Goal: Information Seeking & Learning: Compare options

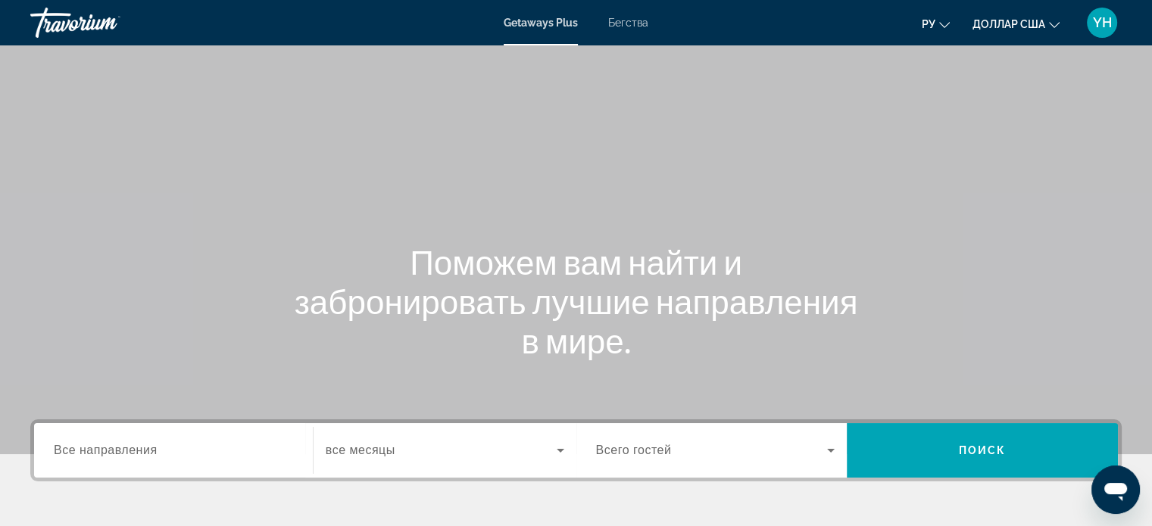
click at [627, 17] on font "Бегства" at bounding box center [628, 23] width 40 height 12
click at [116, 454] on span "Все направления" at bounding box center [106, 450] width 104 height 13
click at [116, 454] on input "Destination Все направления" at bounding box center [173, 451] width 239 height 18
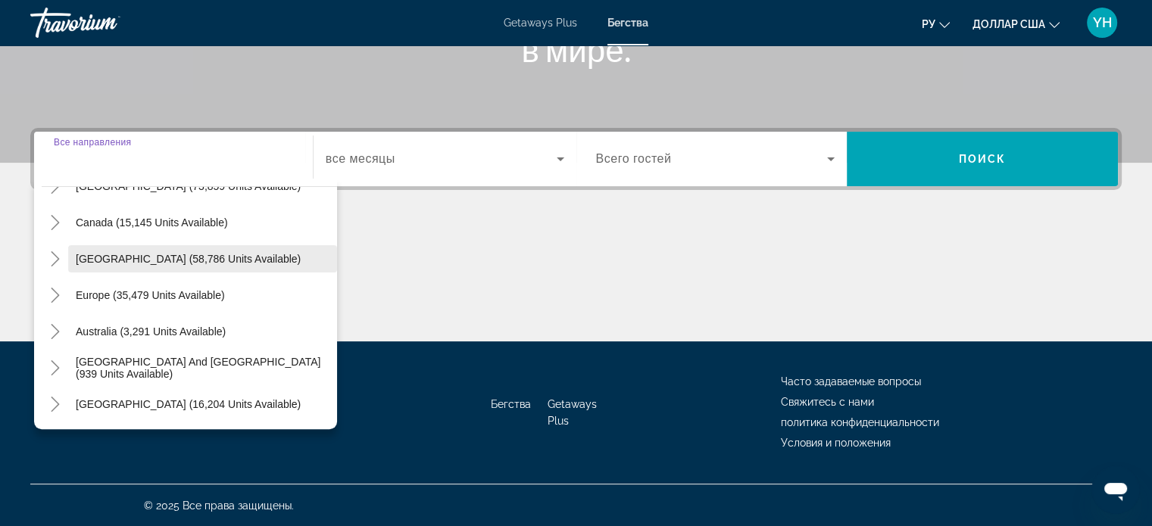
scroll to position [94, 0]
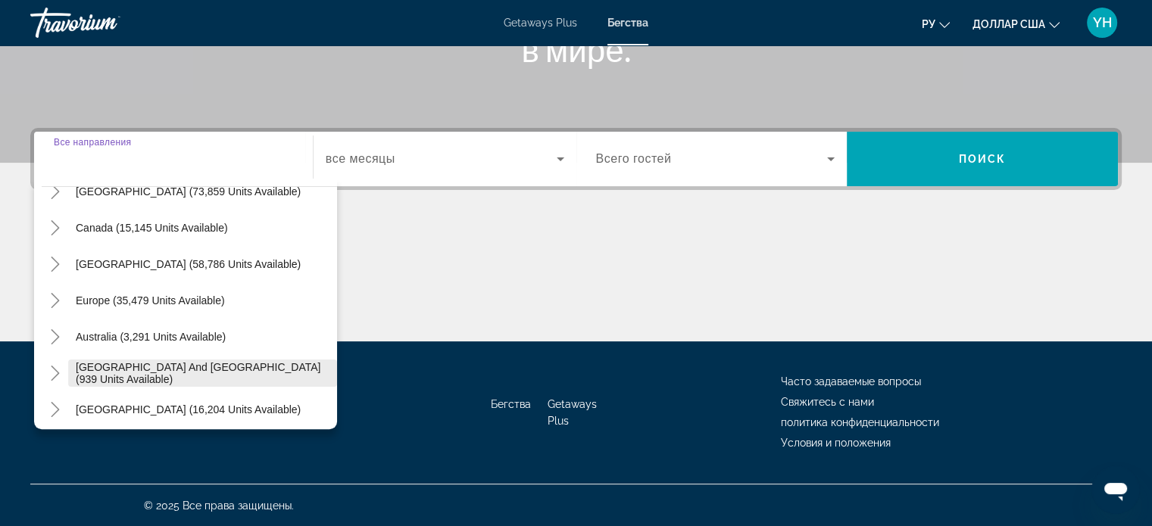
click at [179, 367] on span "South Pacific and Oceania (939 units available)" at bounding box center [203, 373] width 254 height 24
type input "**********"
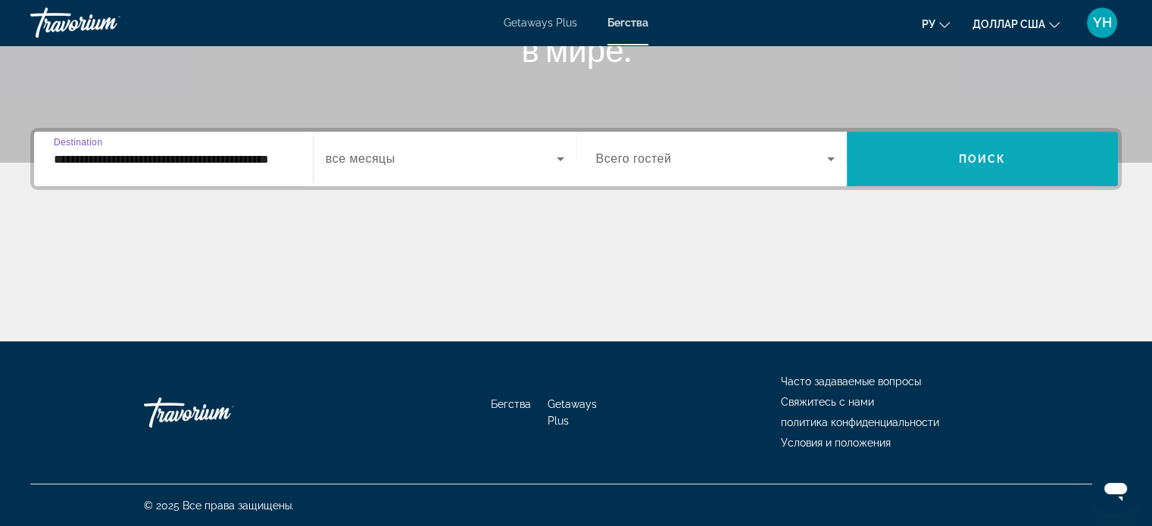
click at [940, 151] on span "Search widget" at bounding box center [982, 159] width 271 height 36
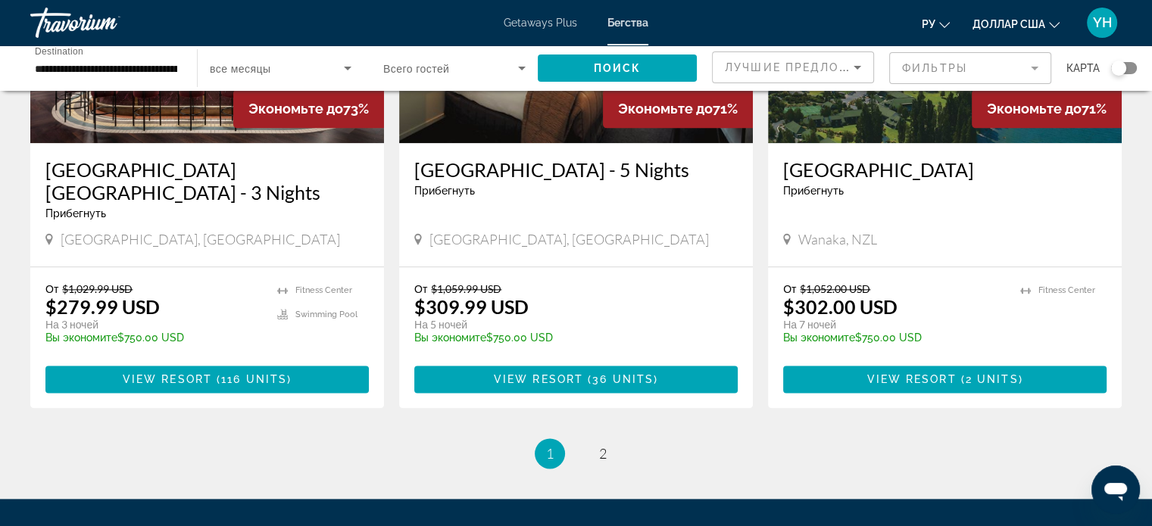
scroll to position [1969, 0]
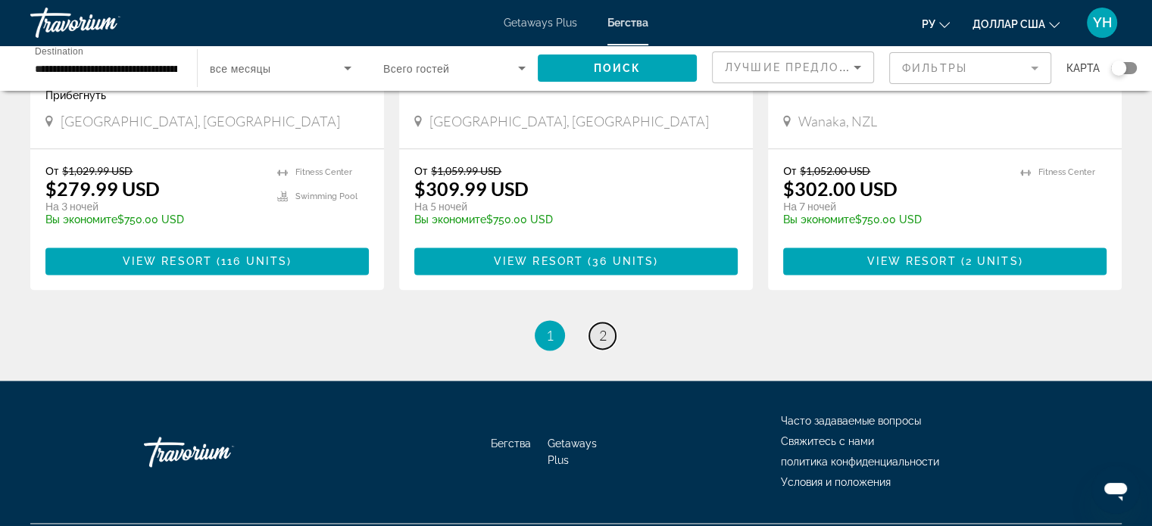
click at [603, 327] on span "2" at bounding box center [603, 335] width 8 height 17
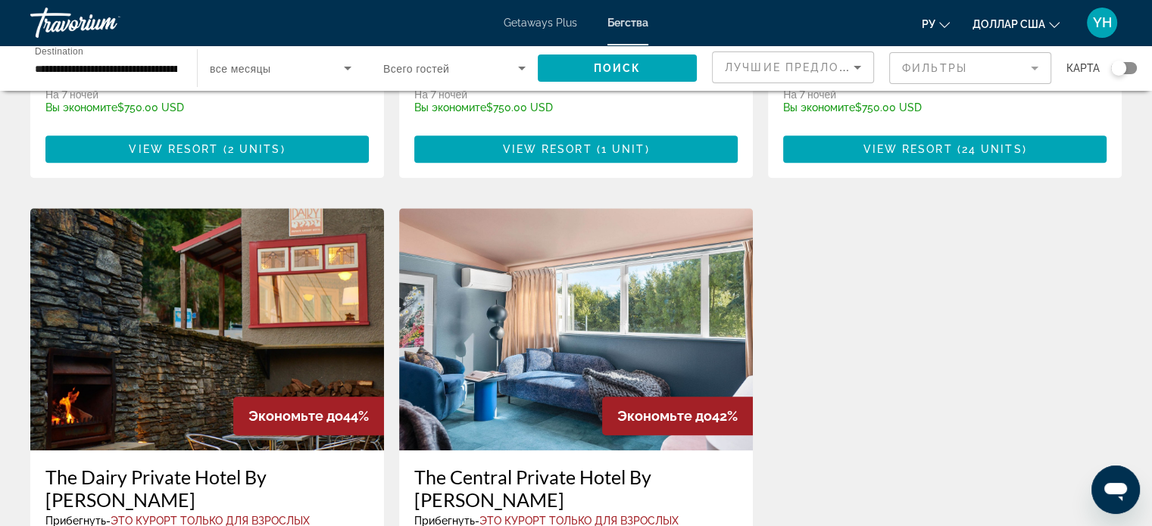
scroll to position [985, 0]
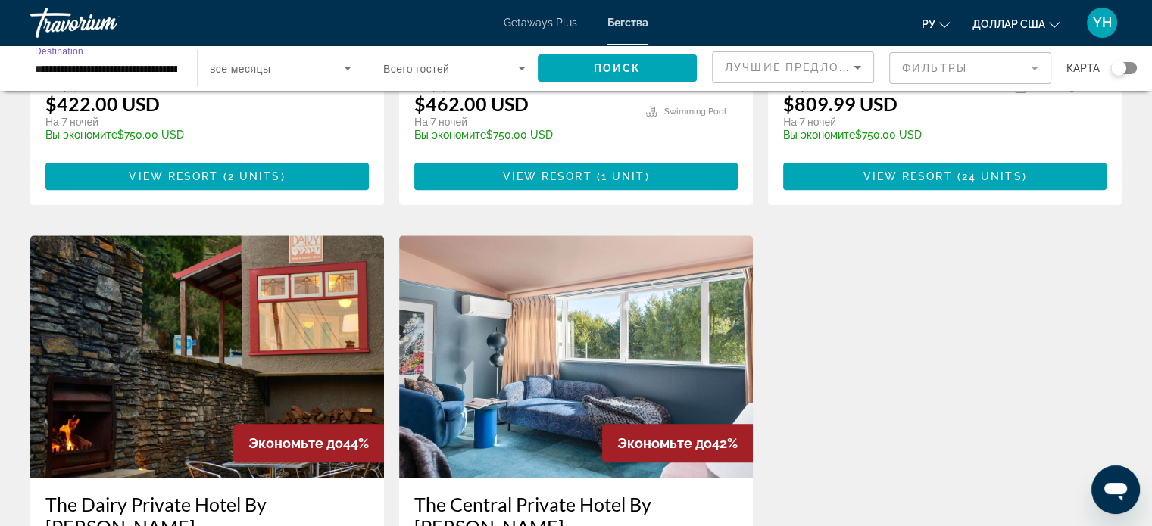
click at [69, 69] on input "**********" at bounding box center [106, 69] width 142 height 18
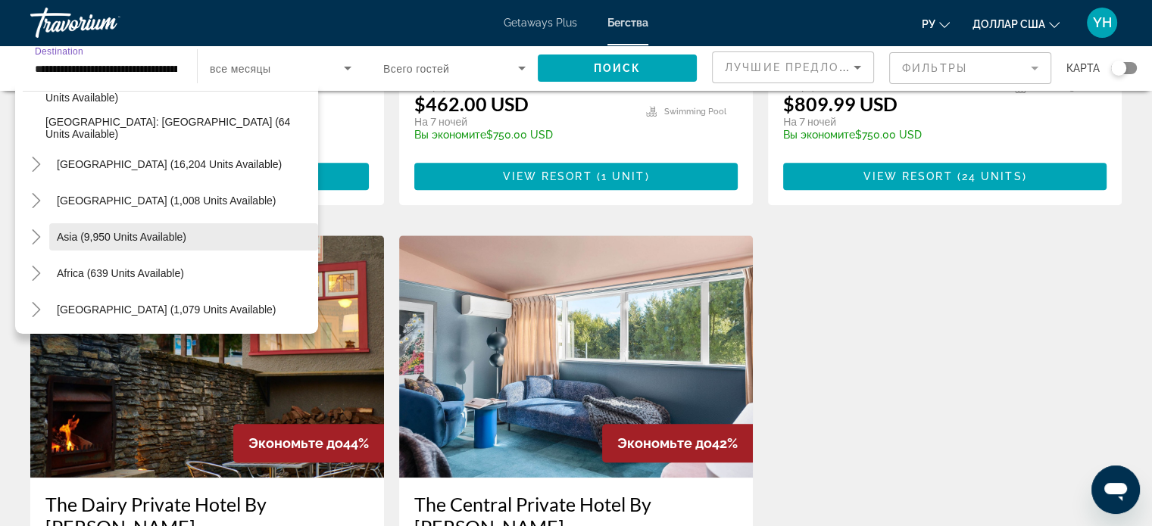
scroll to position [318, 0]
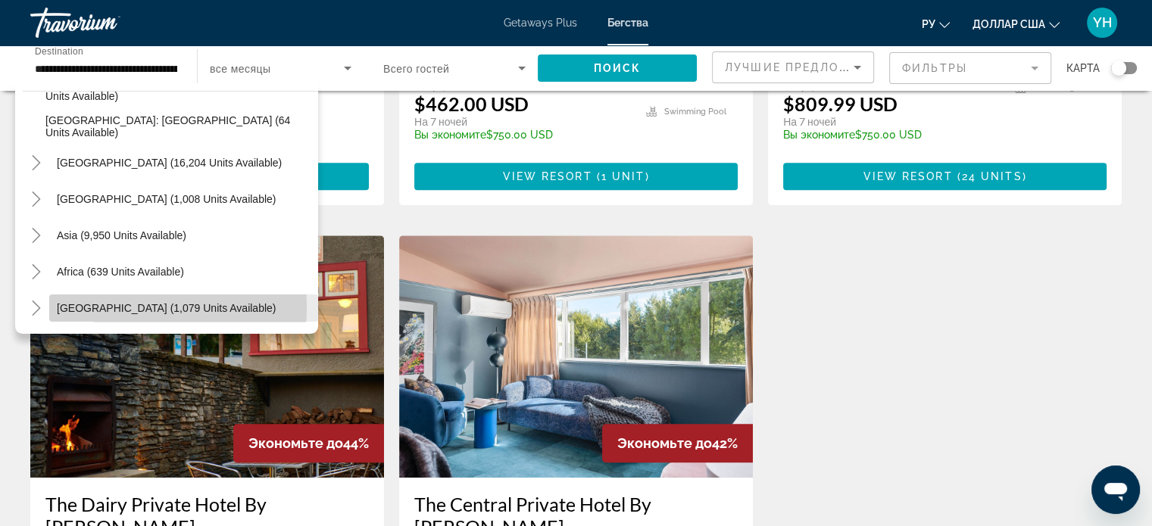
click at [104, 308] on span "Middle East (1,079 units available)" at bounding box center [166, 308] width 219 height 12
type input "**********"
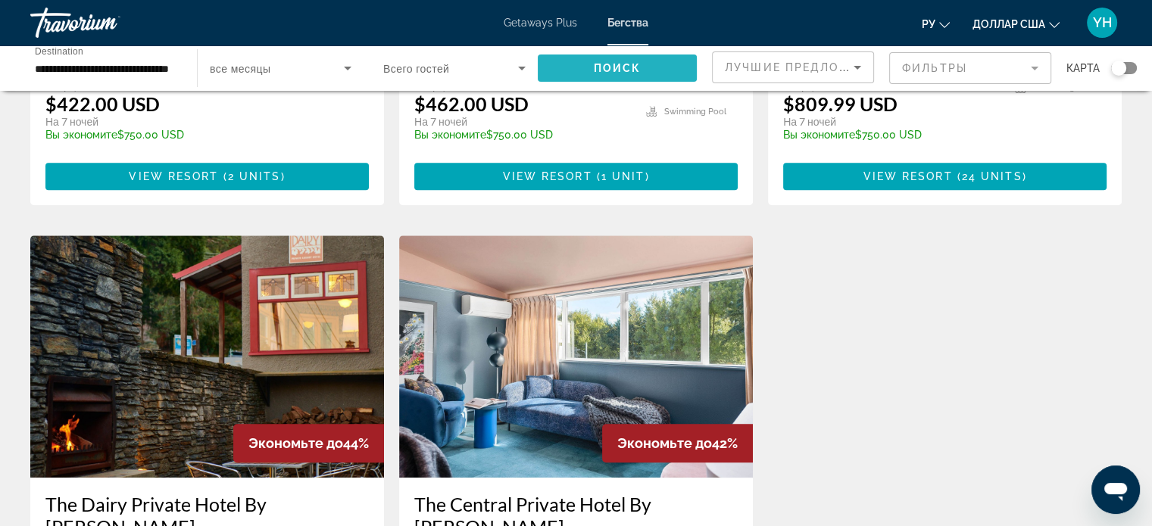
click at [630, 67] on span "Поиск" at bounding box center [618, 68] width 48 height 12
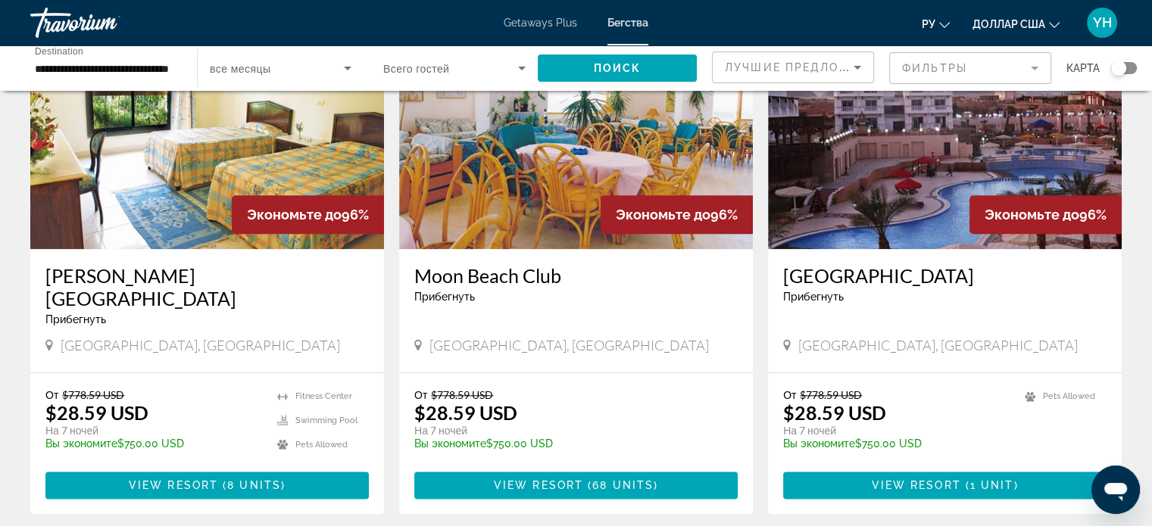
scroll to position [1742, 0]
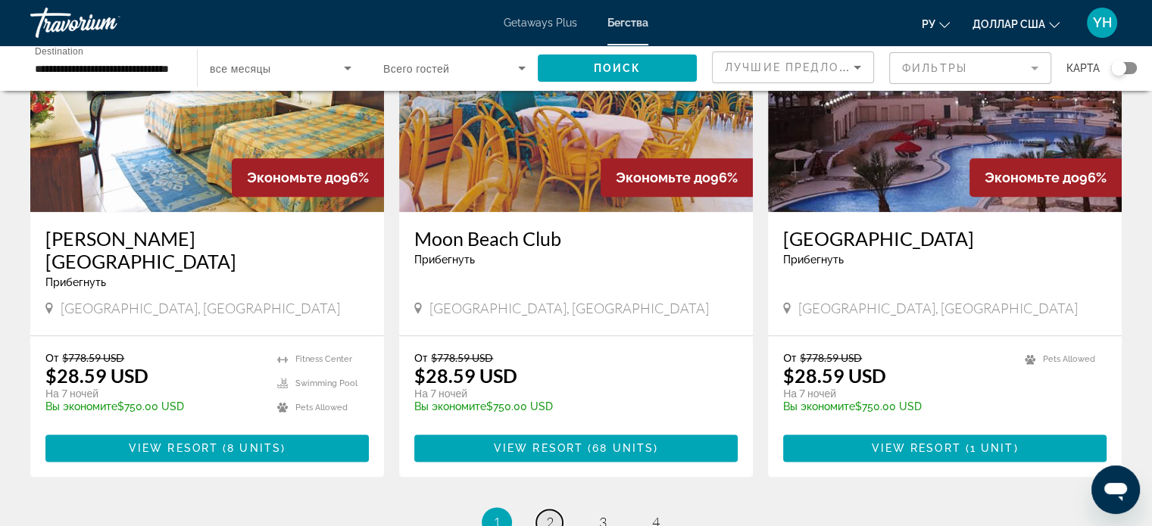
click at [545, 510] on link "page 2" at bounding box center [549, 523] width 27 height 27
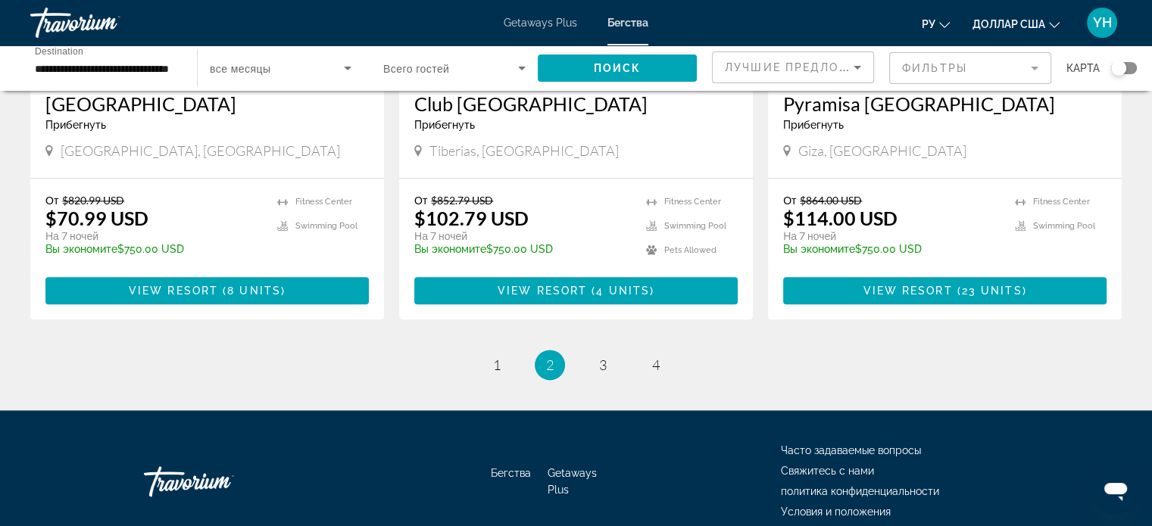
scroll to position [1894, 0]
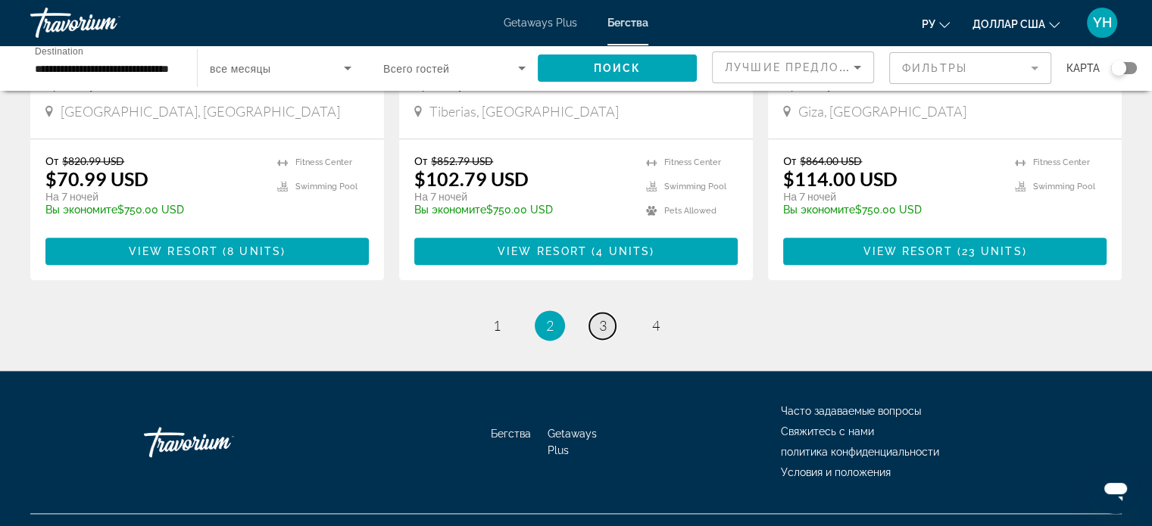
click at [605, 320] on span "3" at bounding box center [603, 325] width 8 height 17
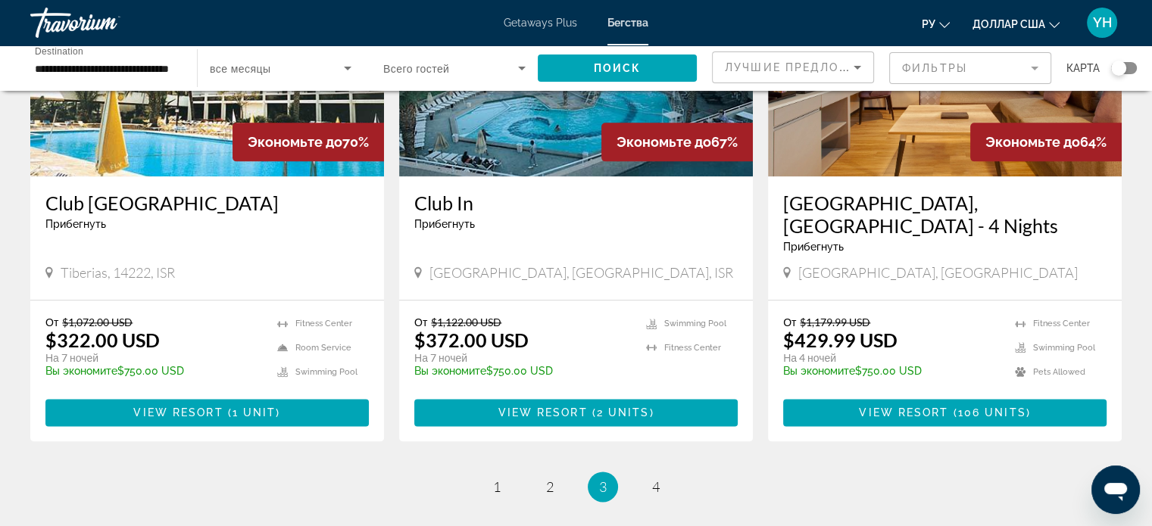
scroll to position [1818, 0]
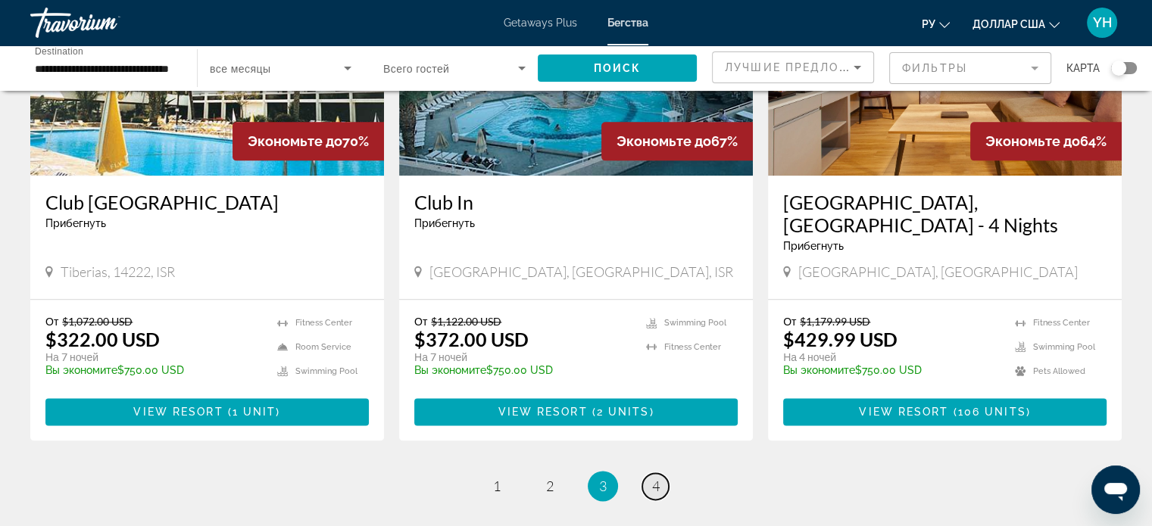
click at [652, 478] on span "4" at bounding box center [656, 486] width 8 height 17
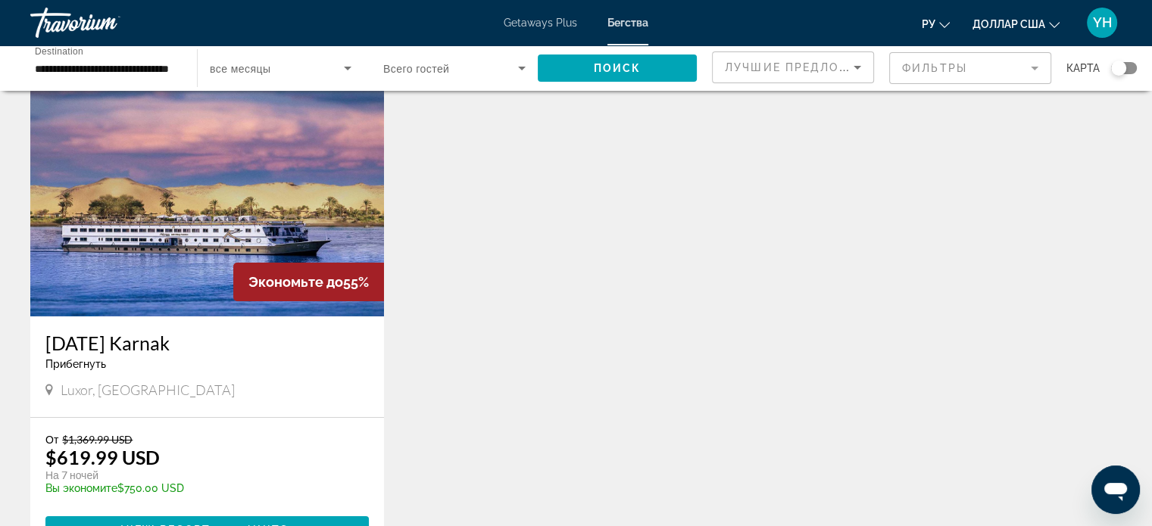
scroll to position [76, 0]
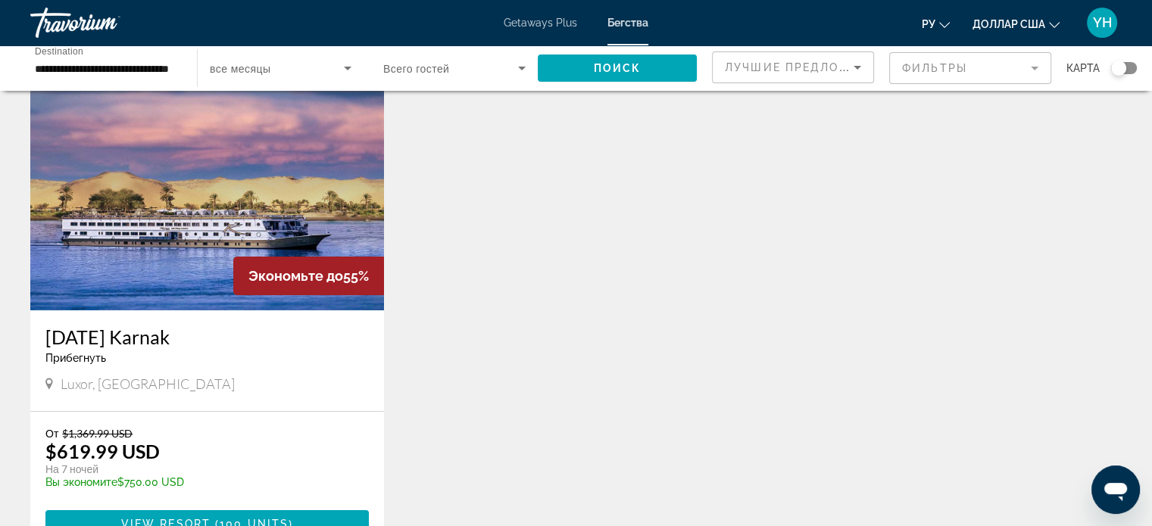
click at [250, 196] on img "Основное содержание" at bounding box center [207, 189] width 354 height 242
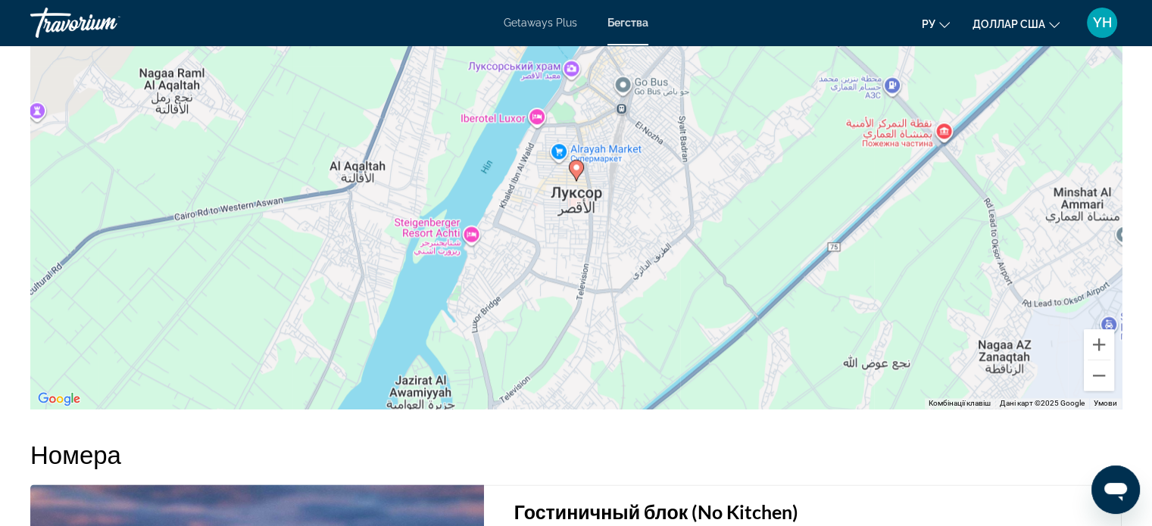
scroll to position [1742, 0]
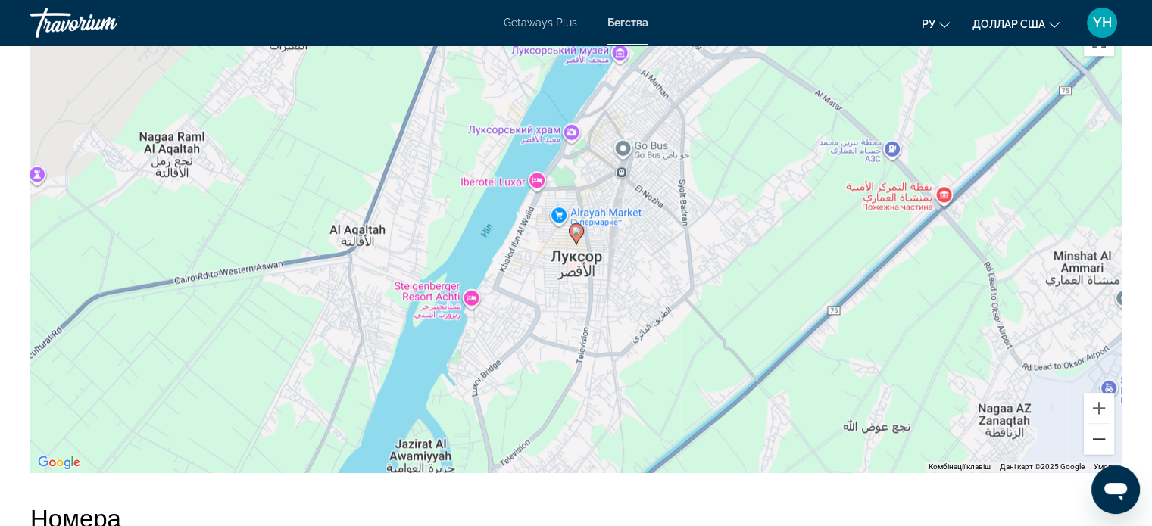
click at [1097, 437] on button "Зменшити" at bounding box center [1099, 439] width 30 height 30
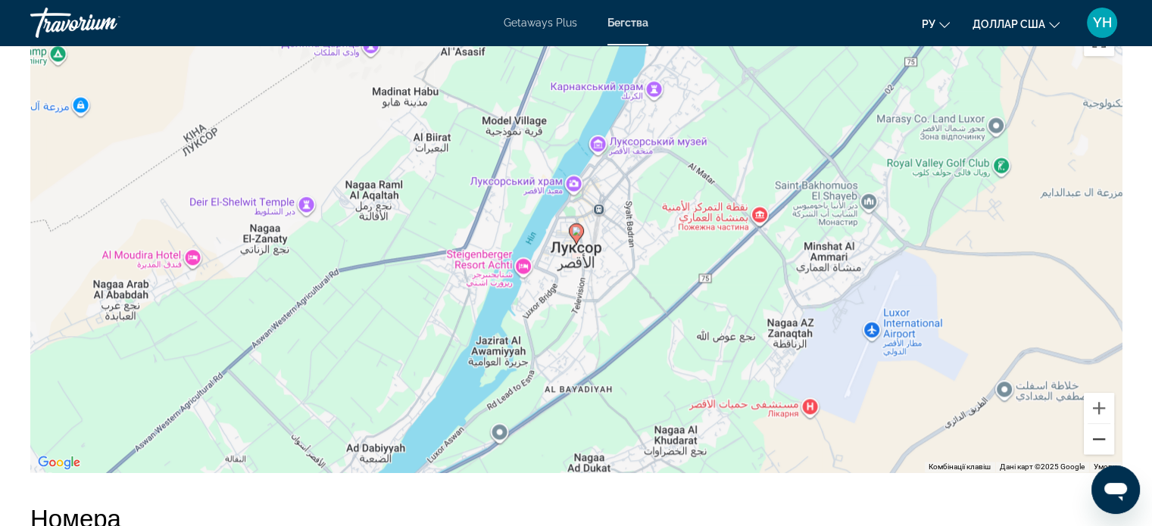
click at [1097, 437] on button "Зменшити" at bounding box center [1099, 439] width 30 height 30
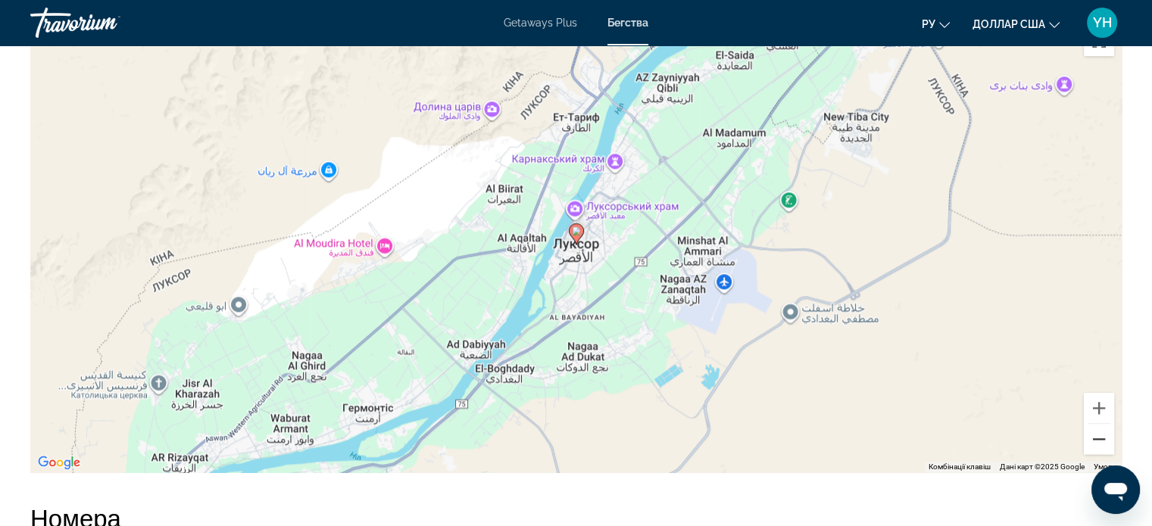
click at [1097, 437] on button "Зменшити" at bounding box center [1099, 439] width 30 height 30
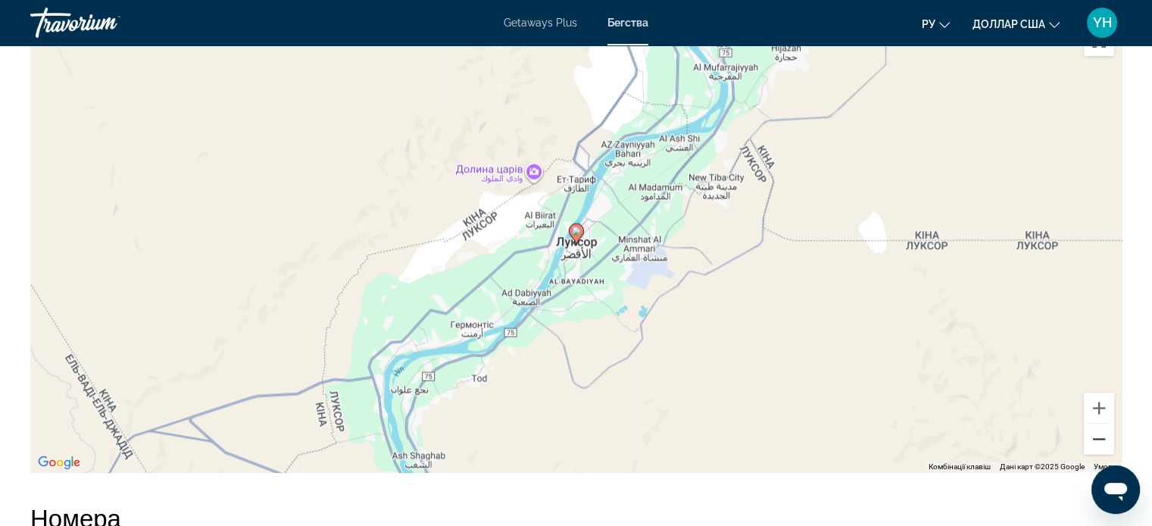
click at [1097, 437] on button "Зменшити" at bounding box center [1099, 439] width 30 height 30
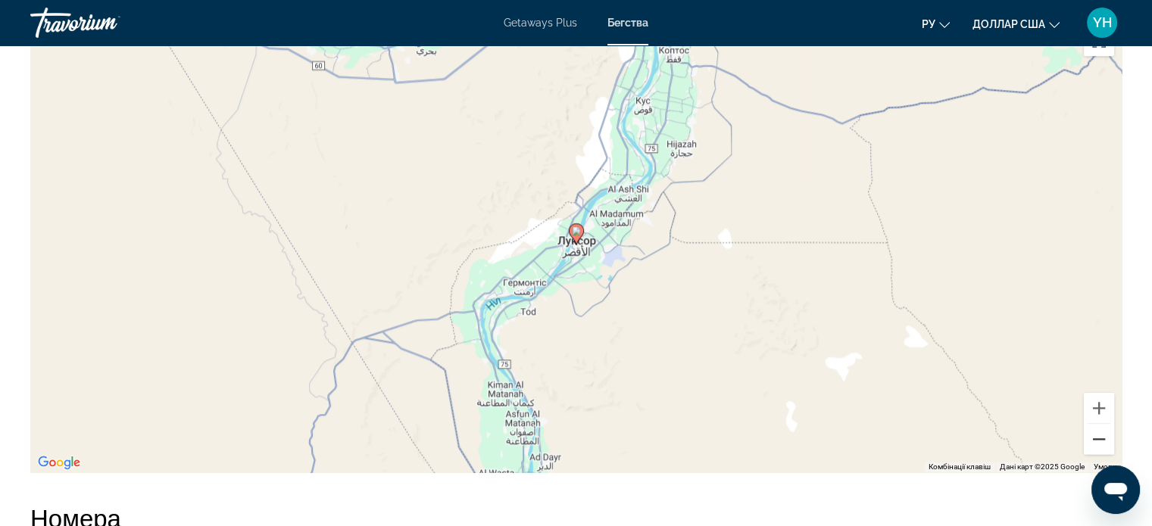
click at [1097, 437] on button "Зменшити" at bounding box center [1099, 439] width 30 height 30
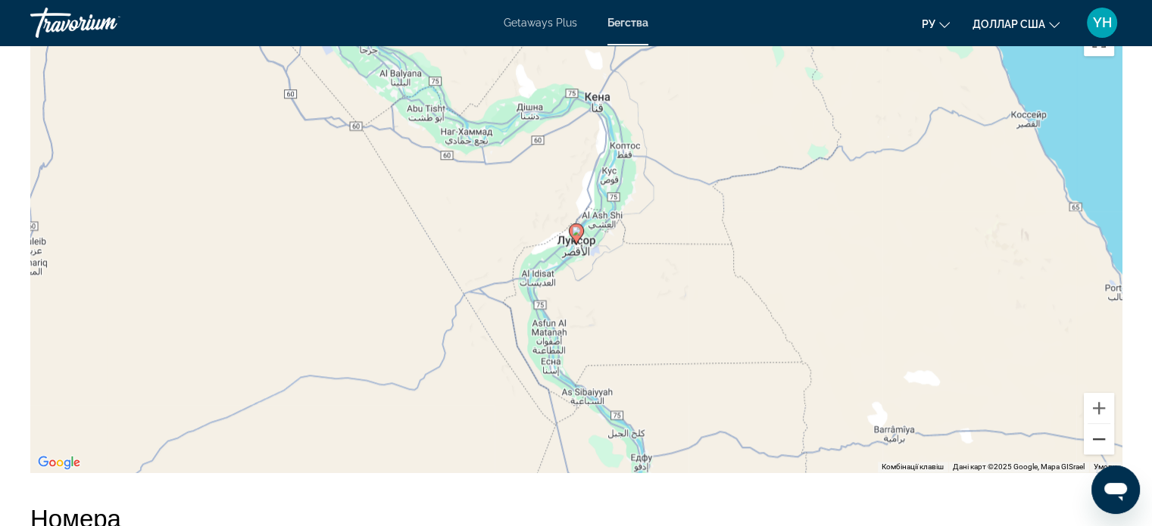
click at [1097, 437] on button "Зменшити" at bounding box center [1099, 439] width 30 height 30
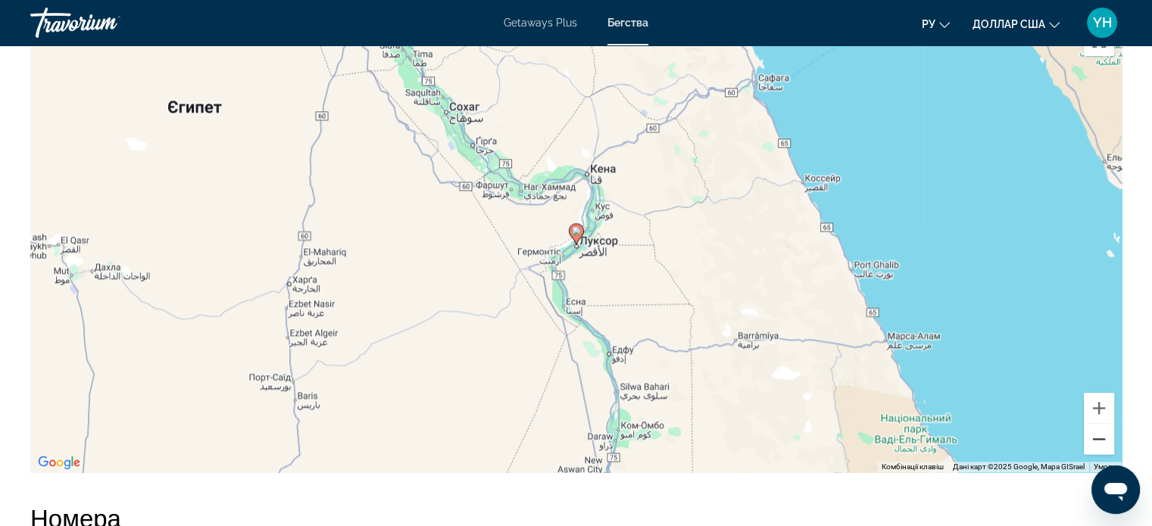
click at [1097, 437] on button "Зменшити" at bounding box center [1099, 439] width 30 height 30
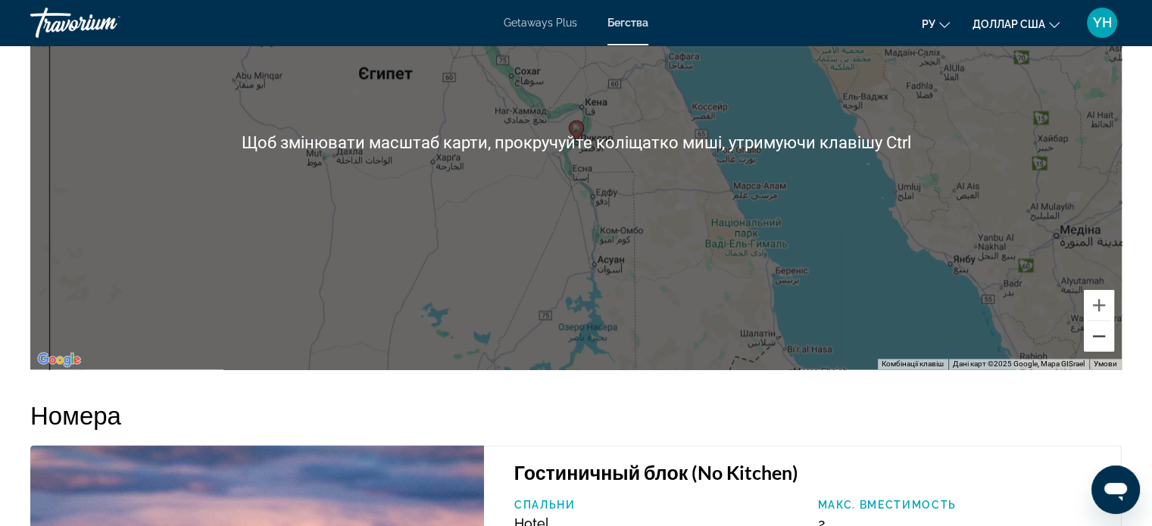
scroll to position [1894, 0]
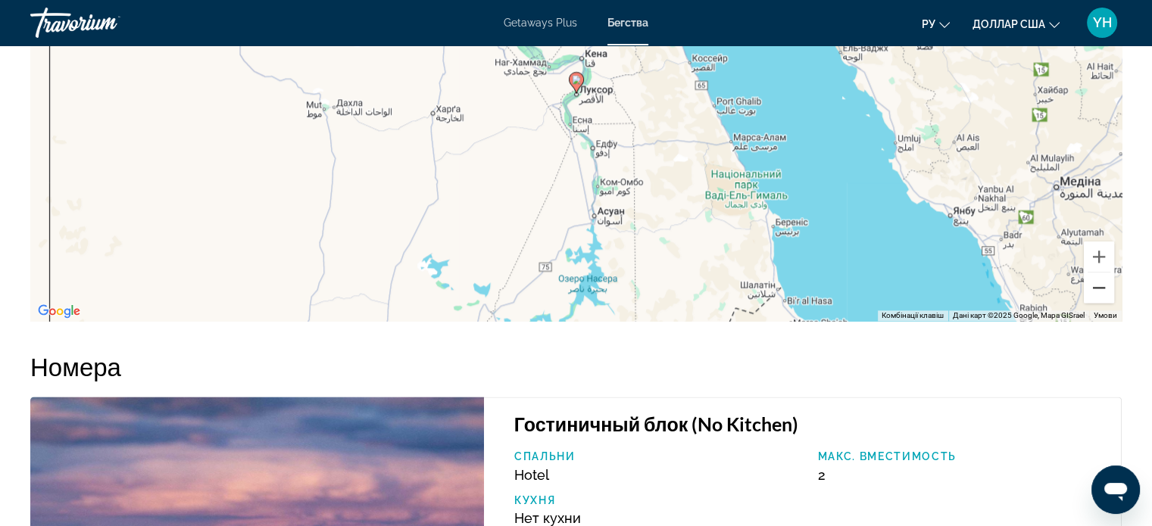
click at [1103, 275] on button "Зменшити" at bounding box center [1099, 288] width 30 height 30
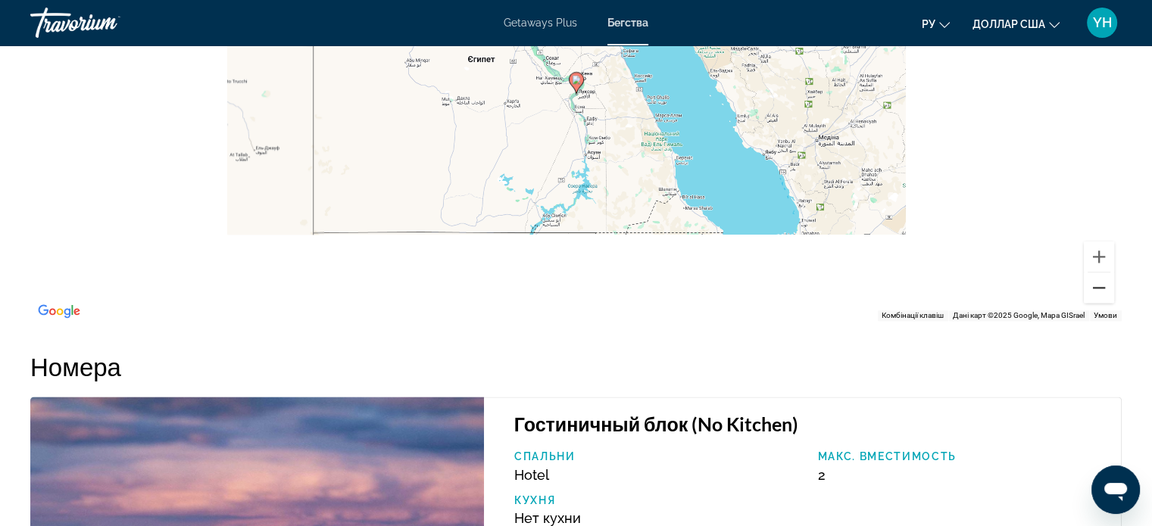
click at [1103, 275] on button "Зменшити" at bounding box center [1099, 288] width 30 height 30
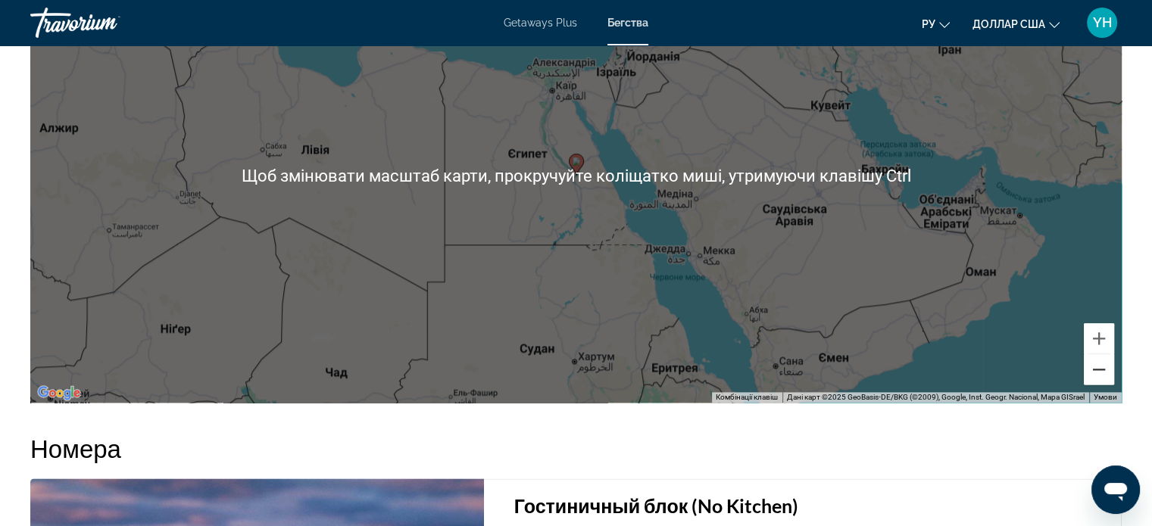
scroll to position [1818, 0]
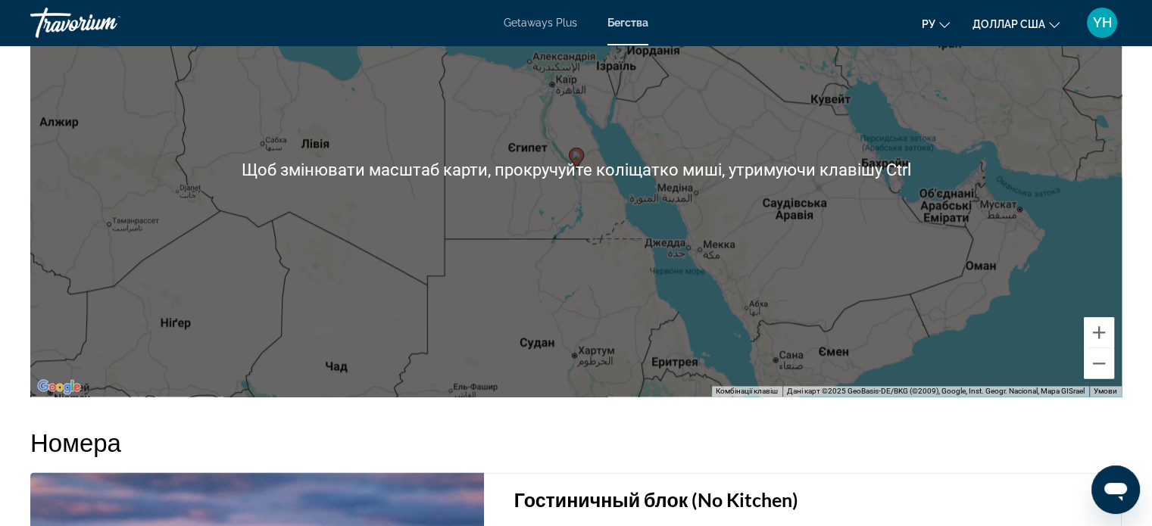
click at [1072, 287] on div "Увімкніть режим перетягування за допомогою клавіатури, натиснувши Alt + Enter. …" at bounding box center [575, 169] width 1091 height 454
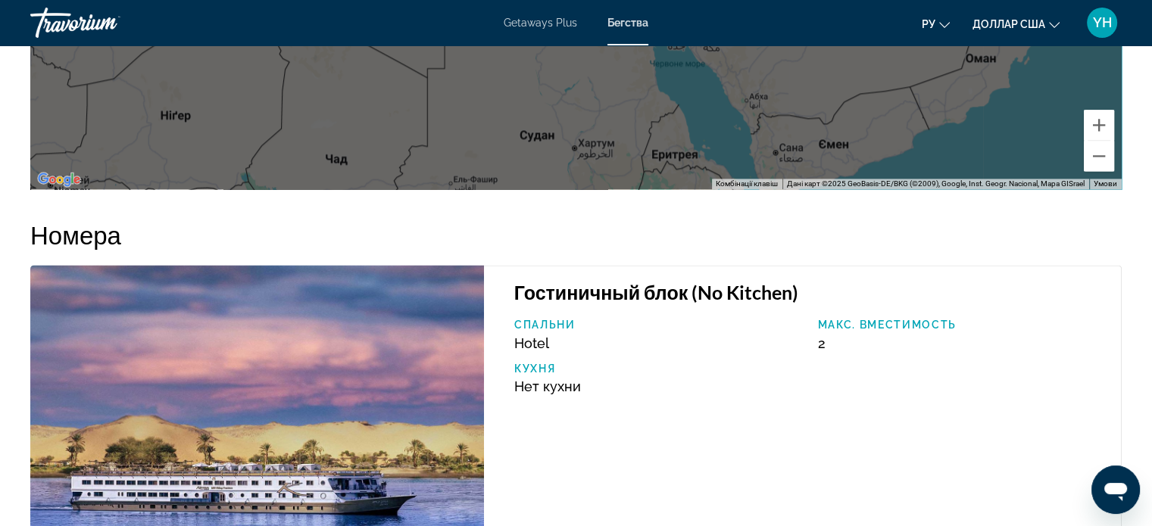
scroll to position [2045, 0]
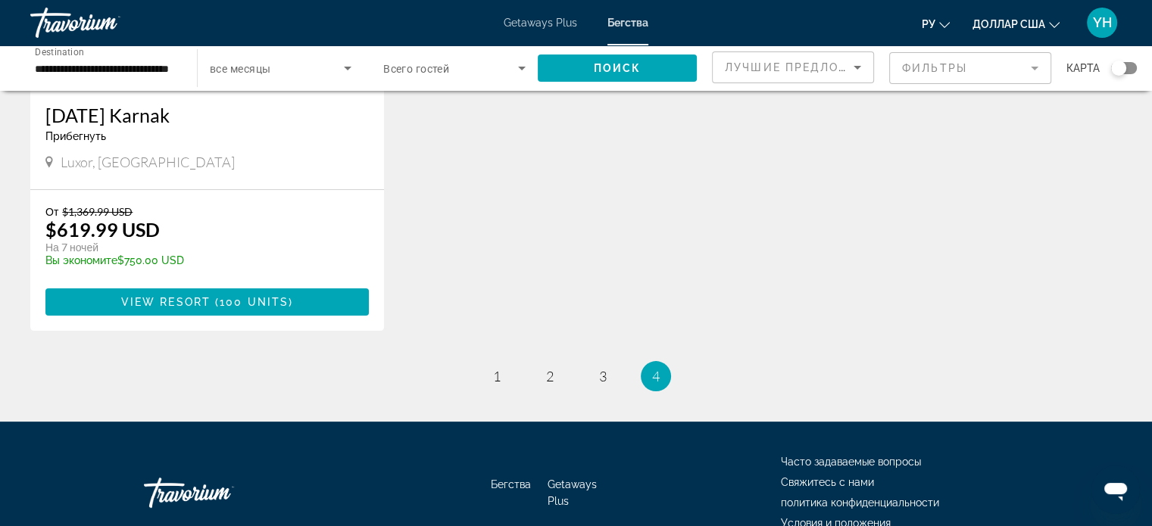
scroll to position [303, 0]
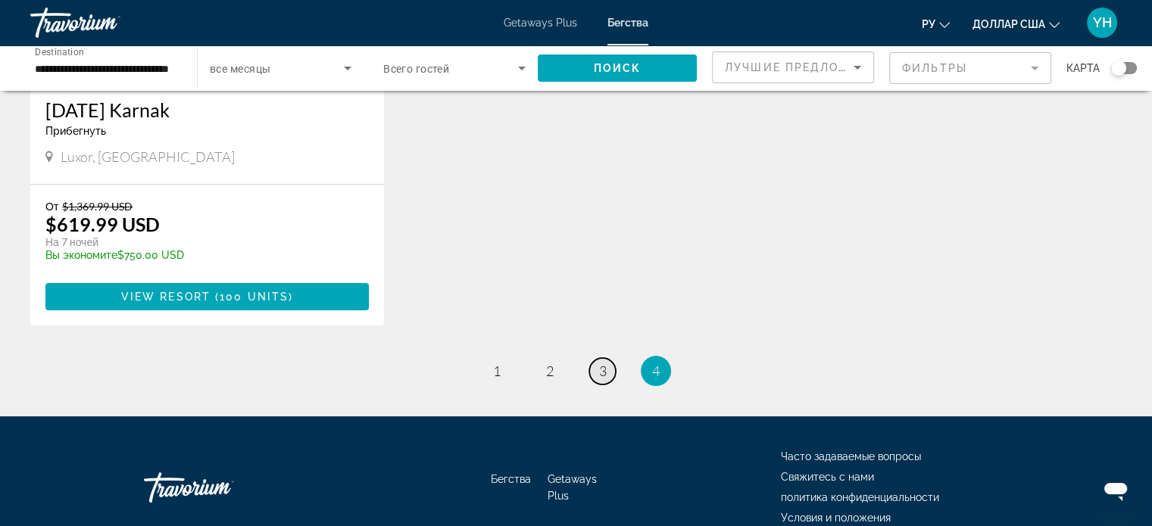
click at [600, 369] on span "3" at bounding box center [603, 371] width 8 height 17
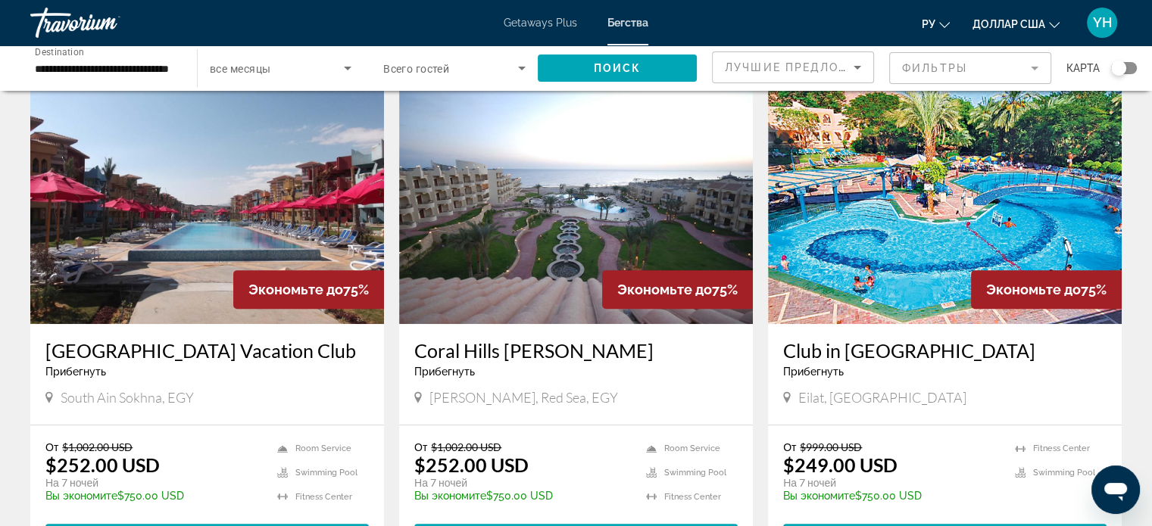
scroll to position [606, 0]
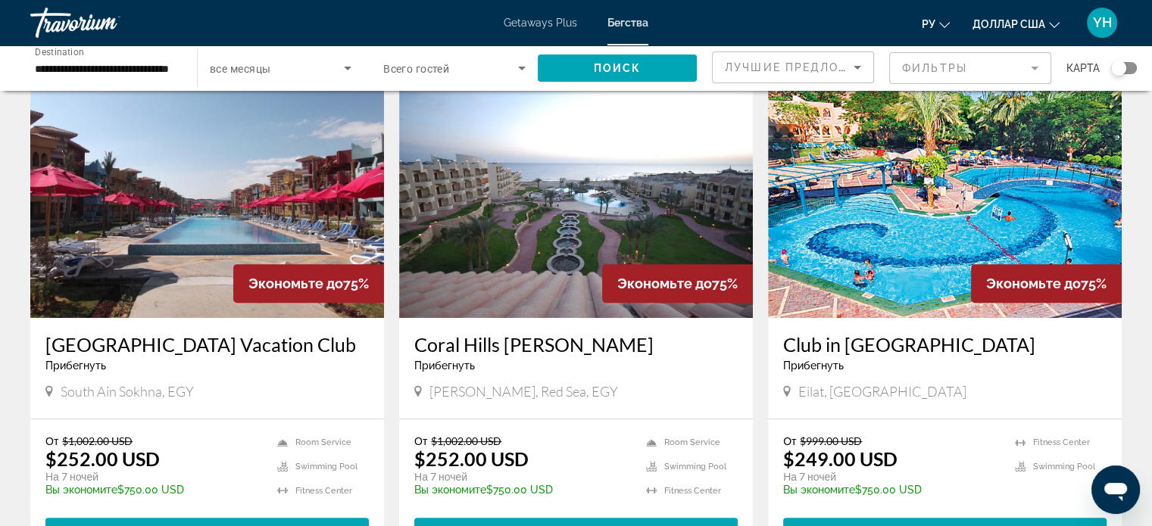
click at [188, 216] on img "Основное содержание" at bounding box center [207, 197] width 354 height 242
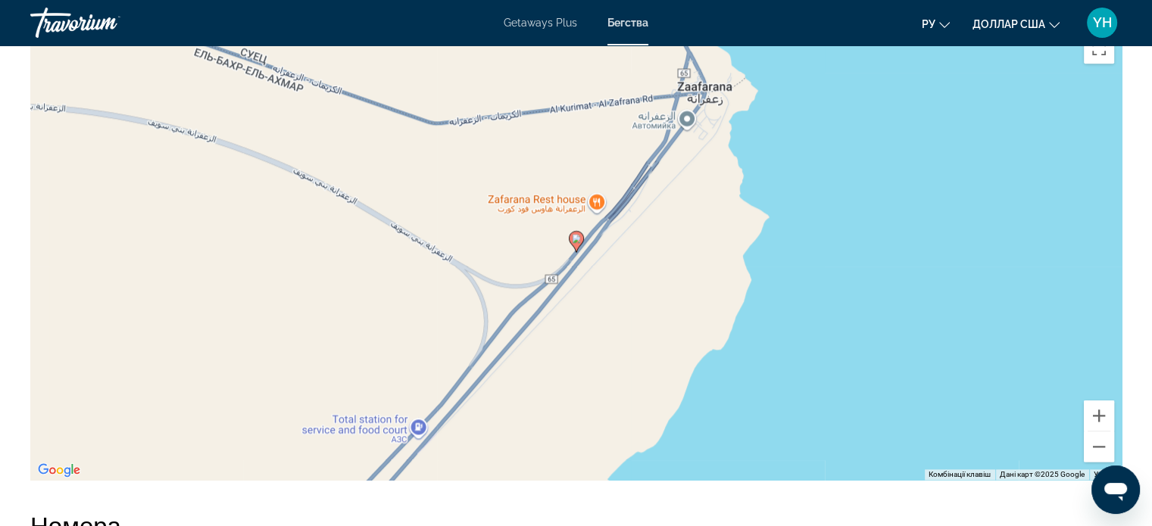
scroll to position [1818, 0]
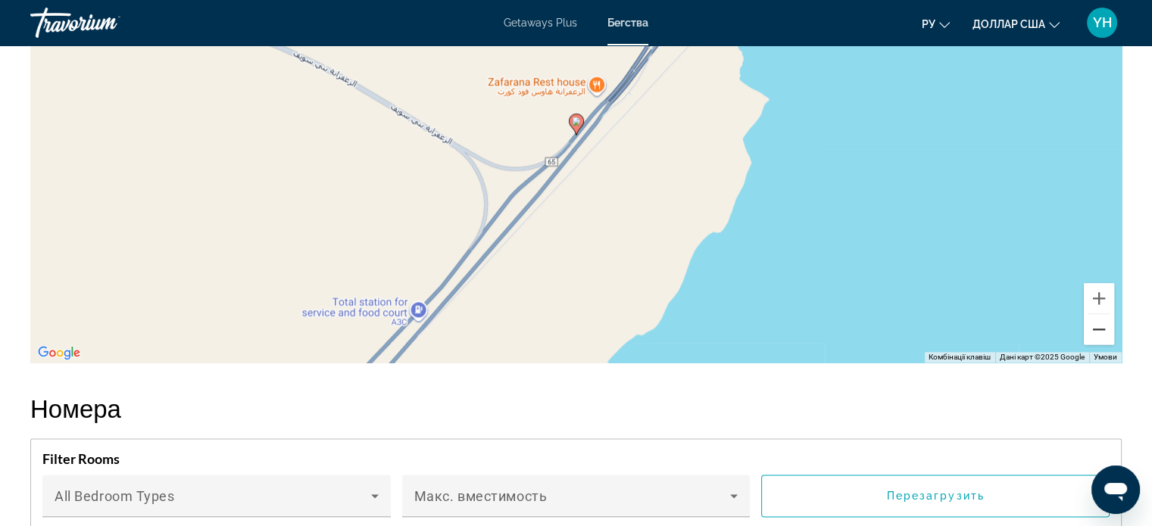
click at [1093, 335] on button "Зменшити" at bounding box center [1099, 329] width 30 height 30
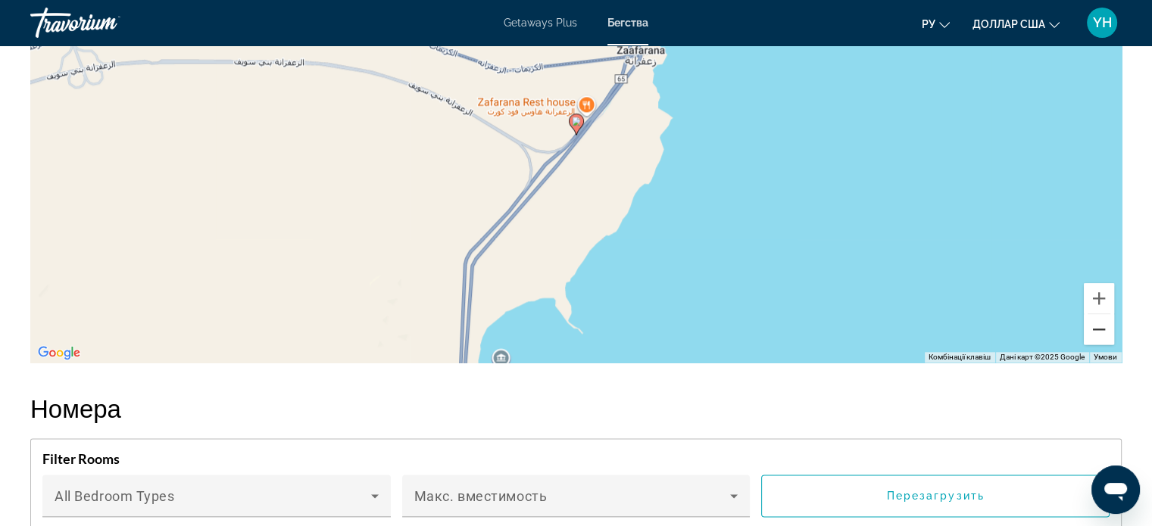
click at [1093, 335] on button "Зменшити" at bounding box center [1099, 329] width 30 height 30
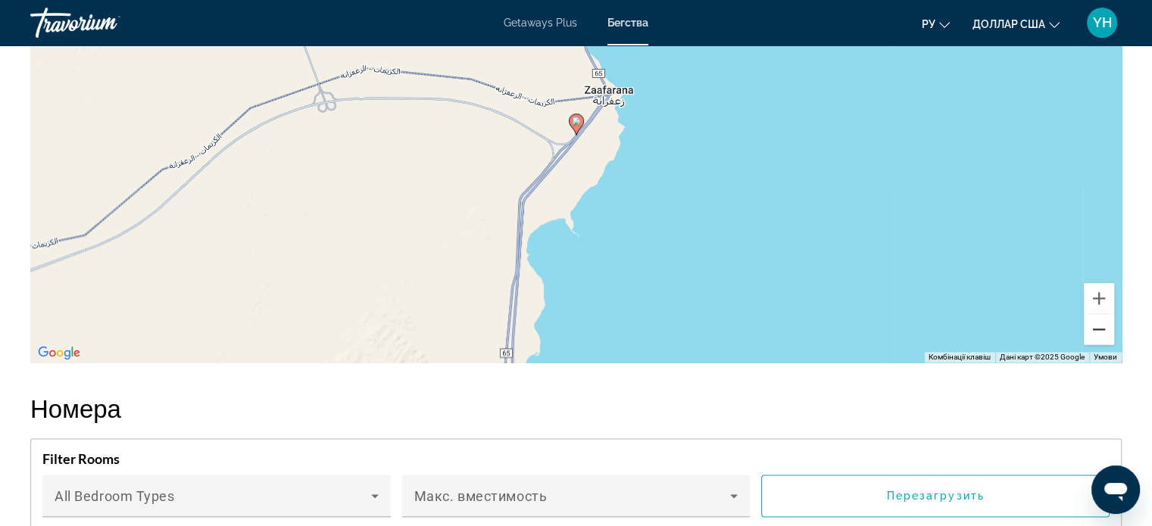
click at [1093, 335] on button "Зменшити" at bounding box center [1099, 329] width 30 height 30
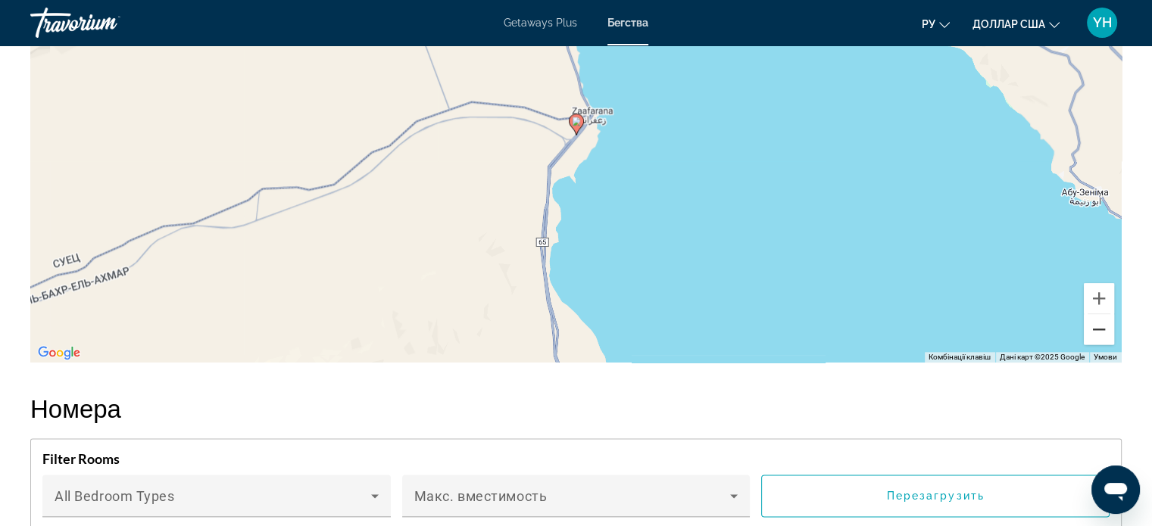
click at [1093, 335] on button "Зменшити" at bounding box center [1099, 329] width 30 height 30
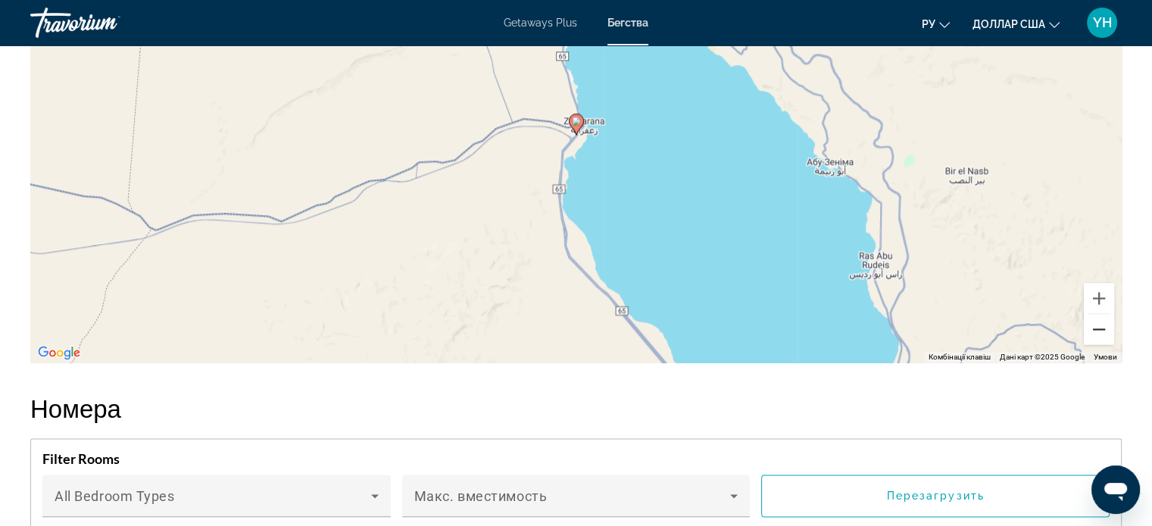
click at [1093, 335] on button "Зменшити" at bounding box center [1099, 329] width 30 height 30
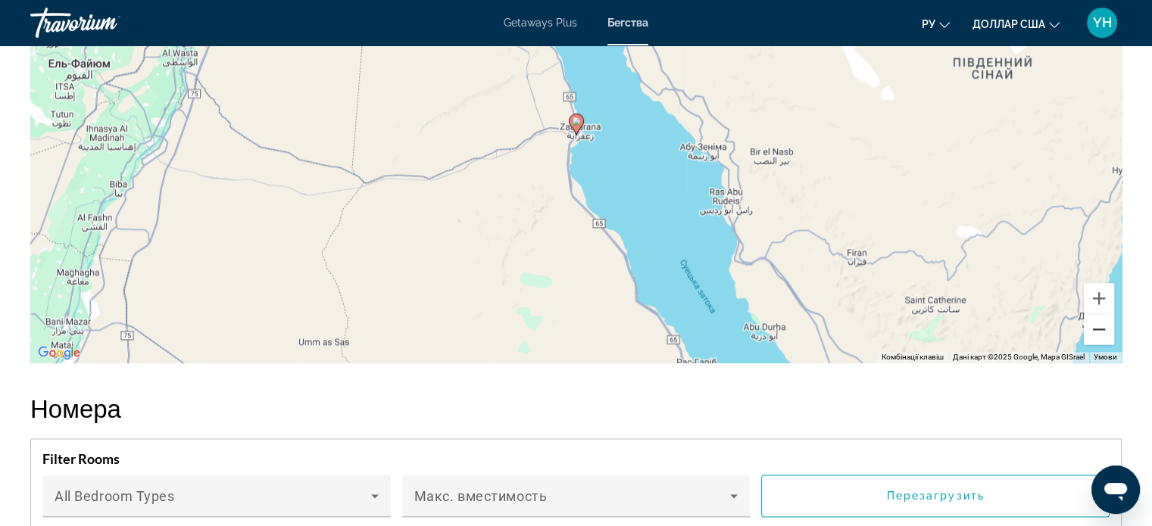
click at [1093, 335] on button "Зменшити" at bounding box center [1099, 329] width 30 height 30
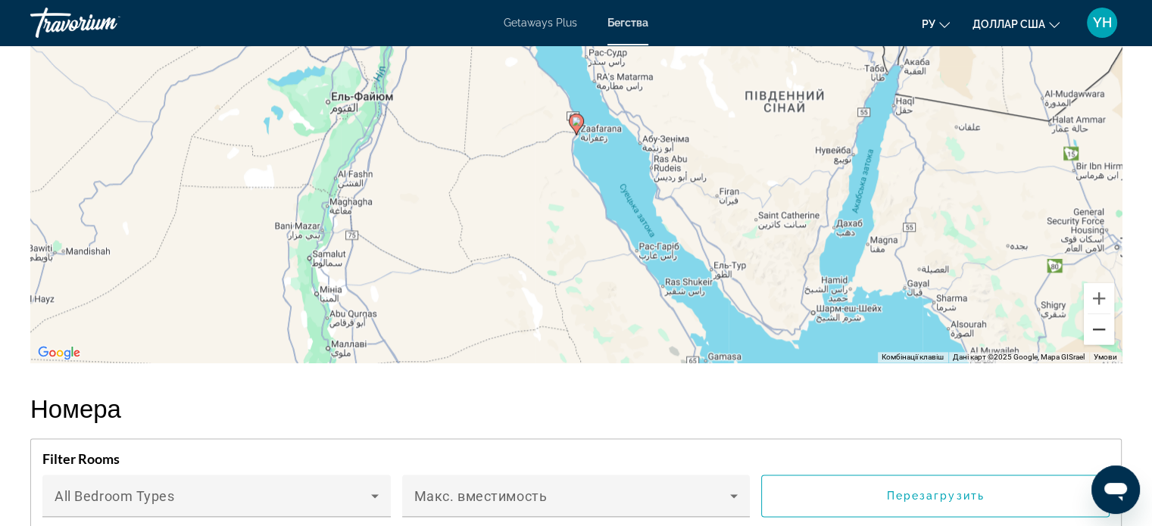
click at [1093, 335] on button "Зменшити" at bounding box center [1099, 329] width 30 height 30
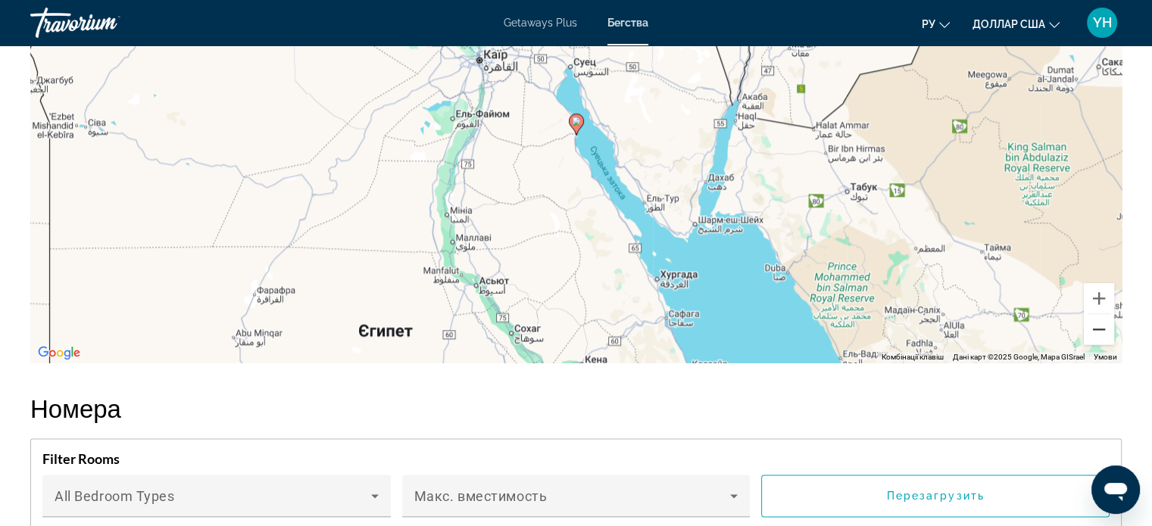
click at [1093, 335] on button "Зменшити" at bounding box center [1099, 329] width 30 height 30
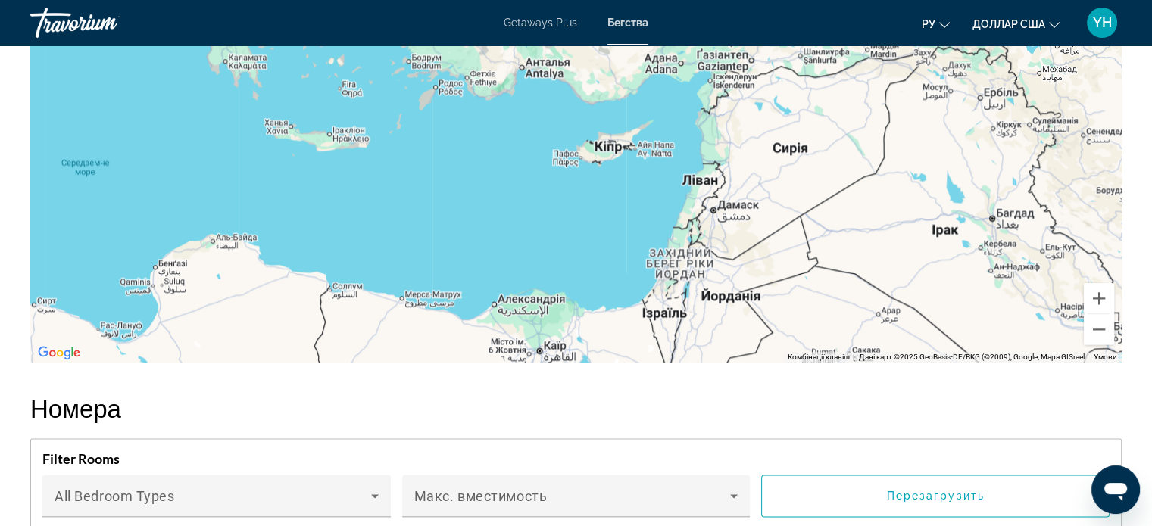
drag, startPoint x: 902, startPoint y: 283, endPoint x: 913, endPoint y: 534, distance: 251.7
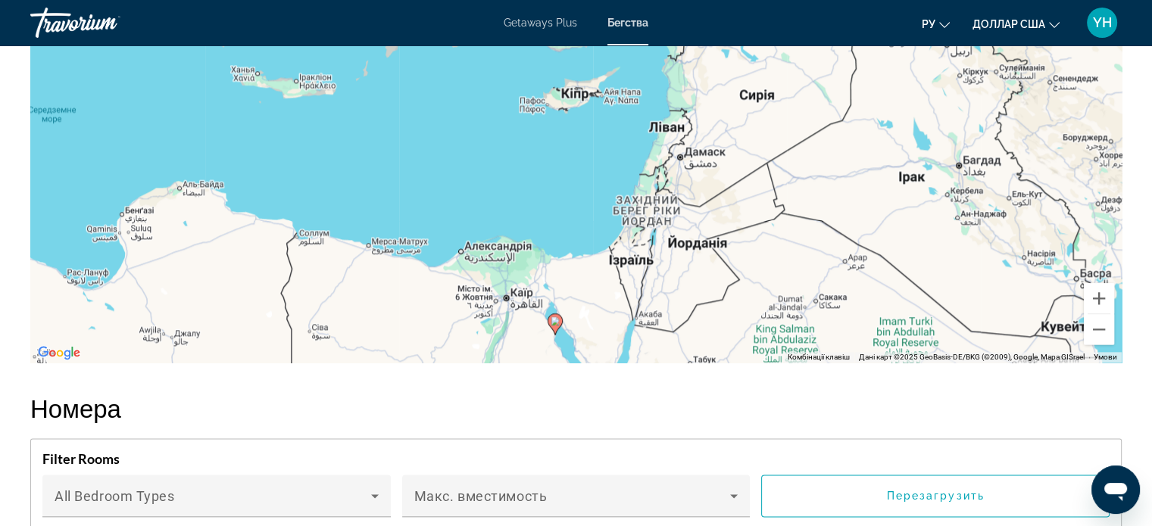
drag, startPoint x: 568, startPoint y: 301, endPoint x: 533, endPoint y: 248, distance: 63.4
click at [533, 248] on div "Увімкніть режим перетягування за допомогою клавіатури, натиснувши Alt + Enter. …" at bounding box center [575, 135] width 1091 height 454
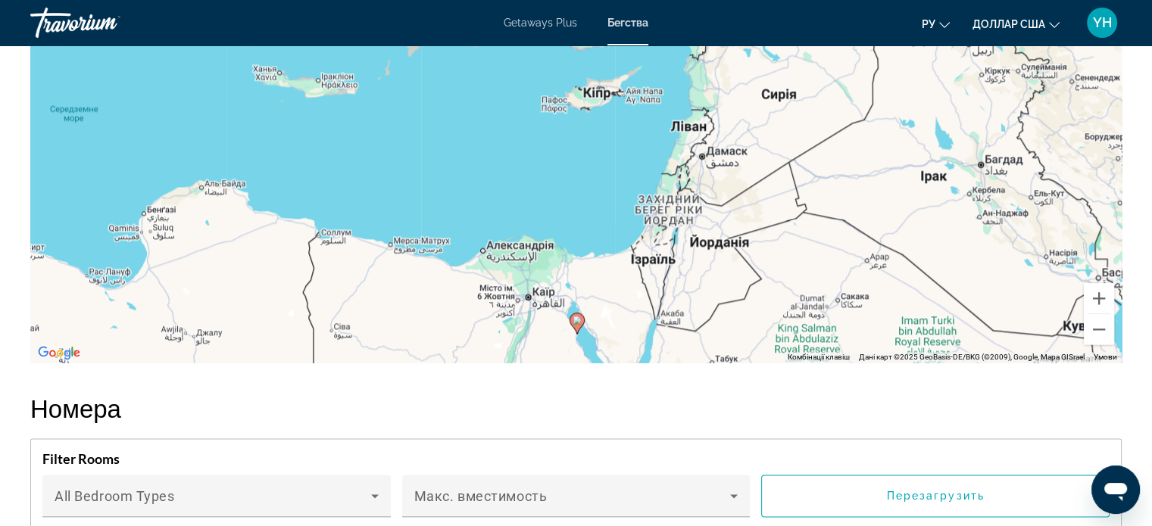
drag, startPoint x: 564, startPoint y: 226, endPoint x: 587, endPoint y: 226, distance: 23.5
click at [587, 226] on div "Увімкніть режим перетягування за допомогою клавіатури, натиснувши Alt + Enter. …" at bounding box center [575, 135] width 1091 height 454
click at [1097, 298] on button "Збільшити" at bounding box center [1099, 298] width 30 height 30
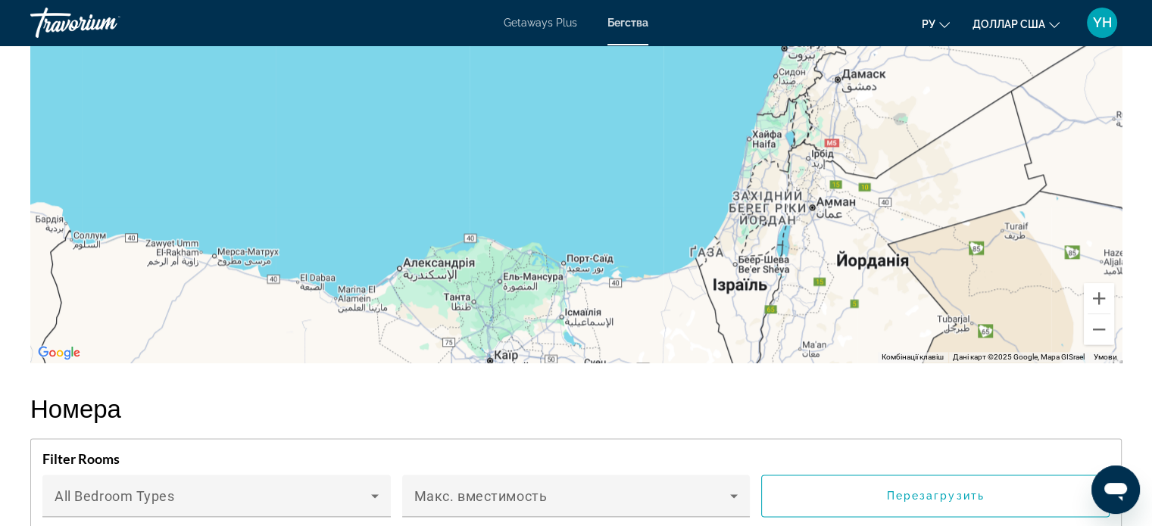
drag, startPoint x: 738, startPoint y: 248, endPoint x: 745, endPoint y: 149, distance: 99.5
click at [745, 149] on div "Основное содержание" at bounding box center [575, 135] width 1091 height 454
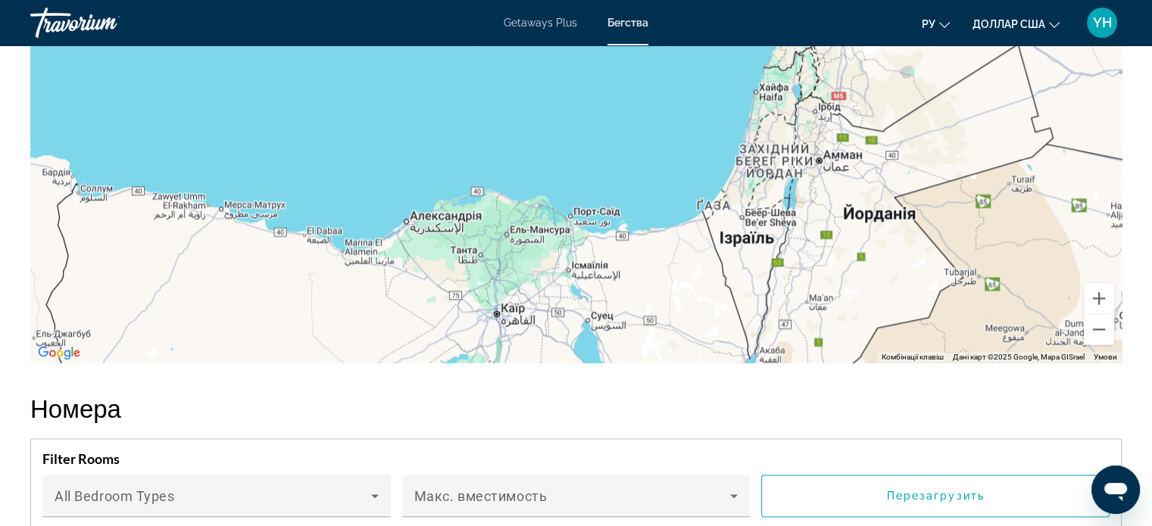
drag, startPoint x: 648, startPoint y: 257, endPoint x: 655, endPoint y: 206, distance: 51.2
click at [655, 206] on div "Увімкніть режим перетягування за допомогою клавіатури, натиснувши Alt + Enter. …" at bounding box center [575, 135] width 1091 height 454
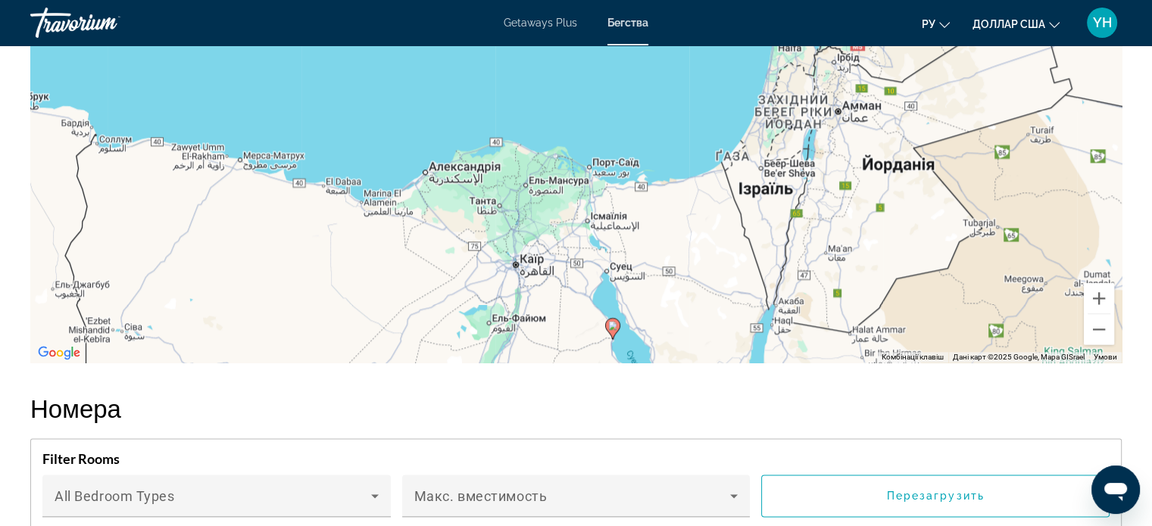
drag, startPoint x: 625, startPoint y: 301, endPoint x: 644, endPoint y: 251, distance: 53.5
click at [644, 251] on div "Увімкніть режим перетягування за допомогою клавіатури, натиснувши Alt + Enter. …" at bounding box center [575, 135] width 1091 height 454
click at [1098, 295] on button "Збільшити" at bounding box center [1099, 298] width 30 height 30
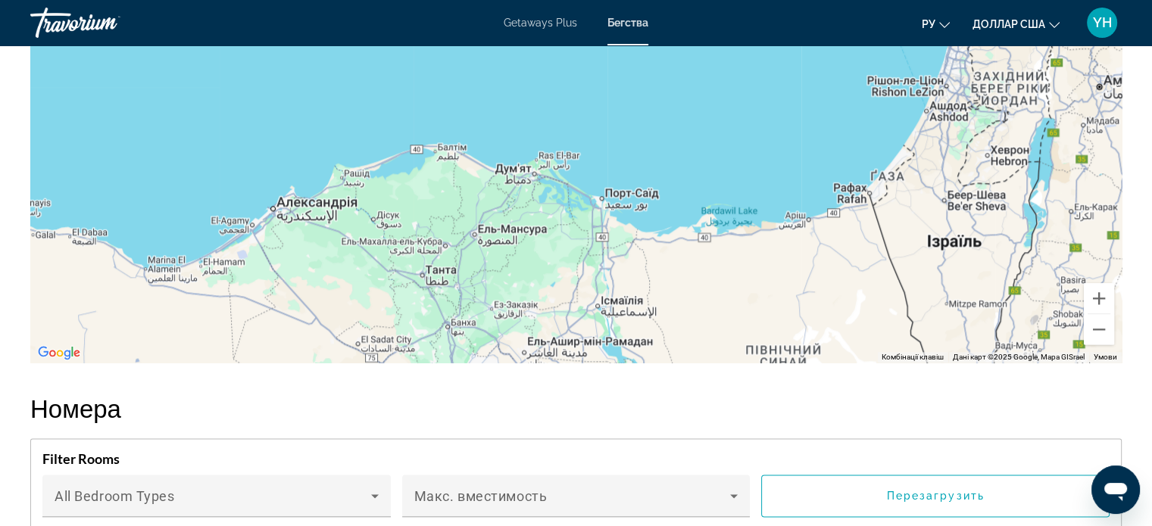
click at [317, 207] on div "Основное содержание" at bounding box center [575, 135] width 1091 height 454
click at [1097, 303] on button "Збільшити" at bounding box center [1099, 298] width 30 height 30
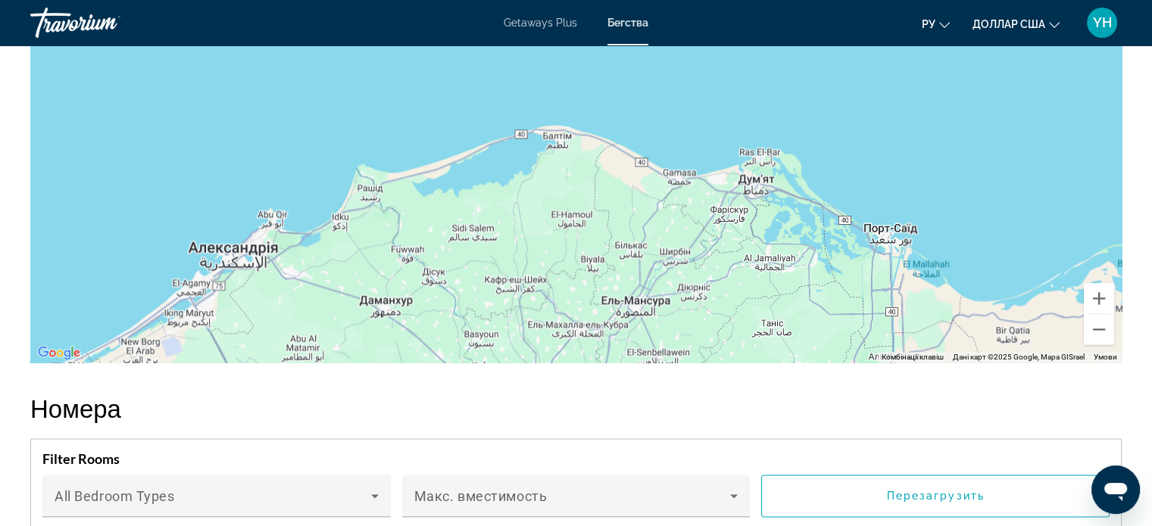
drag, startPoint x: 367, startPoint y: 250, endPoint x: 630, endPoint y: 220, distance: 265.2
click at [630, 220] on div "Основное содержание" at bounding box center [575, 135] width 1091 height 454
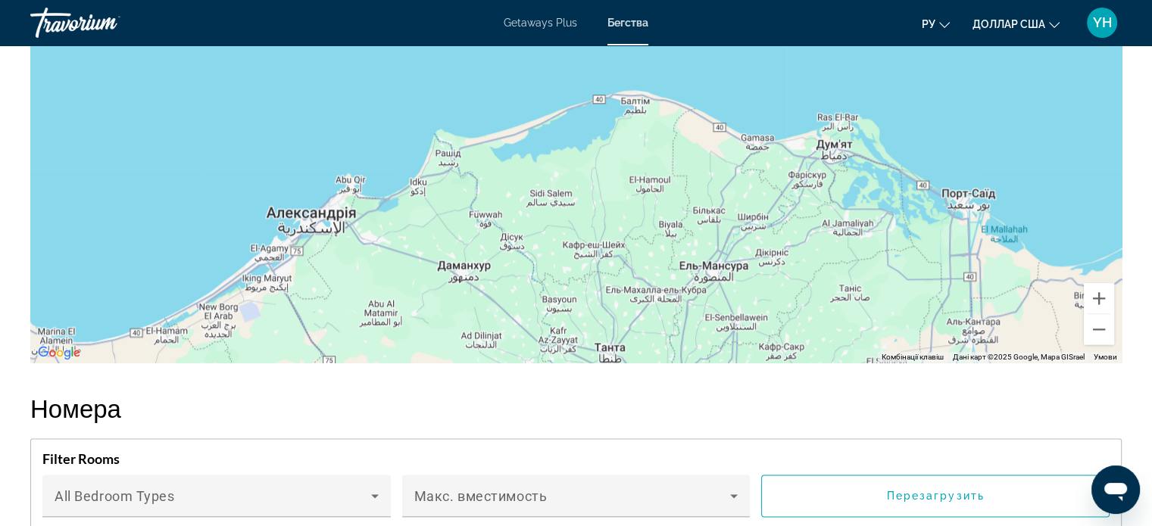
drag, startPoint x: 342, startPoint y: 255, endPoint x: 420, endPoint y: 221, distance: 84.4
click at [420, 221] on div "Основное содержание" at bounding box center [575, 135] width 1091 height 454
click at [336, 225] on div "Основное содержание" at bounding box center [575, 135] width 1091 height 454
click at [1091, 296] on button "Збільшити" at bounding box center [1099, 298] width 30 height 30
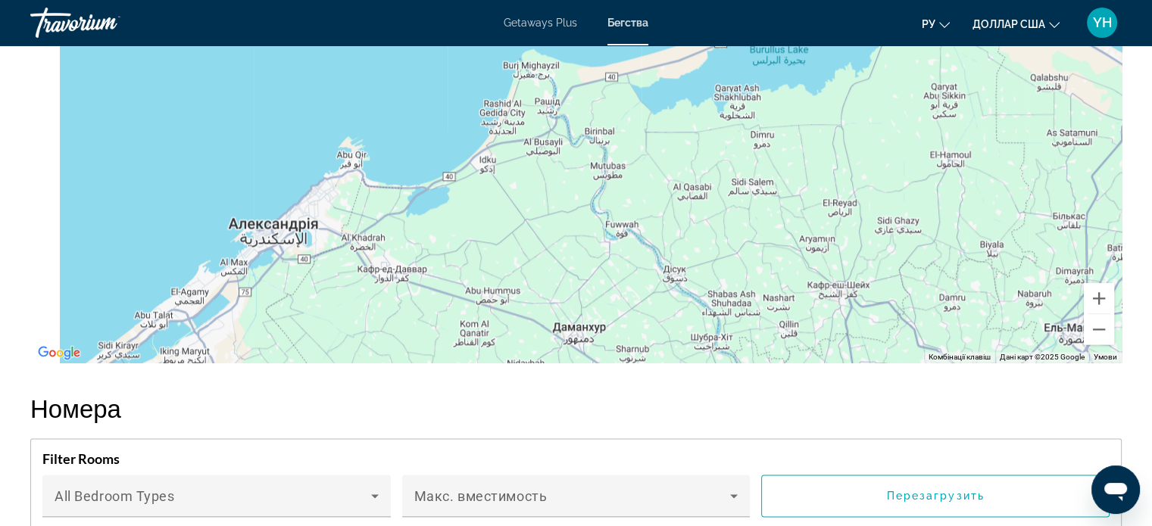
drag, startPoint x: 362, startPoint y: 276, endPoint x: 604, endPoint y: 198, distance: 254.6
click at [604, 198] on div "Основное содержание" at bounding box center [575, 135] width 1091 height 454
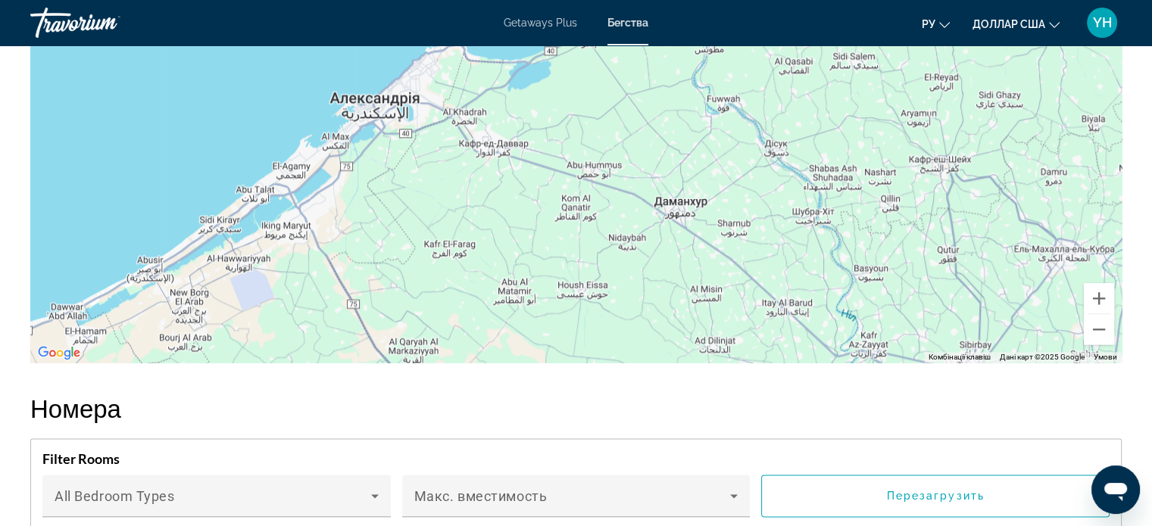
drag, startPoint x: 349, startPoint y: 298, endPoint x: 436, endPoint y: 174, distance: 151.1
click at [436, 174] on div "Основное содержание" at bounding box center [575, 135] width 1091 height 454
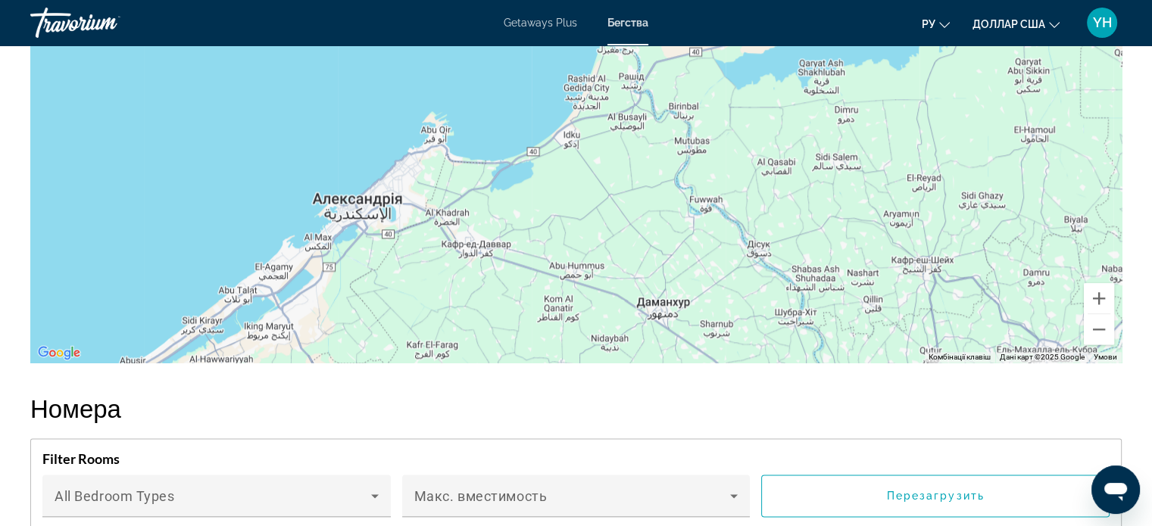
drag, startPoint x: 442, startPoint y: 157, endPoint x: 425, endPoint y: 258, distance: 103.0
click at [425, 258] on div "Основное содержание" at bounding box center [575, 135] width 1091 height 454
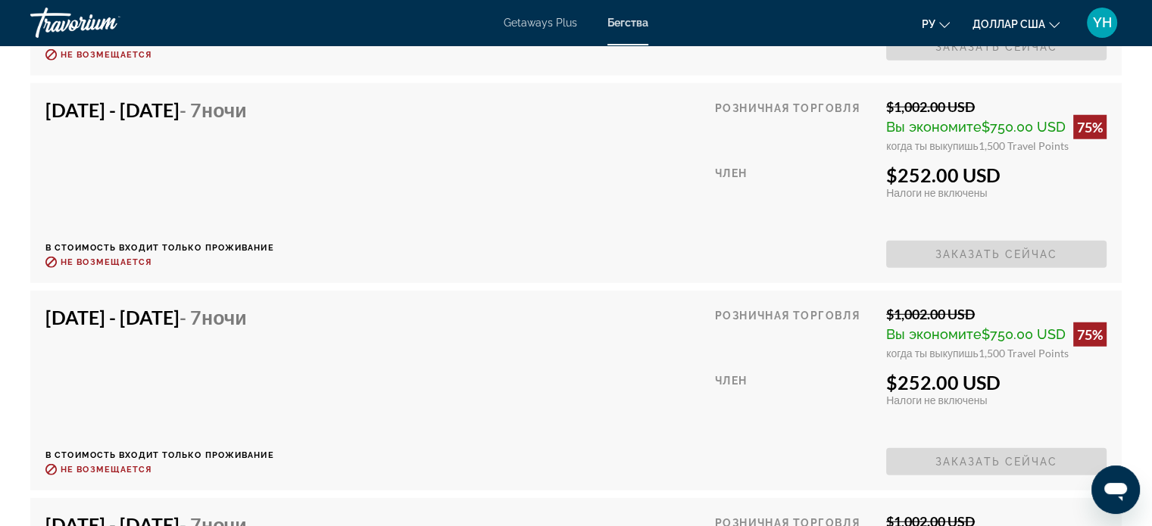
scroll to position [4015, 0]
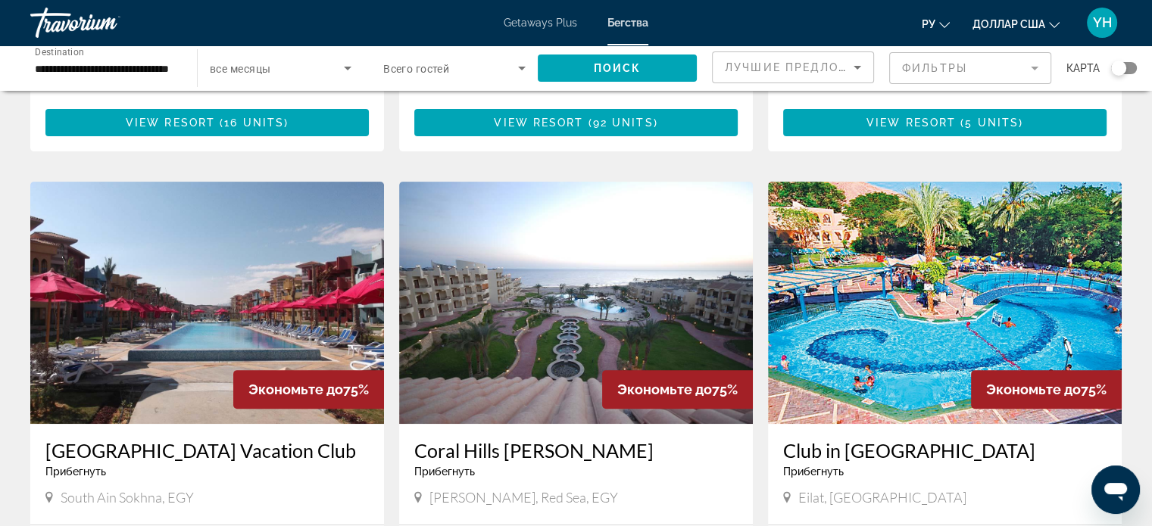
scroll to position [530, 0]
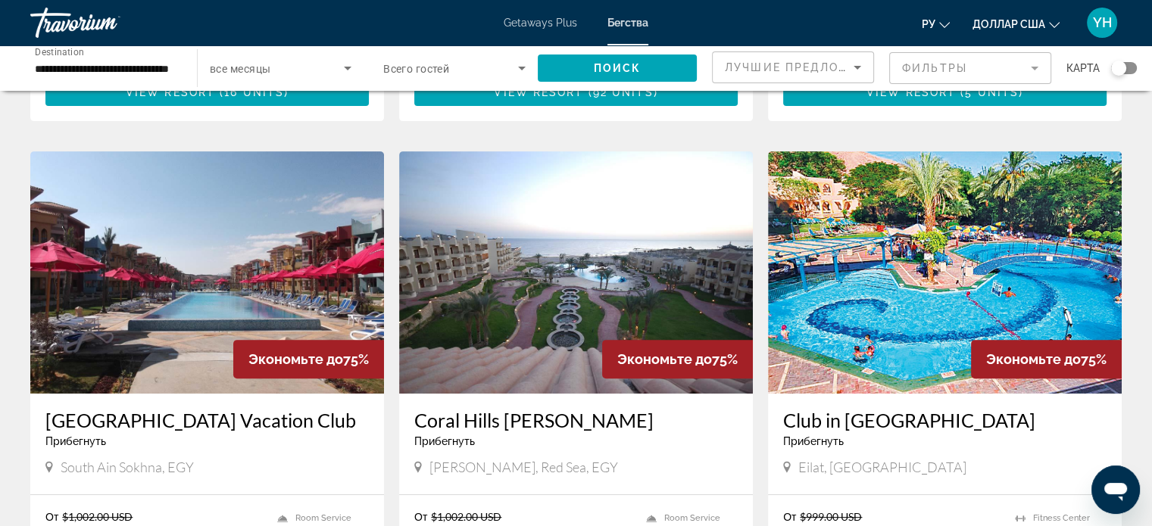
click at [597, 226] on img "Основное содержание" at bounding box center [576, 272] width 354 height 242
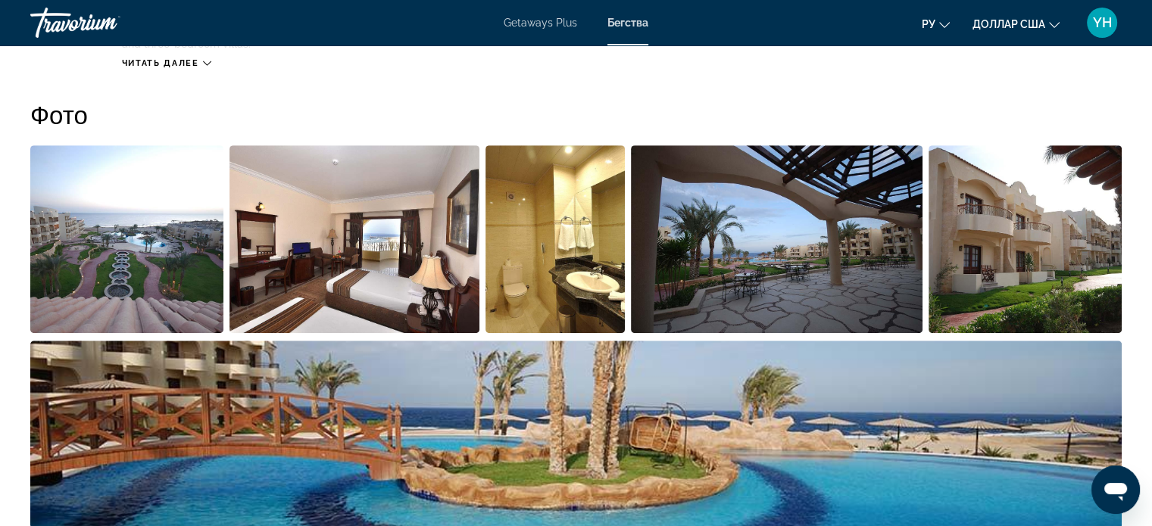
scroll to position [675, 0]
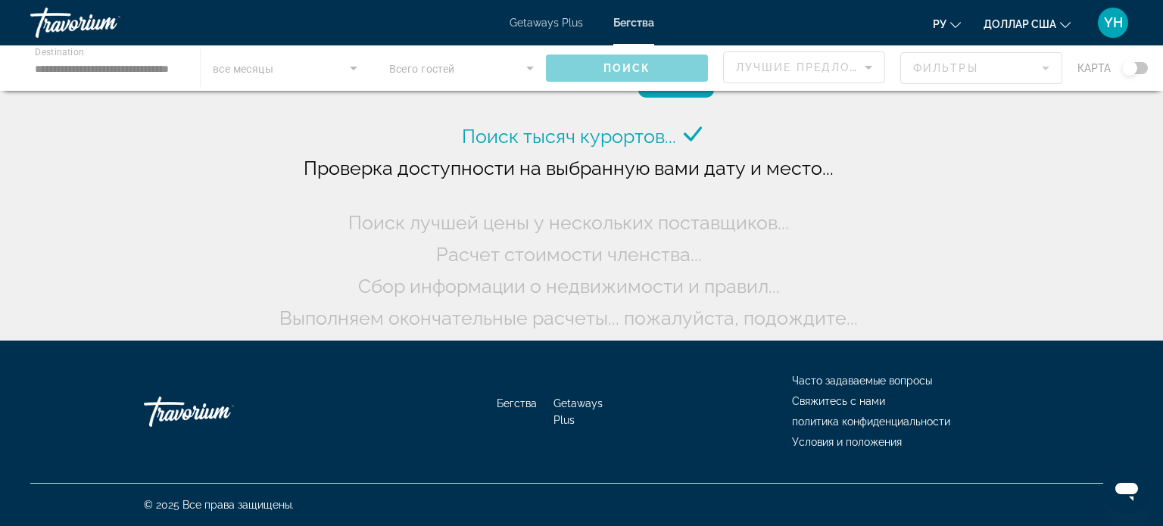
click at [163, 61] on div "Основное содержание" at bounding box center [581, 67] width 1163 height 45
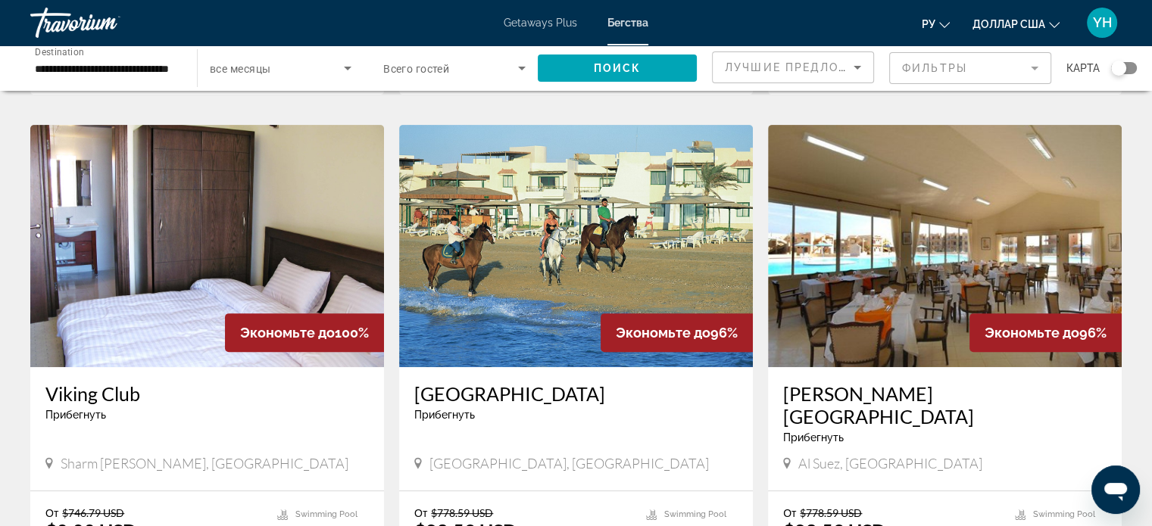
scroll to position [606, 0]
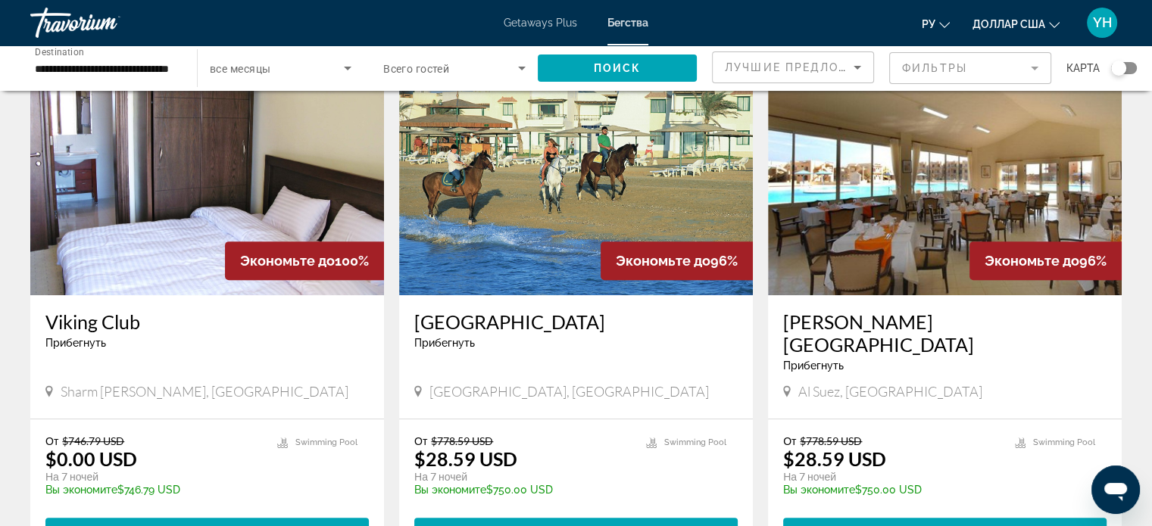
click at [520, 216] on img "Основное содержание" at bounding box center [576, 174] width 354 height 242
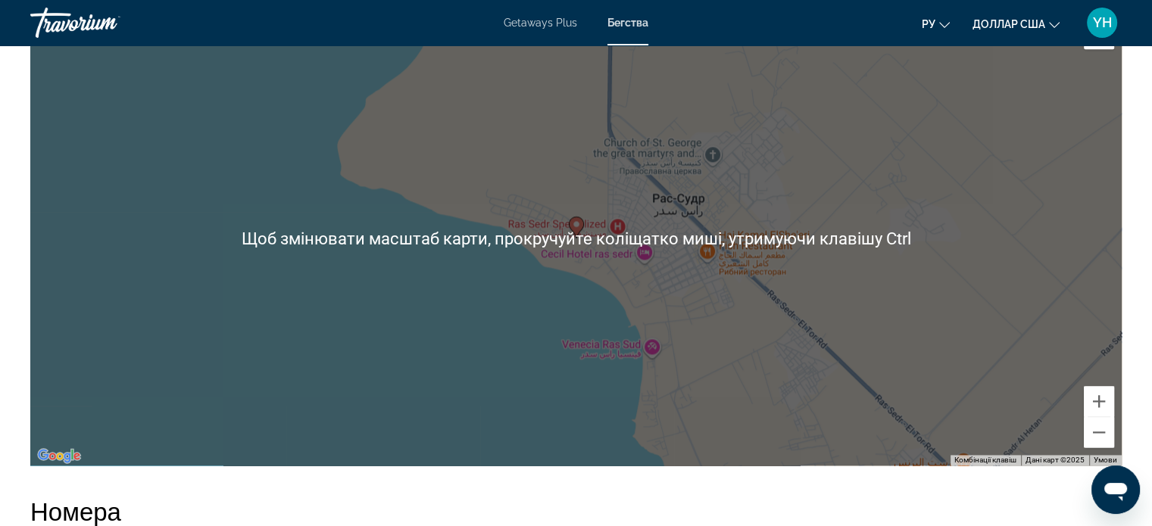
scroll to position [2045, 0]
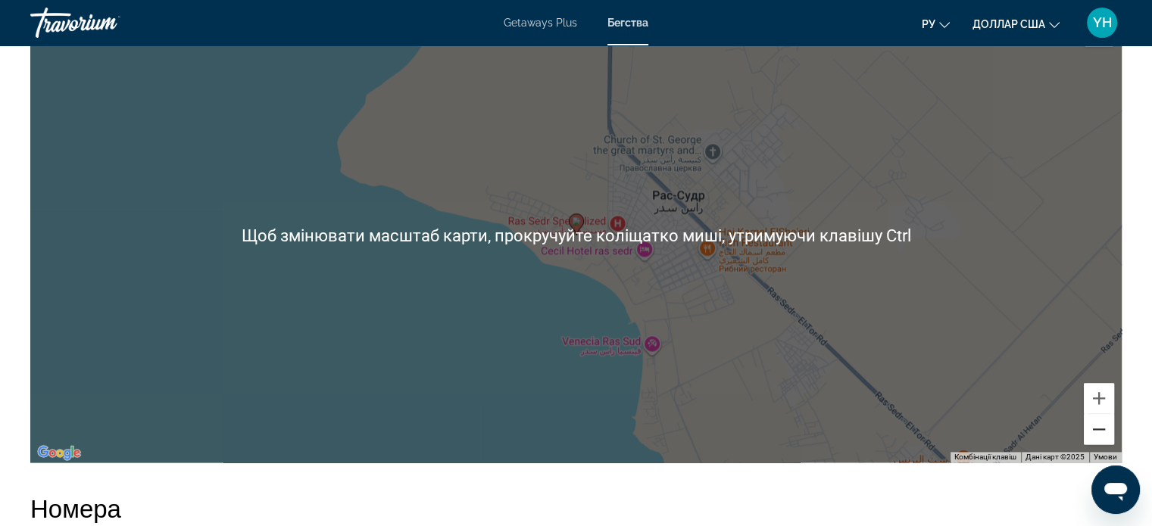
click at [1095, 426] on button "Зменшити" at bounding box center [1099, 429] width 30 height 30
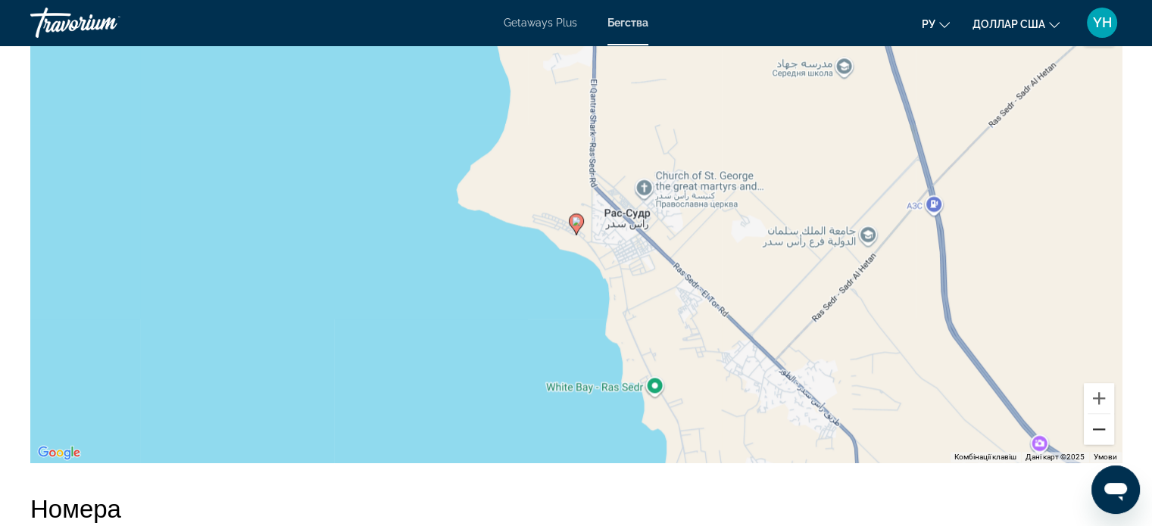
click at [1095, 426] on button "Зменшити" at bounding box center [1099, 429] width 30 height 30
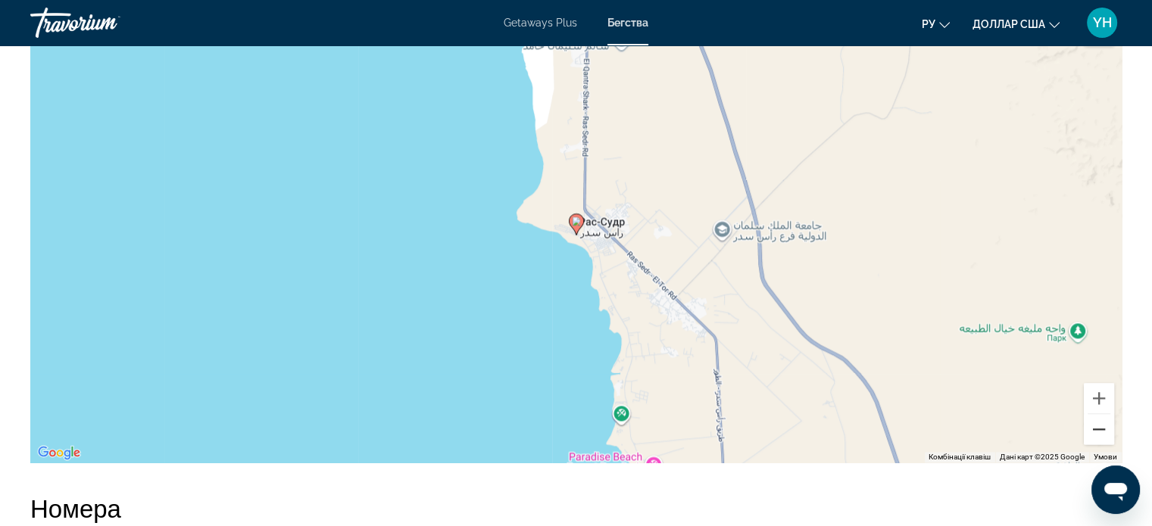
click at [1095, 426] on button "Зменшити" at bounding box center [1099, 429] width 30 height 30
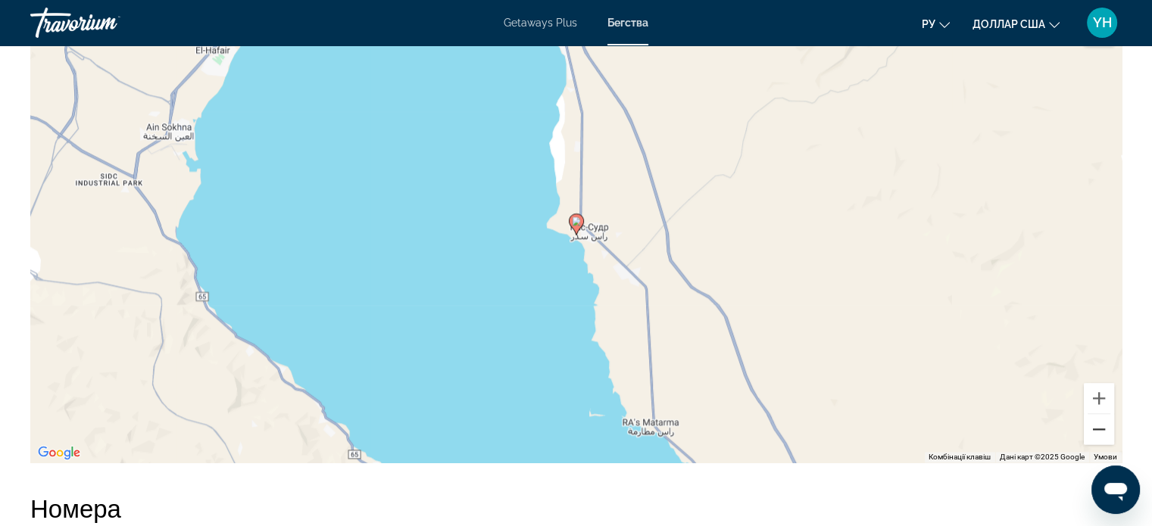
click at [1095, 426] on button "Зменшити" at bounding box center [1099, 429] width 30 height 30
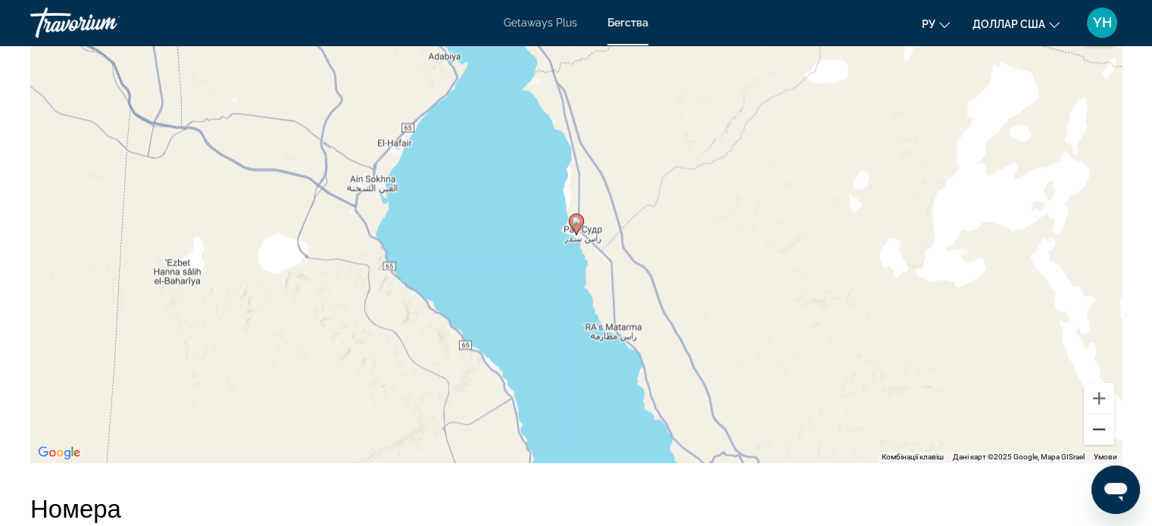
click at [1095, 426] on button "Зменшити" at bounding box center [1099, 429] width 30 height 30
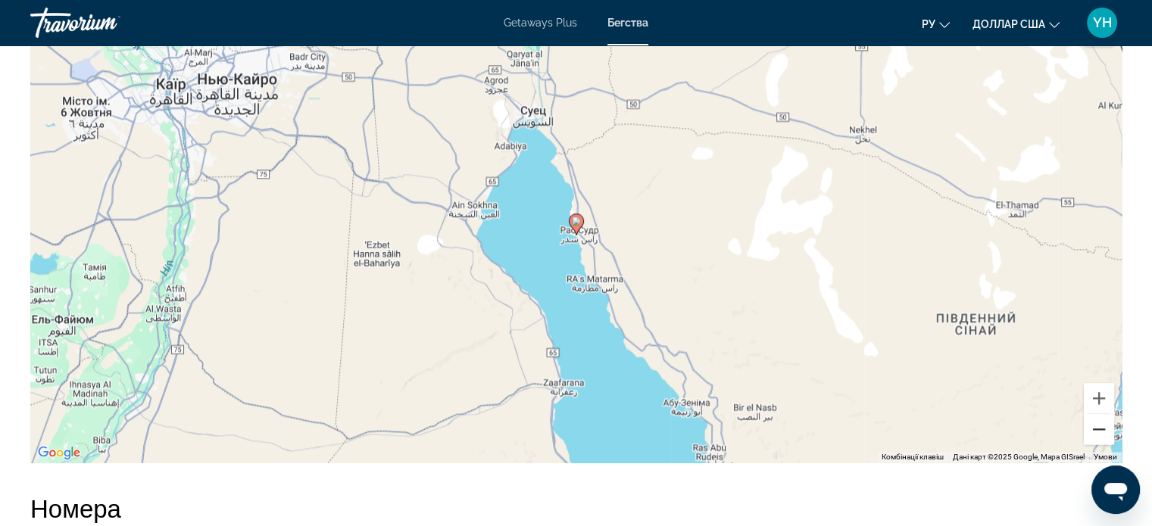
click at [1095, 426] on button "Зменшити" at bounding box center [1099, 429] width 30 height 30
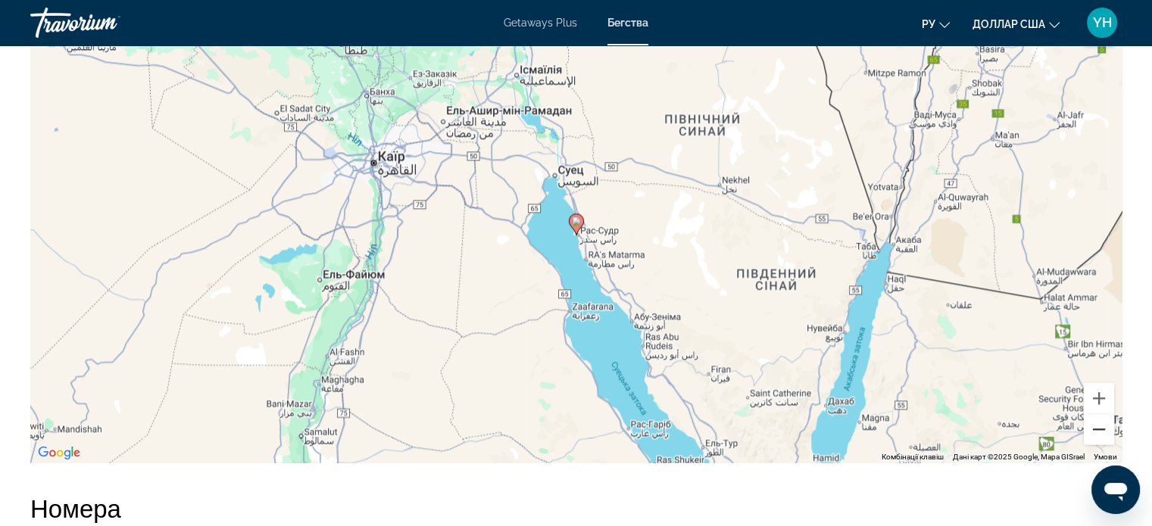
click at [1095, 426] on button "Зменшити" at bounding box center [1099, 429] width 30 height 30
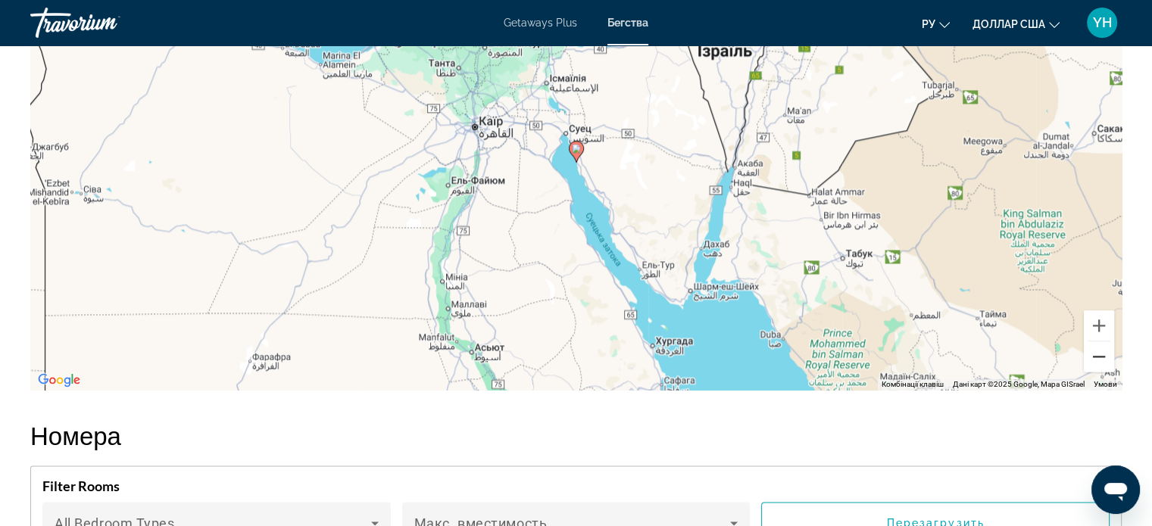
scroll to position [2121, 0]
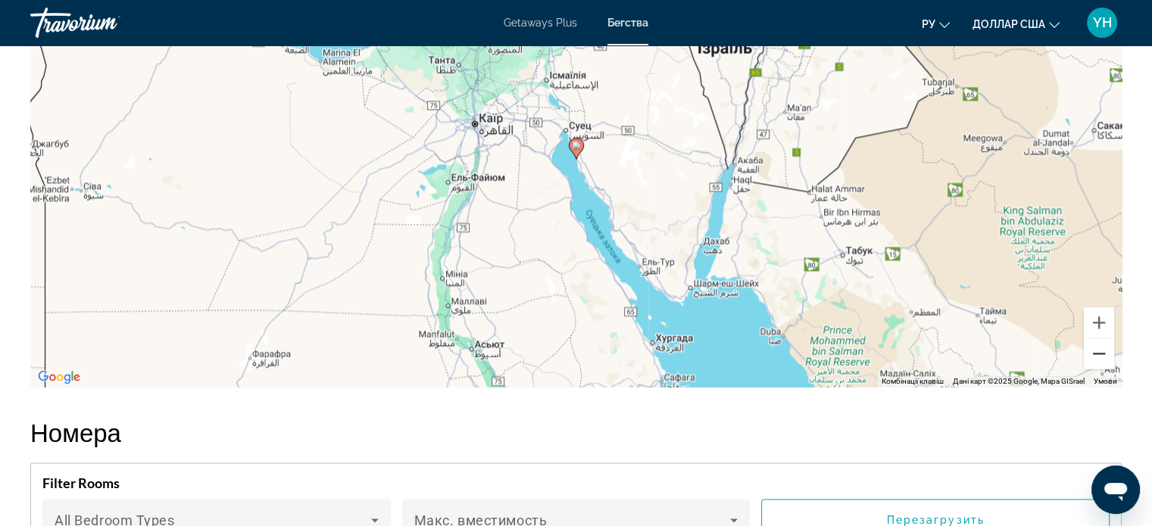
click at [1095, 426] on h2 "Номера" at bounding box center [575, 432] width 1091 height 30
click at [1096, 351] on button "Зменшити" at bounding box center [1099, 354] width 30 height 30
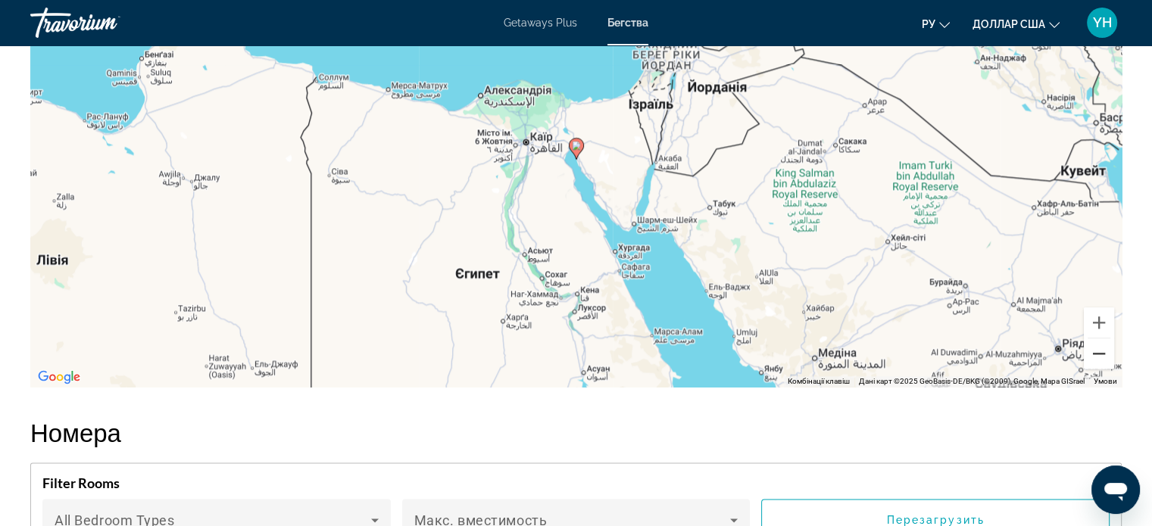
click at [1096, 351] on button "Зменшити" at bounding box center [1099, 354] width 30 height 30
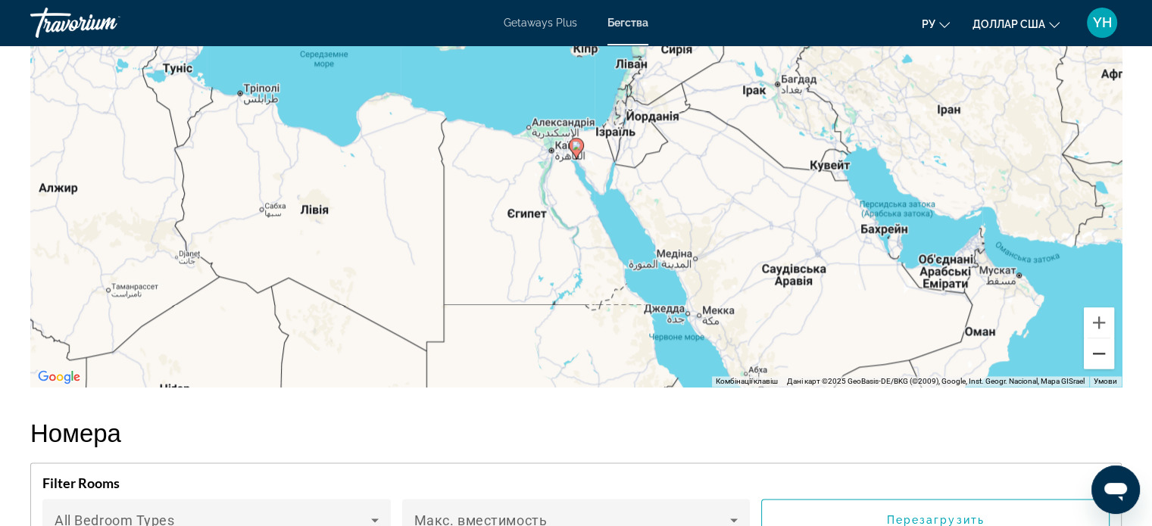
click at [1096, 351] on button "Зменшити" at bounding box center [1099, 354] width 30 height 30
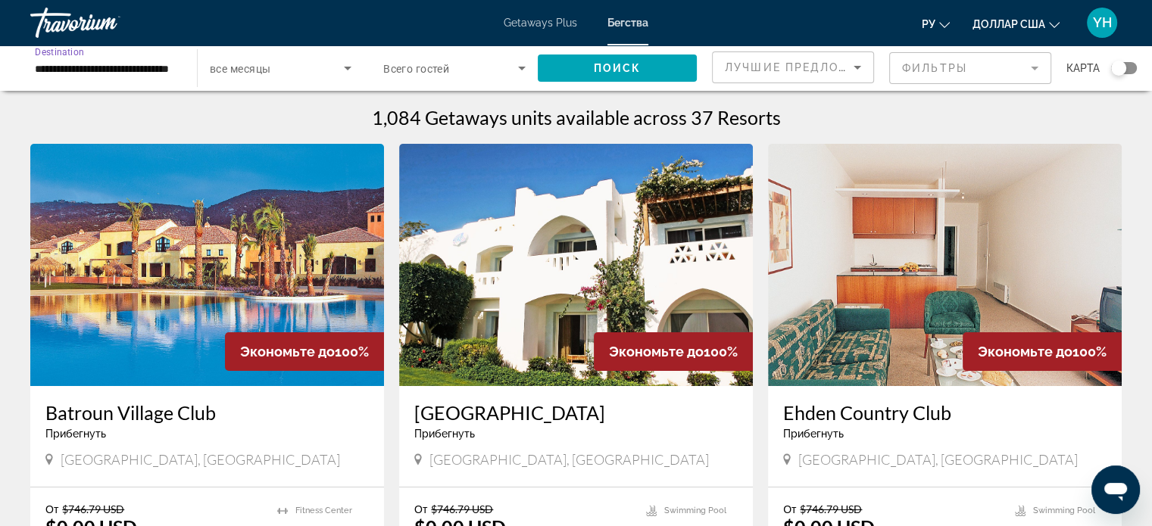
click at [79, 62] on input "**********" at bounding box center [106, 69] width 142 height 18
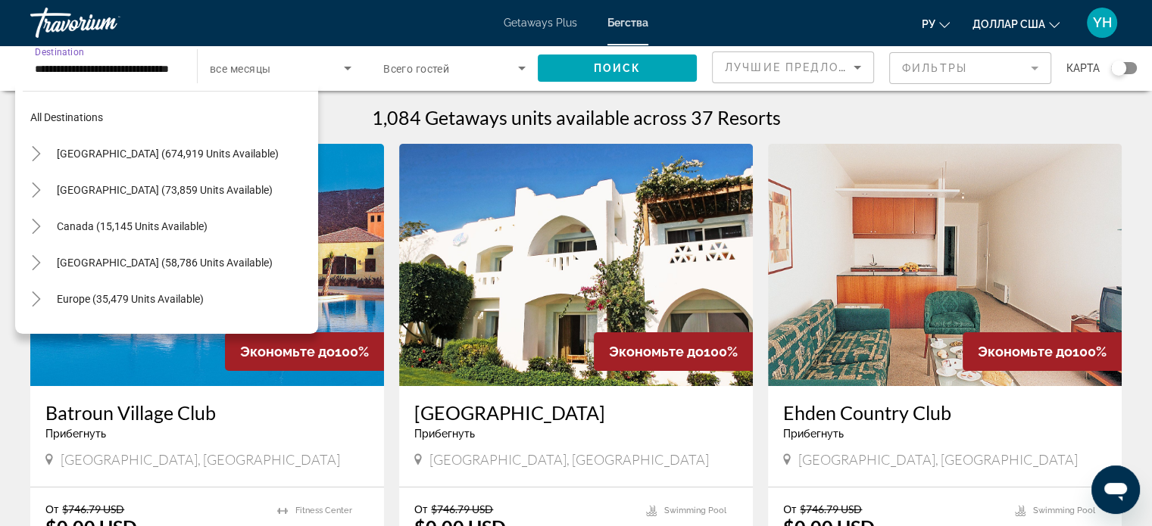
scroll to position [345, 0]
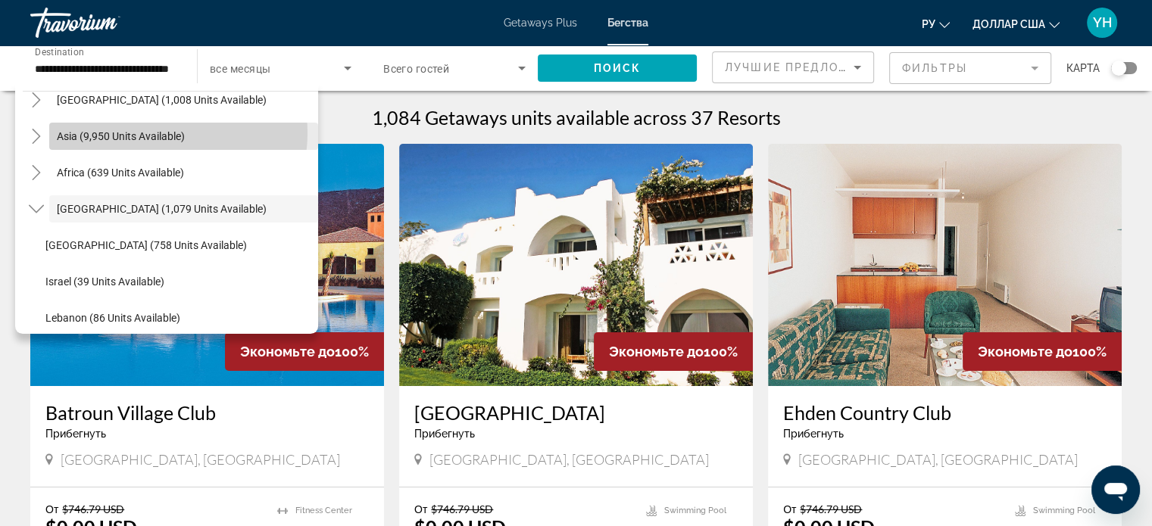
click at [155, 133] on span "Asia (9,950 units available)" at bounding box center [121, 136] width 128 height 12
type input "**********"
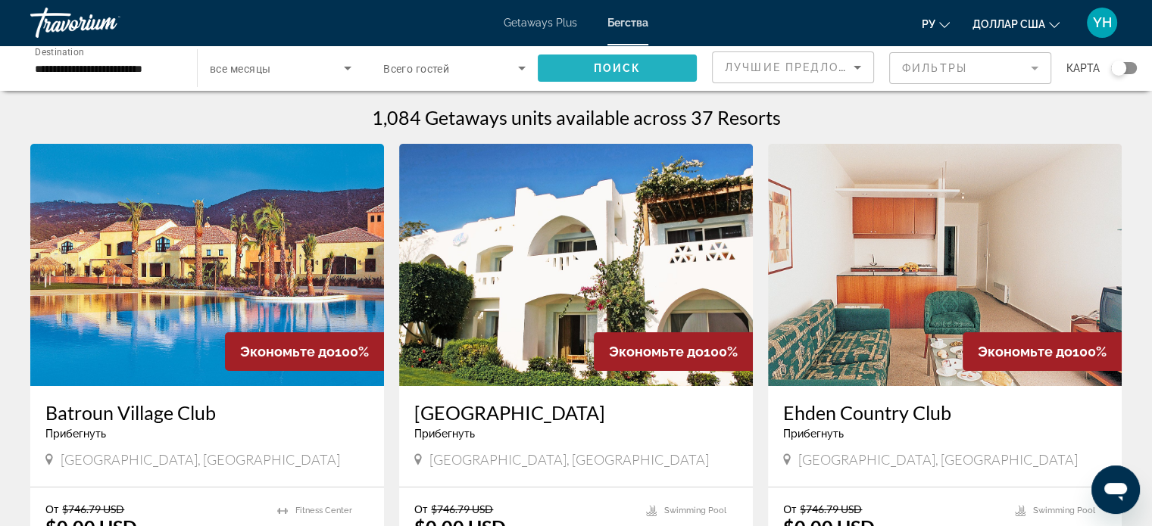
click at [606, 65] on span "Поиск" at bounding box center [618, 68] width 48 height 12
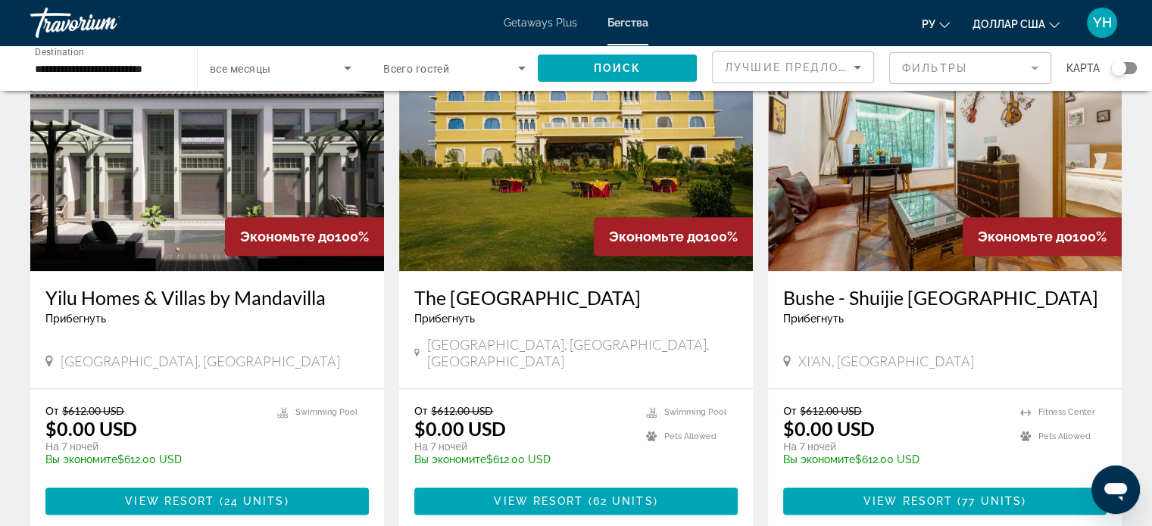
scroll to position [1818, 0]
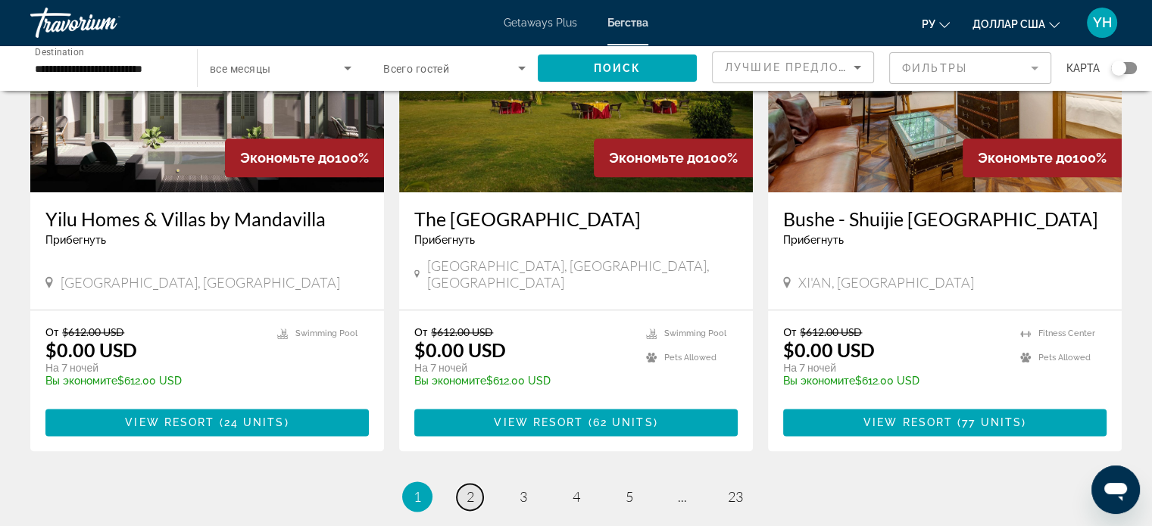
click at [476, 484] on link "page 2" at bounding box center [470, 497] width 27 height 27
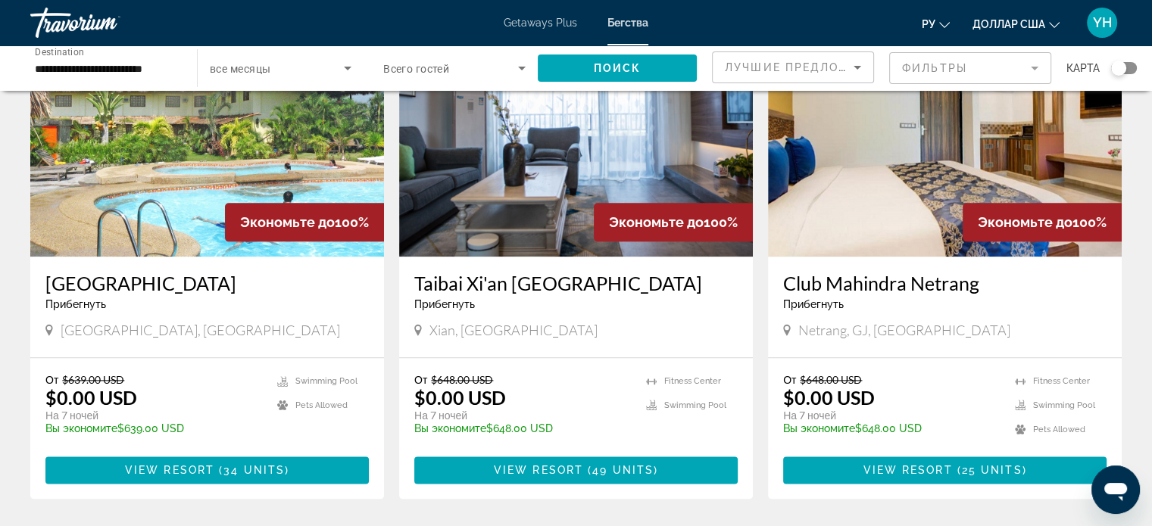
scroll to position [1818, 0]
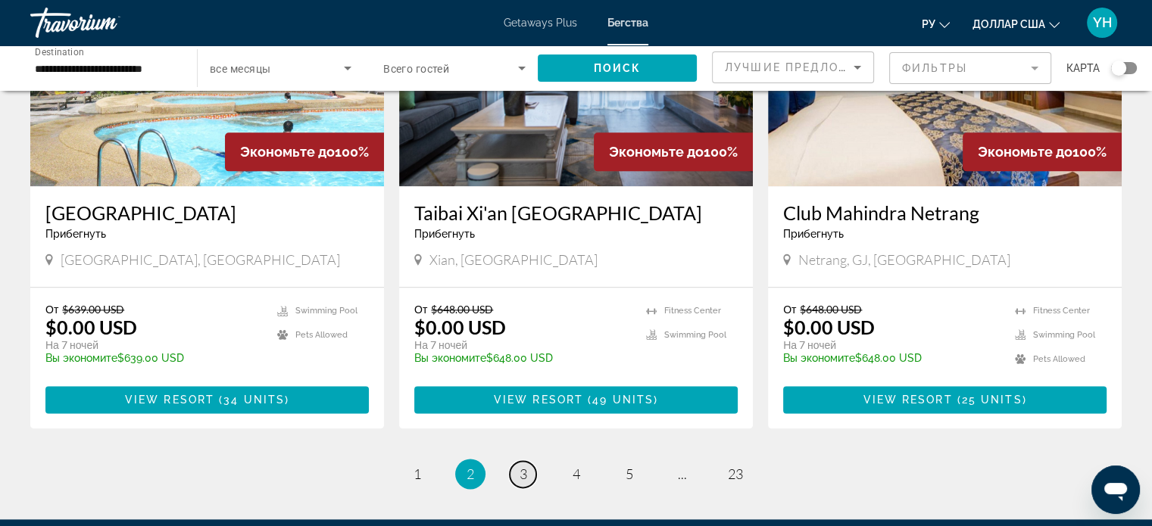
click at [523, 466] on span "3" at bounding box center [524, 474] width 8 height 17
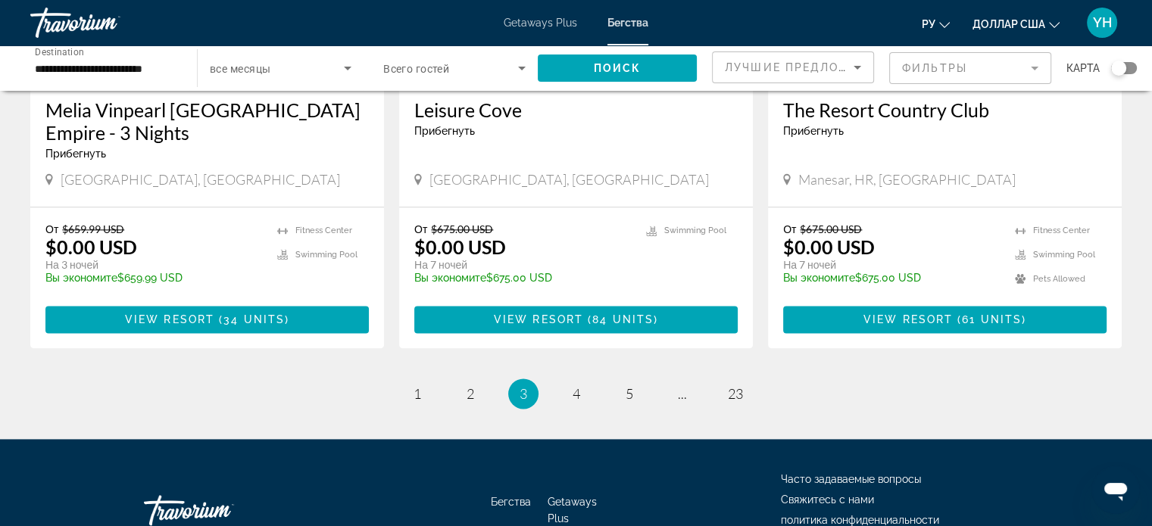
scroll to position [1969, 0]
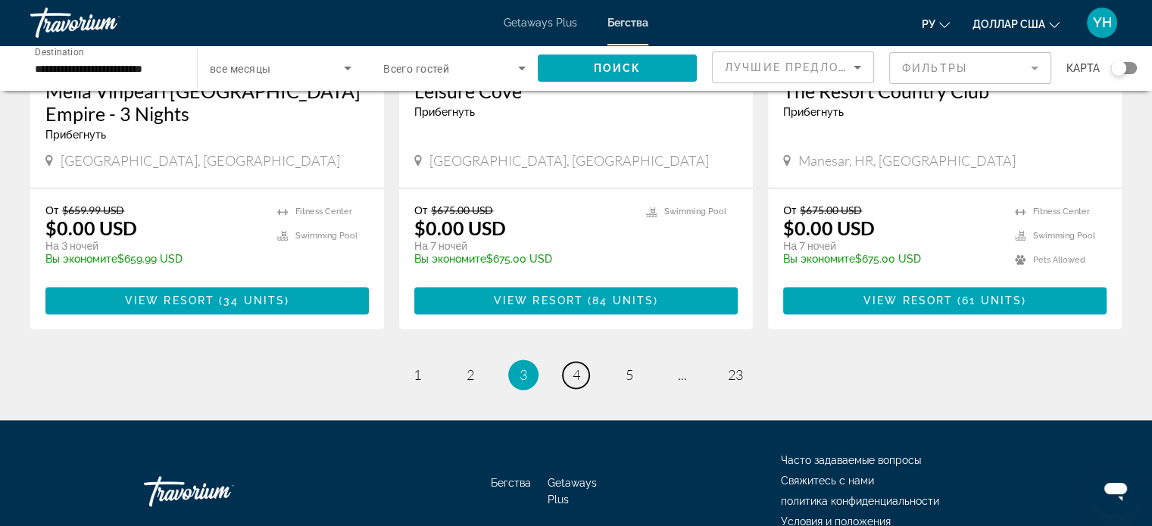
drag, startPoint x: 573, startPoint y: 302, endPoint x: 744, endPoint y: 314, distance: 171.6
click at [574, 367] on span "4" at bounding box center [577, 375] width 8 height 17
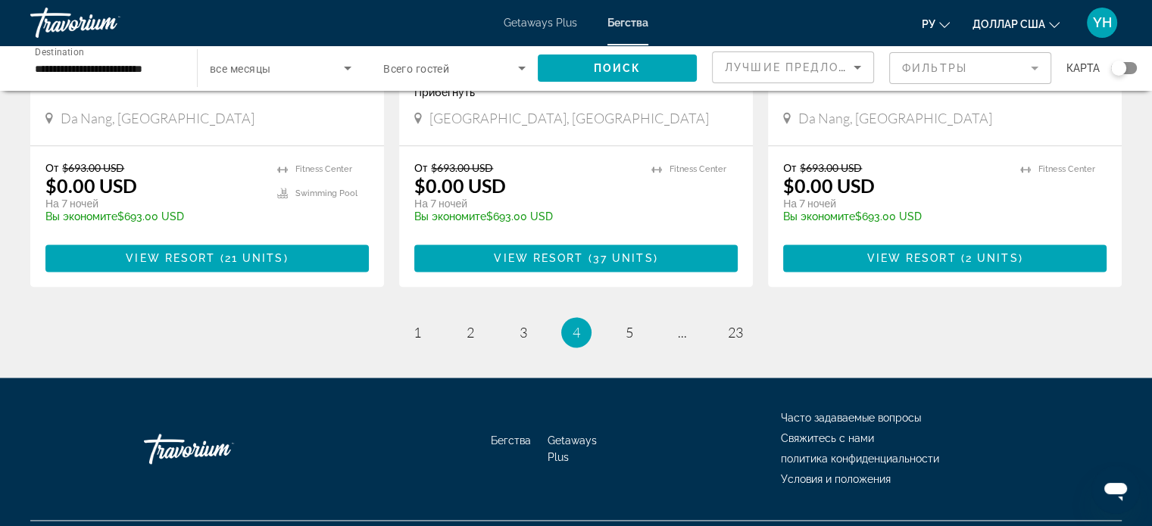
scroll to position [1991, 0]
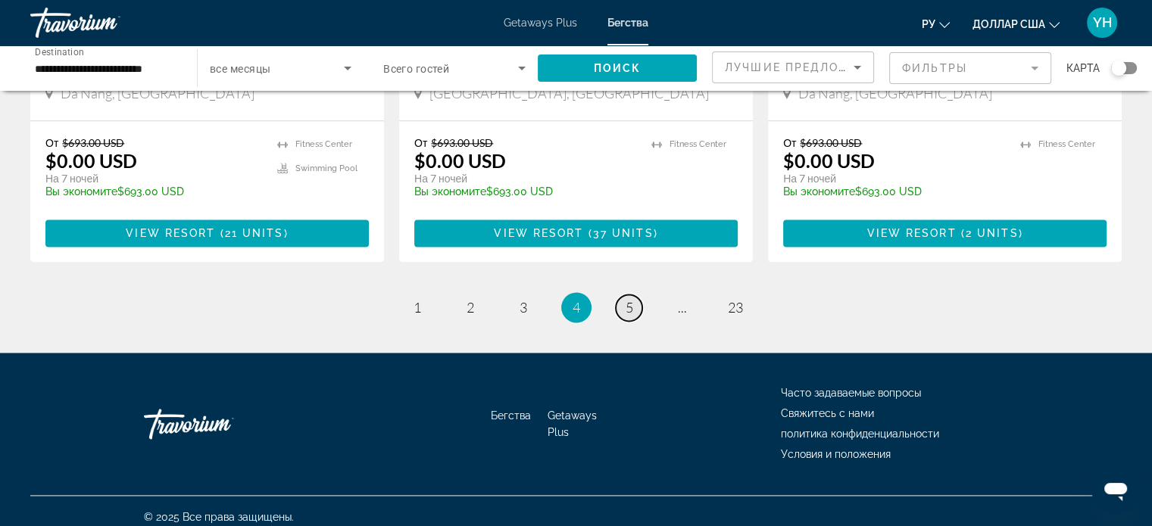
click at [629, 299] on span "5" at bounding box center [630, 307] width 8 height 17
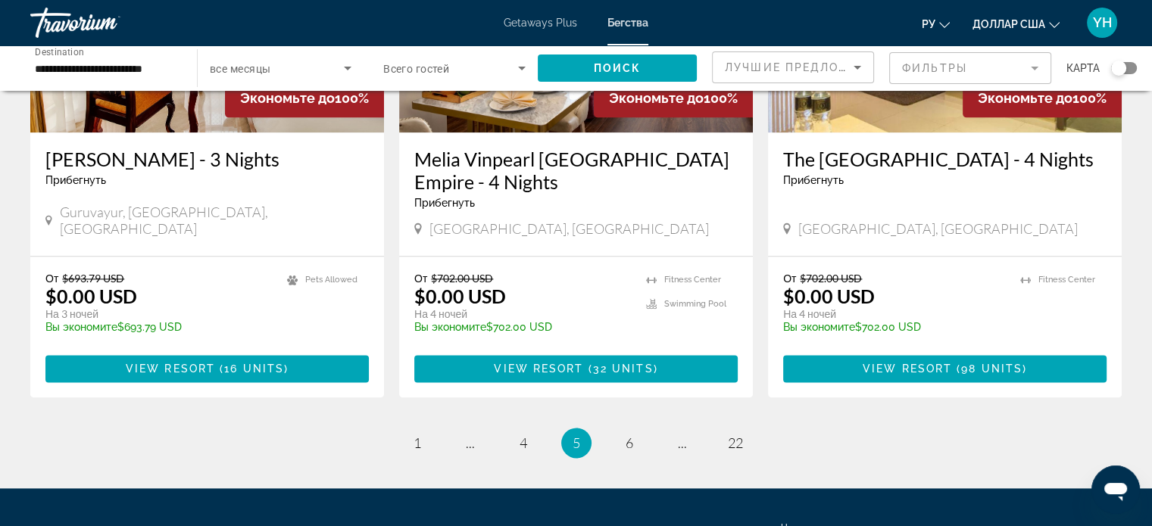
scroll to position [1969, 0]
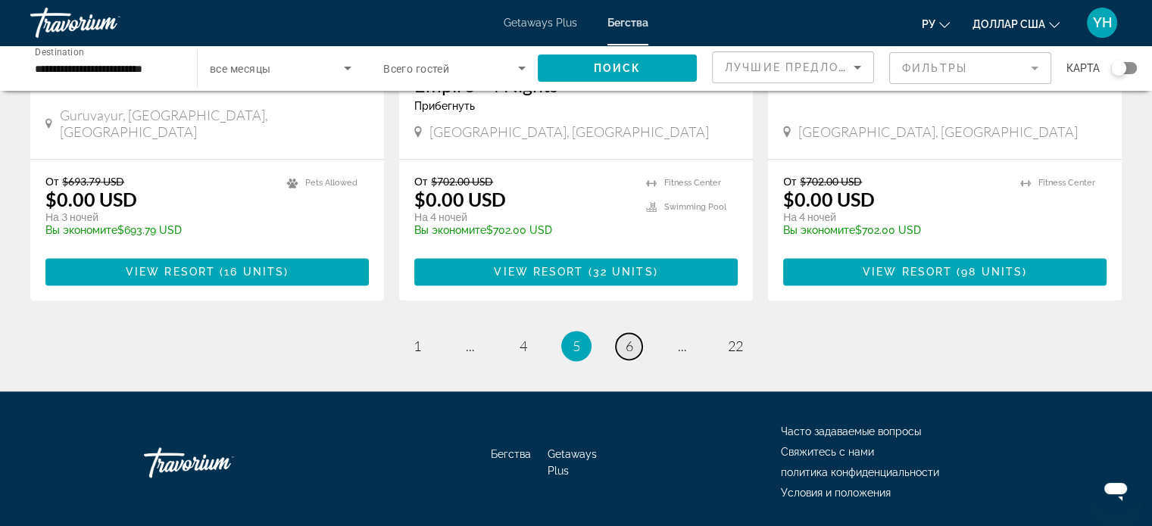
click at [623, 333] on link "page 6" at bounding box center [629, 346] width 27 height 27
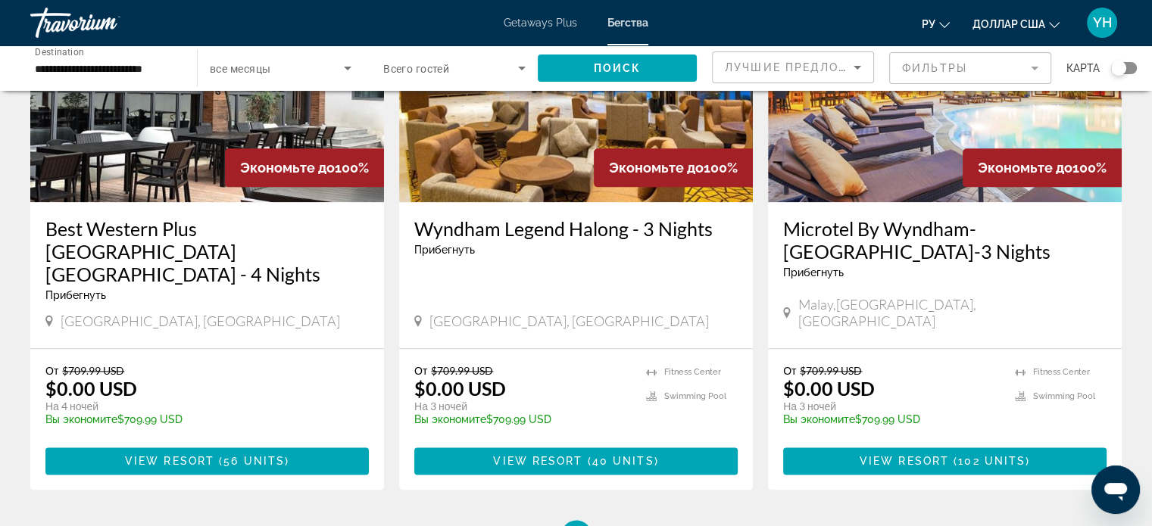
scroll to position [1894, 0]
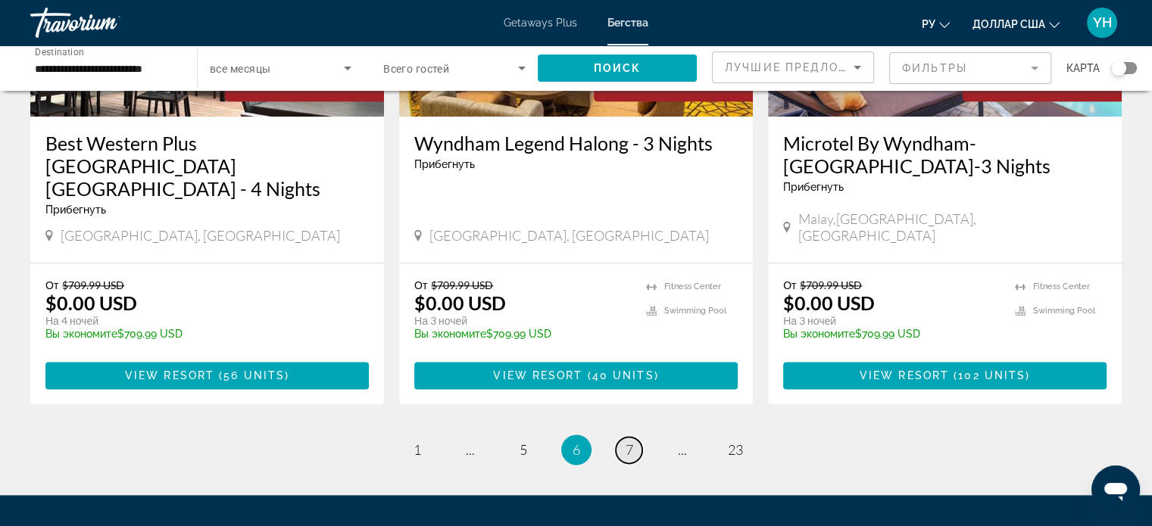
click at [628, 442] on span "7" at bounding box center [630, 450] width 8 height 17
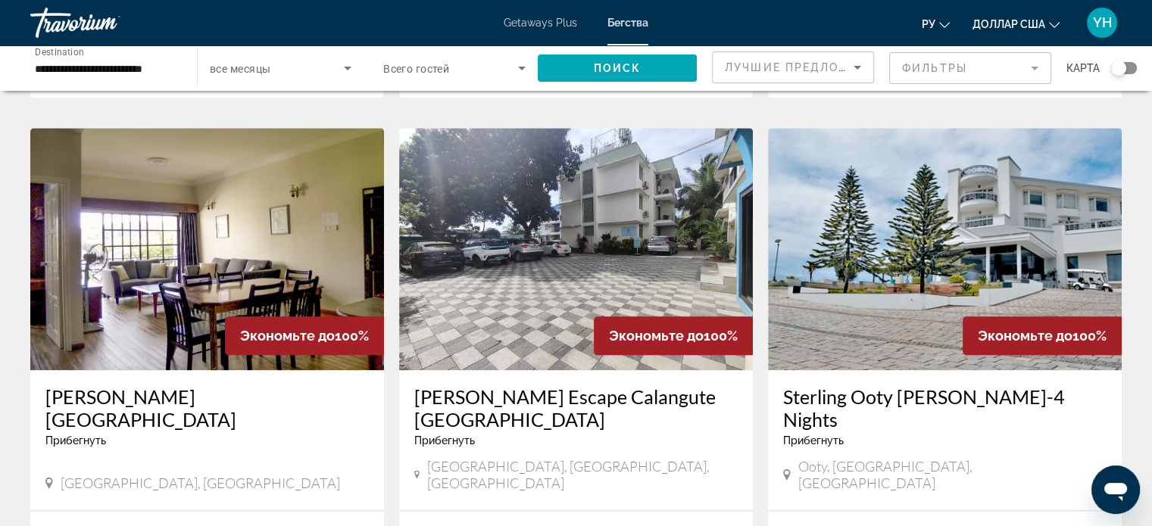
scroll to position [1666, 0]
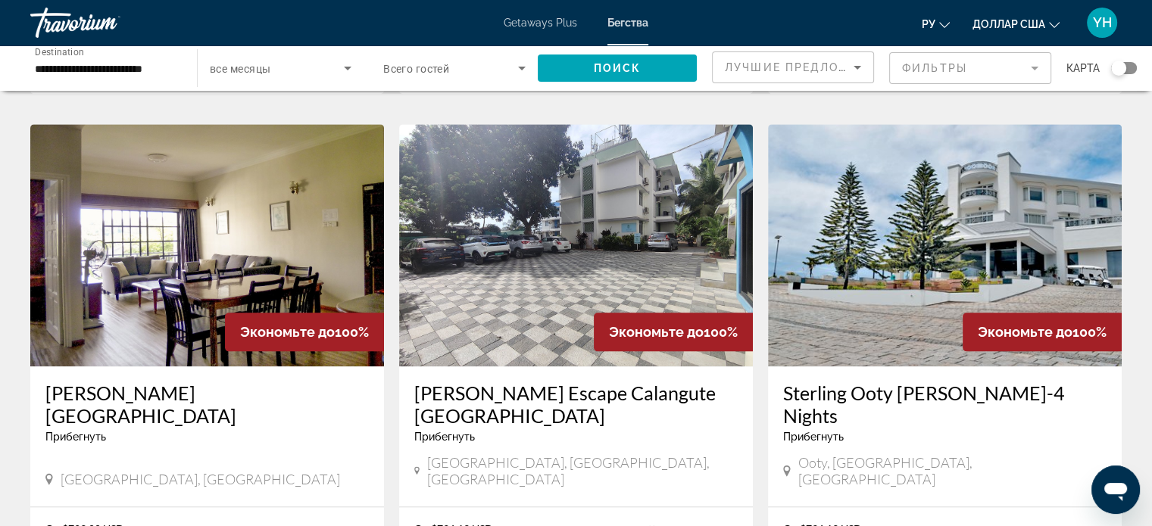
click at [183, 156] on img "Основное содержание" at bounding box center [207, 245] width 354 height 242
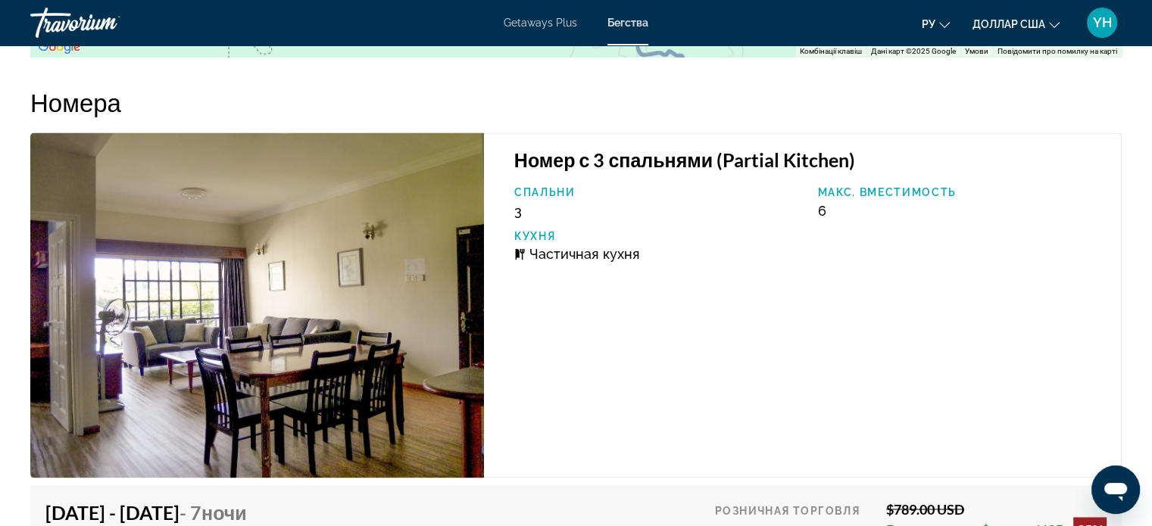
scroll to position [2045, 0]
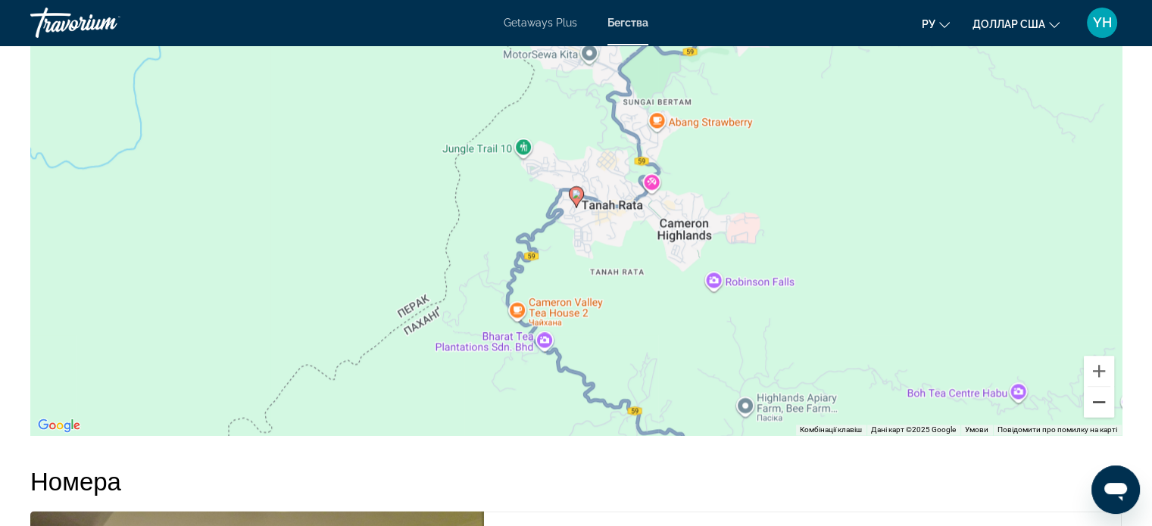
click at [1101, 406] on button "Зменшити" at bounding box center [1099, 402] width 30 height 30
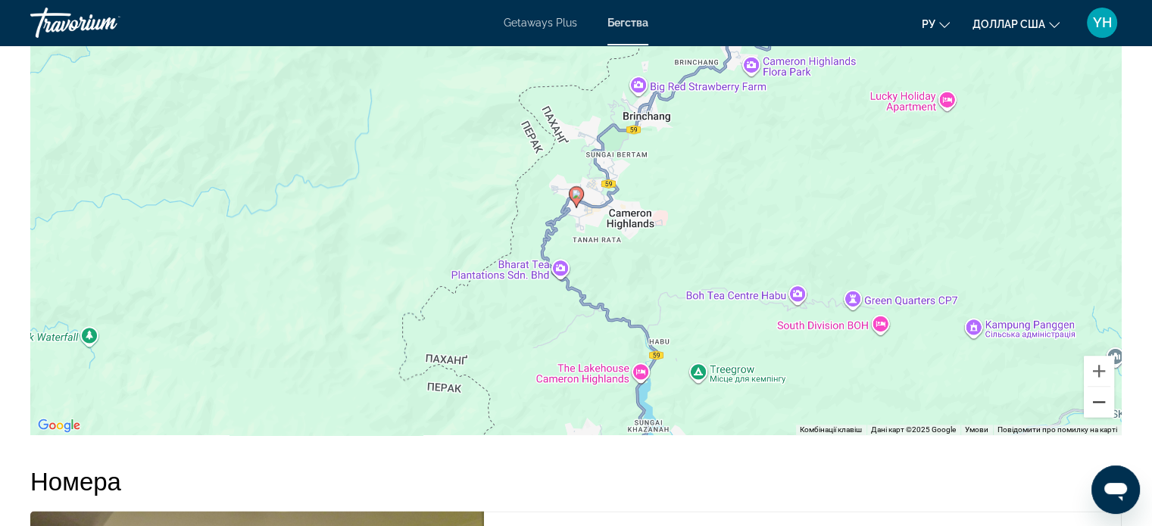
click at [1101, 406] on button "Зменшити" at bounding box center [1099, 402] width 30 height 30
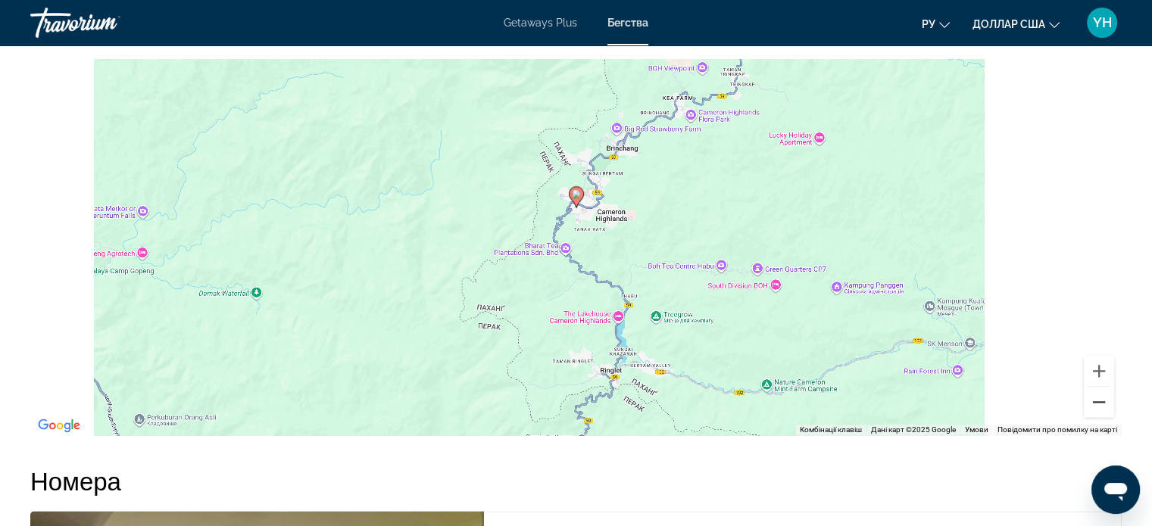
click at [1101, 406] on button "Зменшити" at bounding box center [1099, 402] width 30 height 30
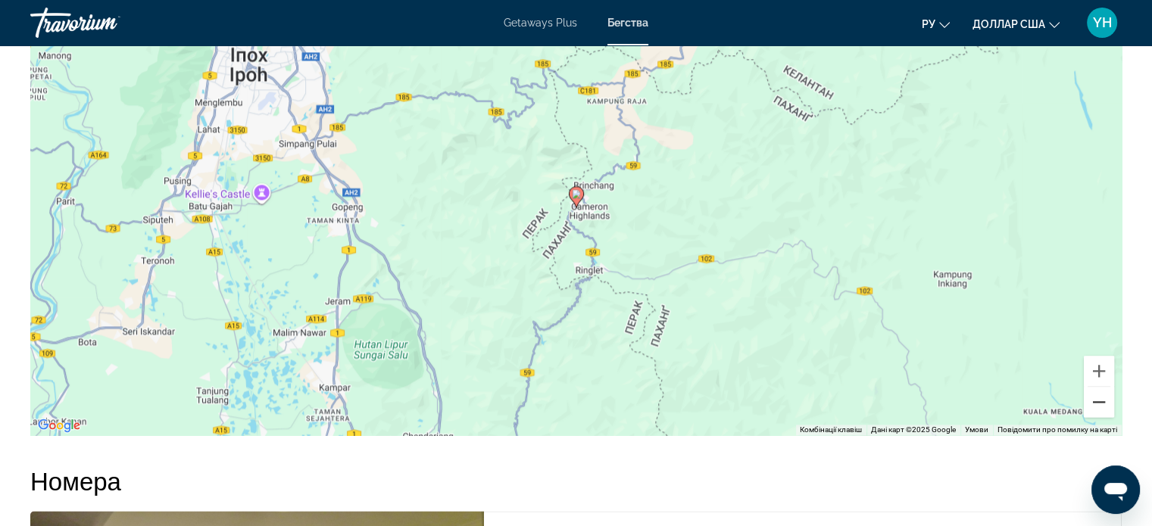
click at [1101, 406] on button "Зменшити" at bounding box center [1099, 402] width 30 height 30
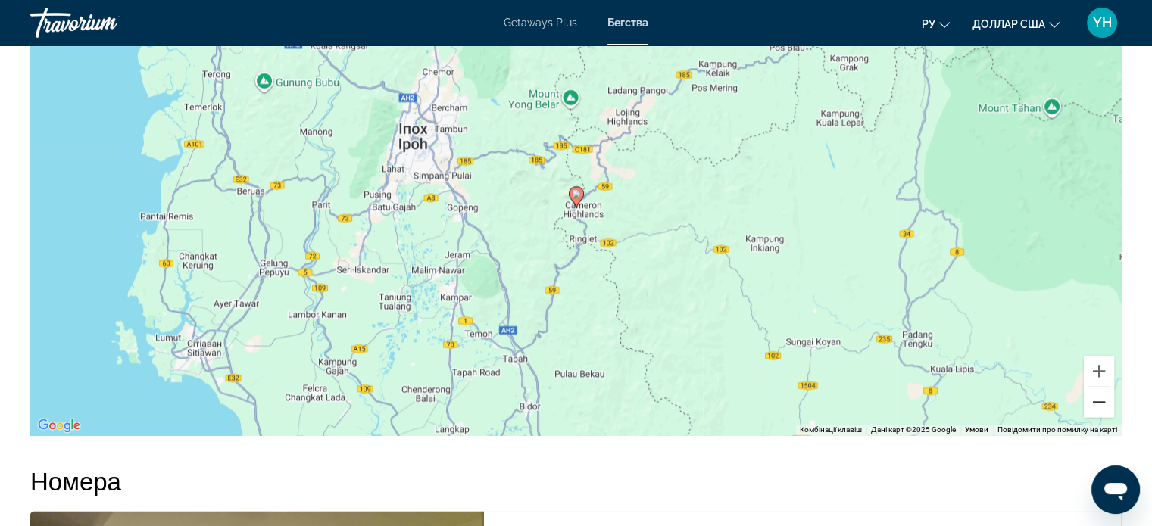
click at [1101, 406] on button "Зменшити" at bounding box center [1099, 402] width 30 height 30
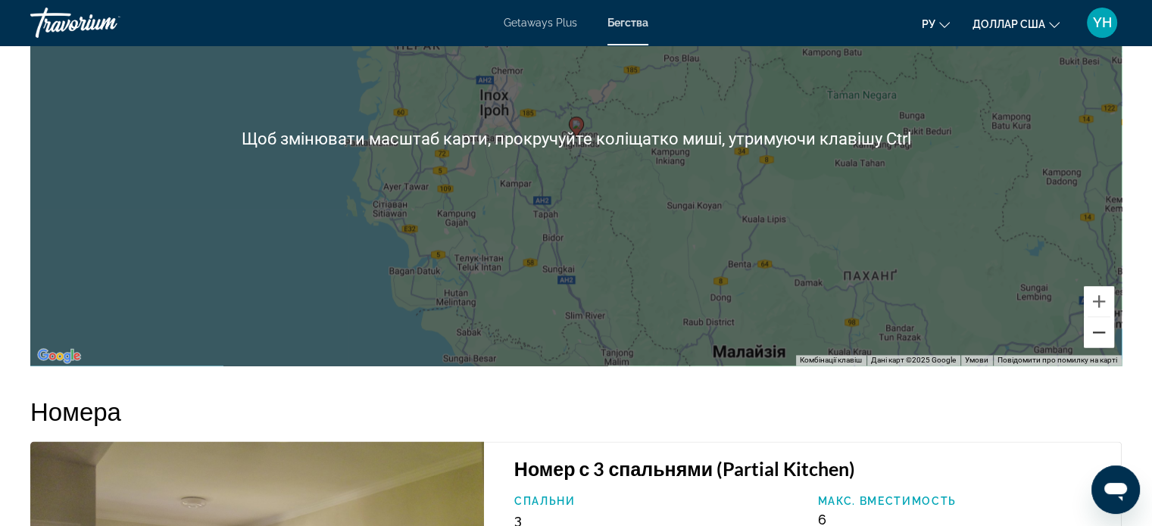
scroll to position [2121, 0]
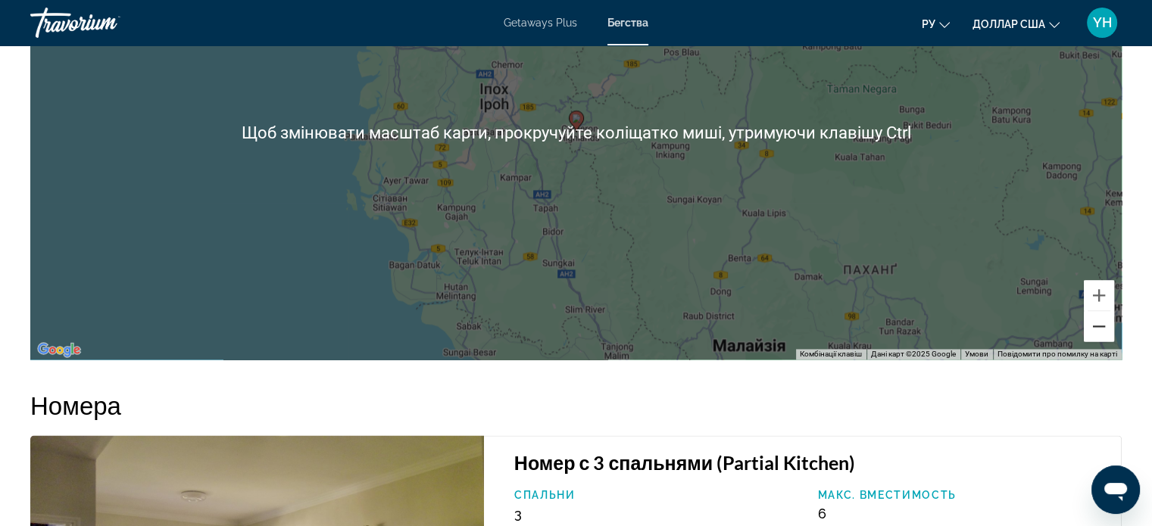
click at [1095, 326] on button "Зменшити" at bounding box center [1099, 326] width 30 height 30
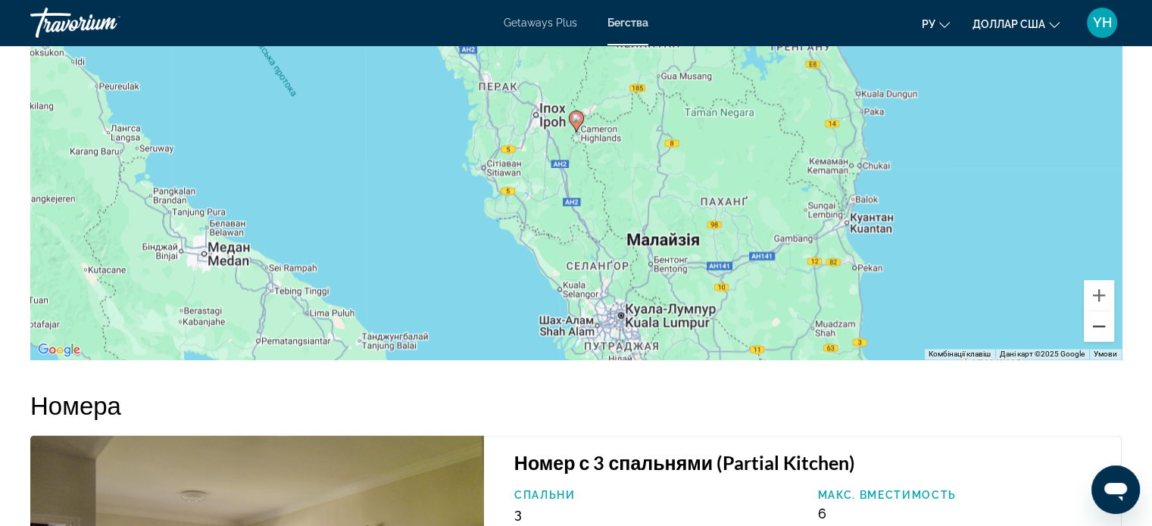
click at [1104, 326] on button "Зменшити" at bounding box center [1099, 326] width 30 height 30
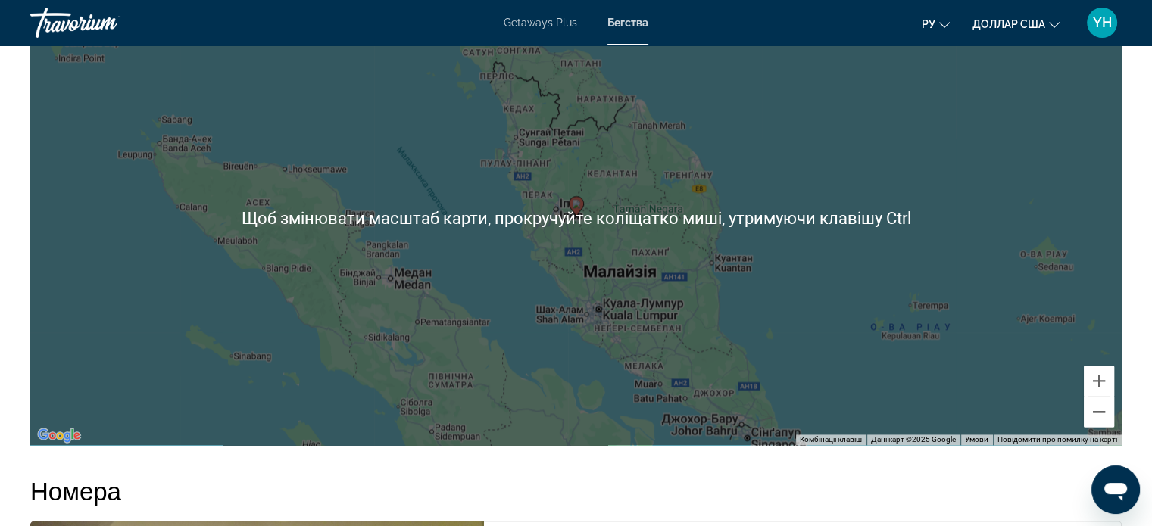
scroll to position [2045, 0]
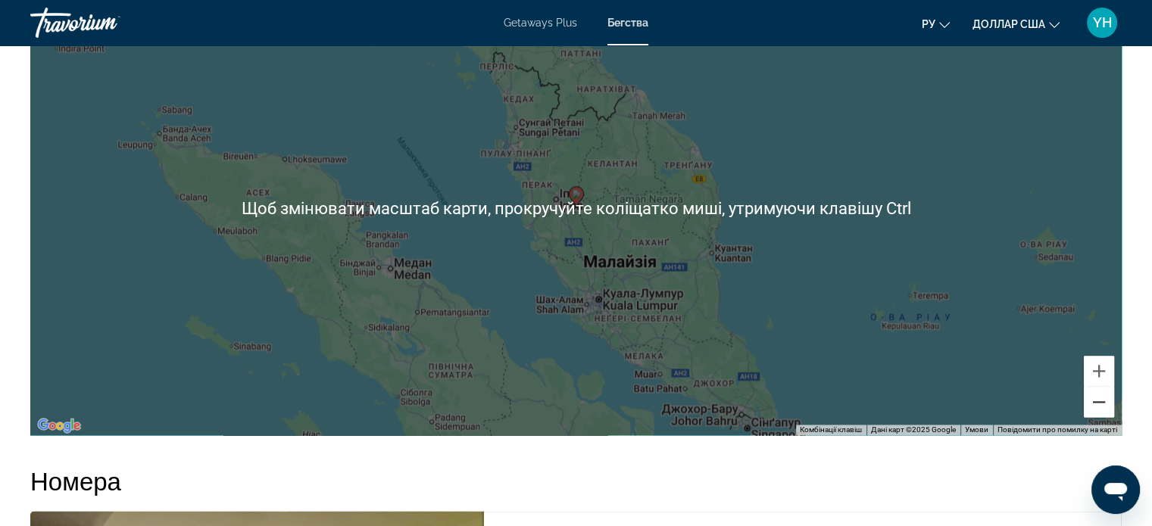
click at [1102, 406] on button "Зменшити" at bounding box center [1099, 402] width 30 height 30
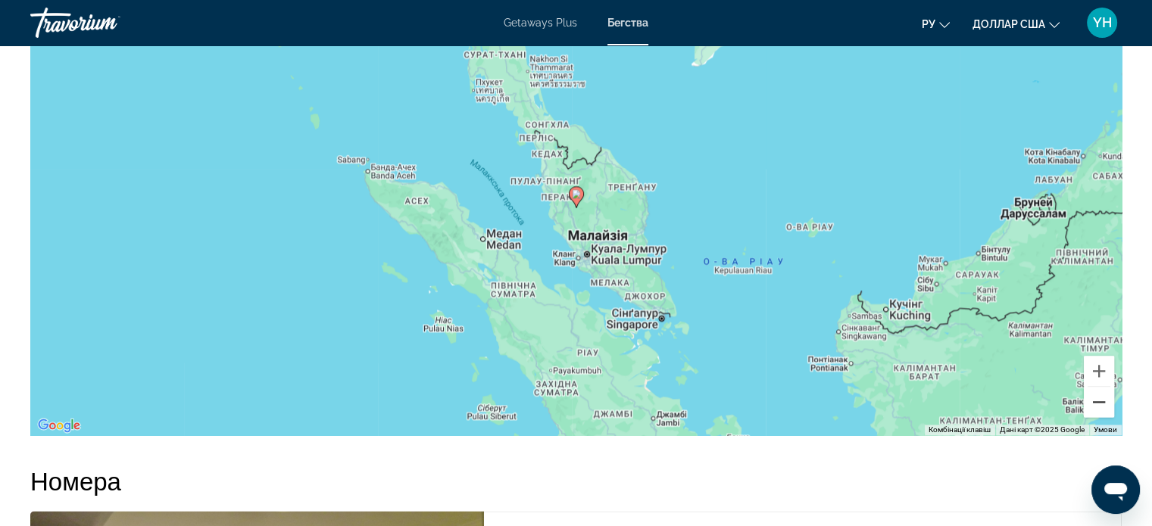
click at [1100, 399] on button "Зменшити" at bounding box center [1099, 402] width 30 height 30
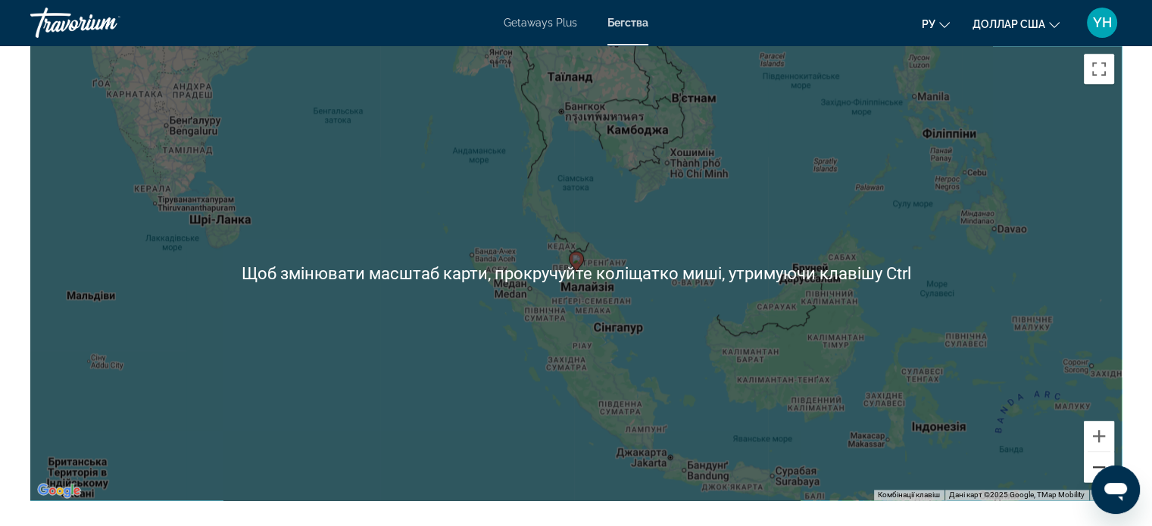
scroll to position [1969, 0]
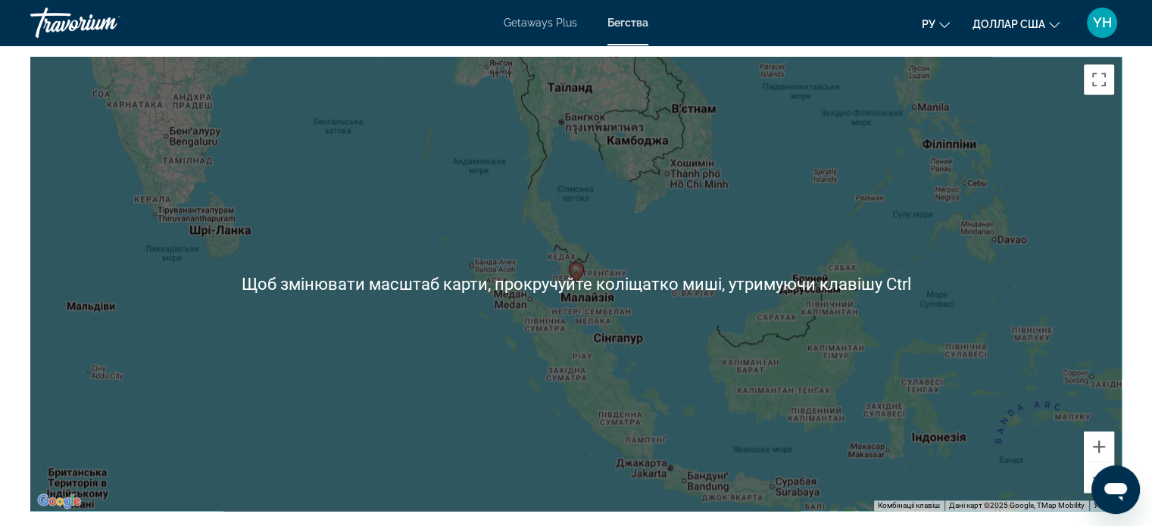
click at [279, 355] on div "Увімкніть режим перетягування за допомогою клавіатури, натиснувши Alt + Enter. …" at bounding box center [575, 284] width 1091 height 454
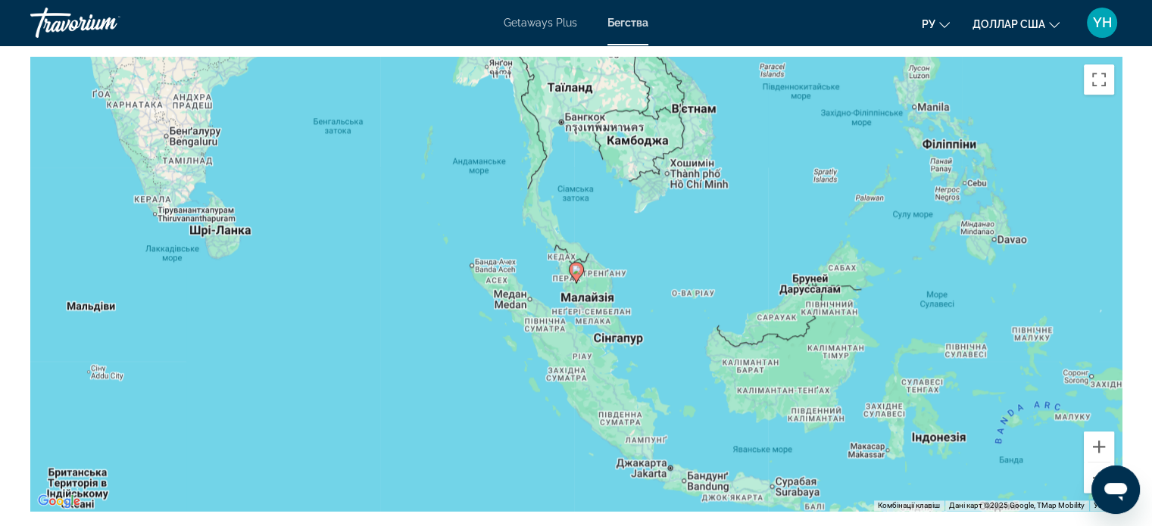
click at [394, 375] on div "Увімкніть режим перетягування за допомогою клавіатури, натиснувши Alt + Enter. …" at bounding box center [575, 284] width 1091 height 454
click at [1092, 471] on button "Зменшити" at bounding box center [1099, 478] width 30 height 30
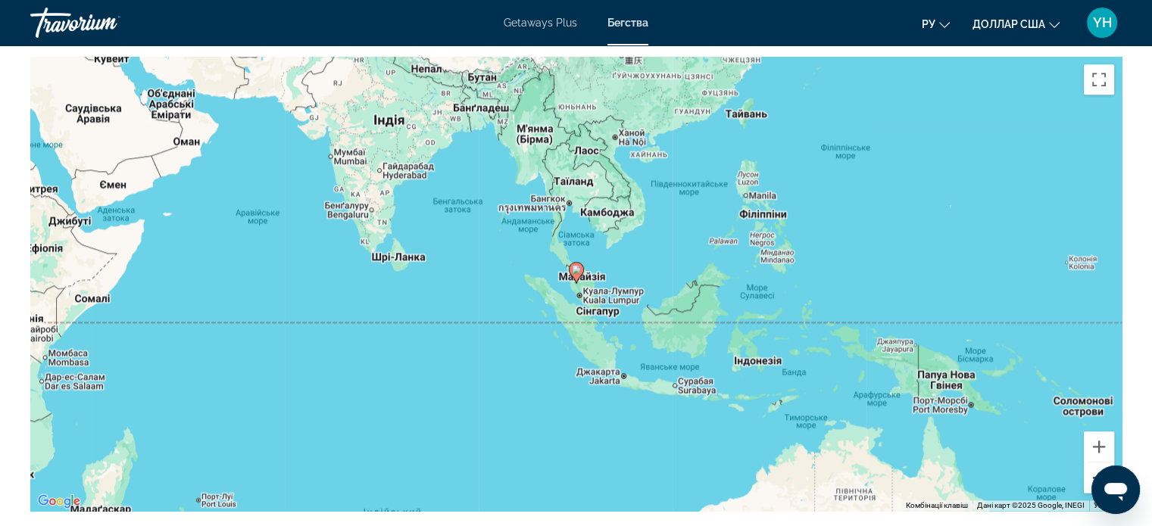
click at [1098, 466] on button "Зменшити" at bounding box center [1099, 478] width 30 height 30
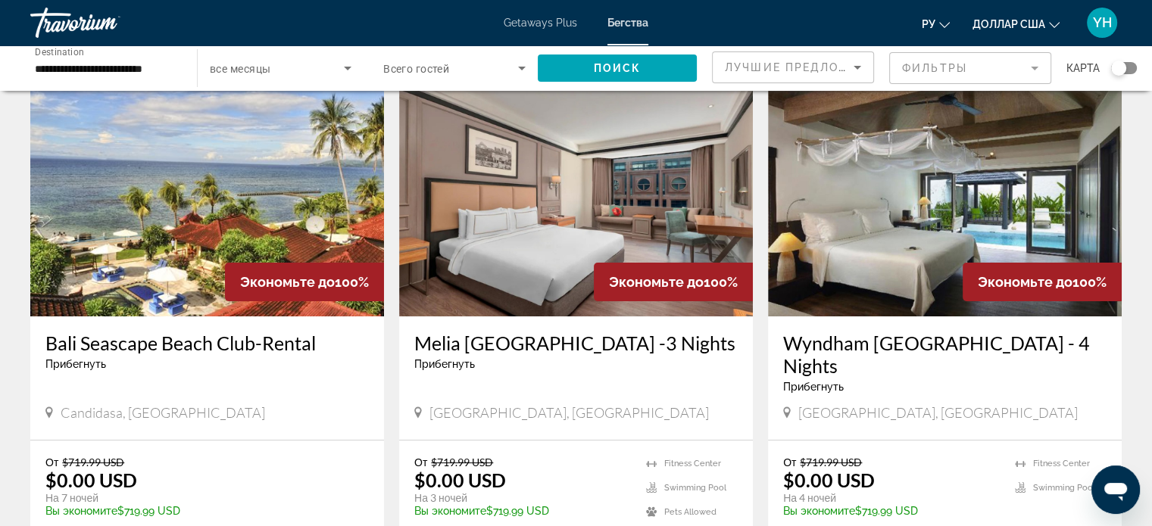
scroll to position [76, 0]
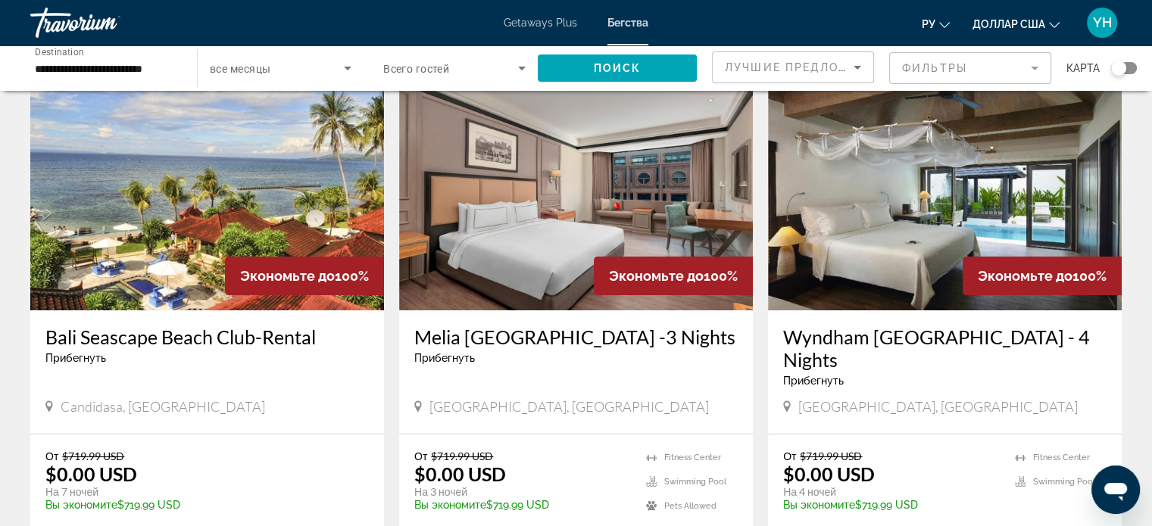
click at [547, 242] on img "Основное содержание" at bounding box center [576, 189] width 354 height 242
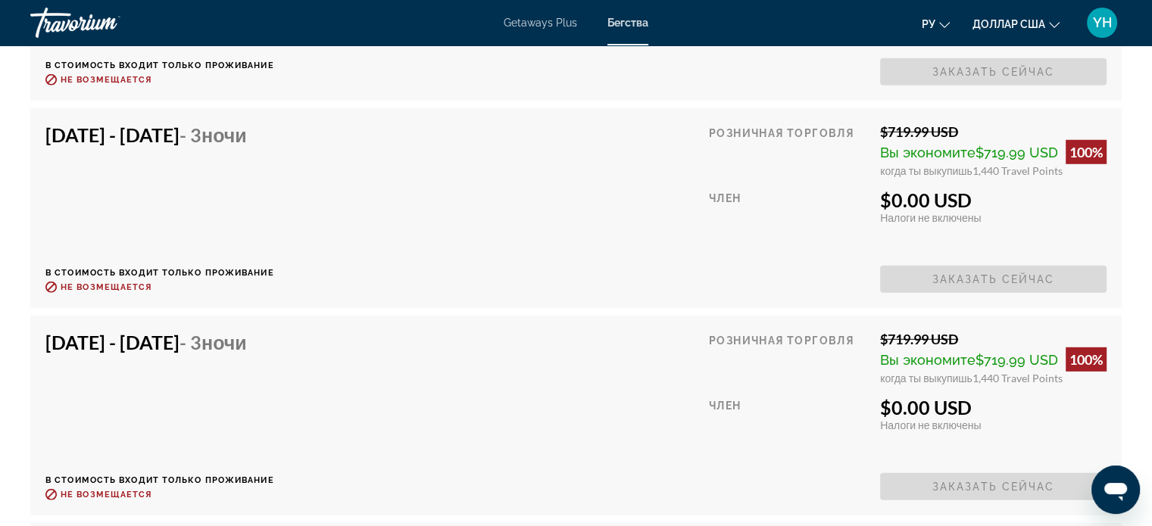
scroll to position [3937, 0]
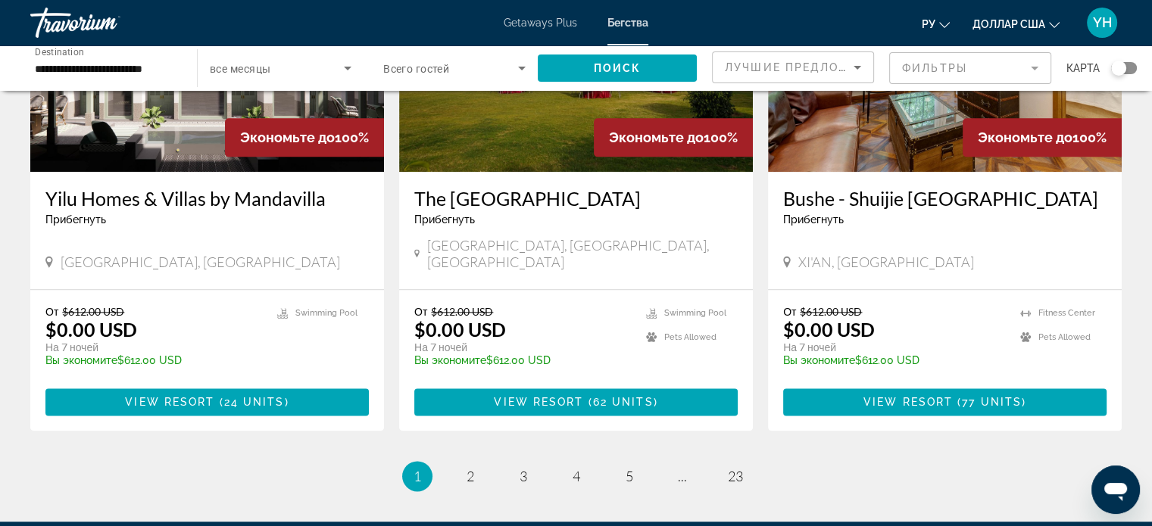
scroll to position [1894, 0]
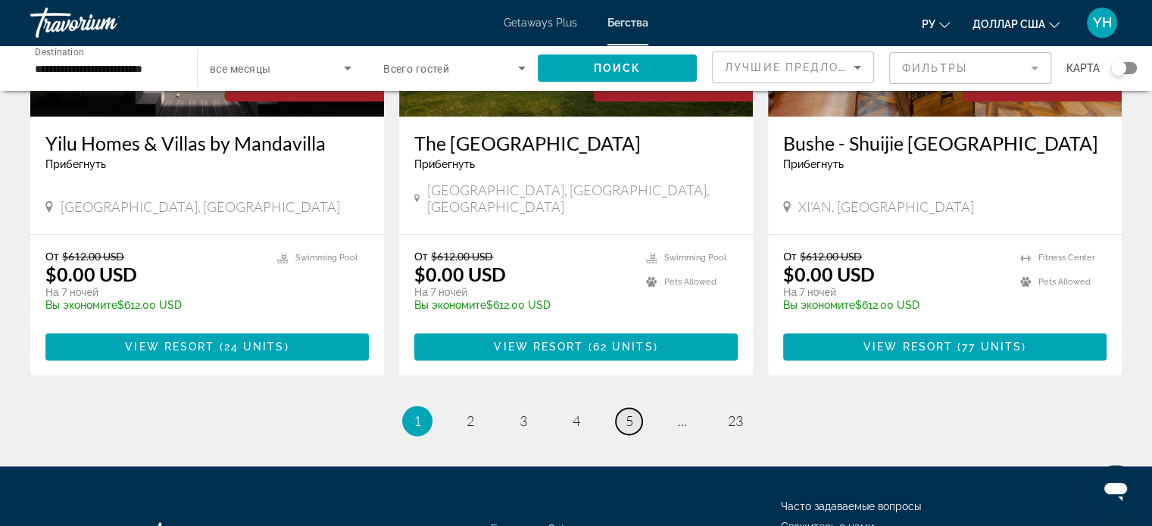
click at [628, 413] on span "5" at bounding box center [630, 421] width 8 height 17
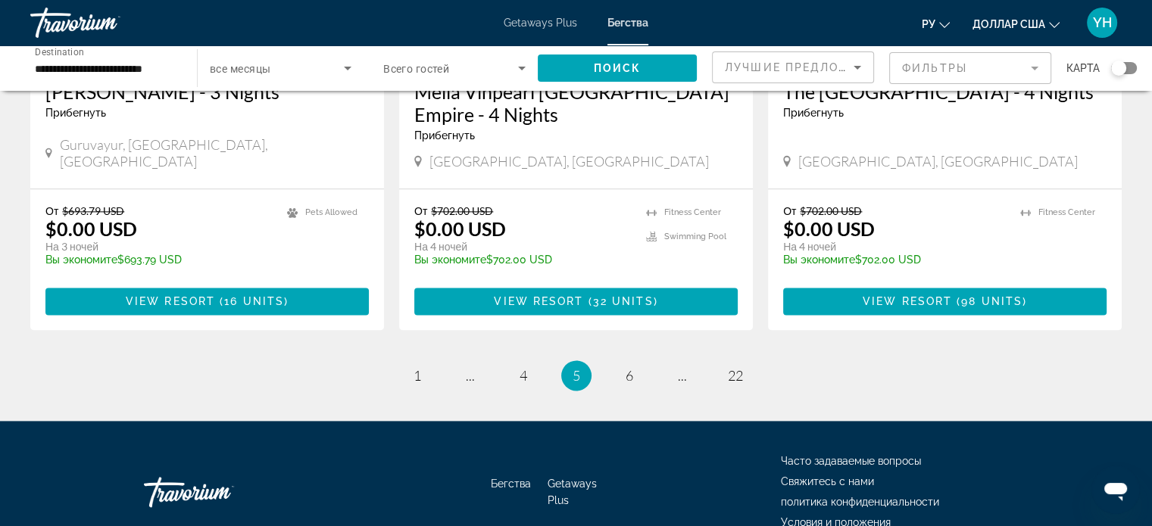
scroll to position [1969, 0]
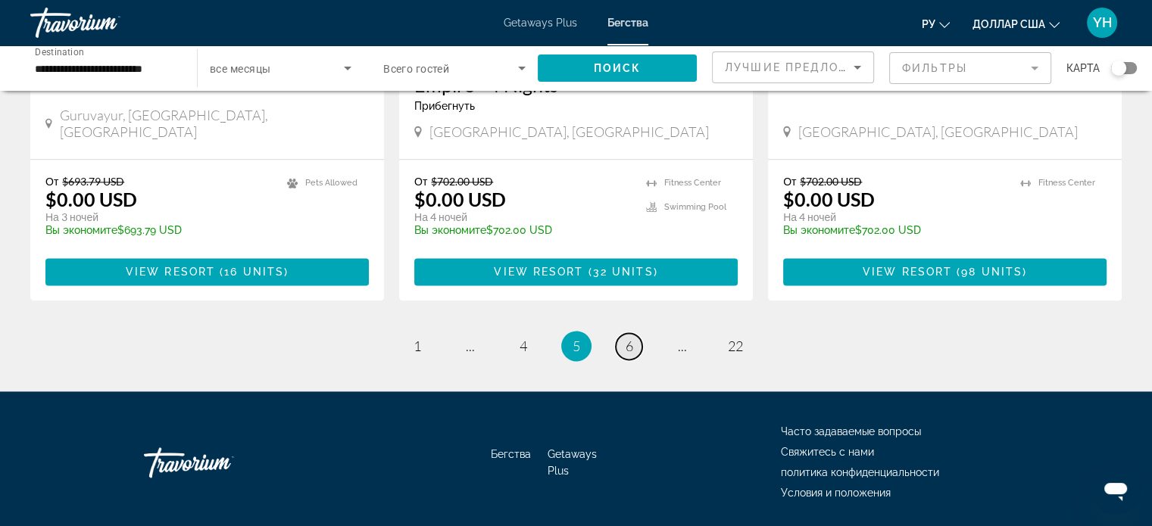
click at [632, 338] on span "6" at bounding box center [630, 346] width 8 height 17
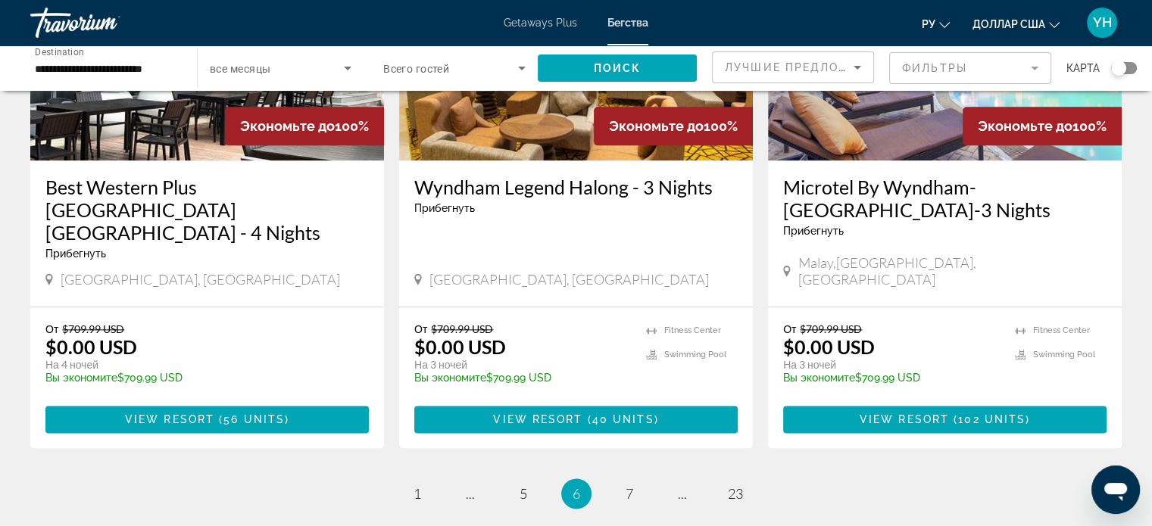
scroll to position [1894, 0]
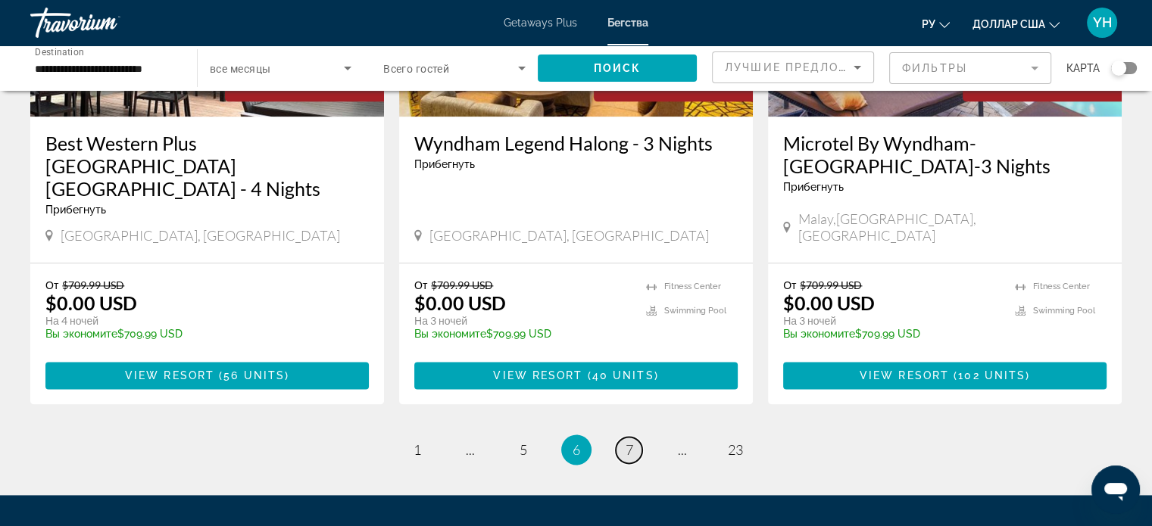
click at [628, 442] on span "7" at bounding box center [630, 450] width 8 height 17
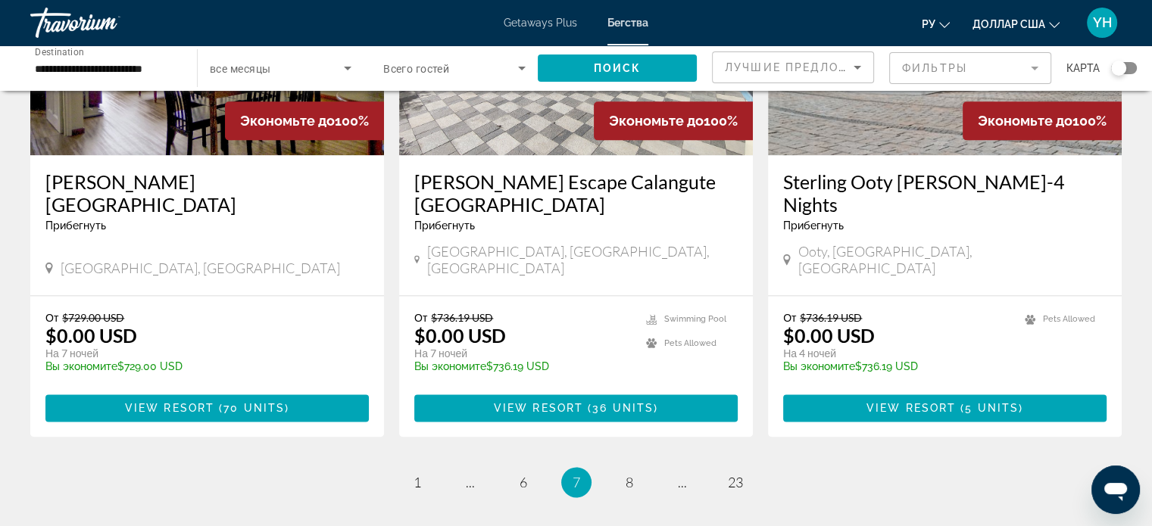
scroll to position [1894, 0]
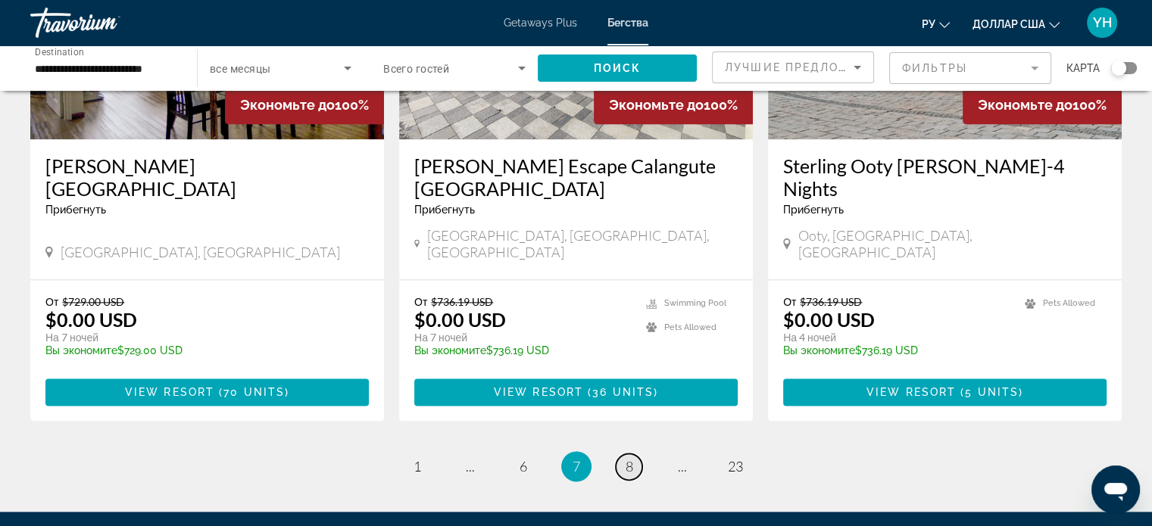
click at [634, 454] on link "page 8" at bounding box center [629, 467] width 27 height 27
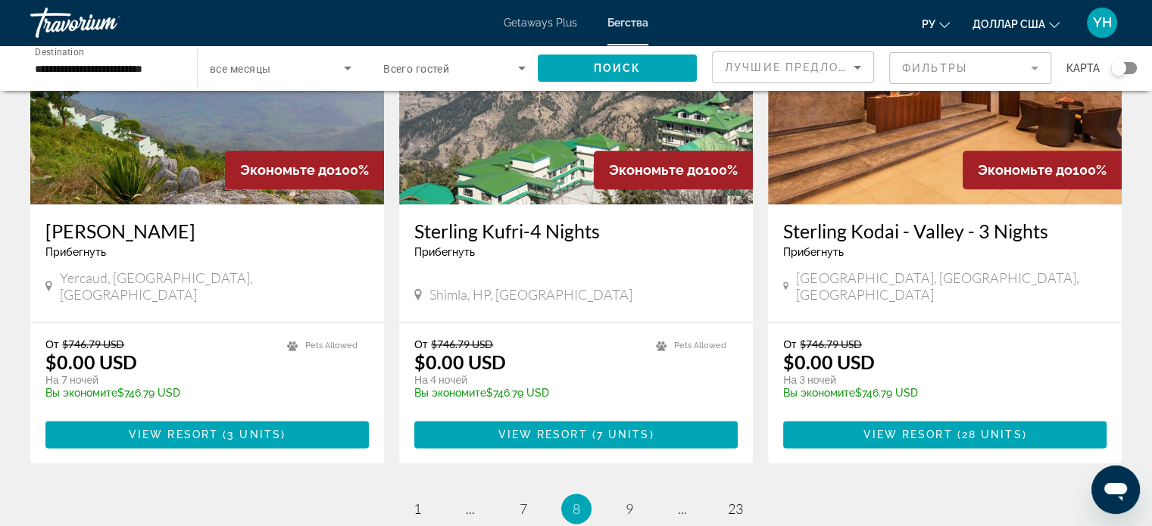
scroll to position [1894, 0]
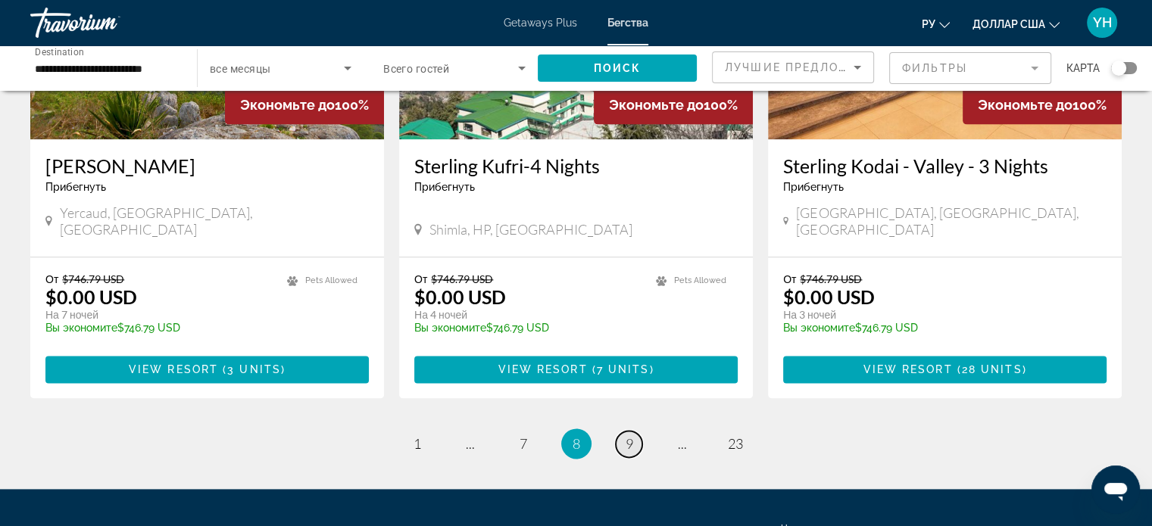
click at [636, 431] on link "page 9" at bounding box center [629, 444] width 27 height 27
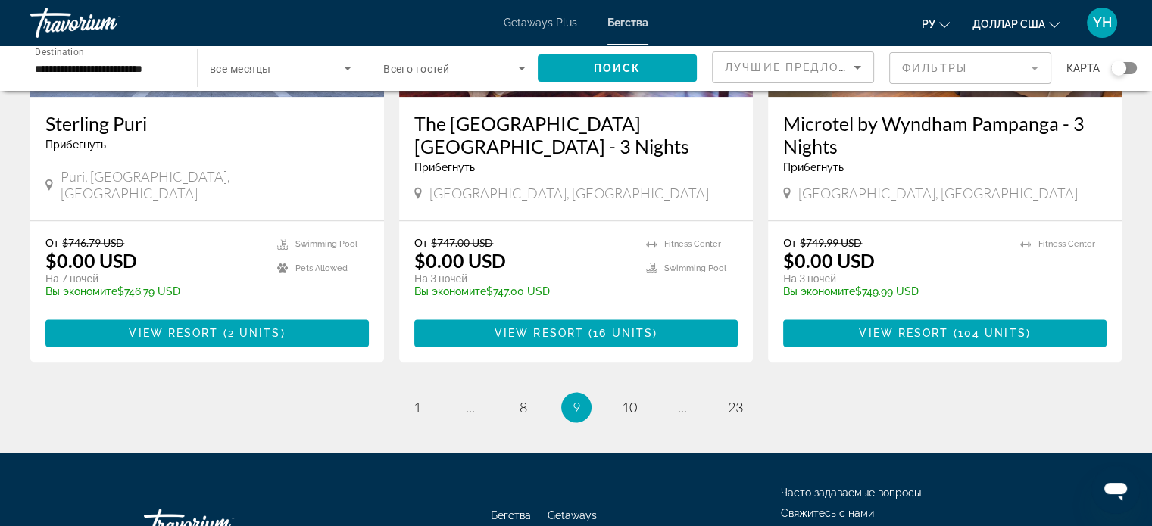
scroll to position [1894, 0]
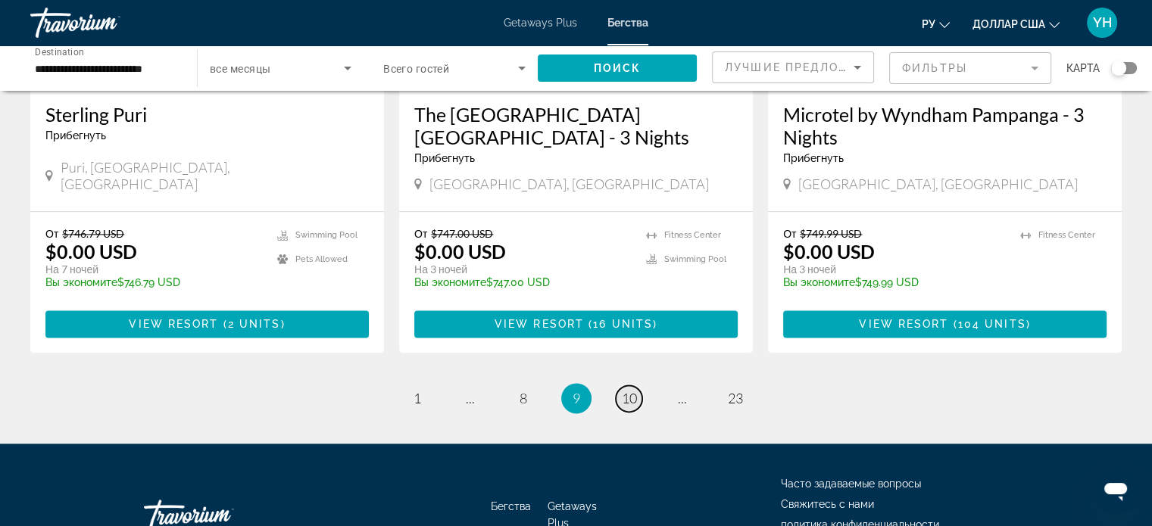
click at [632, 390] on span "10" at bounding box center [629, 398] width 15 height 17
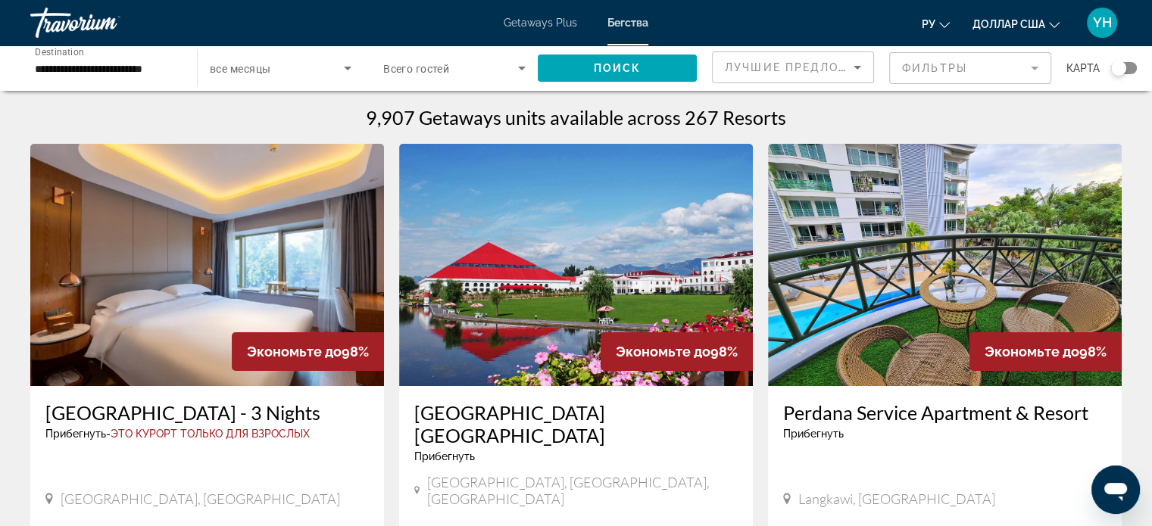
click at [929, 410] on h3 "Perdana Service Apartment & Resort" at bounding box center [944, 412] width 323 height 23
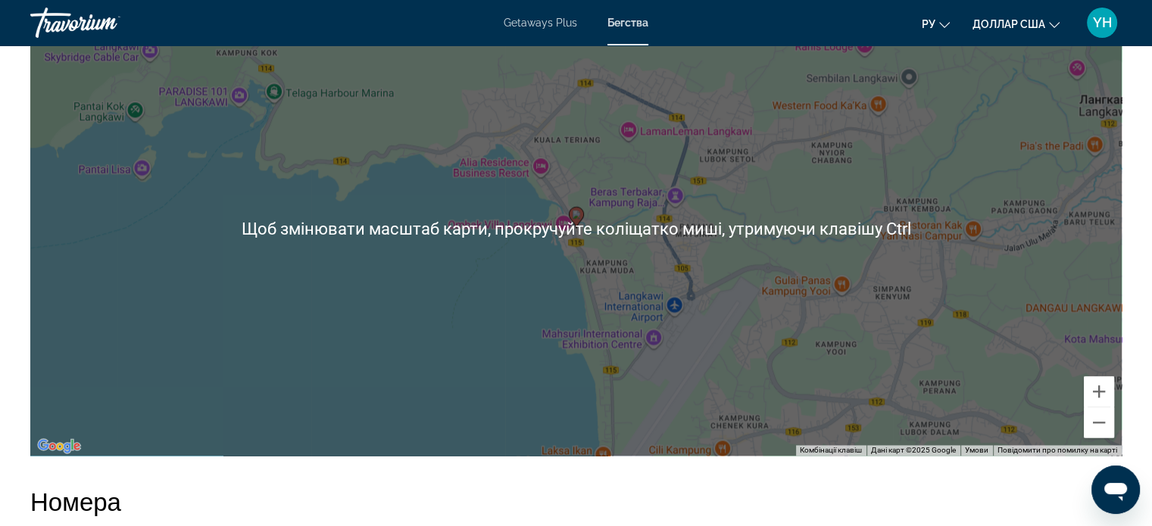
scroll to position [2045, 0]
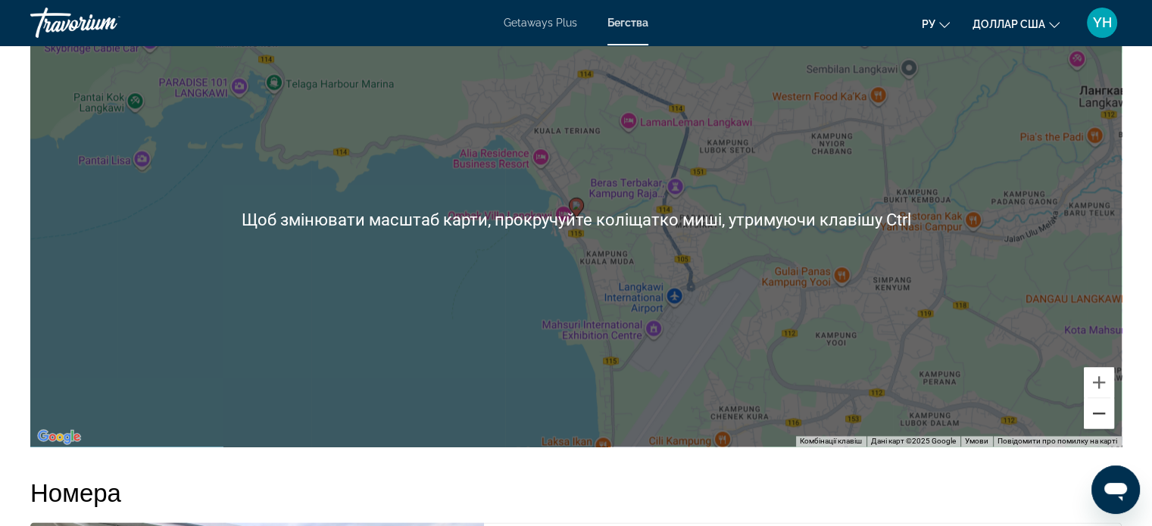
click at [1100, 411] on button "Зменшити" at bounding box center [1099, 413] width 30 height 30
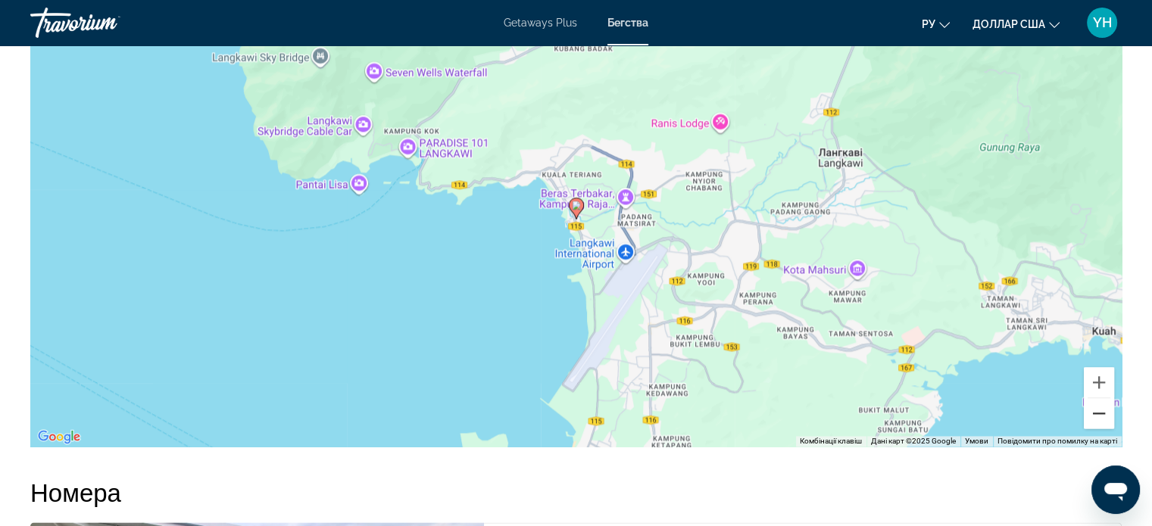
click at [1100, 411] on button "Зменшити" at bounding box center [1099, 413] width 30 height 30
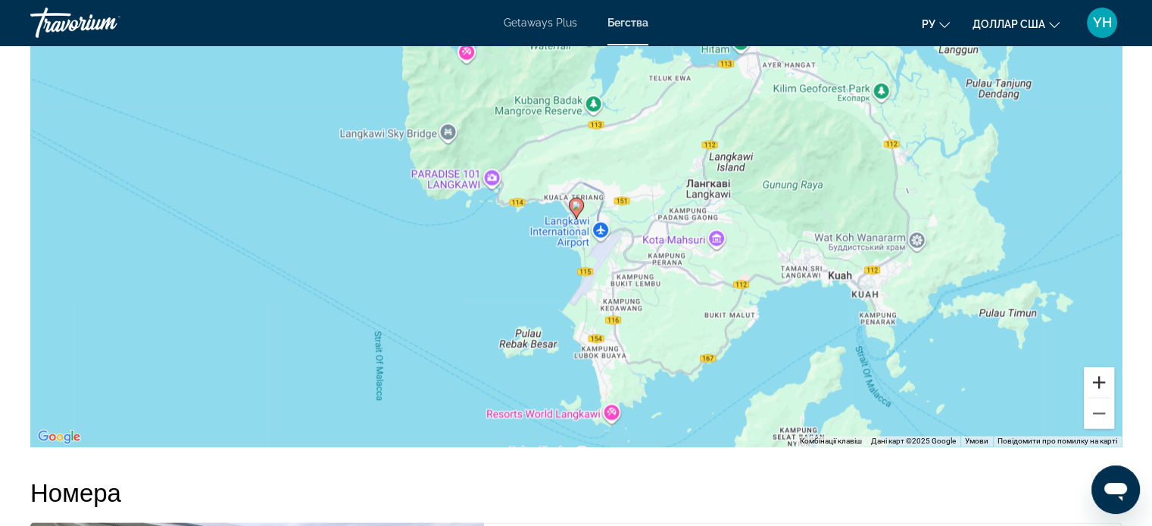
click at [1097, 381] on button "Збільшити" at bounding box center [1099, 382] width 30 height 30
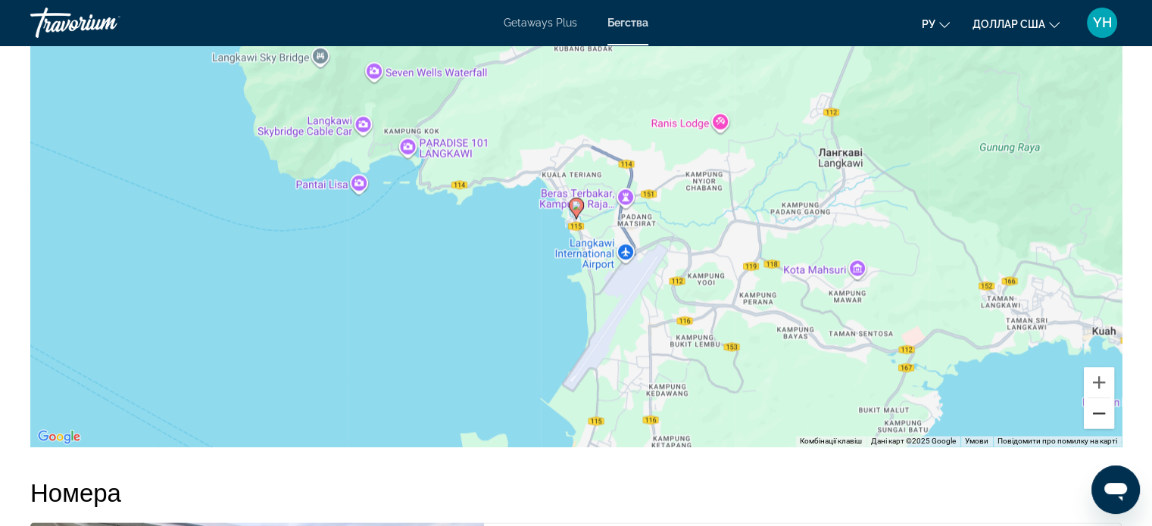
click at [1093, 414] on button "Зменшити" at bounding box center [1099, 413] width 30 height 30
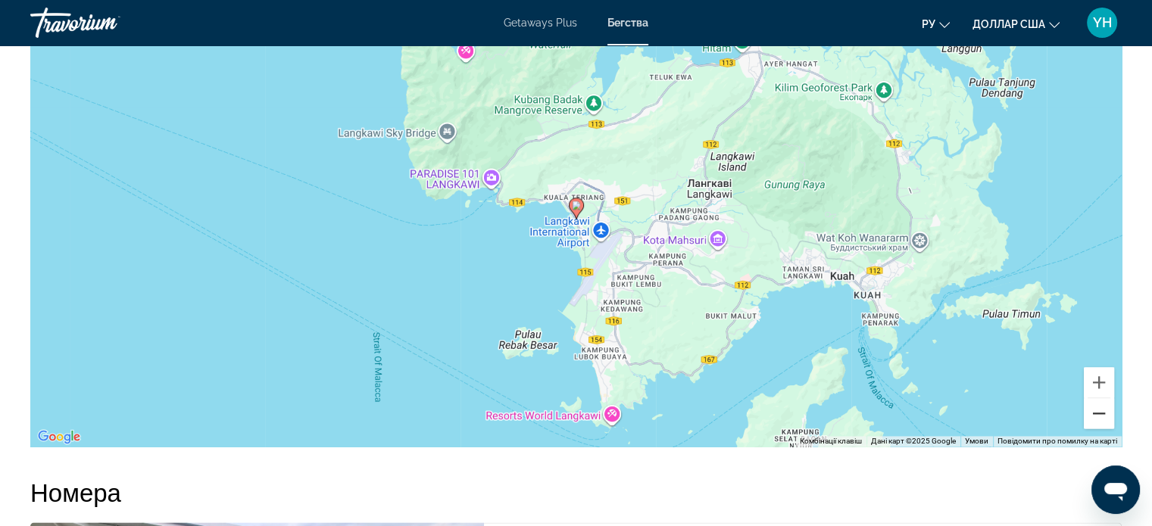
click at [1093, 414] on button "Зменшити" at bounding box center [1099, 413] width 30 height 30
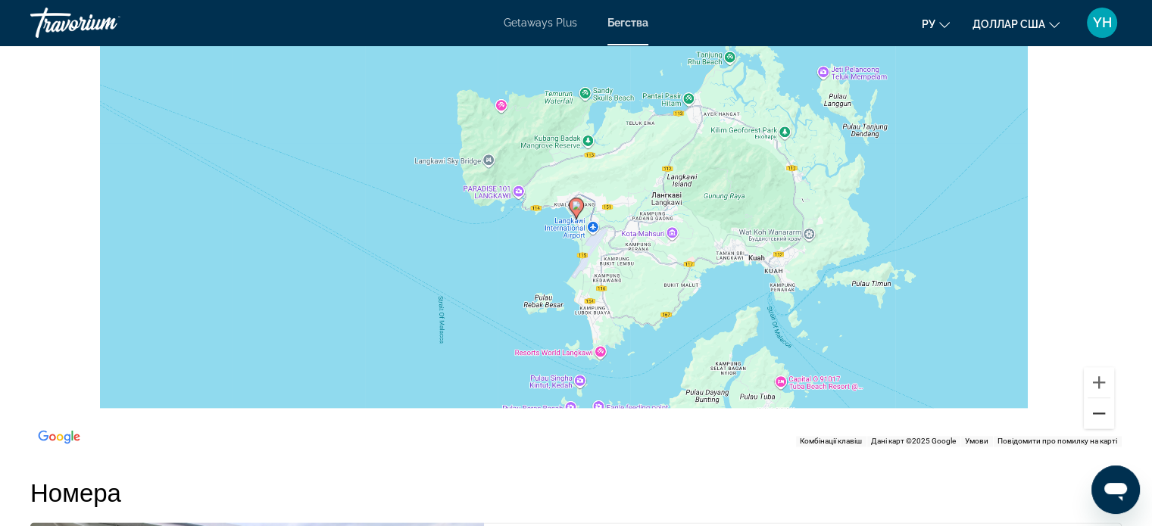
click at [1093, 414] on button "Зменшити" at bounding box center [1099, 413] width 30 height 30
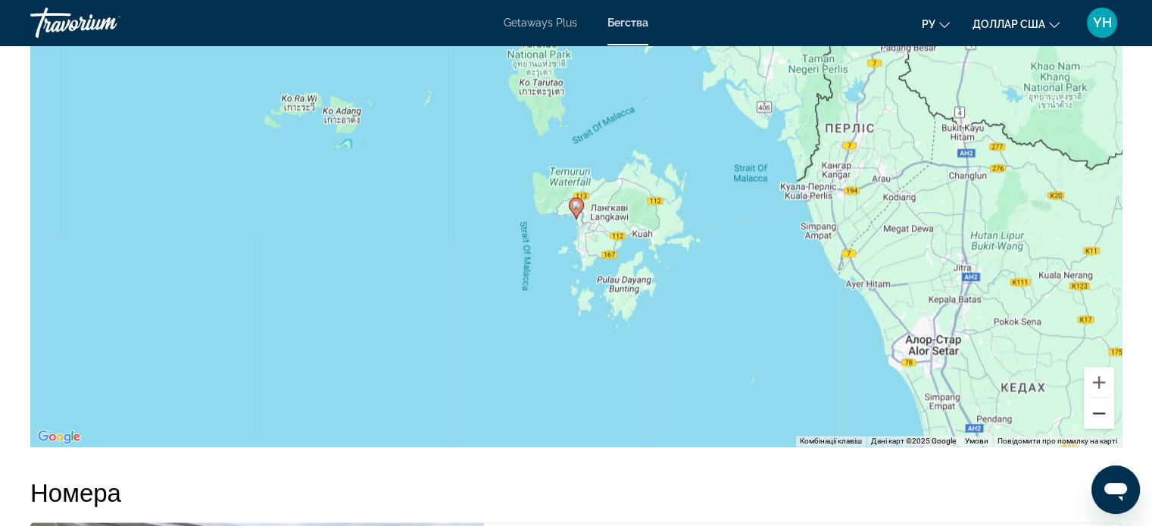
click at [1093, 414] on button "Зменшити" at bounding box center [1099, 413] width 30 height 30
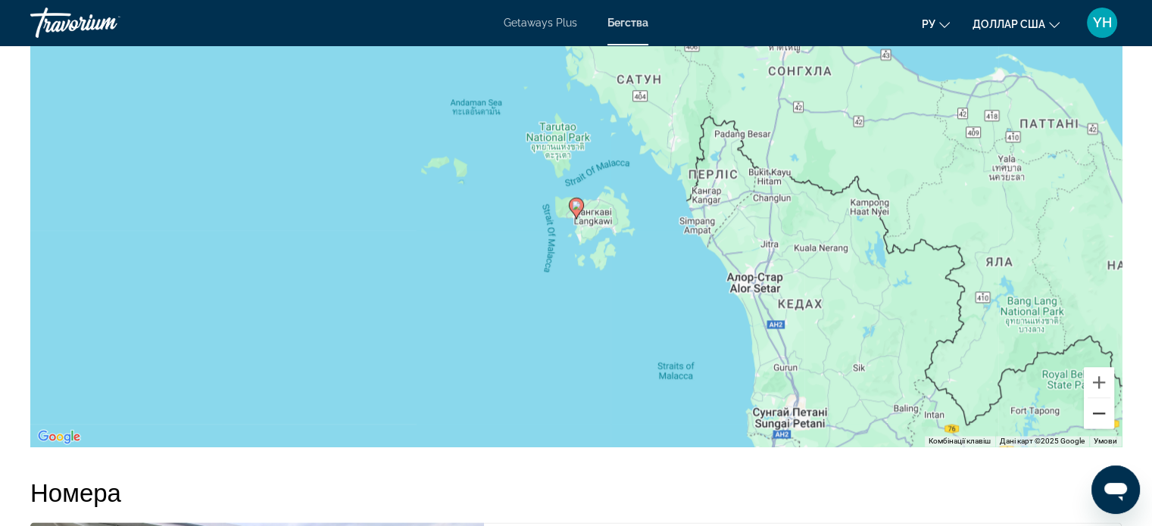
click at [1093, 414] on button "Зменшити" at bounding box center [1099, 413] width 30 height 30
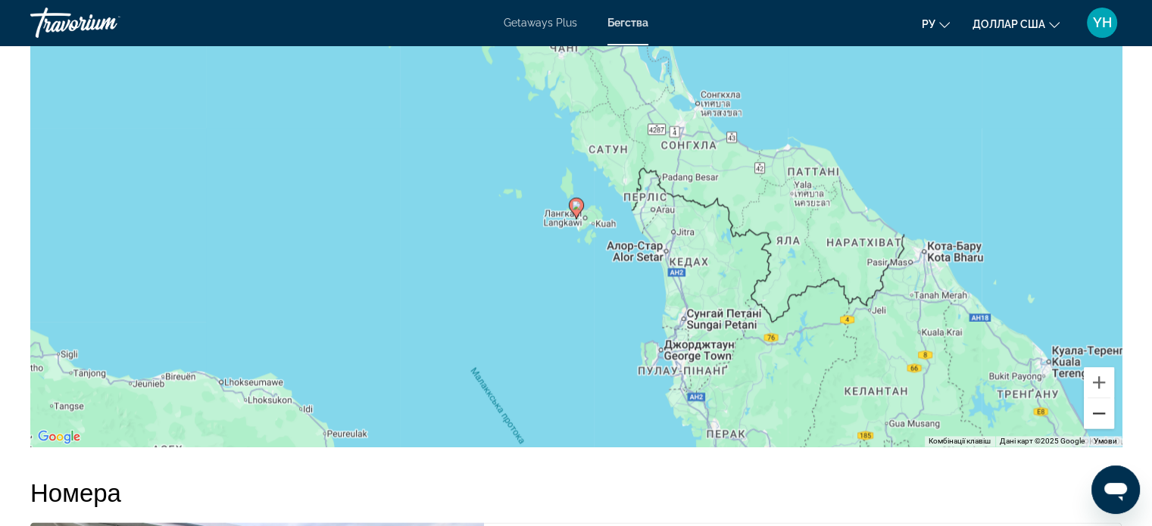
click at [1093, 414] on button "Зменшити" at bounding box center [1099, 413] width 30 height 30
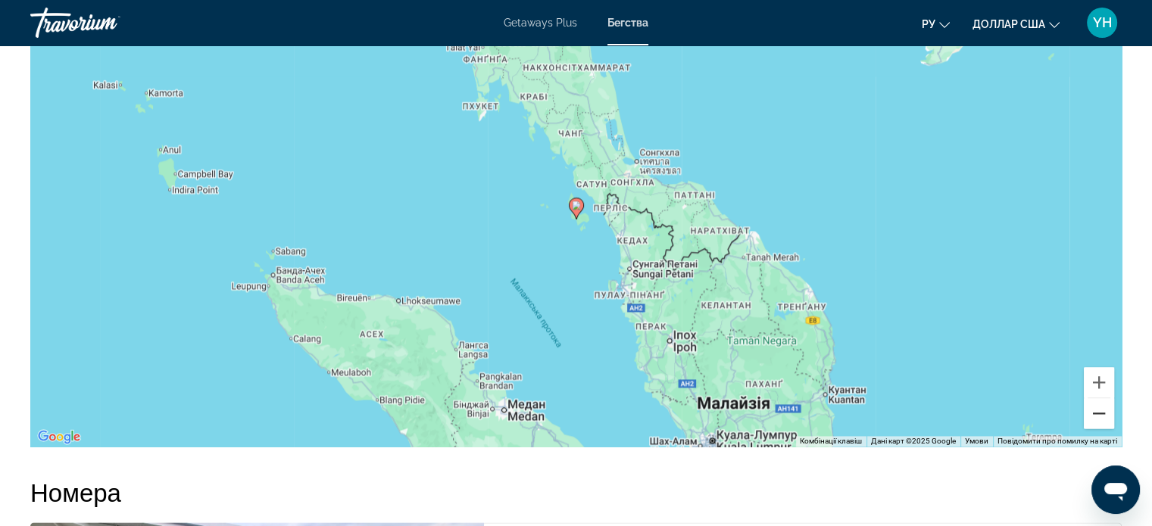
click at [1093, 414] on button "Зменшити" at bounding box center [1099, 413] width 30 height 30
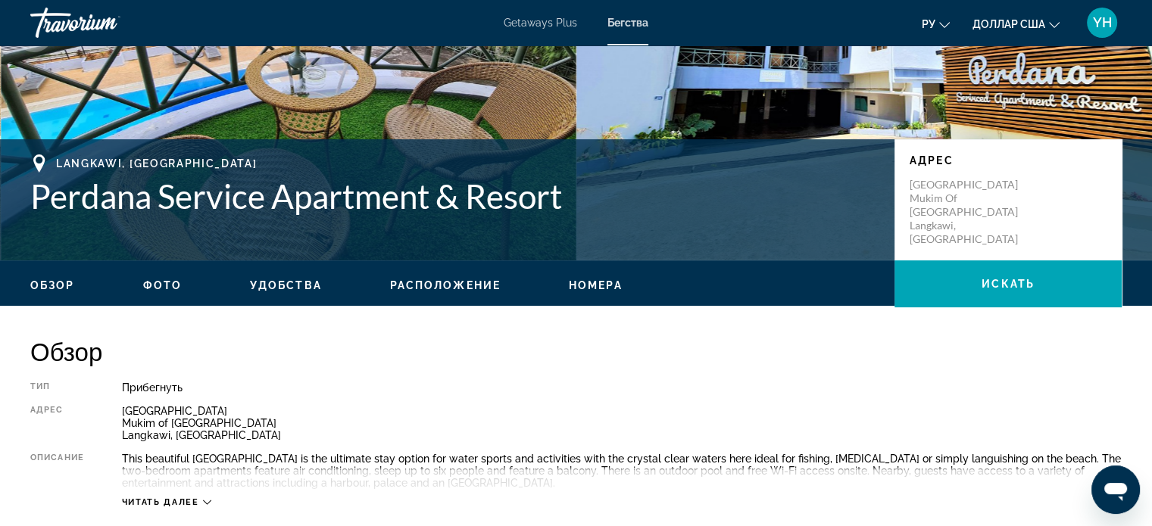
scroll to position [213, 0]
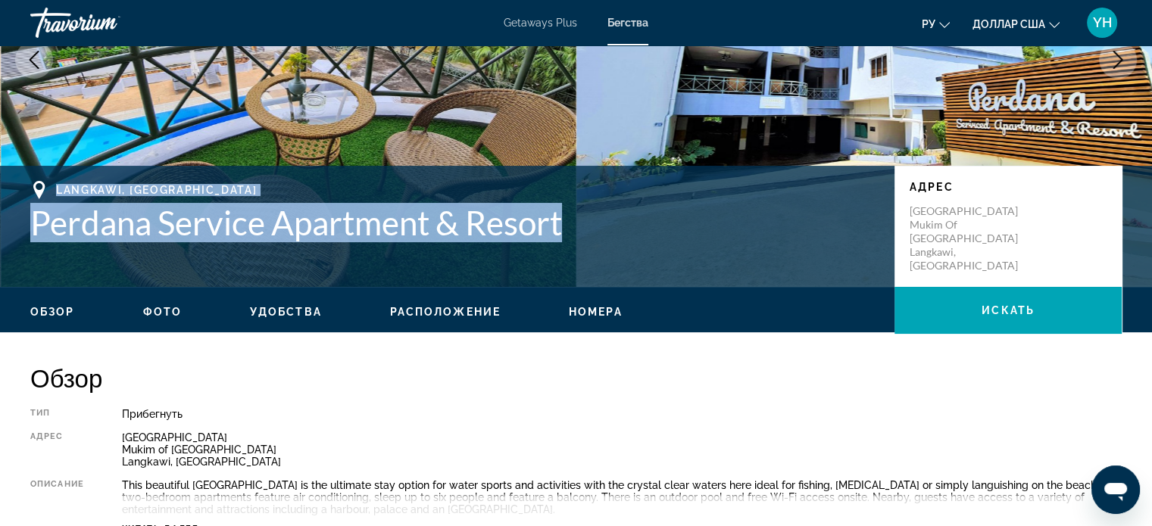
drag, startPoint x: 623, startPoint y: 214, endPoint x: 32, endPoint y: 190, distance: 592.1
click at [32, 190] on div "Langkawi, Malaysia Perdana Service Apartment & Resort" at bounding box center [454, 211] width 849 height 61
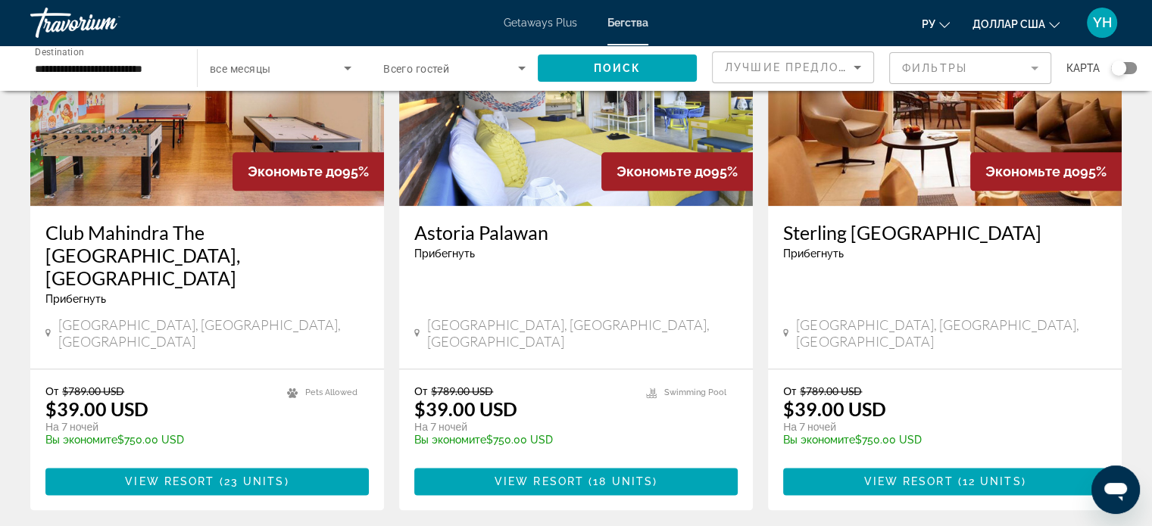
scroll to position [1818, 0]
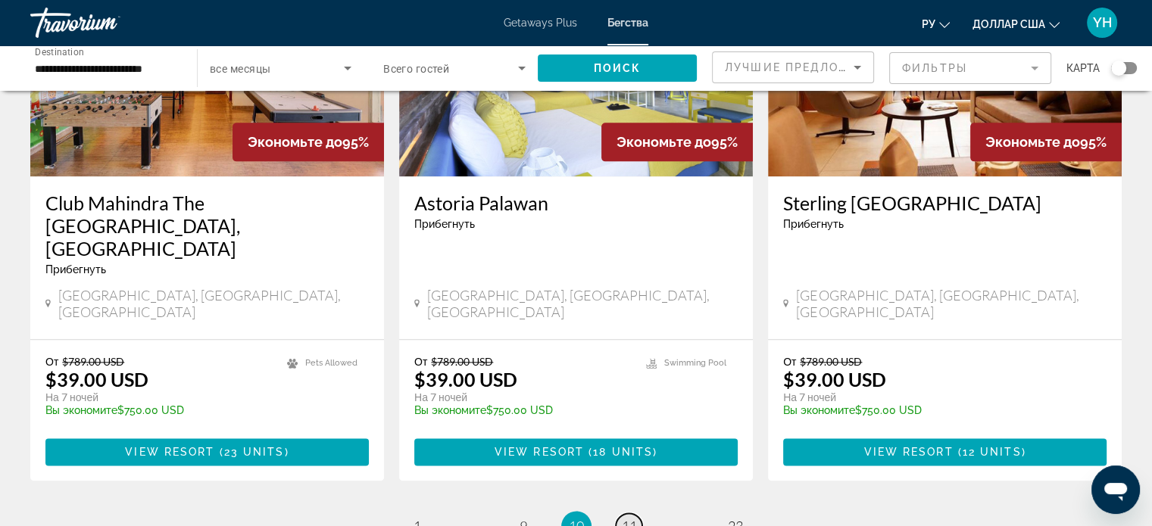
click at [624, 518] on span "11" at bounding box center [629, 526] width 15 height 17
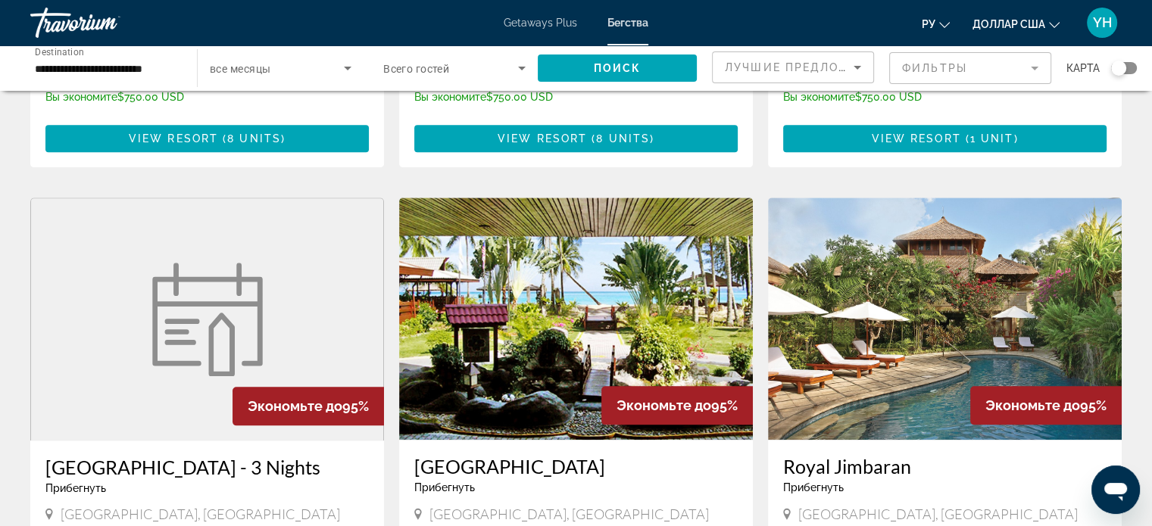
scroll to position [1591, 0]
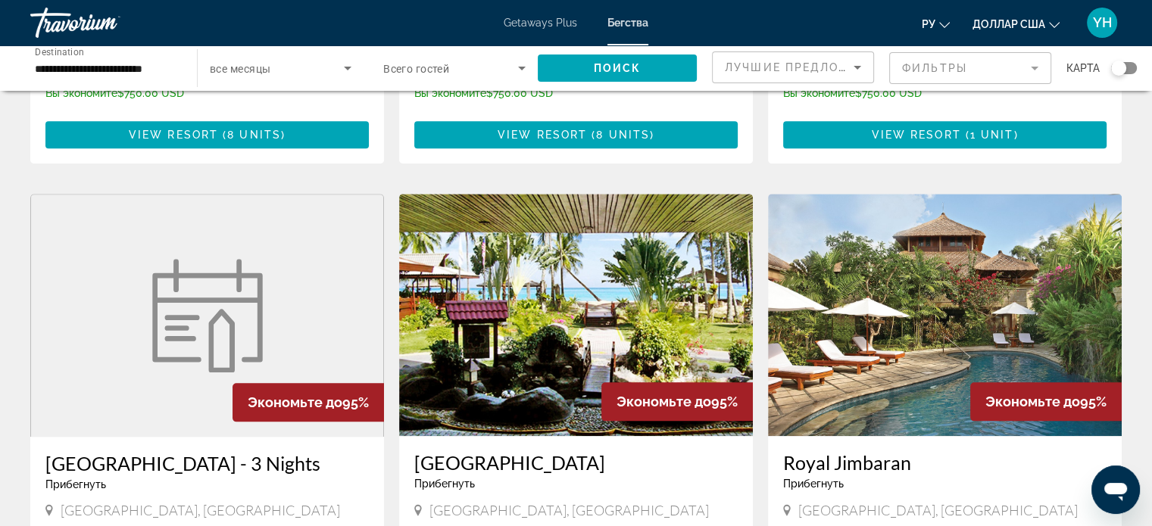
click at [574, 265] on img "Основное содержание" at bounding box center [576, 315] width 354 height 242
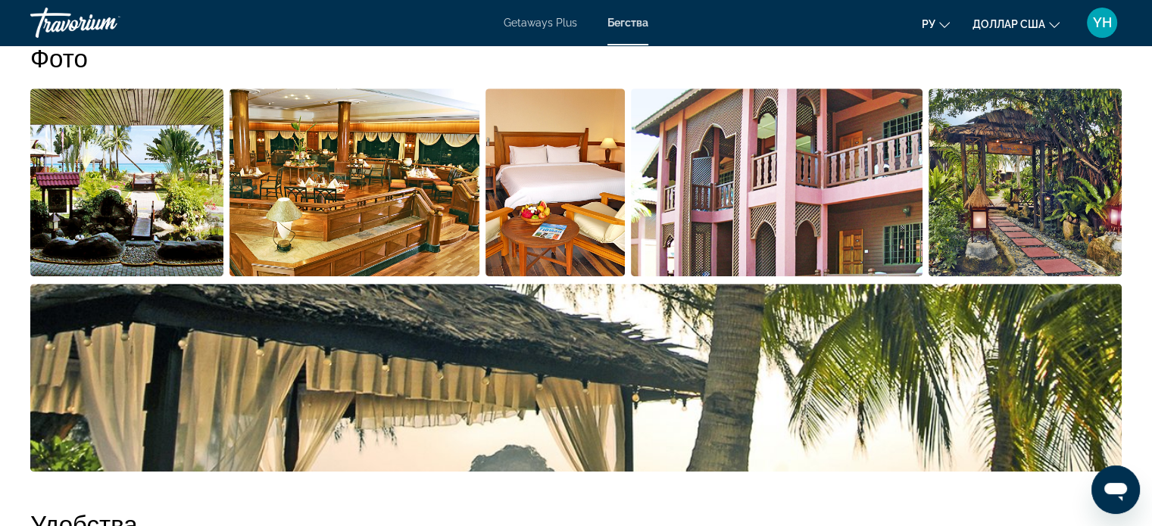
scroll to position [757, 0]
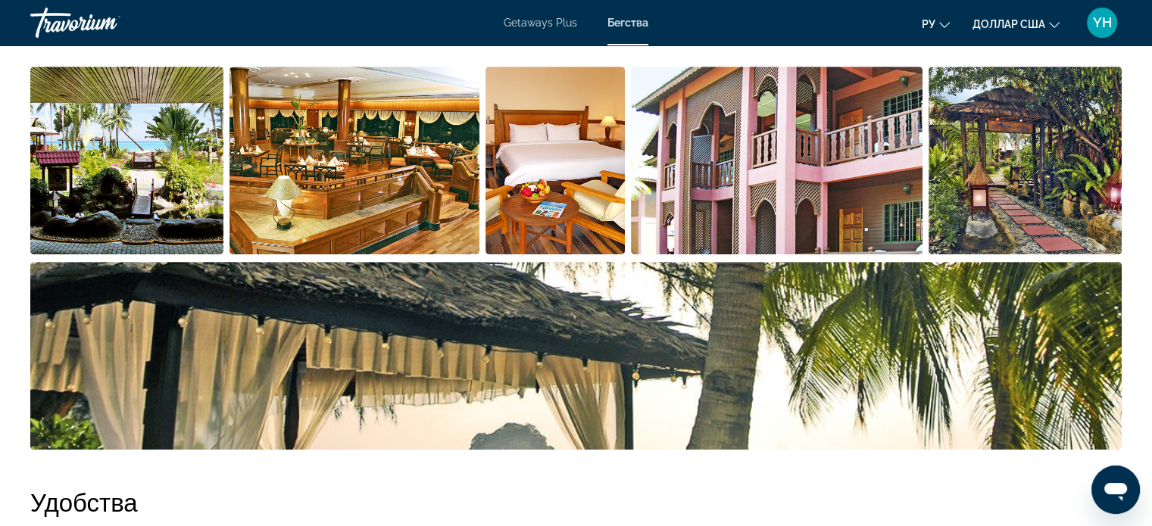
click at [1029, 207] on img "Open full-screen image slider" at bounding box center [1025, 161] width 193 height 188
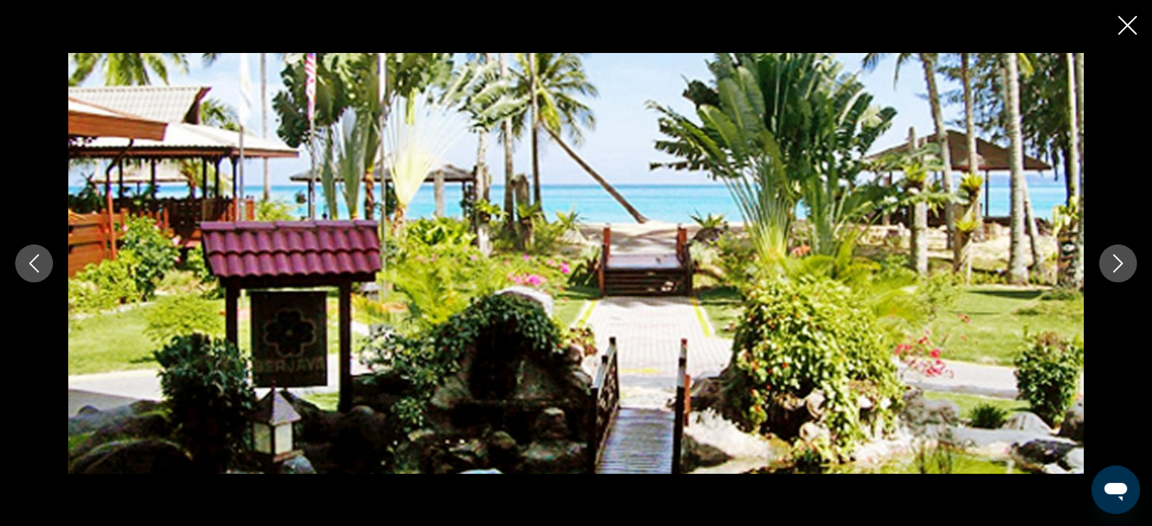
click at [1112, 257] on icon "Next image" at bounding box center [1118, 264] width 18 height 18
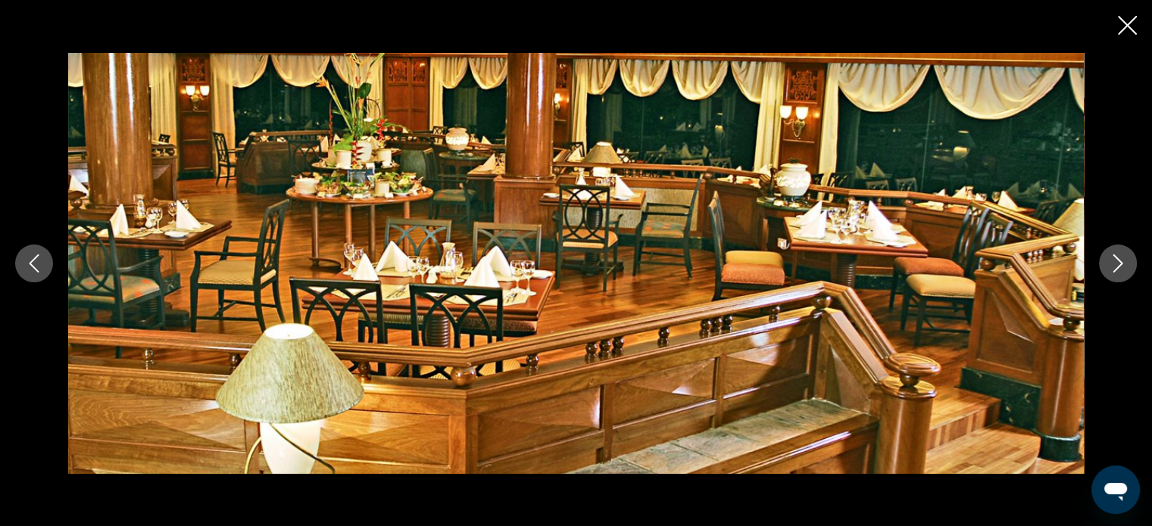
click at [1112, 257] on icon "Next image" at bounding box center [1118, 264] width 18 height 18
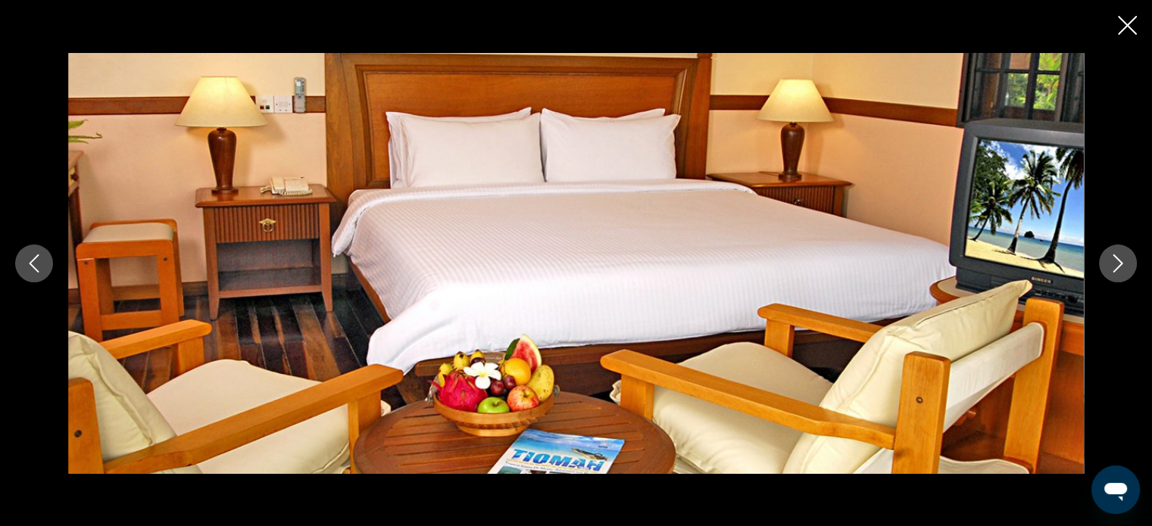
click at [1112, 257] on icon "Next image" at bounding box center [1118, 264] width 18 height 18
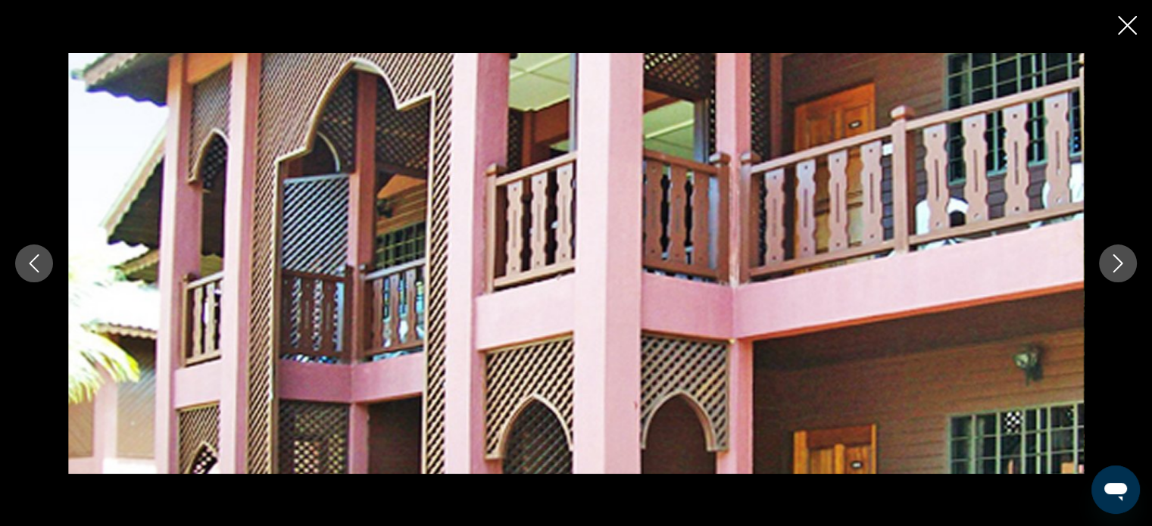
click at [1112, 257] on icon "Next image" at bounding box center [1118, 264] width 18 height 18
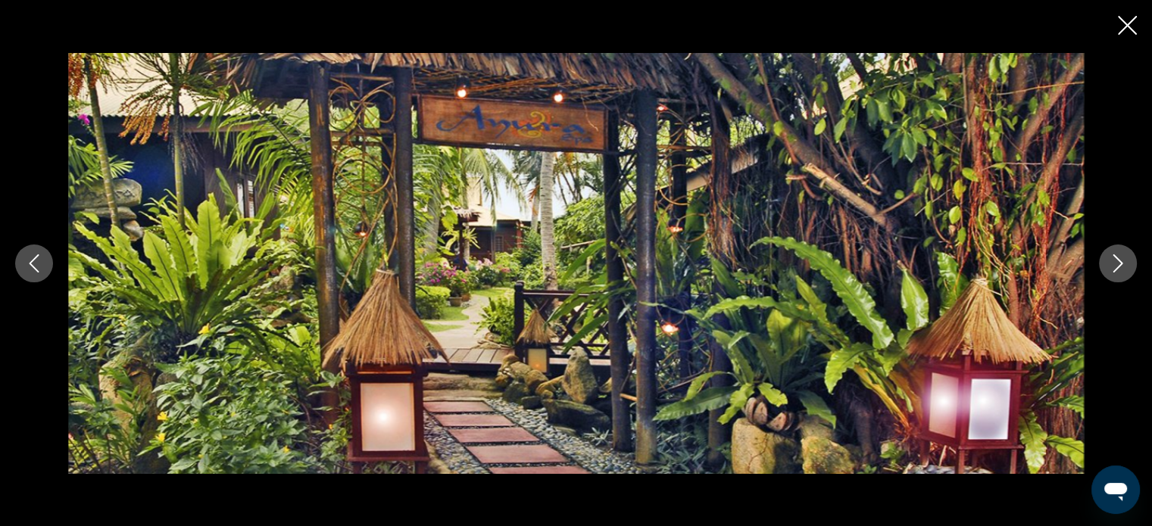
click at [1113, 264] on icon "Next image" at bounding box center [1118, 264] width 18 height 18
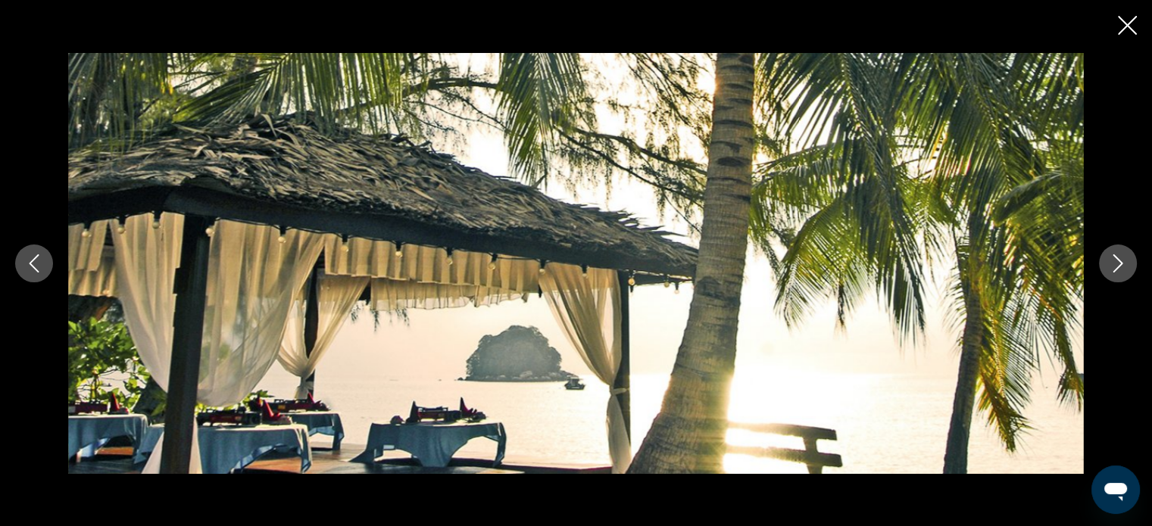
click at [1113, 264] on icon "Next image" at bounding box center [1118, 264] width 18 height 18
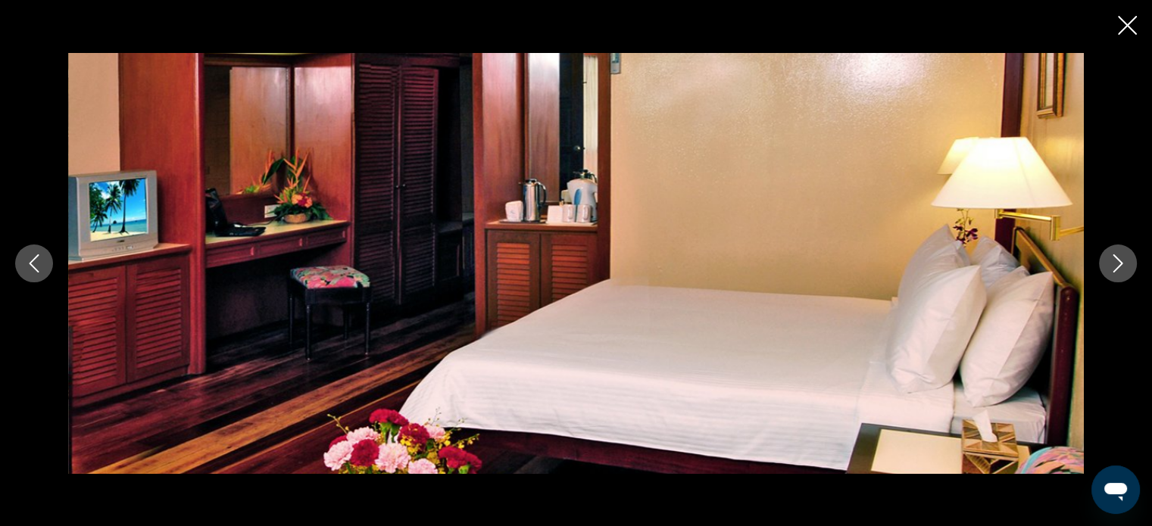
click at [1113, 264] on icon "Next image" at bounding box center [1118, 264] width 18 height 18
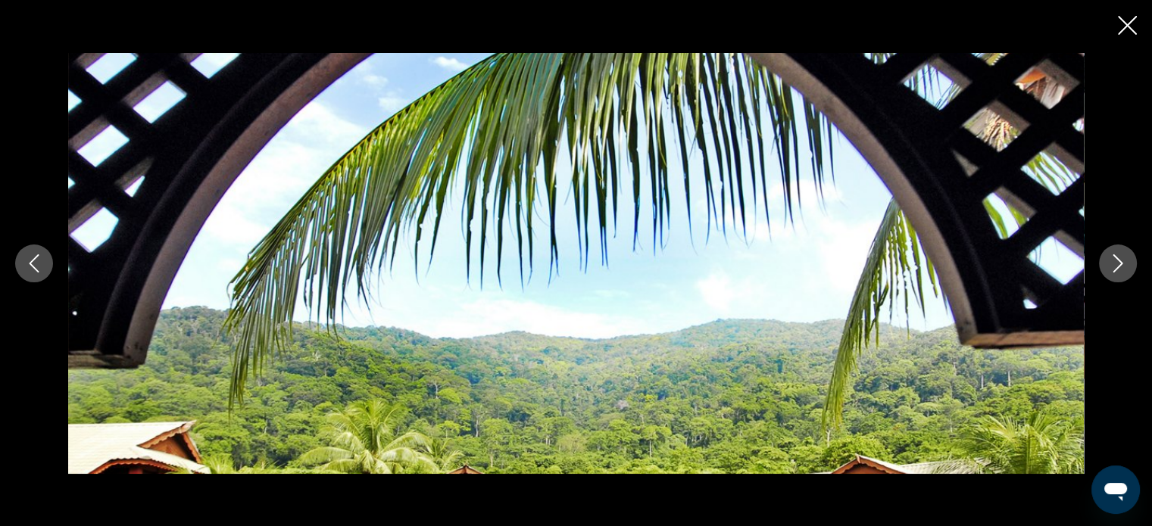
click at [1113, 264] on icon "Next image" at bounding box center [1118, 264] width 18 height 18
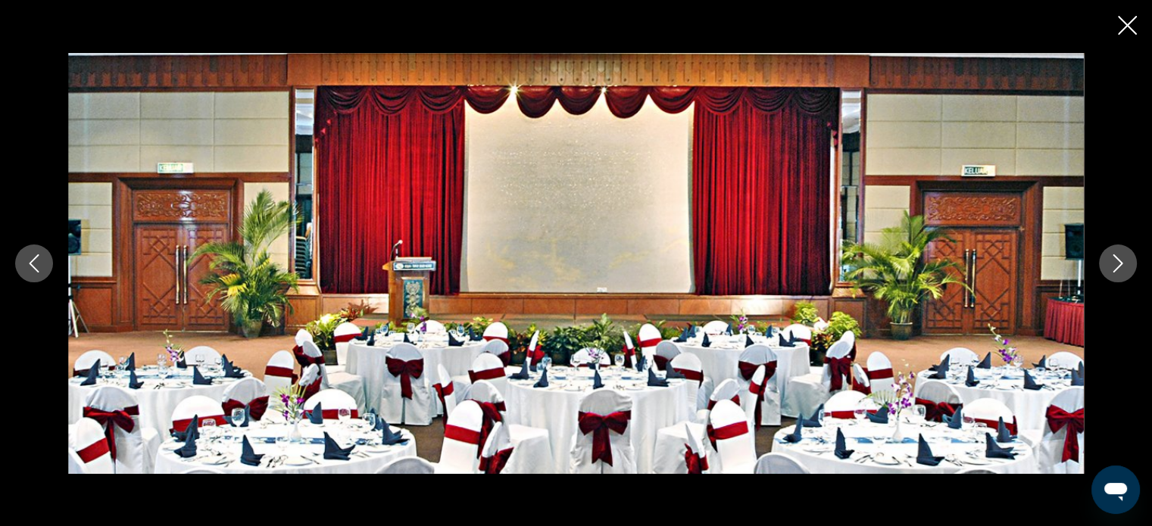
click at [1113, 264] on icon "Next image" at bounding box center [1118, 264] width 18 height 18
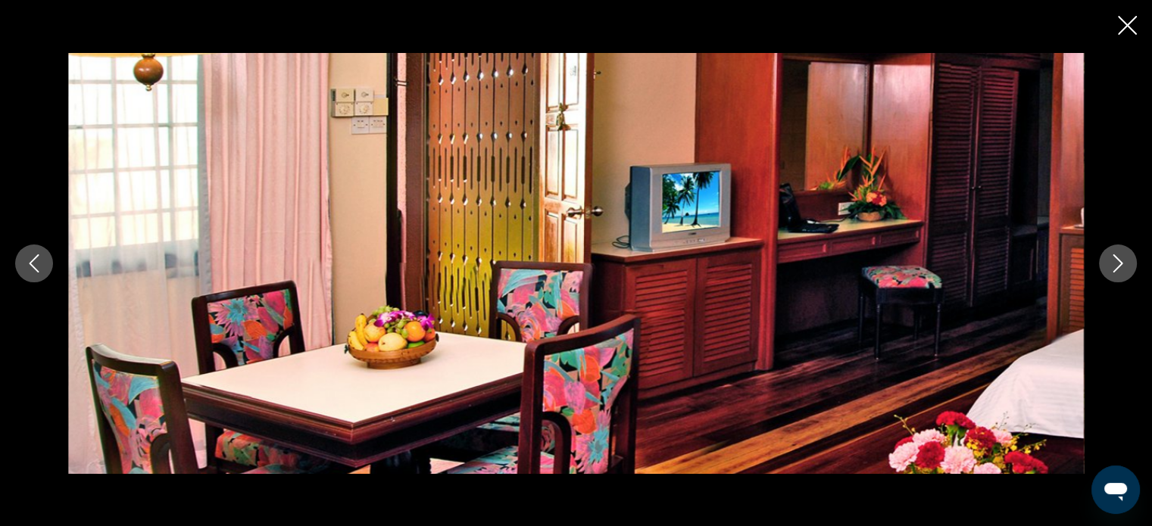
click at [1113, 264] on icon "Next image" at bounding box center [1118, 264] width 18 height 18
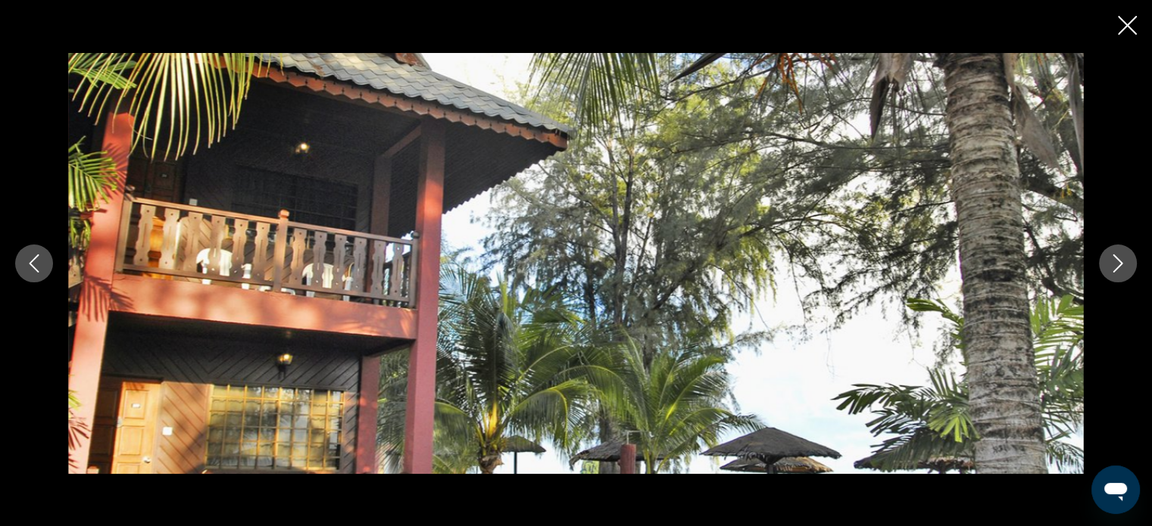
click at [1113, 264] on icon "Next image" at bounding box center [1118, 264] width 18 height 18
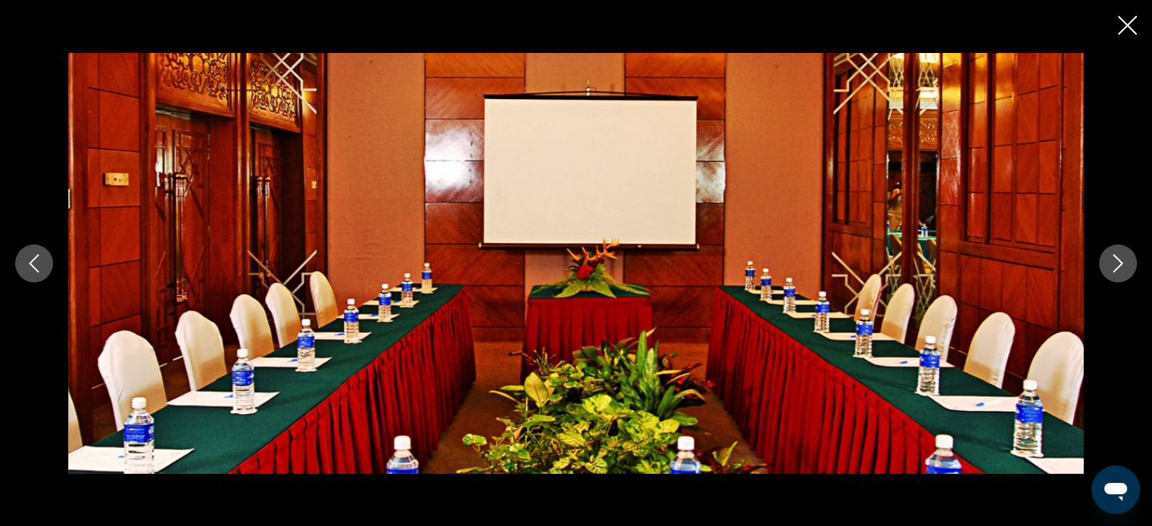
click at [1113, 264] on icon "Next image" at bounding box center [1118, 264] width 18 height 18
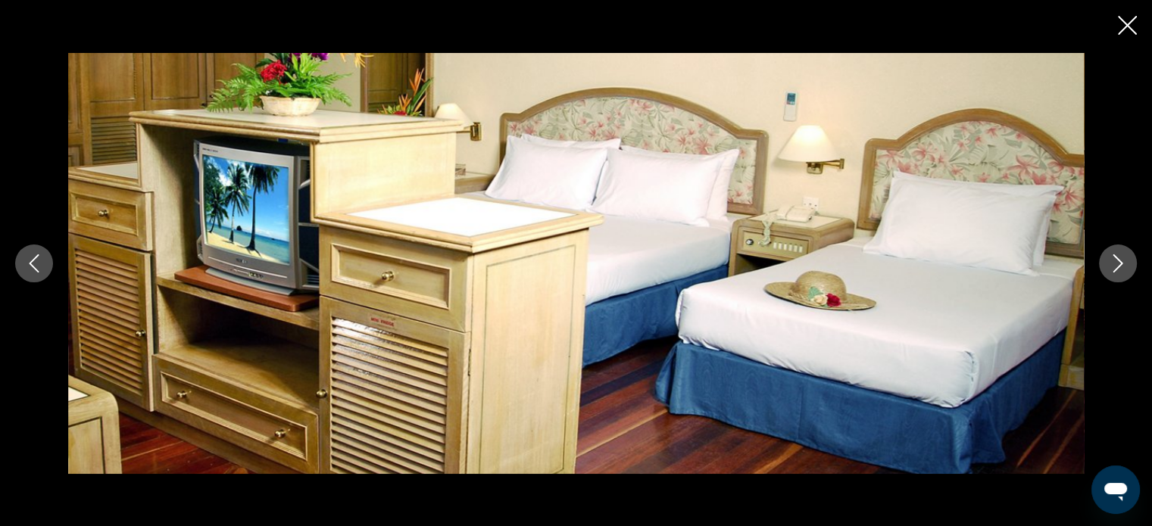
click at [1128, 18] on icon "Close slideshow" at bounding box center [1127, 25] width 19 height 19
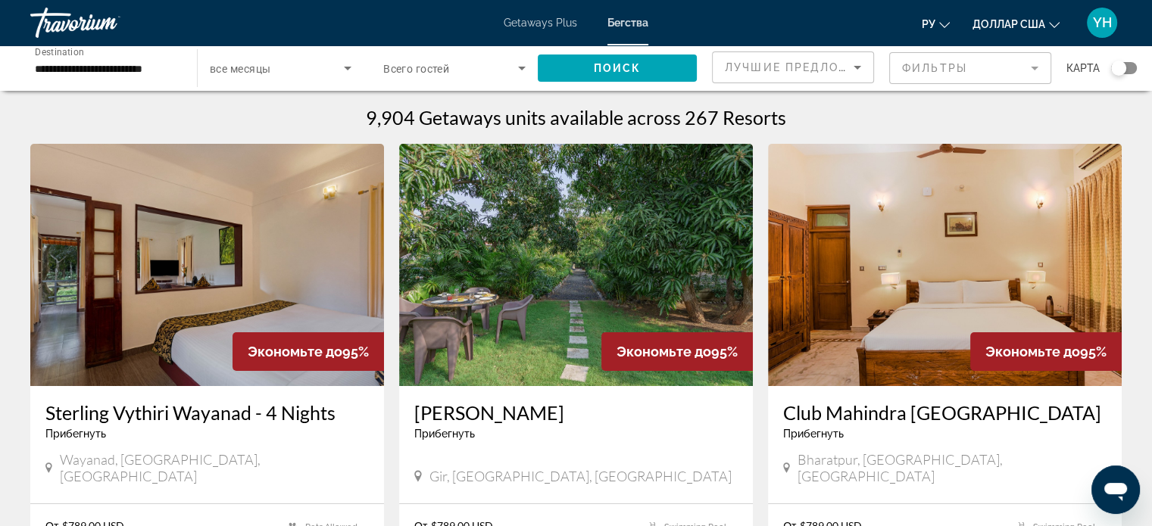
click at [138, 55] on div "**********" at bounding box center [106, 68] width 142 height 43
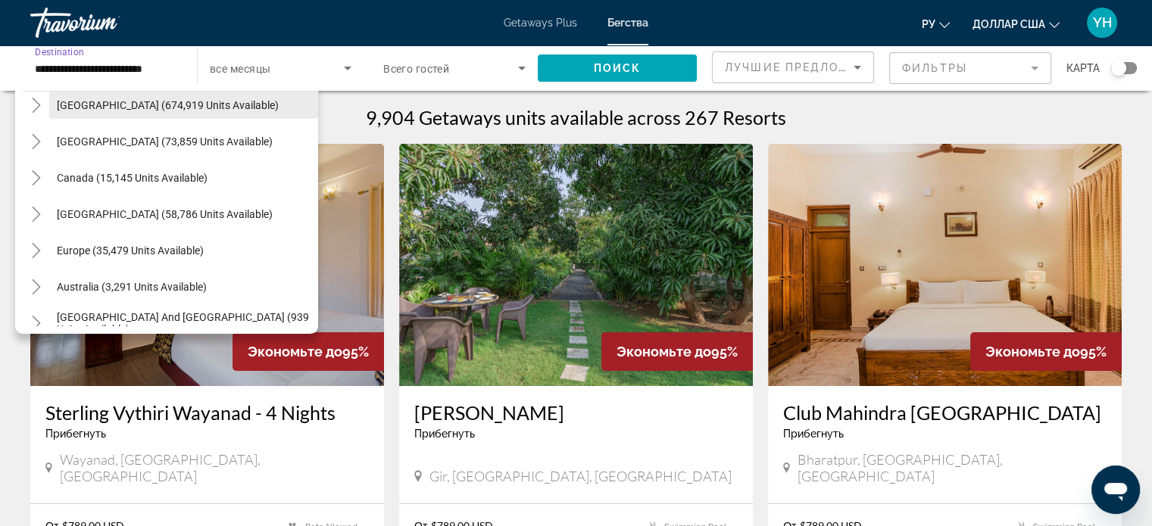
scroll to position [45, 0]
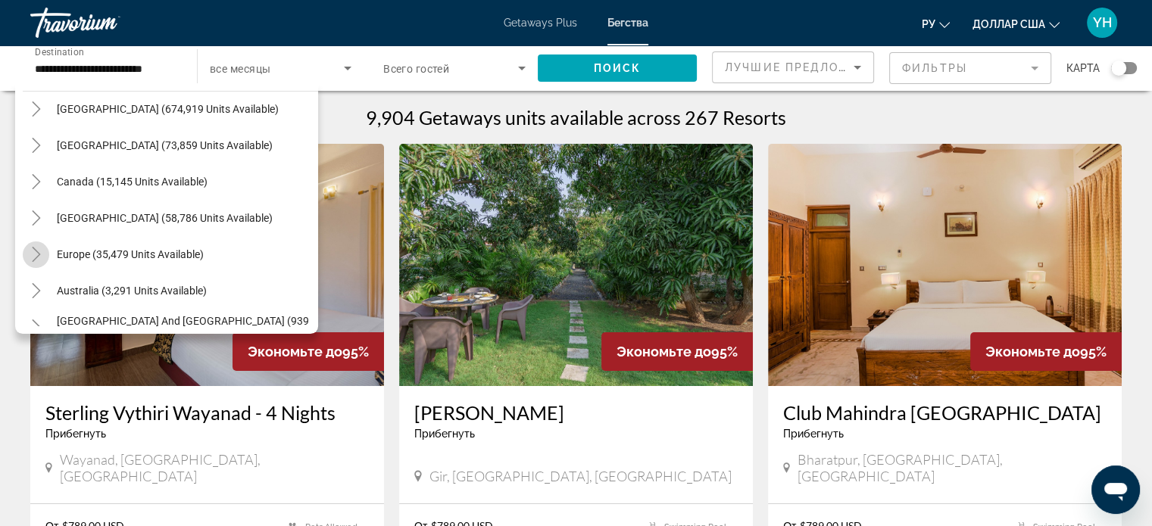
click at [37, 254] on icon "Toggle Europe (35,479 units available)" at bounding box center [36, 254] width 15 height 15
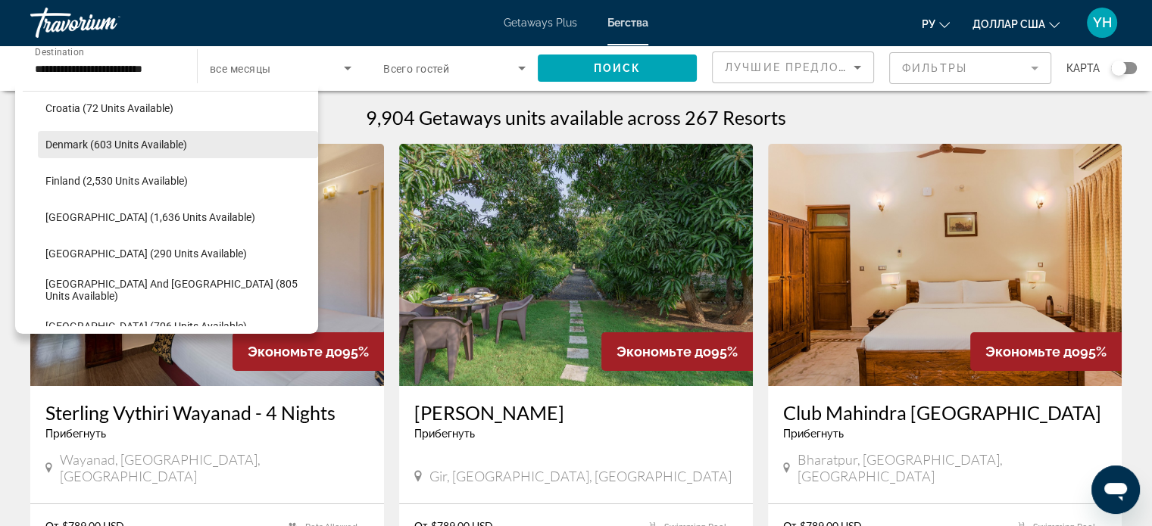
scroll to position [341, 0]
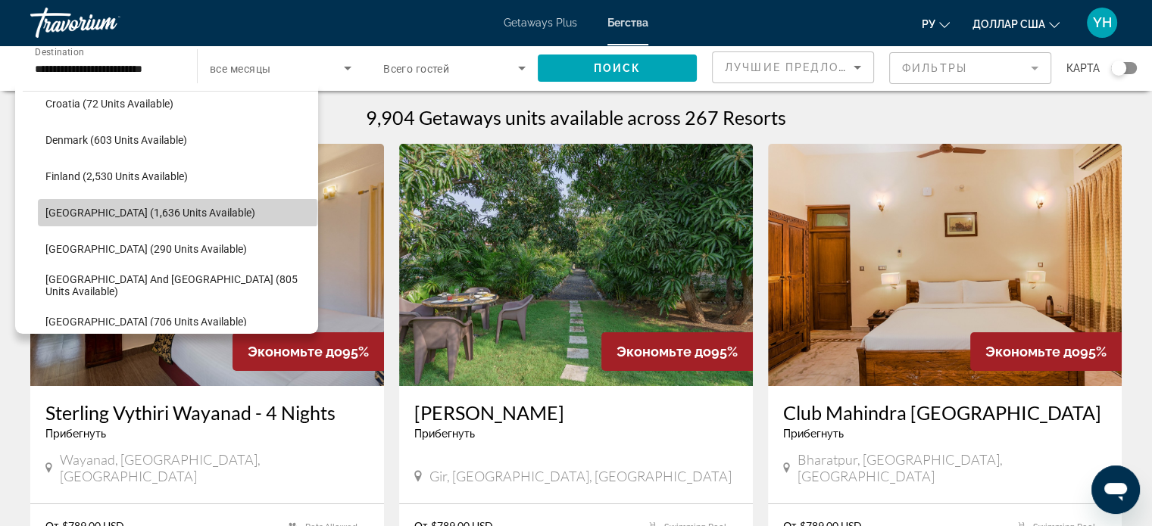
click at [176, 208] on span "France (1,636 units available)" at bounding box center [150, 213] width 210 height 12
type input "**********"
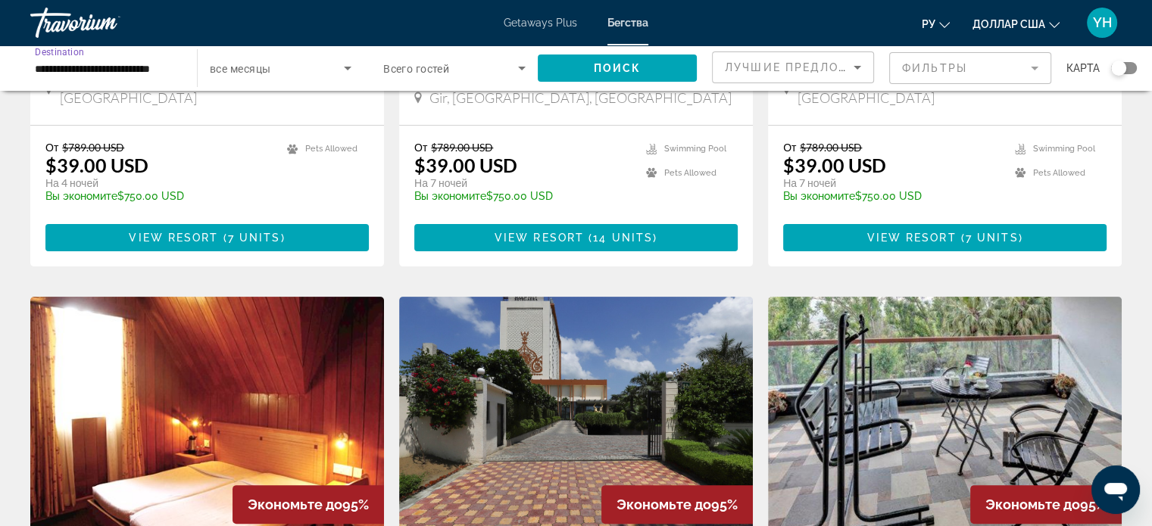
scroll to position [0, 0]
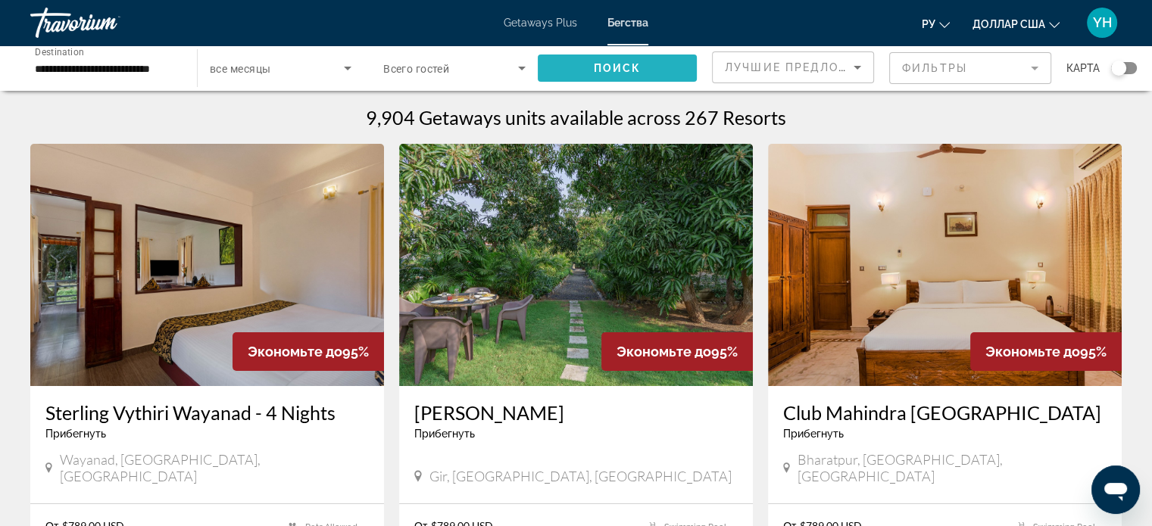
click at [614, 68] on span "Поиск" at bounding box center [618, 68] width 48 height 12
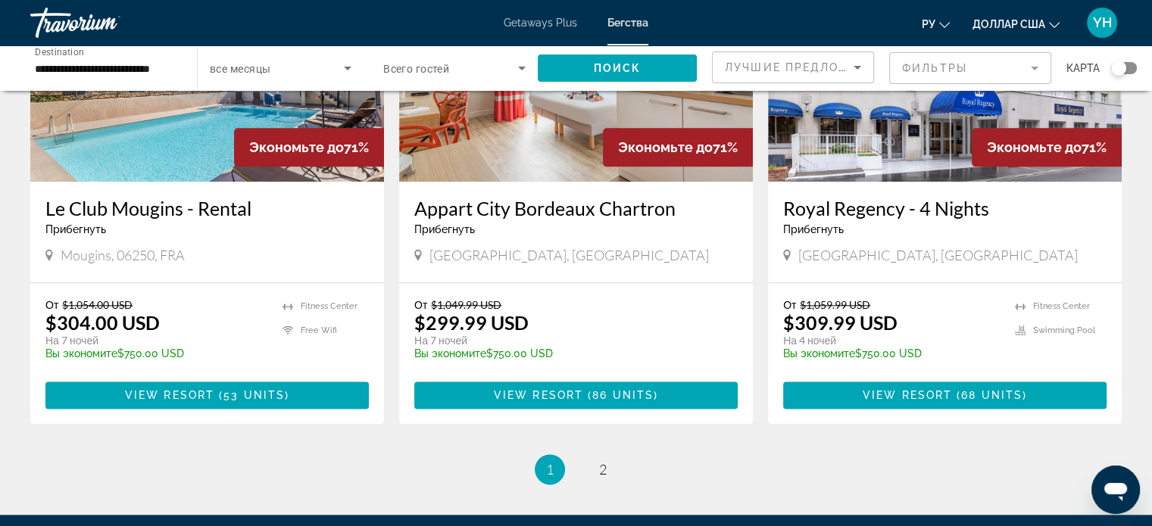
scroll to position [1818, 0]
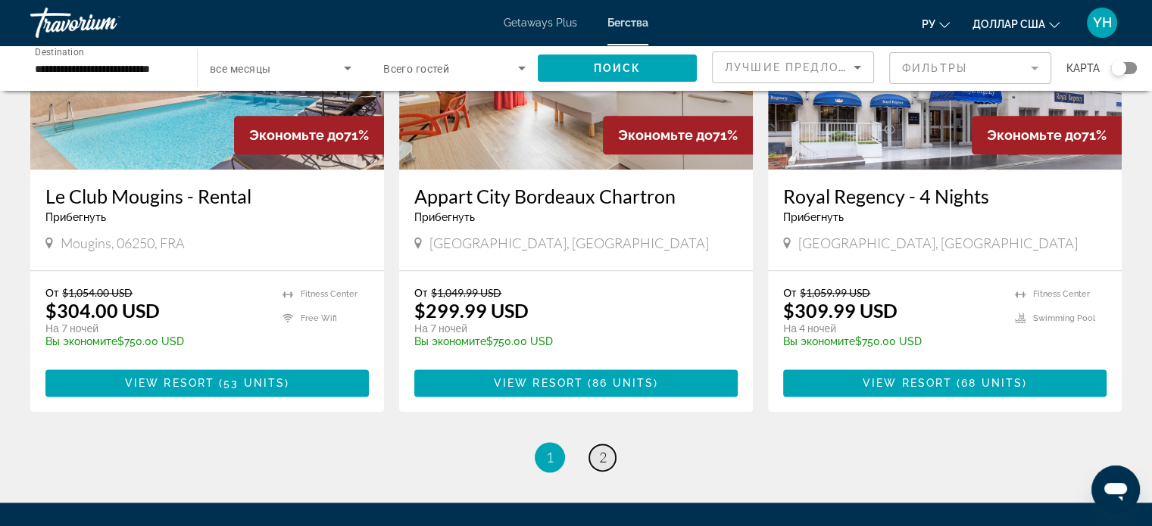
click at [602, 449] on span "2" at bounding box center [603, 457] width 8 height 17
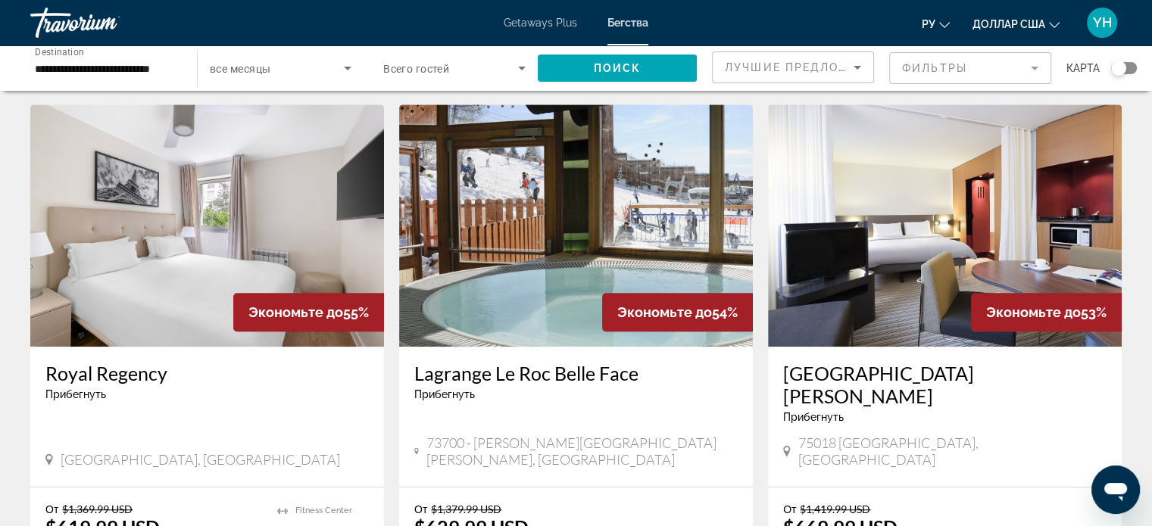
scroll to position [1136, 0]
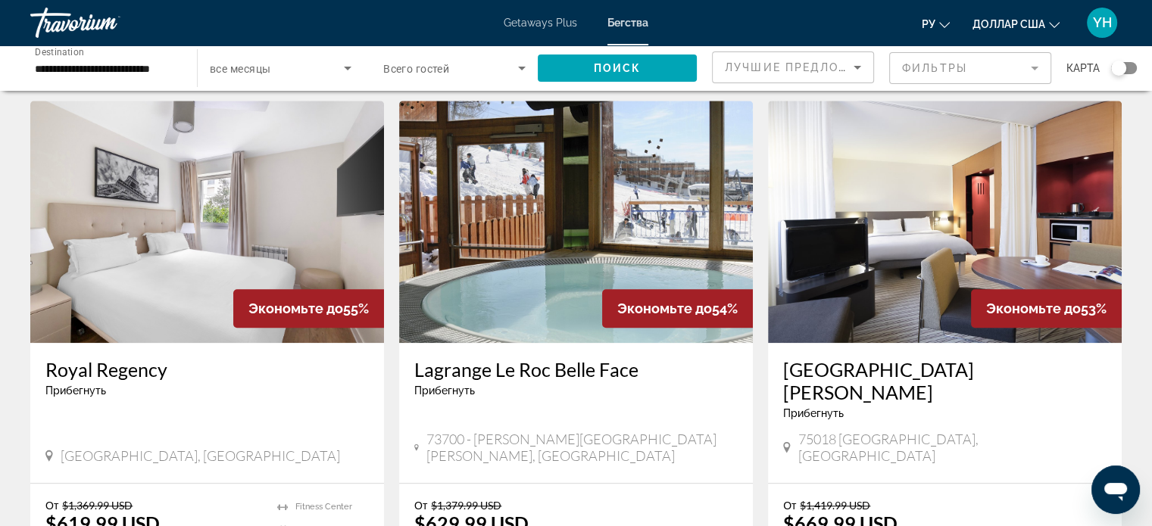
click at [869, 213] on img "Основное содержание" at bounding box center [945, 222] width 354 height 242
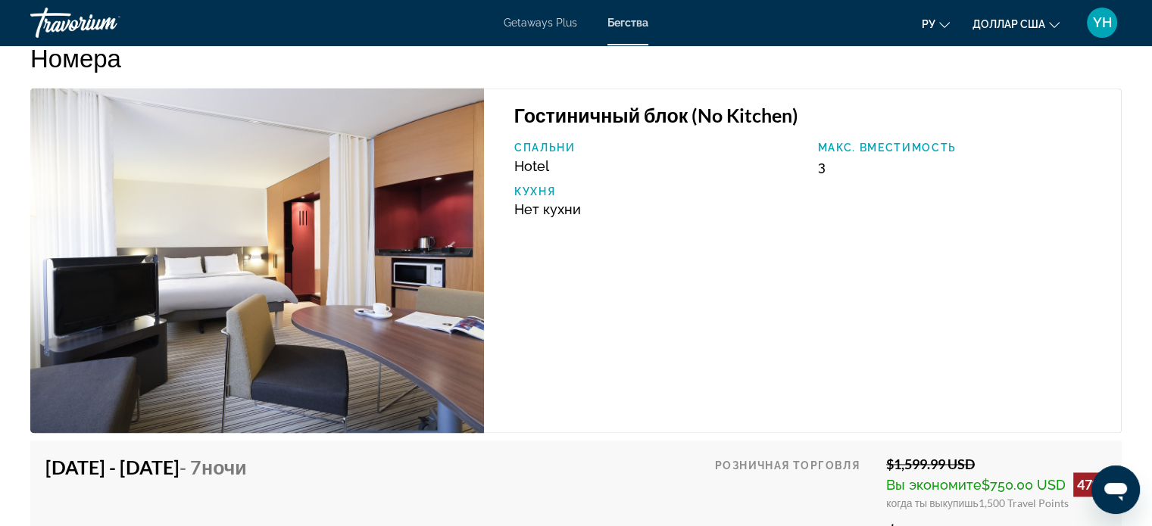
scroll to position [2197, 0]
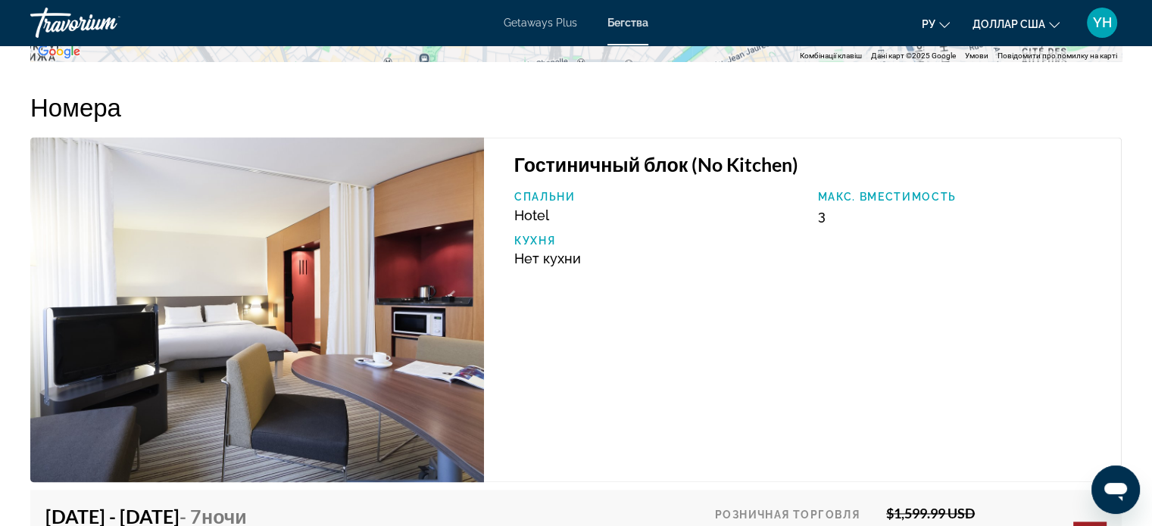
click at [388, 263] on img "Основное содержание" at bounding box center [257, 309] width 454 height 345
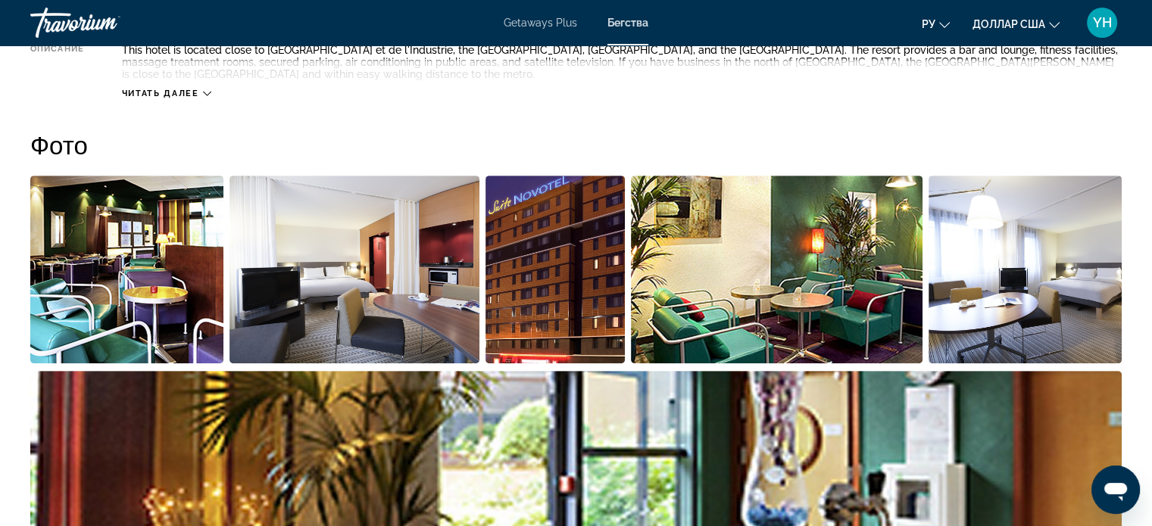
scroll to position [606, 0]
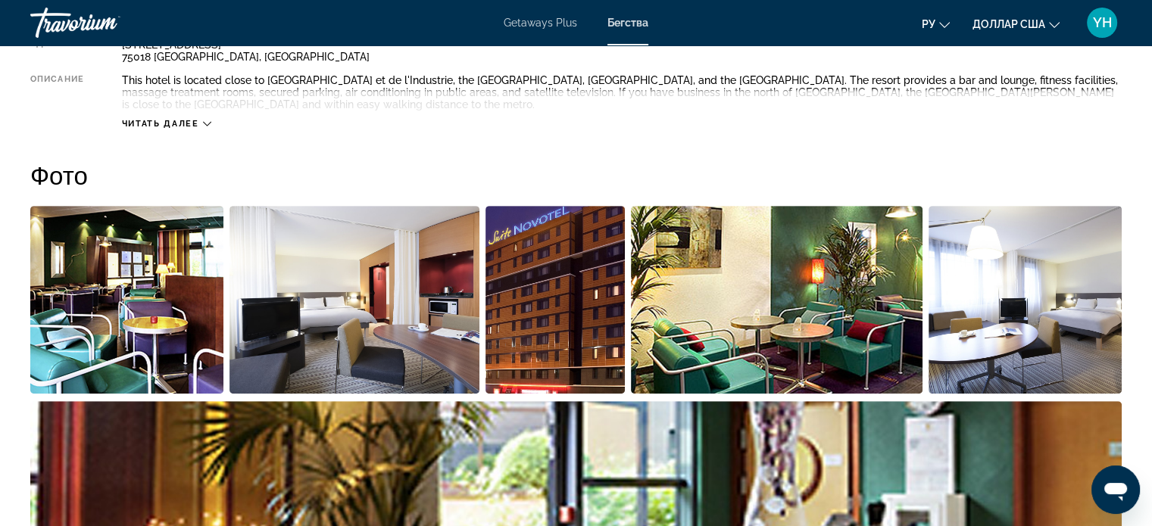
click at [1027, 320] on img "Open full-screen image slider" at bounding box center [1025, 300] width 193 height 188
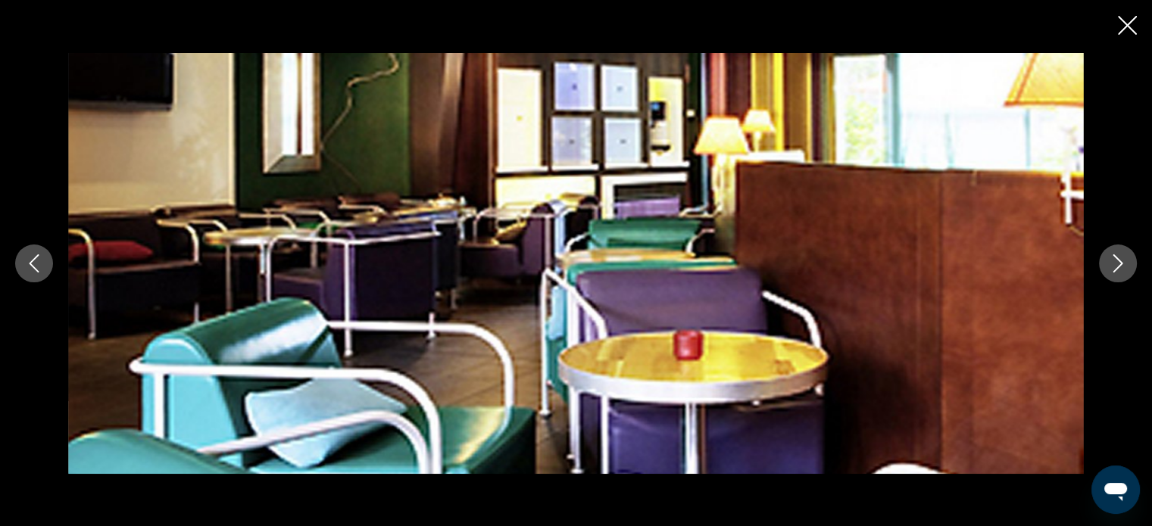
click at [1123, 272] on button "Next image" at bounding box center [1118, 264] width 38 height 38
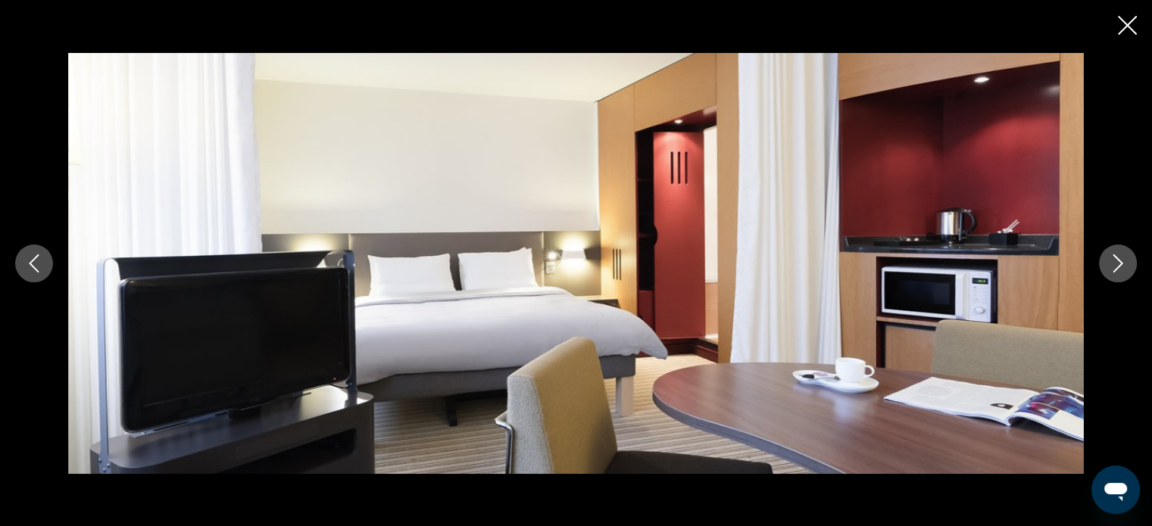
click at [1123, 272] on button "Next image" at bounding box center [1118, 264] width 38 height 38
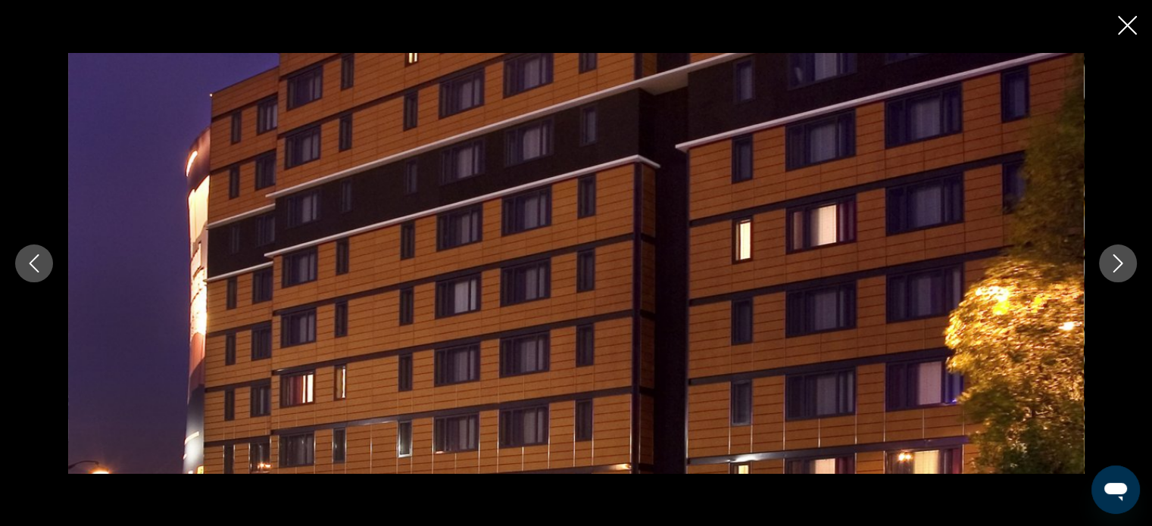
click at [1123, 272] on button "Next image" at bounding box center [1118, 264] width 38 height 38
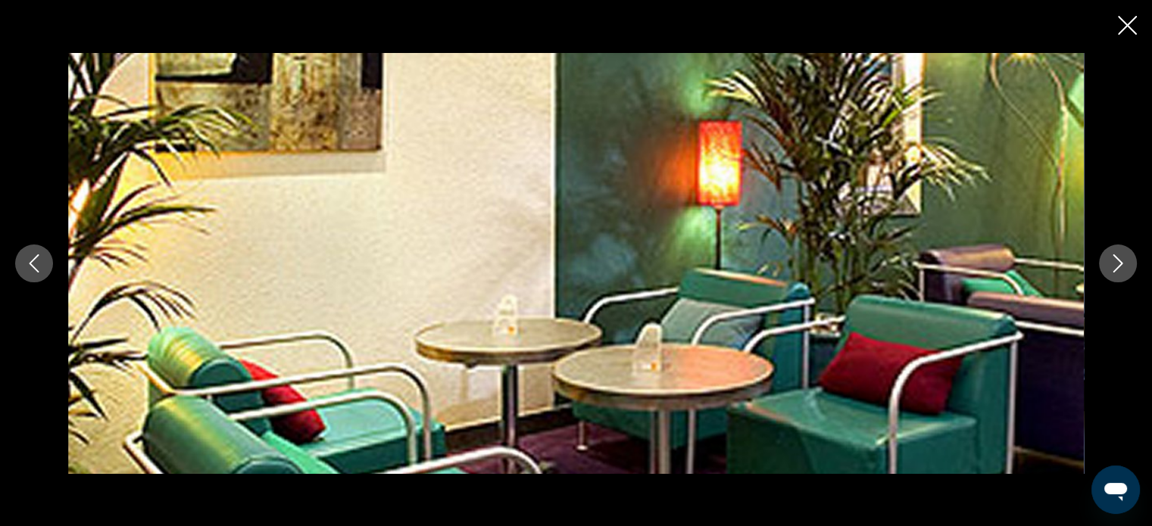
click at [1123, 272] on button "Next image" at bounding box center [1118, 264] width 38 height 38
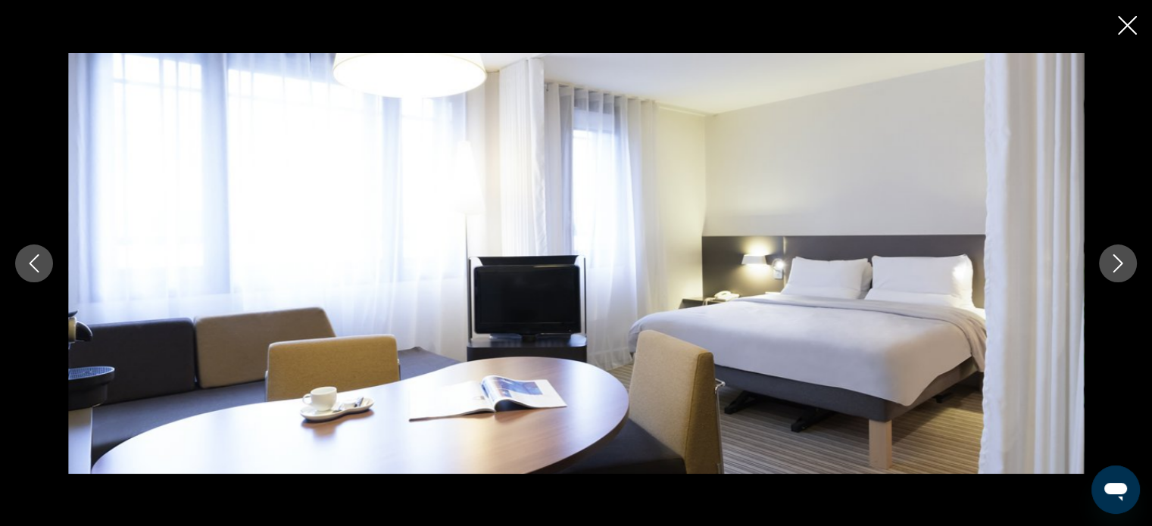
click at [1123, 272] on button "Next image" at bounding box center [1118, 264] width 38 height 38
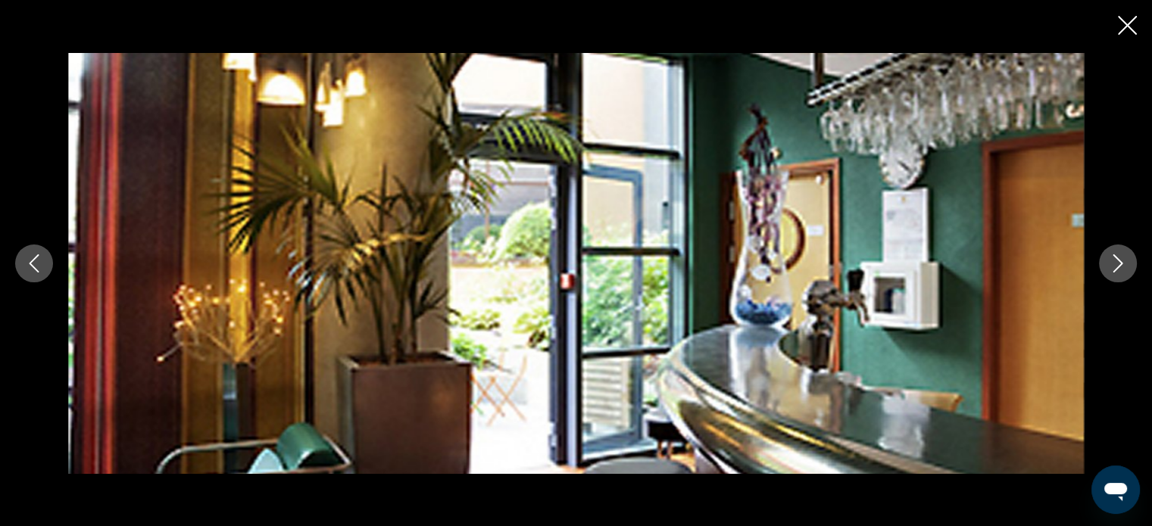
click at [1123, 272] on button "Next image" at bounding box center [1118, 264] width 38 height 38
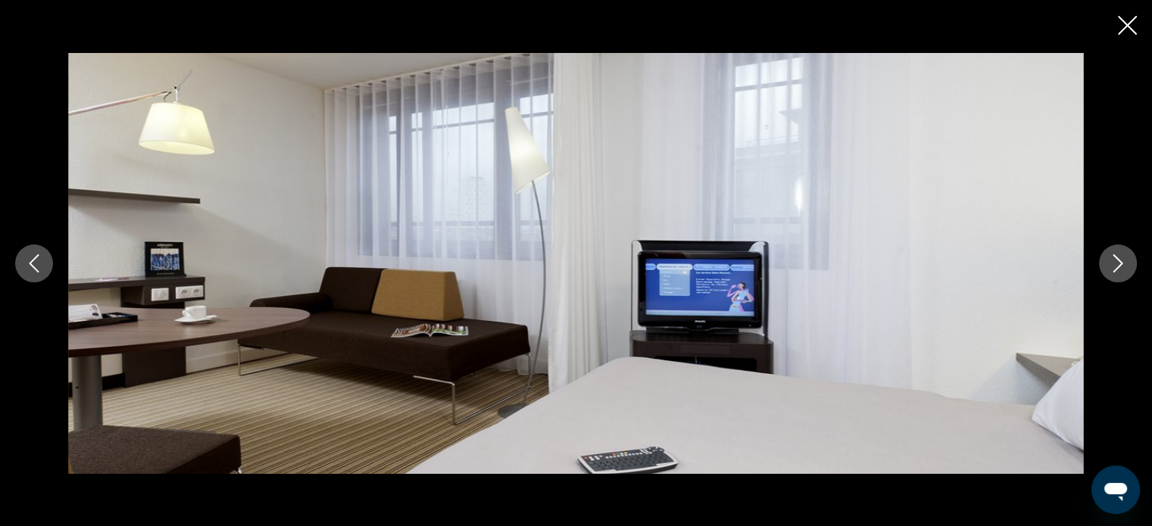
click at [1123, 272] on button "Next image" at bounding box center [1118, 264] width 38 height 38
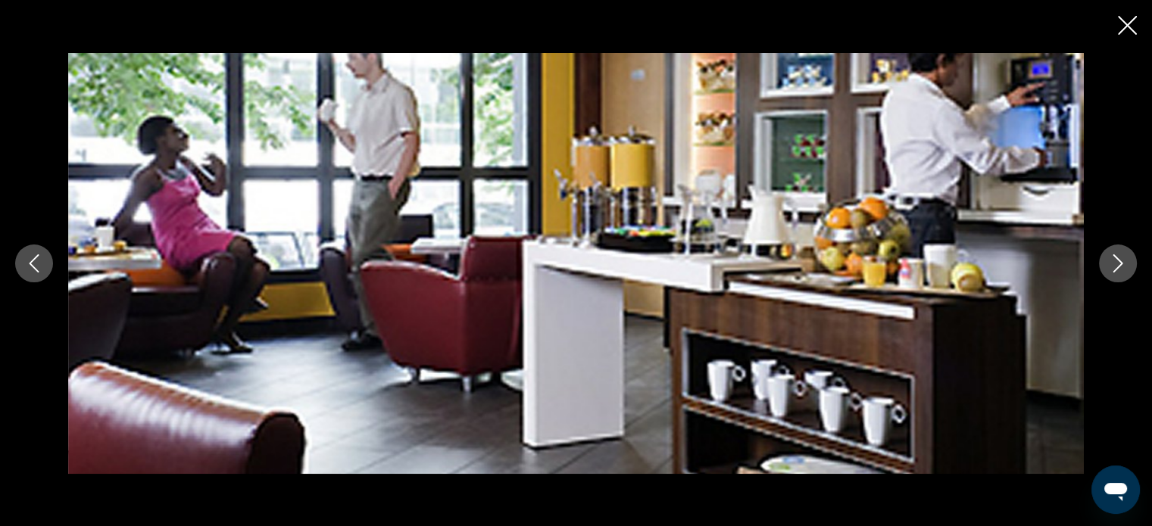
click at [1123, 272] on button "Next image" at bounding box center [1118, 264] width 38 height 38
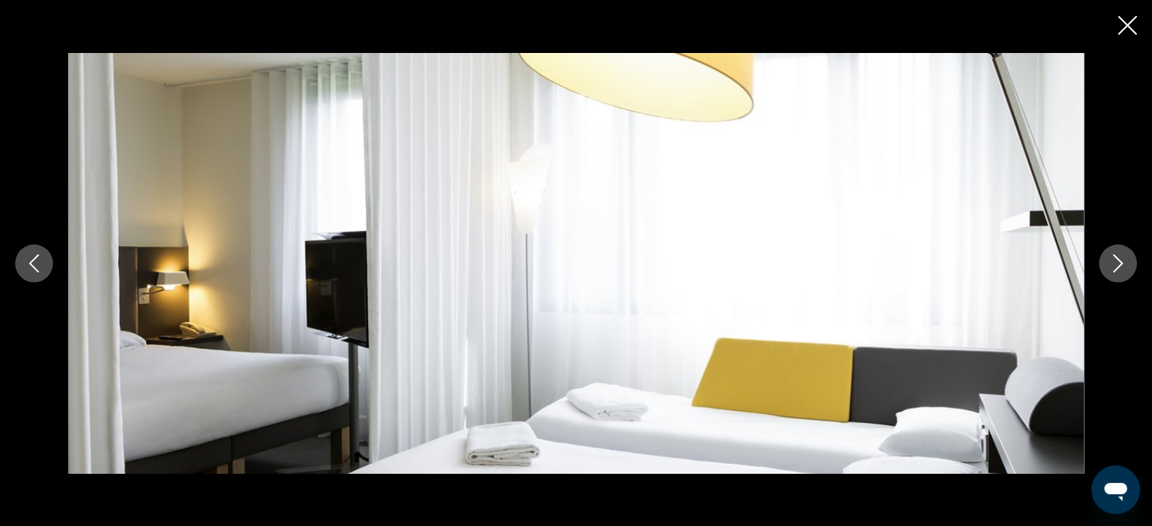
click at [1123, 272] on button "Next image" at bounding box center [1118, 264] width 38 height 38
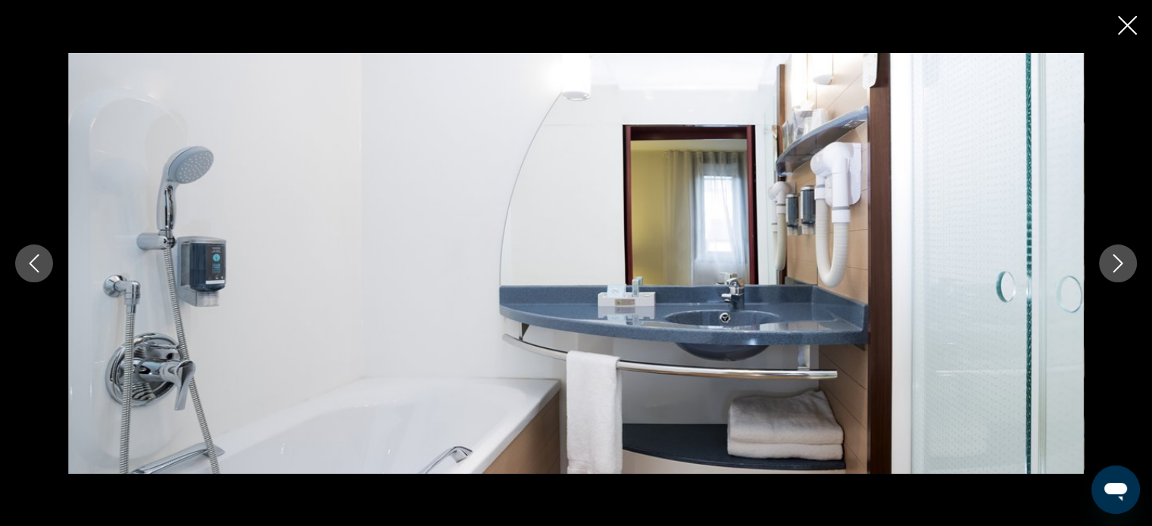
click at [1119, 260] on icon "Next image" at bounding box center [1118, 264] width 10 height 18
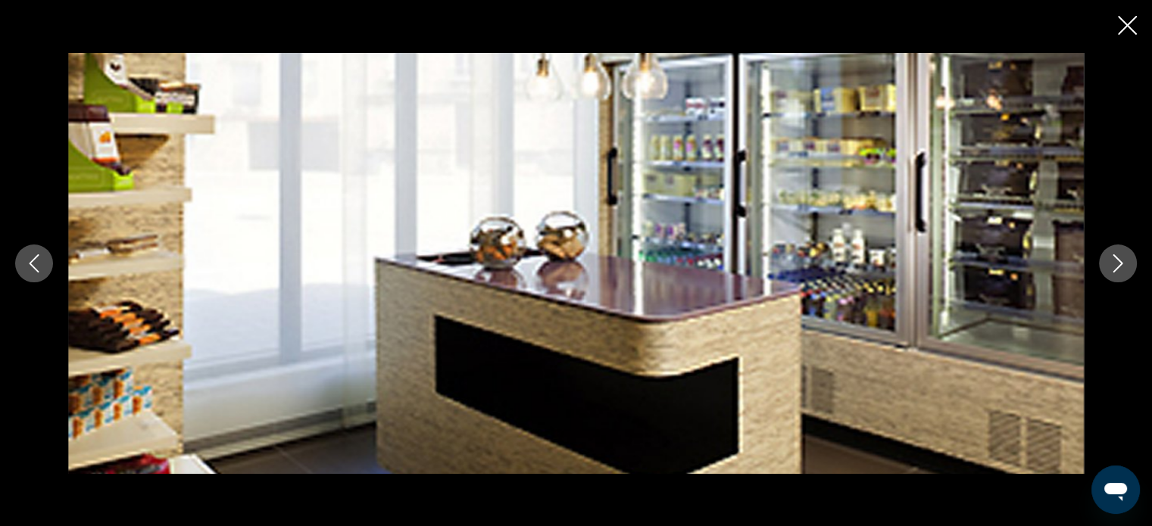
click at [1119, 260] on icon "Next image" at bounding box center [1118, 264] width 10 height 18
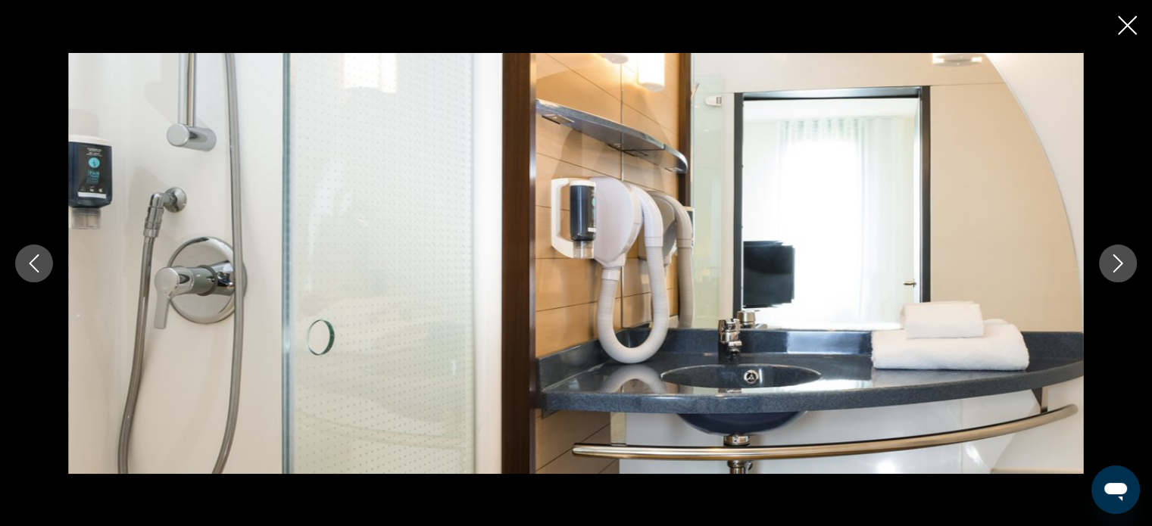
click at [1119, 260] on icon "Next image" at bounding box center [1118, 264] width 10 height 18
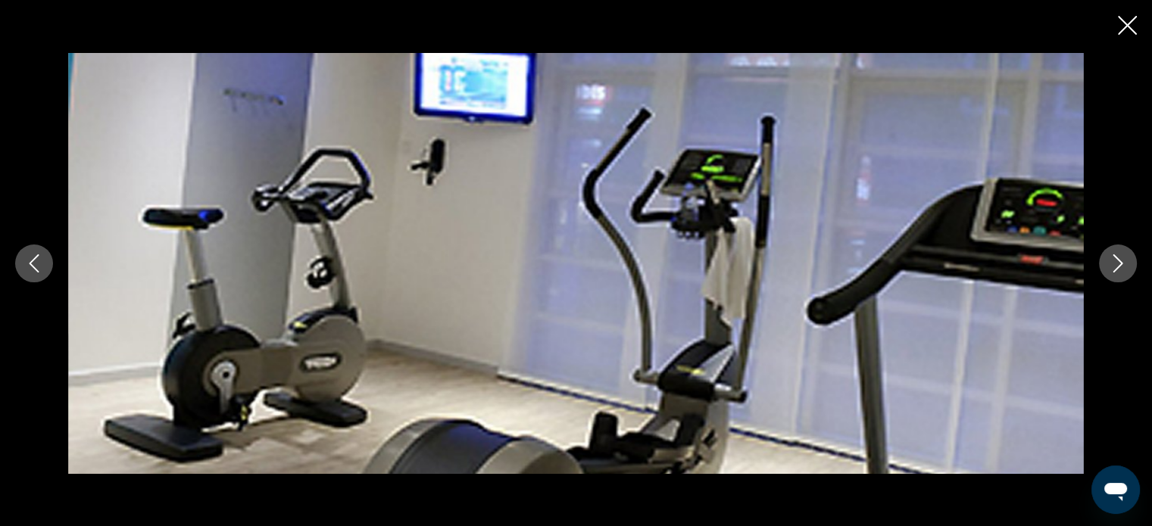
click at [1119, 260] on icon "Next image" at bounding box center [1118, 264] width 10 height 18
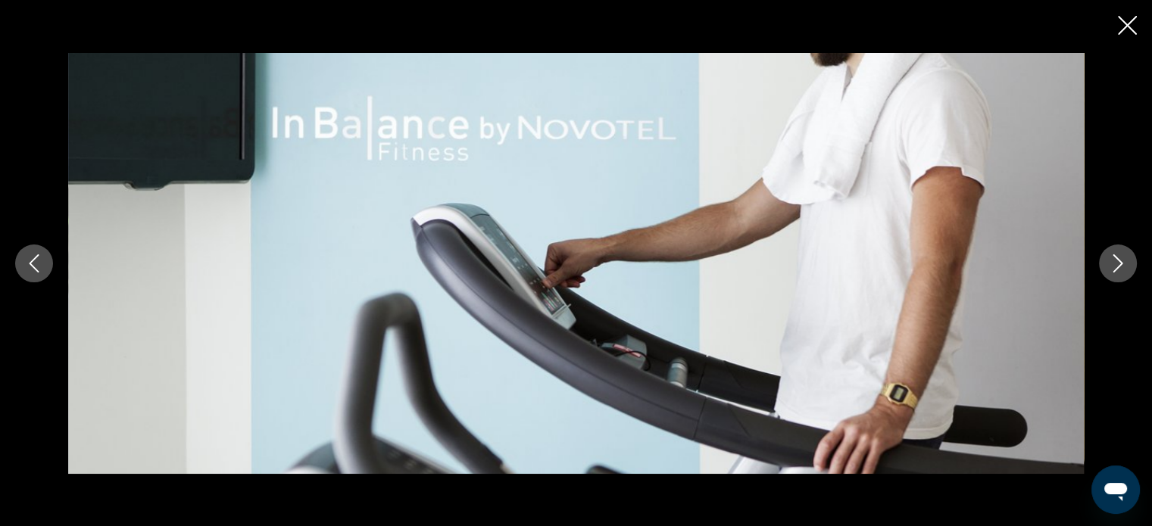
click at [1102, 264] on button "Next image" at bounding box center [1118, 264] width 38 height 38
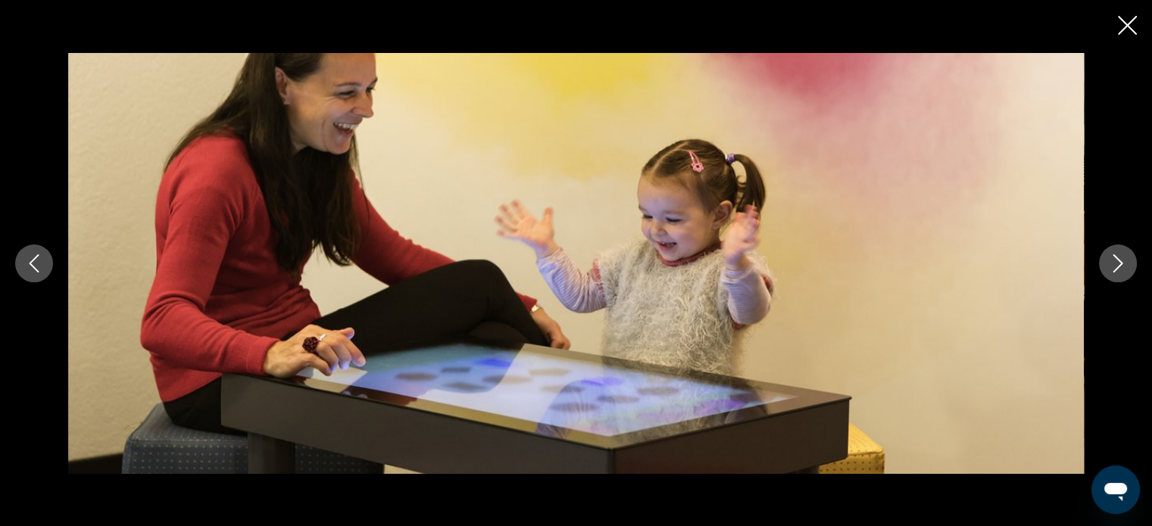
click at [1102, 264] on button "Next image" at bounding box center [1118, 264] width 38 height 38
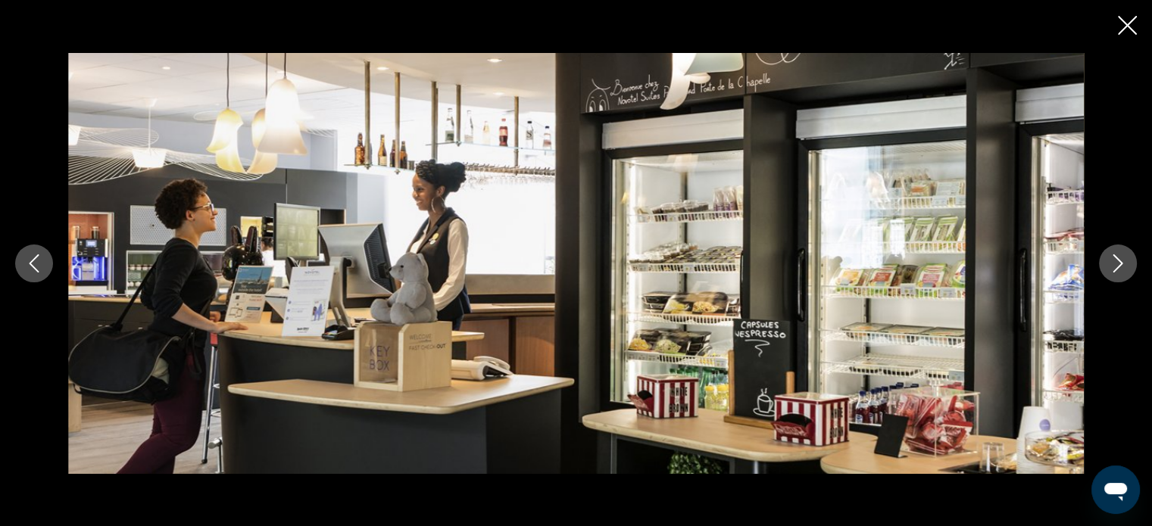
click at [1102, 264] on button "Next image" at bounding box center [1118, 264] width 38 height 38
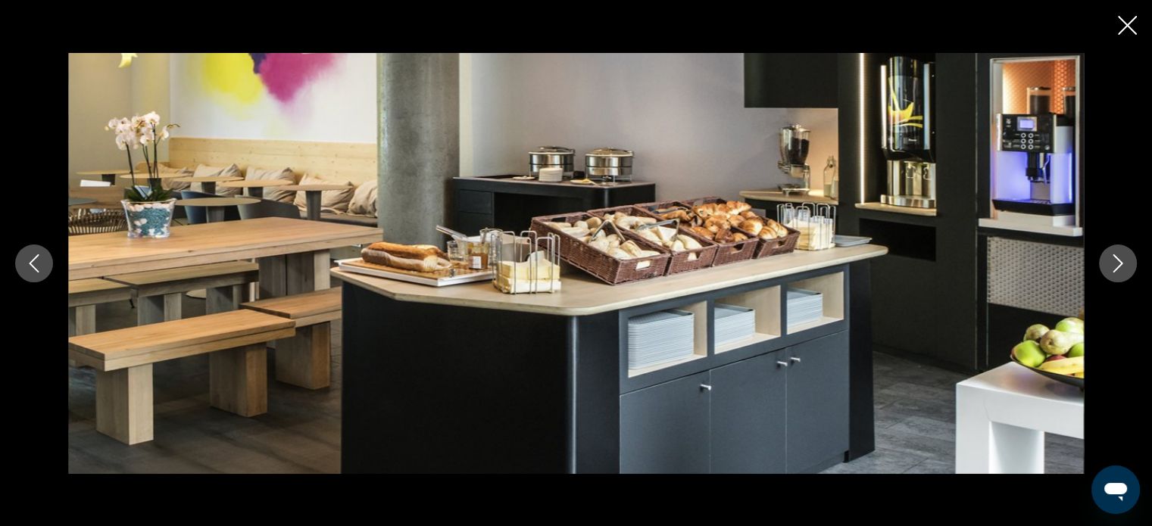
click at [1136, 20] on icon "Close slideshow" at bounding box center [1127, 25] width 19 height 19
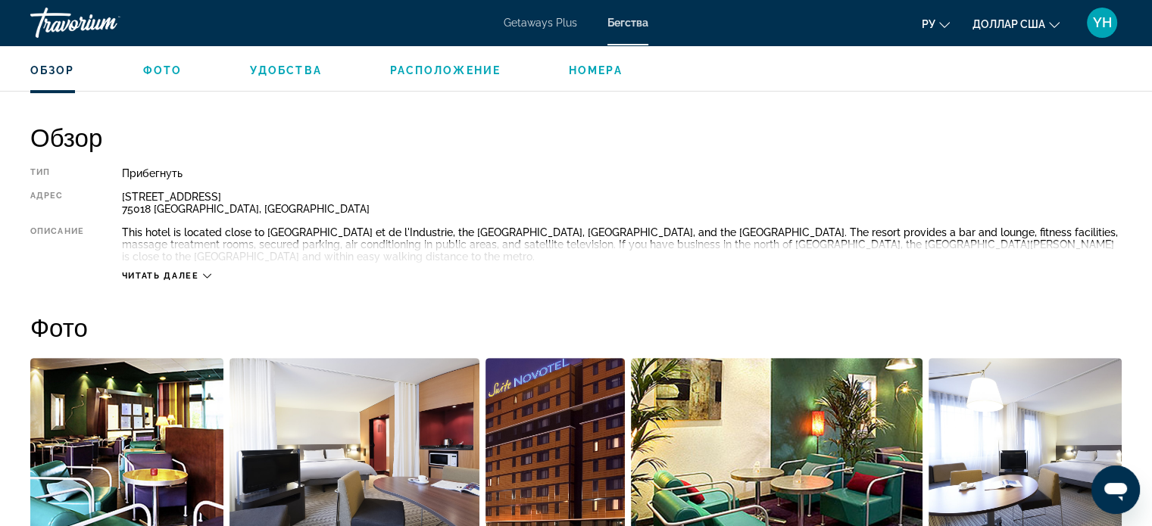
scroll to position [454, 0]
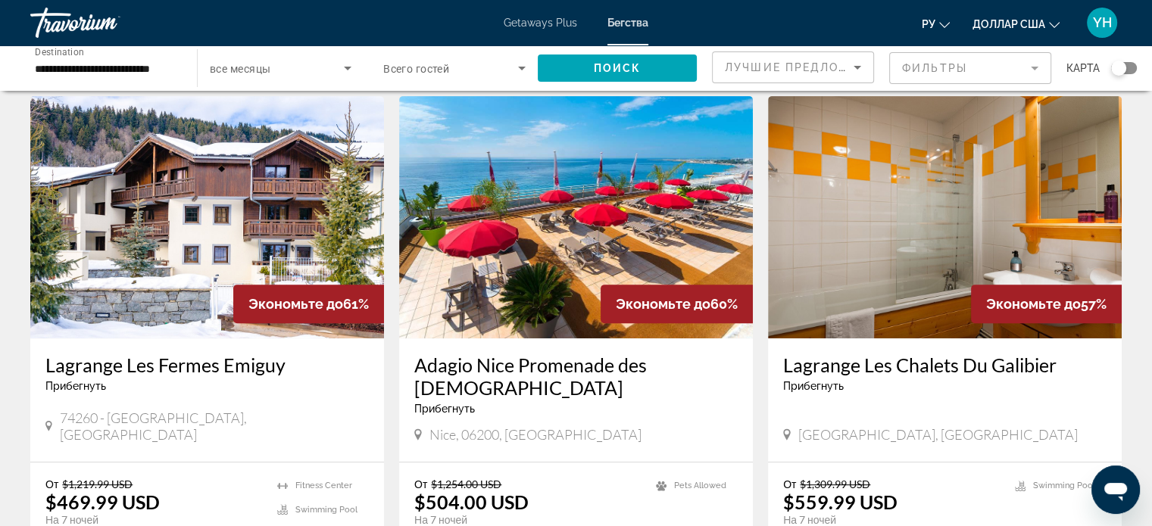
scroll to position [606, 0]
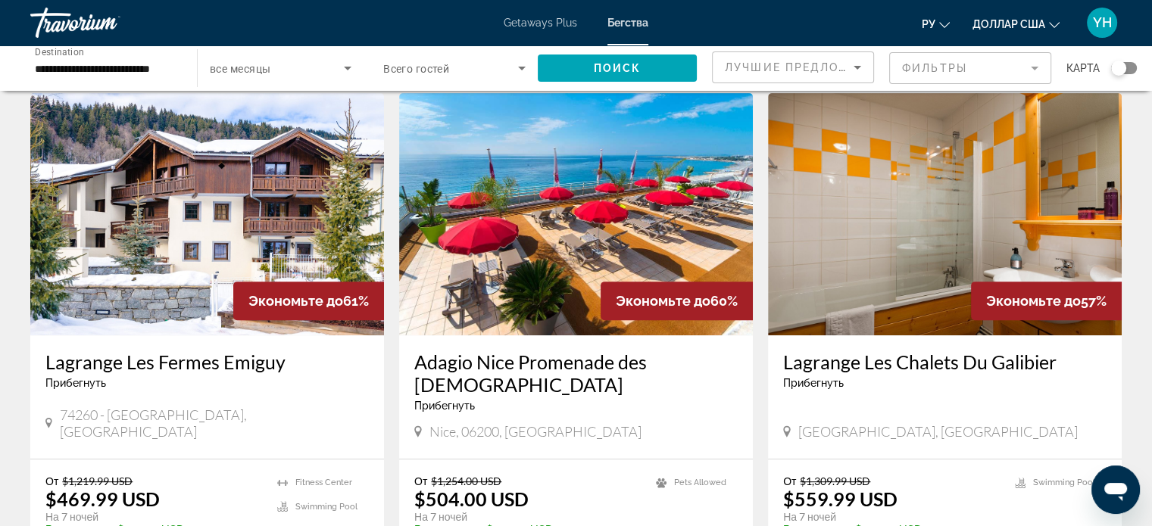
click at [616, 250] on img "Основное содержание" at bounding box center [576, 214] width 354 height 242
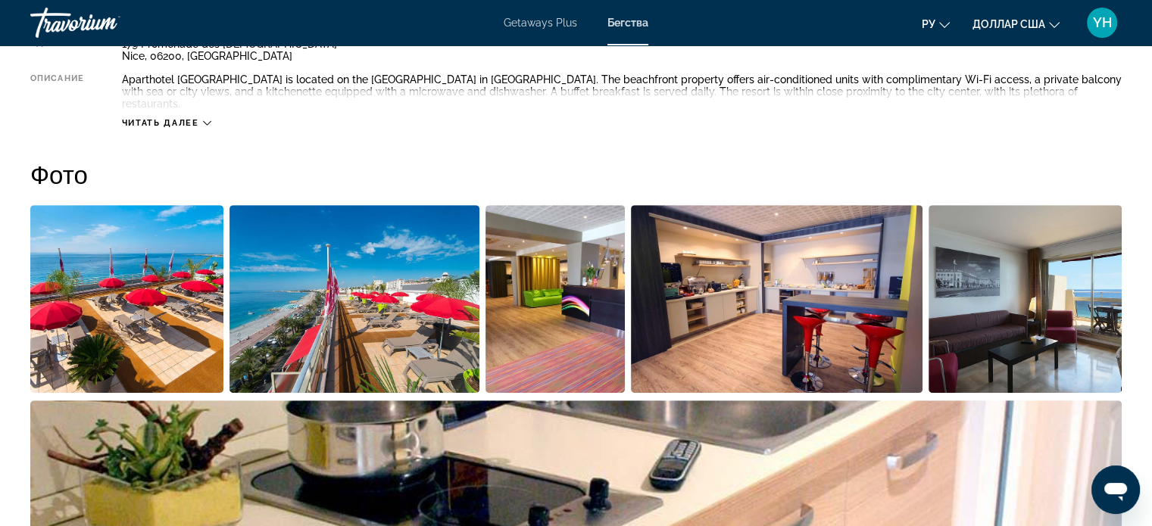
scroll to position [606, 0]
click at [1033, 288] on img "Open full-screen image slider" at bounding box center [1025, 300] width 193 height 188
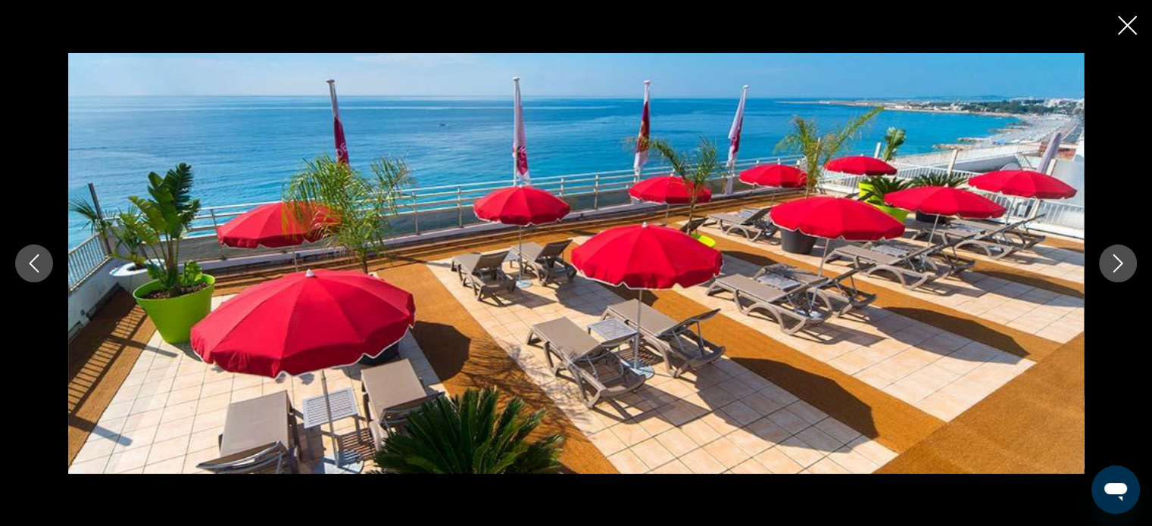
click at [1113, 260] on icon "Next image" at bounding box center [1118, 264] width 18 height 18
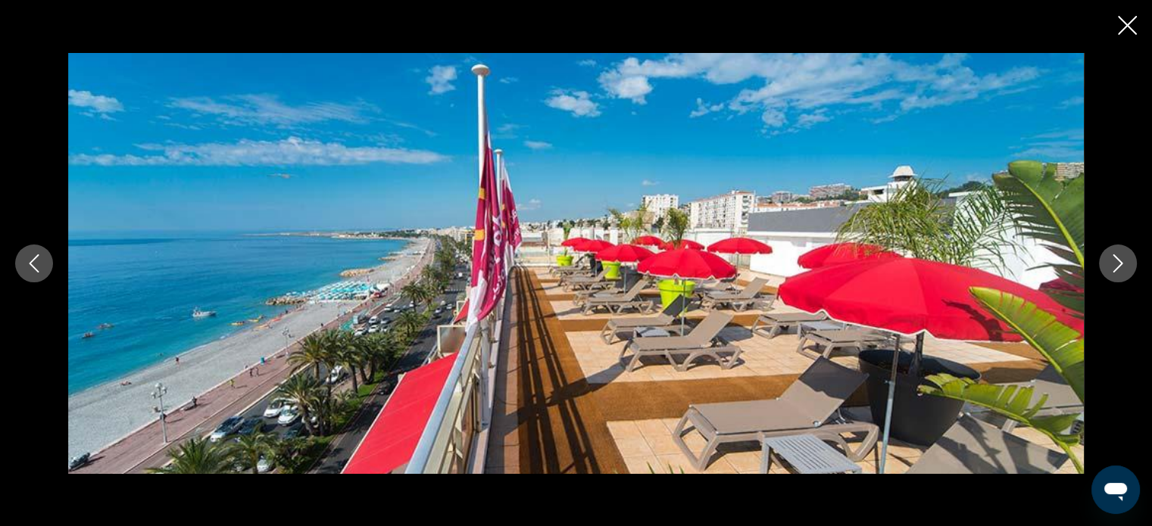
click at [1113, 260] on icon "Next image" at bounding box center [1118, 264] width 18 height 18
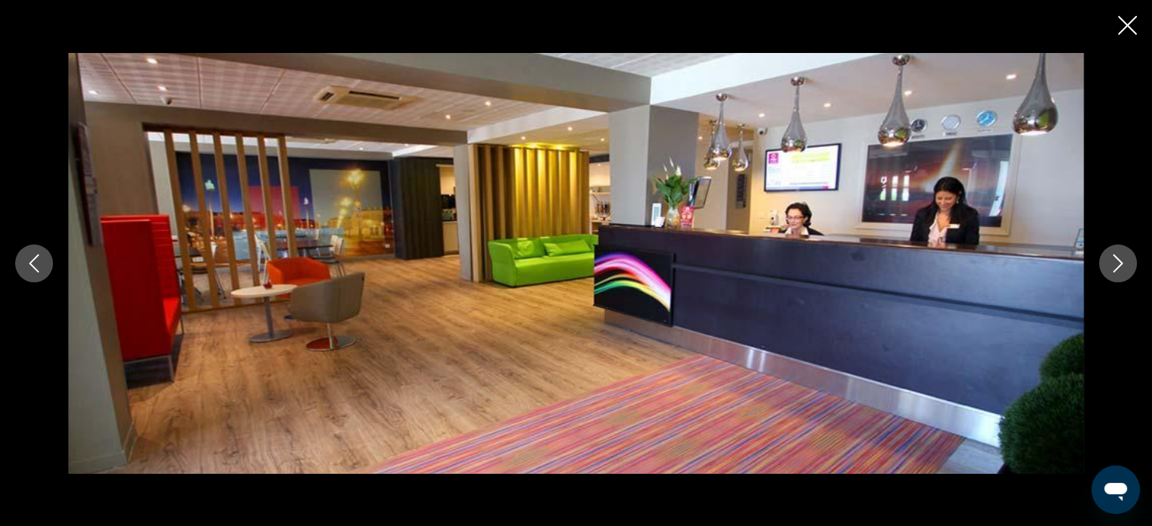
click at [1113, 260] on icon "Next image" at bounding box center [1118, 264] width 18 height 18
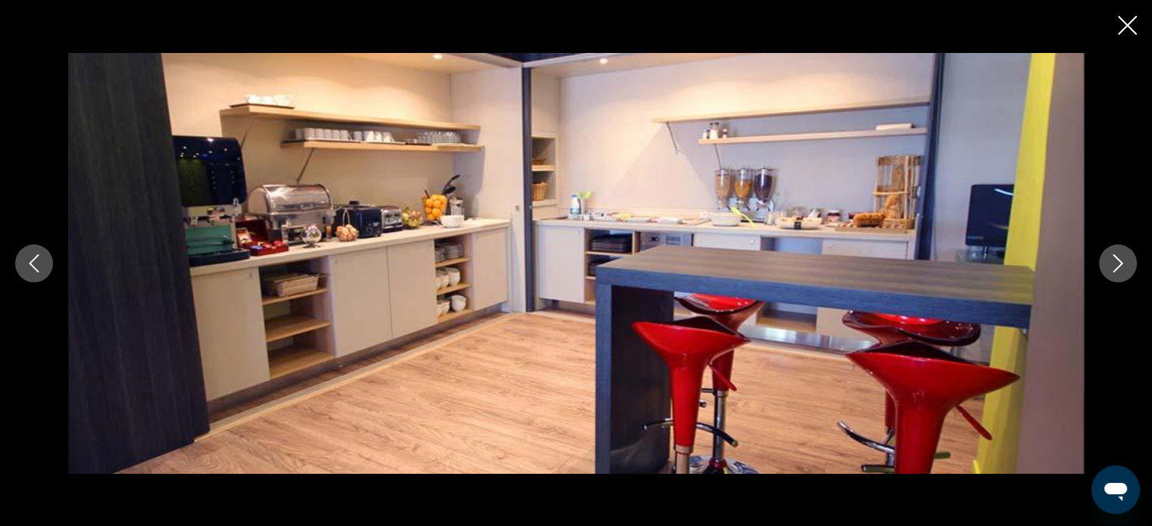
click at [1113, 260] on icon "Next image" at bounding box center [1118, 264] width 18 height 18
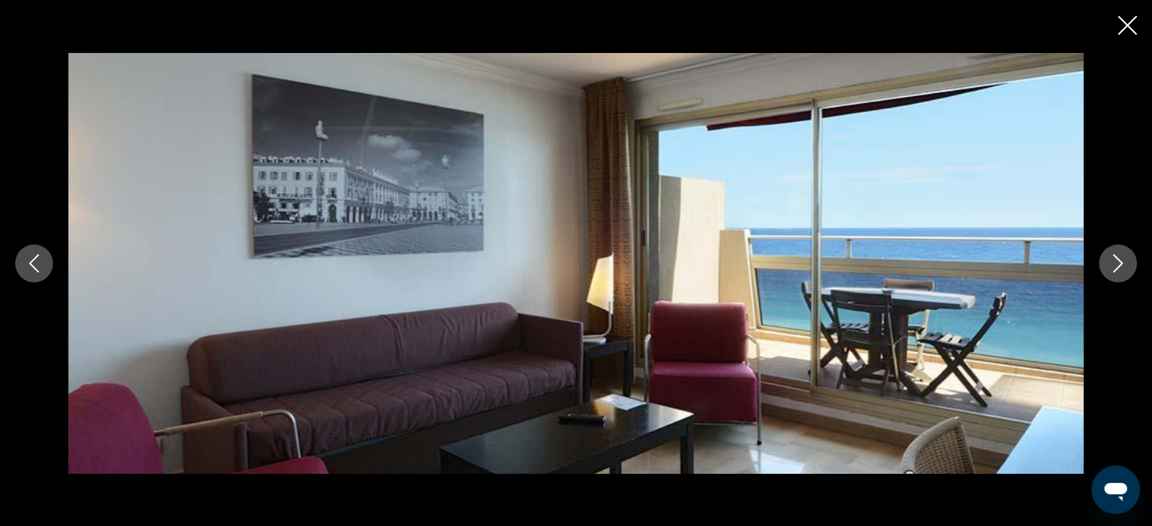
click at [1113, 260] on icon "Next image" at bounding box center [1118, 264] width 18 height 18
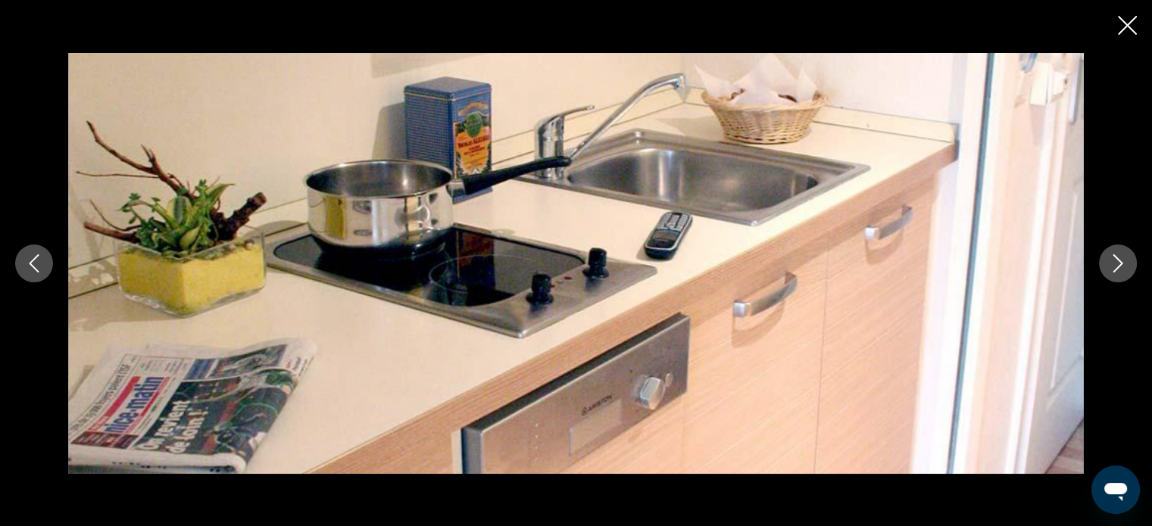
click at [1113, 260] on icon "Next image" at bounding box center [1118, 264] width 18 height 18
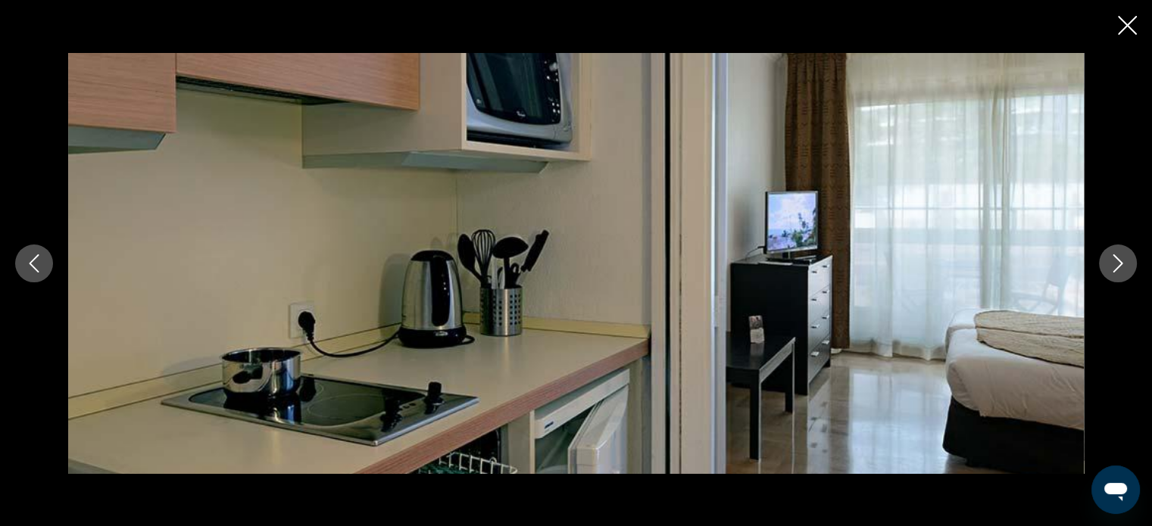
click at [1113, 260] on icon "Next image" at bounding box center [1118, 264] width 18 height 18
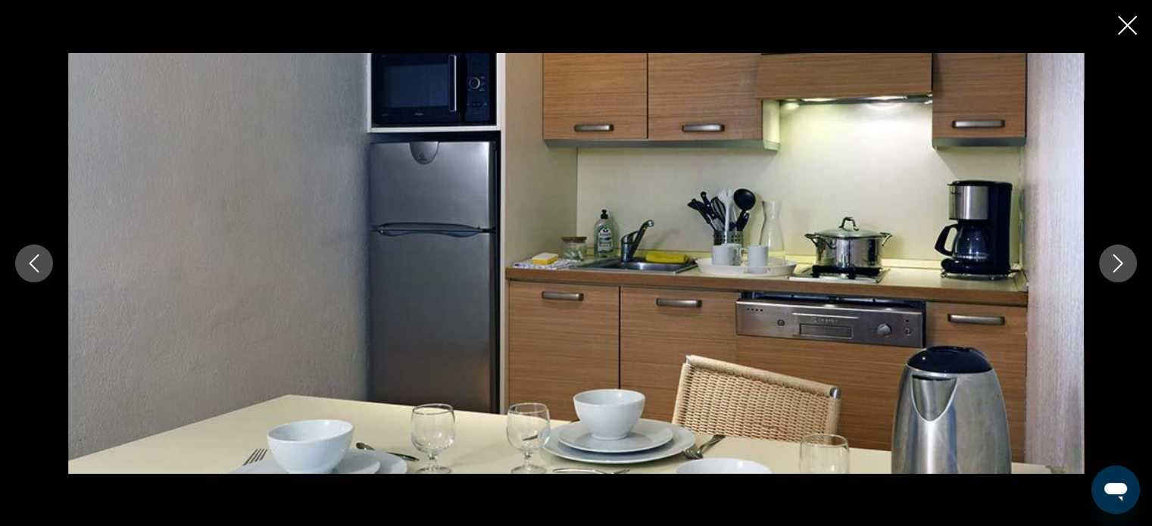
click at [1113, 260] on icon "Next image" at bounding box center [1118, 264] width 18 height 18
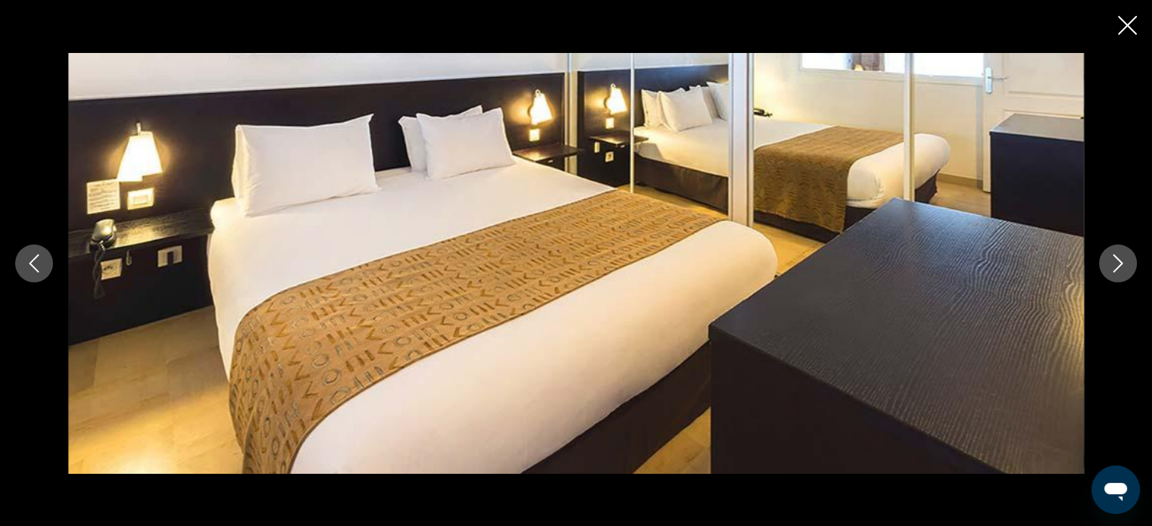
click at [1113, 260] on icon "Next image" at bounding box center [1118, 264] width 18 height 18
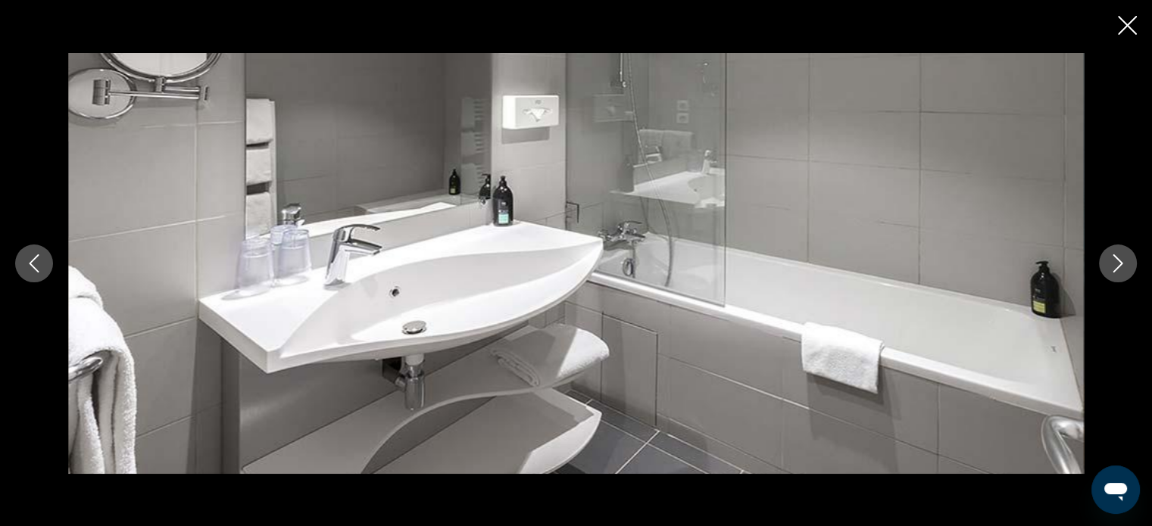
click at [1113, 260] on icon "Next image" at bounding box center [1118, 264] width 18 height 18
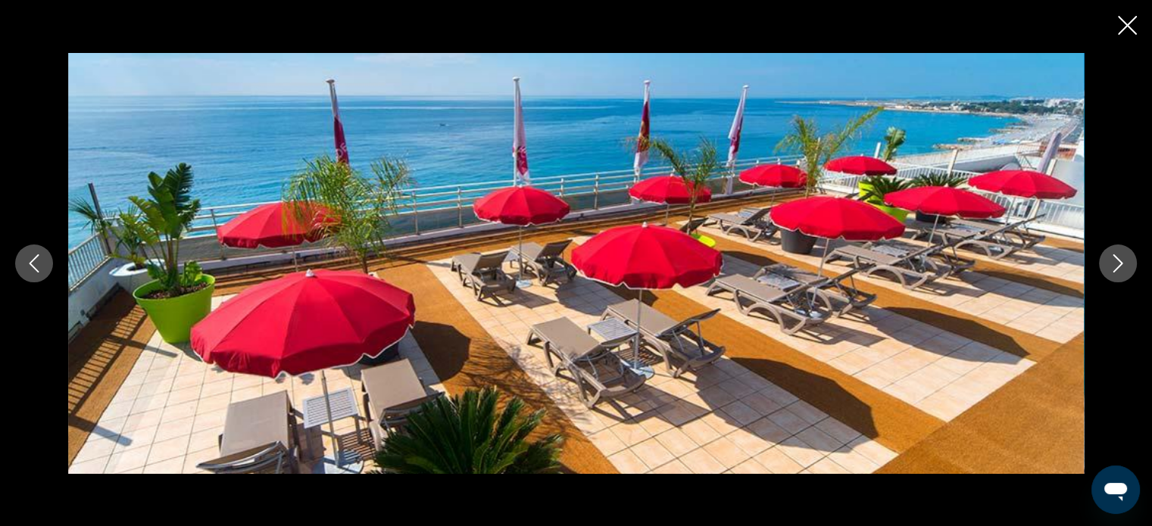
click at [1113, 260] on icon "Next image" at bounding box center [1118, 264] width 18 height 18
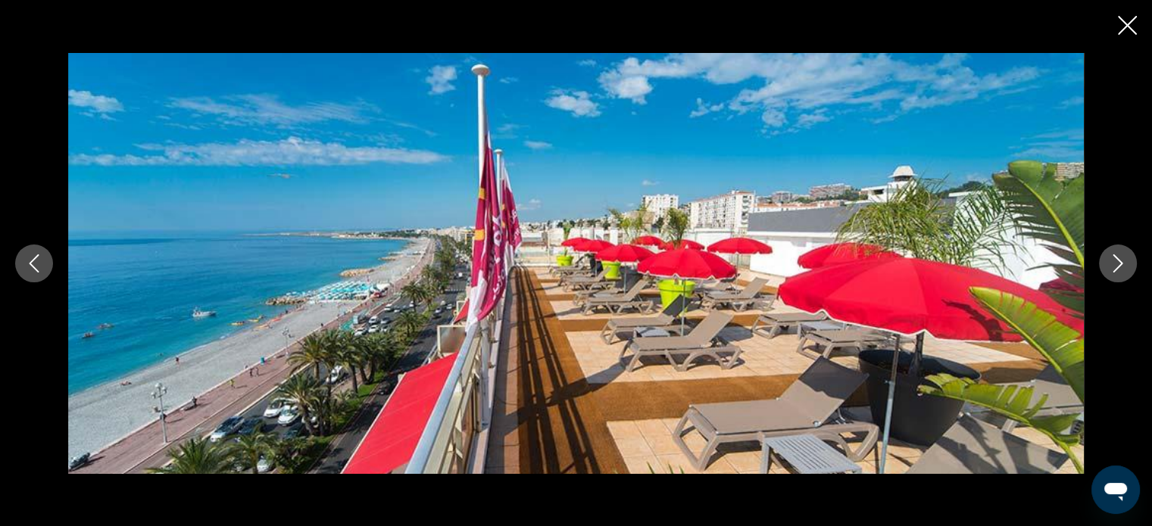
click at [1113, 260] on icon "Next image" at bounding box center [1118, 264] width 18 height 18
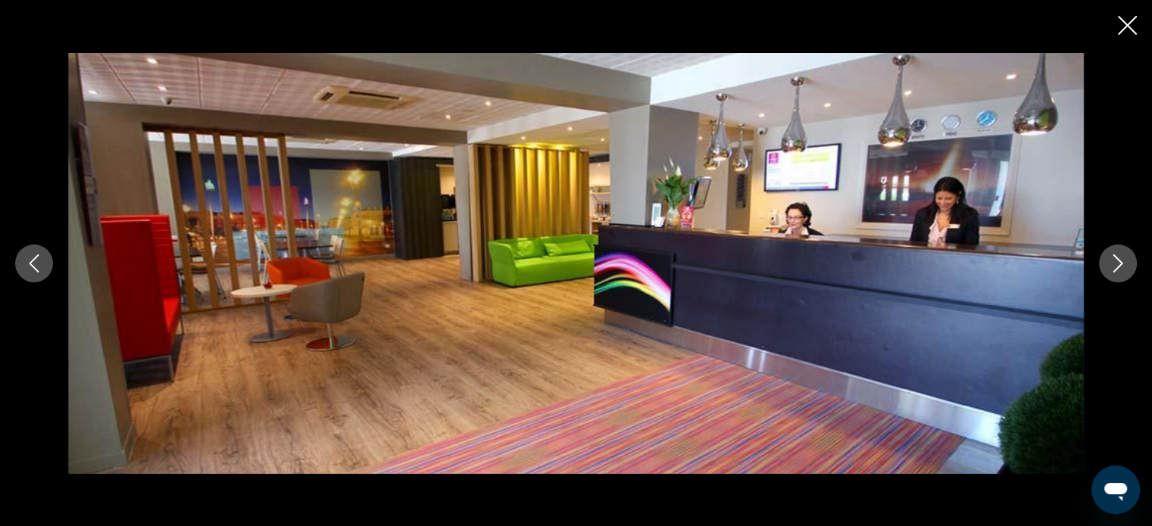
click at [1113, 260] on icon "Next image" at bounding box center [1118, 264] width 18 height 18
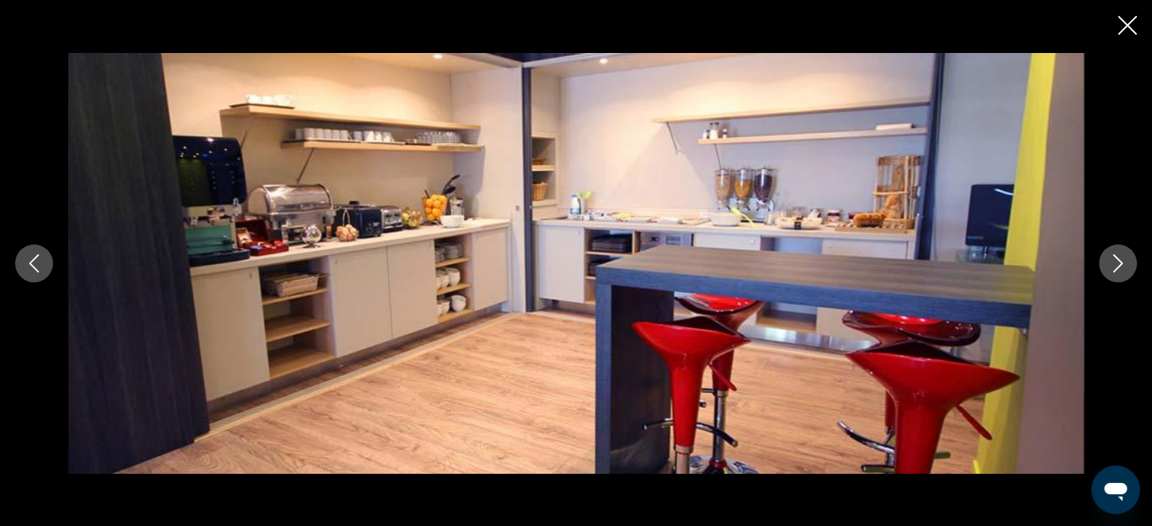
click at [1098, 247] on div "prev next" at bounding box center [576, 263] width 1152 height 421
click at [1113, 264] on icon "Next image" at bounding box center [1118, 264] width 18 height 18
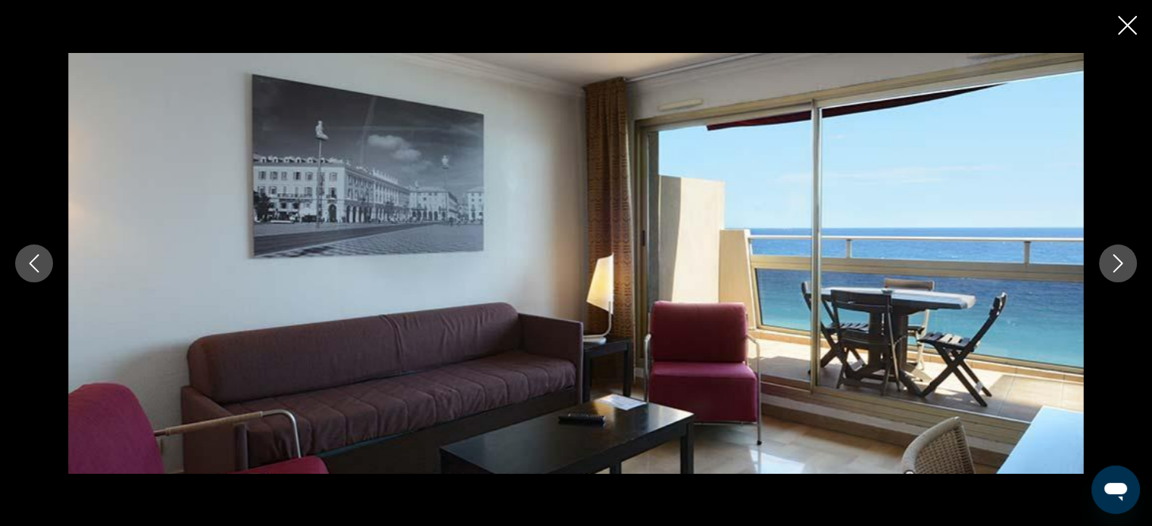
click at [1113, 258] on icon "Next image" at bounding box center [1118, 264] width 18 height 18
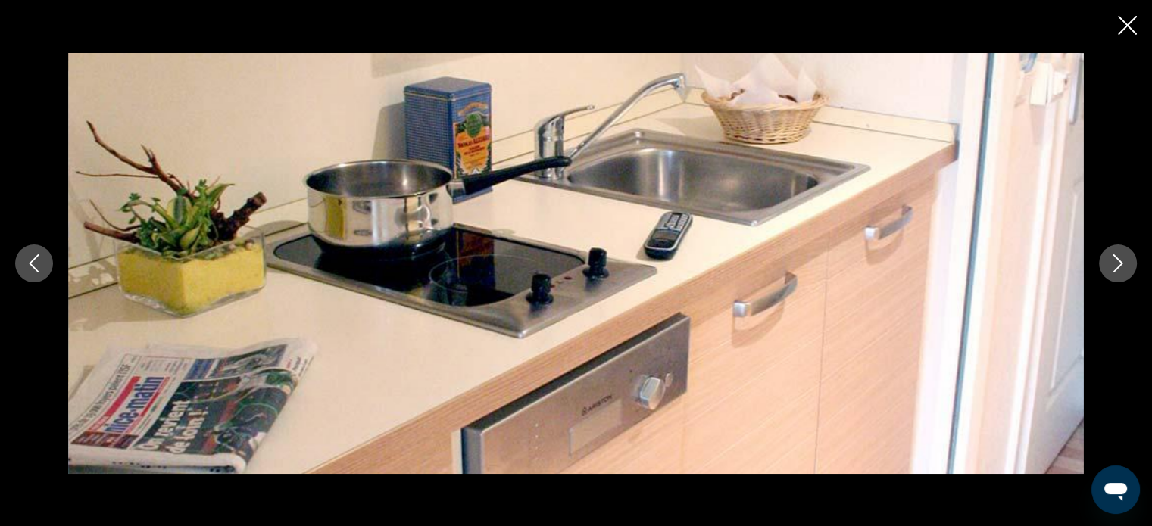
click at [1130, 28] on icon "Close slideshow" at bounding box center [1127, 25] width 19 height 19
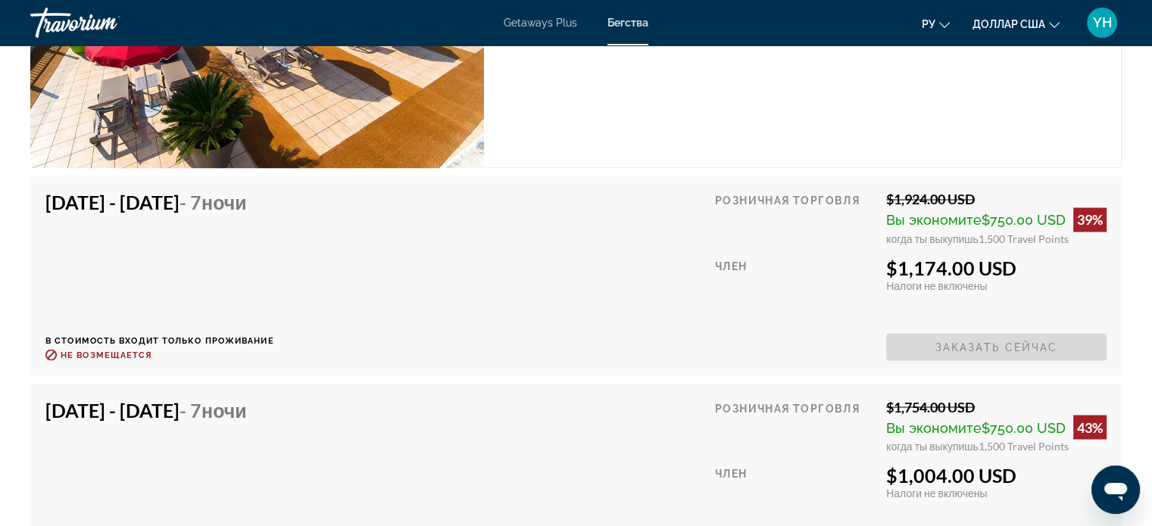
scroll to position [2651, 0]
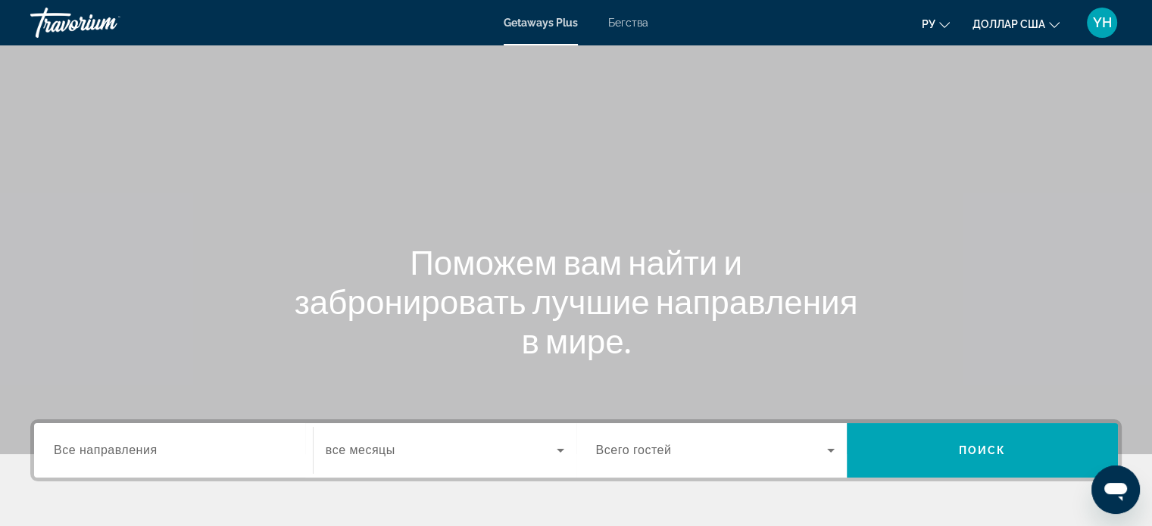
click at [630, 30] on div "Getaways Plus Бегства ру English Español Français Italiano Português русский до…" at bounding box center [576, 22] width 1152 height 39
click at [621, 22] on font "Бегства" at bounding box center [628, 23] width 40 height 12
click at [83, 456] on span "Все направления" at bounding box center [106, 450] width 104 height 13
click at [83, 456] on input "Destination Все направления" at bounding box center [173, 451] width 239 height 18
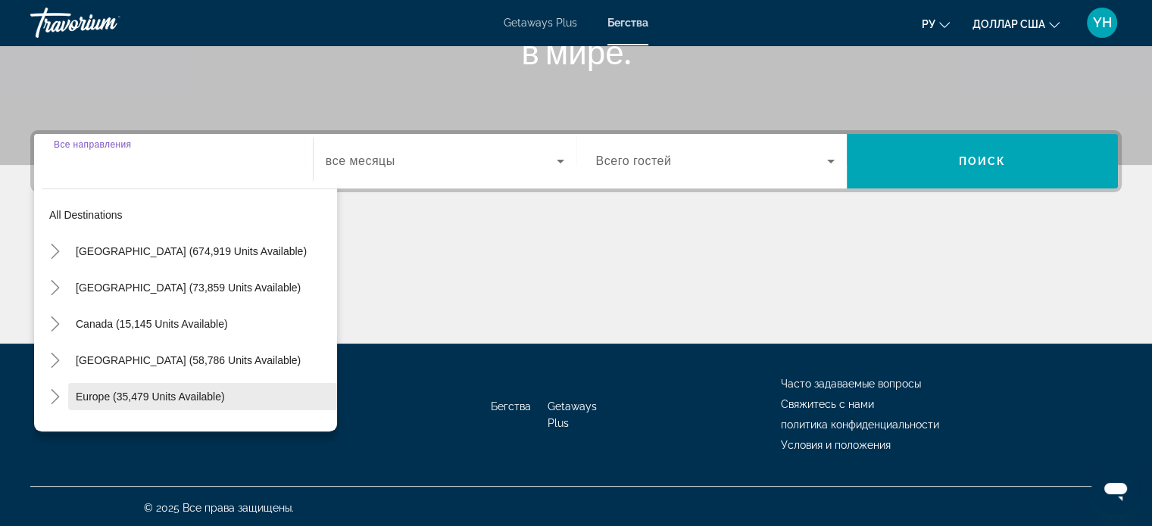
scroll to position [292, 0]
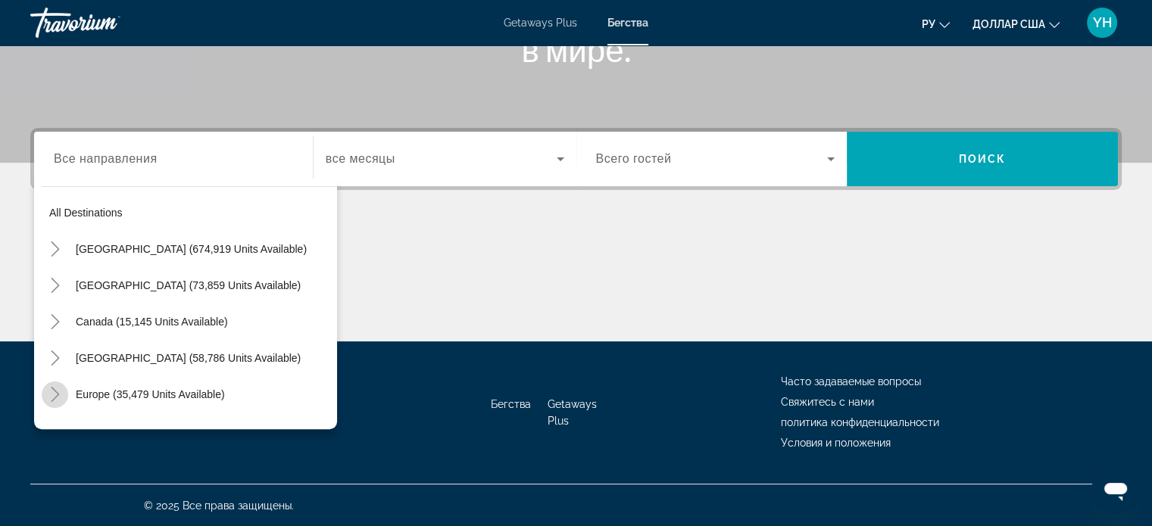
click at [55, 398] on icon "Toggle Europe (35,479 units available)" at bounding box center [55, 394] width 8 height 15
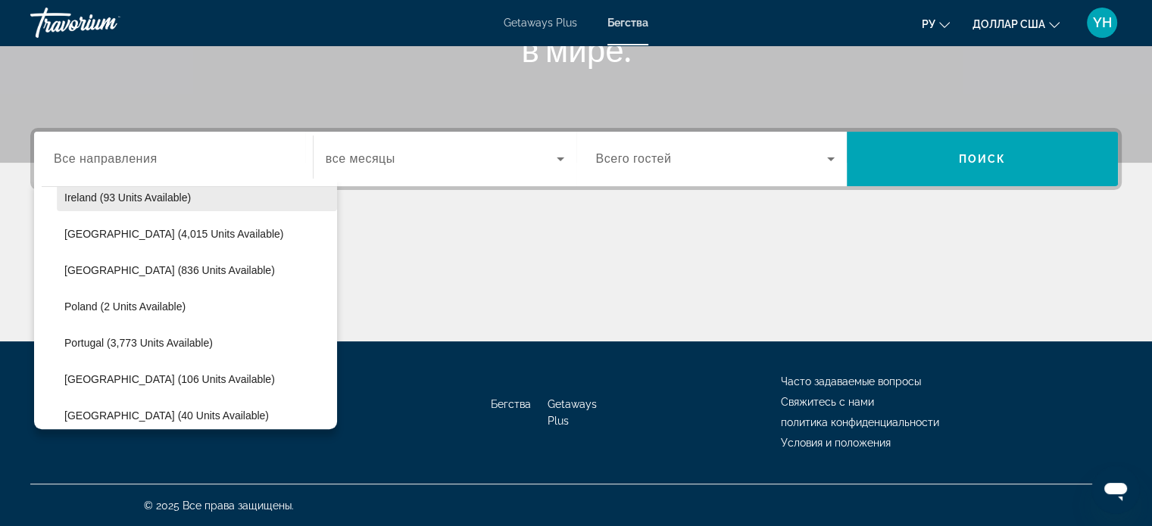
scroll to position [644, 0]
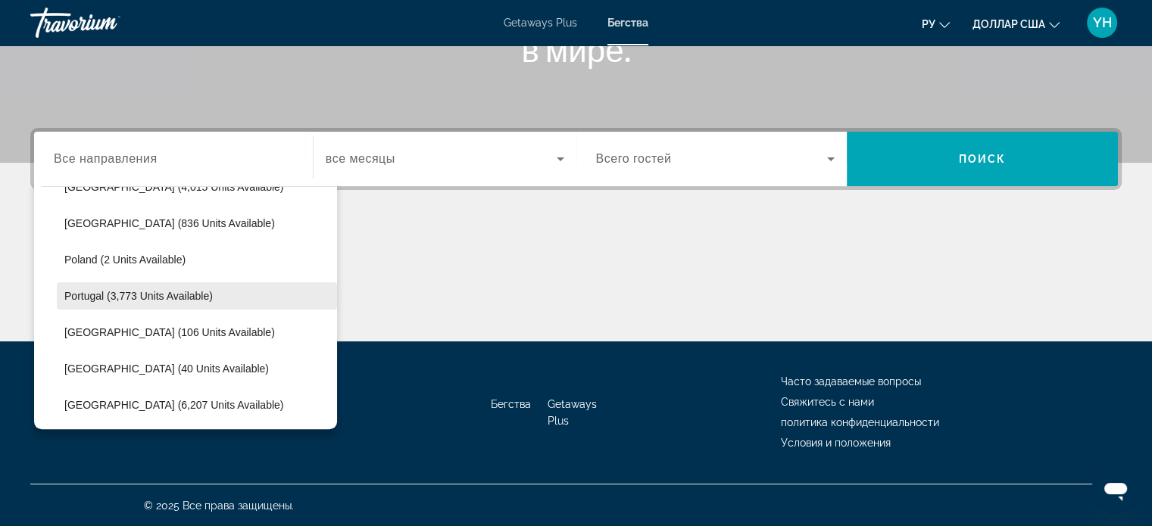
click at [150, 295] on span "Portugal (3,773 units available)" at bounding box center [138, 296] width 148 height 12
type input "**********"
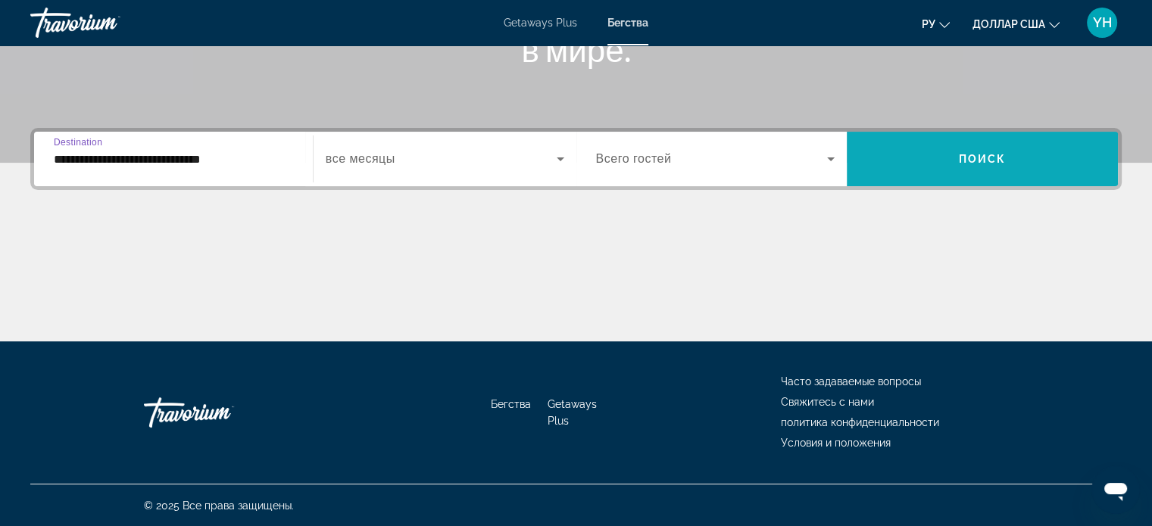
click at [926, 173] on span "Search widget" at bounding box center [982, 159] width 271 height 36
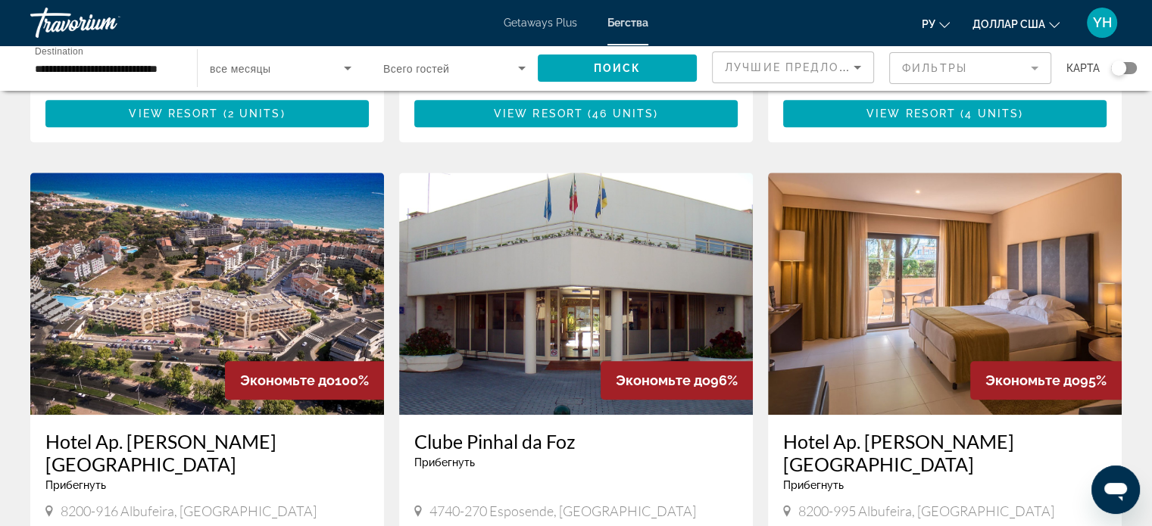
scroll to position [1060, 0]
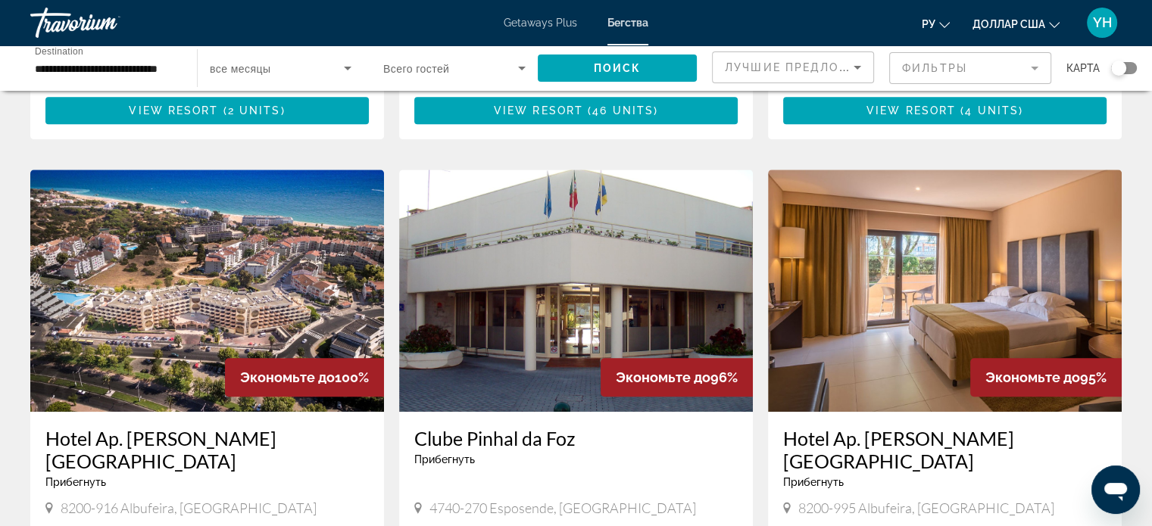
click at [224, 220] on img "Основное содержание" at bounding box center [207, 291] width 354 height 242
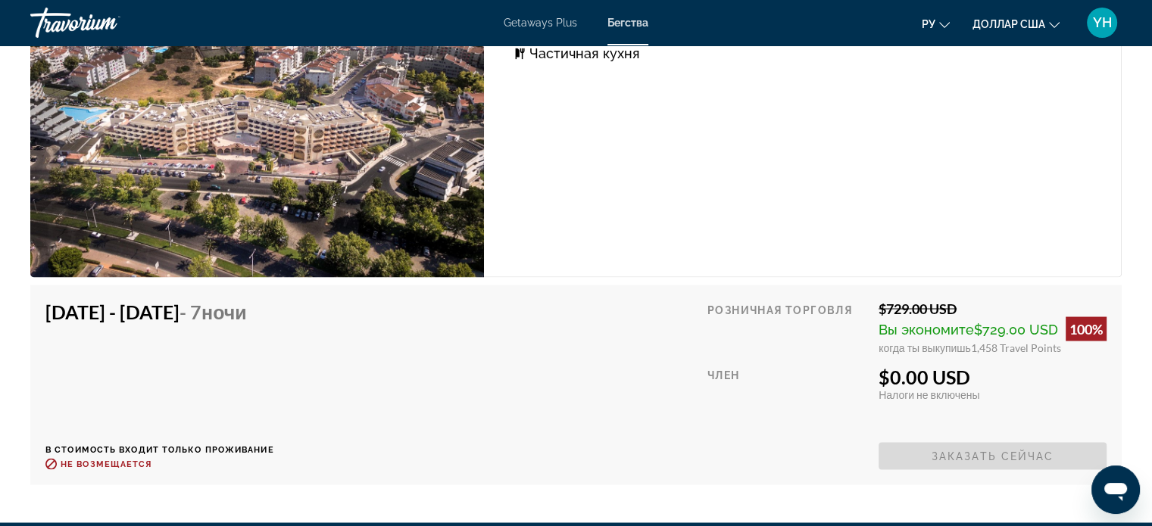
scroll to position [2727, 0]
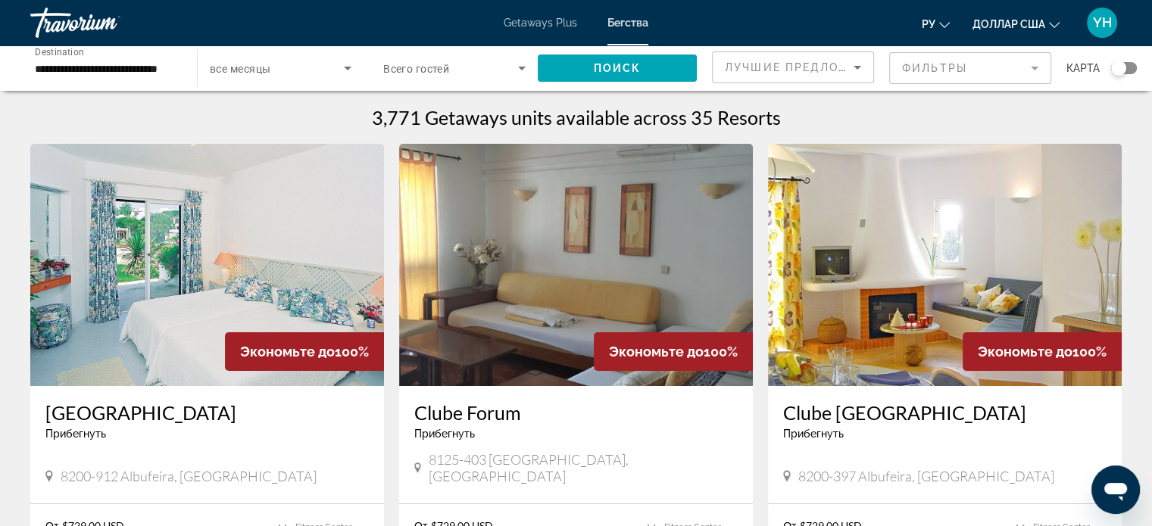
click at [179, 219] on img "Основное содержание" at bounding box center [207, 265] width 354 height 242
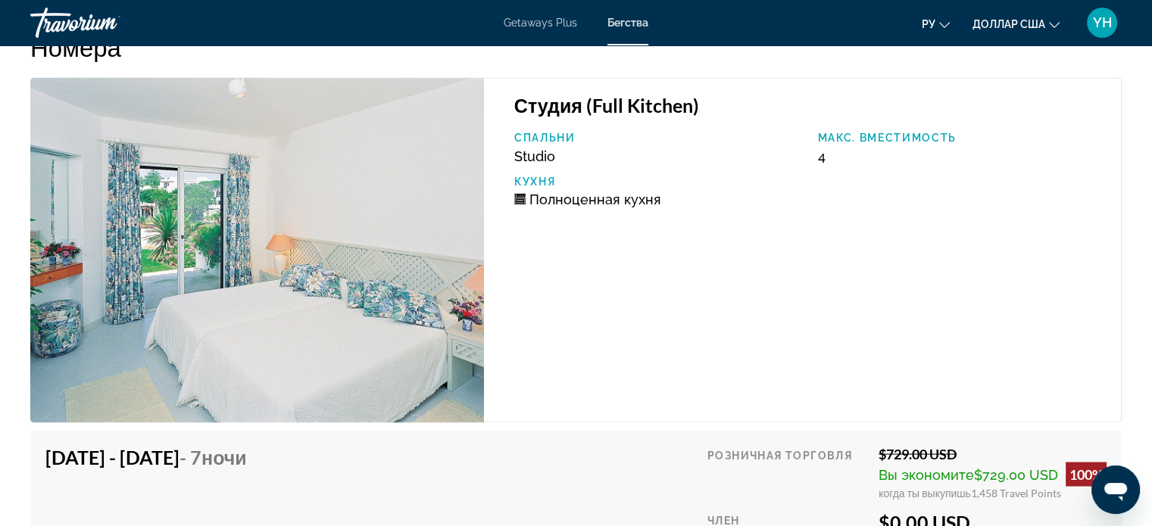
scroll to position [2727, 0]
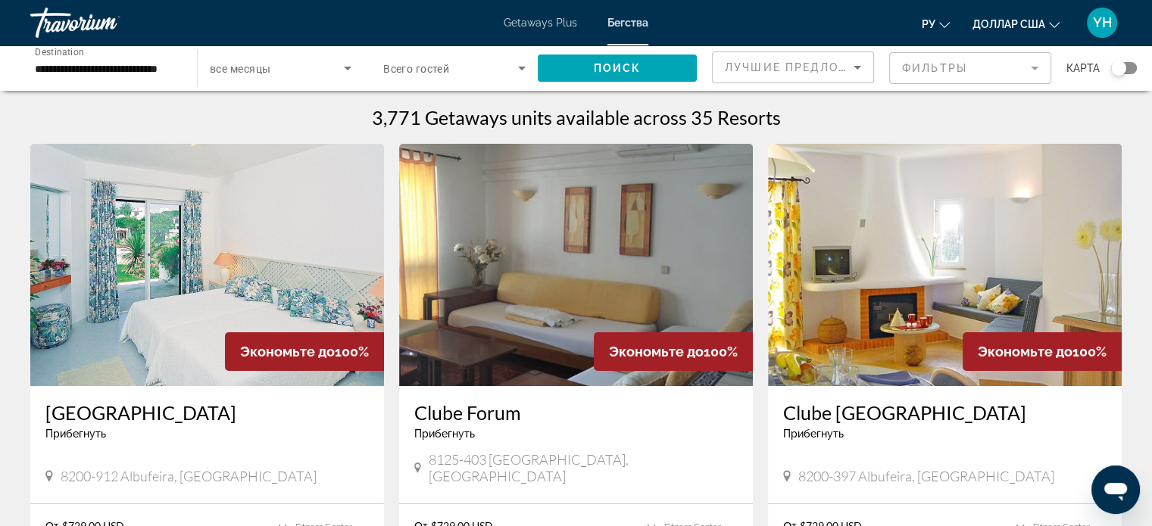
click at [502, 248] on img "Основное содержание" at bounding box center [576, 265] width 354 height 242
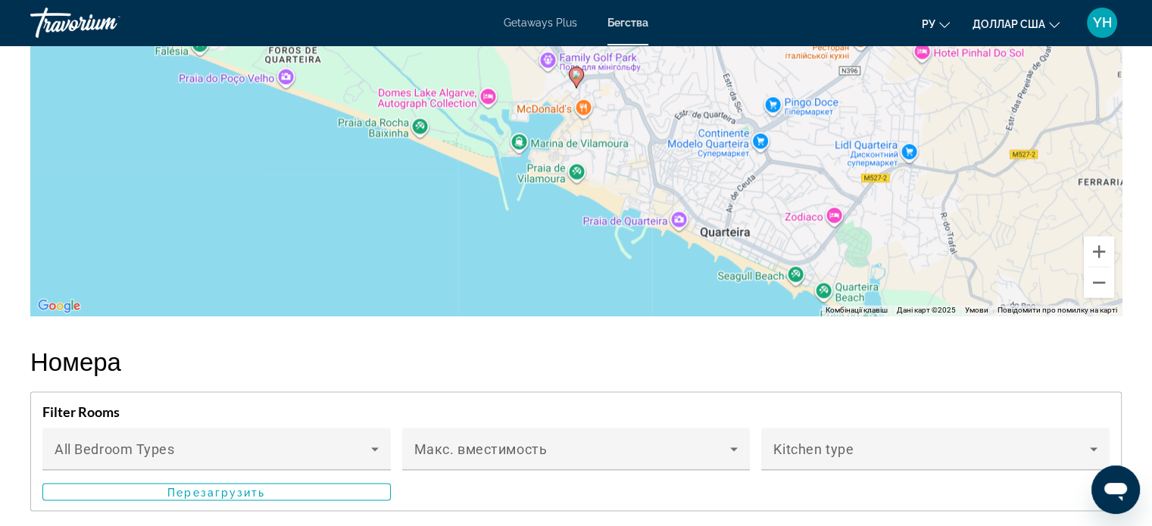
scroll to position [2348, 0]
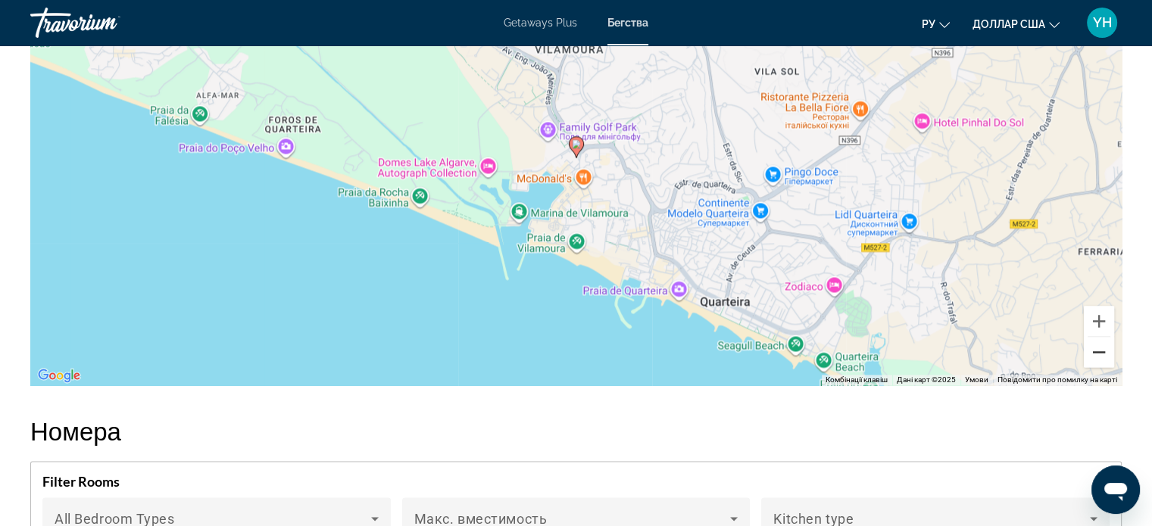
click at [1098, 351] on button "Зменшити" at bounding box center [1099, 352] width 30 height 30
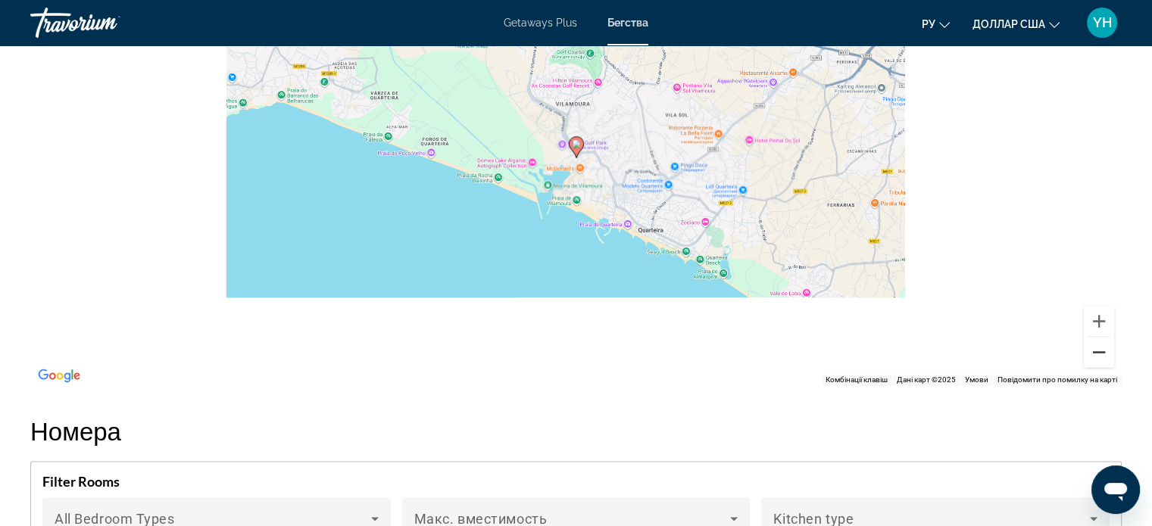
click at [1098, 351] on button "Зменшити" at bounding box center [1099, 352] width 30 height 30
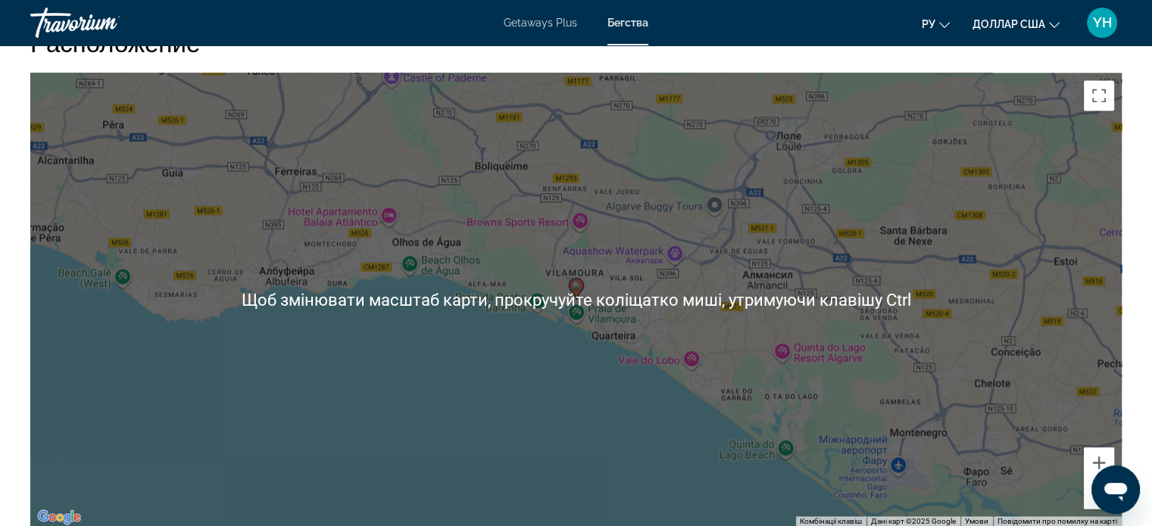
scroll to position [2197, 0]
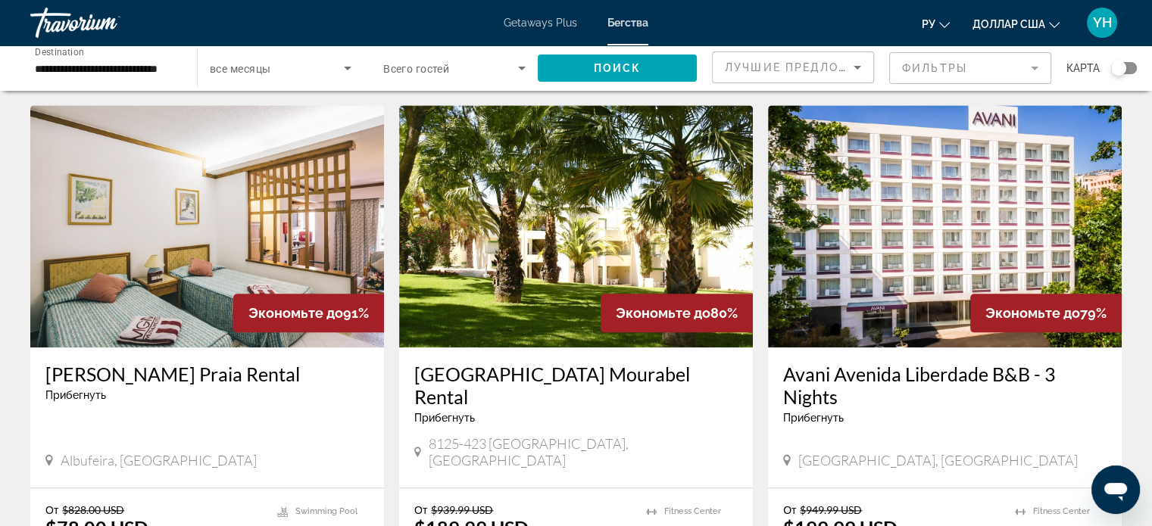
scroll to position [1666, 0]
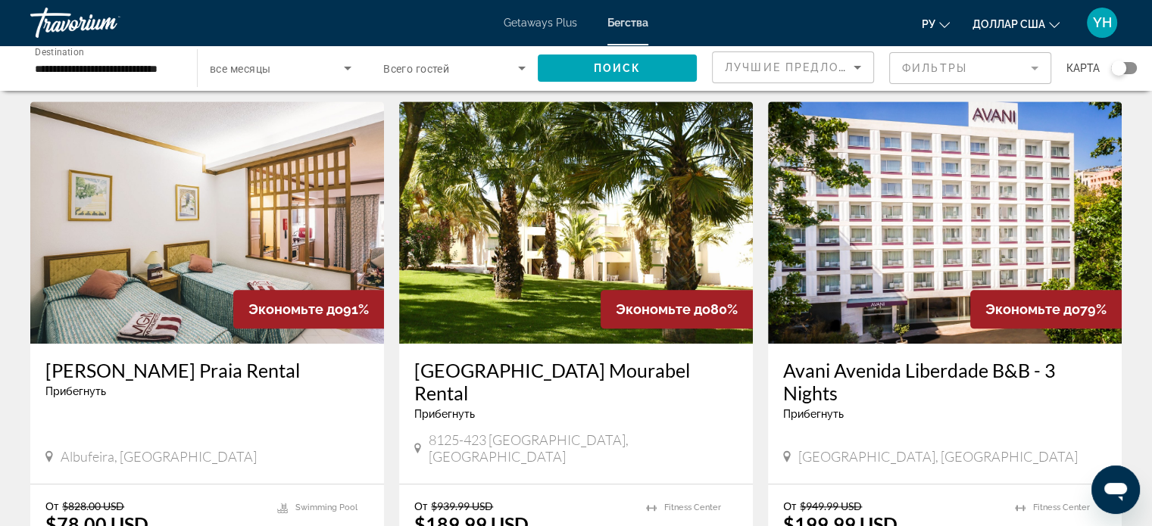
click at [230, 194] on img "Основное содержание" at bounding box center [207, 222] width 354 height 242
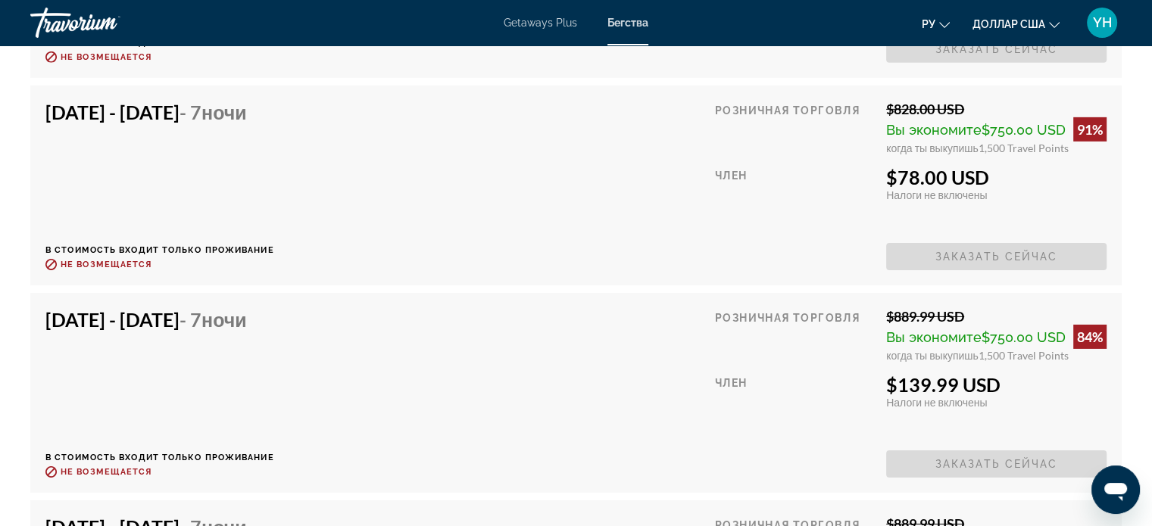
scroll to position [4848, 0]
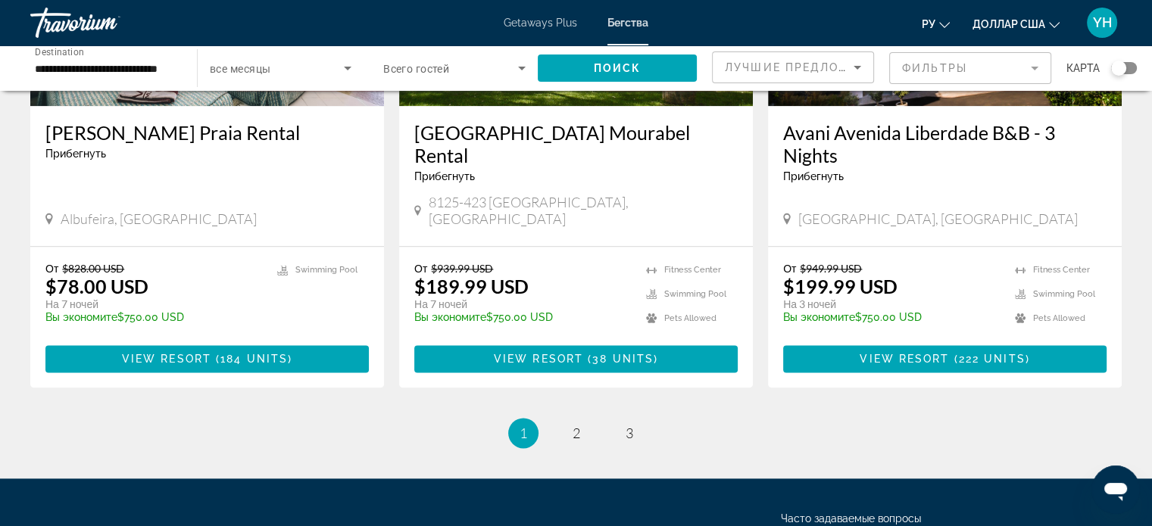
scroll to position [1945, 0]
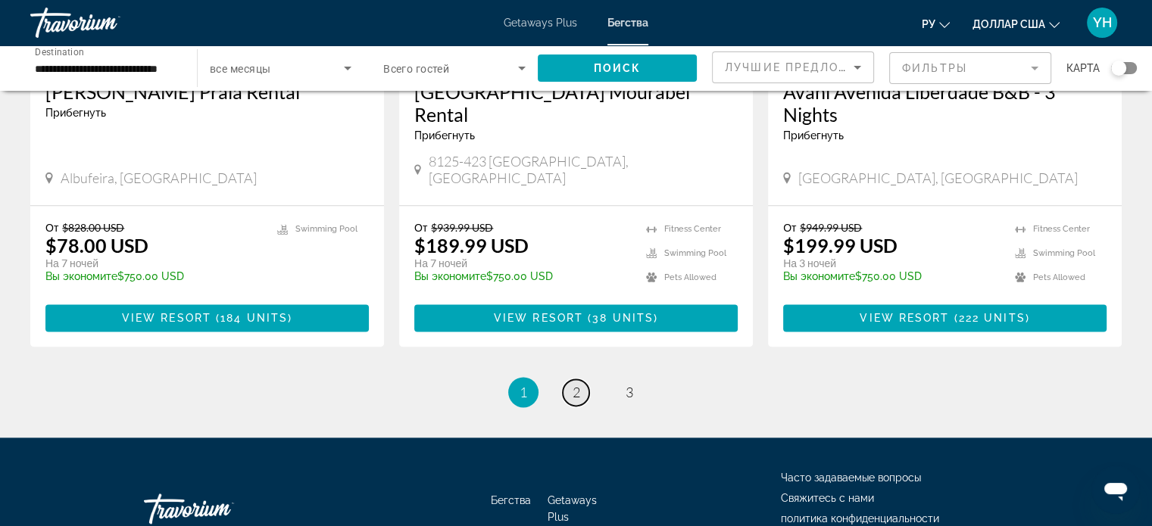
click at [578, 384] on span "2" at bounding box center [577, 392] width 8 height 17
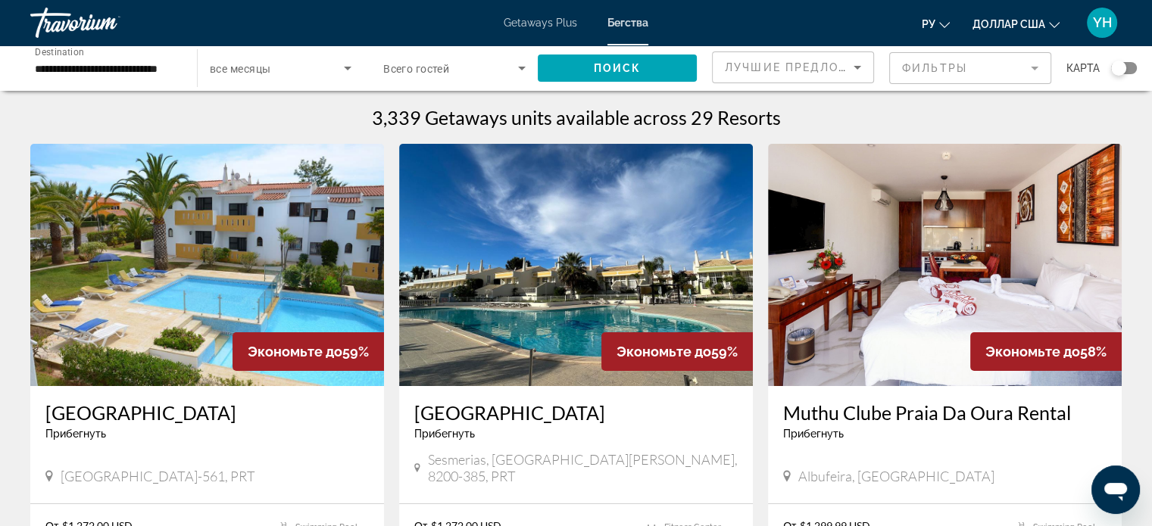
click at [226, 270] on img "Основное содержание" at bounding box center [207, 265] width 354 height 242
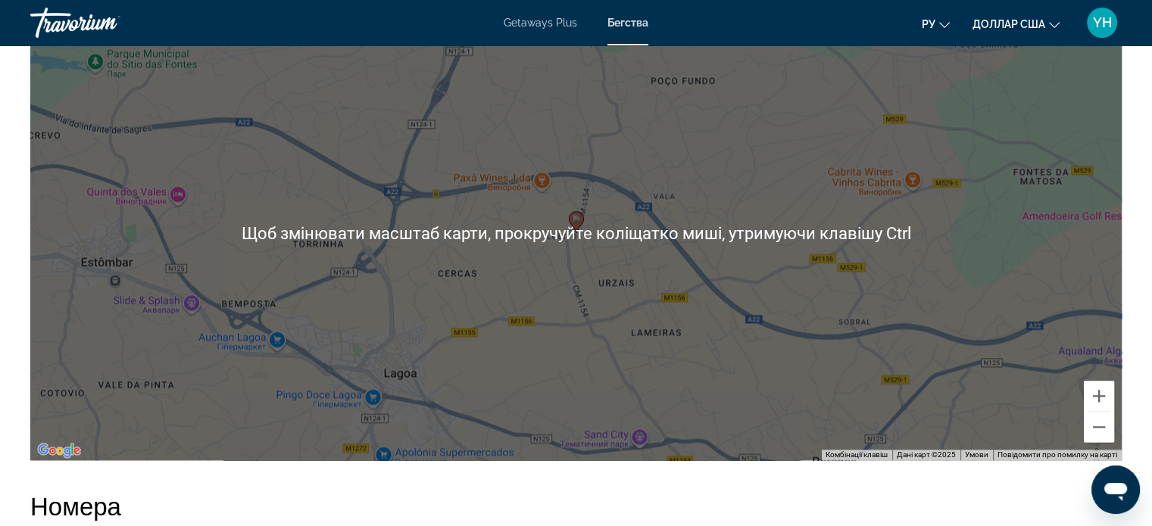
scroll to position [2045, 0]
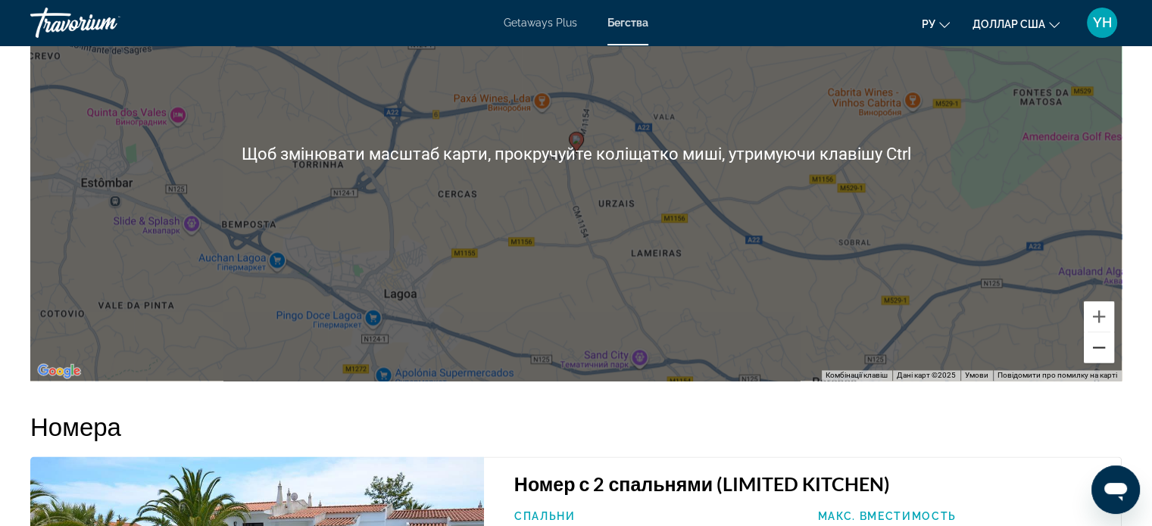
click at [1093, 348] on button "Зменшити" at bounding box center [1099, 348] width 30 height 30
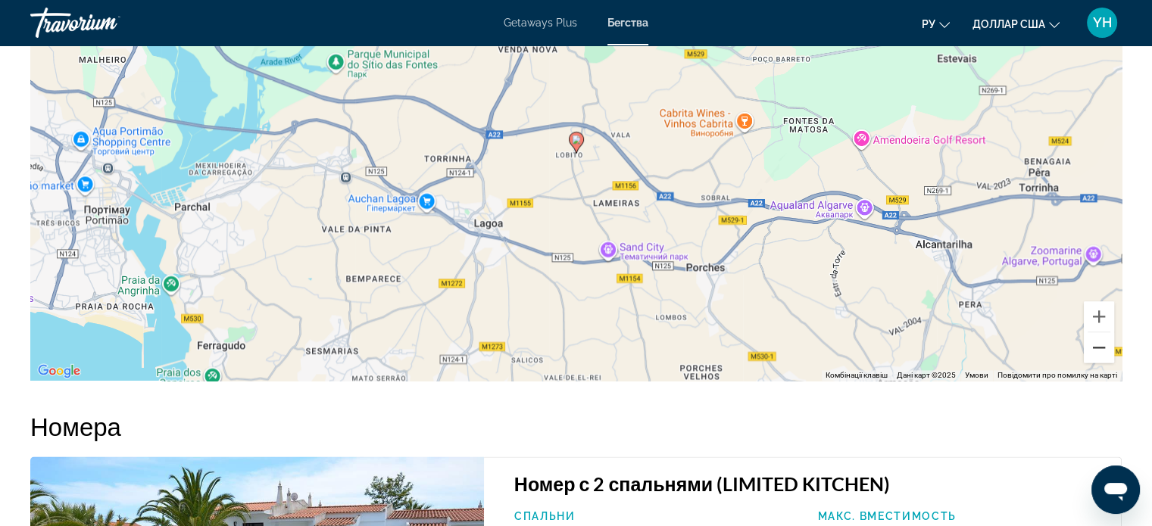
click at [1093, 348] on button "Зменшити" at bounding box center [1099, 348] width 30 height 30
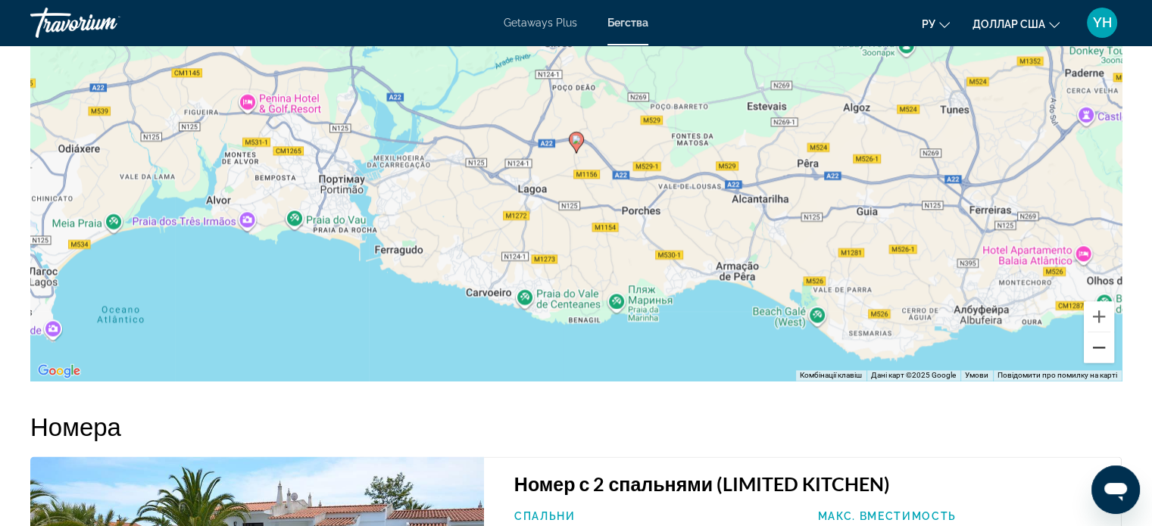
click at [1093, 348] on button "Зменшити" at bounding box center [1099, 348] width 30 height 30
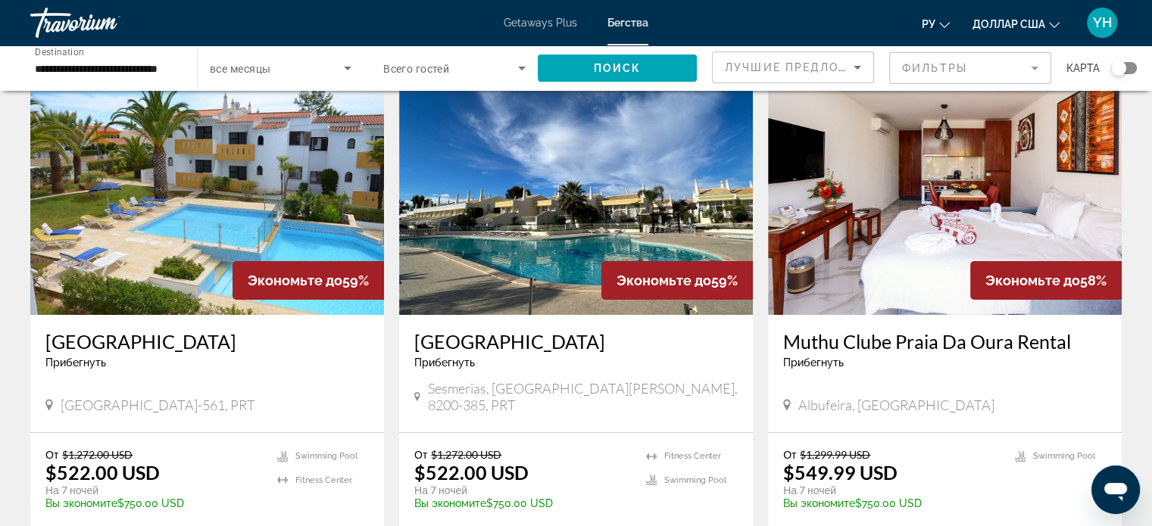
scroll to position [76, 0]
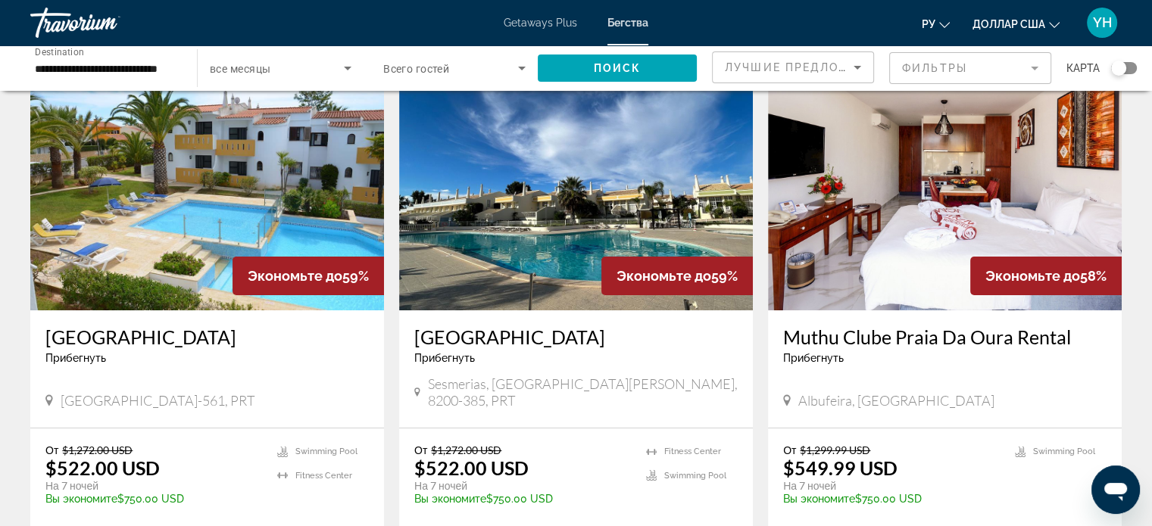
click at [594, 232] on img "Основное содержание" at bounding box center [576, 189] width 354 height 242
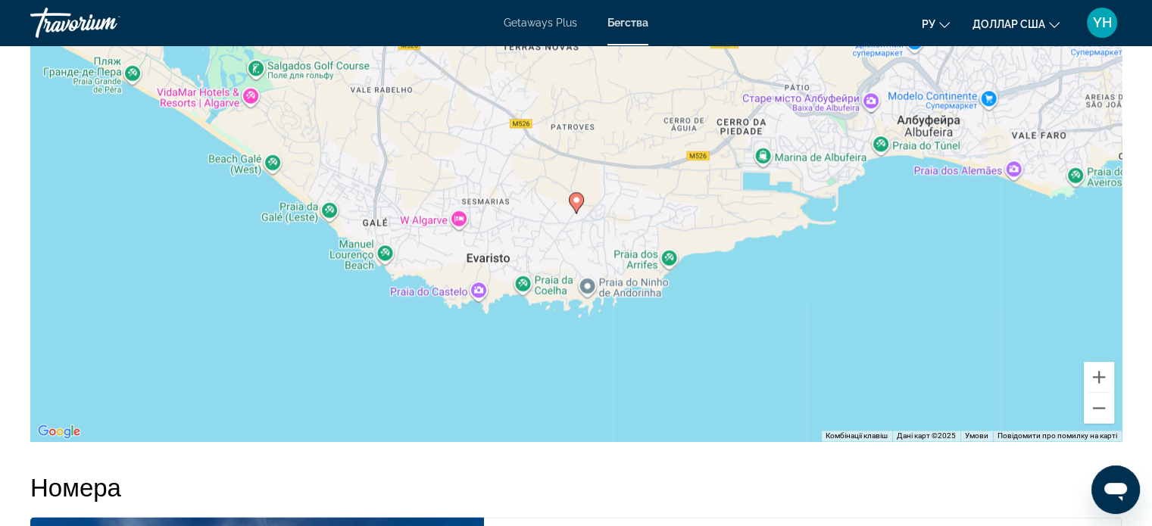
scroll to position [1894, 0]
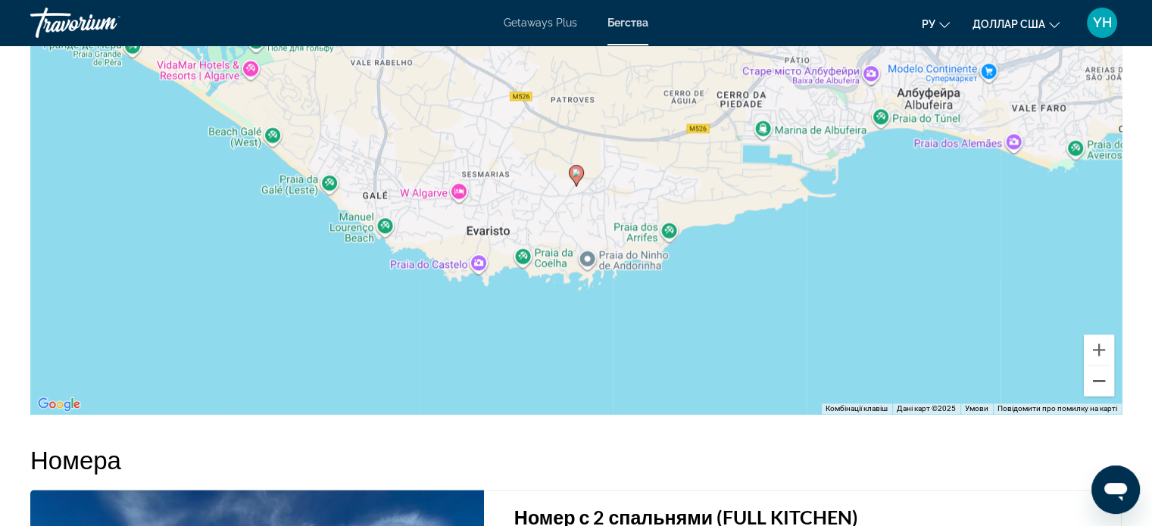
click at [1101, 381] on button "Зменшити" at bounding box center [1099, 381] width 30 height 30
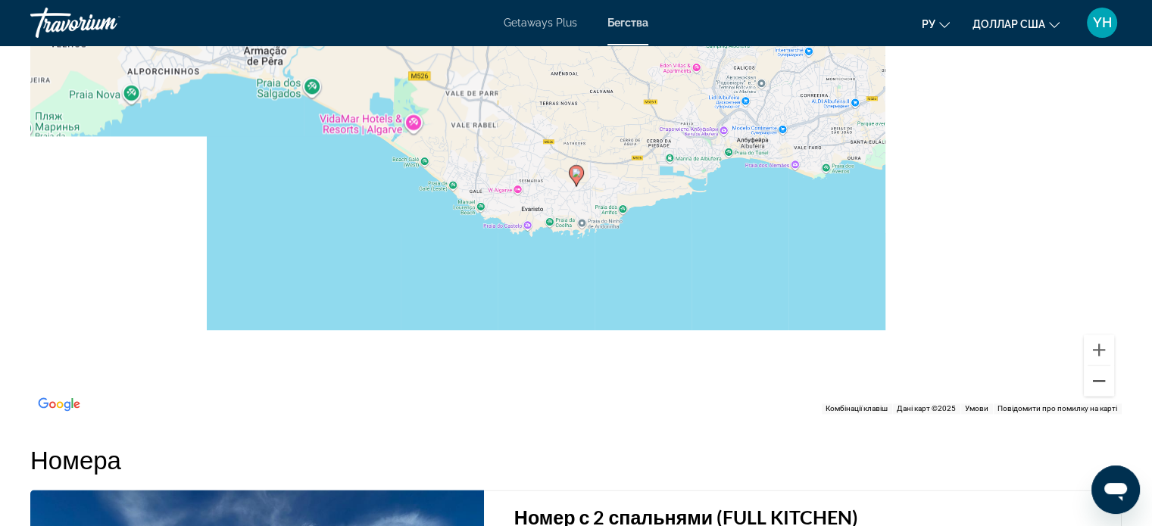
click at [1101, 381] on button "Зменшити" at bounding box center [1099, 381] width 30 height 30
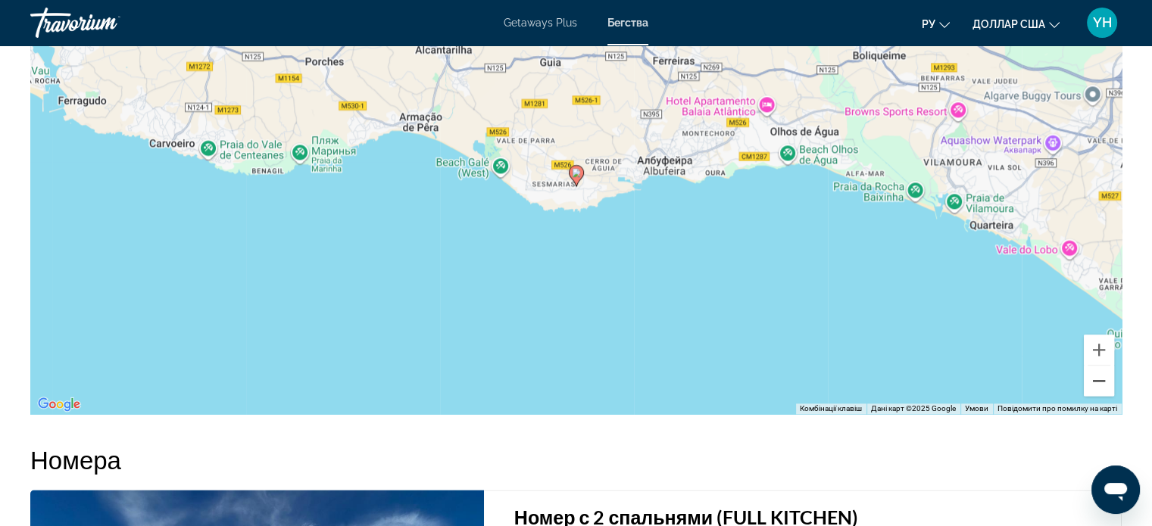
click at [1101, 381] on button "Зменшити" at bounding box center [1099, 381] width 30 height 30
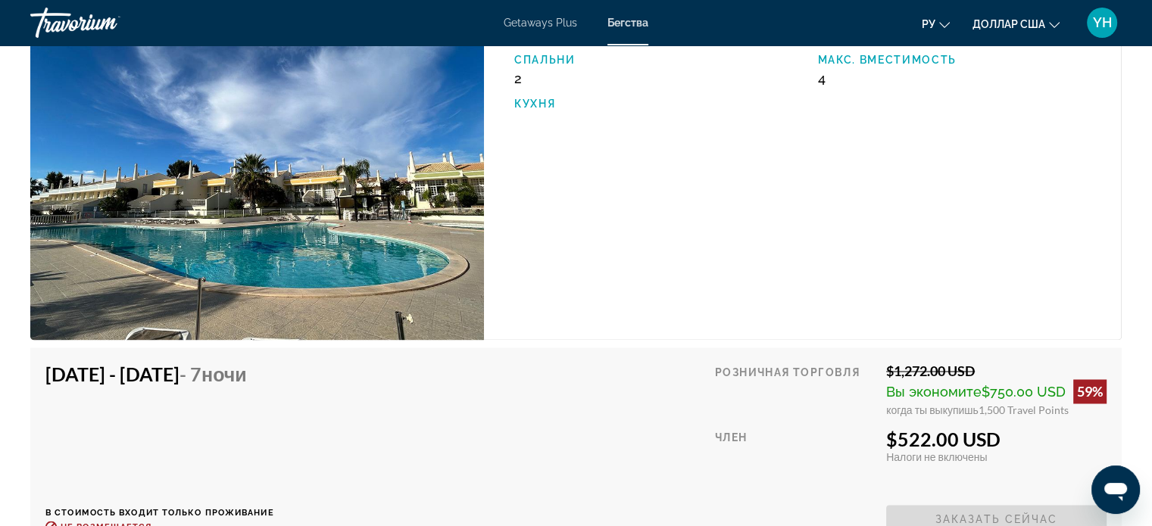
scroll to position [2628, 0]
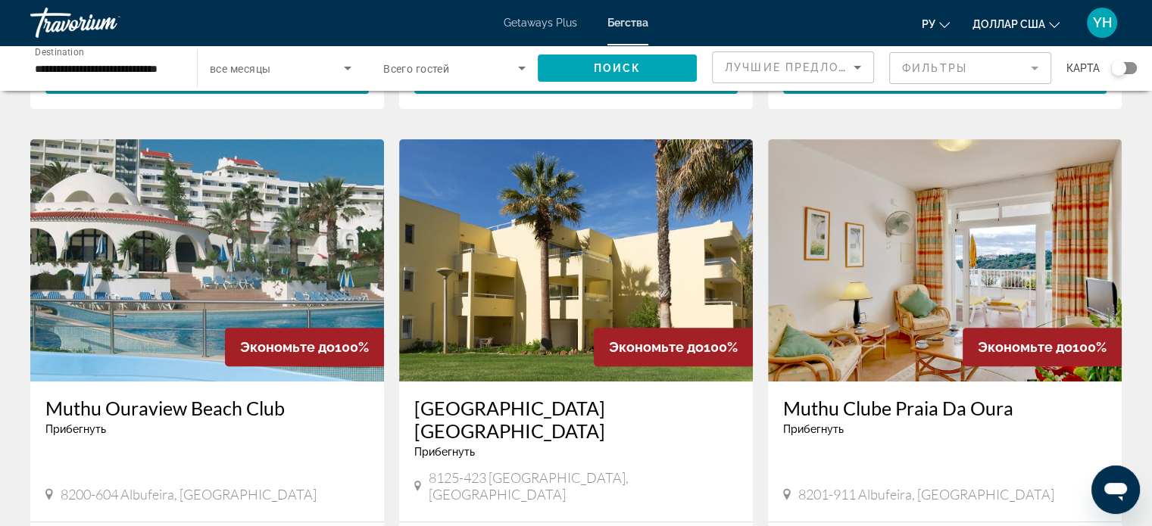
scroll to position [606, 0]
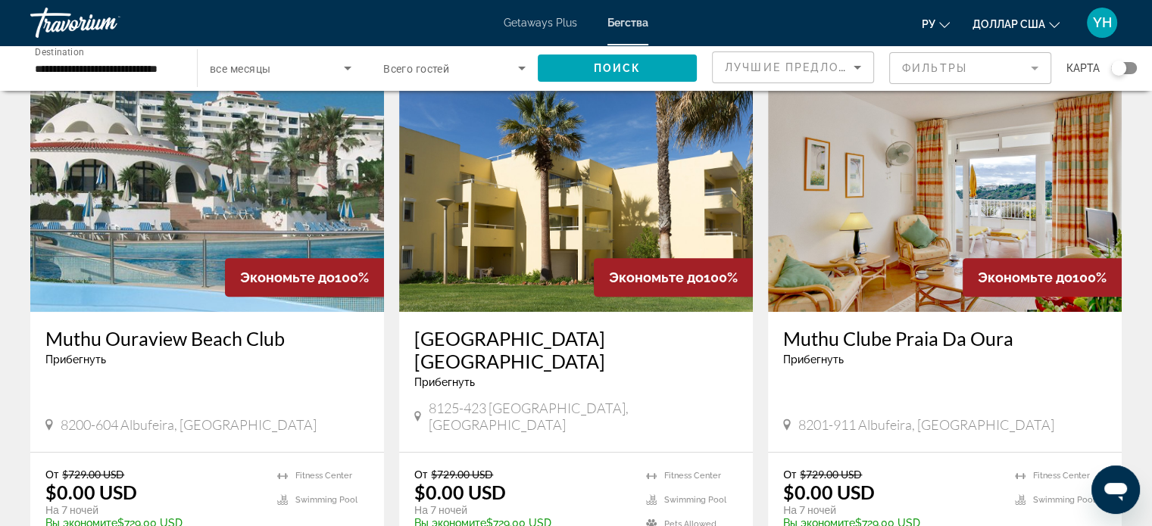
click at [998, 190] on img "Основное содержание" at bounding box center [945, 191] width 354 height 242
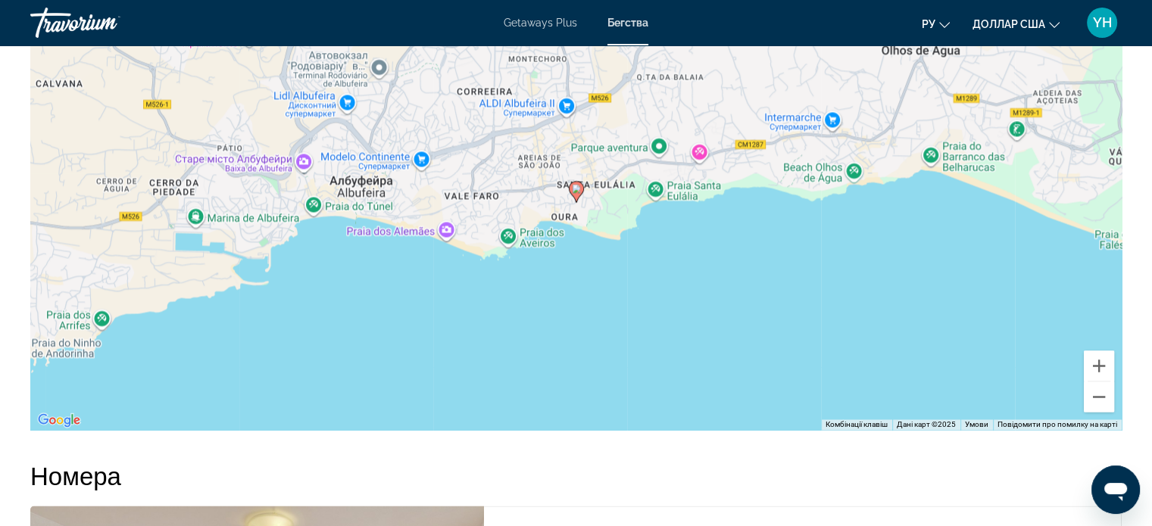
scroll to position [2334, 0]
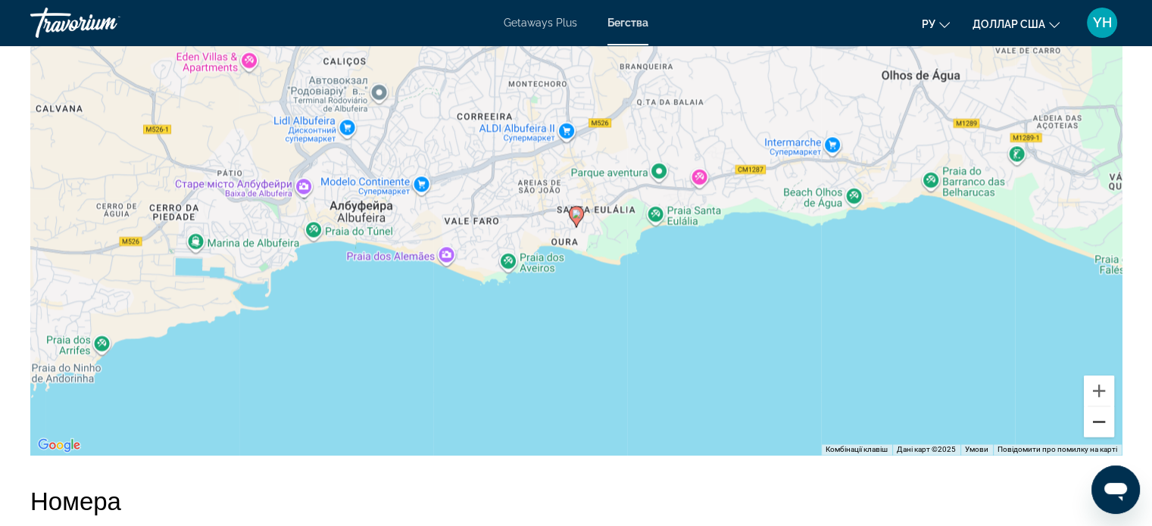
click at [1103, 426] on button "Зменшити" at bounding box center [1099, 422] width 30 height 30
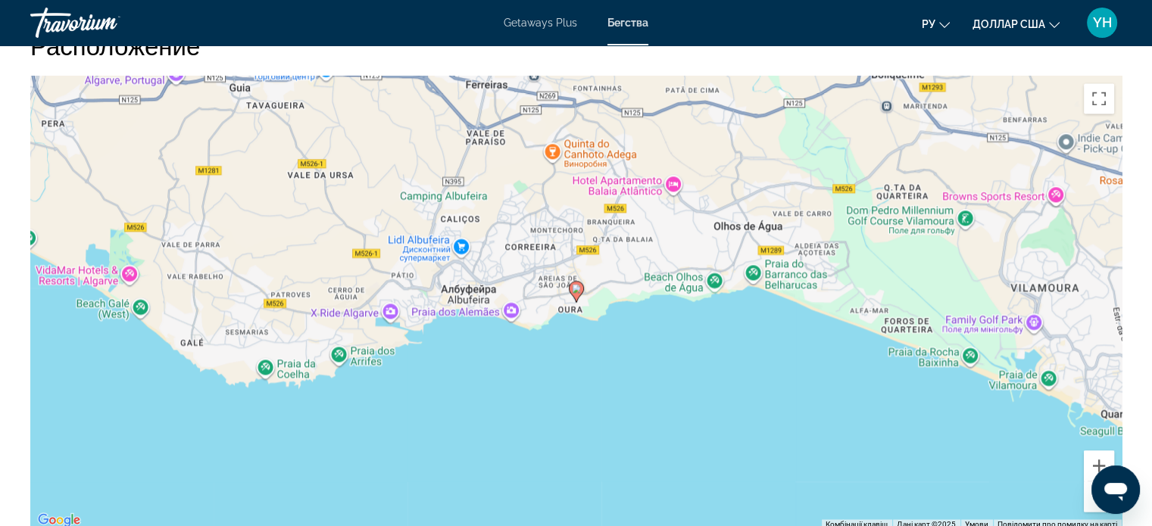
scroll to position [2259, 0]
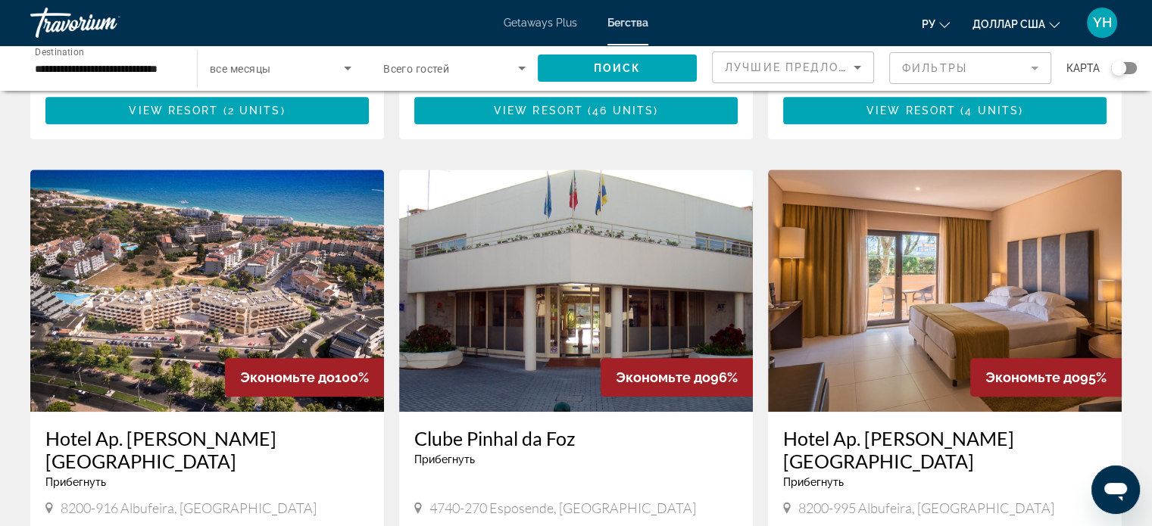
scroll to position [1060, 0]
click at [884, 233] on img "Основное содержание" at bounding box center [945, 291] width 354 height 242
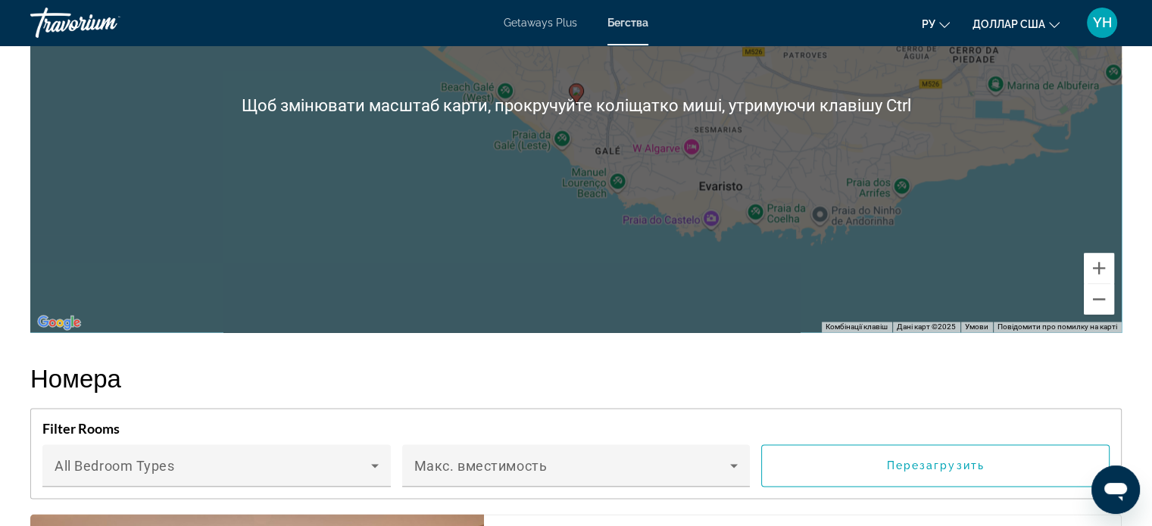
scroll to position [2348, 0]
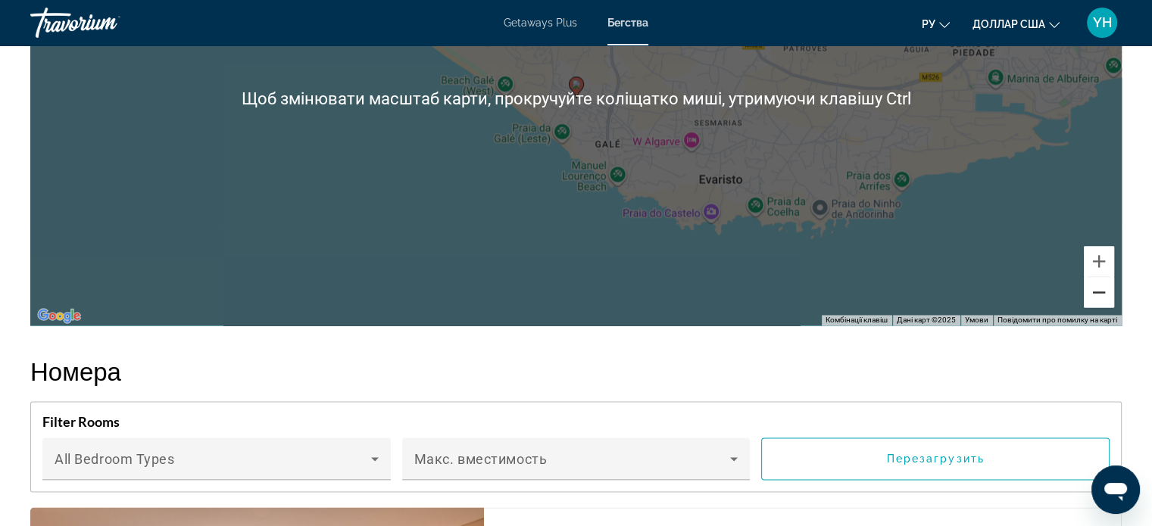
click at [1104, 277] on button "Зменшити" at bounding box center [1099, 292] width 30 height 30
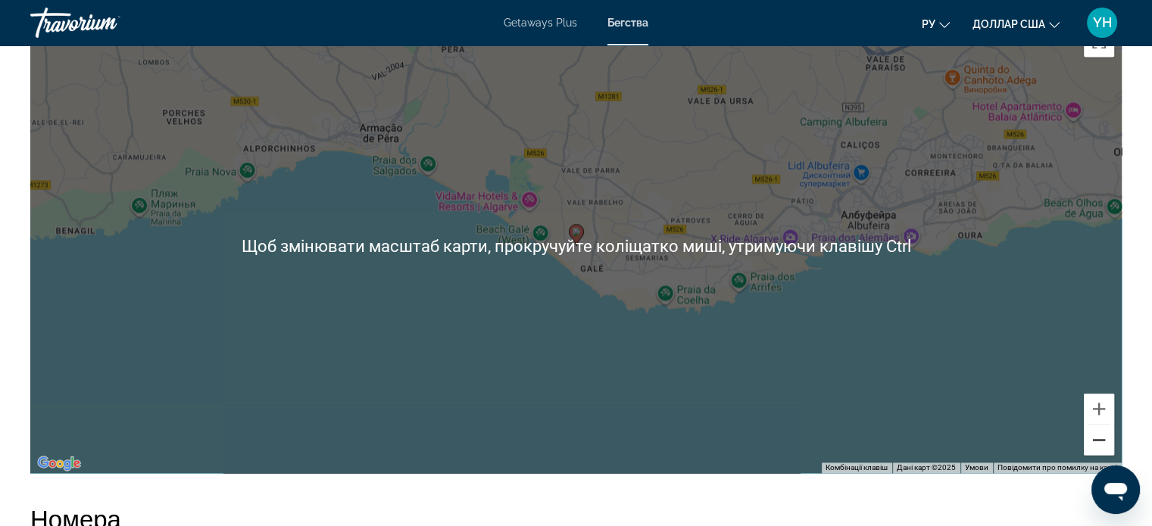
scroll to position [2197, 0]
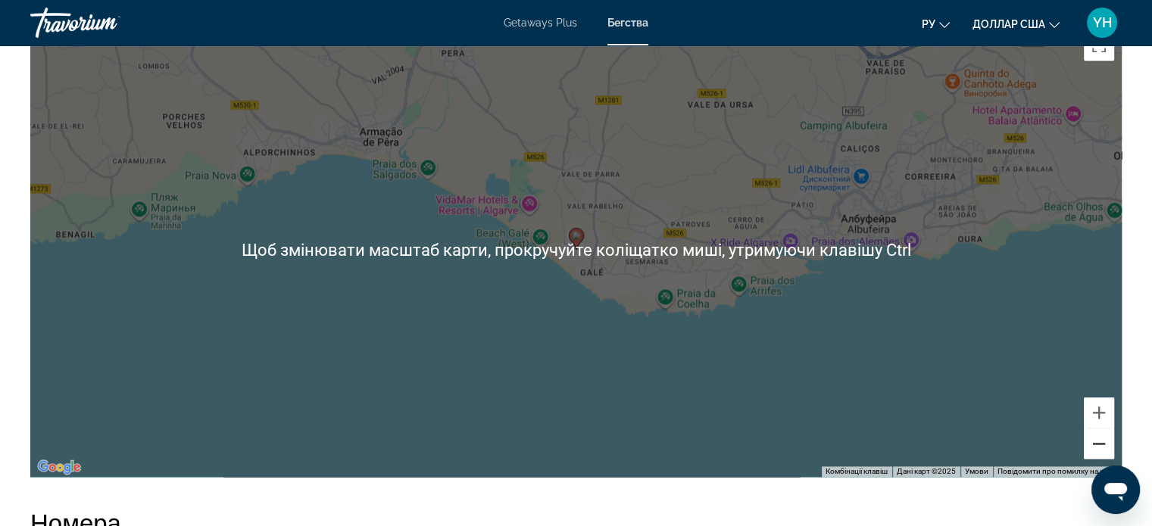
click at [1097, 429] on button "Зменшити" at bounding box center [1099, 444] width 30 height 30
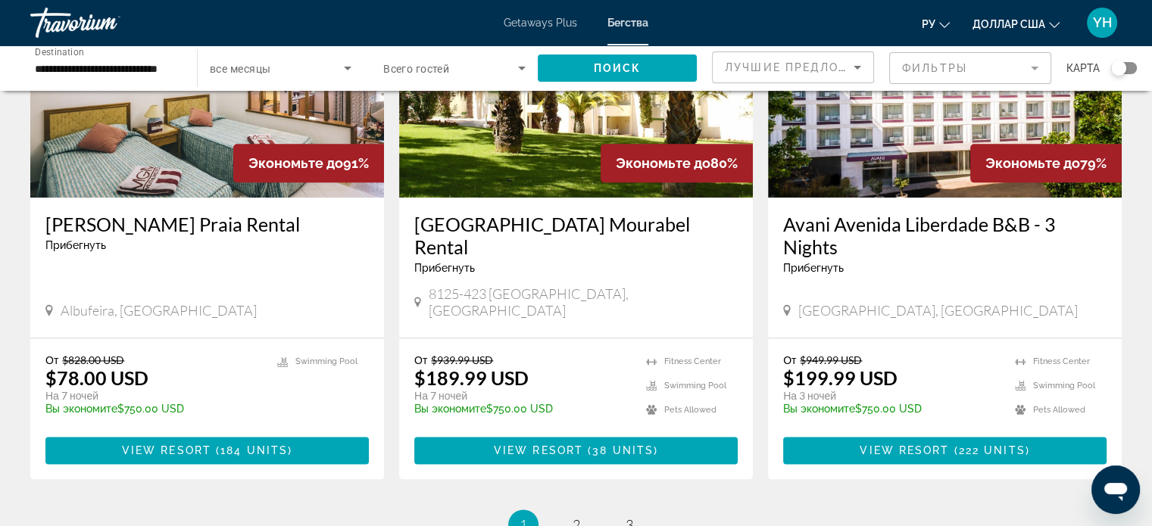
scroll to position [1818, 0]
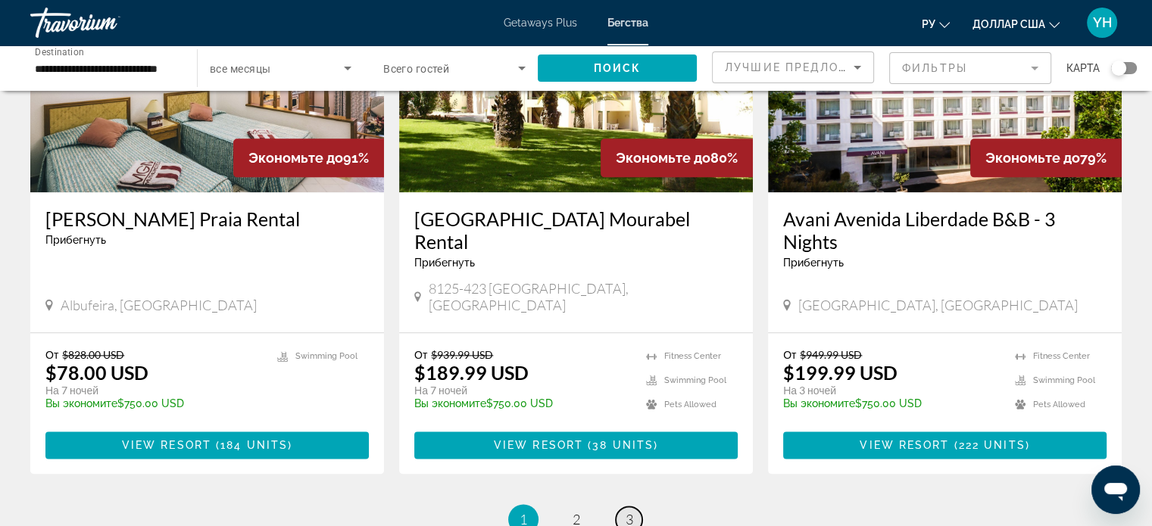
click at [627, 511] on span "3" at bounding box center [630, 519] width 8 height 17
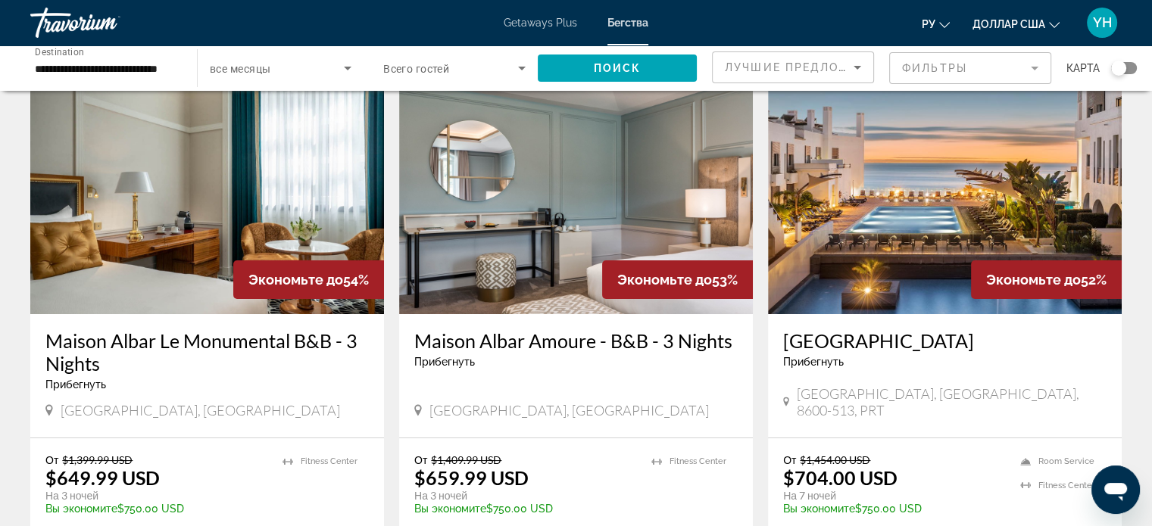
scroll to position [76, 0]
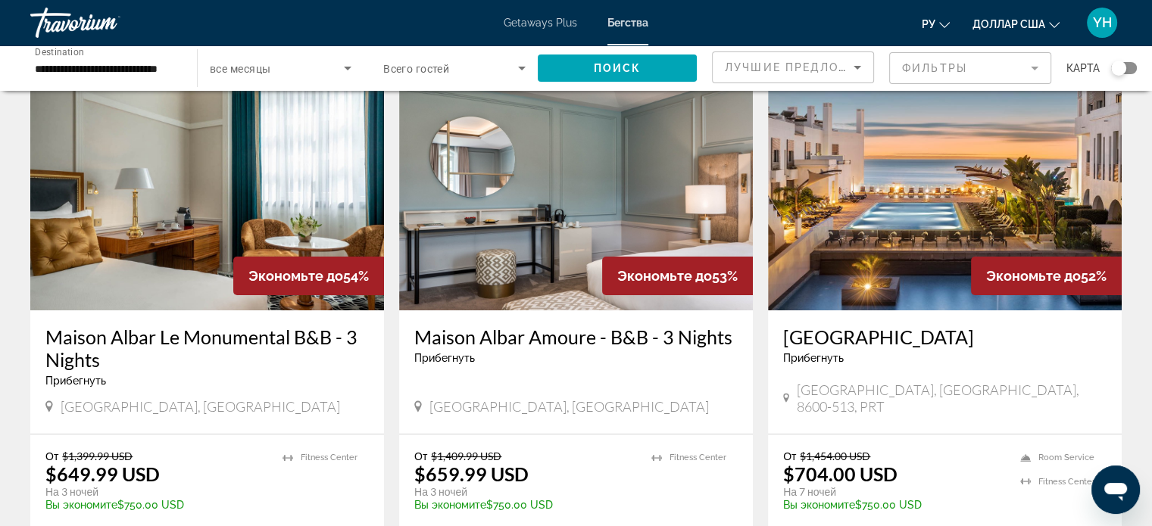
click at [895, 245] on img "Основное содержание" at bounding box center [945, 189] width 354 height 242
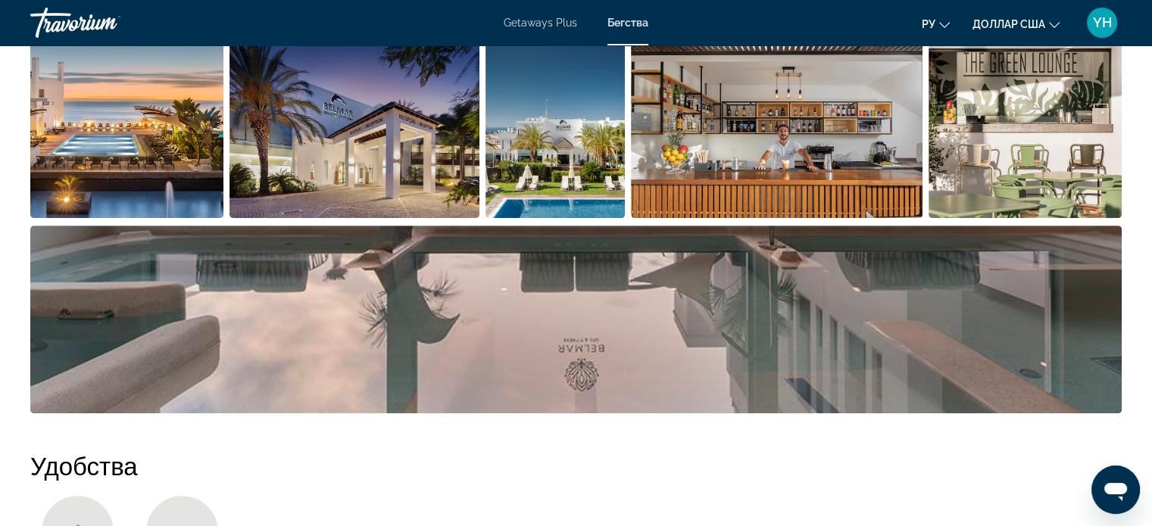
scroll to position [757, 0]
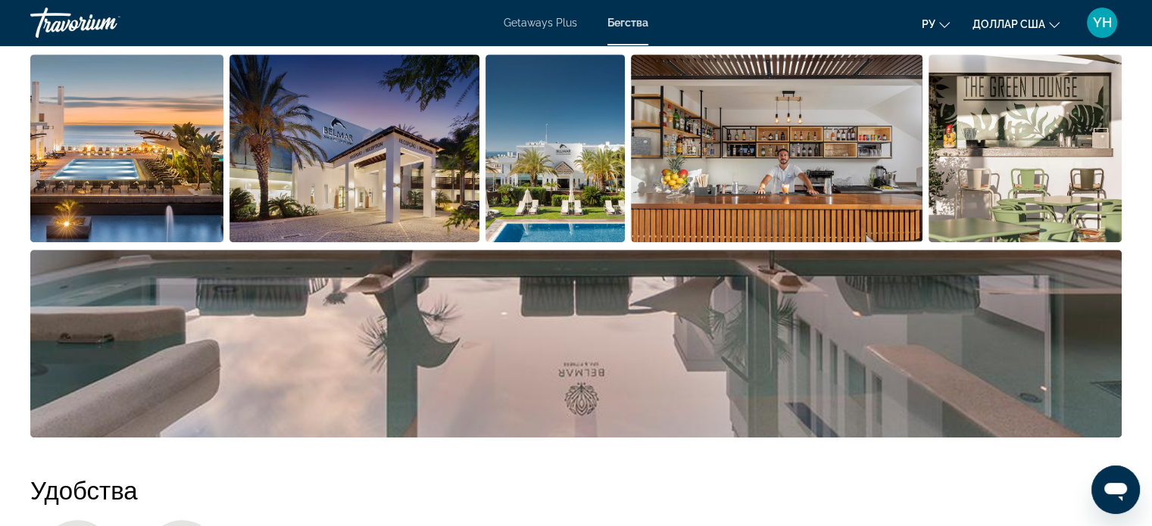
click at [373, 164] on img "Open full-screen image slider" at bounding box center [355, 149] width 250 height 188
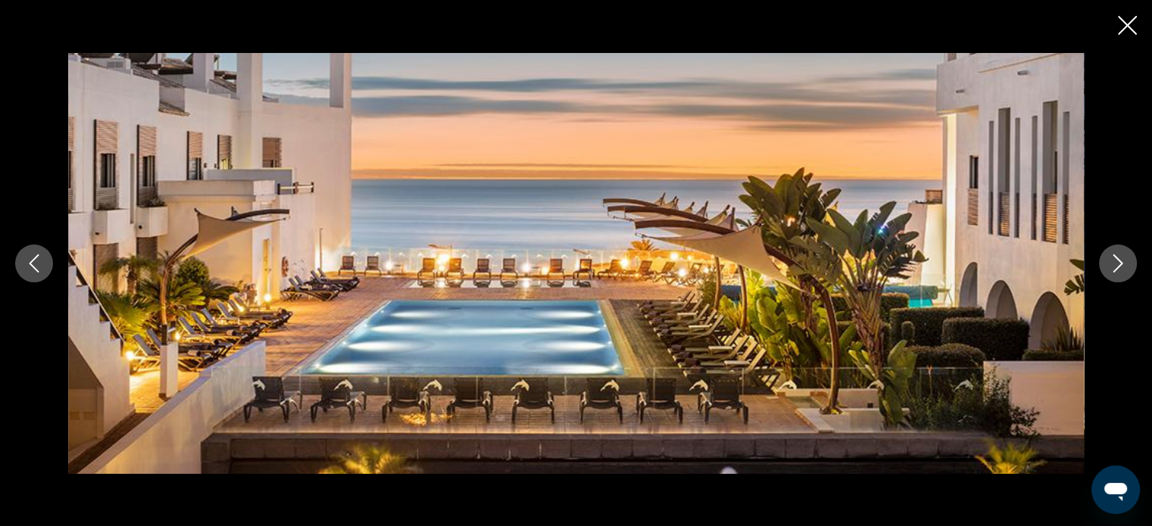
click at [1116, 269] on icon "Next image" at bounding box center [1118, 264] width 10 height 18
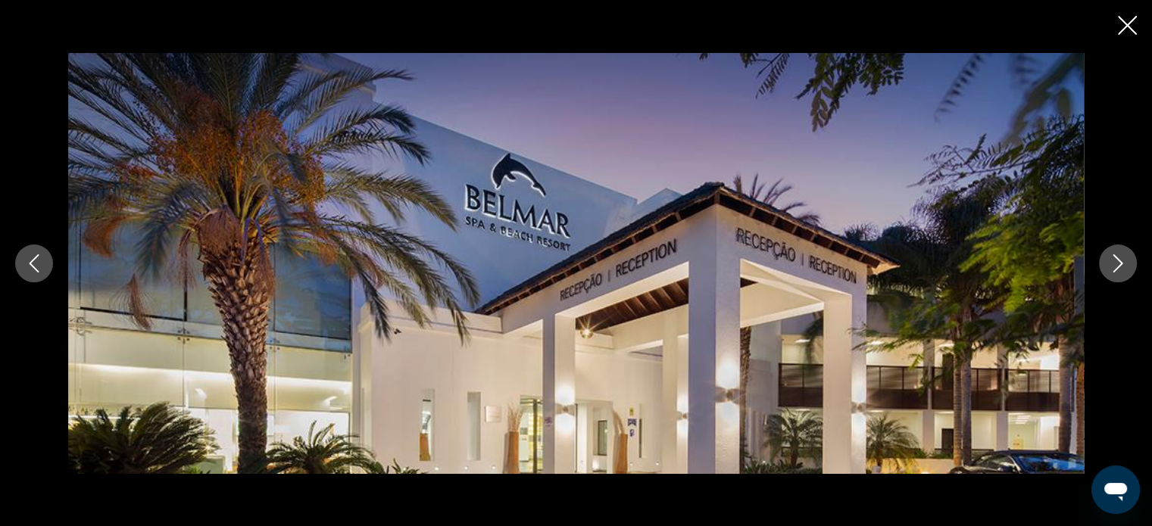
click at [1116, 269] on icon "Next image" at bounding box center [1118, 264] width 10 height 18
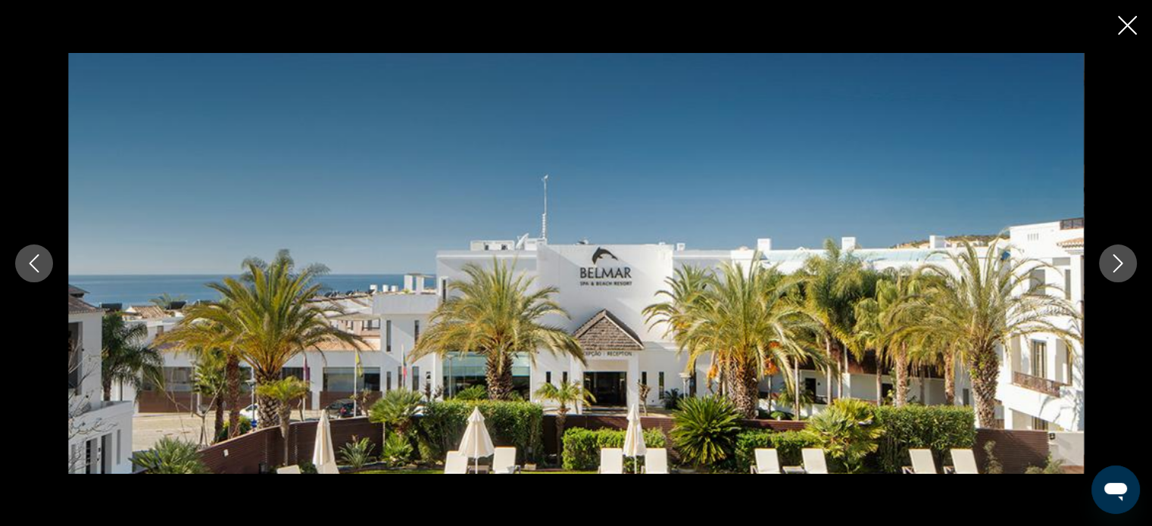
click at [1116, 269] on icon "Next image" at bounding box center [1118, 264] width 10 height 18
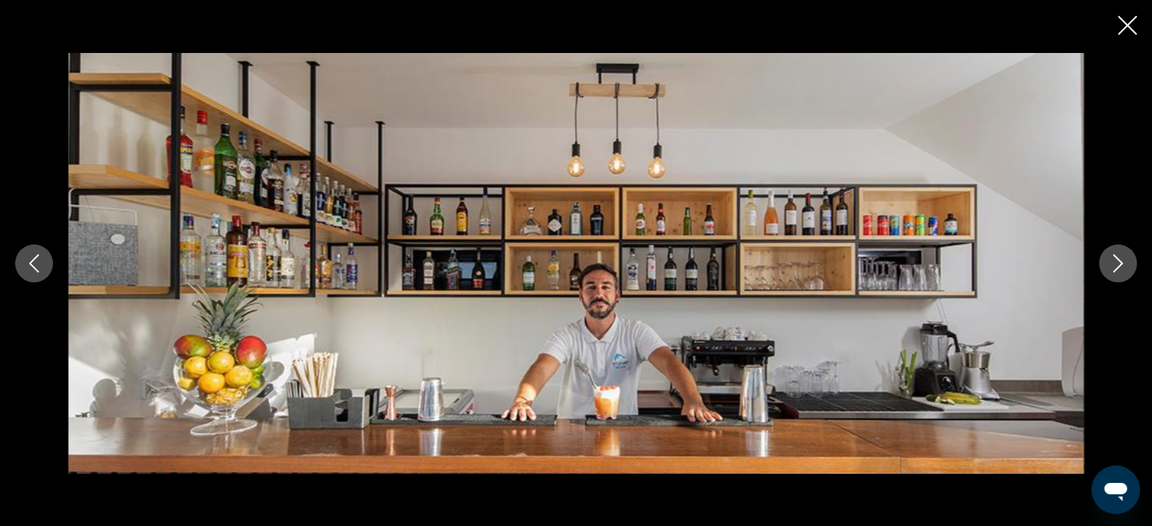
click at [1116, 269] on icon "Next image" at bounding box center [1118, 264] width 10 height 18
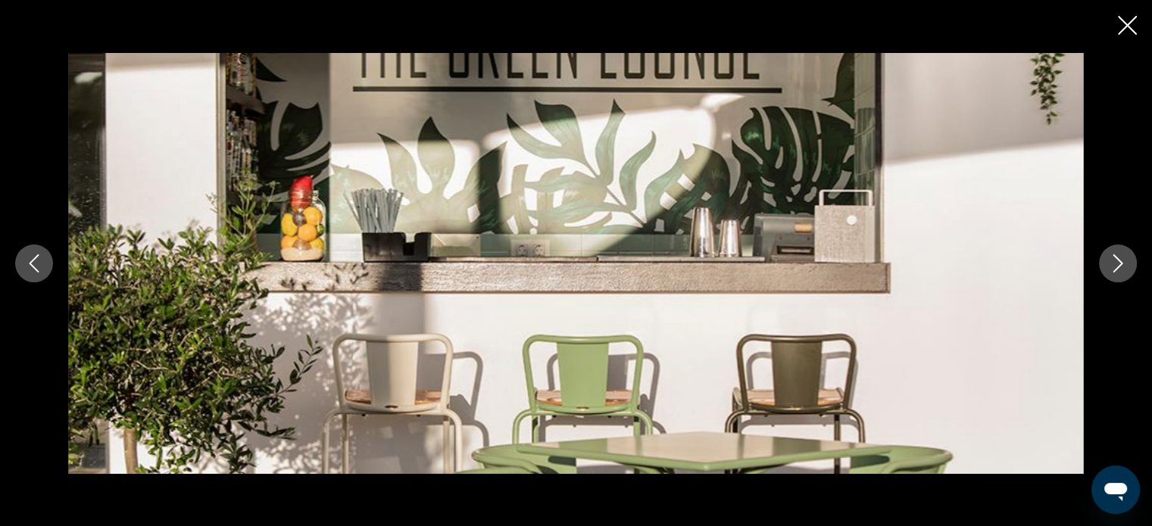
click at [1116, 269] on icon "Next image" at bounding box center [1118, 264] width 10 height 18
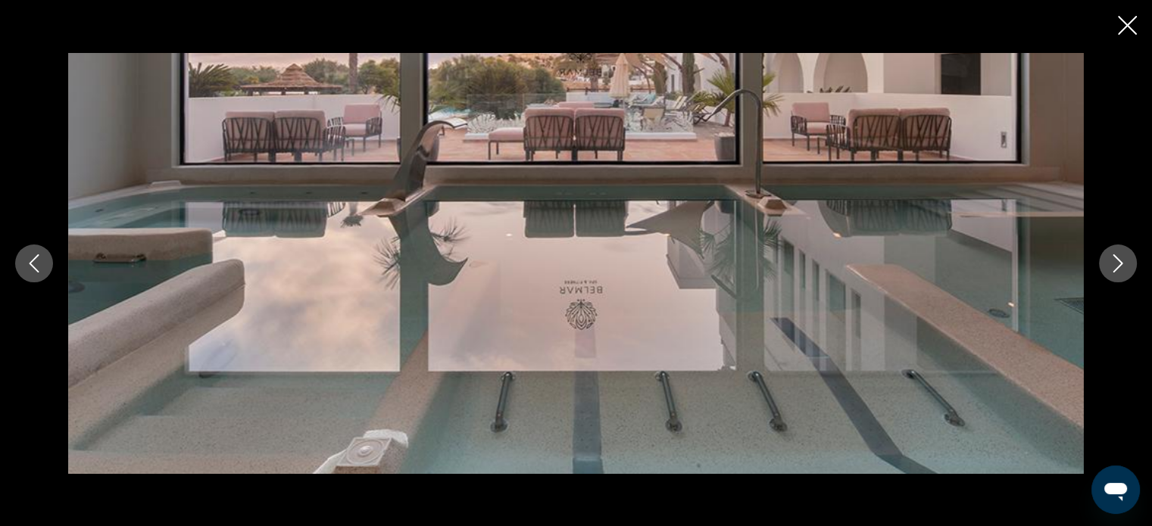
click at [1116, 269] on icon "Next image" at bounding box center [1118, 264] width 10 height 18
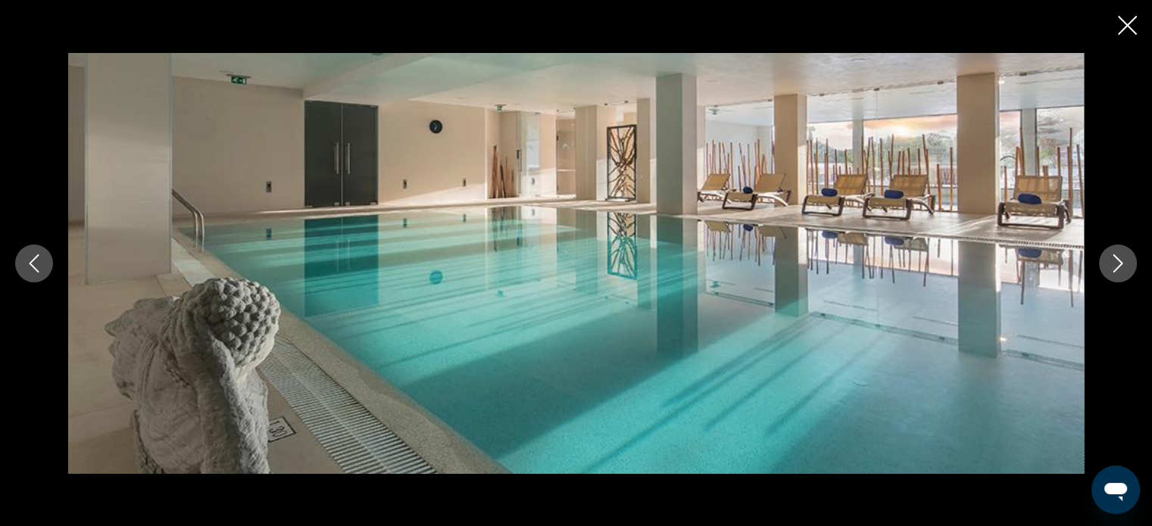
click at [1116, 269] on icon "Next image" at bounding box center [1118, 264] width 10 height 18
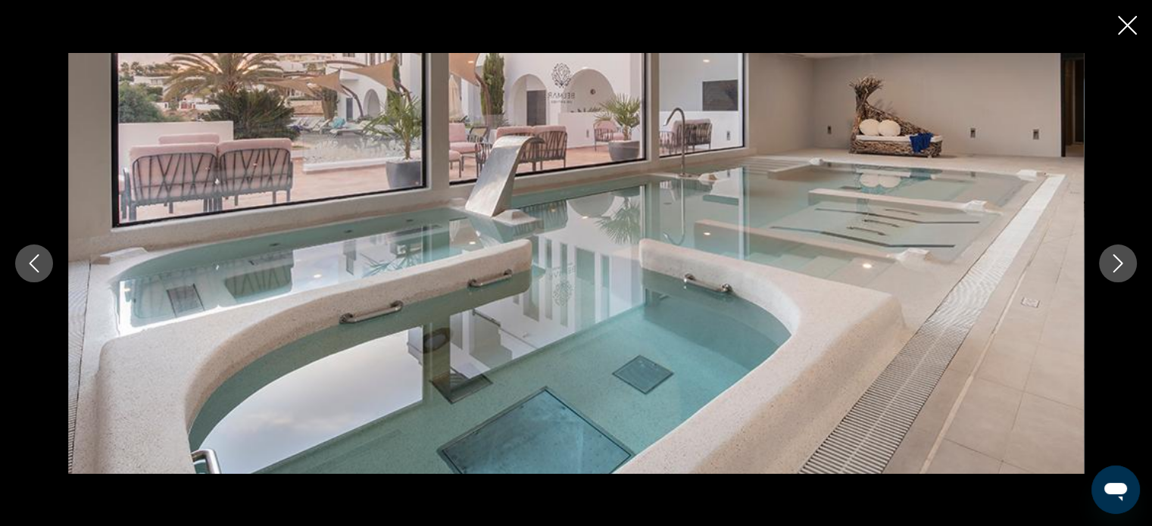
click at [1116, 269] on icon "Next image" at bounding box center [1118, 264] width 10 height 18
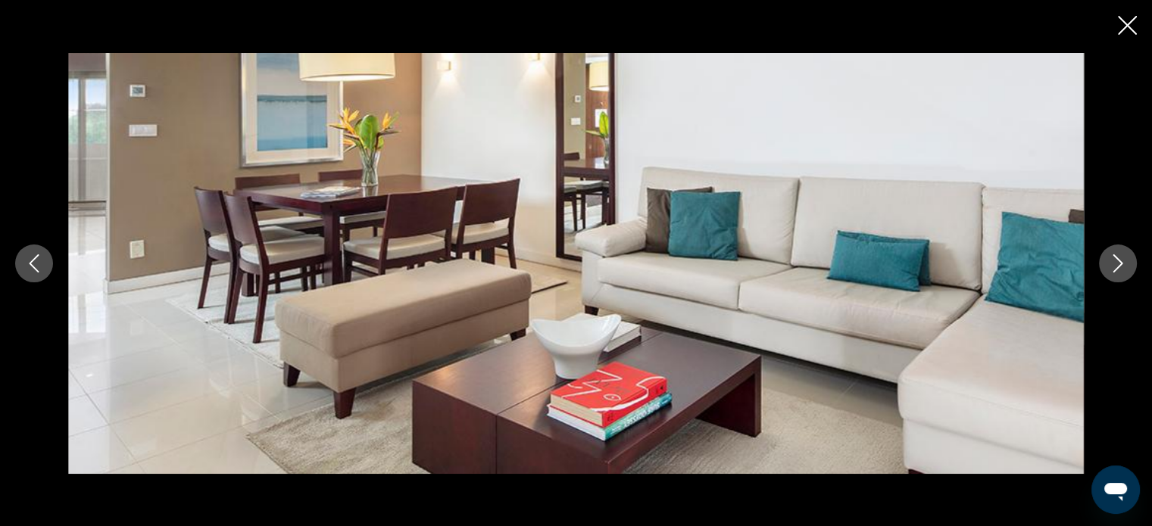
click at [1116, 269] on icon "Next image" at bounding box center [1118, 264] width 10 height 18
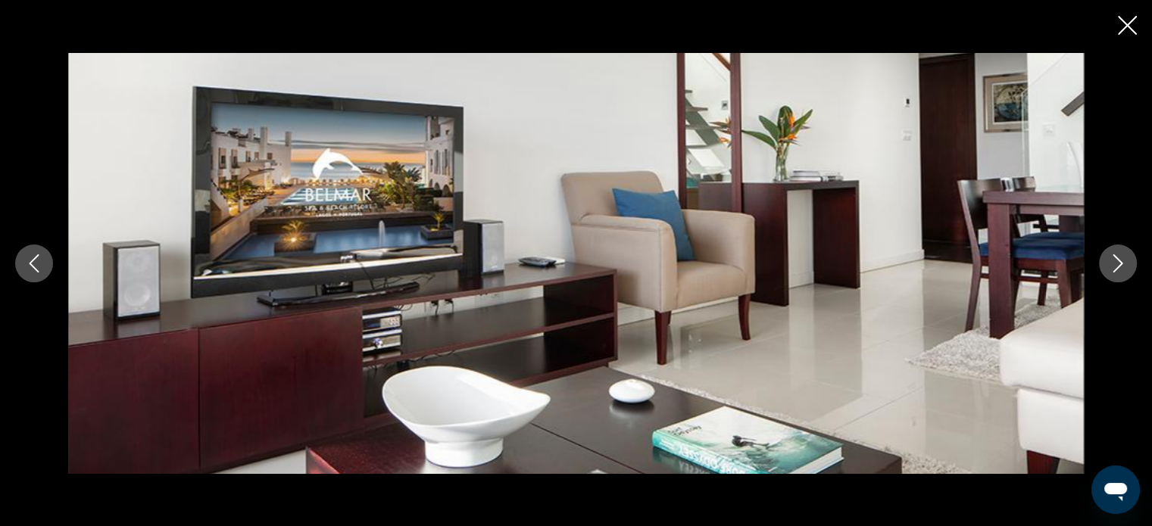
click at [1116, 269] on icon "Next image" at bounding box center [1118, 264] width 10 height 18
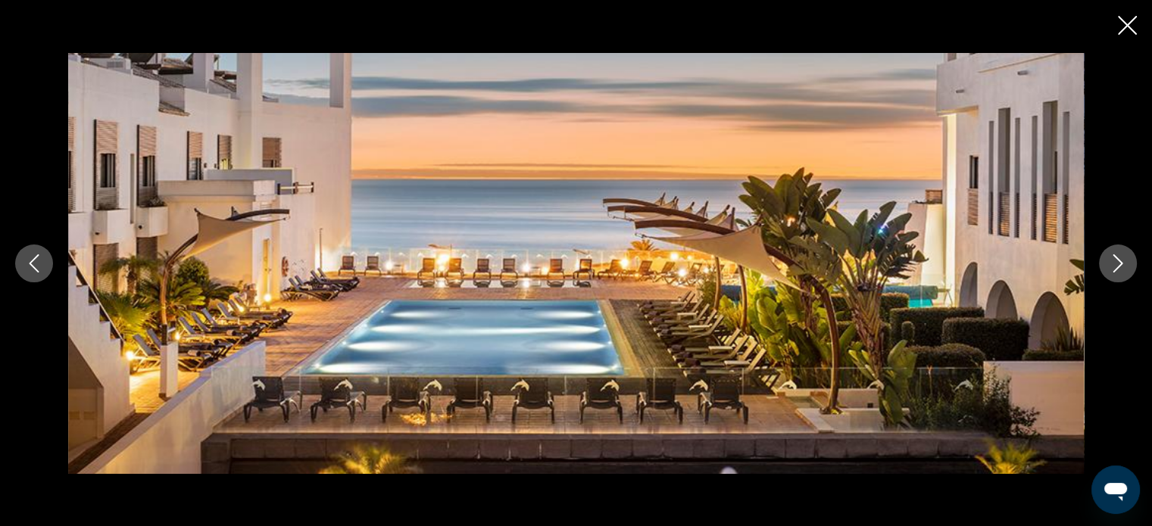
click at [1127, 17] on icon "Close slideshow" at bounding box center [1127, 25] width 19 height 19
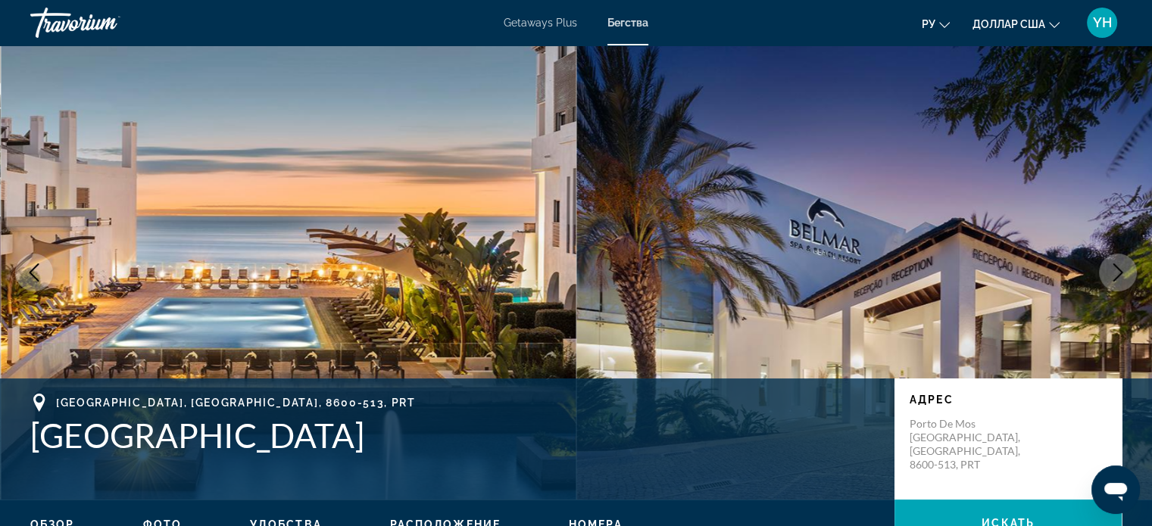
scroll to position [0, 0]
drag, startPoint x: 445, startPoint y: 439, endPoint x: 42, endPoint y: 406, distance: 404.3
click at [42, 406] on div "Porto de Mos, Lagos, 8600-513, PRT Belmar Spa & Beach Resort" at bounding box center [454, 424] width 849 height 61
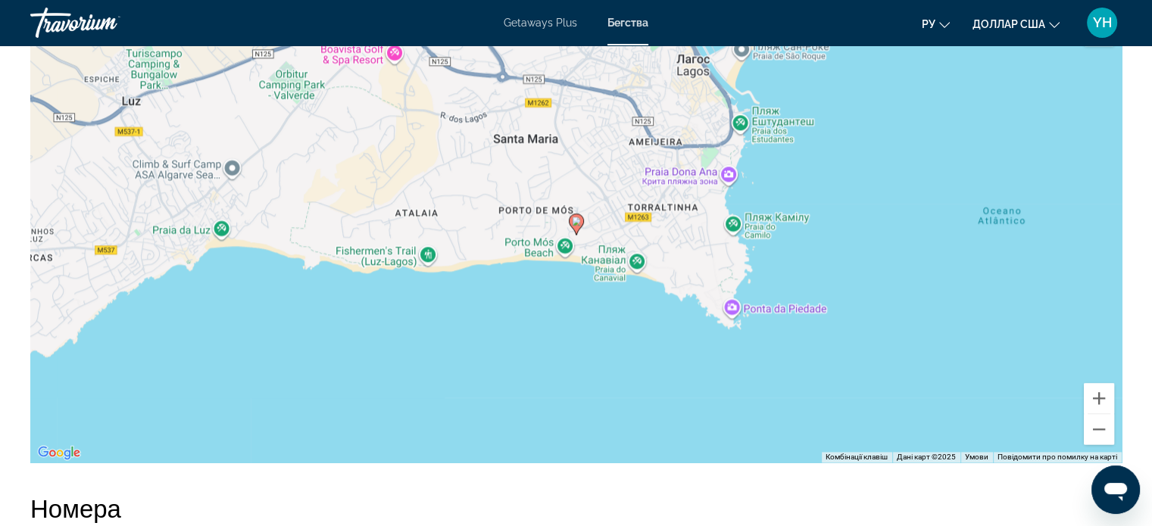
scroll to position [1969, 0]
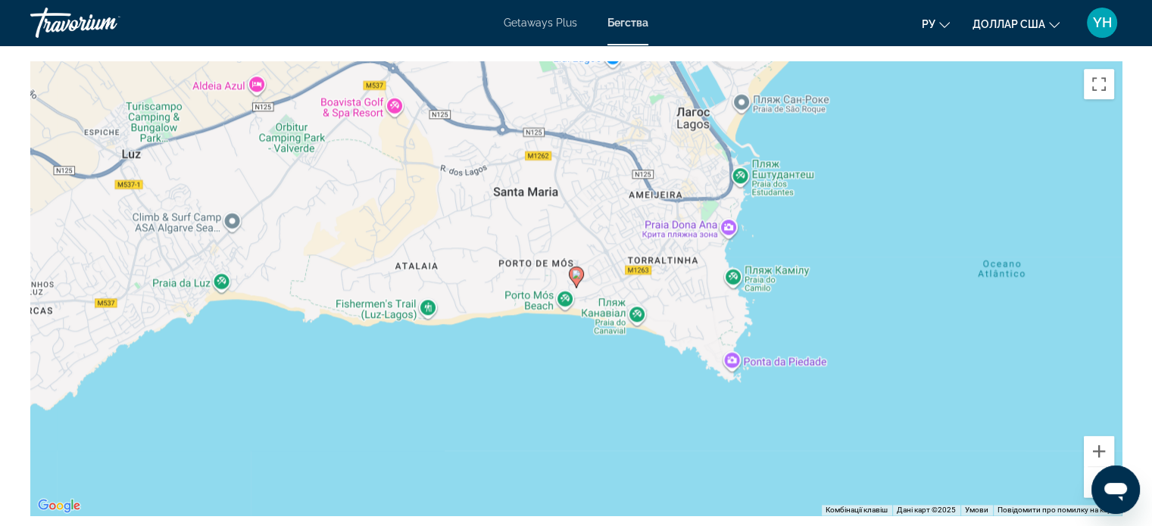
click at [1095, 469] on button "Зменшити" at bounding box center [1099, 482] width 30 height 30
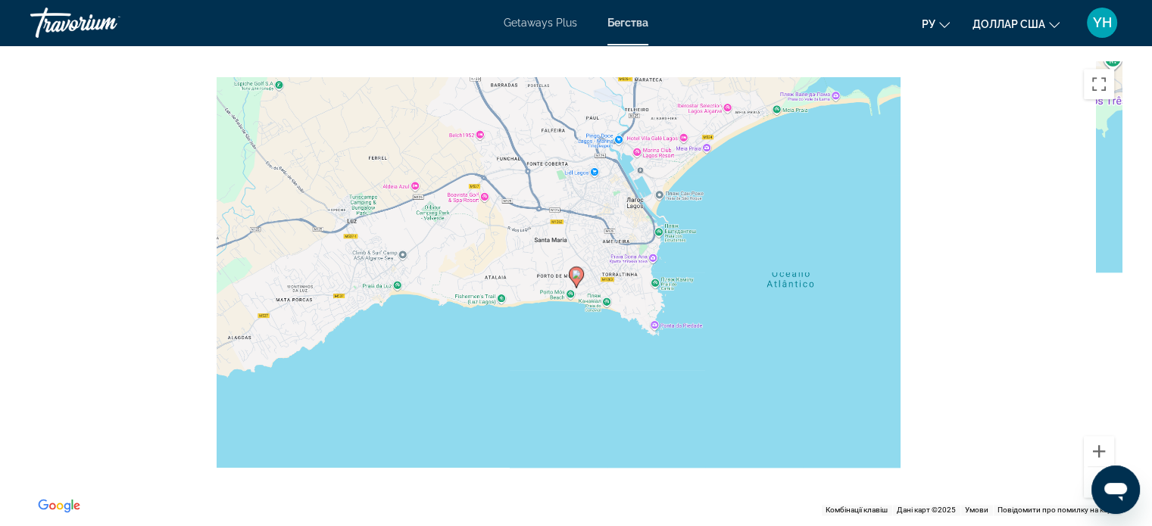
click at [1095, 469] on button "Зменшити" at bounding box center [1099, 482] width 30 height 30
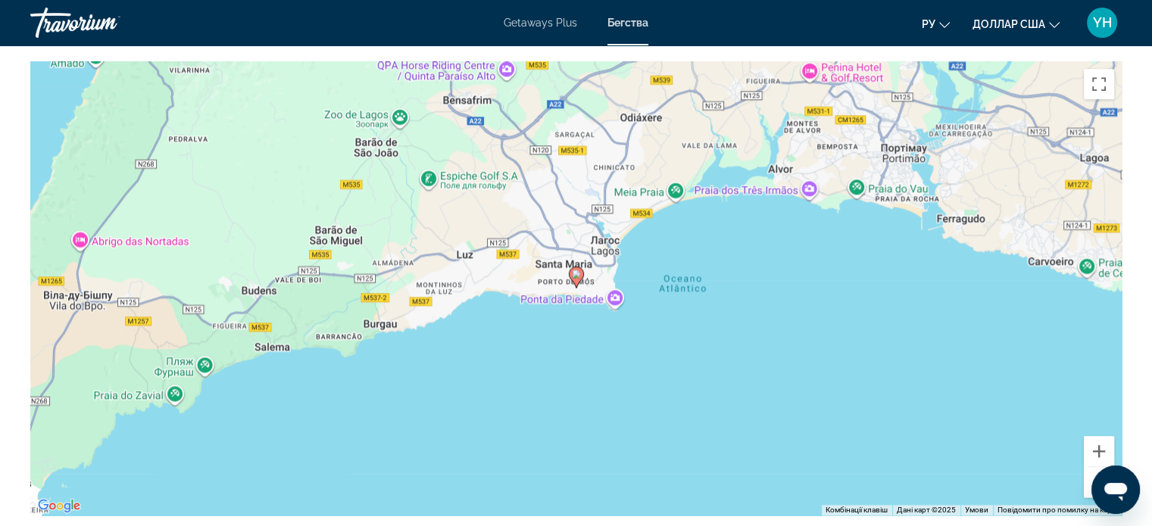
click at [1094, 467] on button "Зменшити" at bounding box center [1099, 482] width 30 height 30
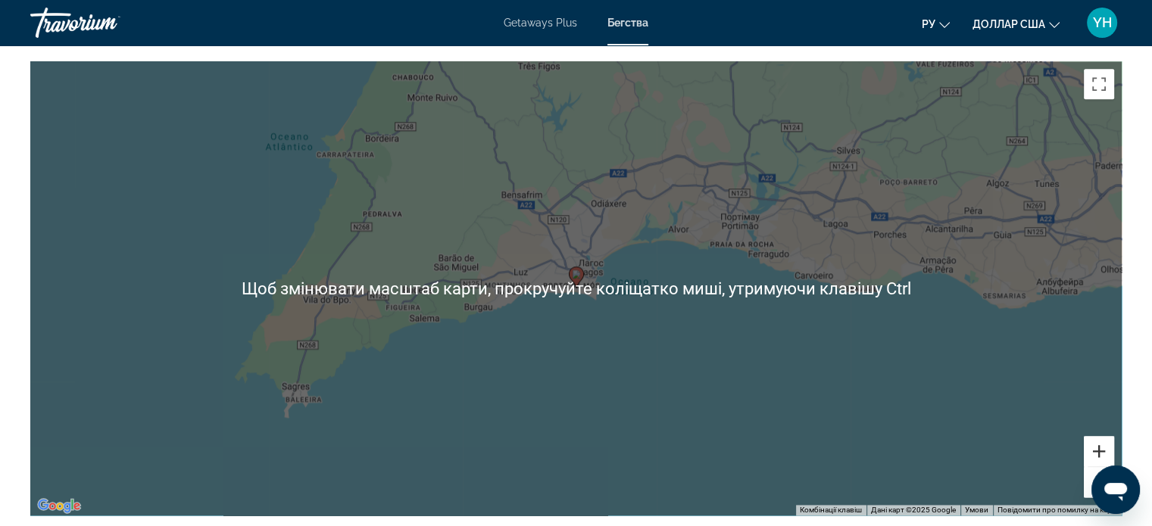
drag, startPoint x: 1111, startPoint y: 434, endPoint x: 1097, endPoint y: 429, distance: 15.3
click at [1102, 436] on button "Збільшити" at bounding box center [1099, 451] width 30 height 30
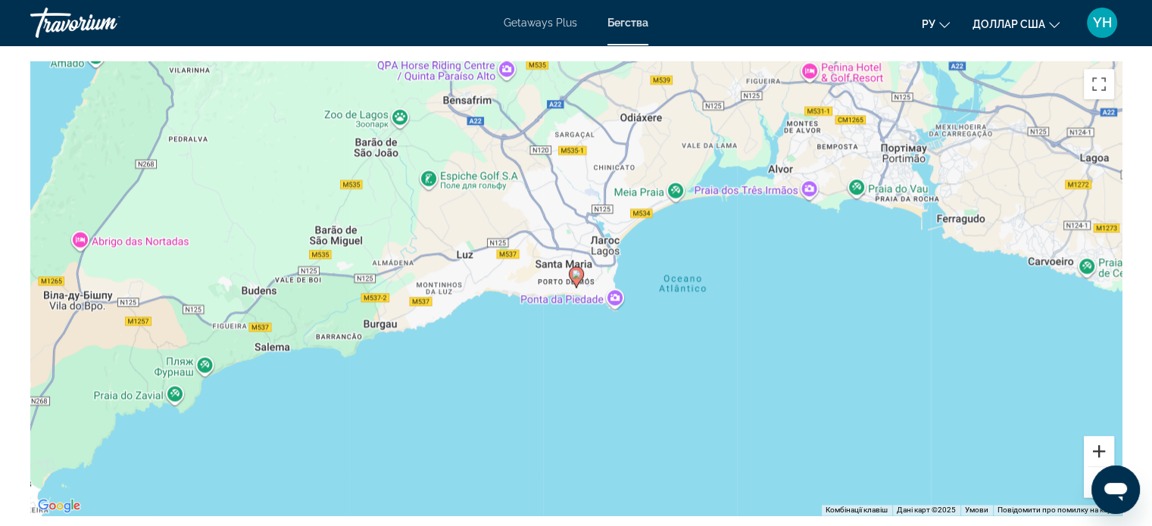
click at [1097, 442] on button "Збільшити" at bounding box center [1099, 451] width 30 height 30
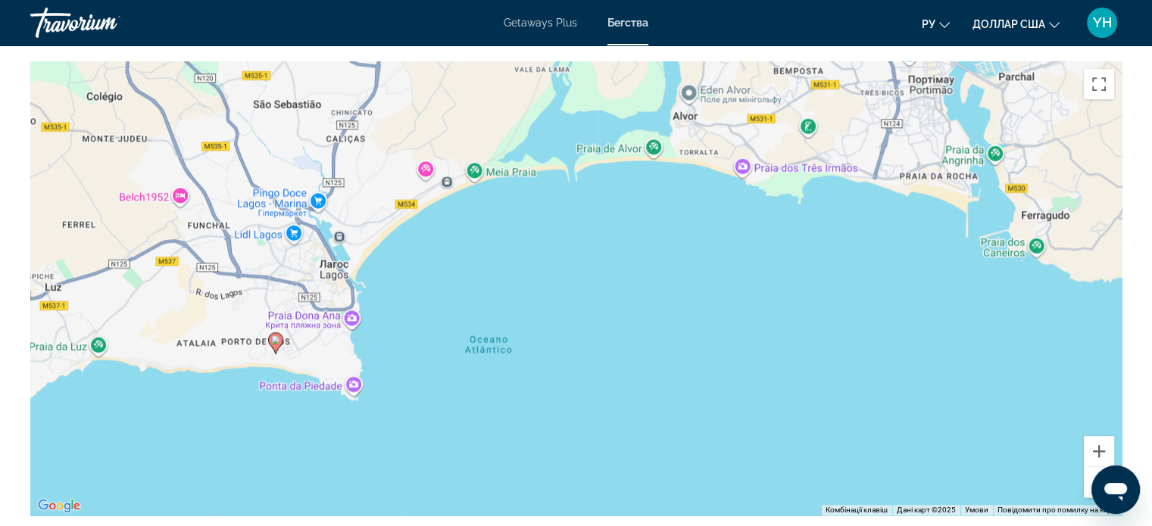
drag, startPoint x: 595, startPoint y: 342, endPoint x: 287, endPoint y: 411, distance: 315.3
click at [287, 411] on div "Увімкніть режим перетягування за допомогою клавіатури, натиснувши Alt + Enter. …" at bounding box center [575, 288] width 1091 height 454
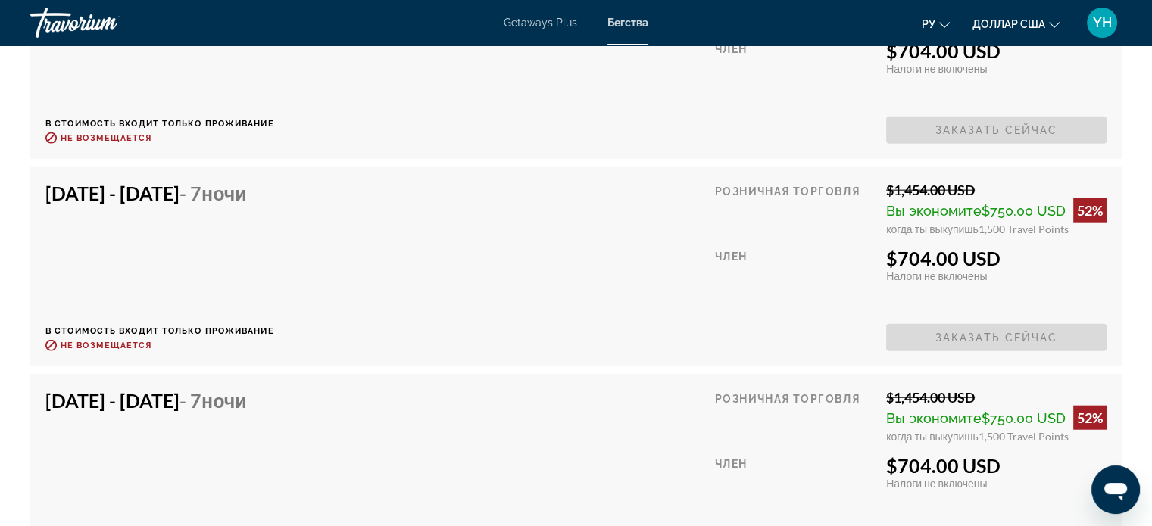
drag, startPoint x: 814, startPoint y: 354, endPoint x: 512, endPoint y: 513, distance: 341.5
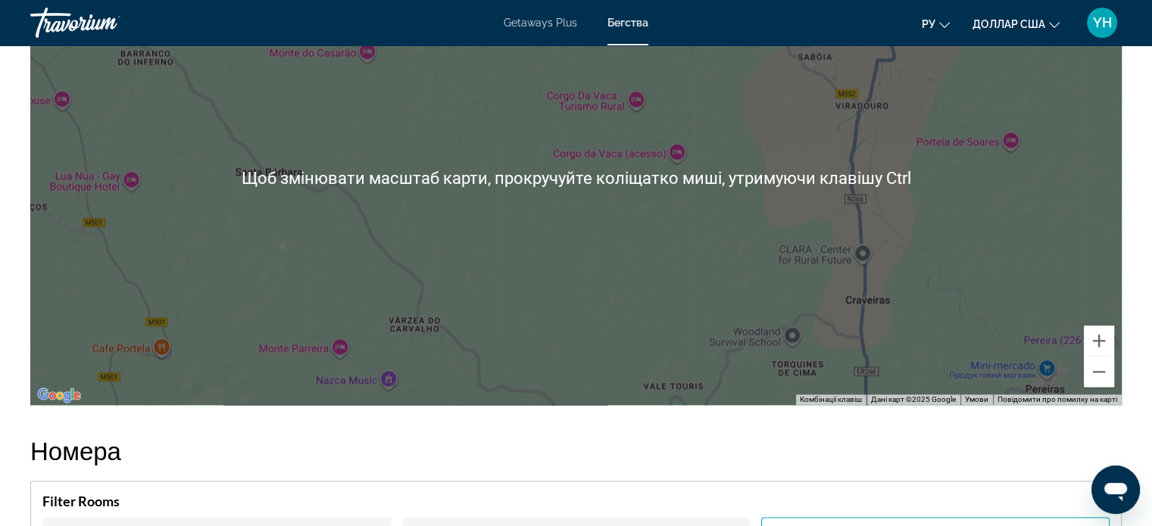
scroll to position [2051, 0]
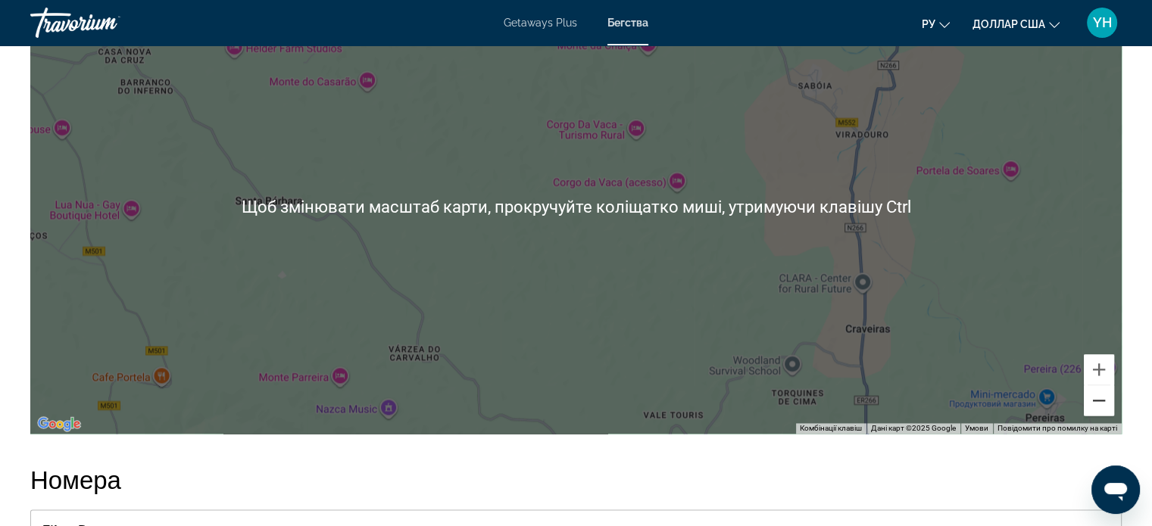
click at [1095, 388] on button "Зменшити" at bounding box center [1099, 401] width 30 height 30
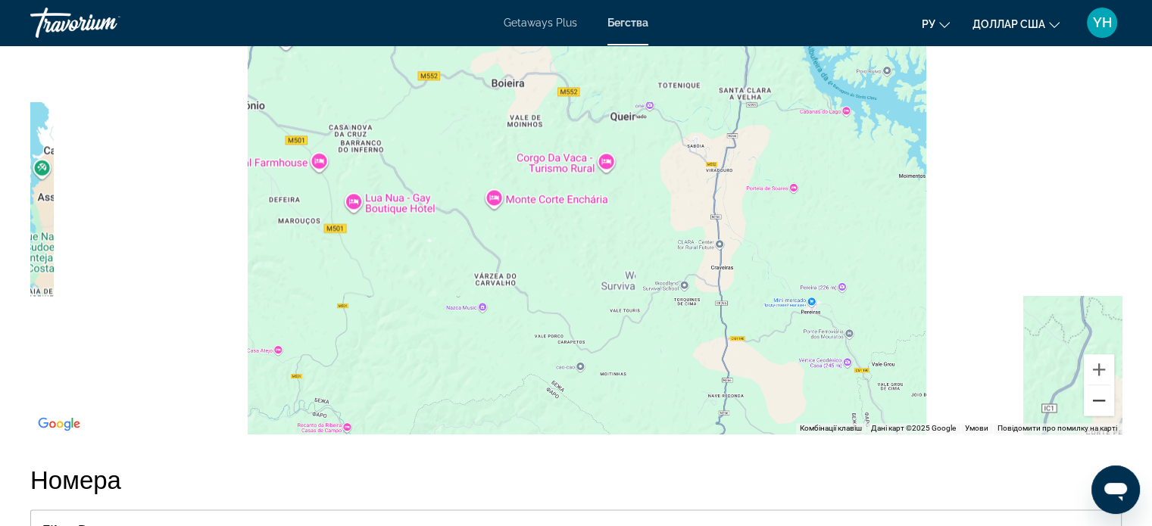
click at [1095, 388] on button "Зменшити" at bounding box center [1099, 401] width 30 height 30
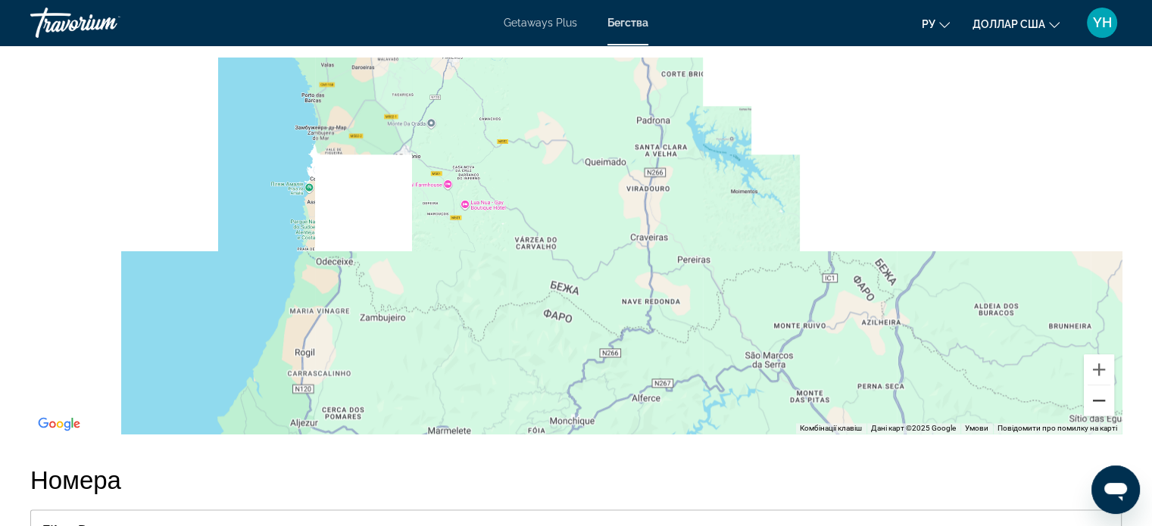
click at [1095, 388] on button "Зменшити" at bounding box center [1099, 401] width 30 height 30
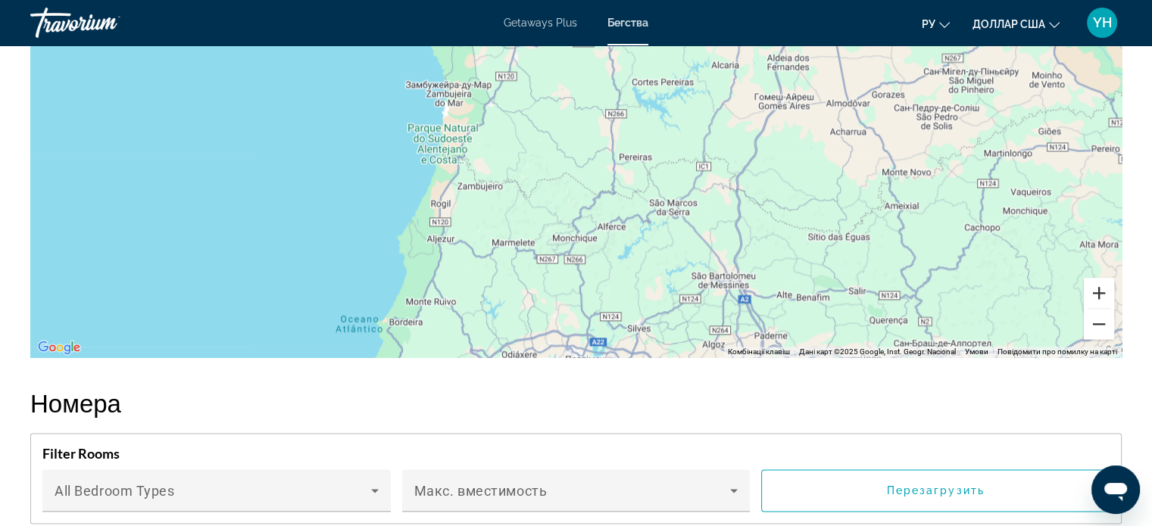
scroll to position [2127, 0]
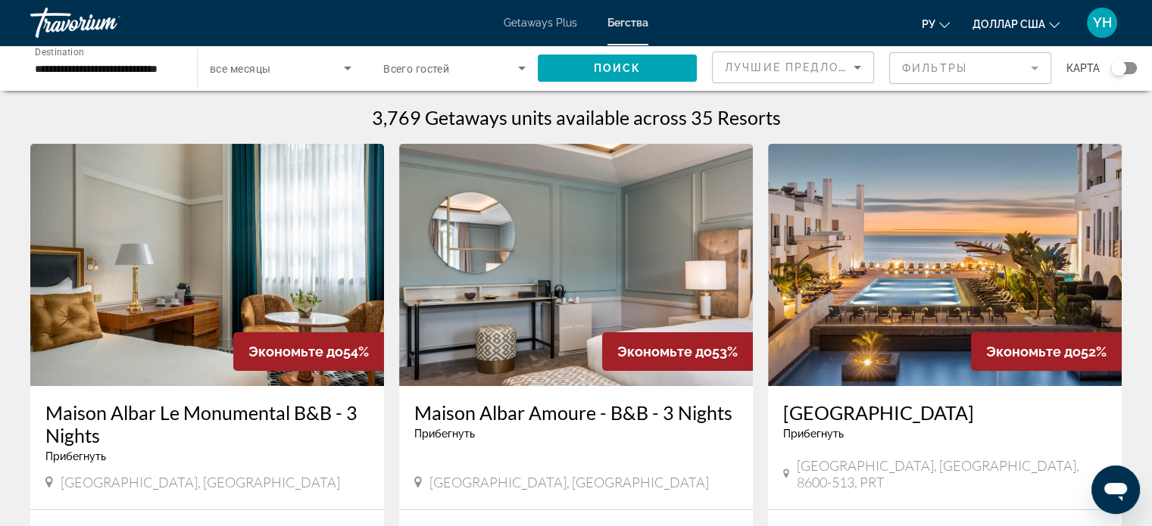
click at [561, 260] on img "Основное содержание" at bounding box center [576, 265] width 354 height 242
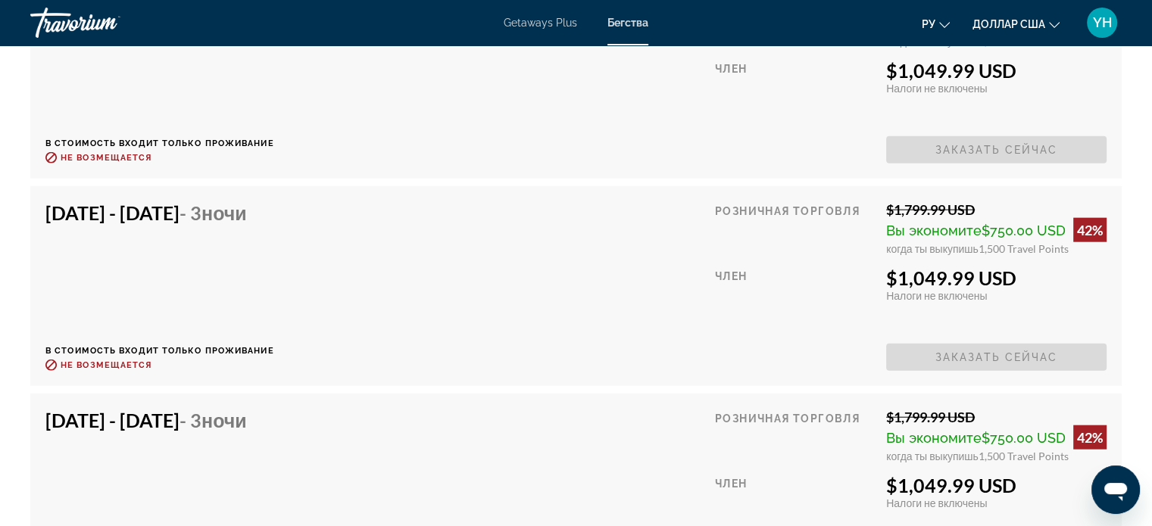
scroll to position [3560, 0]
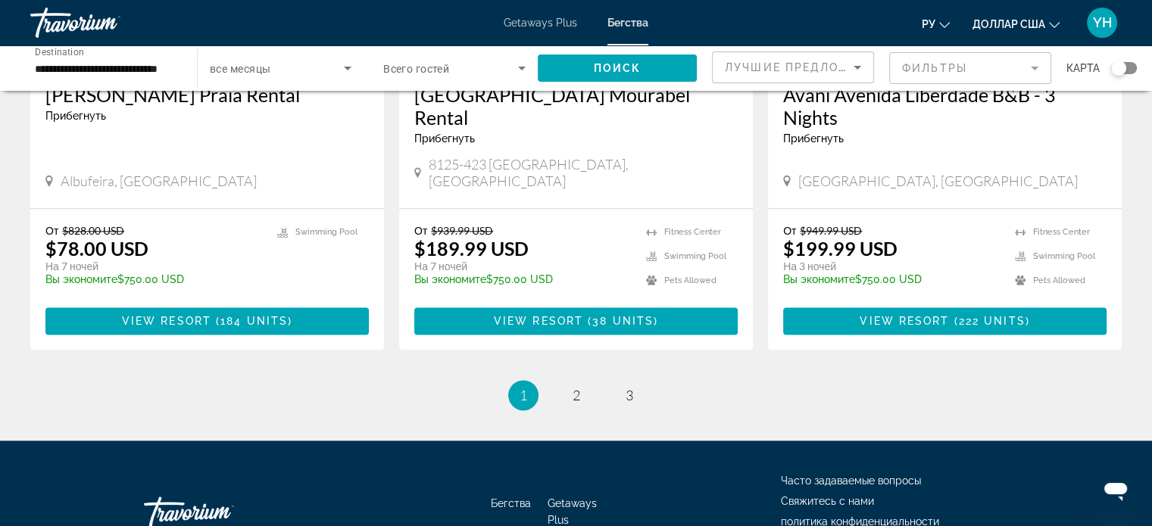
scroll to position [1945, 0]
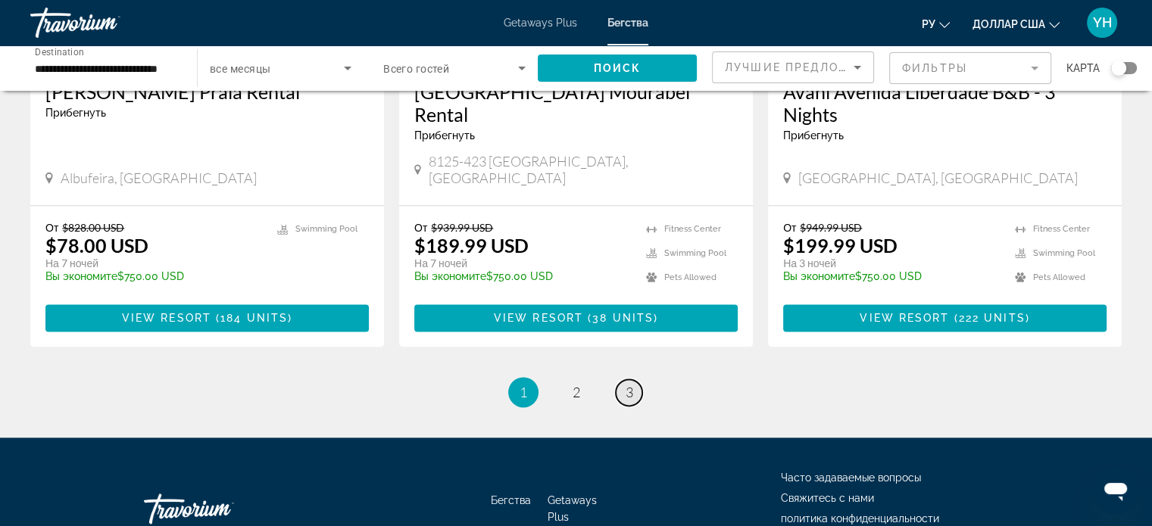
click at [620, 379] on link "page 3" at bounding box center [629, 392] width 27 height 27
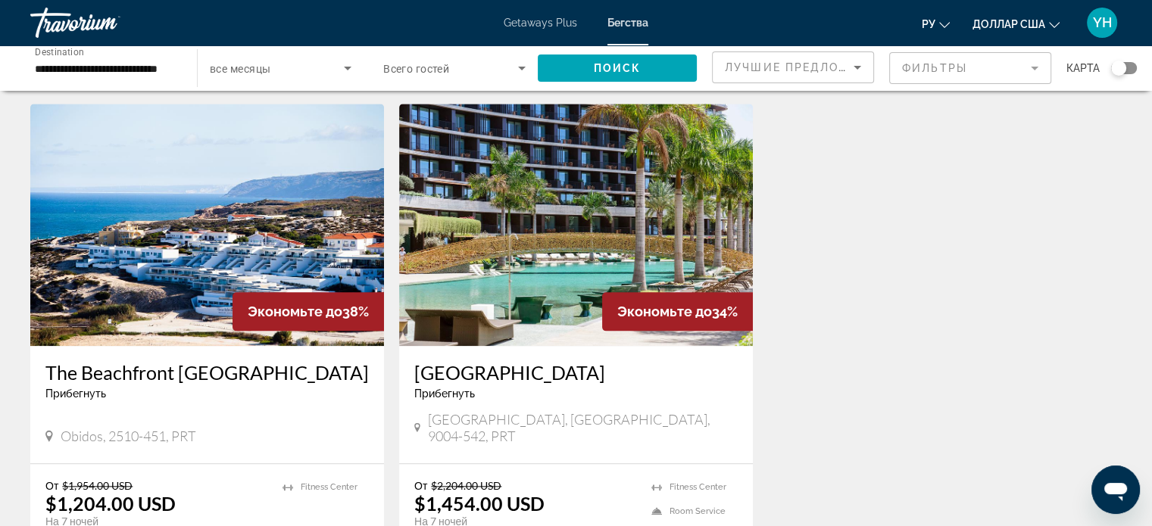
scroll to position [1666, 0]
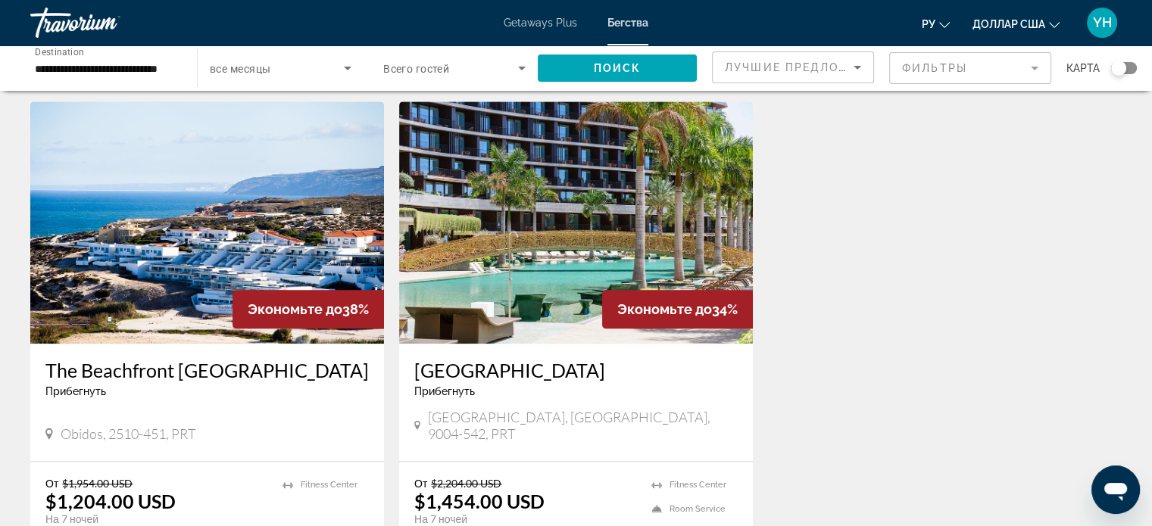
click at [489, 226] on img "Основное содержание" at bounding box center [576, 222] width 354 height 242
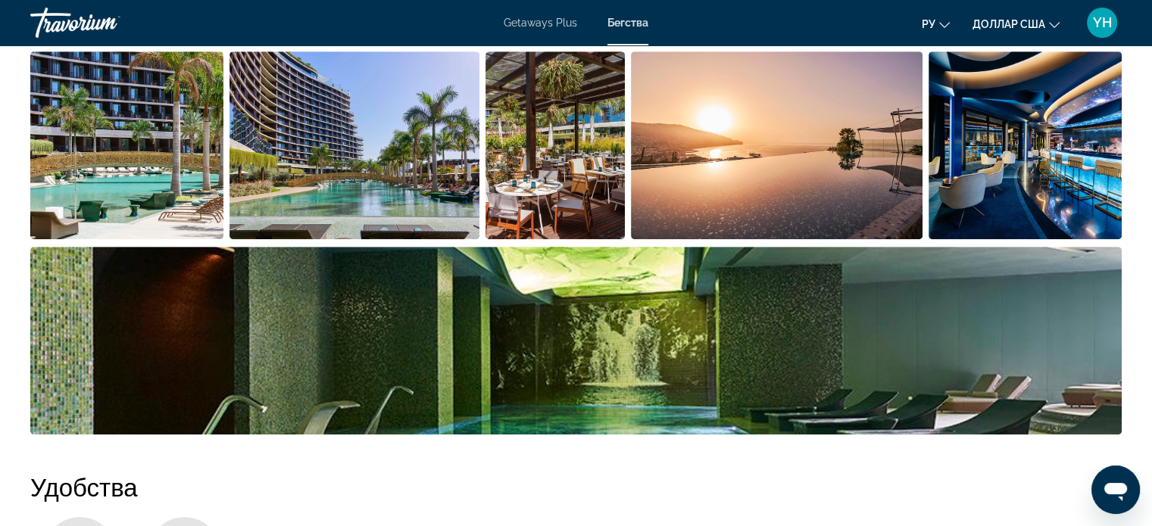
scroll to position [757, 0]
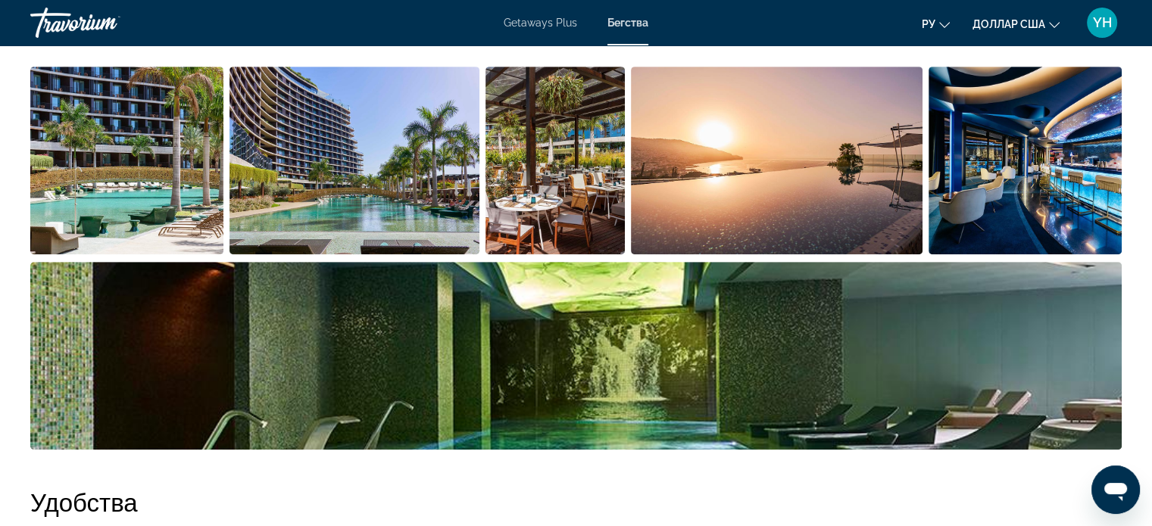
click at [582, 201] on img "Open full-screen image slider" at bounding box center [556, 161] width 140 height 188
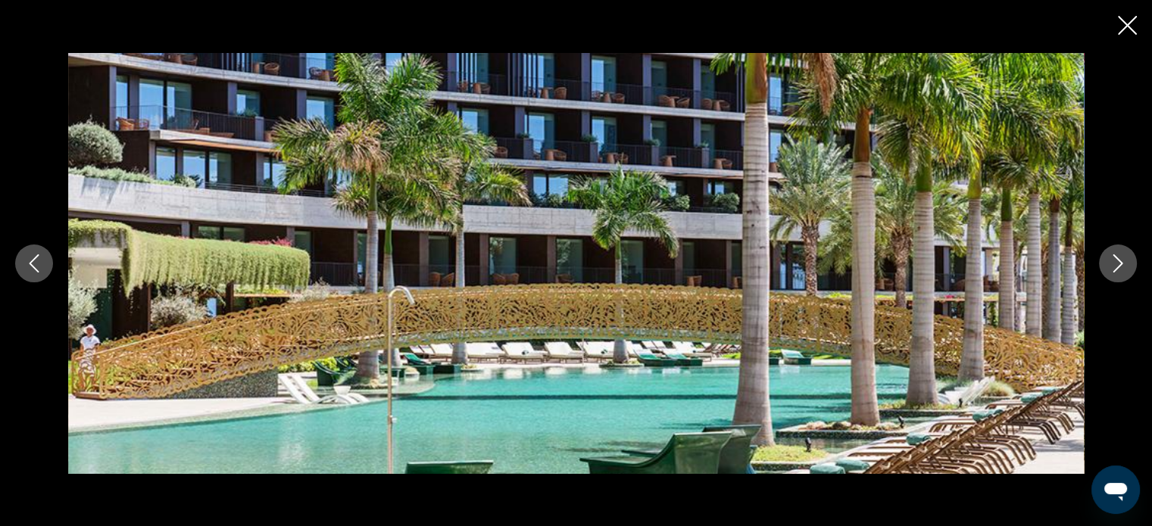
click at [1125, 265] on icon "Next image" at bounding box center [1118, 264] width 18 height 18
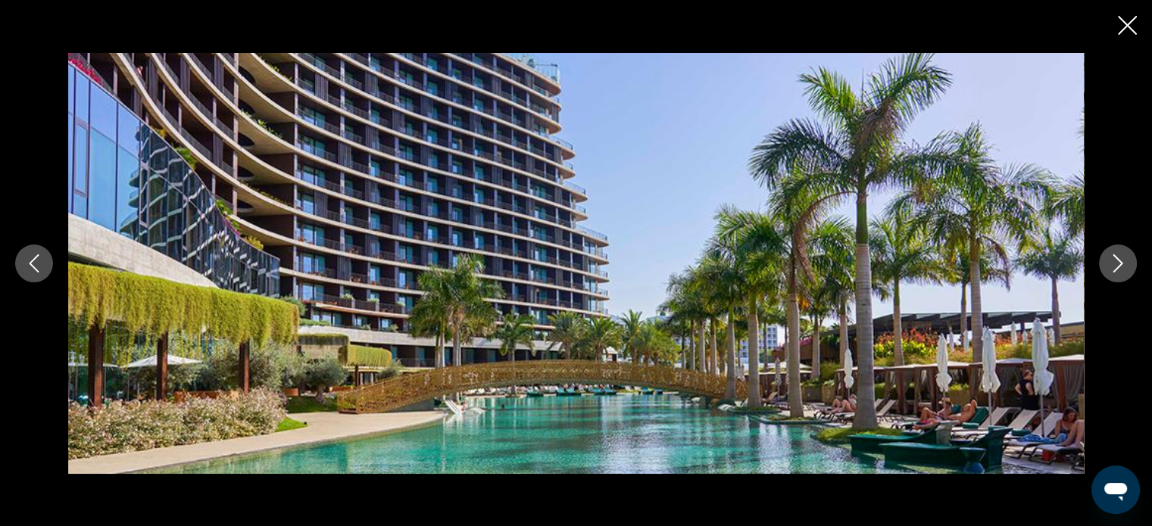
click at [1125, 265] on icon "Next image" at bounding box center [1118, 264] width 18 height 18
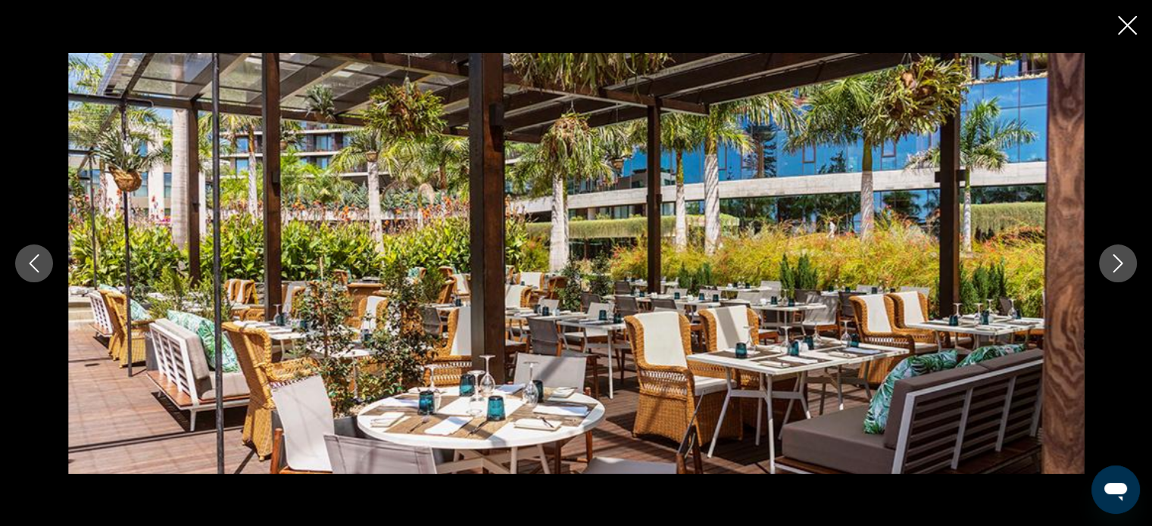
click at [1125, 265] on icon "Next image" at bounding box center [1118, 264] width 18 height 18
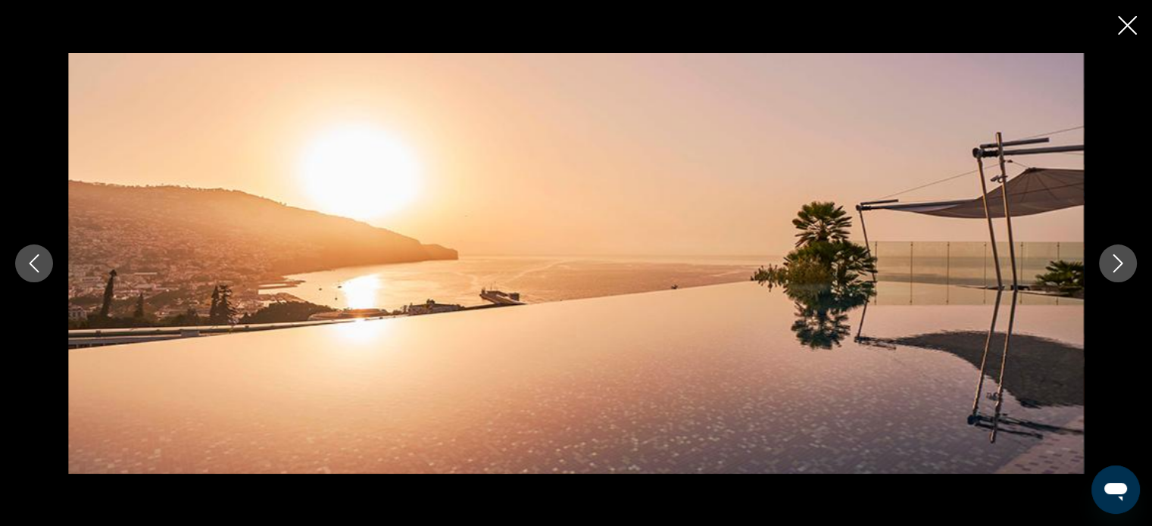
click at [1125, 265] on icon "Next image" at bounding box center [1118, 264] width 18 height 18
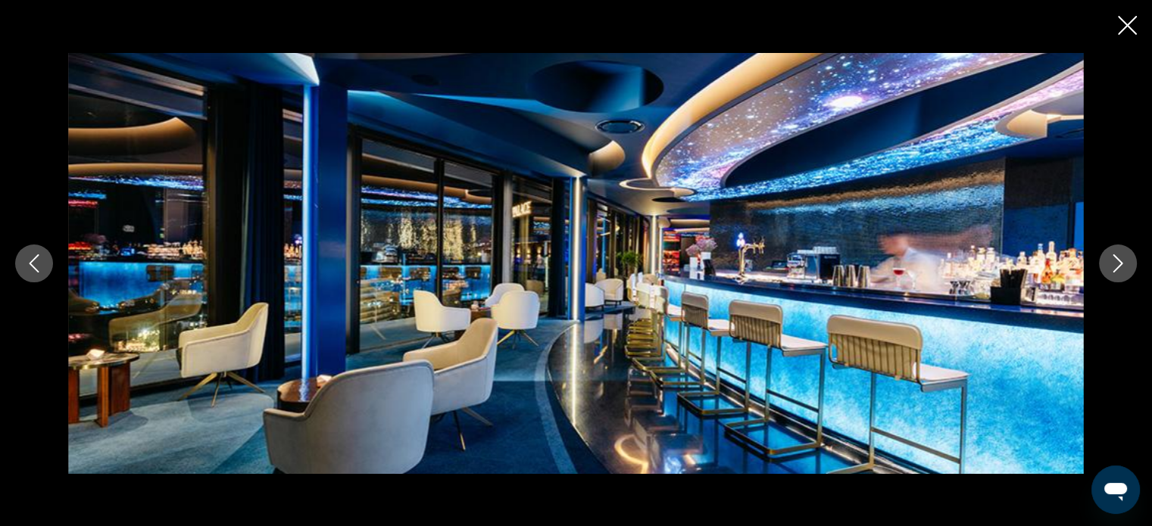
click at [1125, 265] on icon "Next image" at bounding box center [1118, 264] width 18 height 18
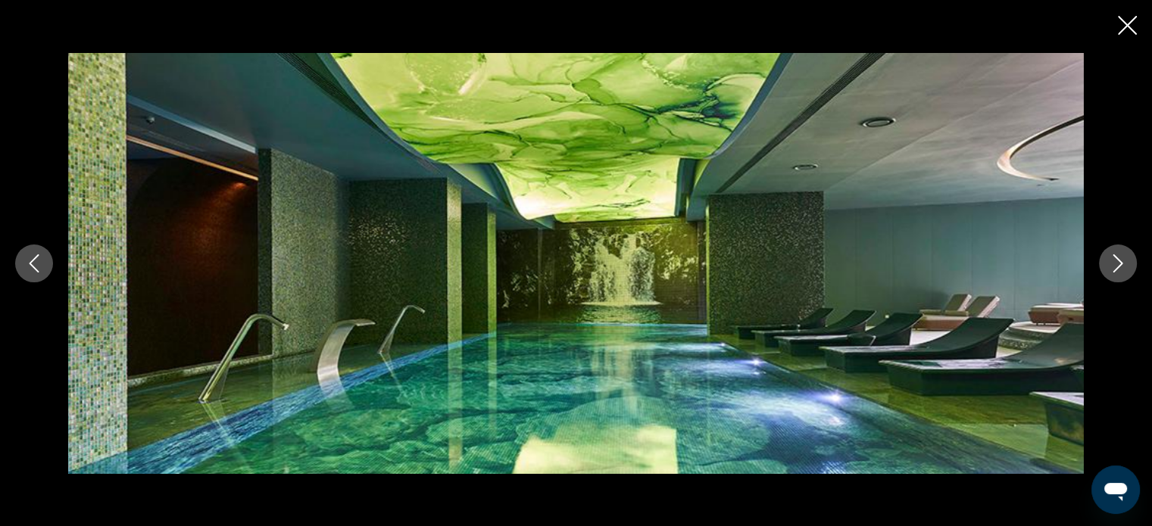
click at [1125, 265] on icon "Next image" at bounding box center [1118, 264] width 18 height 18
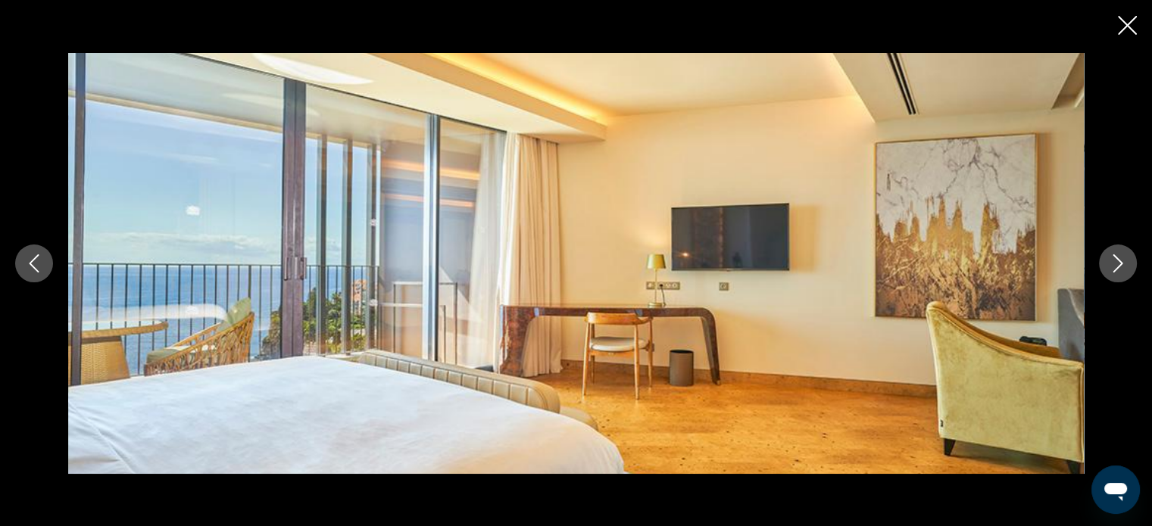
click at [1125, 265] on icon "Next image" at bounding box center [1118, 264] width 18 height 18
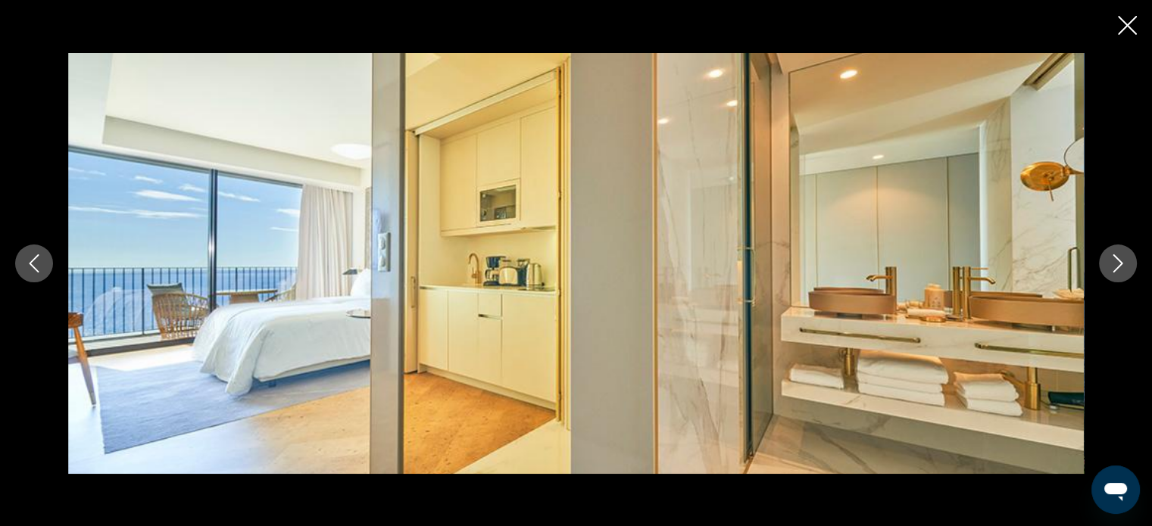
click at [1125, 265] on icon "Next image" at bounding box center [1118, 264] width 18 height 18
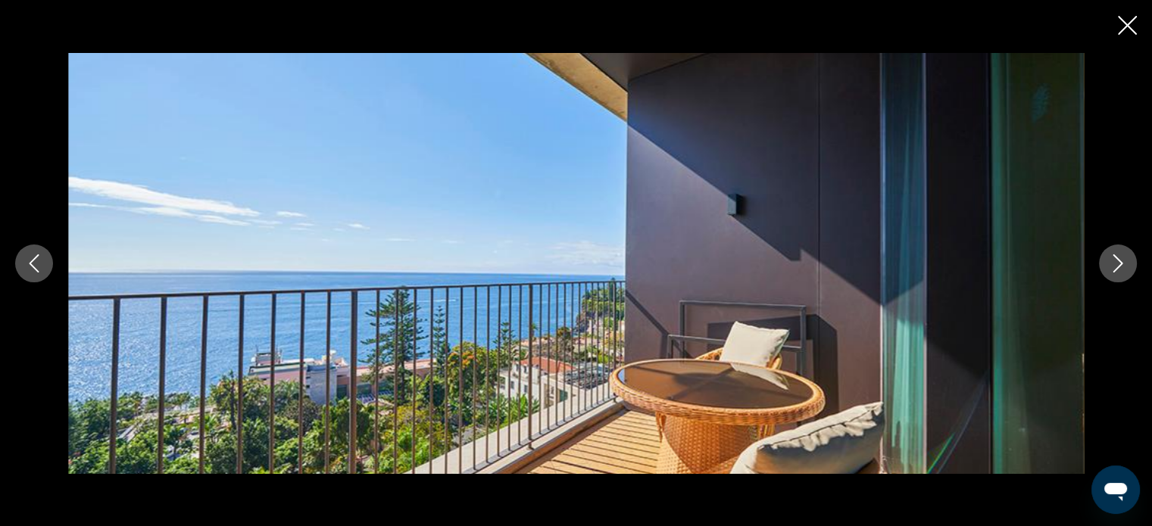
click at [1125, 265] on icon "Next image" at bounding box center [1118, 264] width 18 height 18
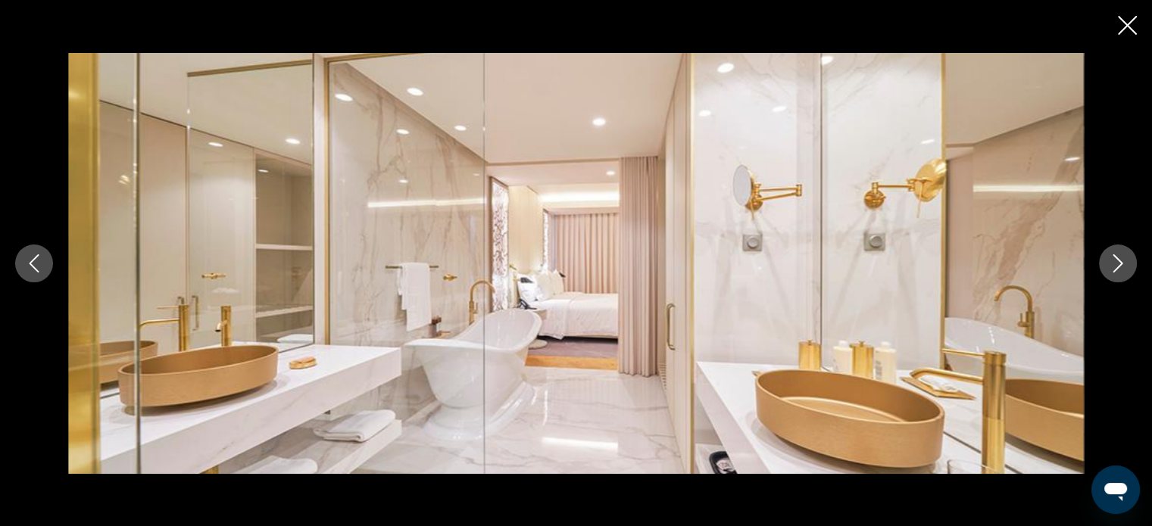
click at [1125, 265] on icon "Next image" at bounding box center [1118, 264] width 18 height 18
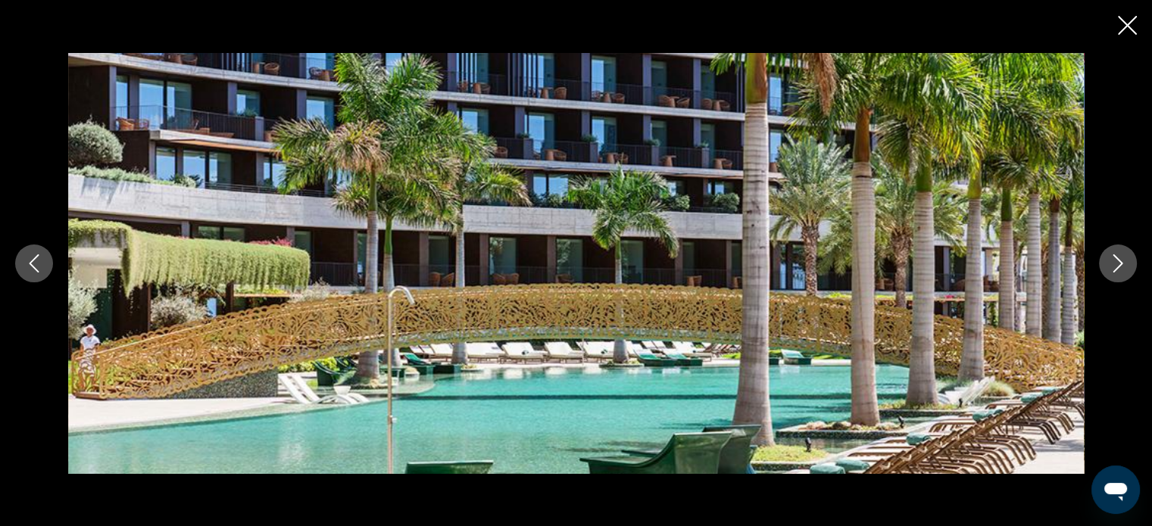
click at [1125, 265] on icon "Next image" at bounding box center [1118, 264] width 18 height 18
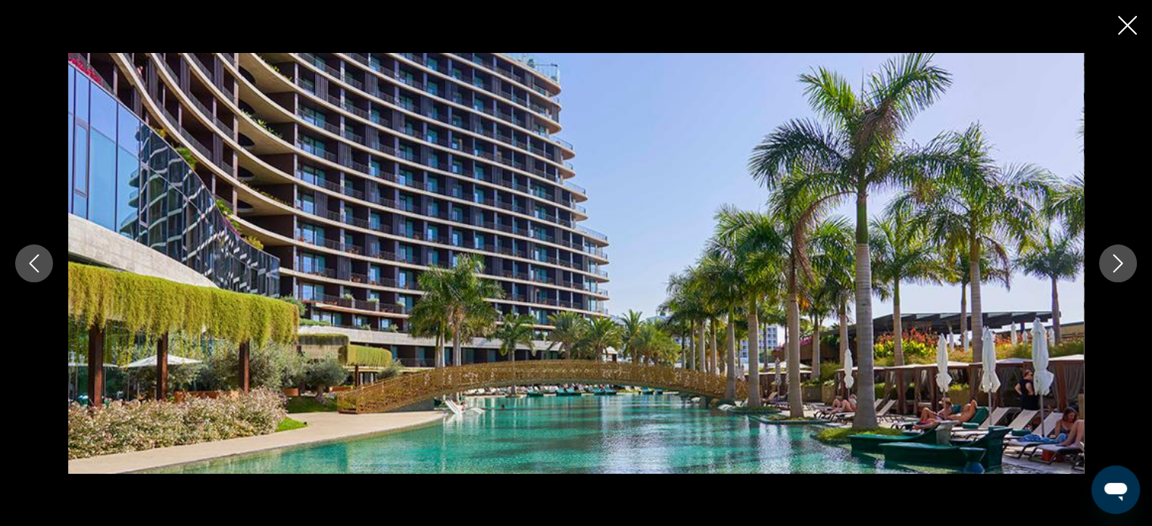
click at [1140, 21] on div "prev next" at bounding box center [576, 263] width 1152 height 526
click at [1128, 16] on icon "Close slideshow" at bounding box center [1127, 25] width 19 height 19
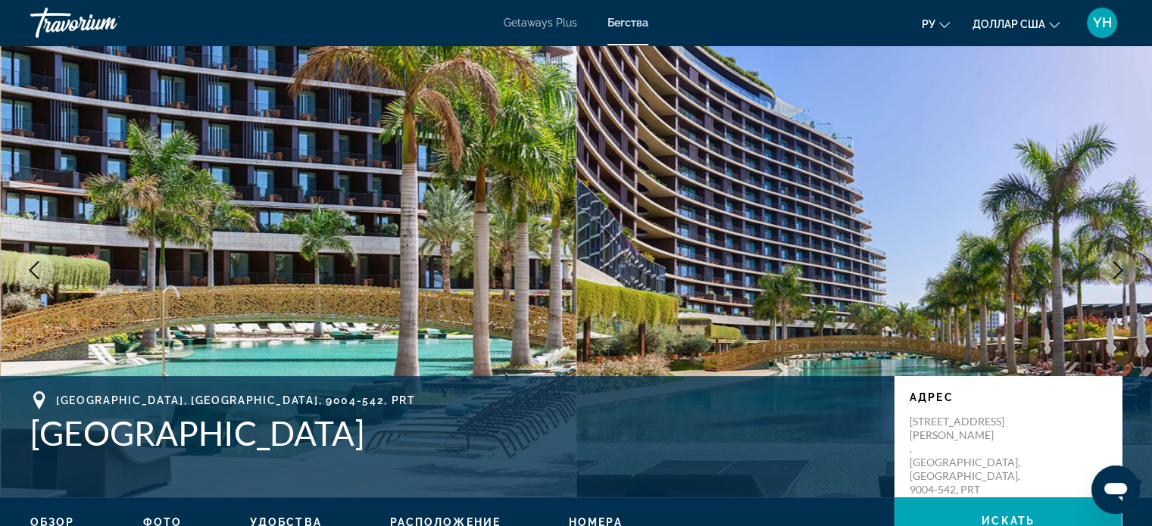
scroll to position [0, 0]
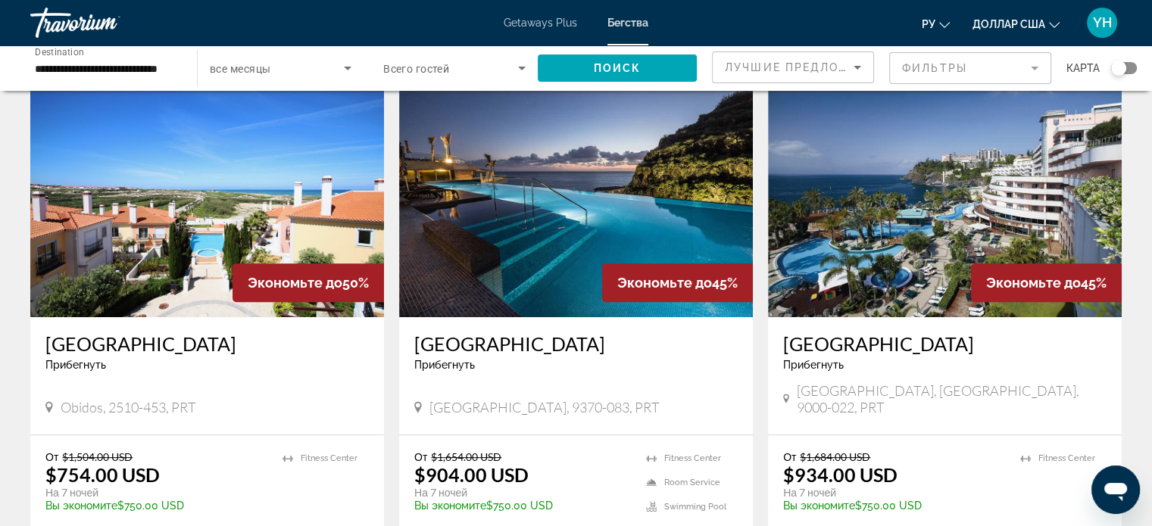
scroll to position [605, 0]
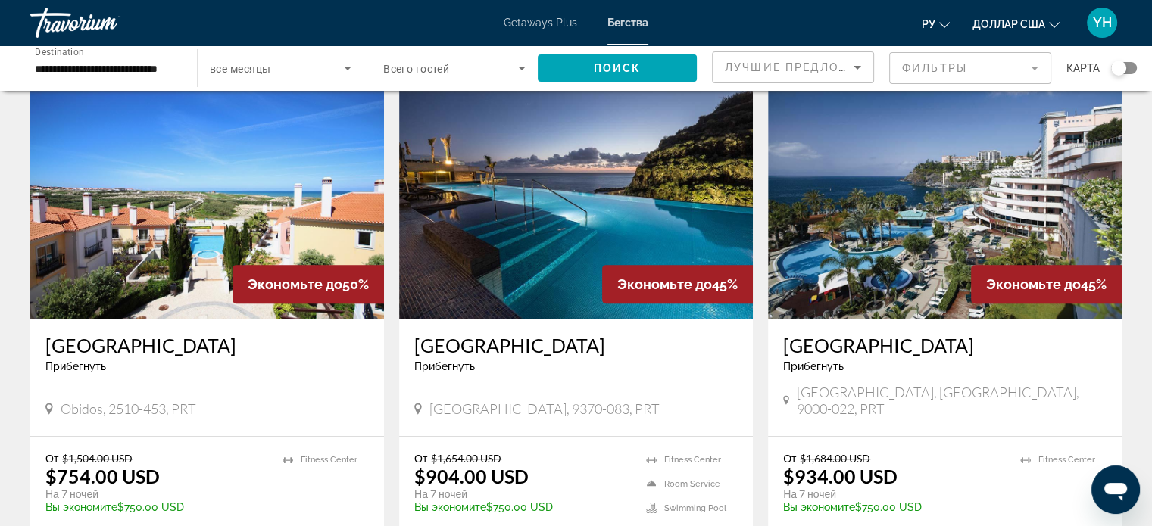
click at [551, 213] on img "Основное содержание" at bounding box center [576, 198] width 354 height 242
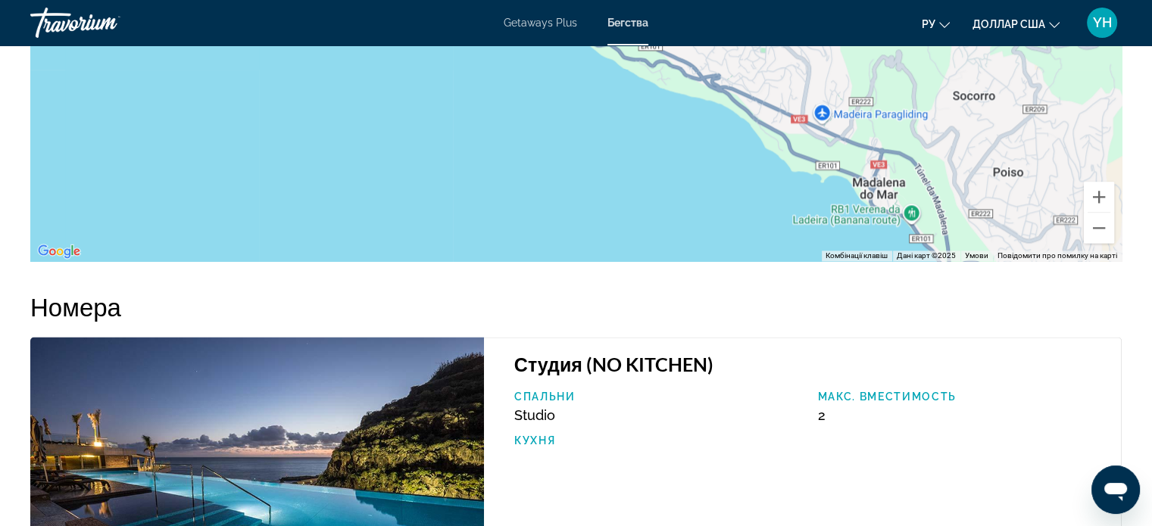
scroll to position [2121, 0]
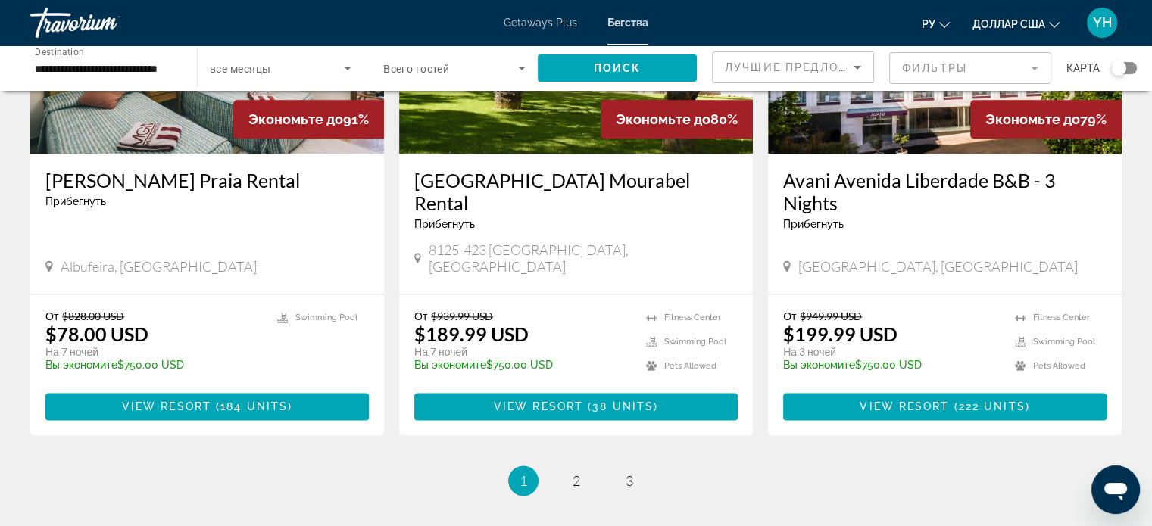
scroll to position [1945, 0]
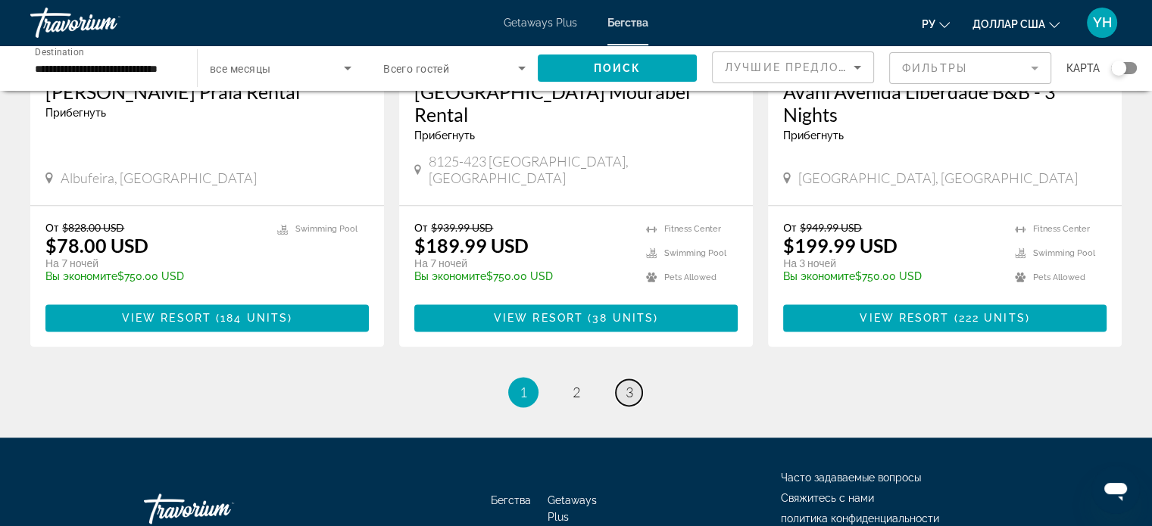
click at [629, 384] on span "3" at bounding box center [630, 392] width 8 height 17
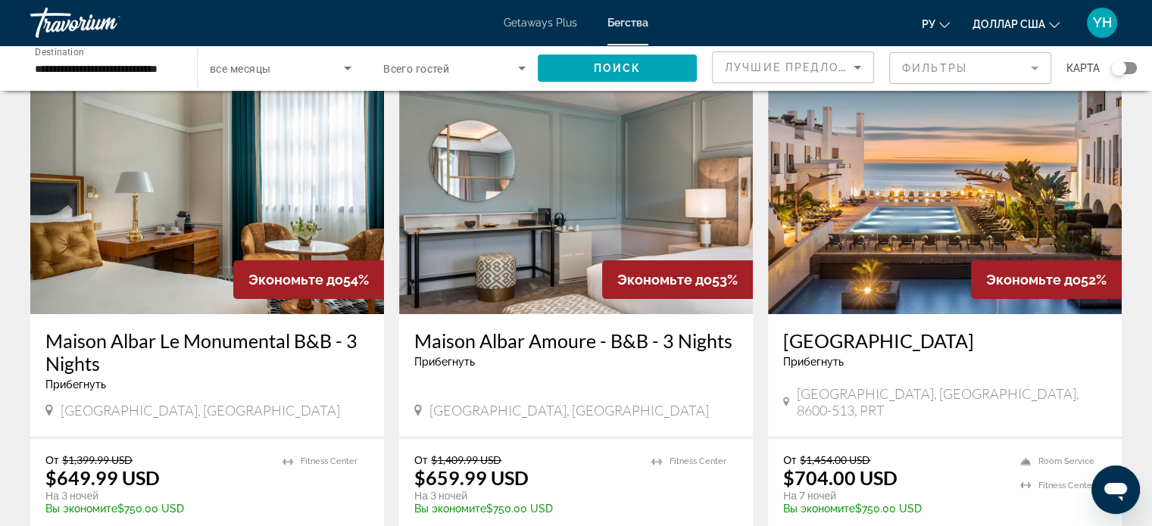
scroll to position [76, 0]
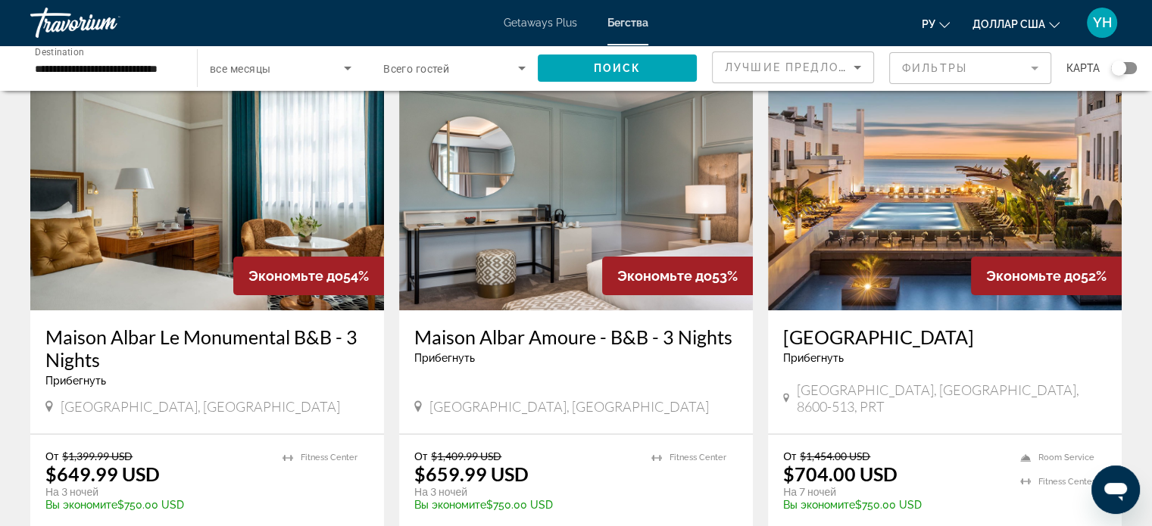
click at [143, 230] on img "Основное содержание" at bounding box center [207, 189] width 354 height 242
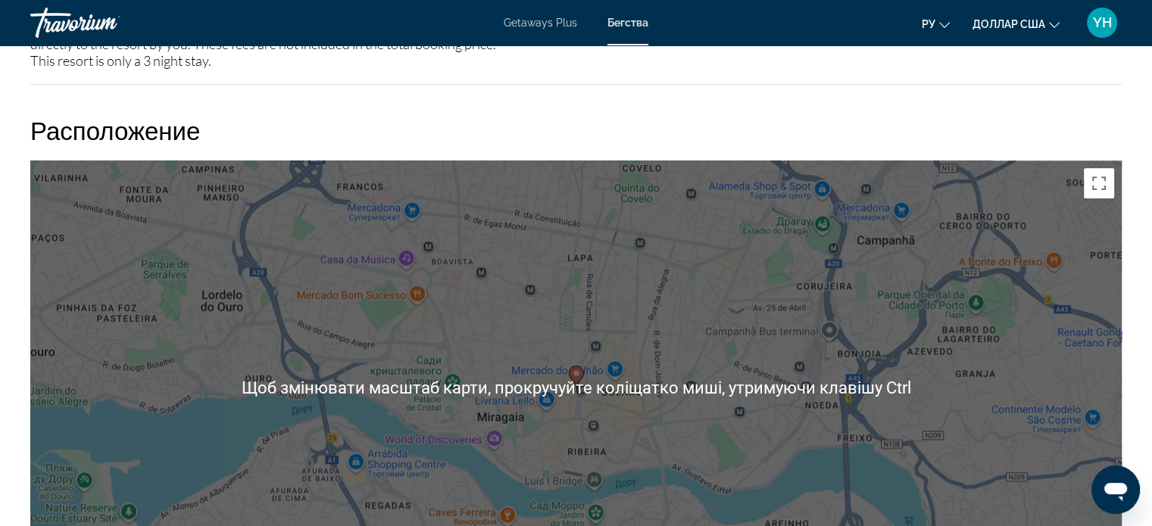
scroll to position [1742, 0]
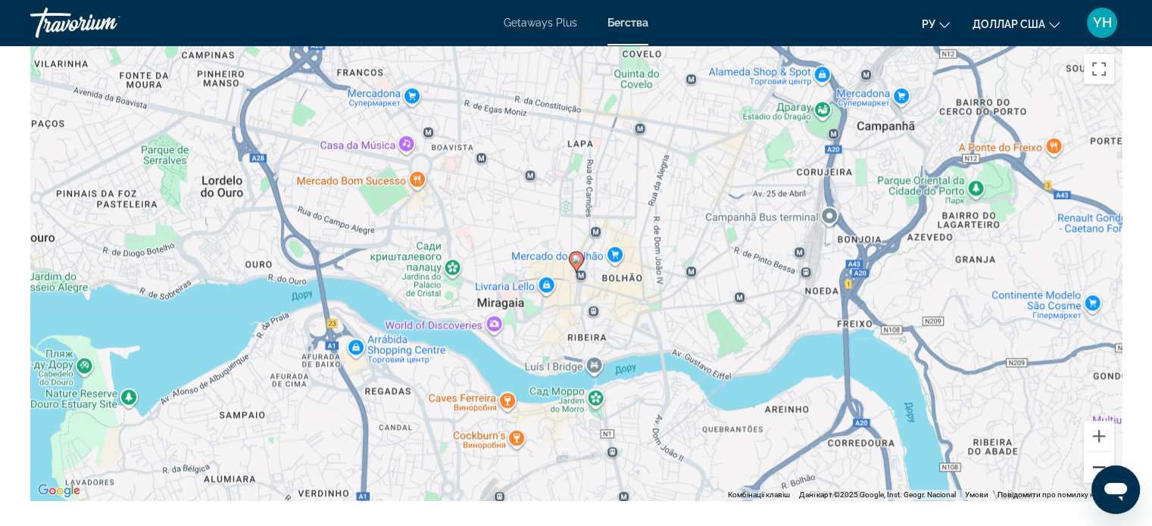
click at [1102, 452] on button "Зменшити" at bounding box center [1099, 467] width 30 height 30
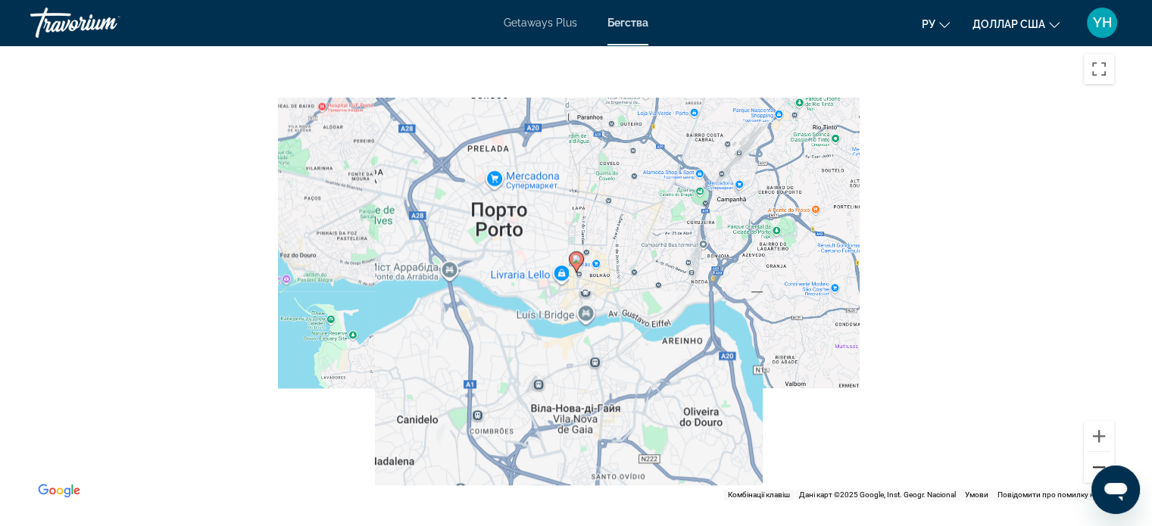
click at [1102, 452] on button "Зменшити" at bounding box center [1099, 467] width 30 height 30
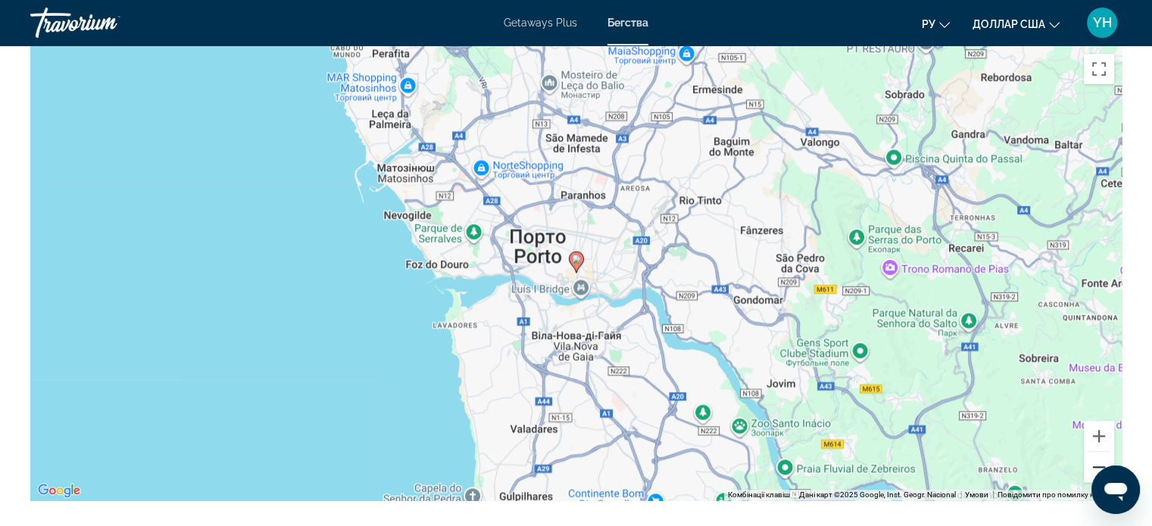
click at [1102, 452] on button "Зменшити" at bounding box center [1099, 467] width 30 height 30
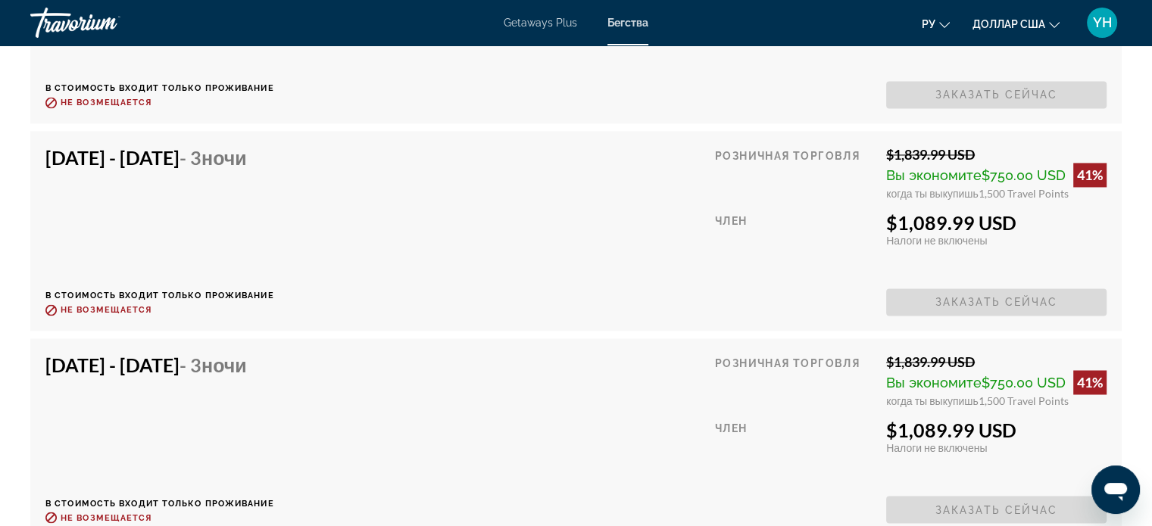
scroll to position [8029, 0]
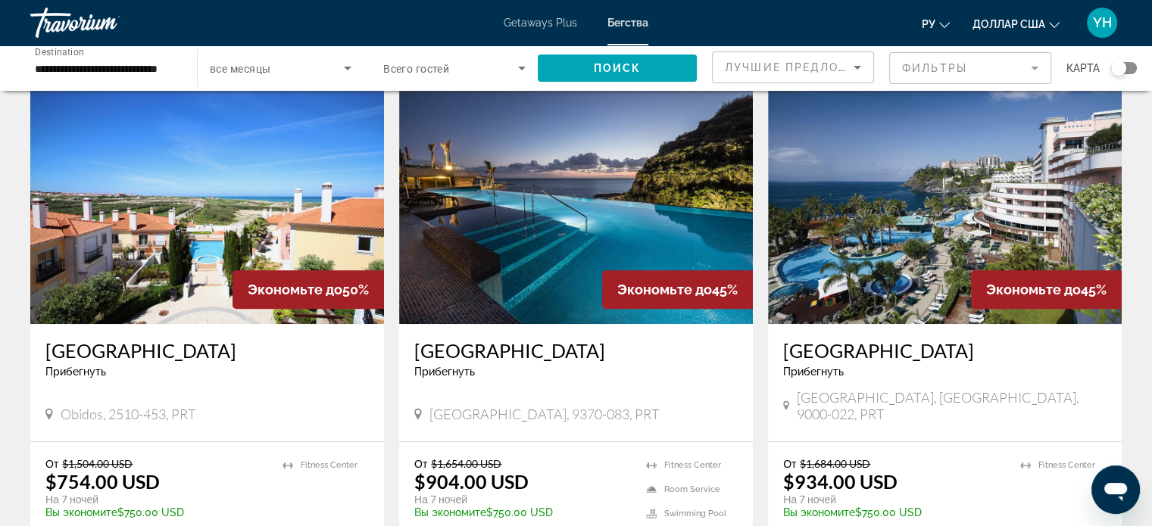
scroll to position [606, 0]
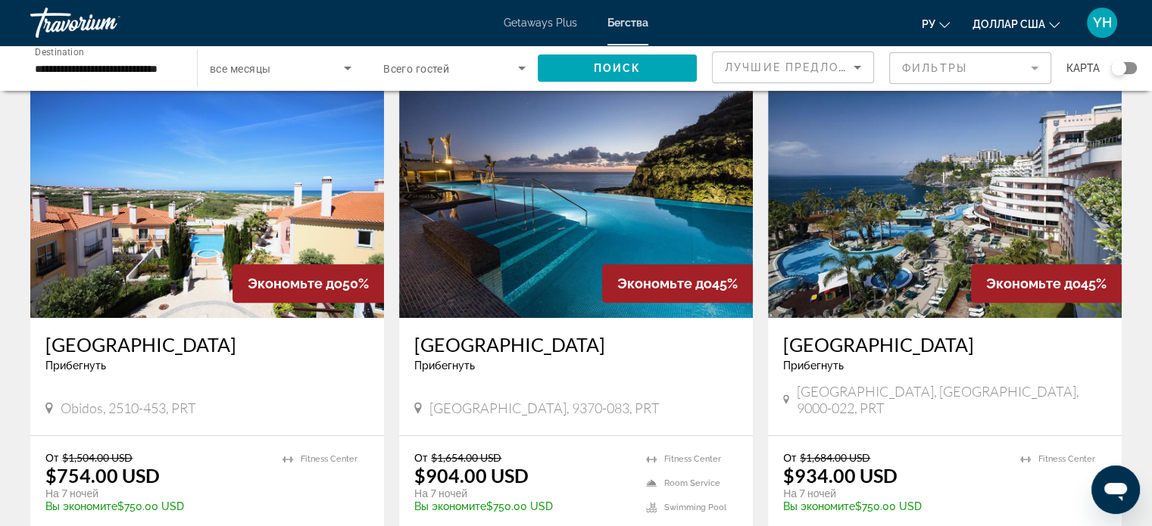
click at [897, 239] on img "Основное содержание" at bounding box center [945, 197] width 354 height 242
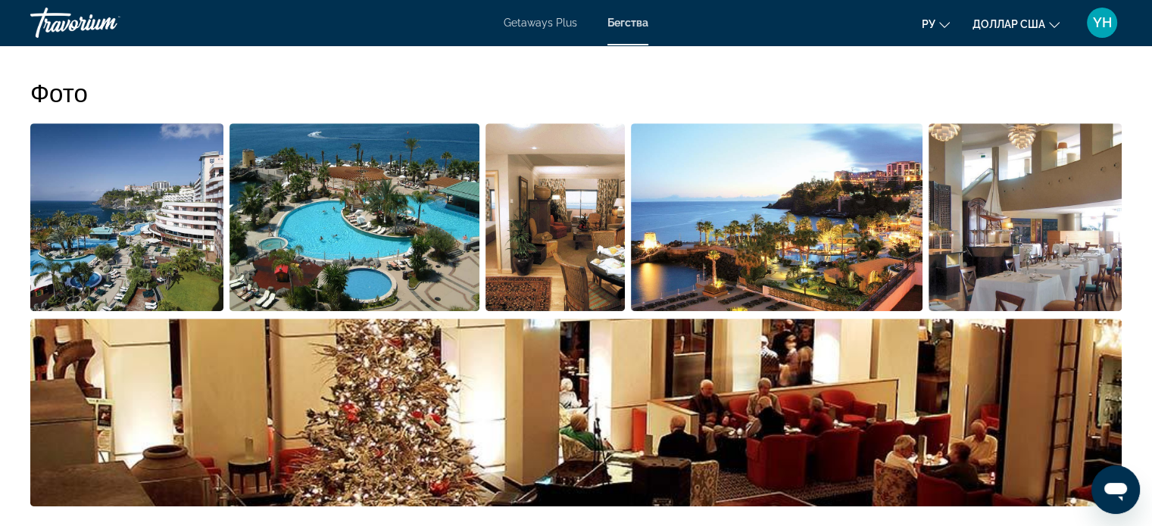
scroll to position [682, 0]
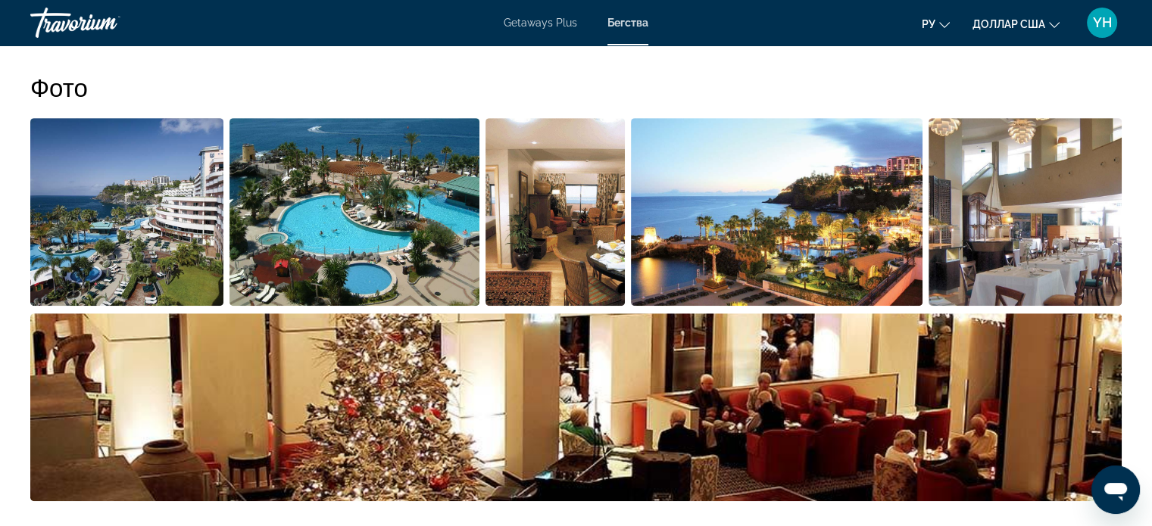
click at [845, 232] on img "Open full-screen image slider" at bounding box center [777, 212] width 292 height 188
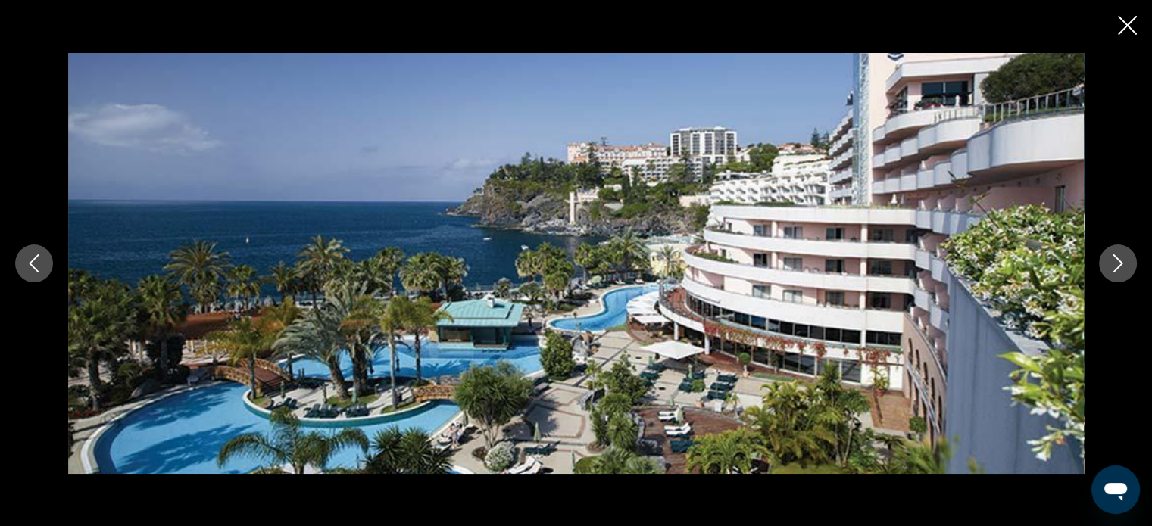
click at [1123, 264] on icon "Next image" at bounding box center [1118, 264] width 18 height 18
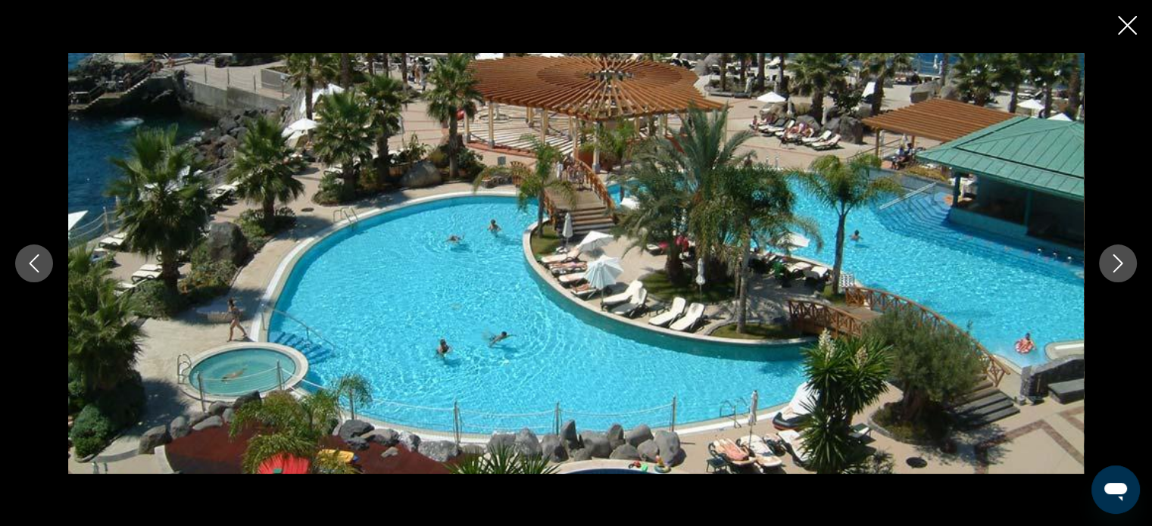
click at [1123, 264] on icon "Next image" at bounding box center [1118, 264] width 18 height 18
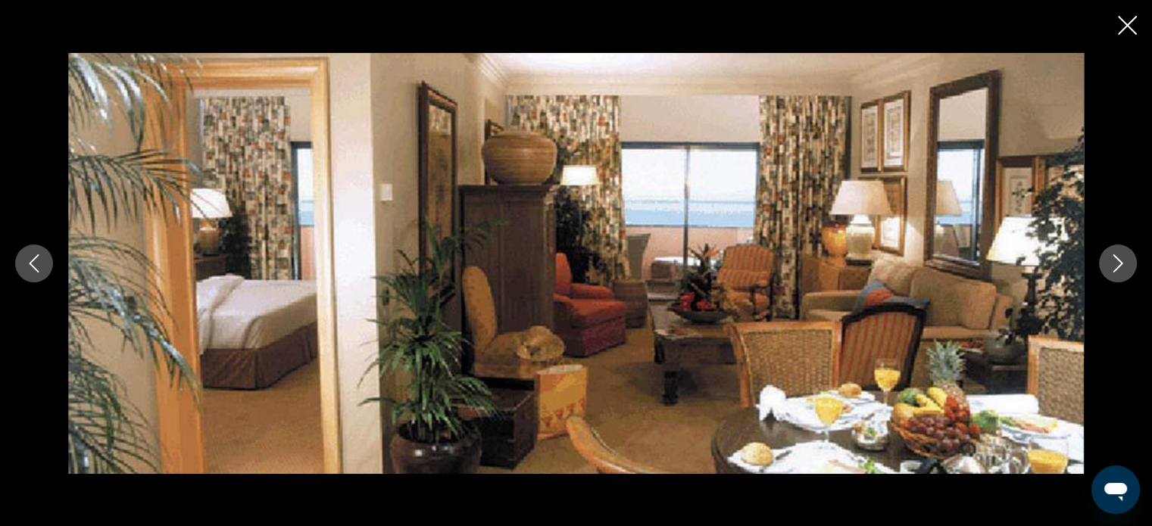
click at [1123, 264] on icon "Next image" at bounding box center [1118, 264] width 18 height 18
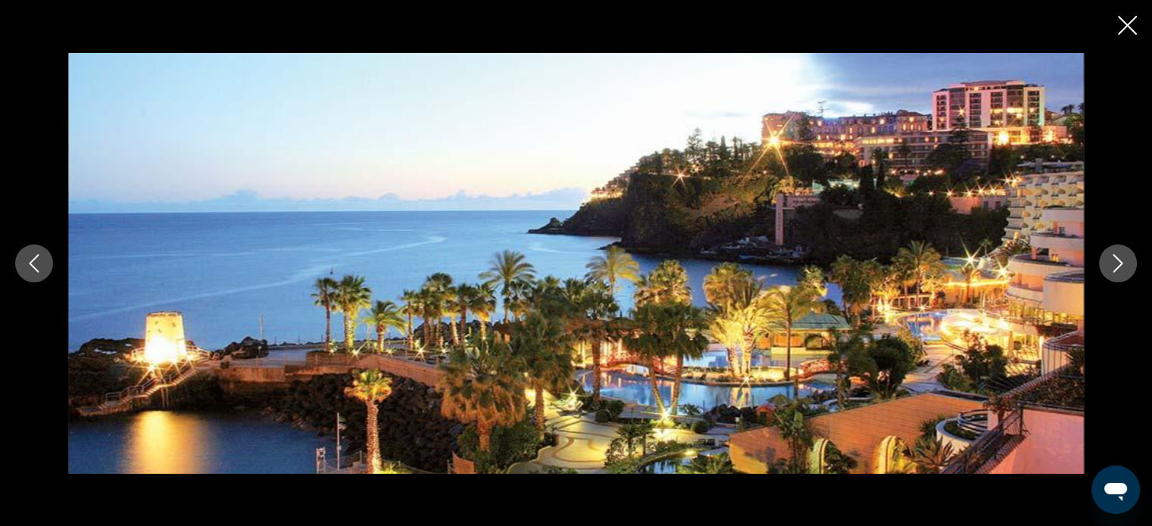
click at [1123, 264] on icon "Next image" at bounding box center [1118, 264] width 18 height 18
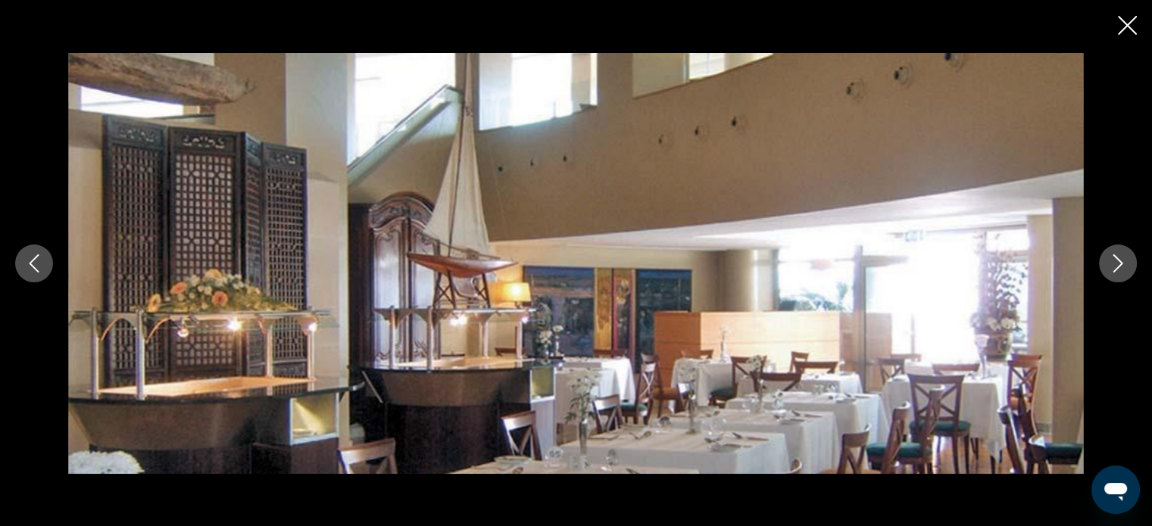
click at [1123, 264] on icon "Next image" at bounding box center [1118, 264] width 18 height 18
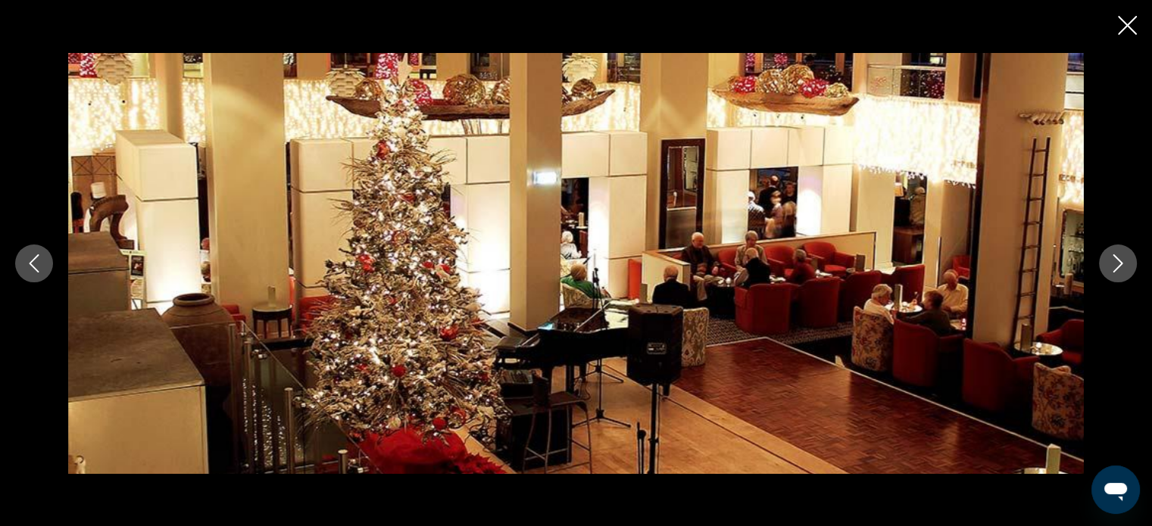
click at [1123, 264] on icon "Next image" at bounding box center [1118, 264] width 18 height 18
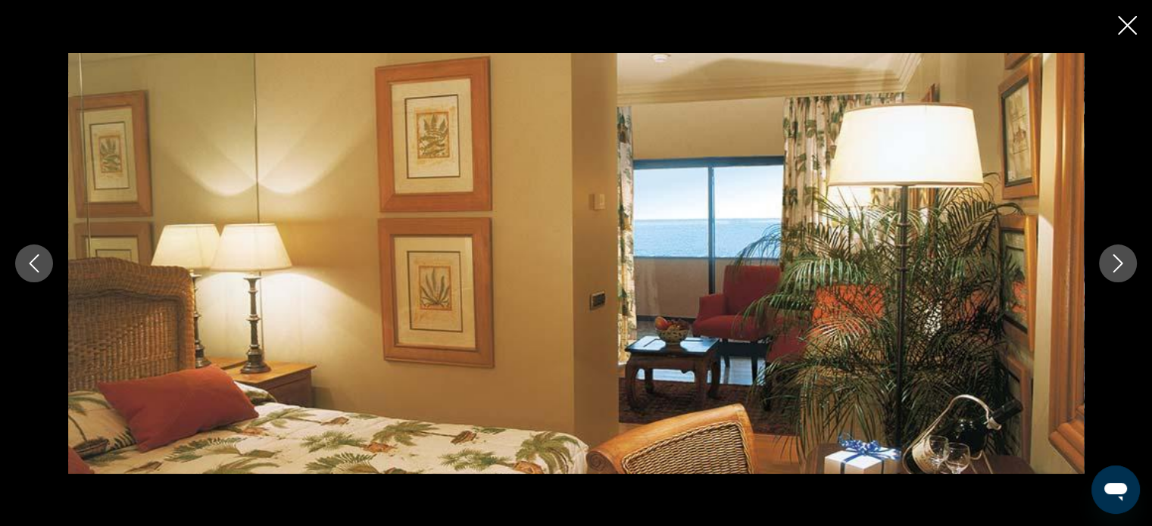
click at [1123, 264] on icon "Next image" at bounding box center [1118, 264] width 18 height 18
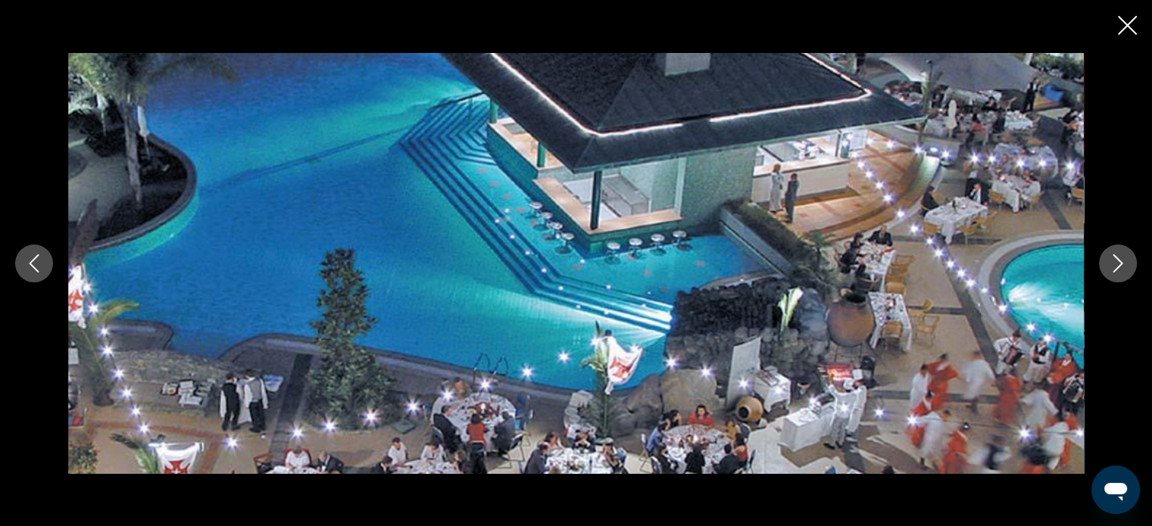
click at [1123, 264] on icon "Next image" at bounding box center [1118, 264] width 18 height 18
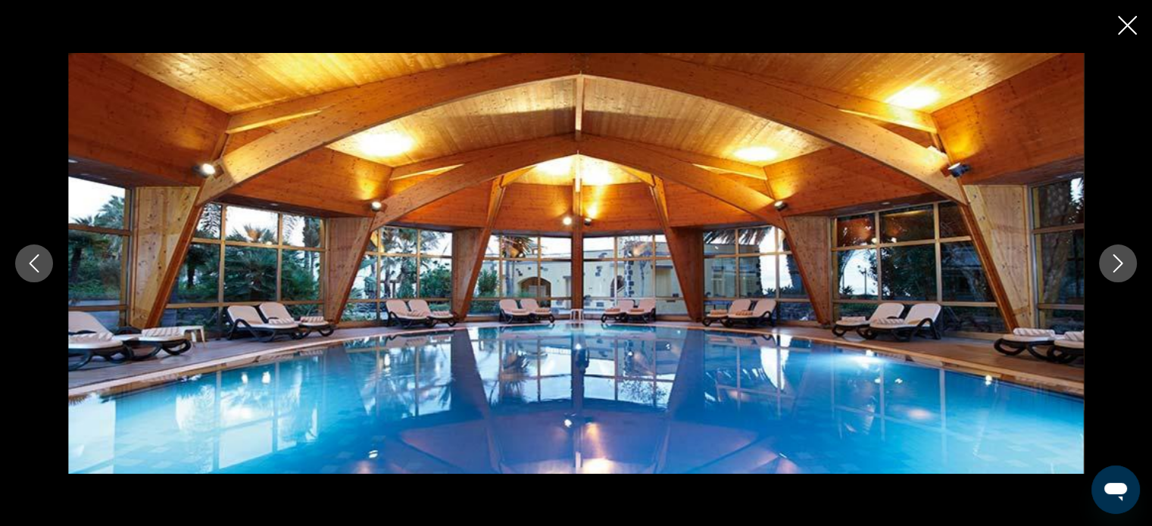
click at [1123, 264] on icon "Next image" at bounding box center [1118, 264] width 18 height 18
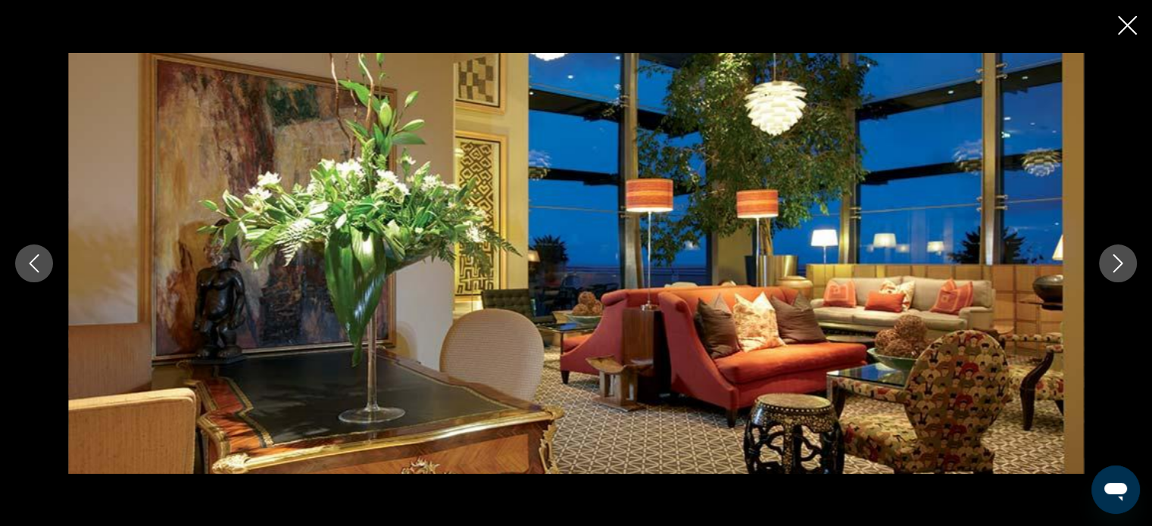
click at [1123, 264] on icon "Next image" at bounding box center [1118, 264] width 18 height 18
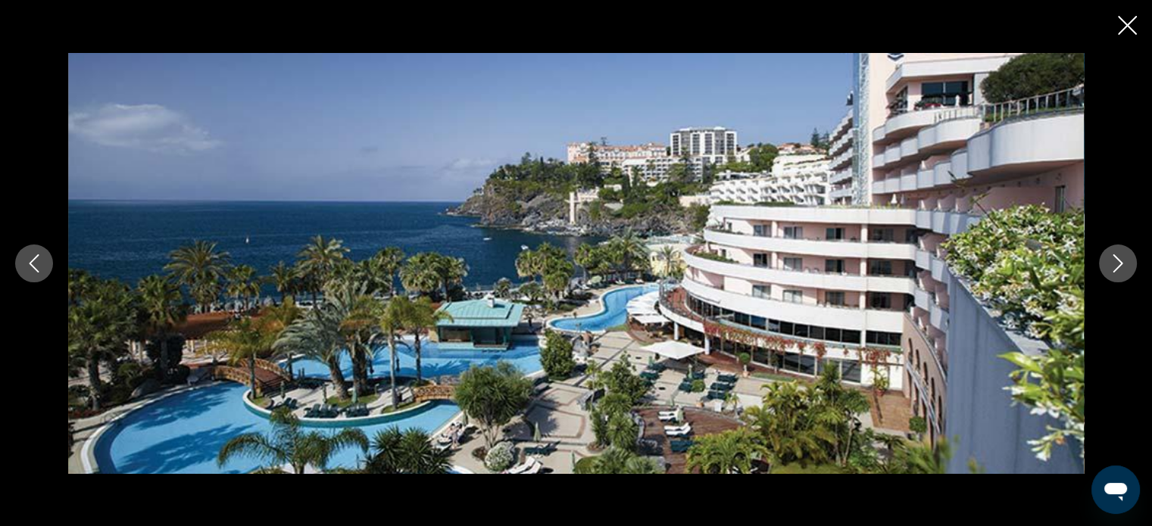
click at [1123, 264] on icon "Next image" at bounding box center [1118, 264] width 18 height 18
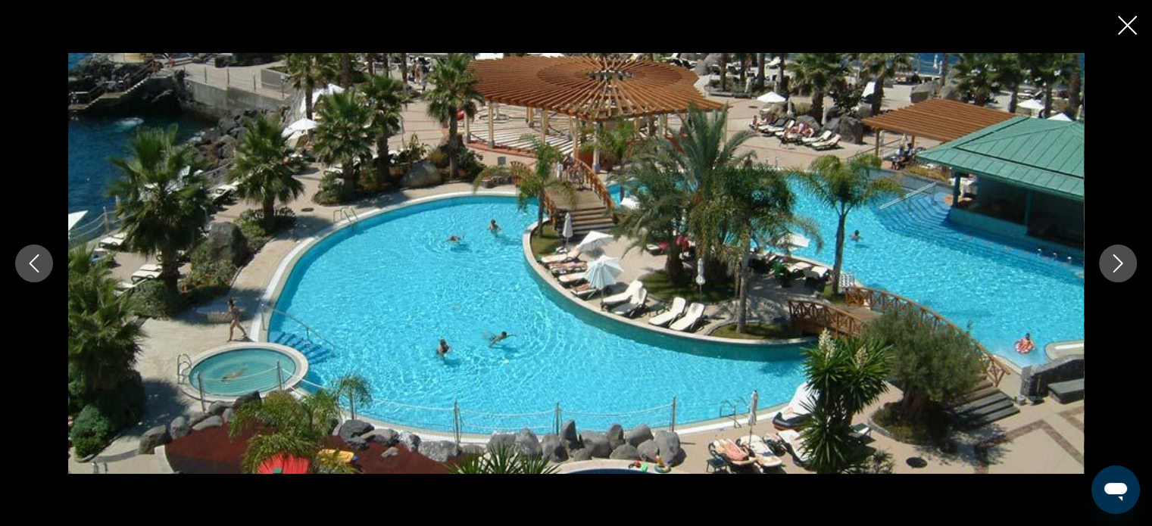
click at [1123, 264] on icon "Next image" at bounding box center [1118, 264] width 18 height 18
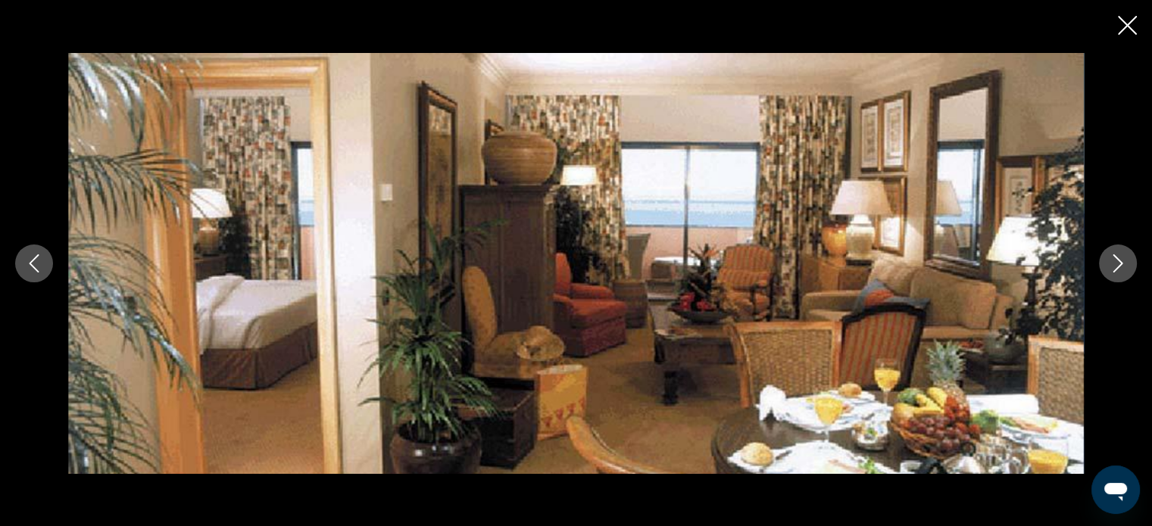
click at [1123, 264] on icon "Next image" at bounding box center [1118, 264] width 18 height 18
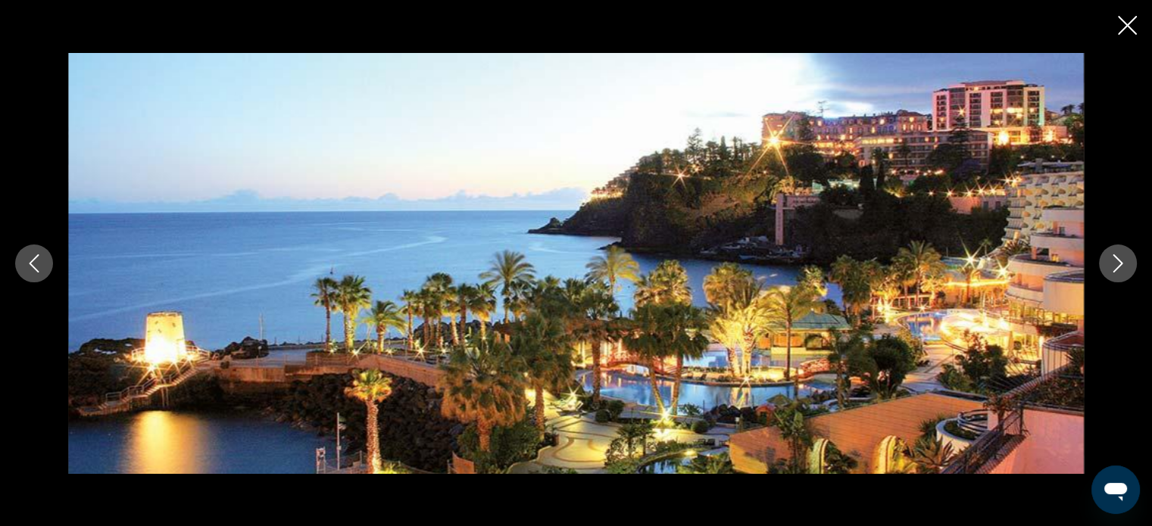
click at [1121, 22] on icon "Close slideshow" at bounding box center [1127, 25] width 19 height 19
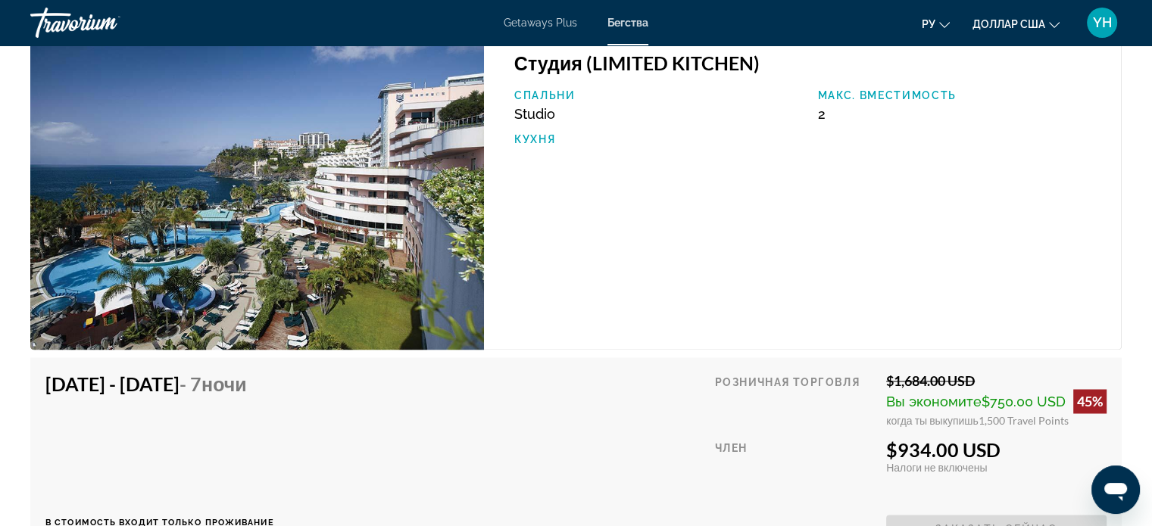
scroll to position [2348, 0]
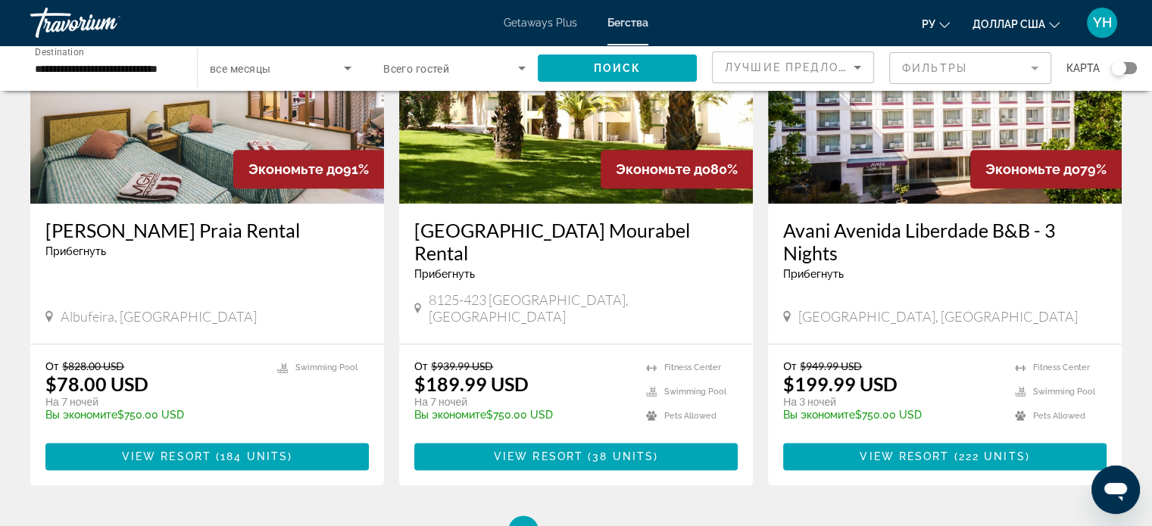
scroll to position [1818, 0]
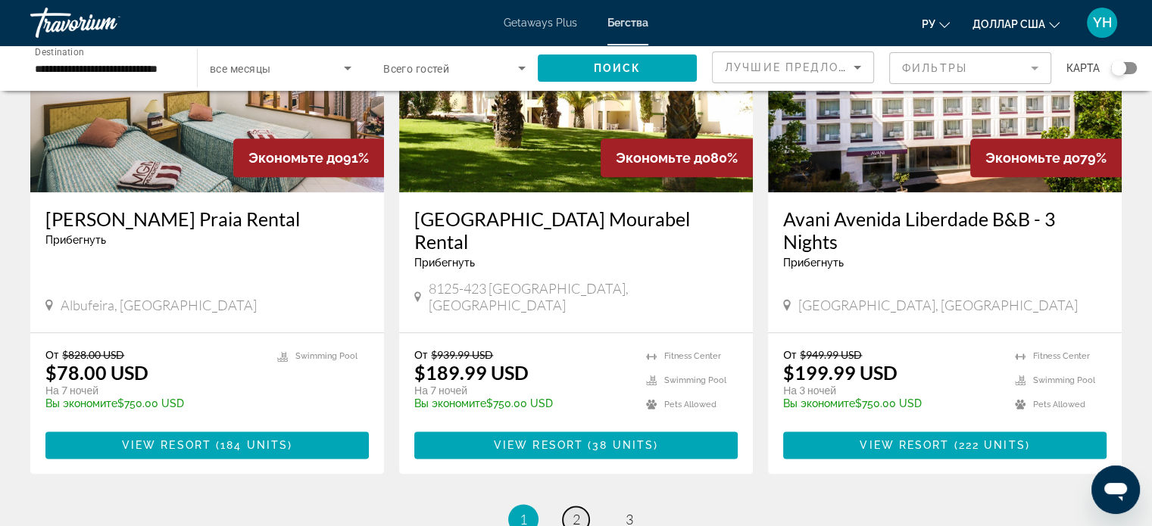
click at [573, 511] on span "2" at bounding box center [577, 519] width 8 height 17
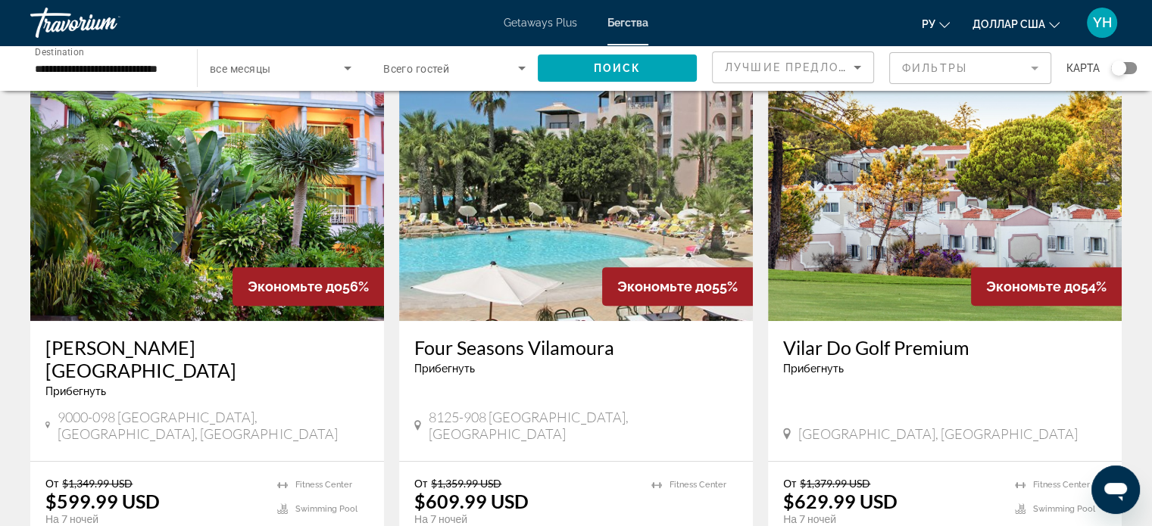
scroll to position [606, 0]
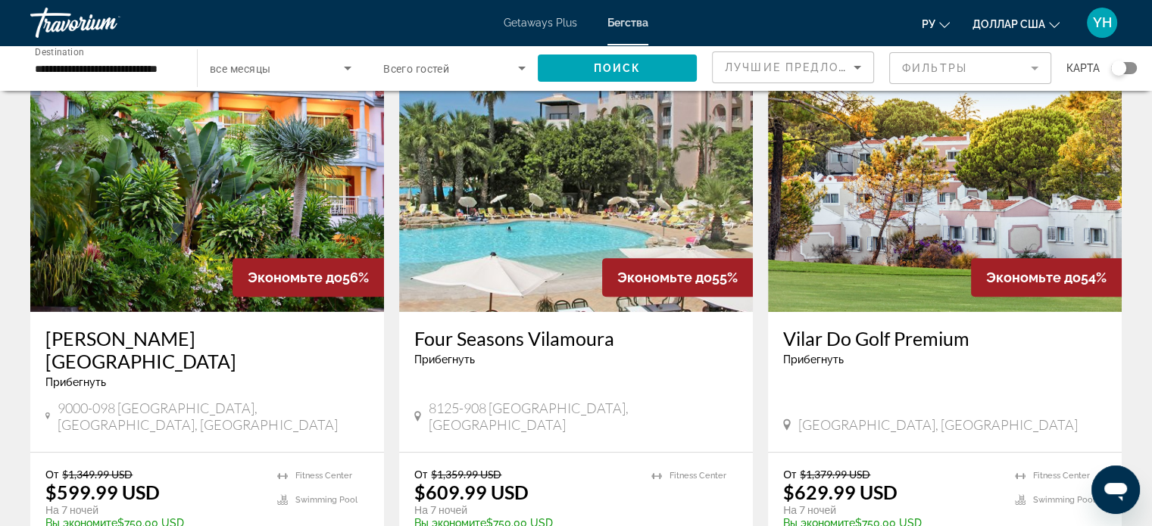
click at [167, 238] on img "Основное содержание" at bounding box center [207, 191] width 354 height 242
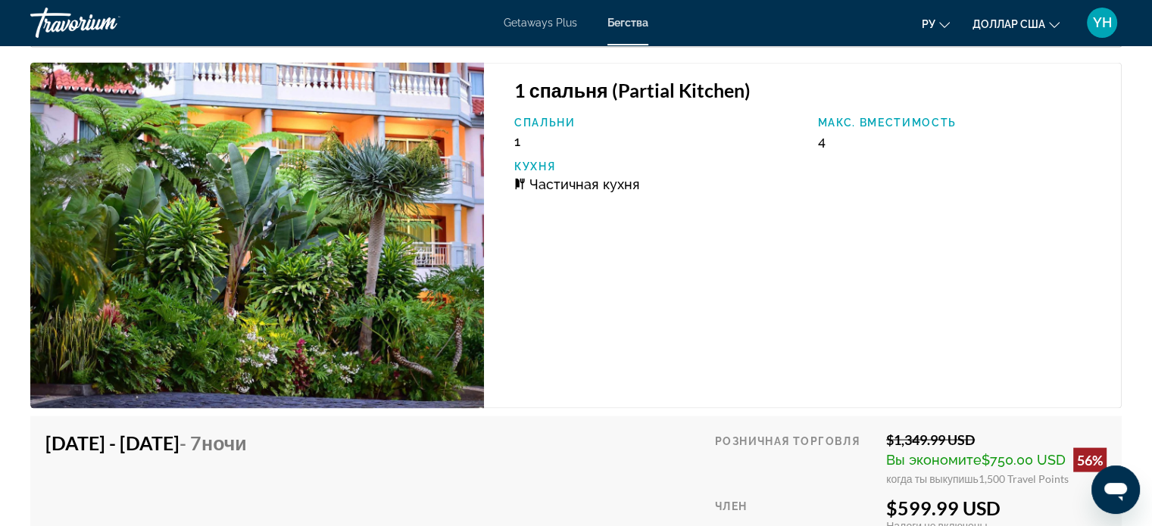
scroll to position [3030, 0]
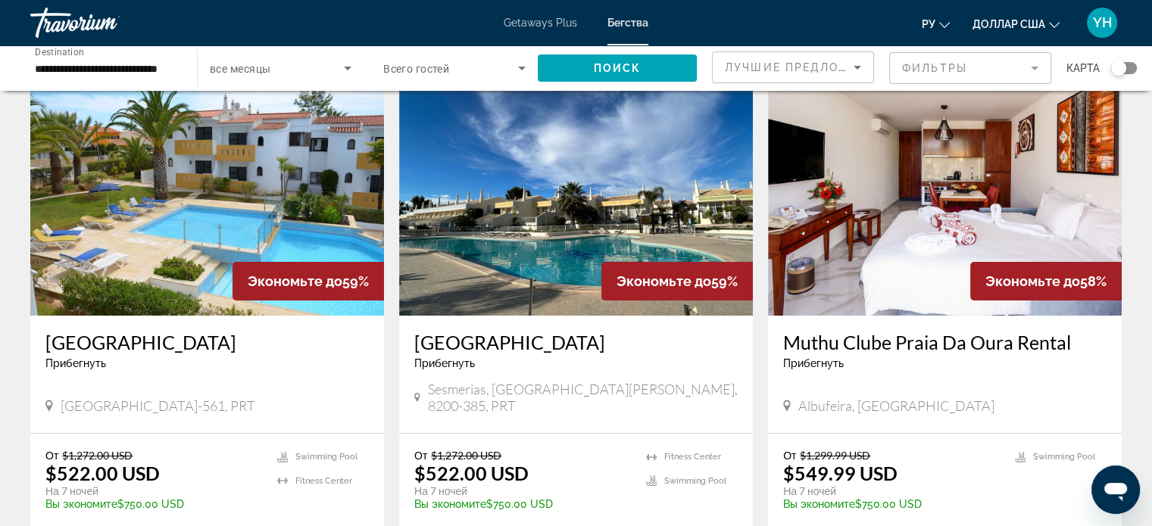
scroll to position [76, 0]
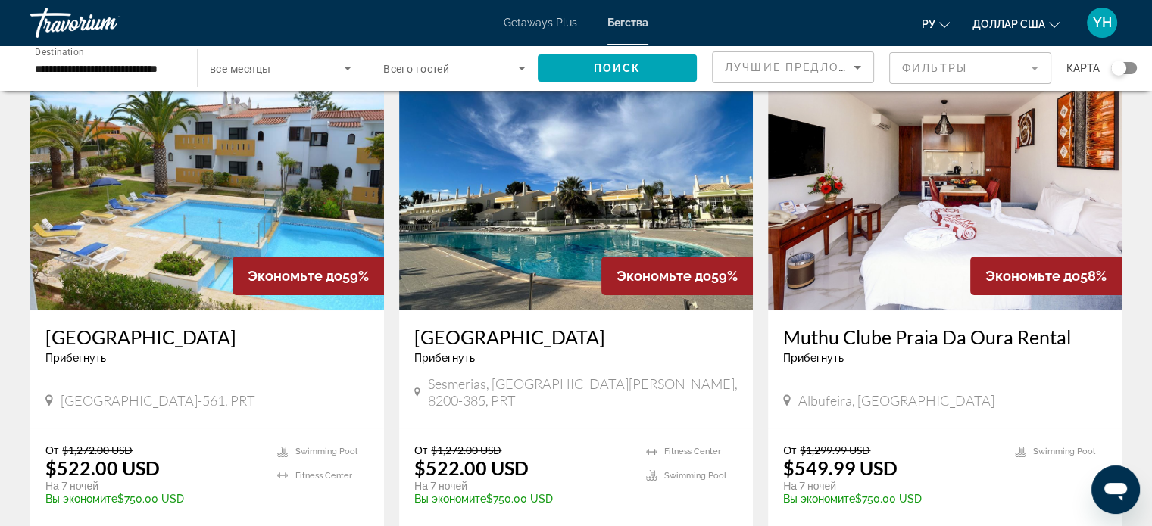
click at [949, 183] on img "Основное содержание" at bounding box center [945, 189] width 354 height 242
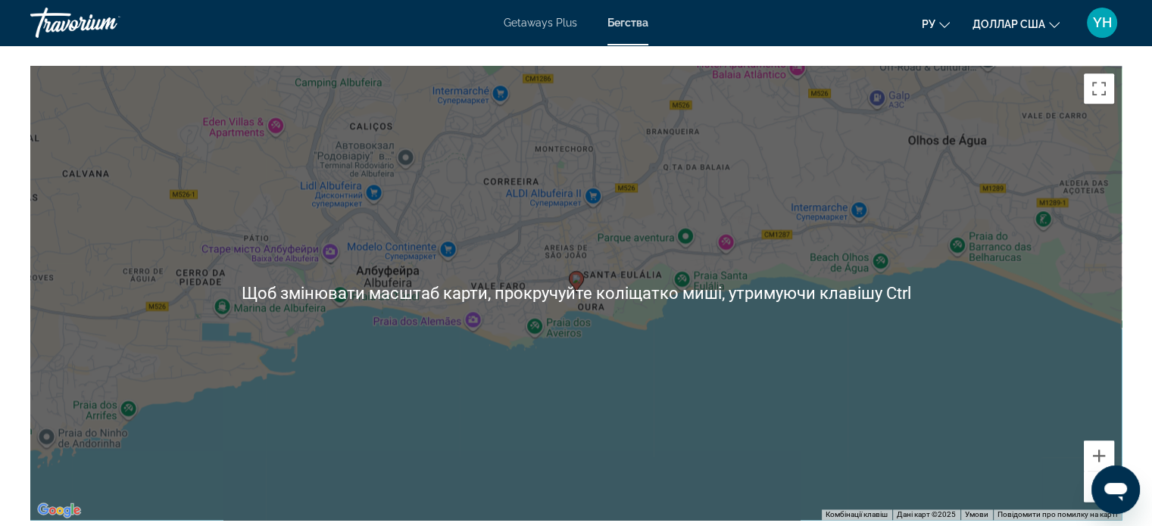
scroll to position [1818, 0]
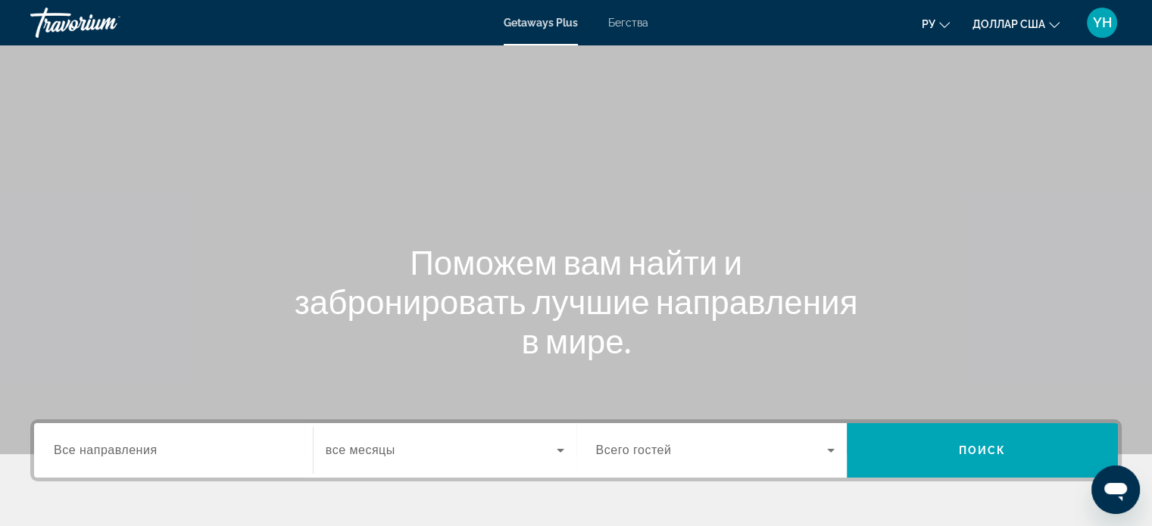
click at [624, 26] on font "Бегства" at bounding box center [628, 23] width 40 height 12
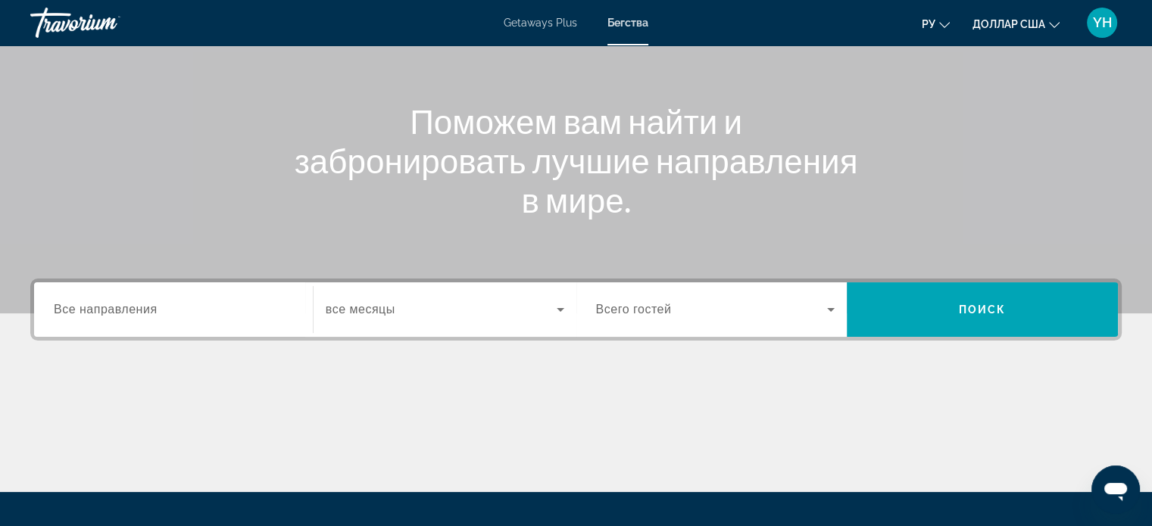
scroll to position [151, 0]
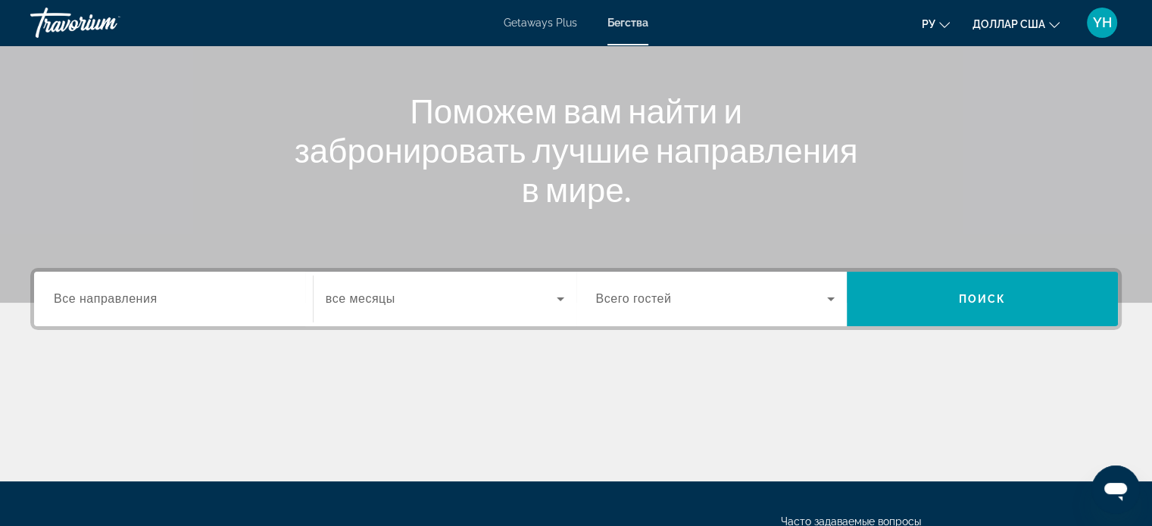
click at [129, 299] on span "Все направления" at bounding box center [106, 298] width 104 height 13
click at [129, 299] on input "Destination Все направления" at bounding box center [173, 300] width 239 height 18
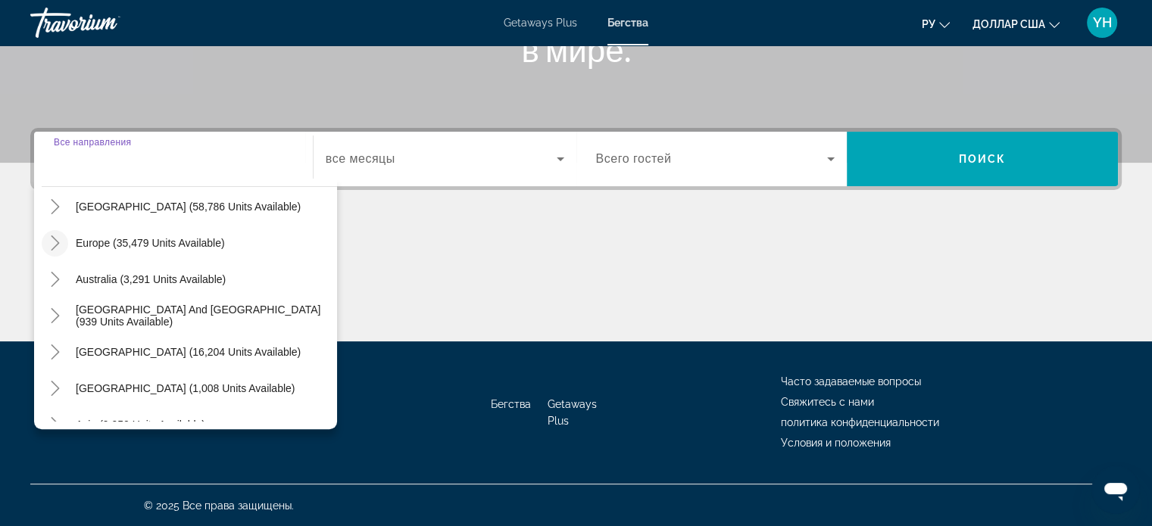
click at [53, 242] on icon "Toggle Europe (35,479 units available)" at bounding box center [55, 243] width 15 height 15
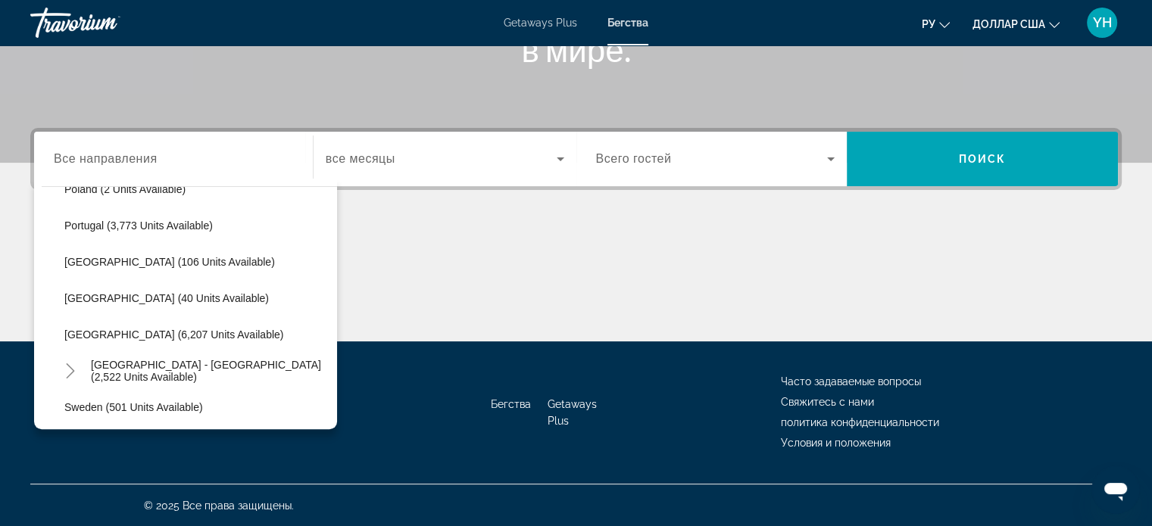
scroll to position [720, 0]
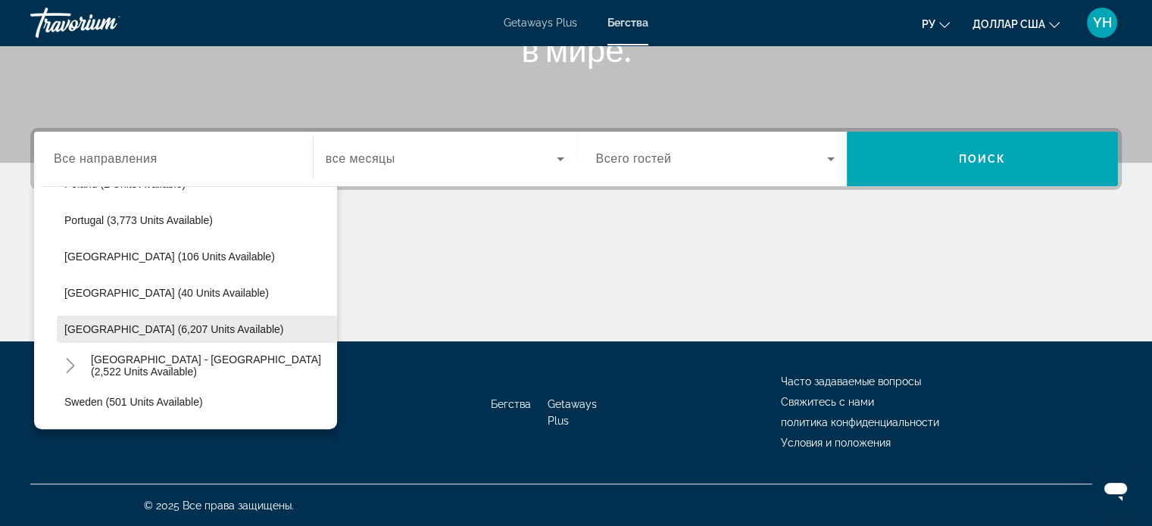
click at [127, 326] on span "Spain (6,207 units available)" at bounding box center [173, 329] width 219 height 12
type input "**********"
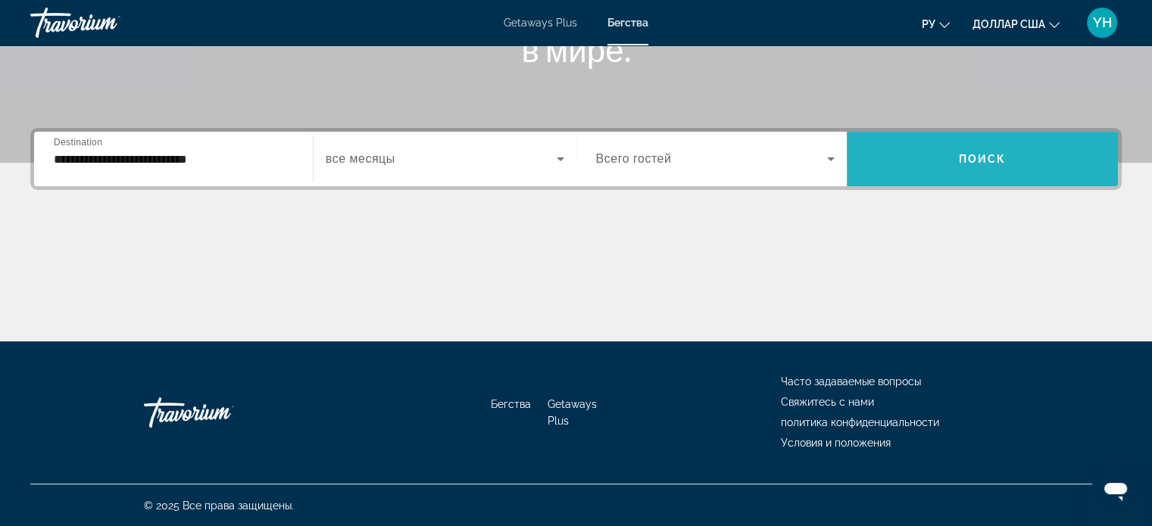
click at [989, 148] on span "Search widget" at bounding box center [982, 159] width 271 height 36
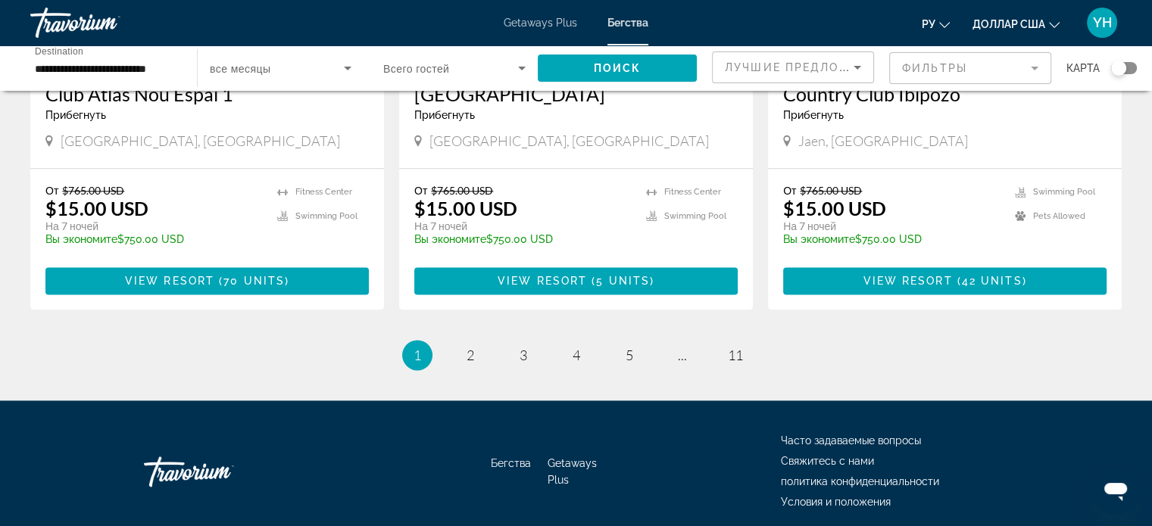
scroll to position [1945, 0]
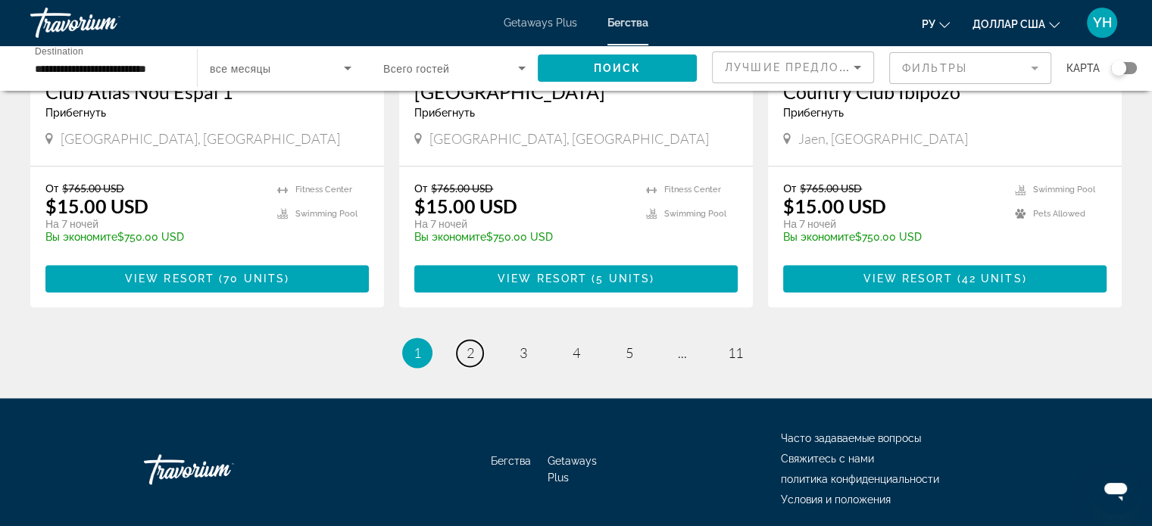
drag, startPoint x: 467, startPoint y: 297, endPoint x: 665, endPoint y: 292, distance: 197.8
click at [470, 345] on span "2" at bounding box center [471, 353] width 8 height 17
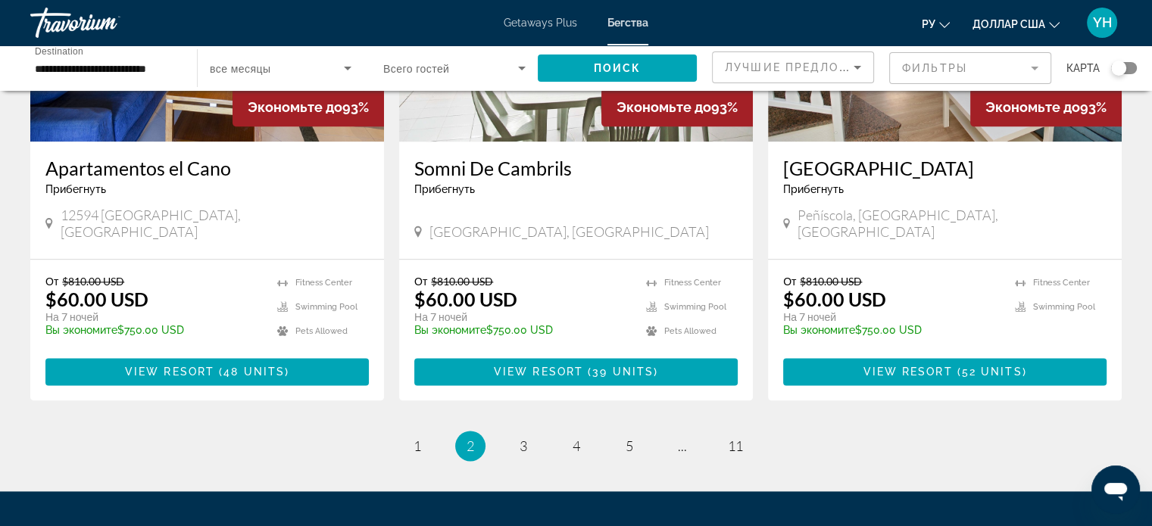
scroll to position [1923, 0]
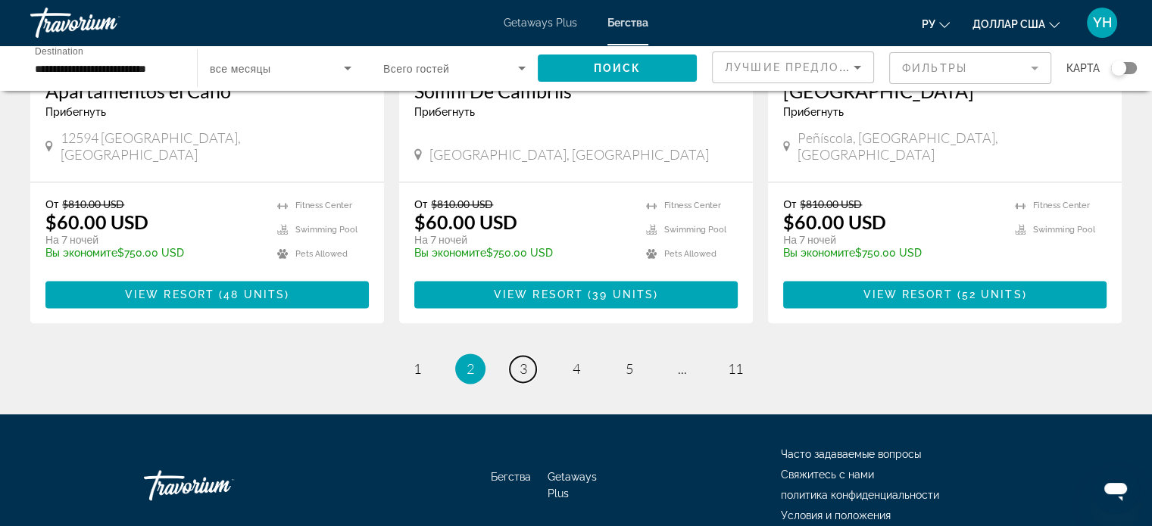
drag, startPoint x: 523, startPoint y: 301, endPoint x: 661, endPoint y: 301, distance: 137.1
click at [526, 361] on span "3" at bounding box center [524, 369] width 8 height 17
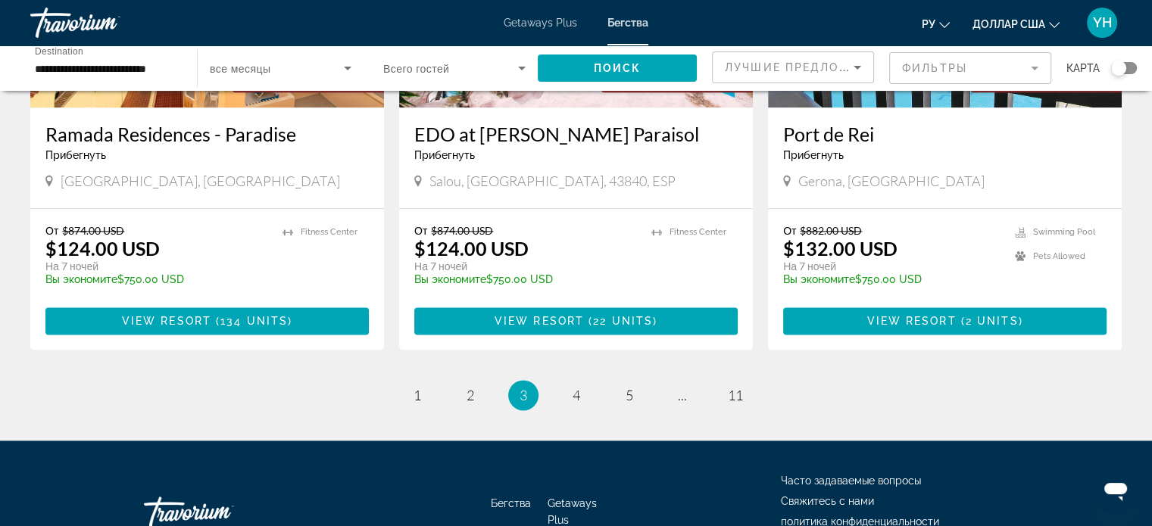
scroll to position [1946, 0]
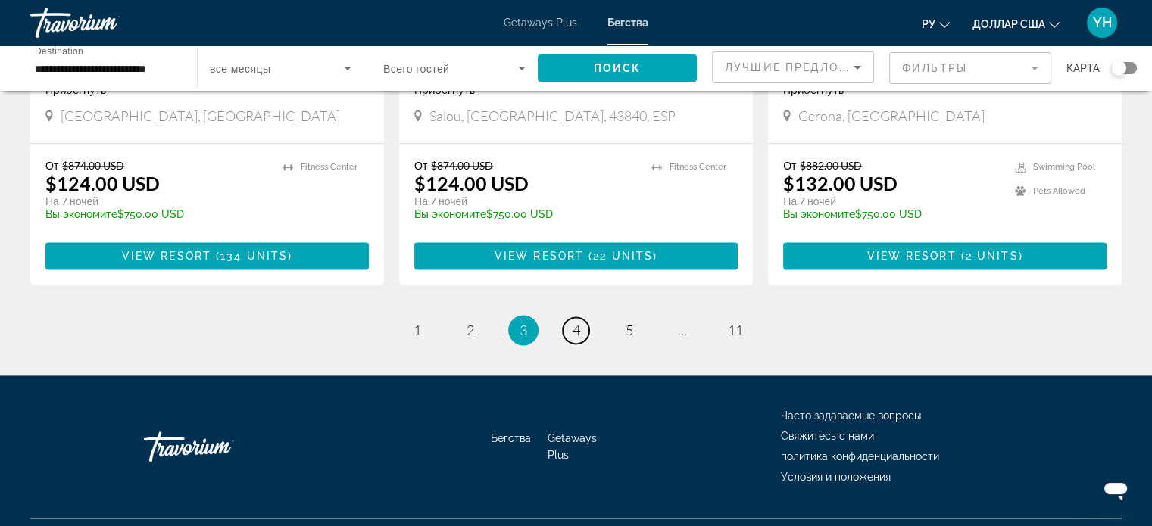
drag, startPoint x: 573, startPoint y: 300, endPoint x: 916, endPoint y: 272, distance: 343.5
click at [582, 317] on link "page 4" at bounding box center [576, 330] width 27 height 27
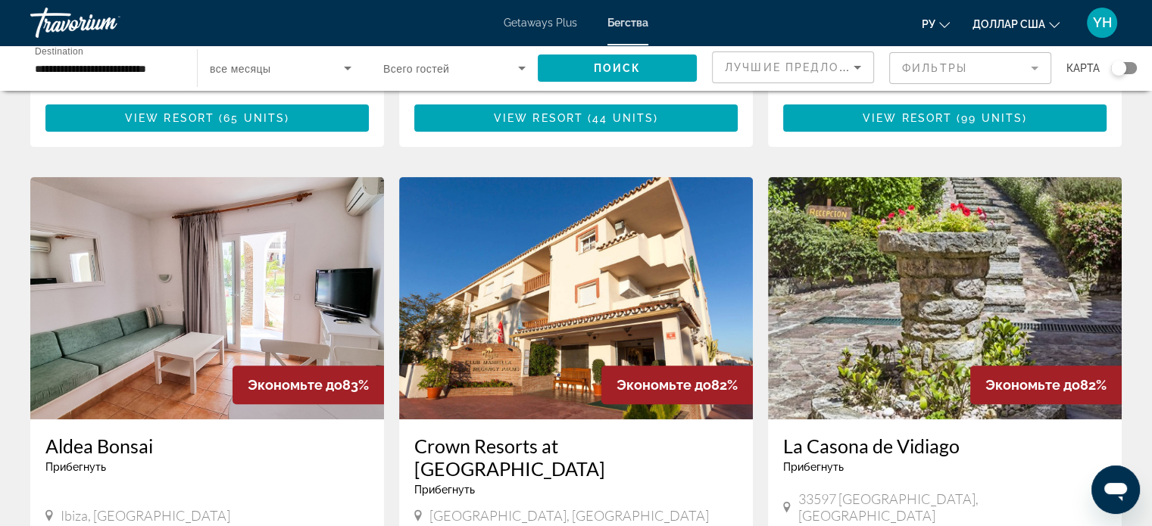
scroll to position [530, 0]
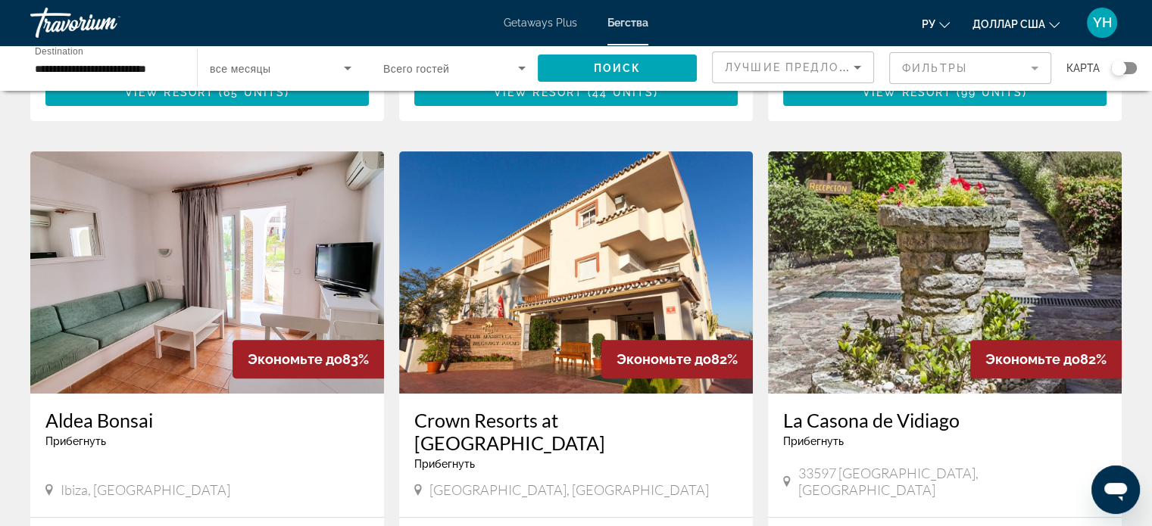
click at [533, 277] on img "Основное содержание" at bounding box center [576, 272] width 354 height 242
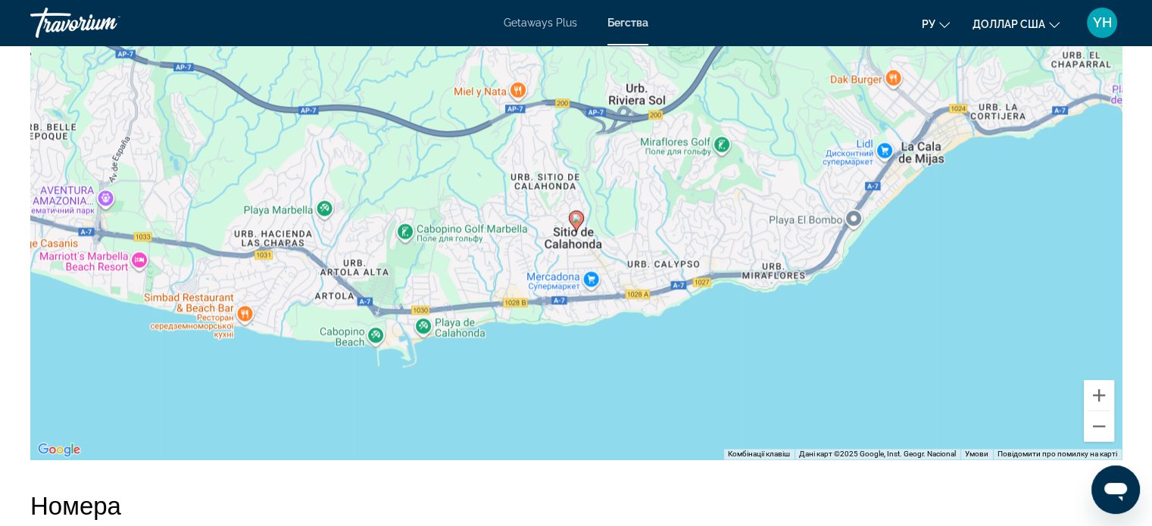
scroll to position [2121, 0]
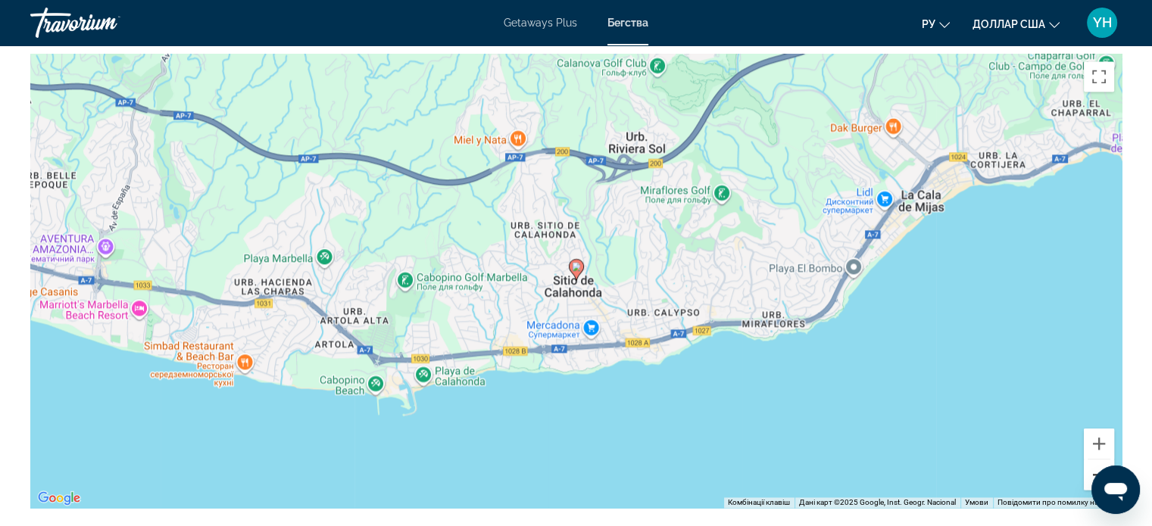
click at [1095, 462] on button "Зменшити" at bounding box center [1099, 475] width 30 height 30
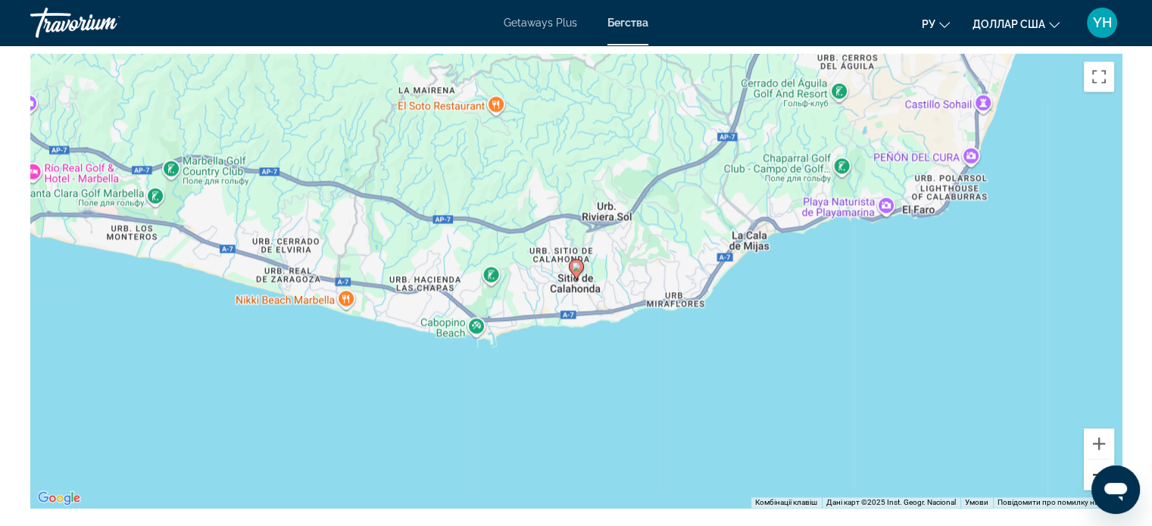
click at [1095, 462] on button "Зменшити" at bounding box center [1099, 475] width 30 height 30
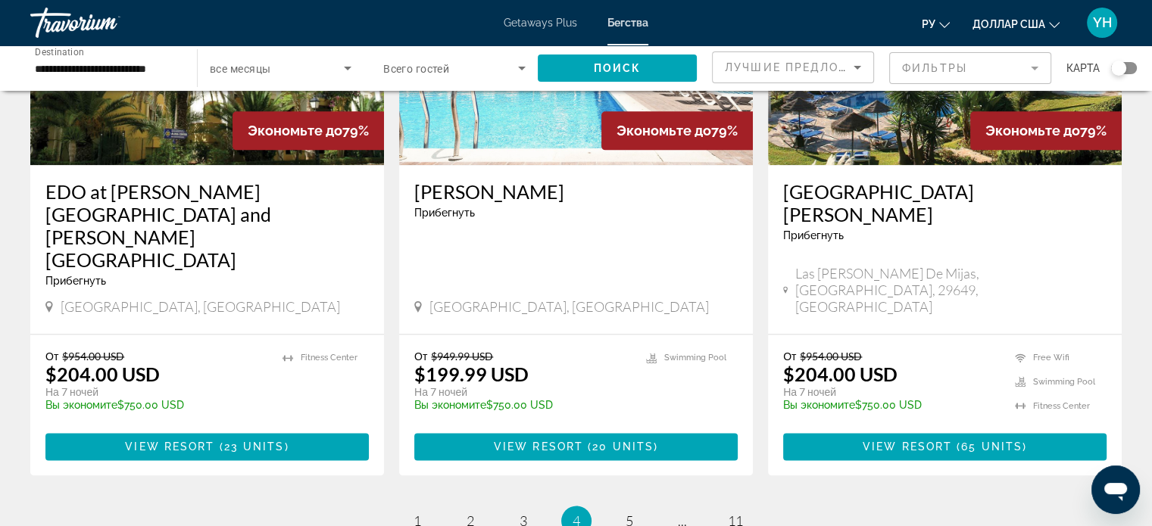
scroll to position [1869, 0]
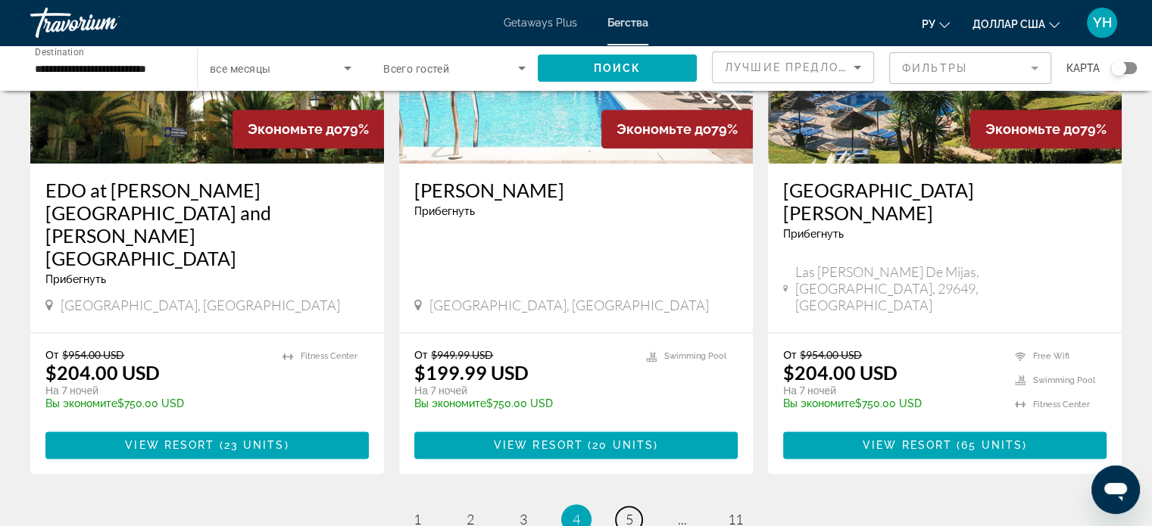
drag, startPoint x: 622, startPoint y: 374, endPoint x: 770, endPoint y: 374, distance: 147.7
click at [624, 507] on link "page 5" at bounding box center [629, 520] width 27 height 27
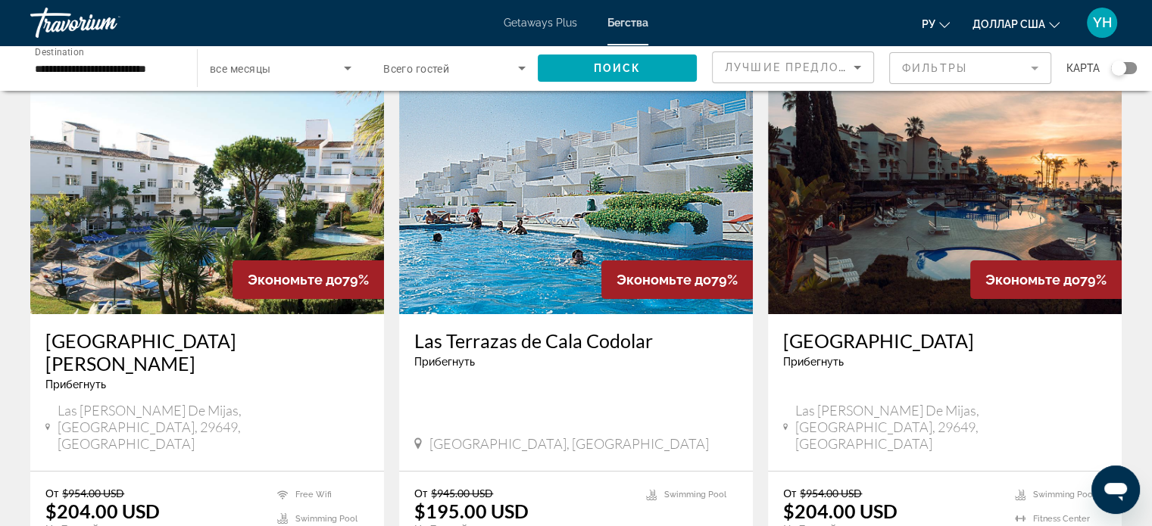
scroll to position [76, 0]
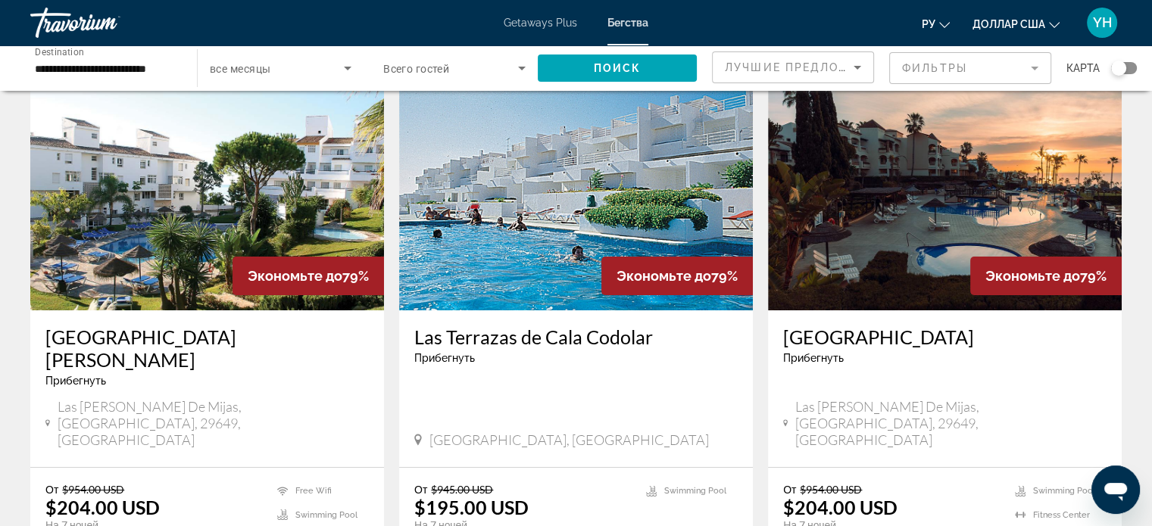
click at [873, 236] on img "Основное содержание" at bounding box center [945, 189] width 354 height 242
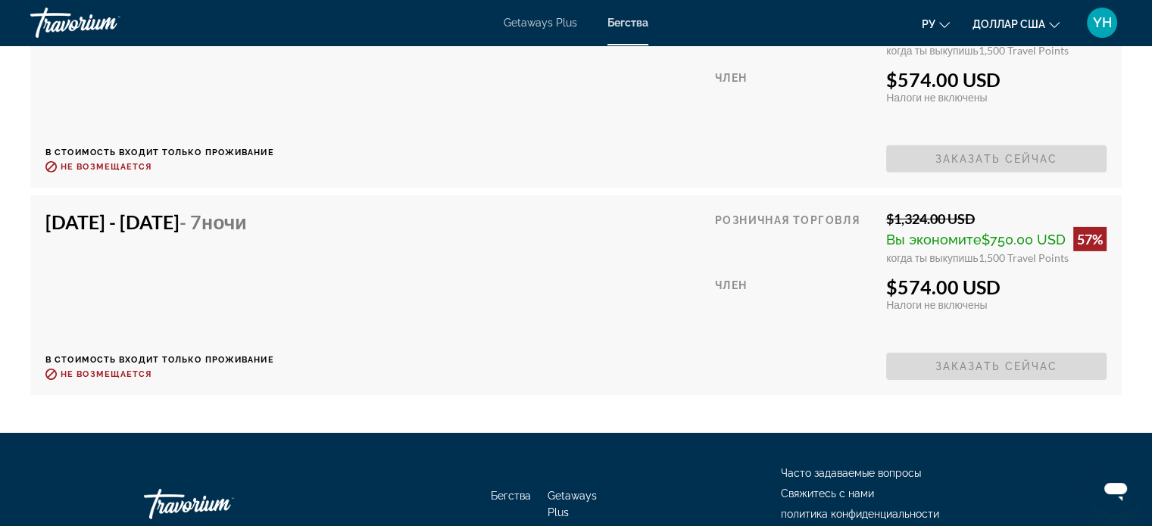
scroll to position [4784, 0]
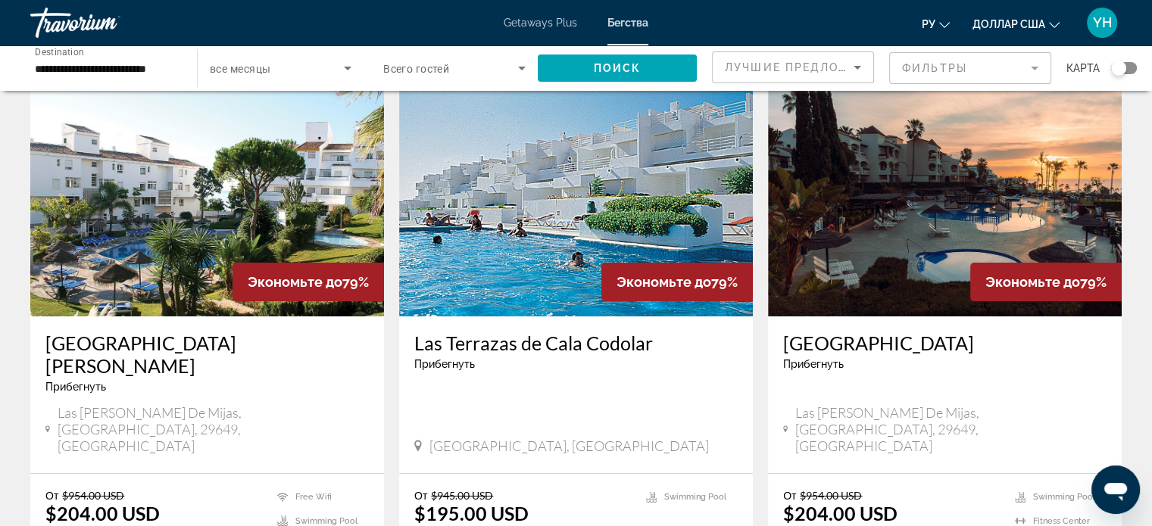
scroll to position [76, 0]
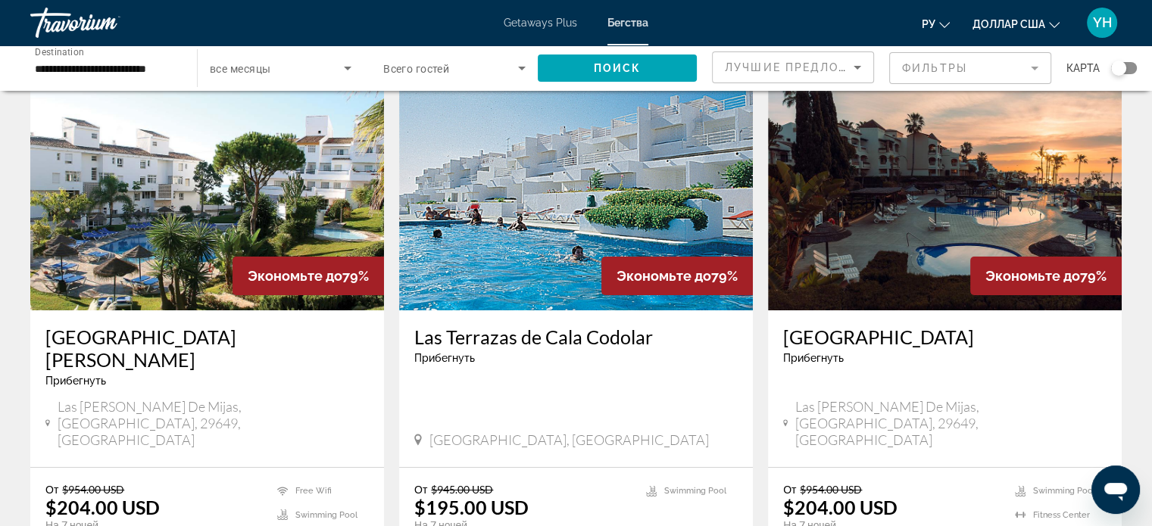
click at [233, 242] on img "Основное содержание" at bounding box center [207, 189] width 354 height 242
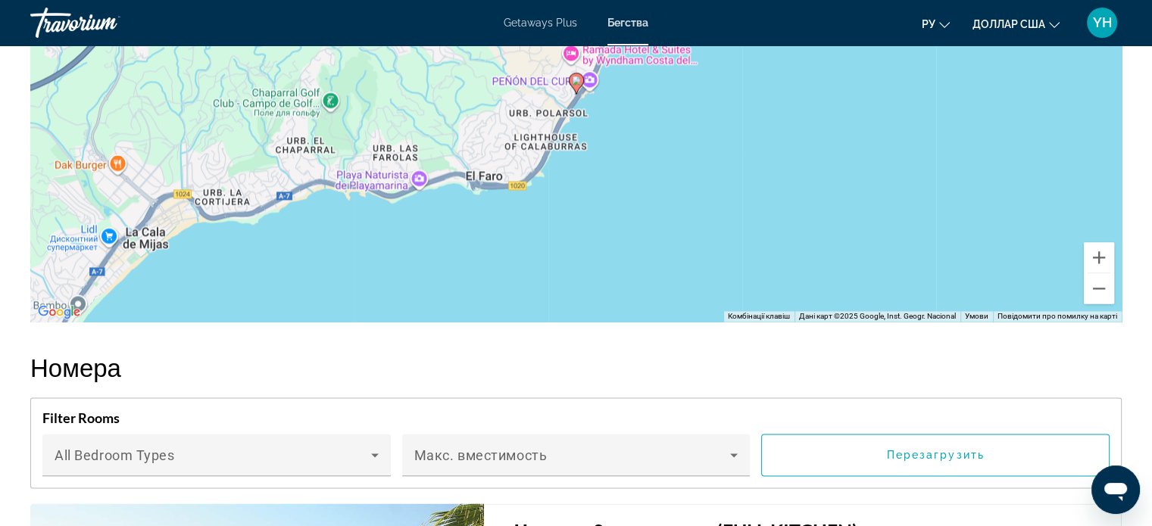
scroll to position [2272, 0]
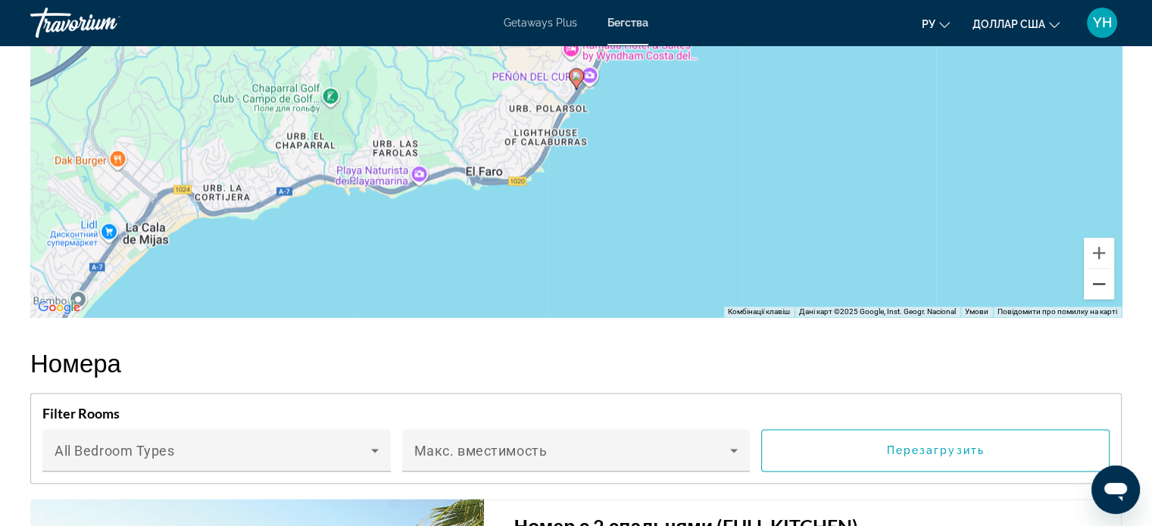
click at [1097, 269] on button "Зменшити" at bounding box center [1099, 284] width 30 height 30
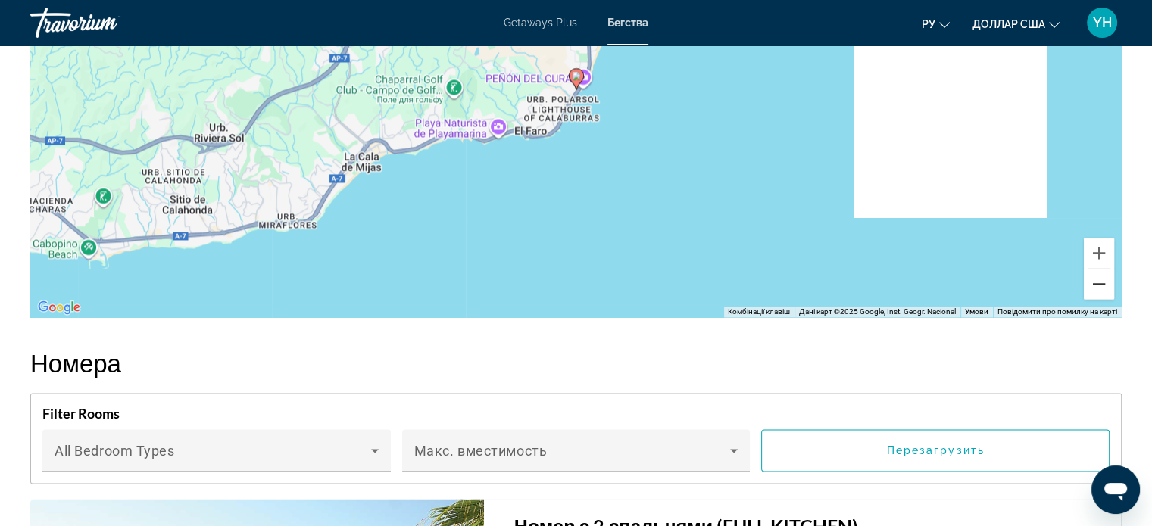
click at [1097, 269] on button "Зменшити" at bounding box center [1099, 284] width 30 height 30
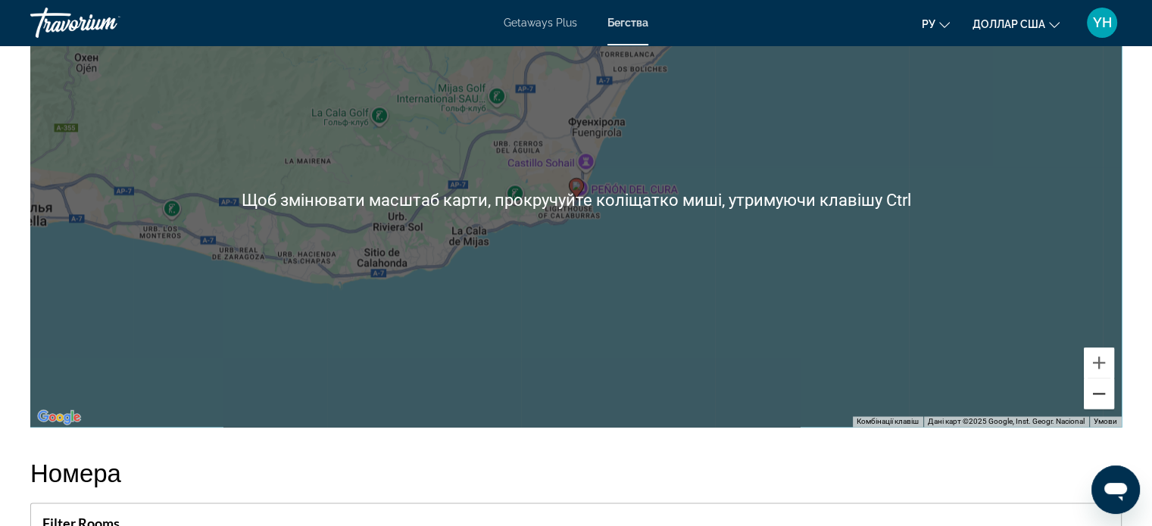
scroll to position [2121, 0]
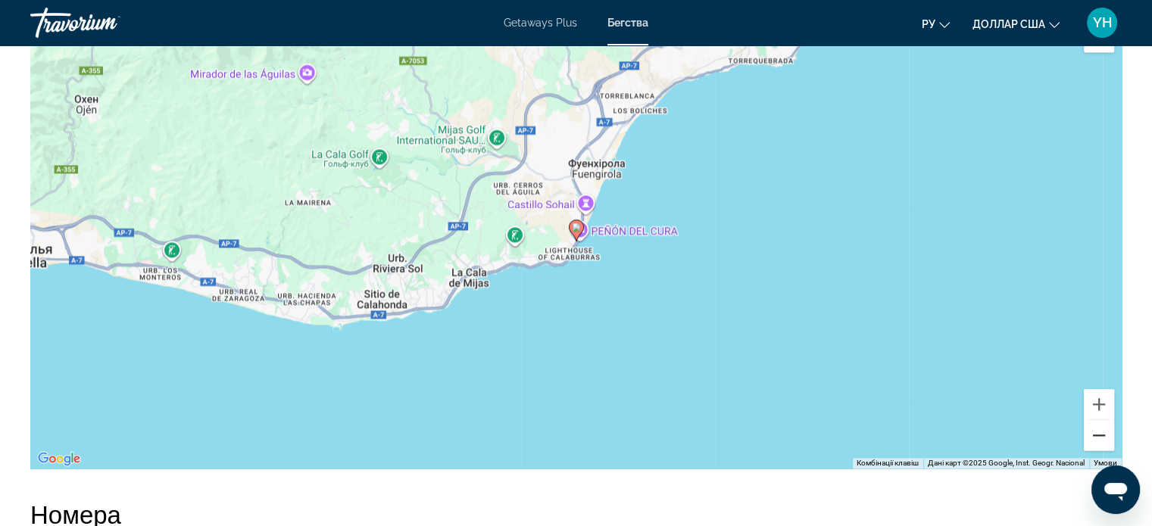
click at [1103, 420] on button "Зменшити" at bounding box center [1099, 435] width 30 height 30
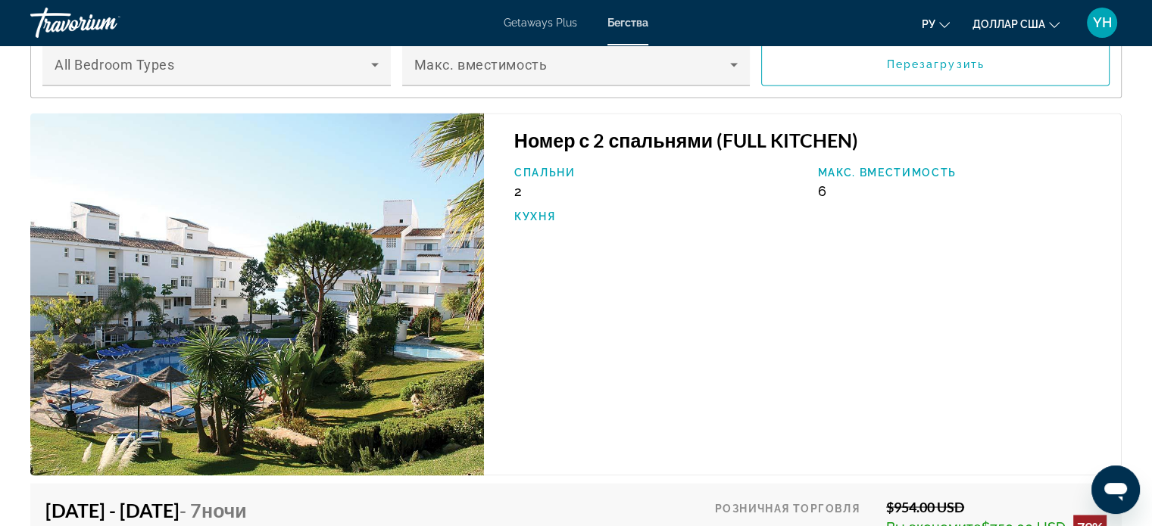
scroll to position [2651, 0]
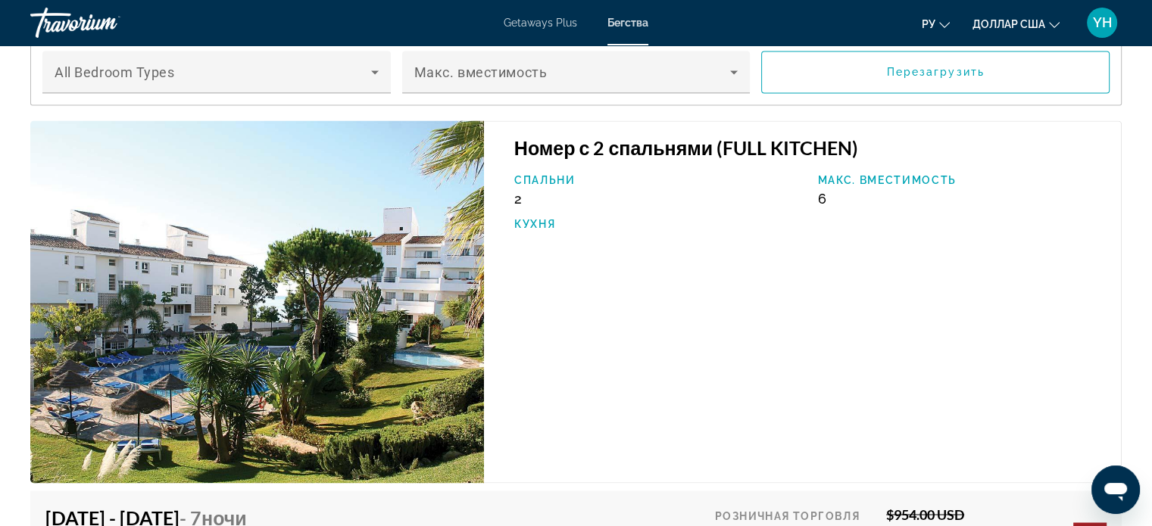
click at [315, 263] on img "Основное содержание" at bounding box center [257, 301] width 454 height 363
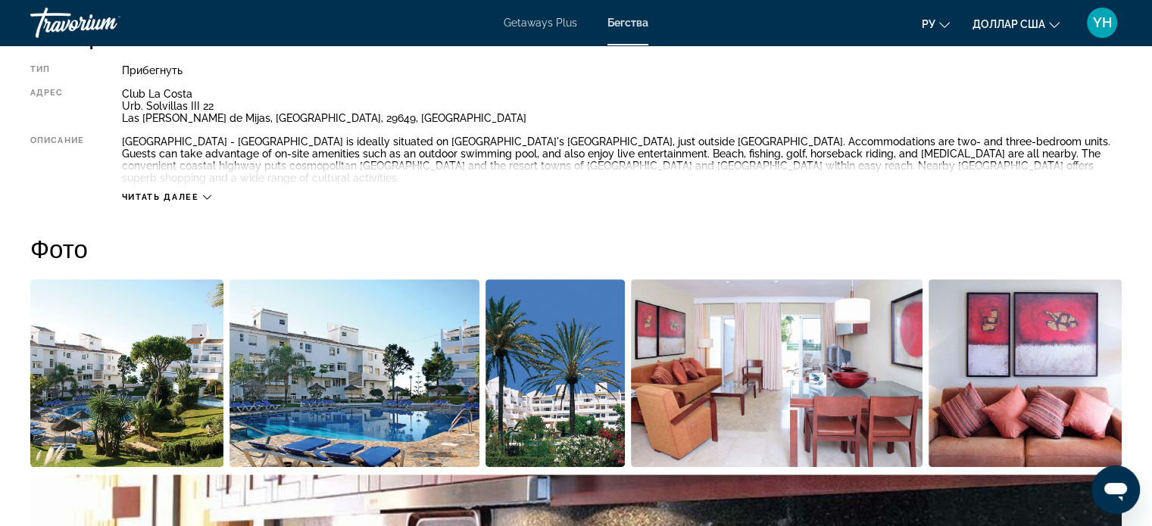
scroll to position [530, 0]
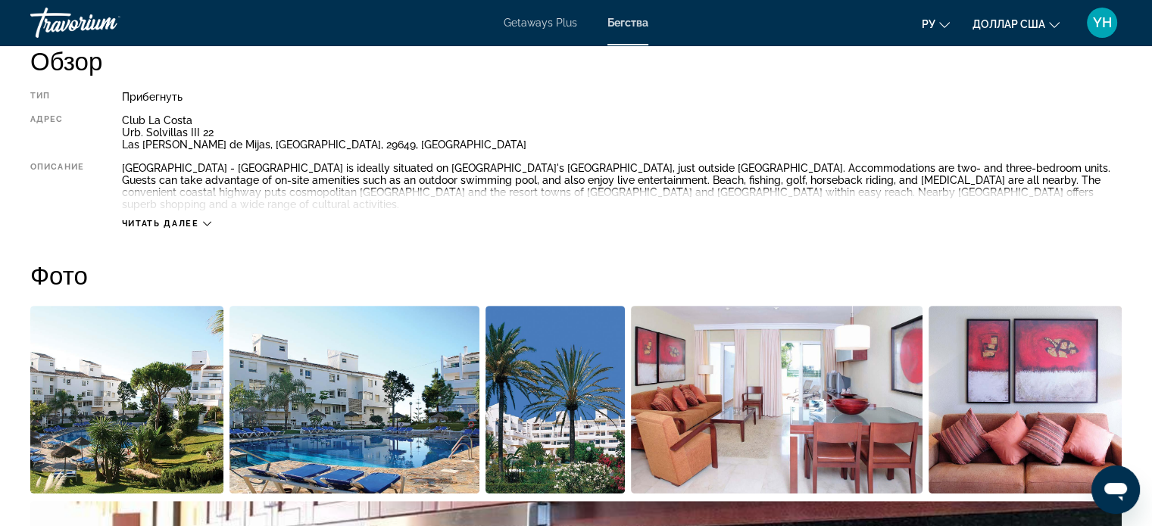
click at [739, 398] on img "Open full-screen image slider" at bounding box center [777, 400] width 292 height 188
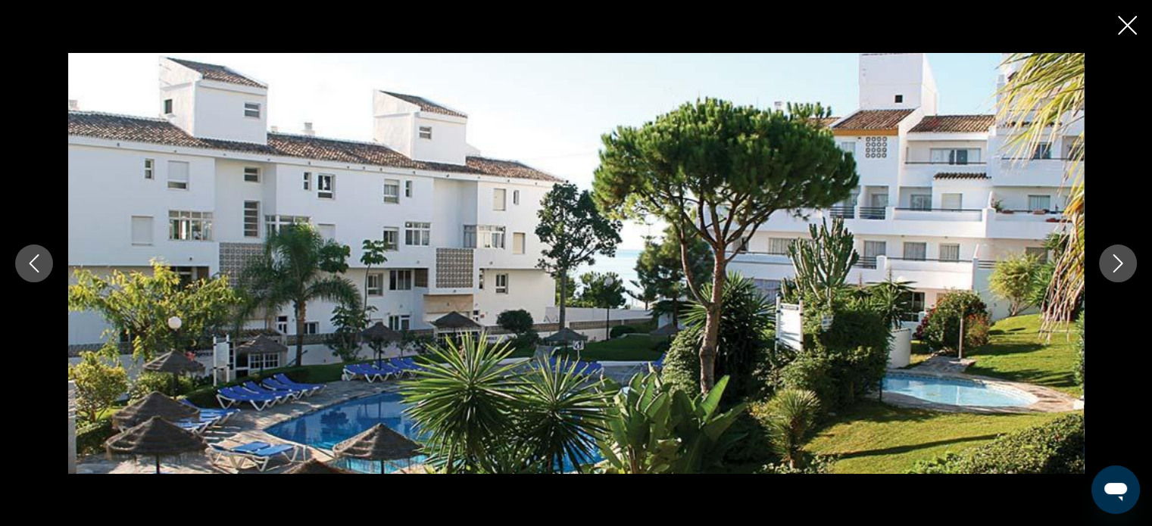
click at [1112, 255] on icon "Next image" at bounding box center [1118, 264] width 18 height 18
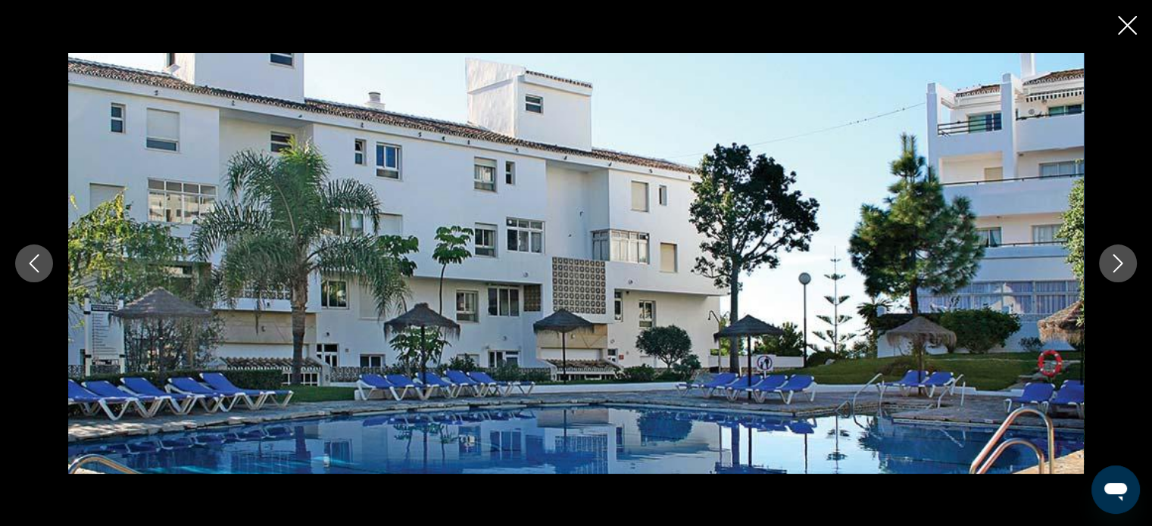
click at [1127, 263] on button "Next image" at bounding box center [1118, 264] width 38 height 38
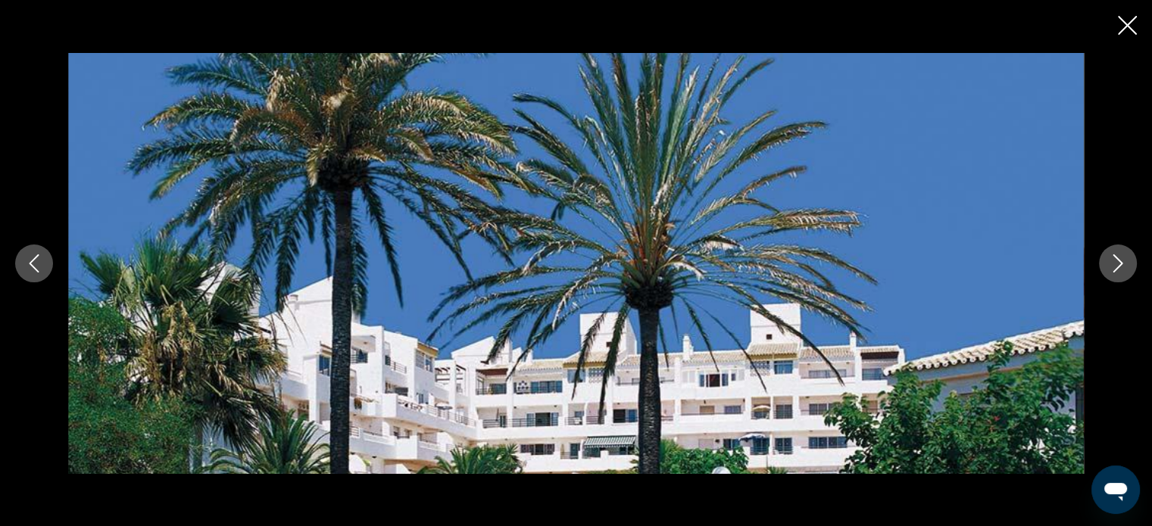
click at [1127, 263] on button "Next image" at bounding box center [1118, 264] width 38 height 38
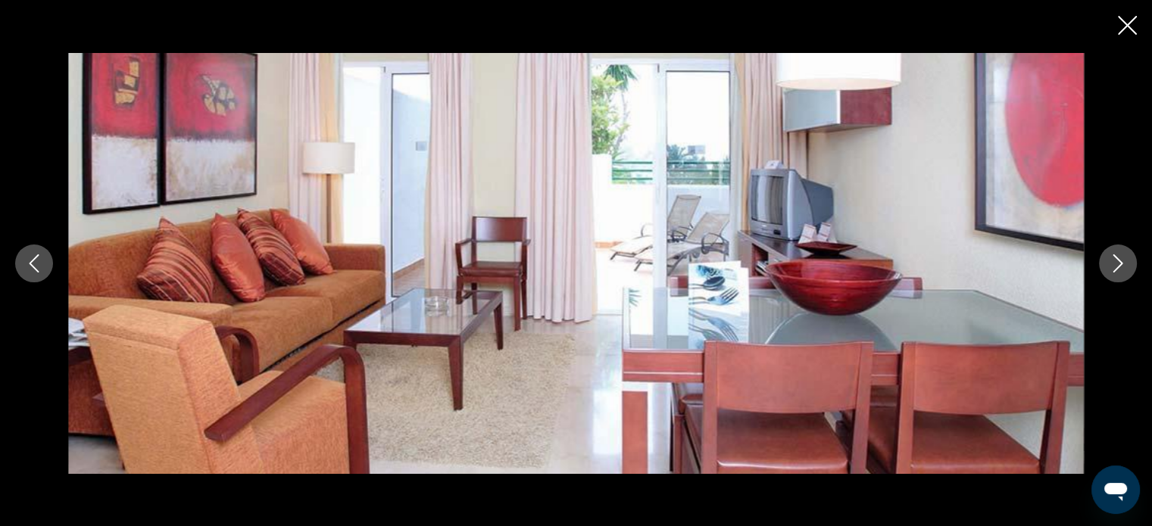
click at [1127, 263] on button "Next image" at bounding box center [1118, 264] width 38 height 38
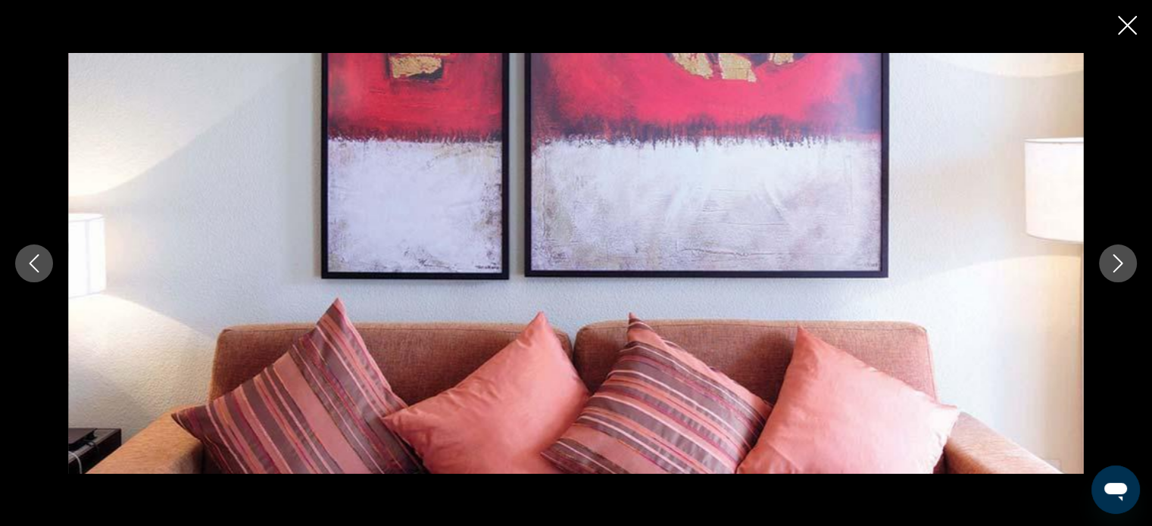
click at [1127, 263] on button "Next image" at bounding box center [1118, 264] width 38 height 38
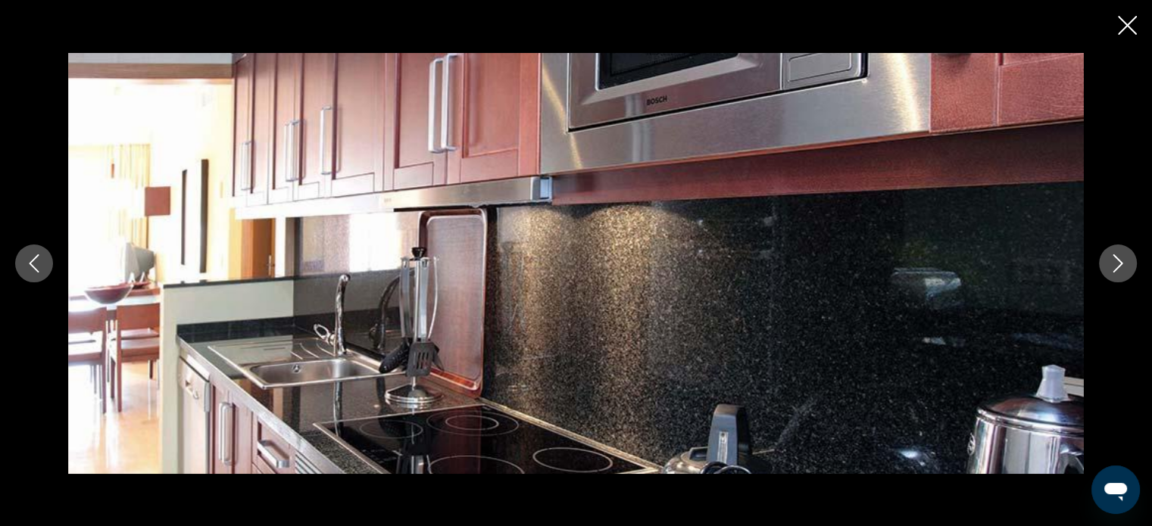
click at [1127, 263] on button "Next image" at bounding box center [1118, 264] width 38 height 38
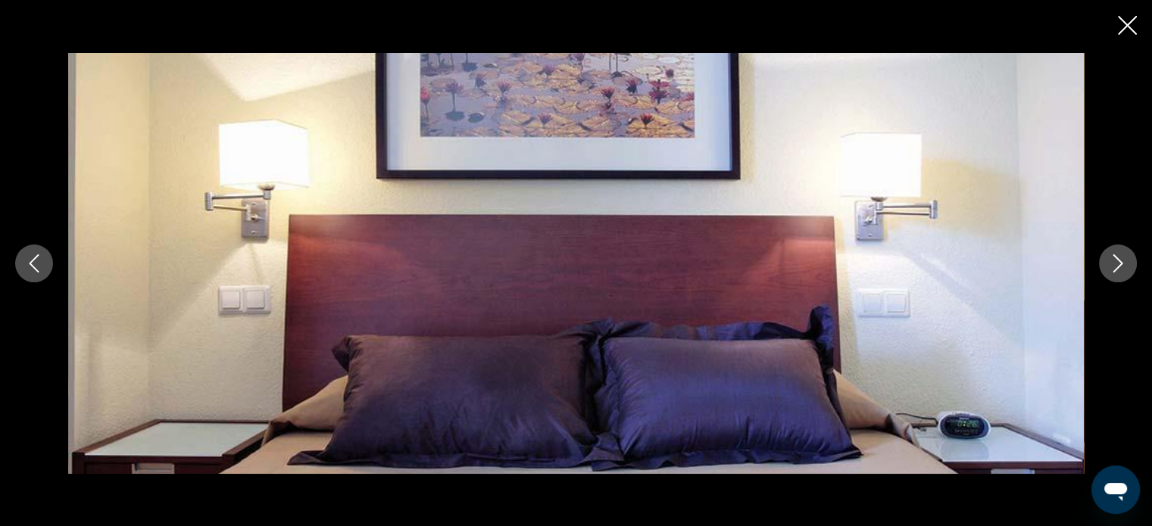
click at [1127, 263] on button "Next image" at bounding box center [1118, 264] width 38 height 38
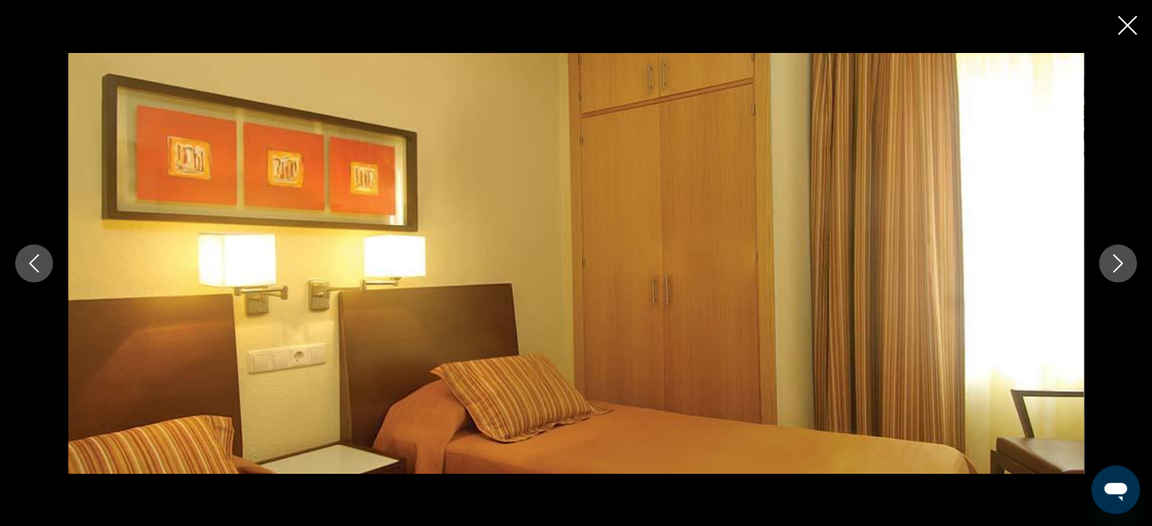
click at [1127, 263] on button "Next image" at bounding box center [1118, 264] width 38 height 38
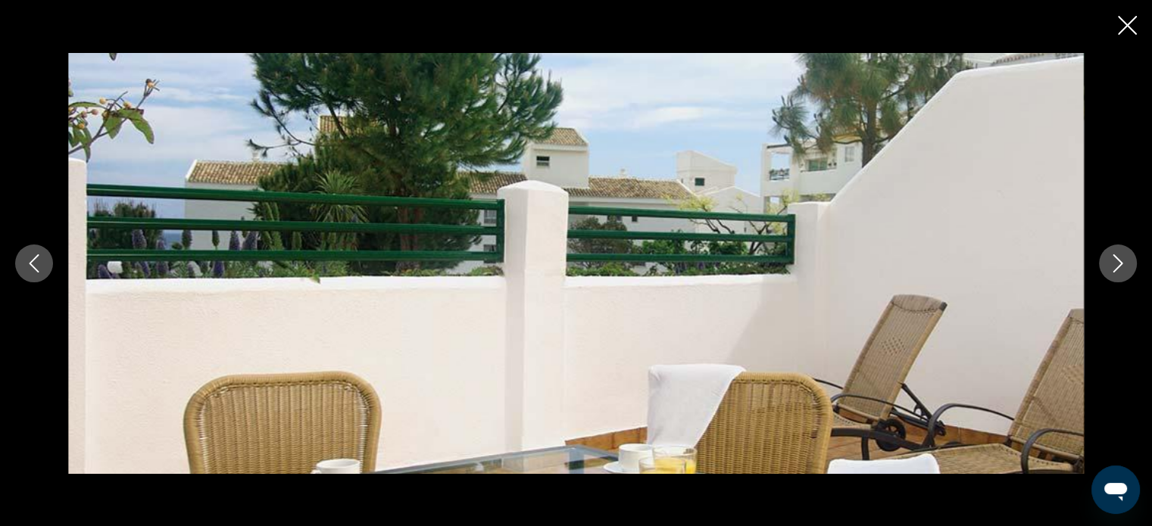
click at [1127, 263] on button "Next image" at bounding box center [1118, 264] width 38 height 38
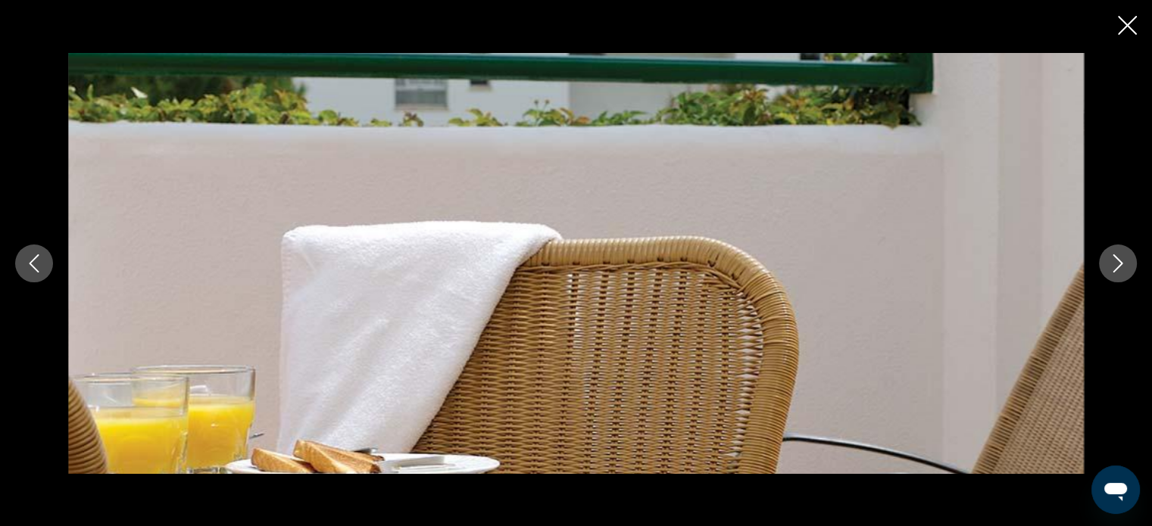
click at [1127, 263] on button "Next image" at bounding box center [1118, 264] width 38 height 38
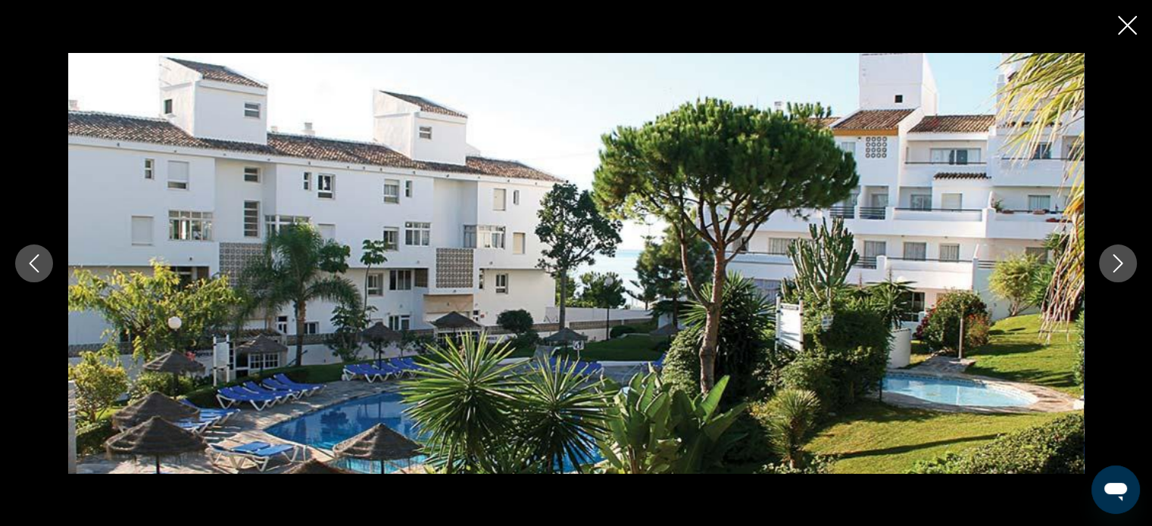
click at [1127, 14] on div "prev next" at bounding box center [576, 263] width 1152 height 526
click at [1129, 21] on icon "Close slideshow" at bounding box center [1127, 25] width 19 height 19
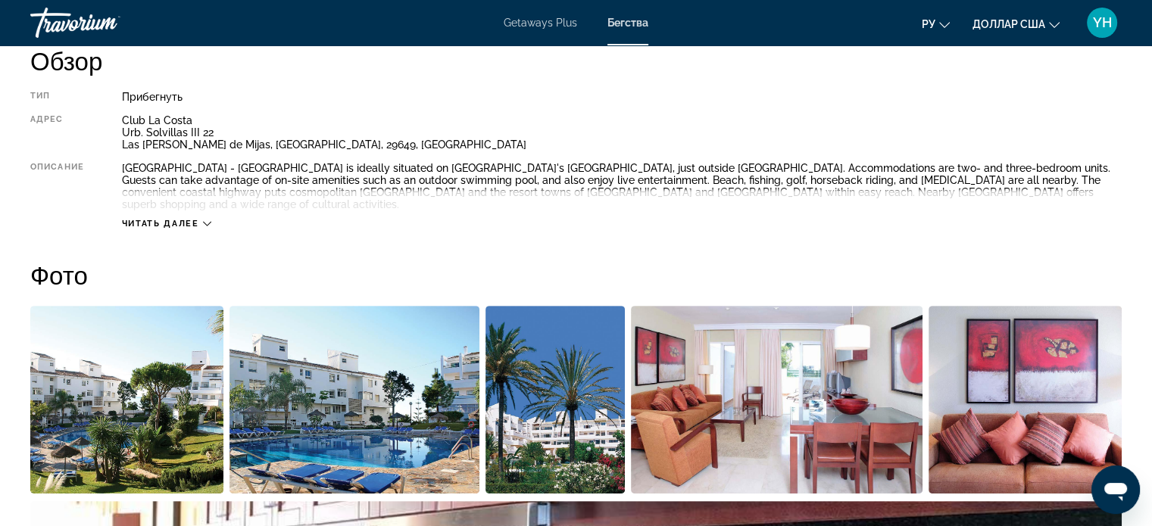
click at [205, 222] on icon "Основное содержание" at bounding box center [207, 224] width 8 height 5
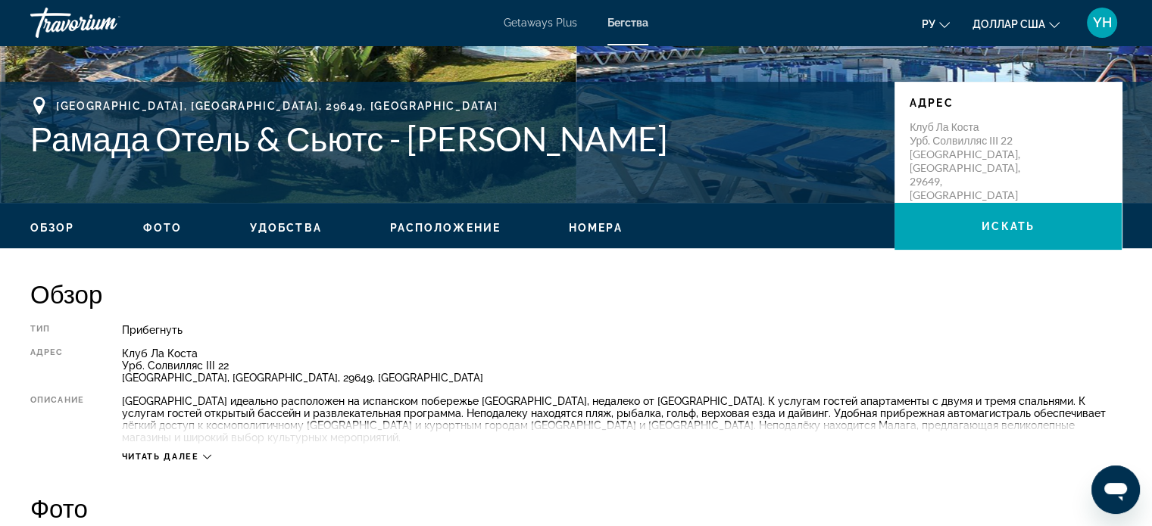
scroll to position [303, 0]
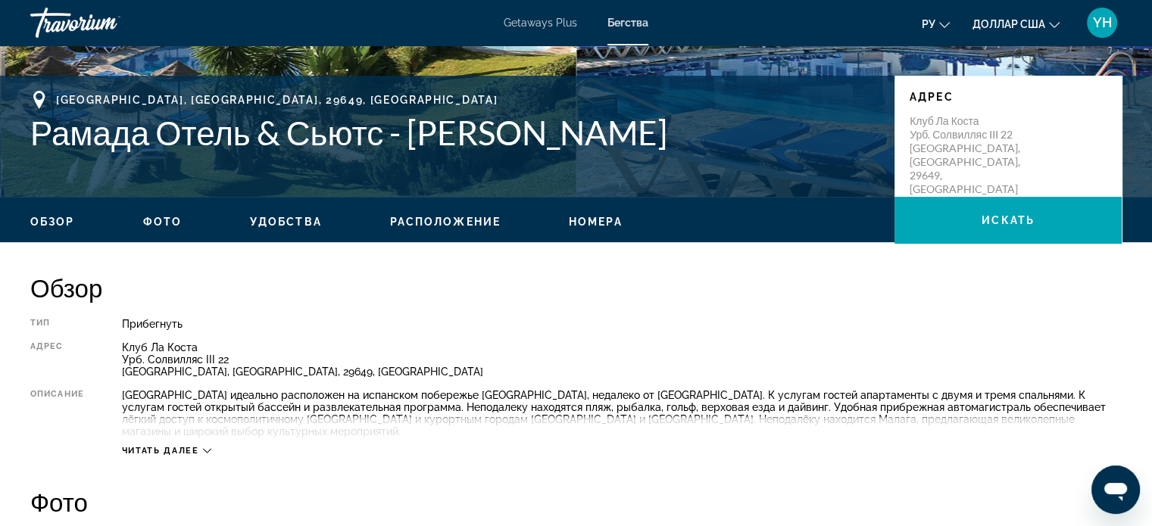
click at [203, 449] on icon "Основное содержание" at bounding box center [207, 451] width 8 height 8
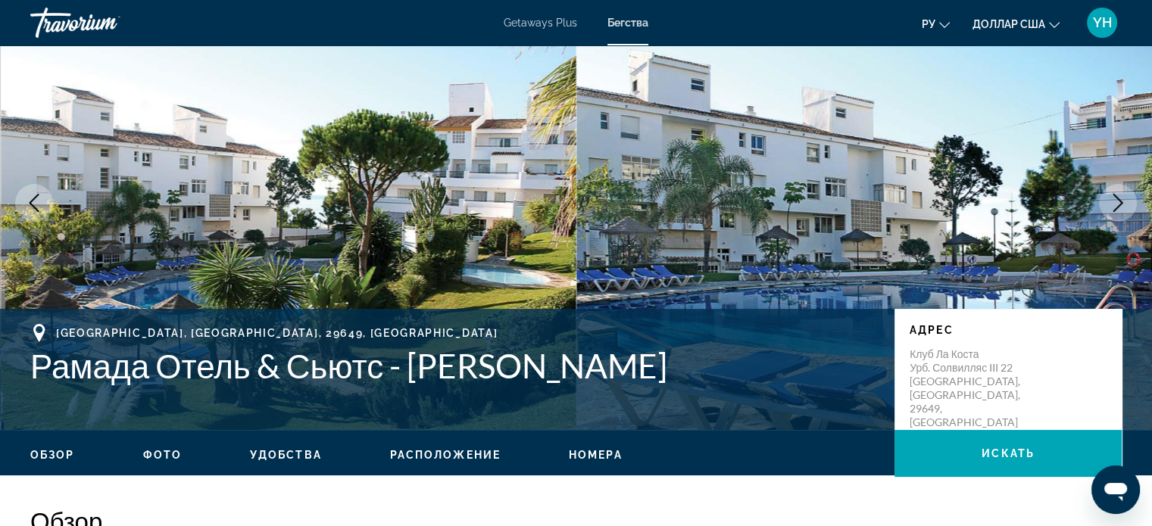
scroll to position [76, 0]
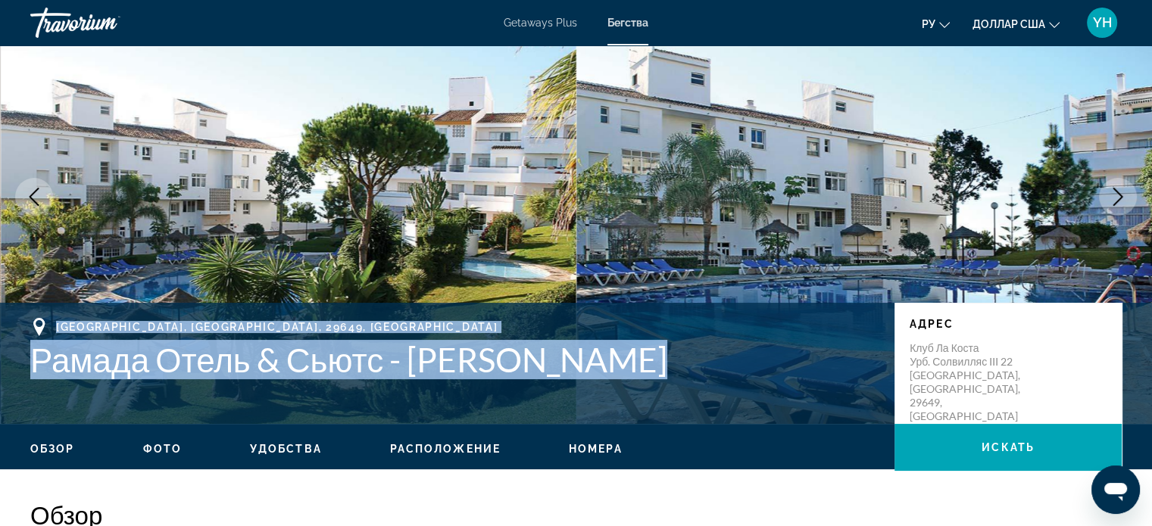
drag, startPoint x: 665, startPoint y: 347, endPoint x: 130, endPoint y: 306, distance: 536.3
click at [126, 307] on div "[GEOGRAPHIC_DATA], [GEOGRAPHIC_DATA], 29649, ESP [PERSON_NAME] & Сьютс - [PERSO…" at bounding box center [576, 363] width 1152 height 121
copy div "[GEOGRAPHIC_DATA], [GEOGRAPHIC_DATA], 29649, ESP [PERSON_NAME] & Сьютс - [PERSO…"
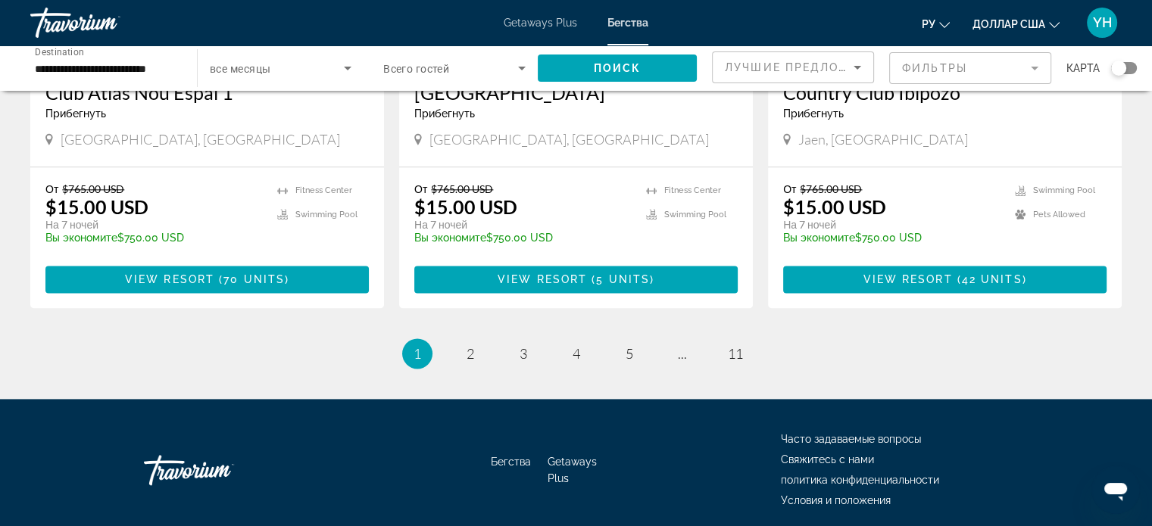
scroll to position [1945, 0]
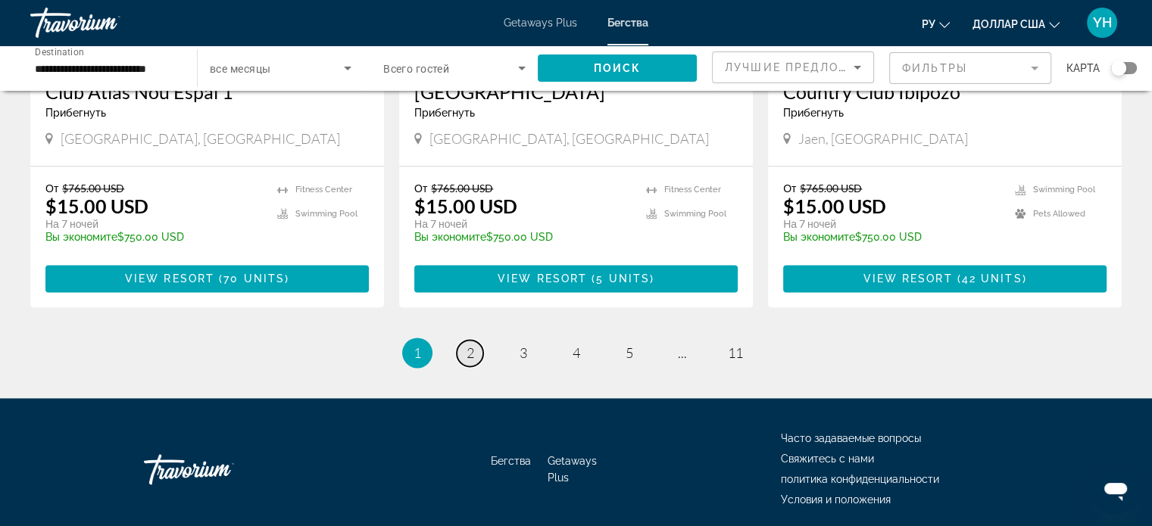
click at [467, 345] on span "2" at bounding box center [471, 353] width 8 height 17
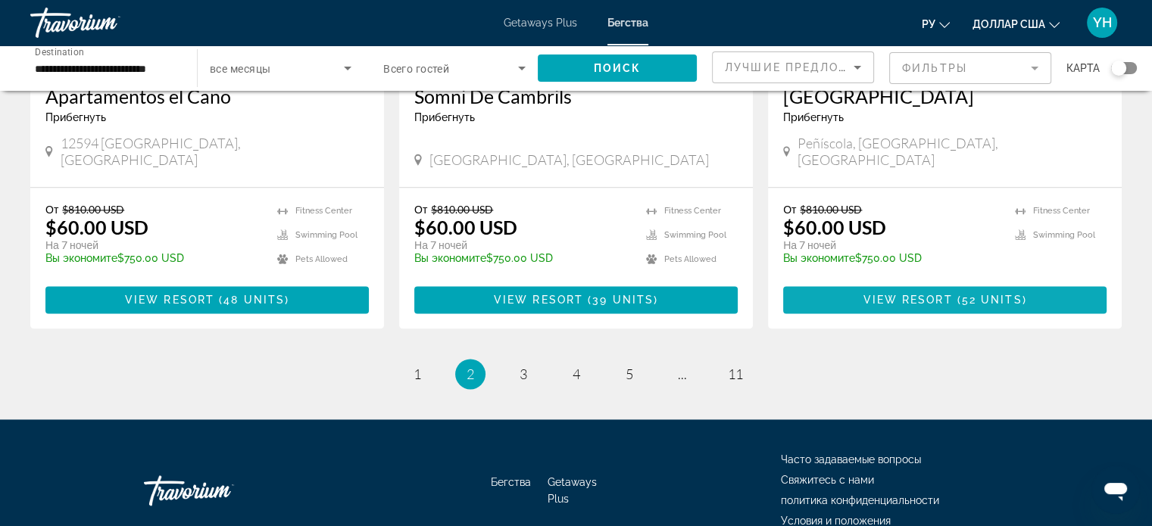
scroll to position [1923, 0]
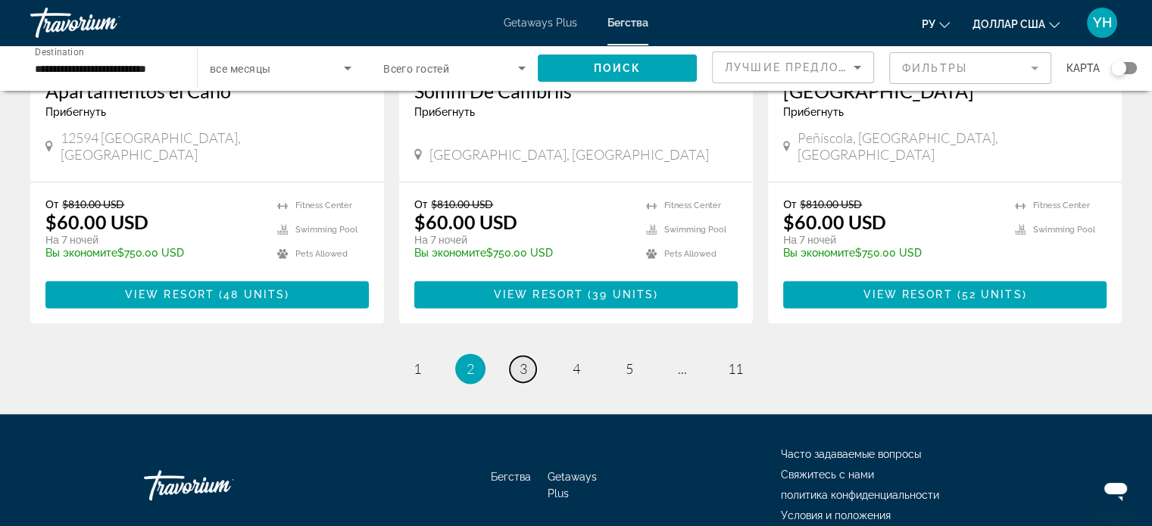
click at [522, 361] on span "3" at bounding box center [524, 369] width 8 height 17
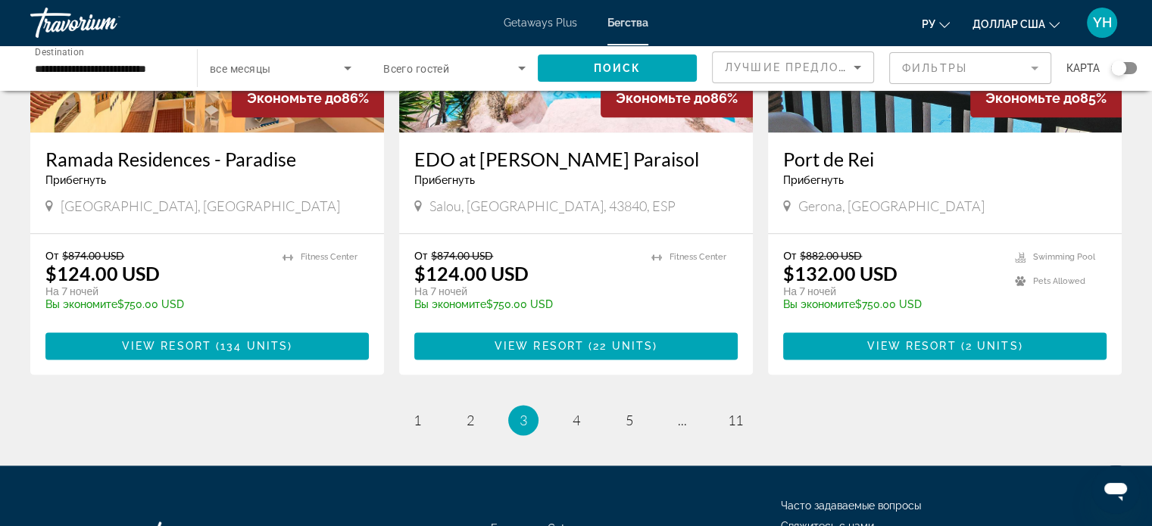
scroll to position [1946, 0]
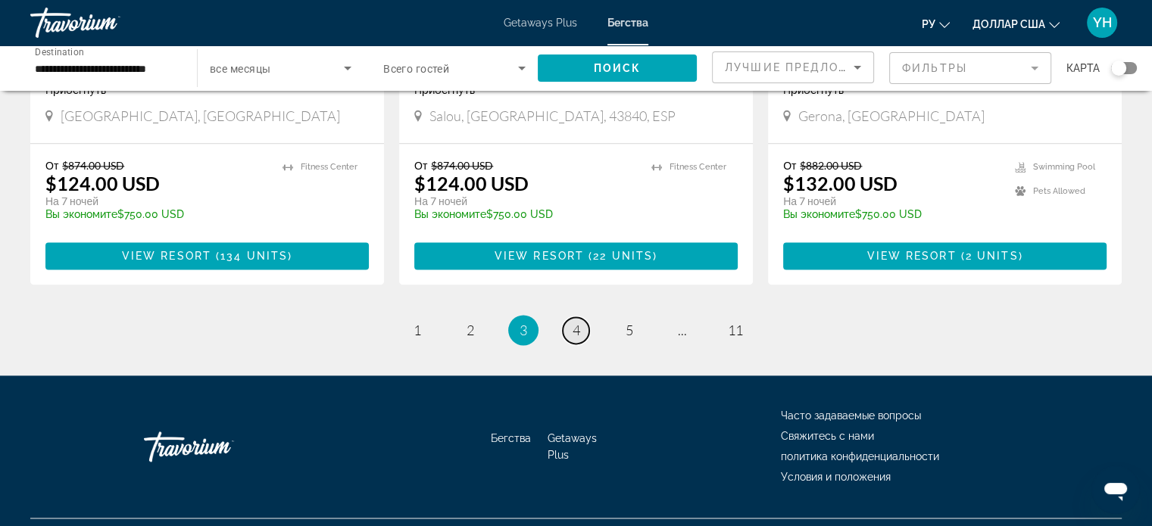
click at [573, 322] on span "4" at bounding box center [577, 330] width 8 height 17
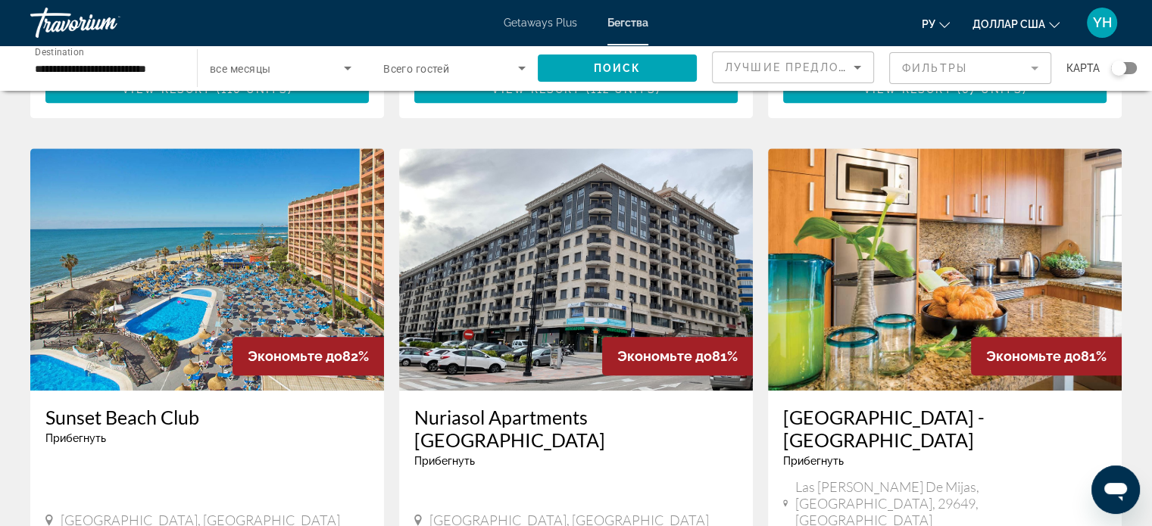
scroll to position [1136, 0]
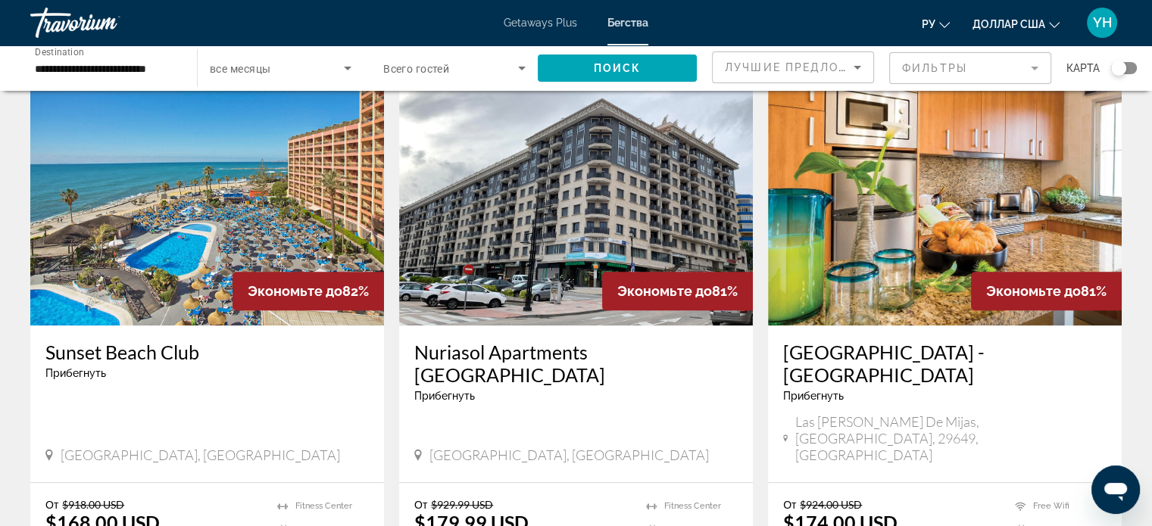
click at [600, 166] on img "Основное содержание" at bounding box center [576, 204] width 354 height 242
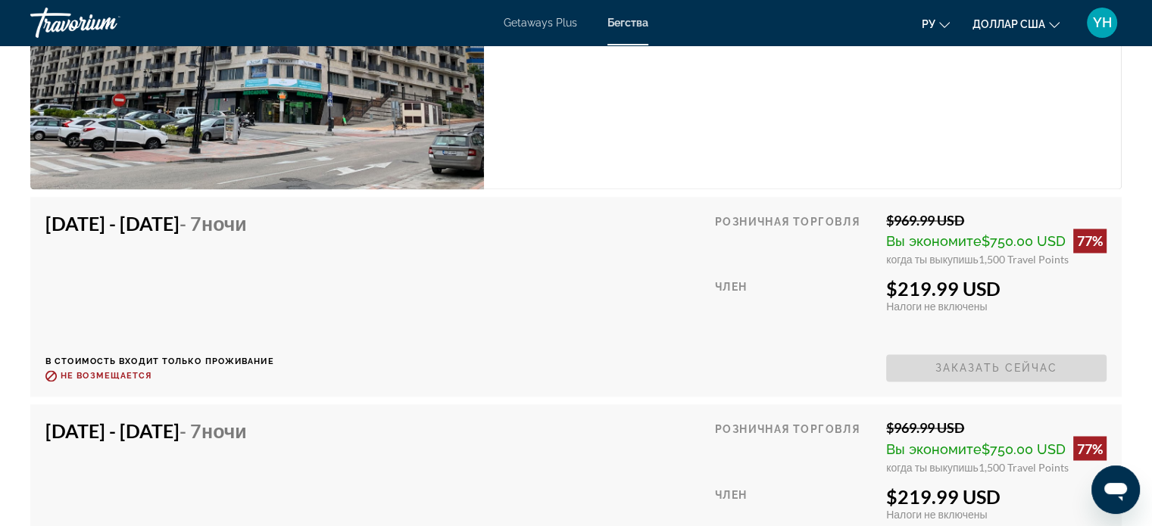
scroll to position [2424, 0]
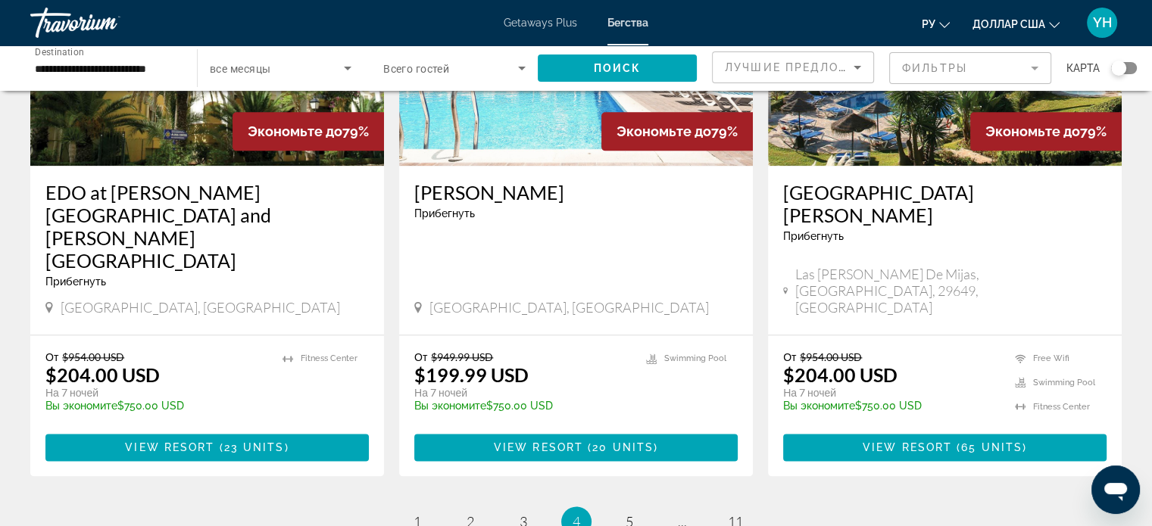
scroll to position [1894, 0]
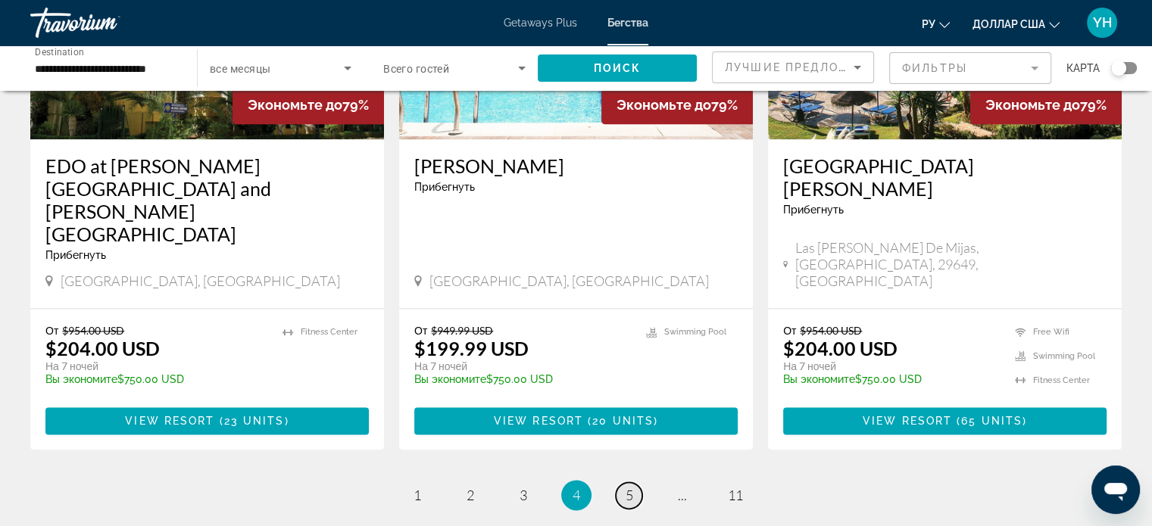
click at [629, 487] on span "5" at bounding box center [630, 495] width 8 height 17
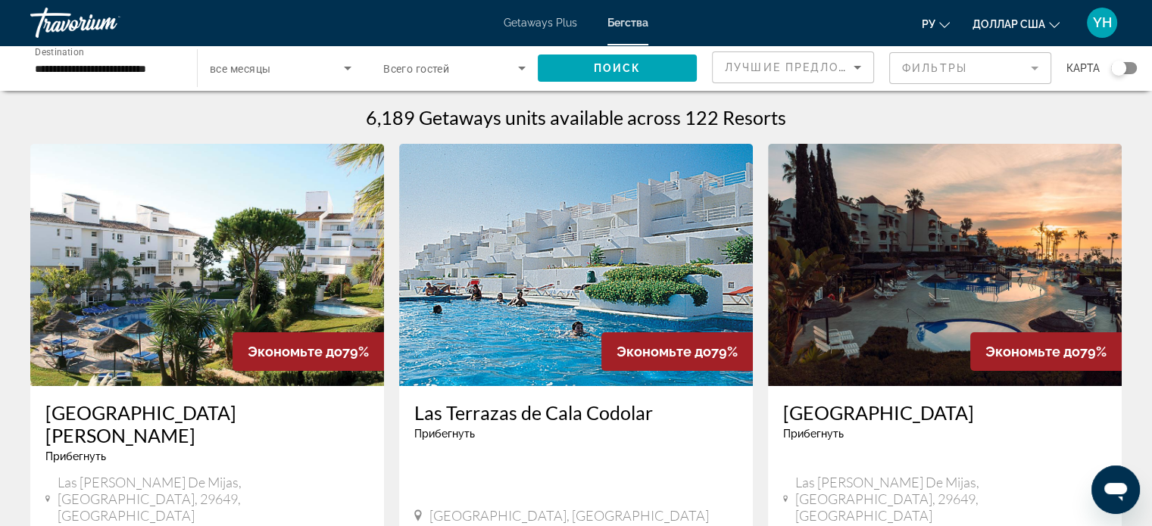
click at [905, 275] on img "Основное содержание" at bounding box center [945, 265] width 354 height 242
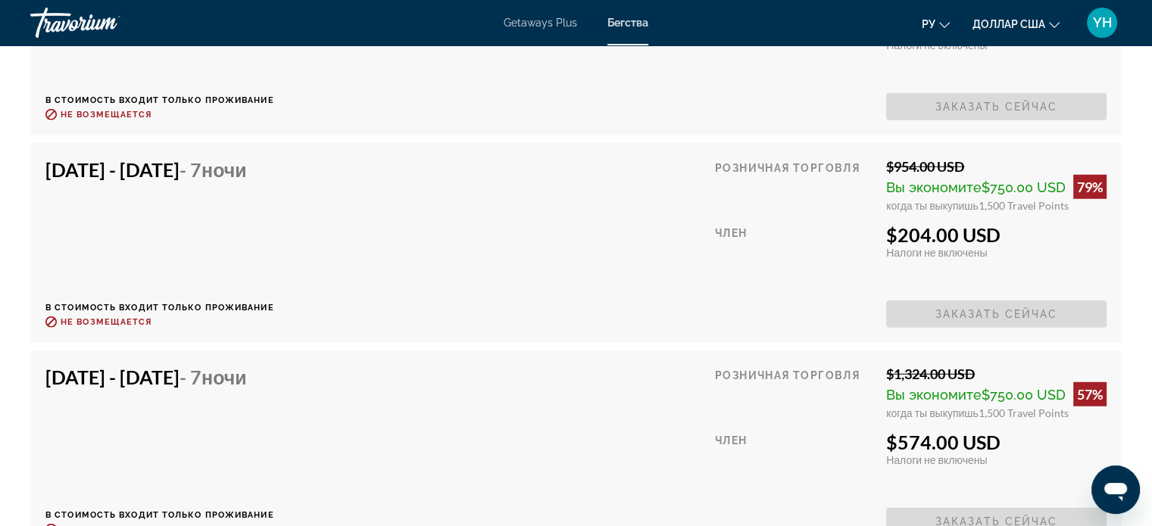
scroll to position [4015, 0]
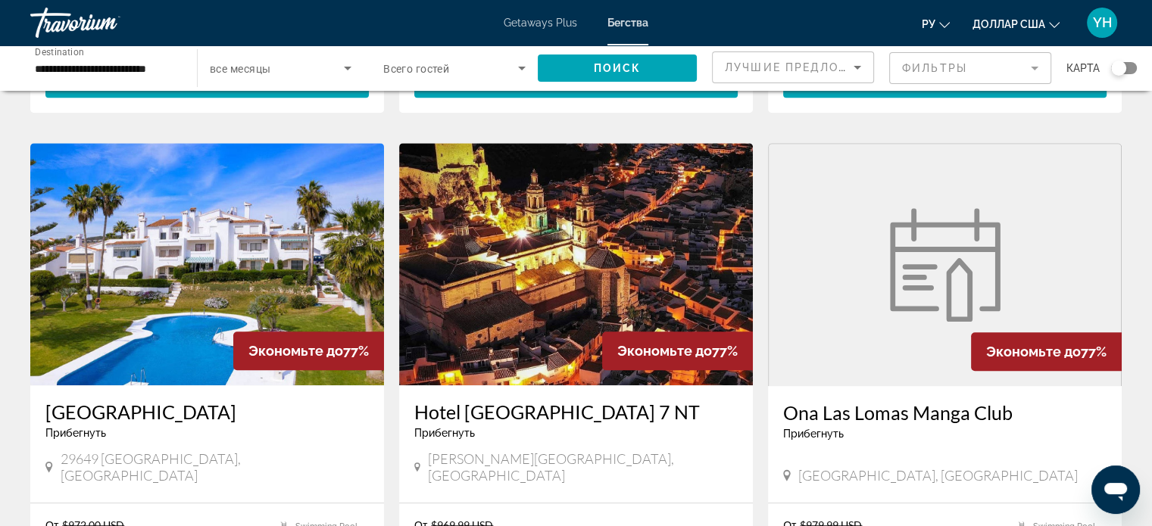
scroll to position [1136, 0]
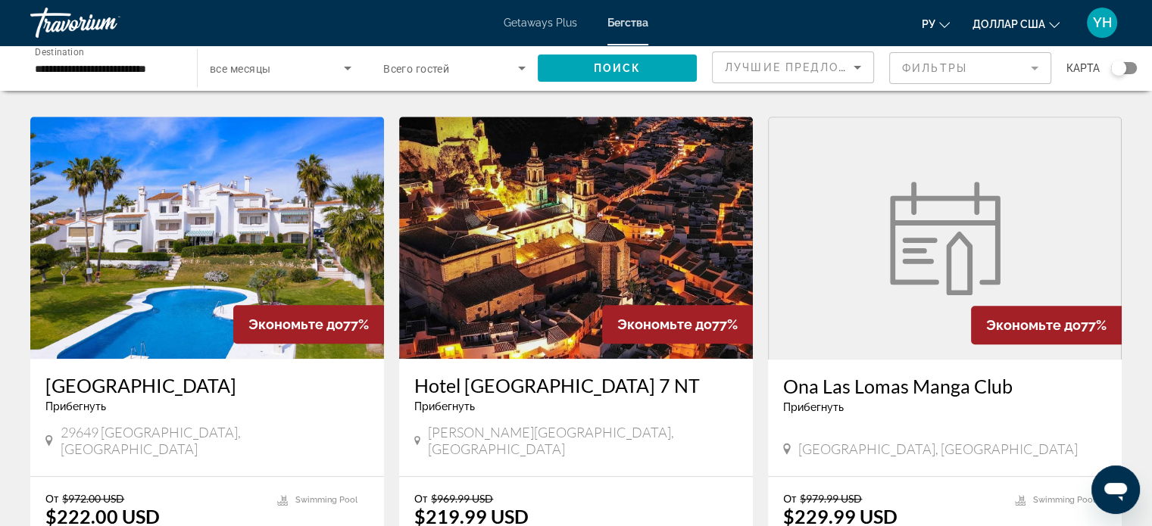
click at [145, 266] on img "Основное содержание" at bounding box center [207, 238] width 354 height 242
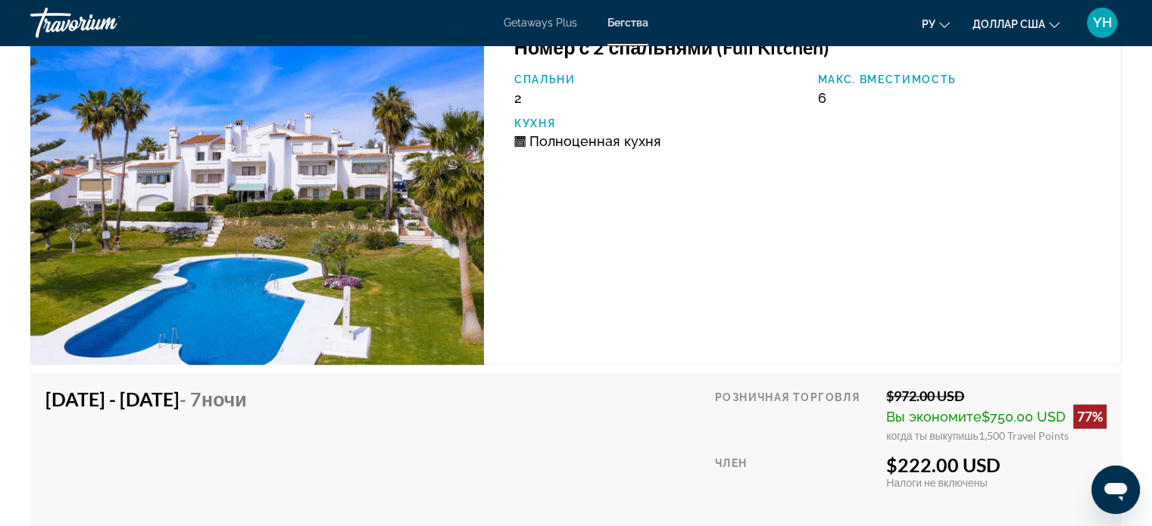
scroll to position [2411, 0]
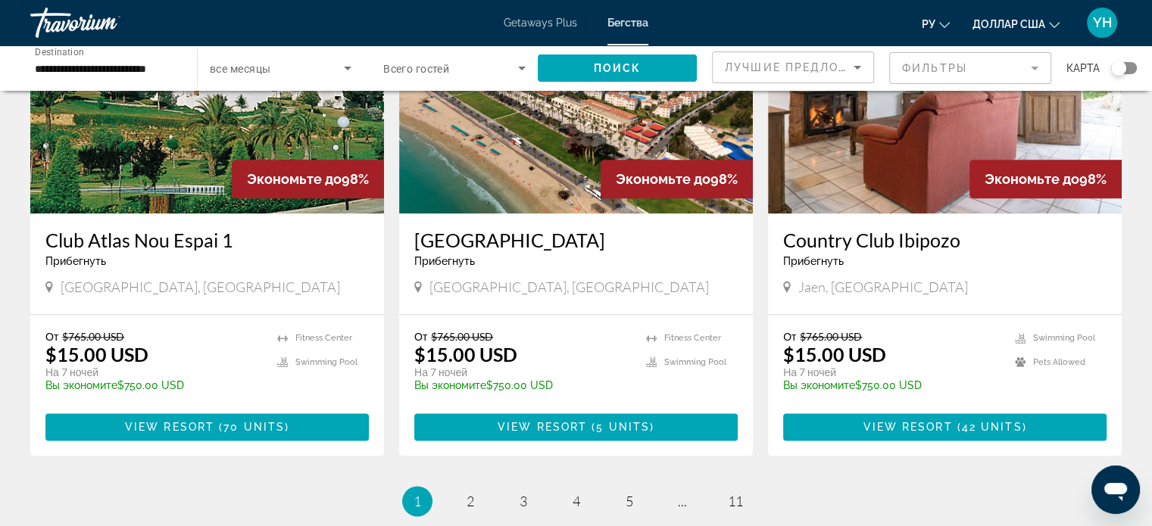
scroll to position [1894, 0]
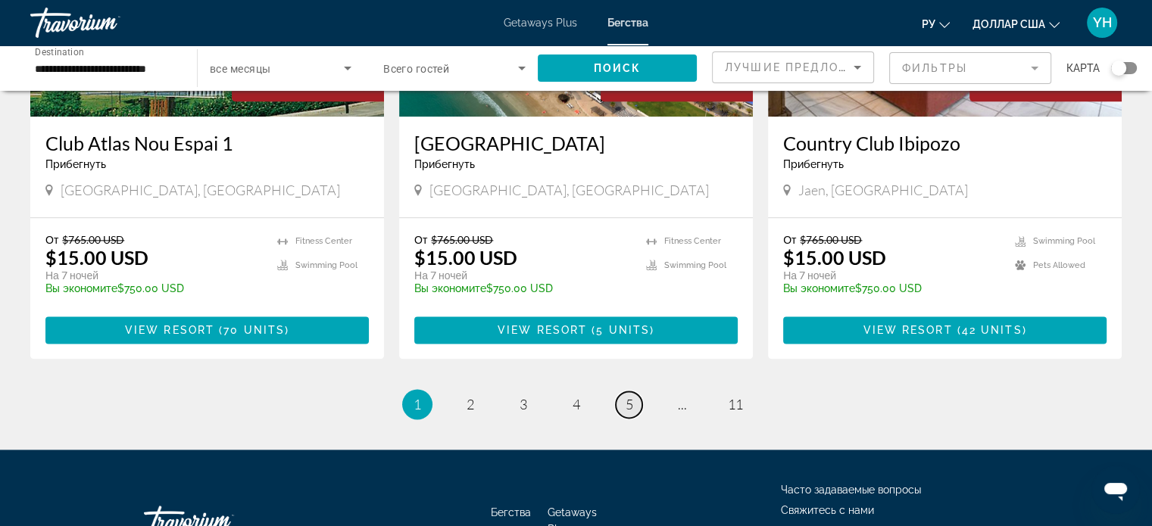
click at [630, 396] on span "5" at bounding box center [630, 404] width 8 height 17
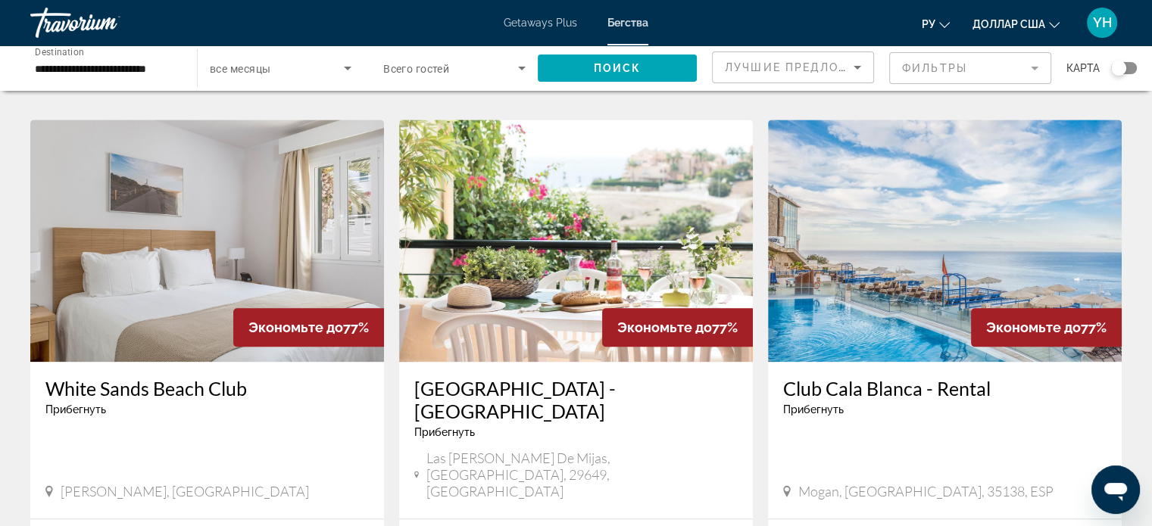
scroll to position [1666, 0]
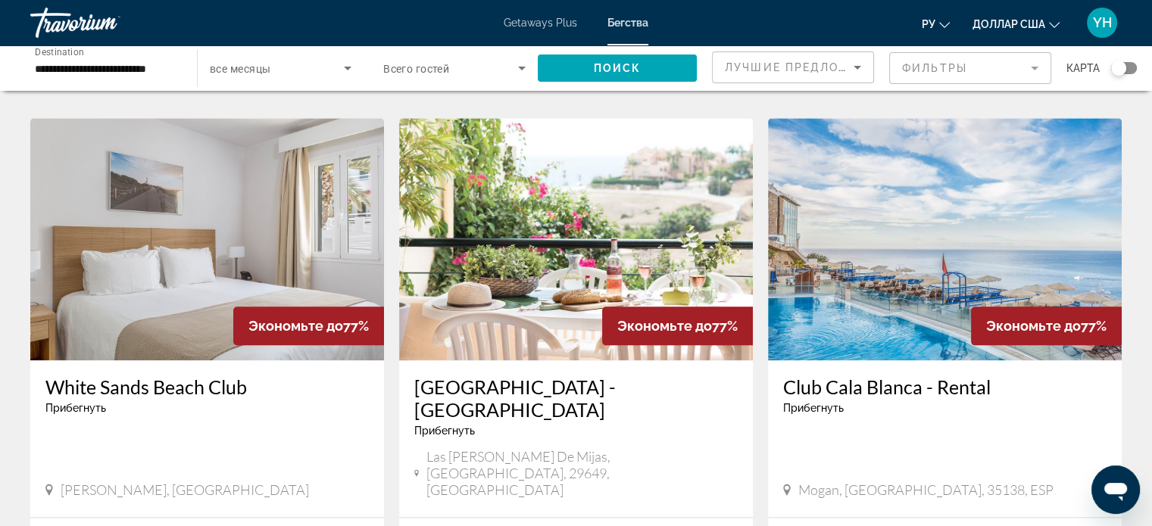
click at [636, 169] on img "Основное содержание" at bounding box center [576, 239] width 354 height 242
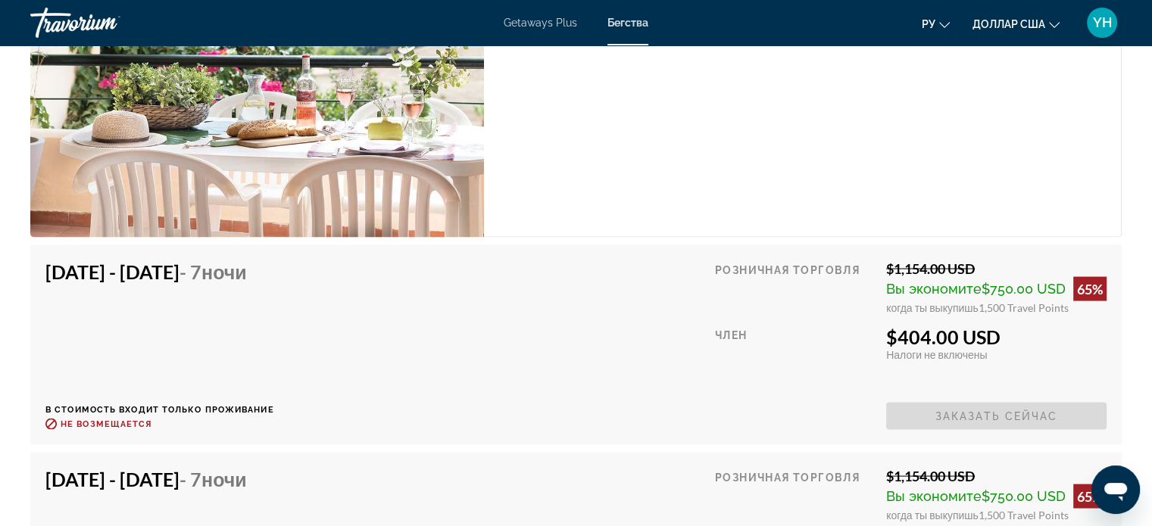
scroll to position [2878, 0]
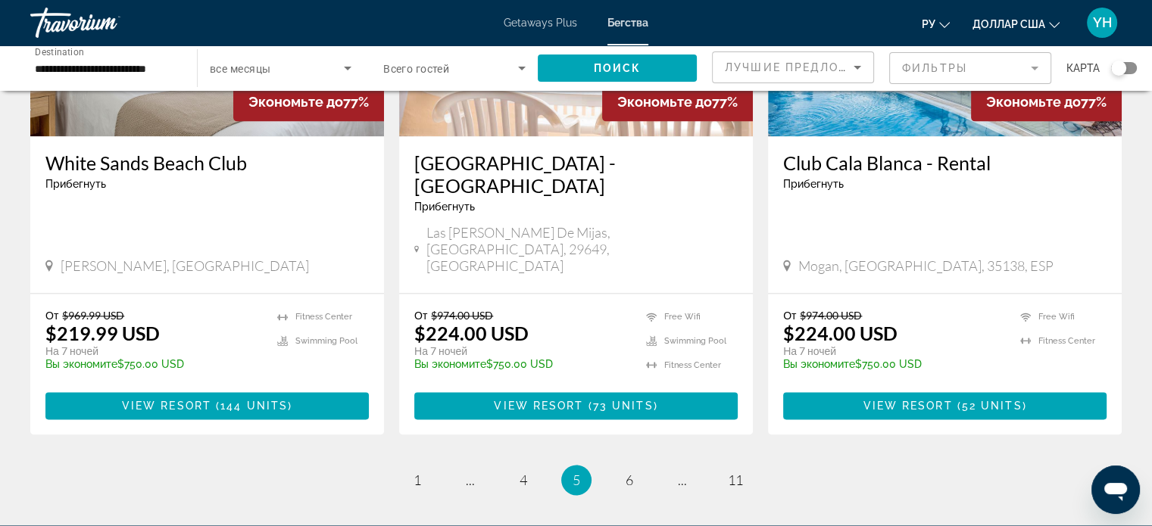
scroll to position [1894, 0]
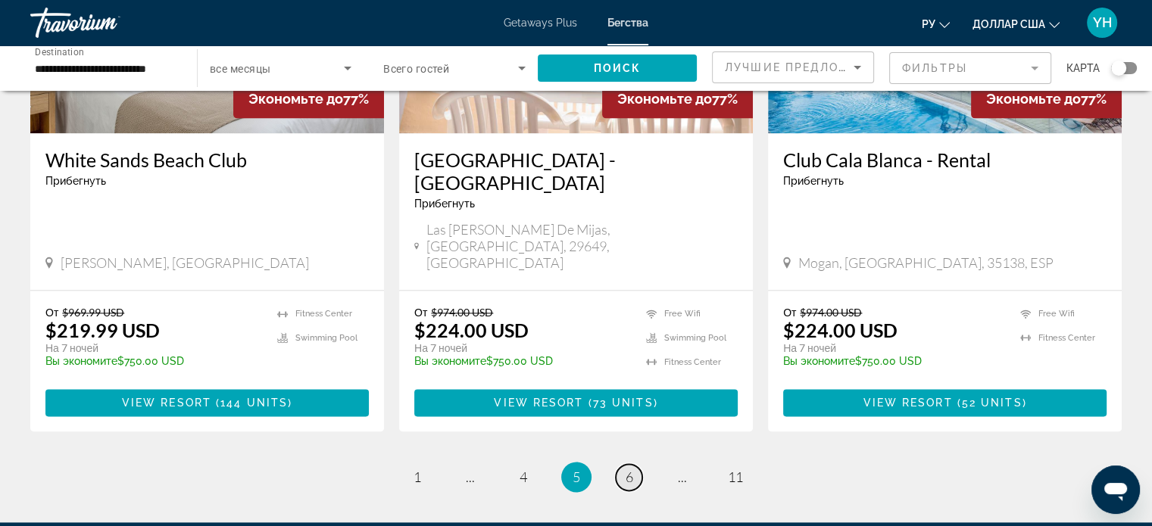
click at [632, 469] on span "6" at bounding box center [630, 477] width 8 height 17
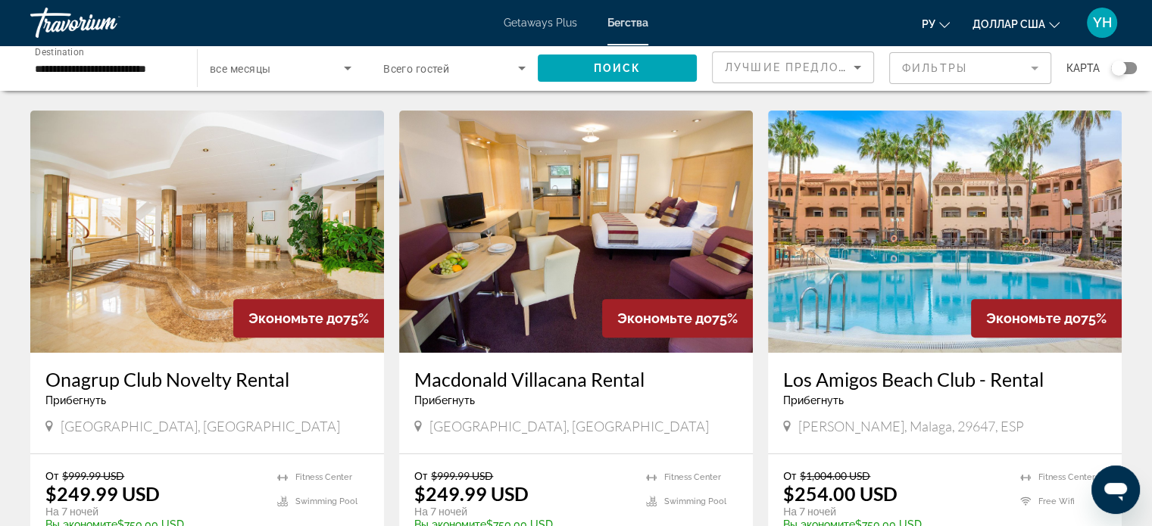
scroll to position [606, 0]
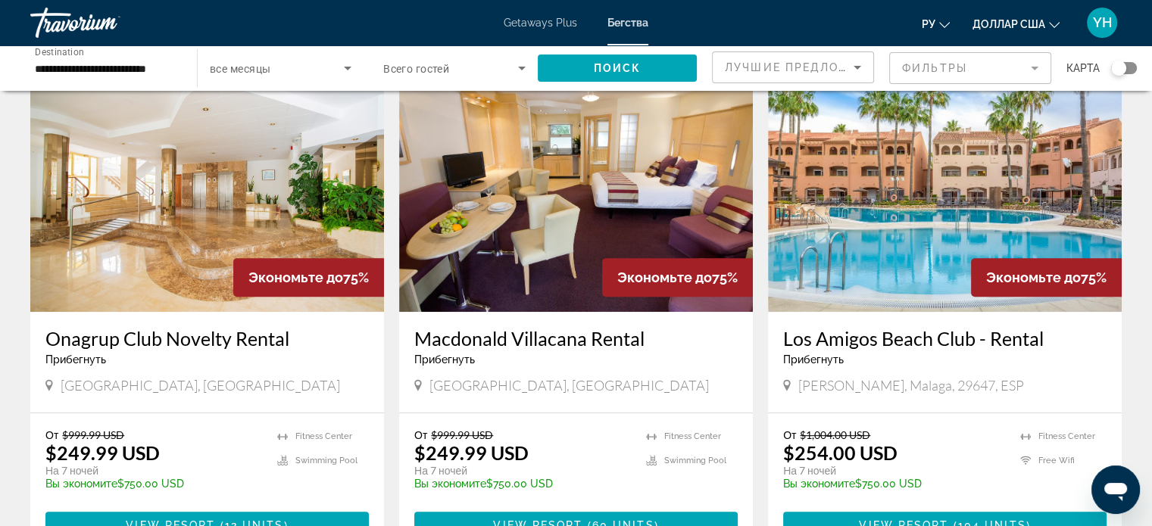
click at [886, 171] on img "Основное содержание" at bounding box center [945, 191] width 354 height 242
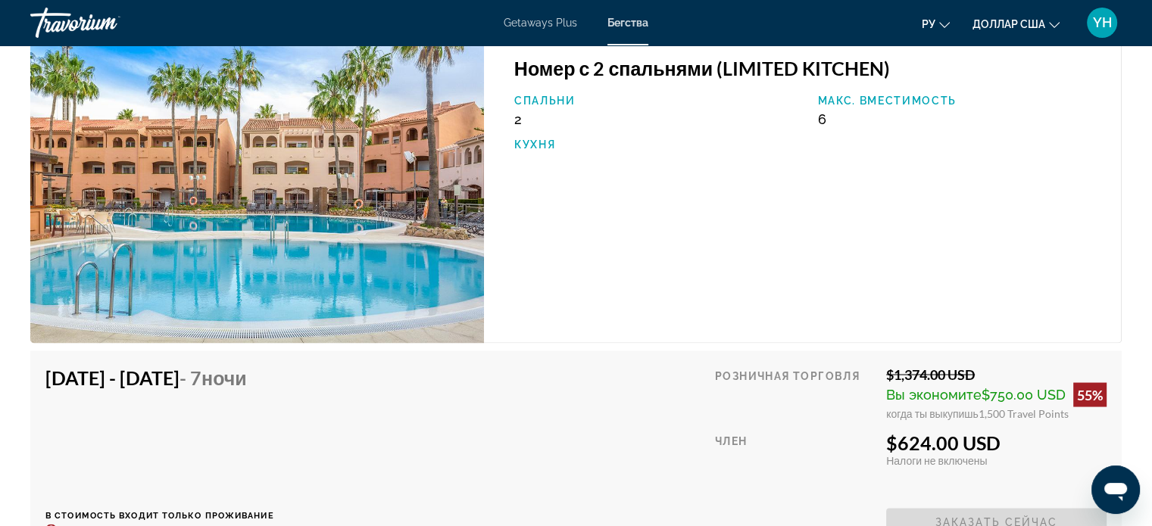
scroll to position [2727, 0]
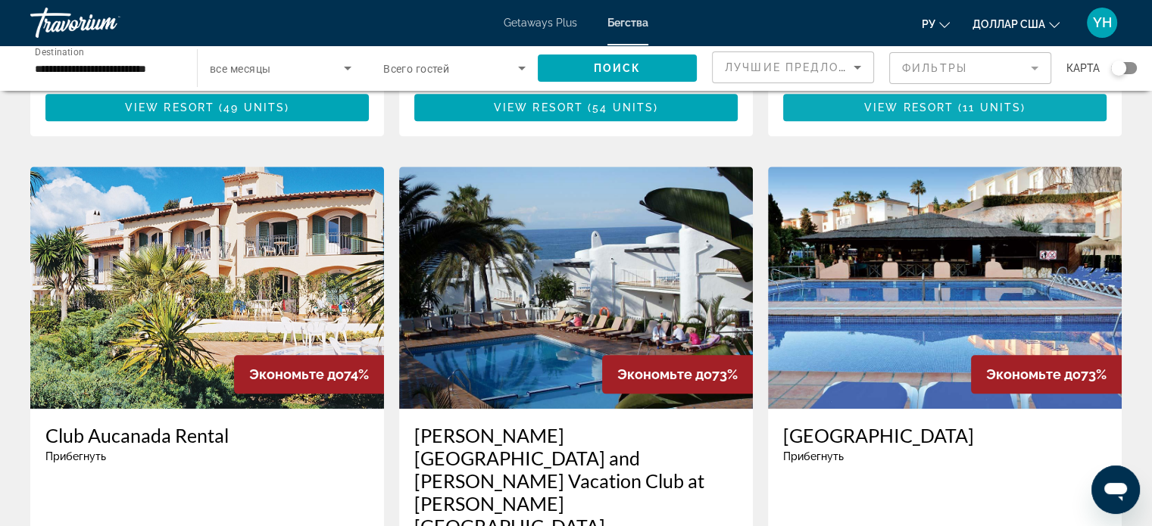
scroll to position [1591, 0]
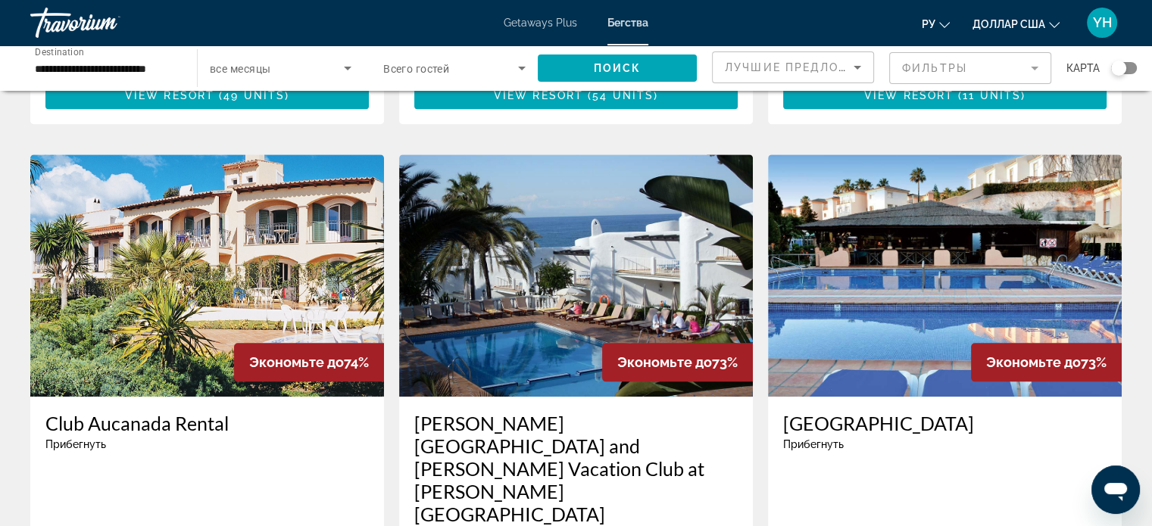
click at [518, 197] on img "Основное содержание" at bounding box center [576, 276] width 354 height 242
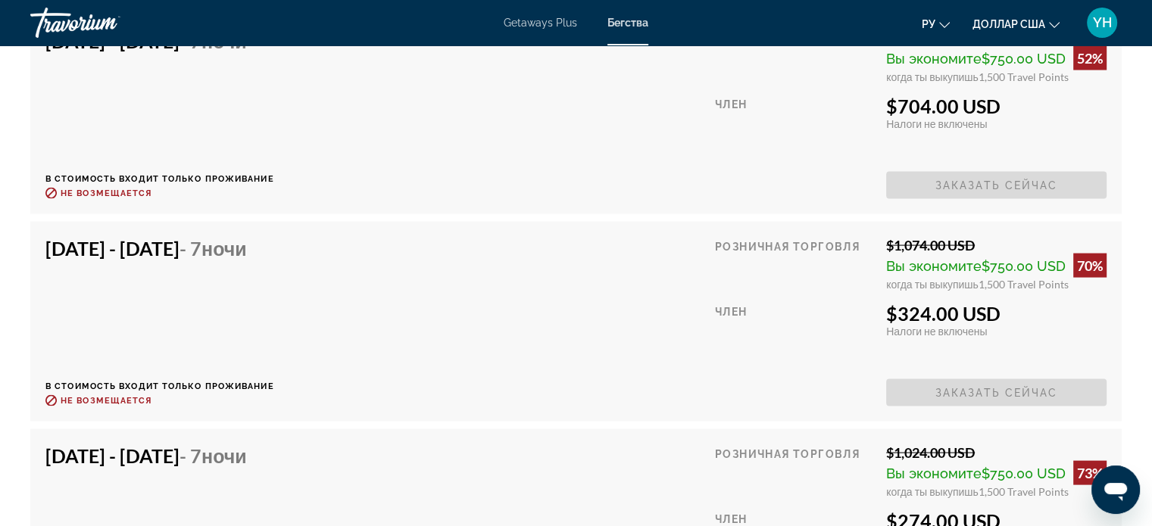
scroll to position [3030, 0]
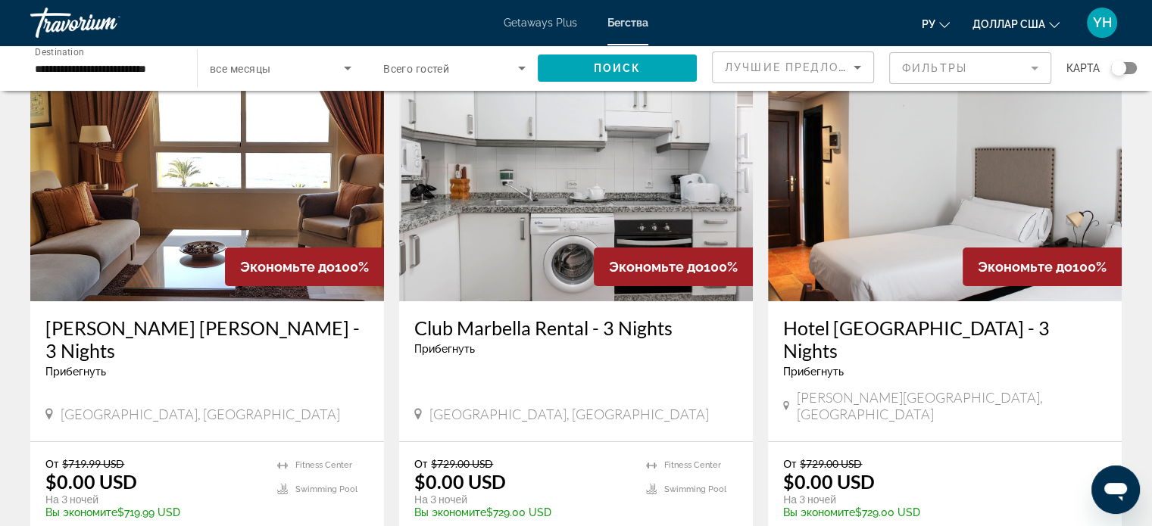
scroll to position [76, 0]
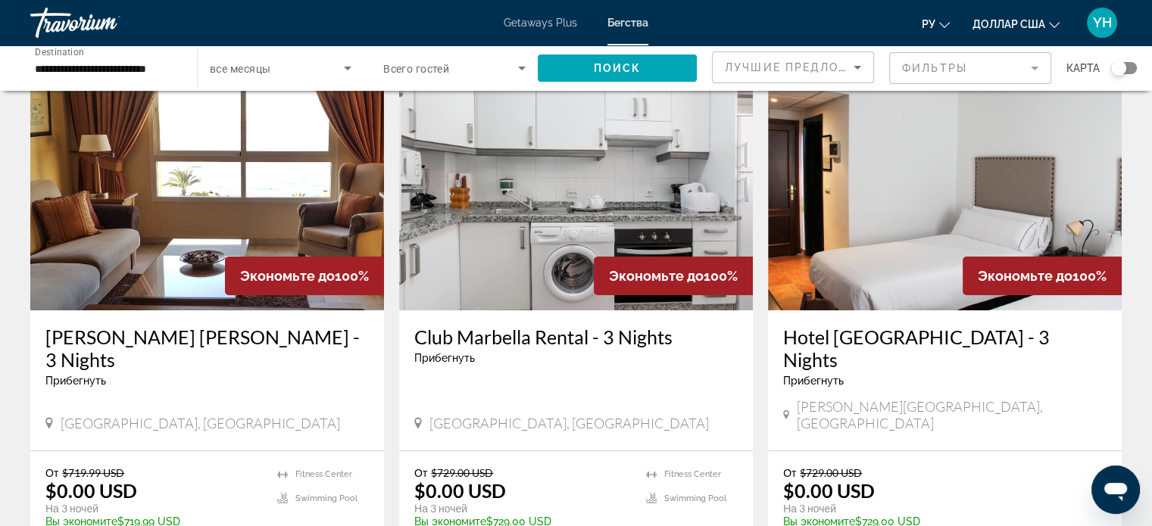
click at [536, 238] on img "Основное содержание" at bounding box center [576, 189] width 354 height 242
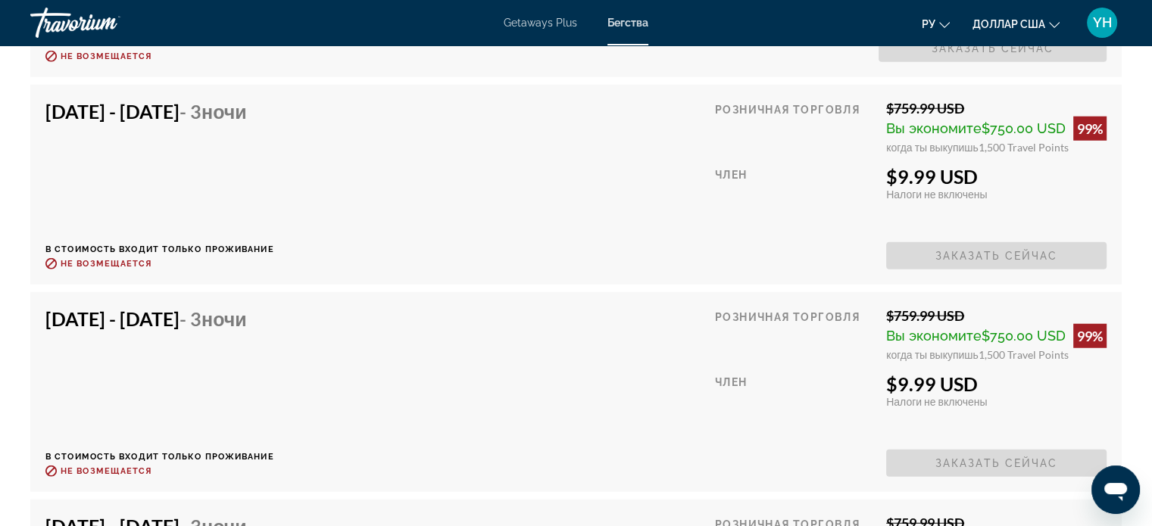
scroll to position [3712, 0]
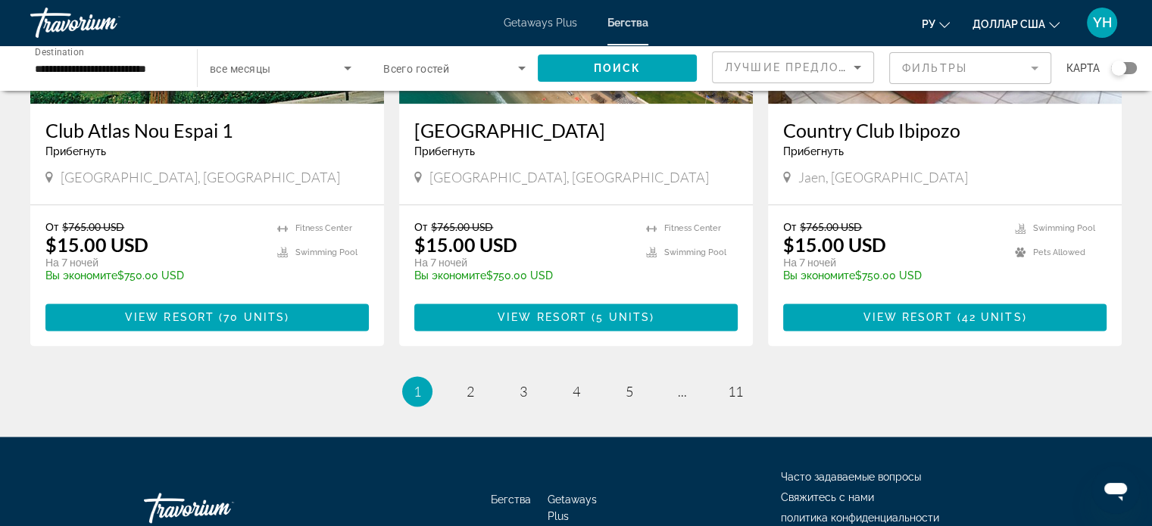
scroll to position [1945, 0]
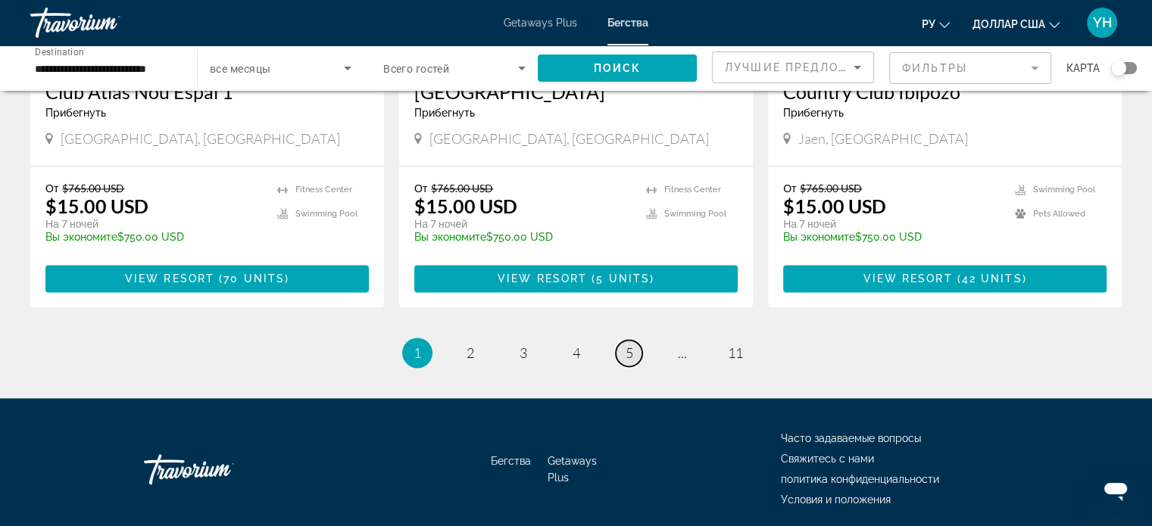
click at [632, 345] on span "5" at bounding box center [630, 353] width 8 height 17
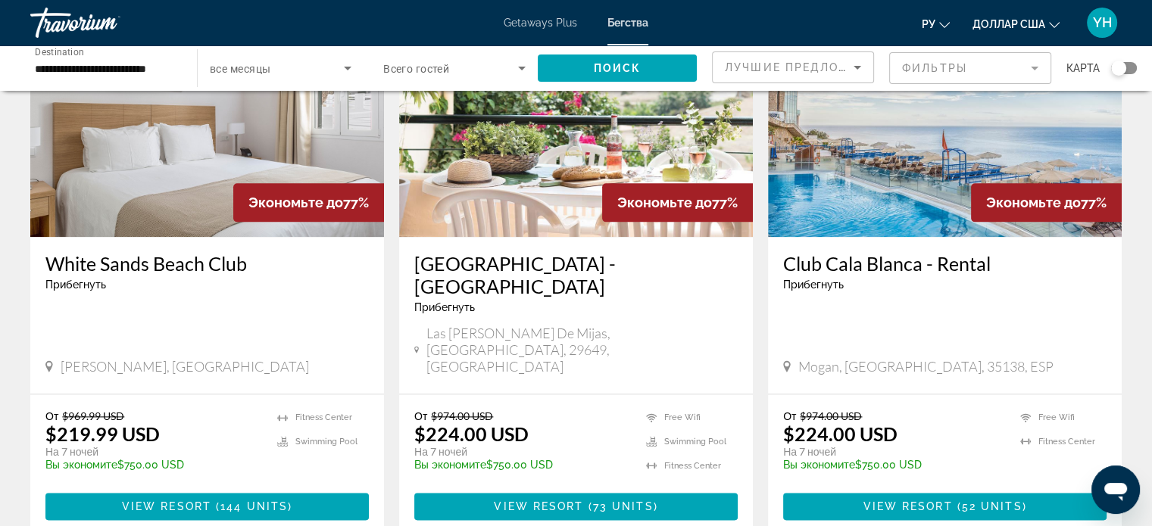
scroll to position [1894, 0]
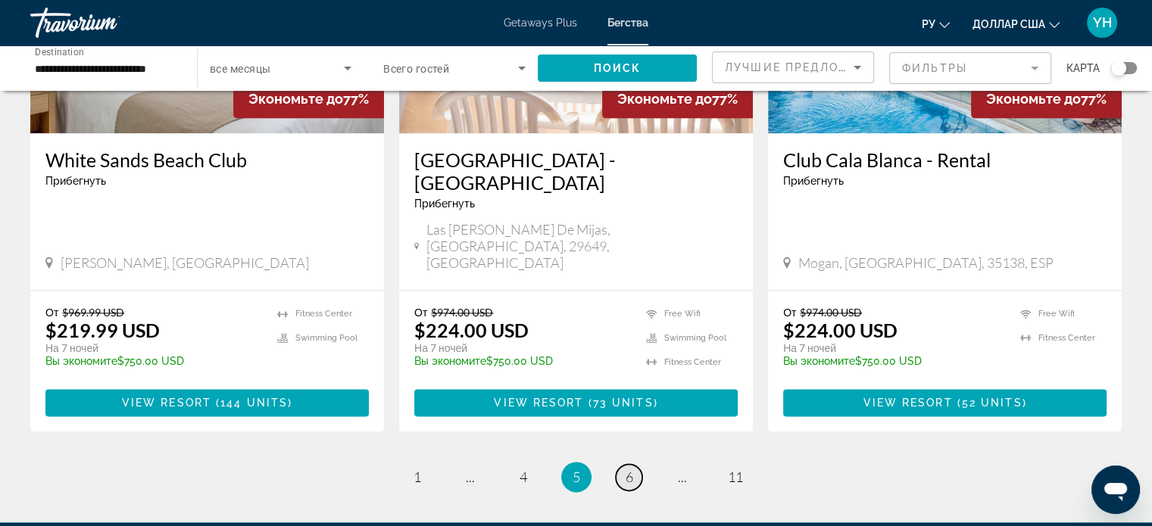
click at [626, 469] on span "6" at bounding box center [630, 477] width 8 height 17
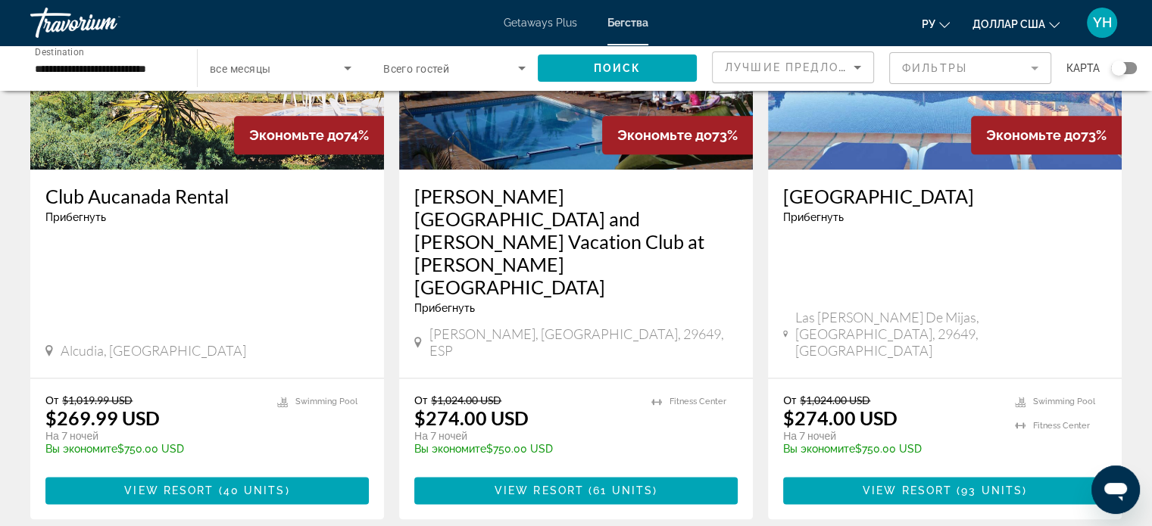
scroll to position [1894, 0]
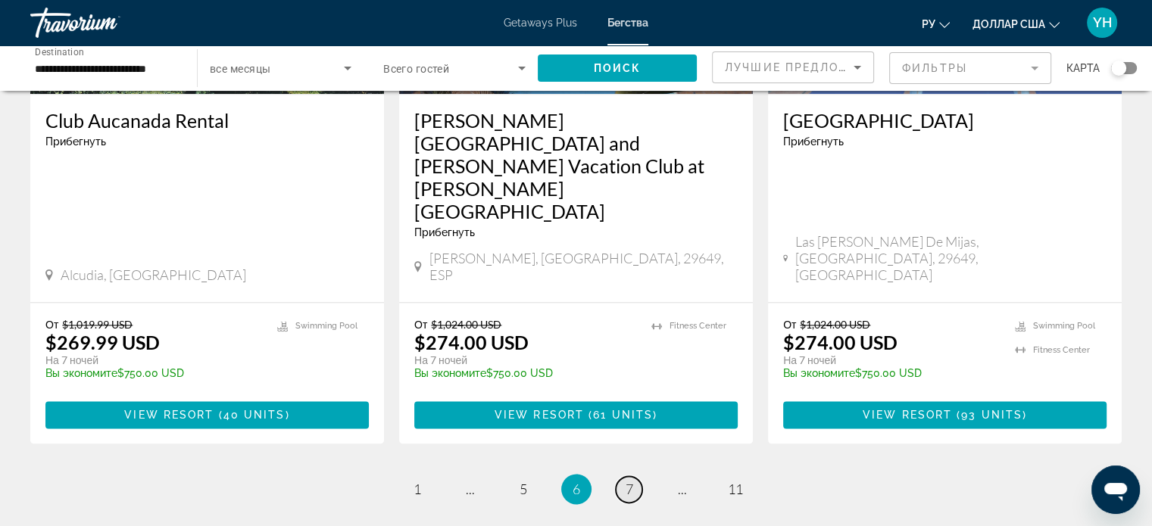
click at [626, 481] on span "7" at bounding box center [630, 489] width 8 height 17
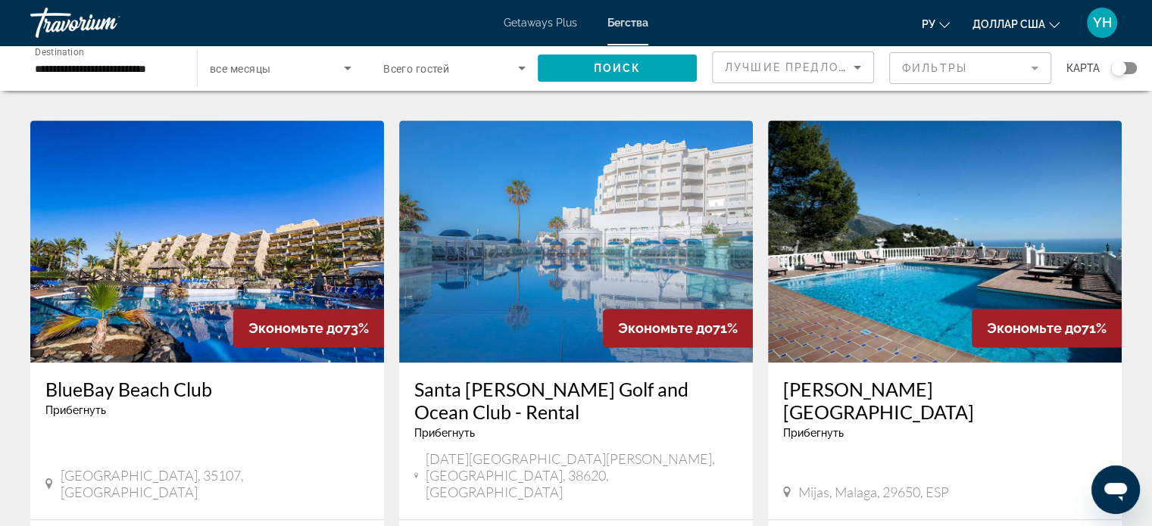
scroll to position [1136, 0]
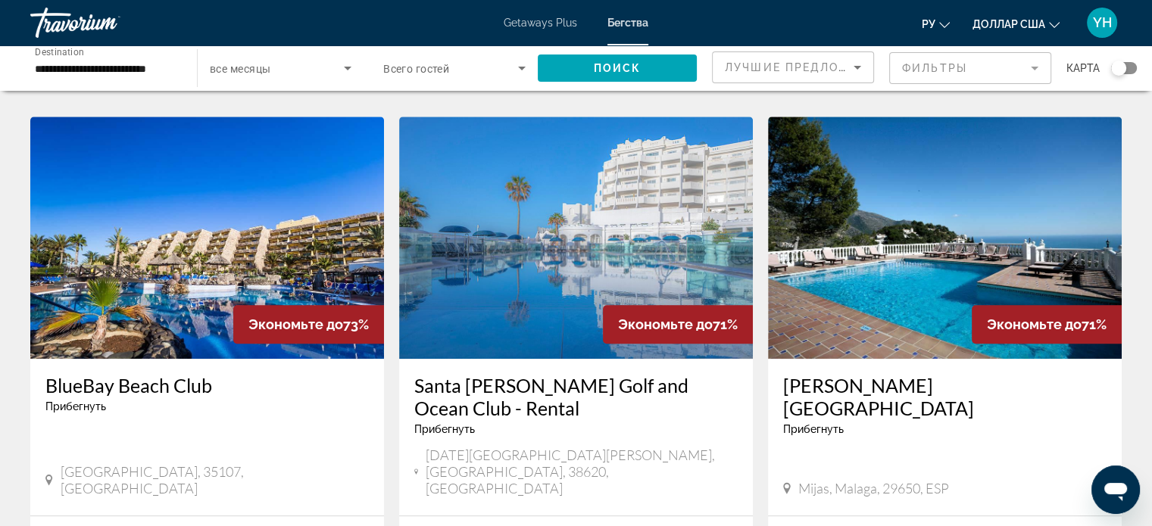
click at [889, 226] on img "Основное содержание" at bounding box center [945, 238] width 354 height 242
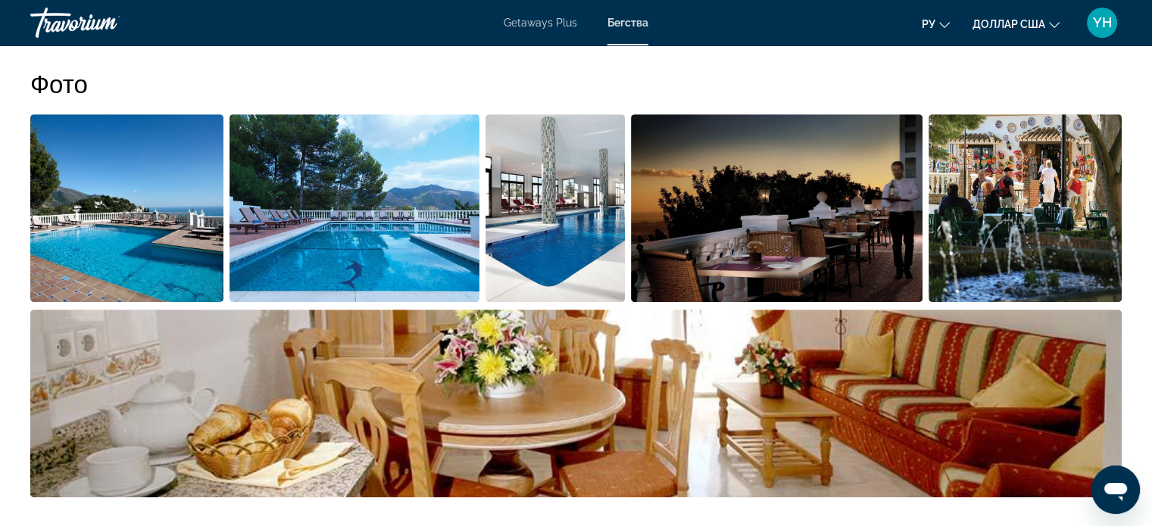
scroll to position [757, 0]
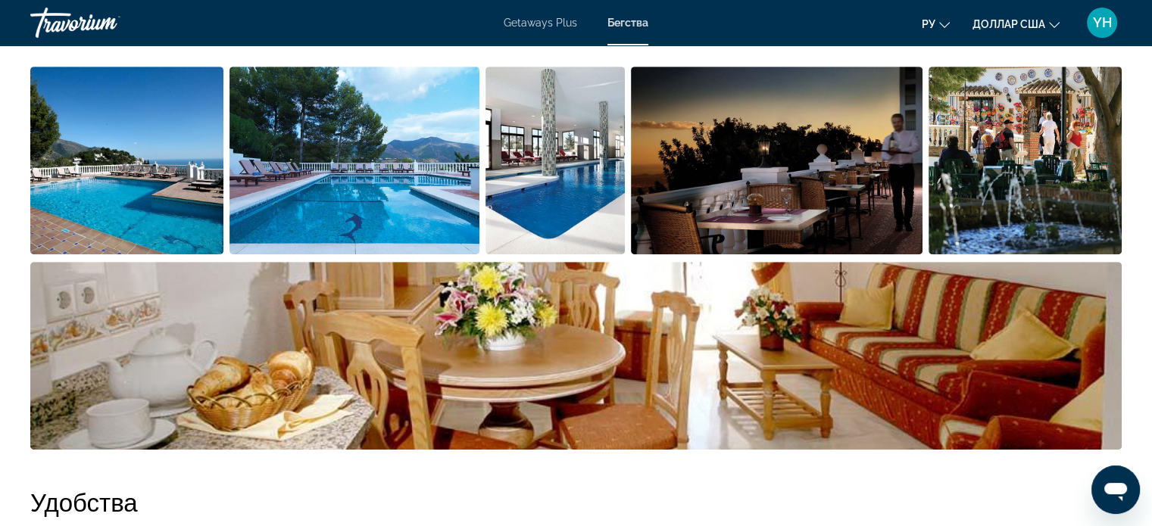
click at [1035, 175] on img "Open full-screen image slider" at bounding box center [1025, 161] width 193 height 188
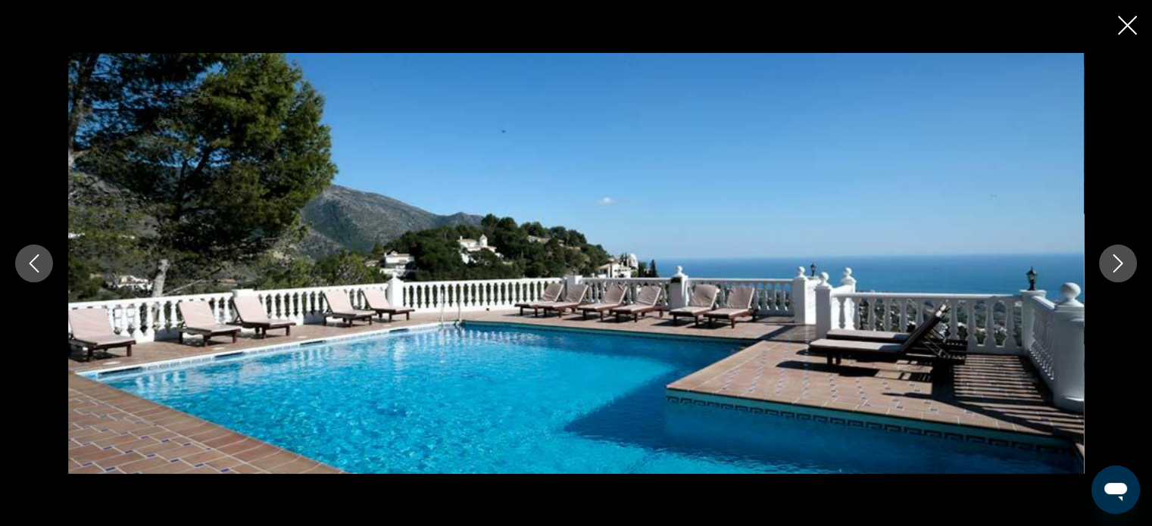
click at [1124, 262] on icon "Next image" at bounding box center [1118, 264] width 18 height 18
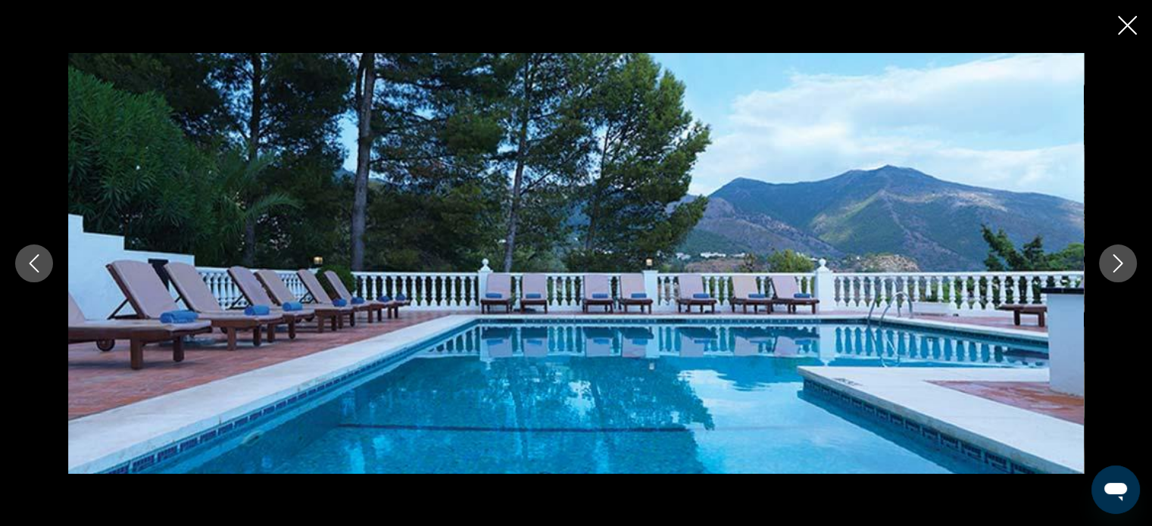
click at [1124, 262] on icon "Next image" at bounding box center [1118, 264] width 18 height 18
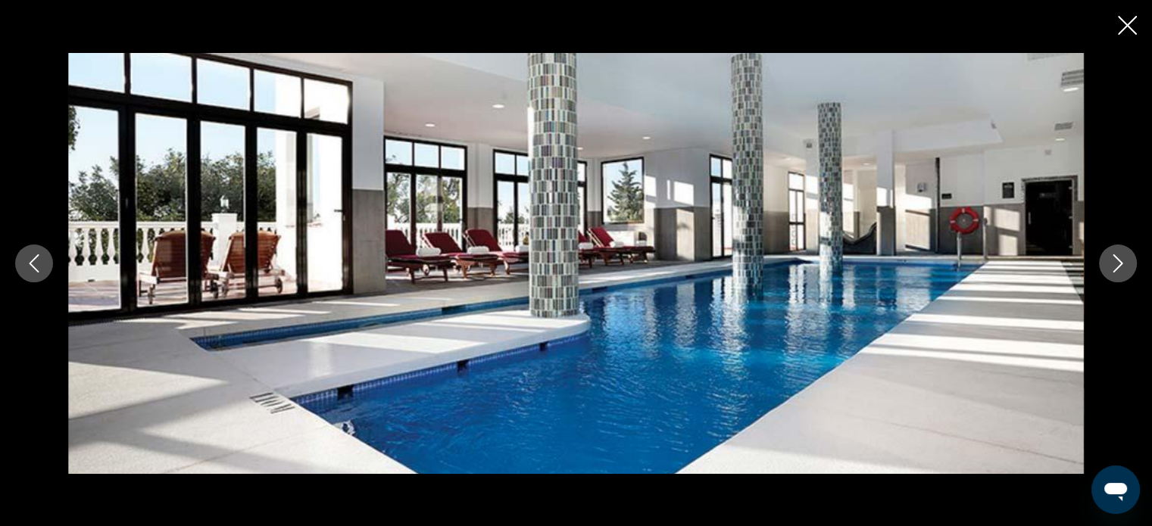
click at [1124, 262] on icon "Next image" at bounding box center [1118, 264] width 18 height 18
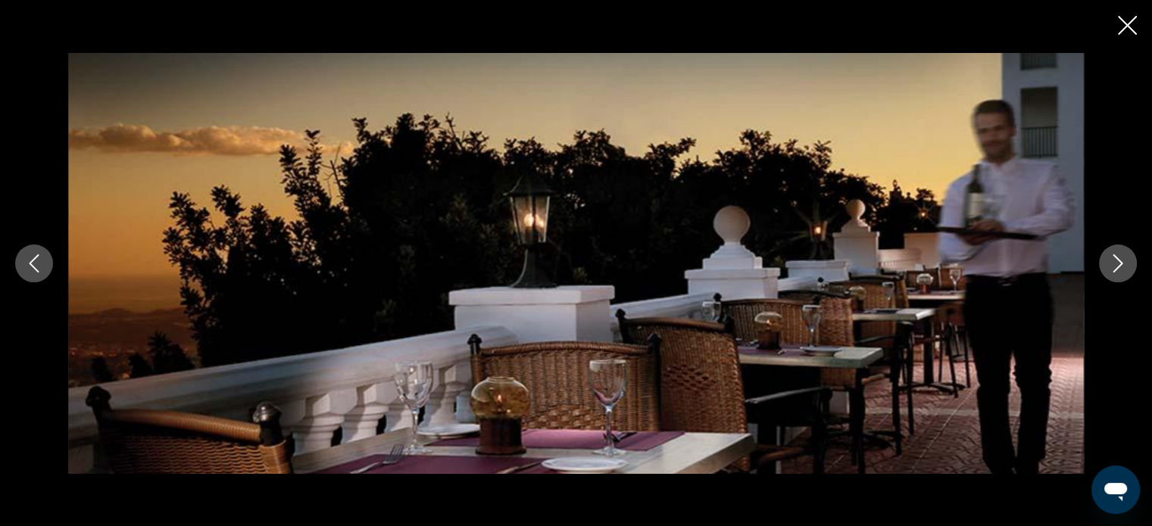
click at [1124, 262] on icon "Next image" at bounding box center [1118, 264] width 18 height 18
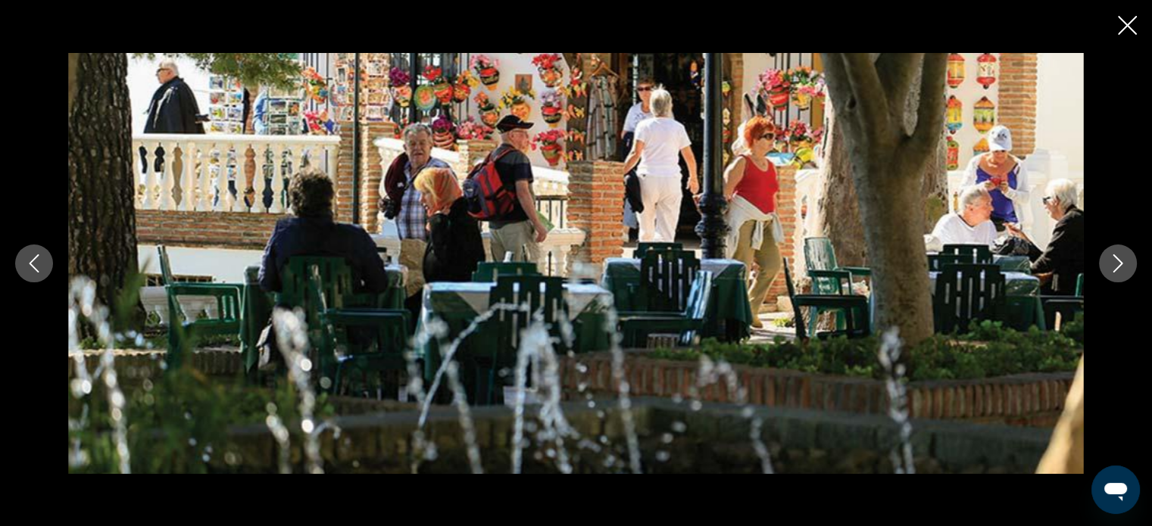
click at [1124, 262] on icon "Next image" at bounding box center [1118, 264] width 18 height 18
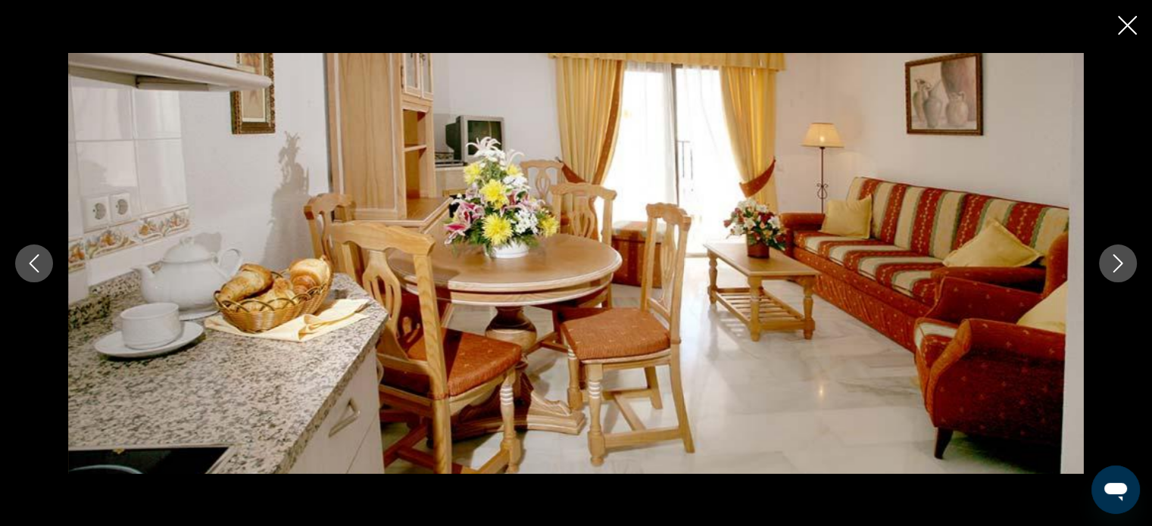
click at [1124, 262] on icon "Next image" at bounding box center [1118, 264] width 18 height 18
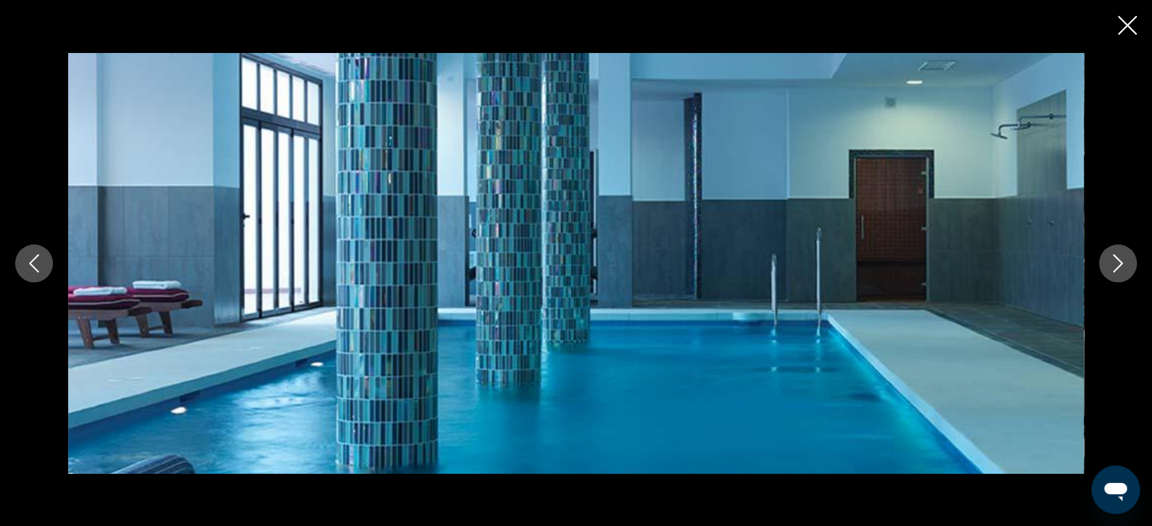
click at [1124, 262] on icon "Next image" at bounding box center [1118, 264] width 18 height 18
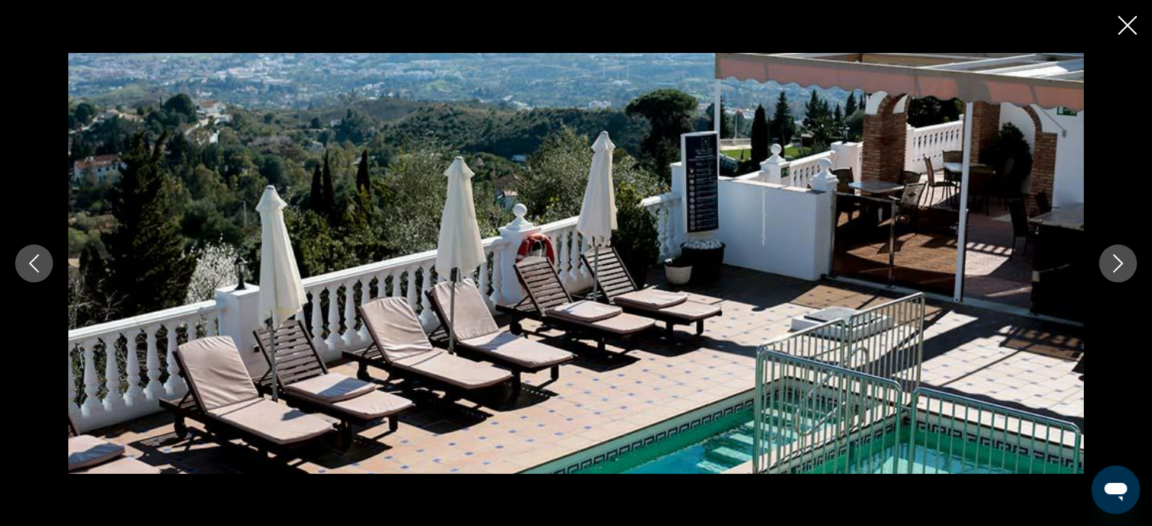
click at [1124, 262] on icon "Next image" at bounding box center [1118, 264] width 18 height 18
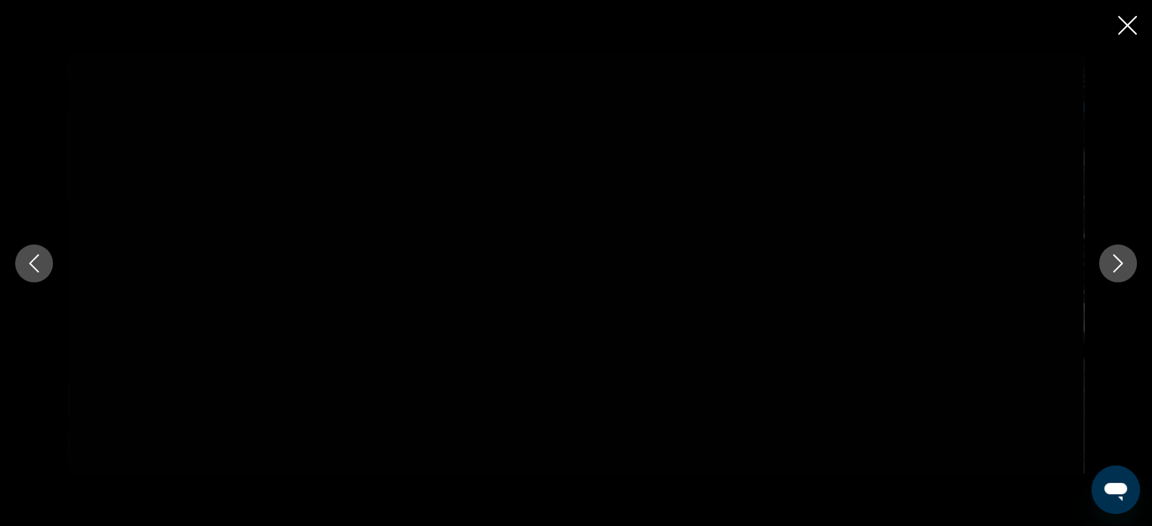
click at [1124, 262] on icon "Next image" at bounding box center [1118, 264] width 18 height 18
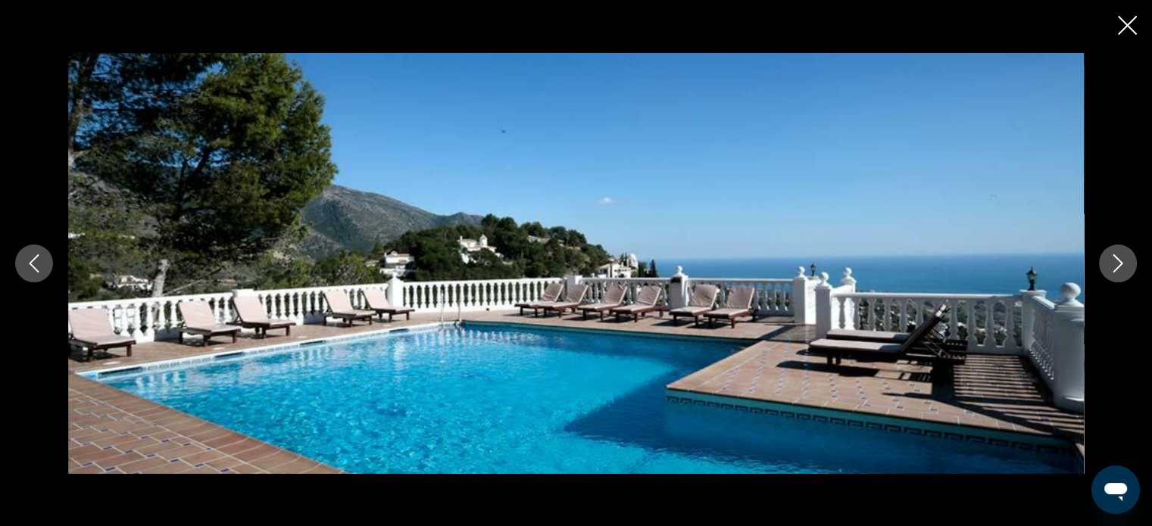
click at [1124, 262] on icon "Next image" at bounding box center [1118, 264] width 18 height 18
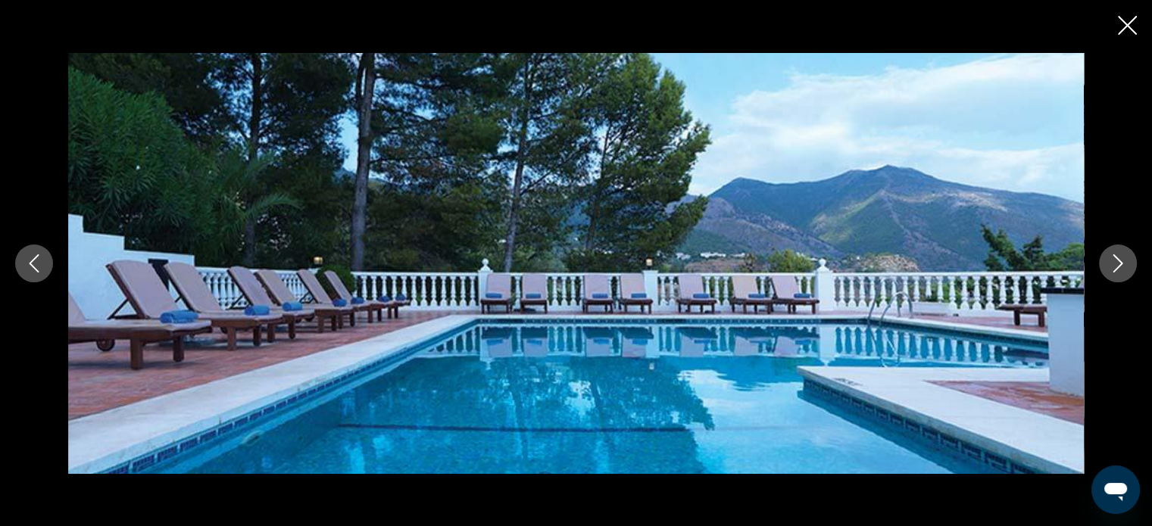
click at [1124, 262] on icon "Next image" at bounding box center [1118, 264] width 18 height 18
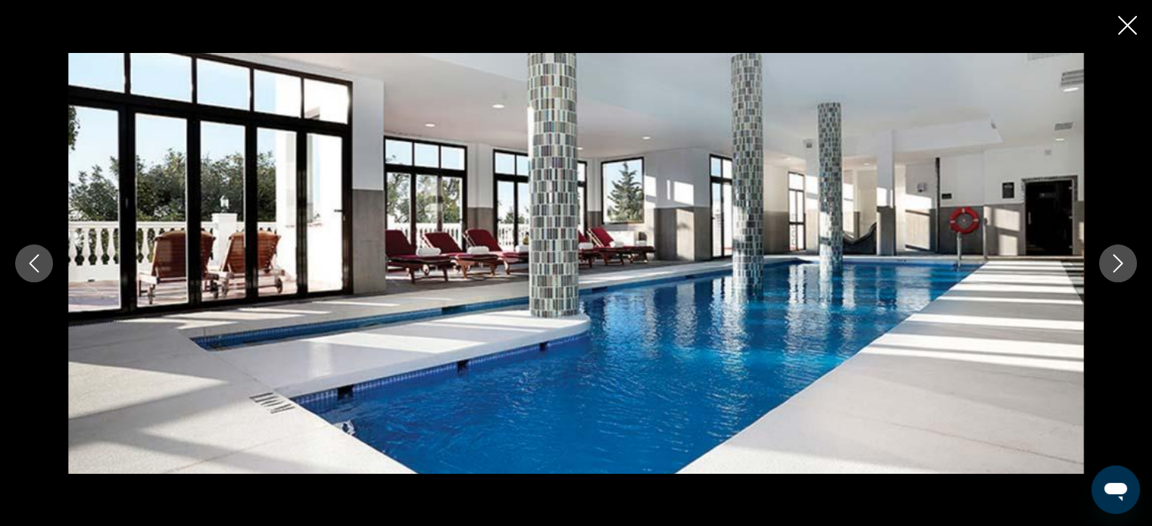
click at [1121, 23] on icon "Close slideshow" at bounding box center [1127, 25] width 19 height 19
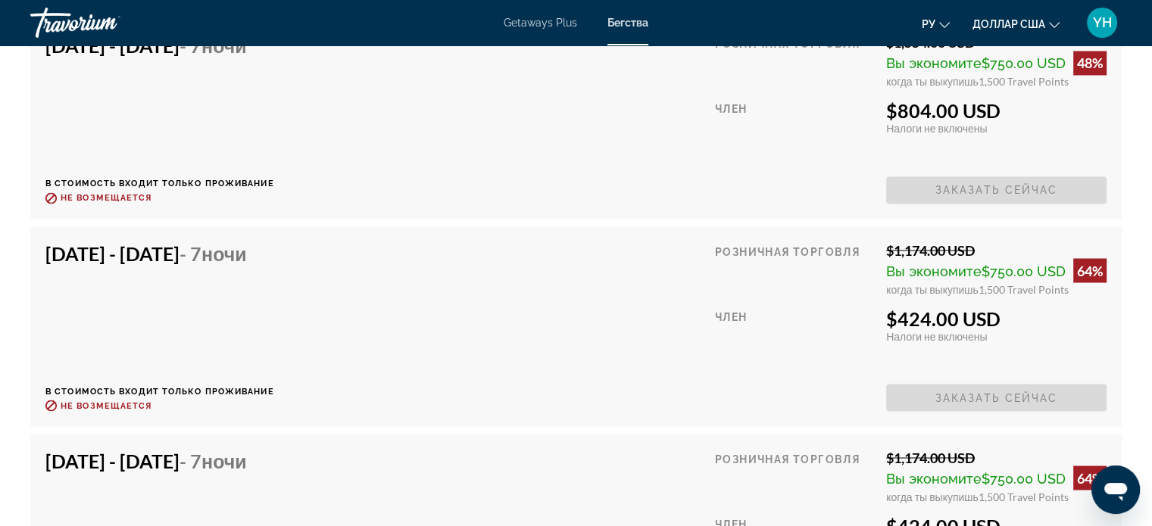
scroll to position [2727, 0]
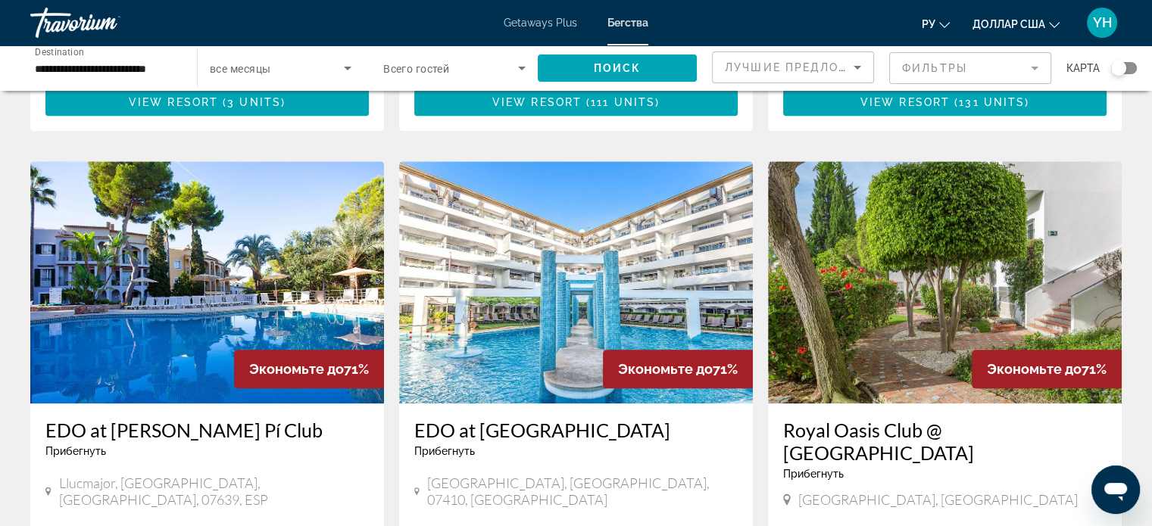
scroll to position [1666, 0]
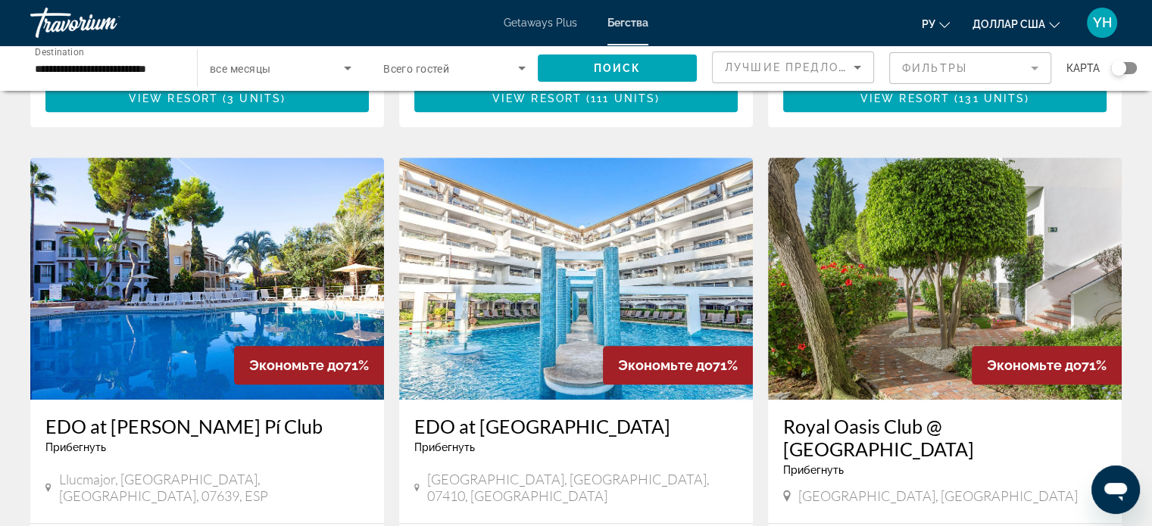
click at [867, 158] on img "Основное содержание" at bounding box center [945, 279] width 354 height 242
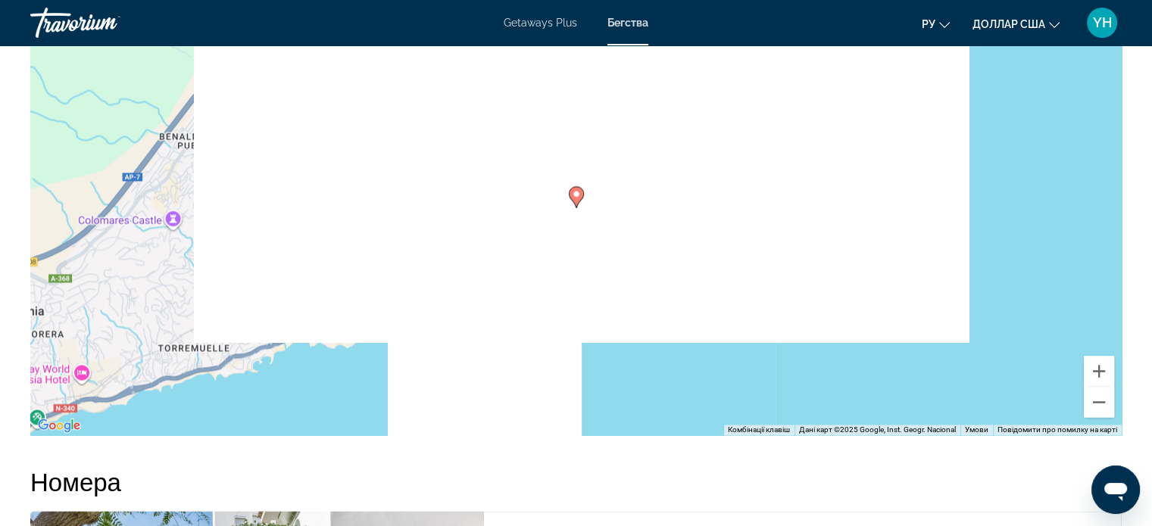
scroll to position [2424, 0]
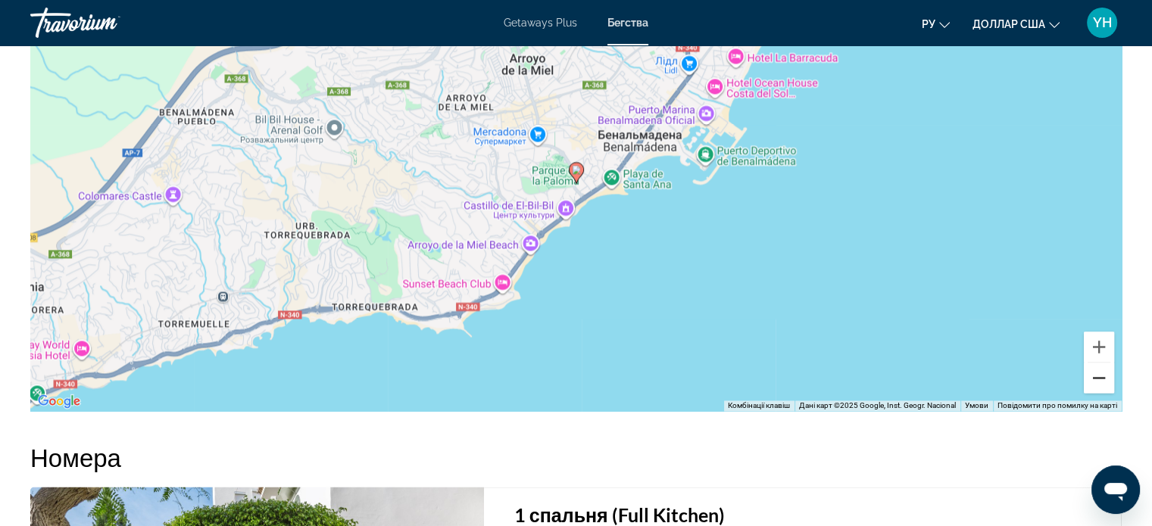
click at [1098, 387] on button "Зменшити" at bounding box center [1099, 378] width 30 height 30
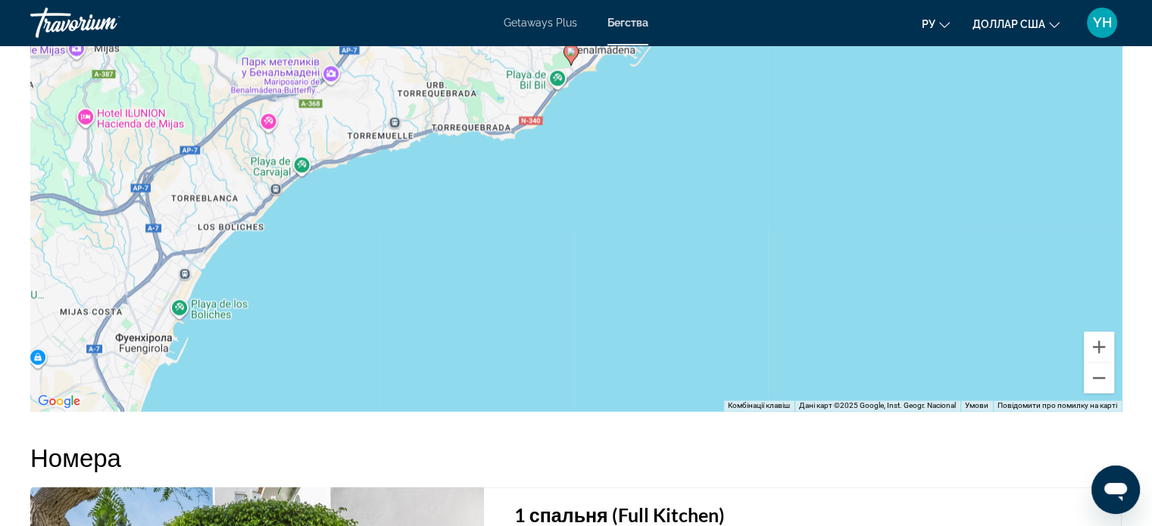
drag, startPoint x: 915, startPoint y: 249, endPoint x: 909, endPoint y: 133, distance: 116.8
click at [909, 133] on div "Увімкніть режим перетягування за допомогою клавіатури, натиснувши Alt + Enter. …" at bounding box center [575, 184] width 1091 height 454
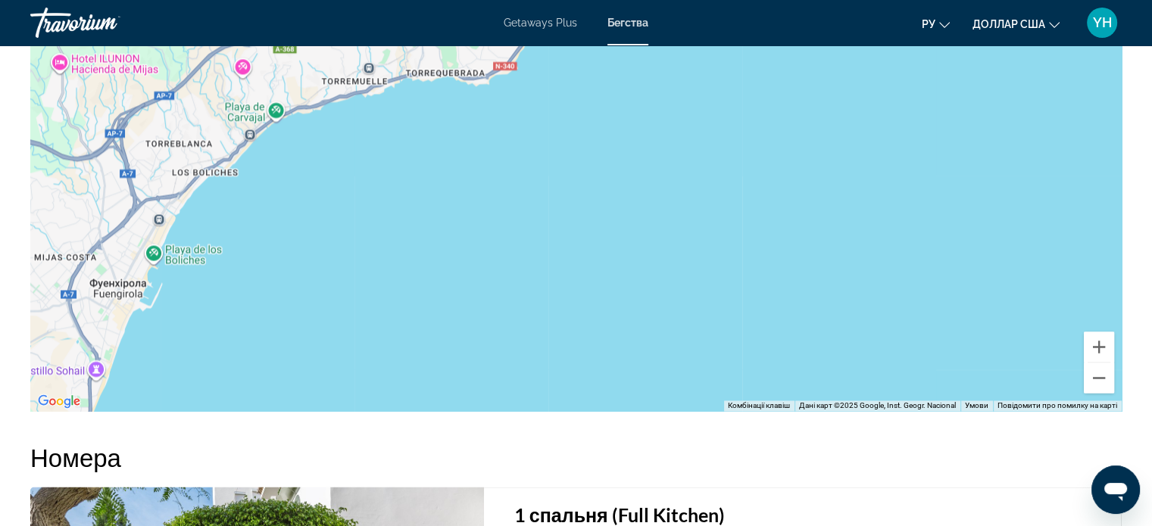
drag, startPoint x: 883, startPoint y: 327, endPoint x: 879, endPoint y: 238, distance: 89.5
click at [877, 242] on div "Увімкніть режим перетягування за допомогою клавіатури, натиснувши Alt + Enter. …" at bounding box center [575, 184] width 1091 height 454
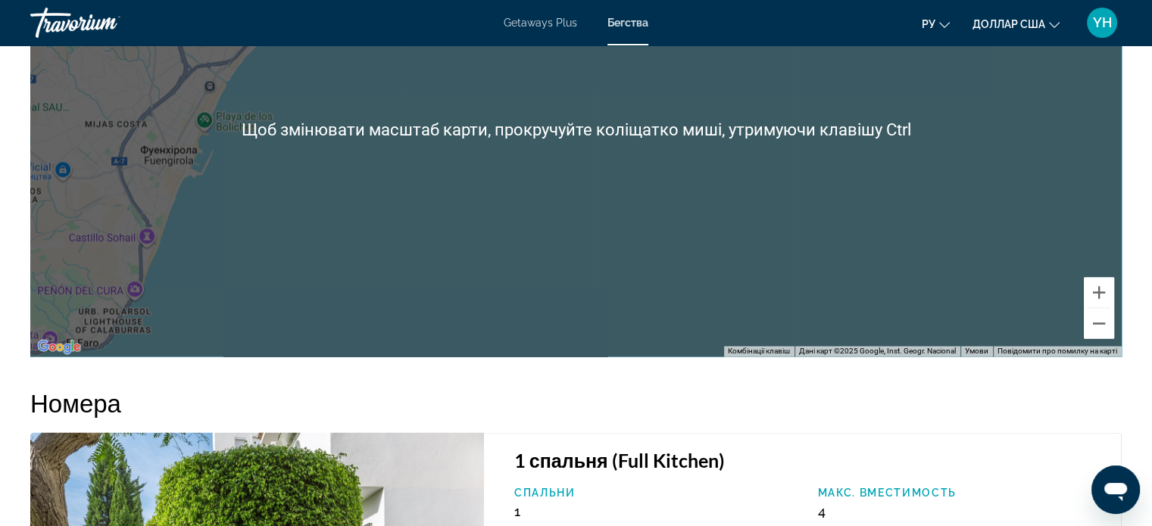
scroll to position [2651, 0]
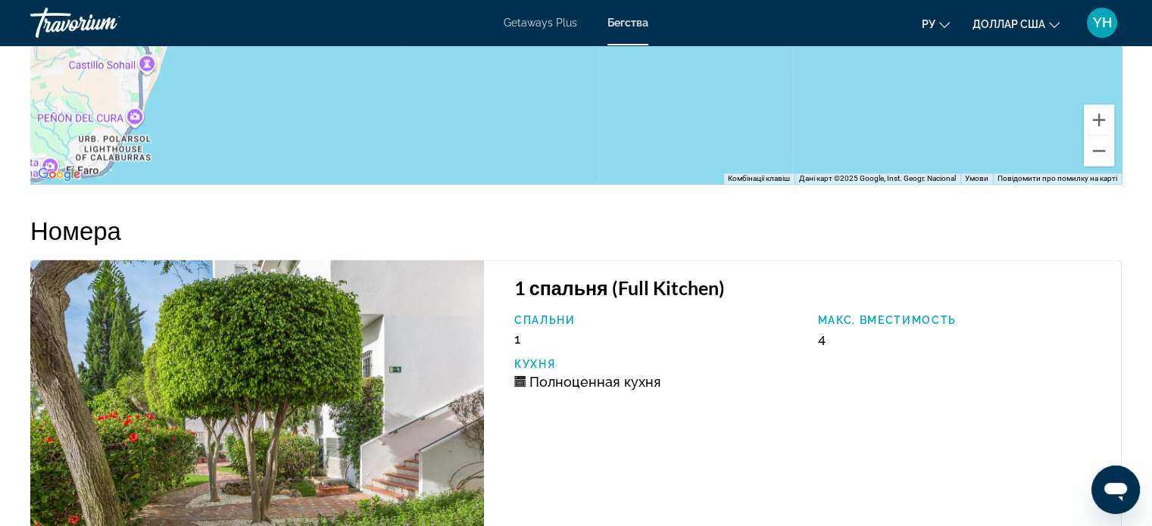
click at [180, 371] on img "Основное содержание" at bounding box center [257, 432] width 454 height 345
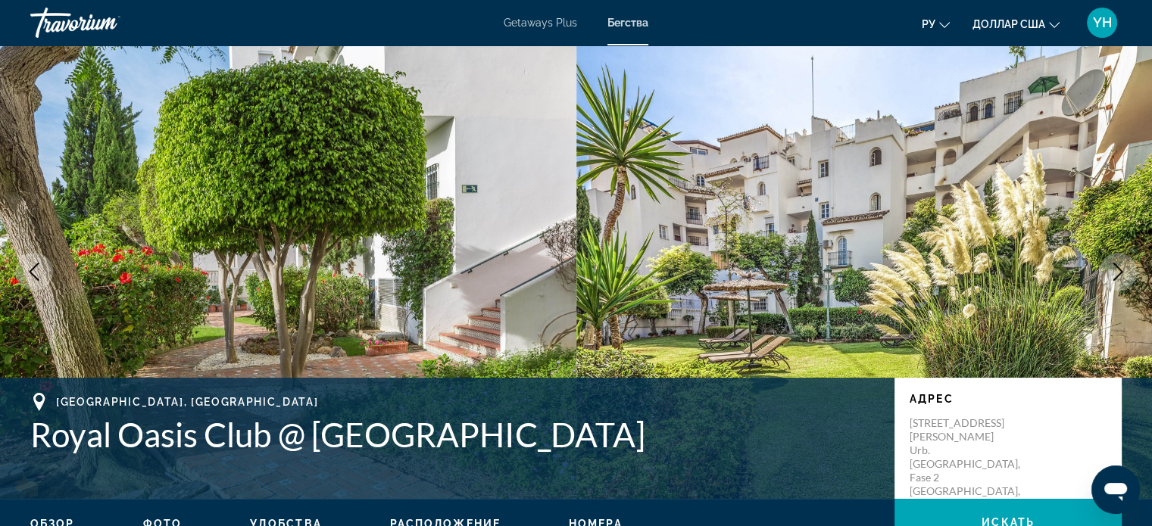
scroll to position [0, 0]
click at [851, 183] on img "Основное содержание" at bounding box center [864, 272] width 576 height 454
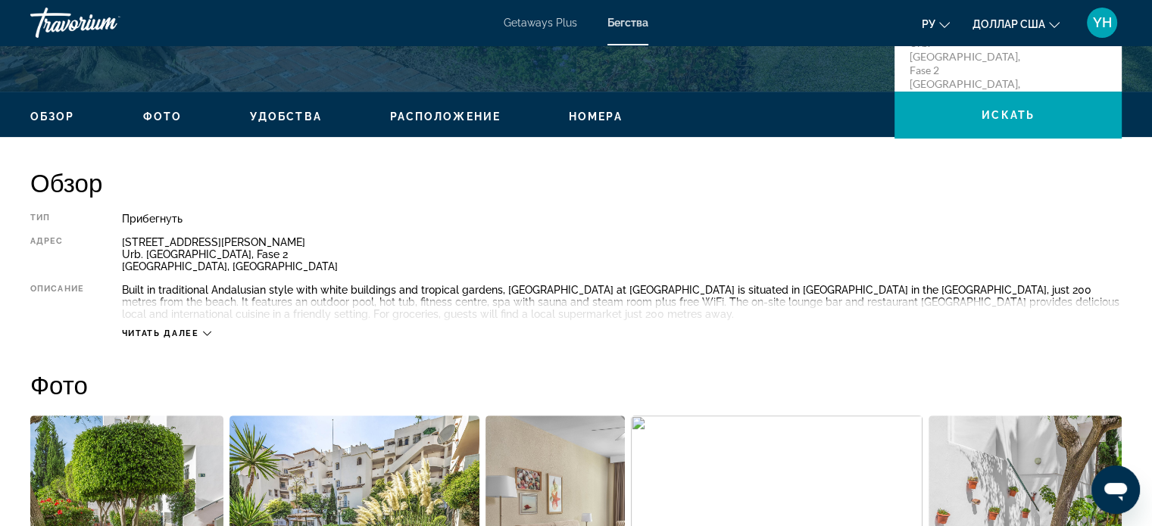
scroll to position [530, 0]
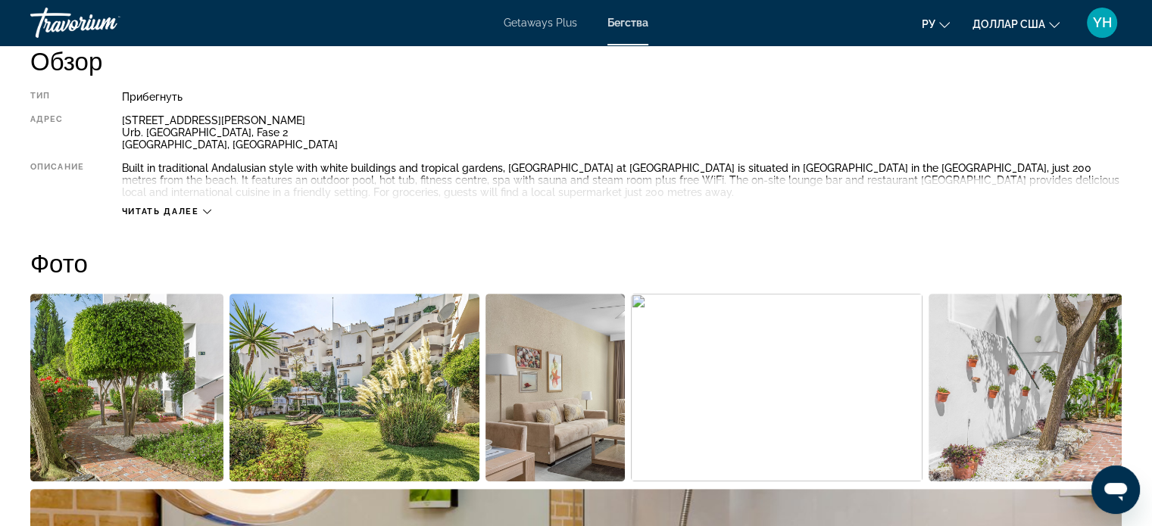
click at [1001, 381] on img "Open full-screen image slider" at bounding box center [1025, 388] width 193 height 188
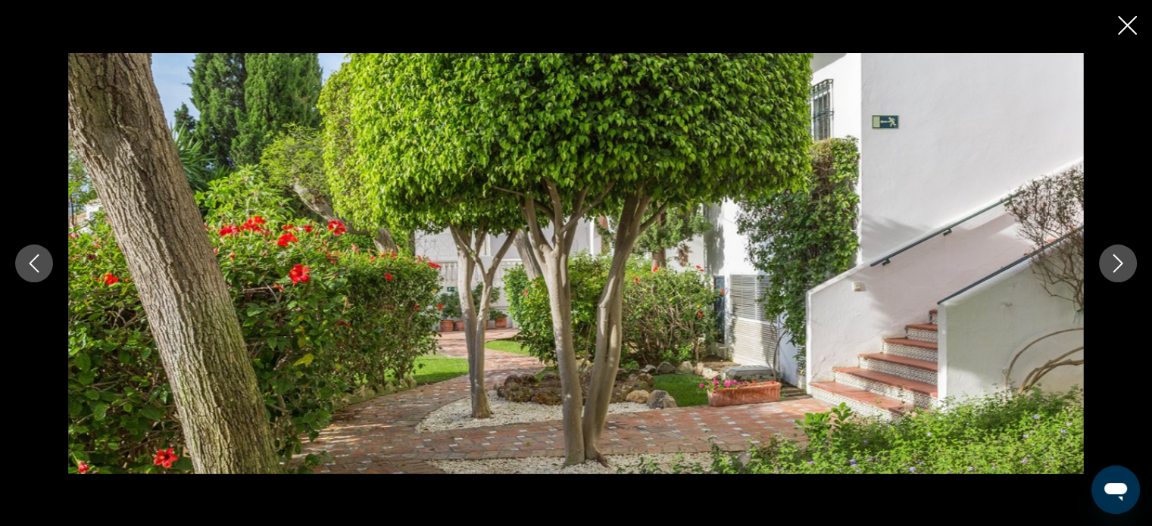
click at [1120, 269] on icon "Next image" at bounding box center [1118, 264] width 18 height 18
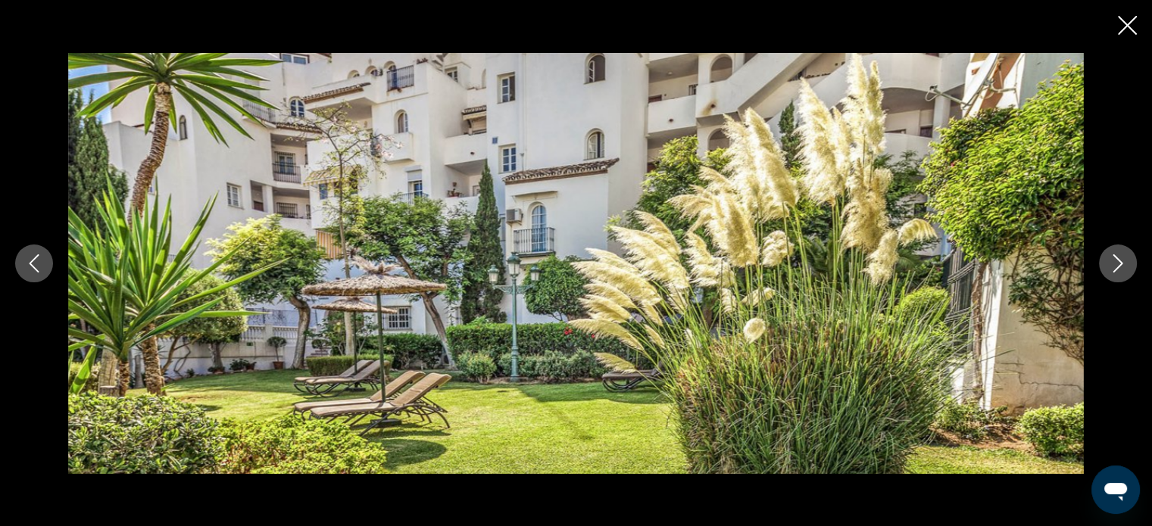
click at [1120, 269] on icon "Next image" at bounding box center [1118, 264] width 18 height 18
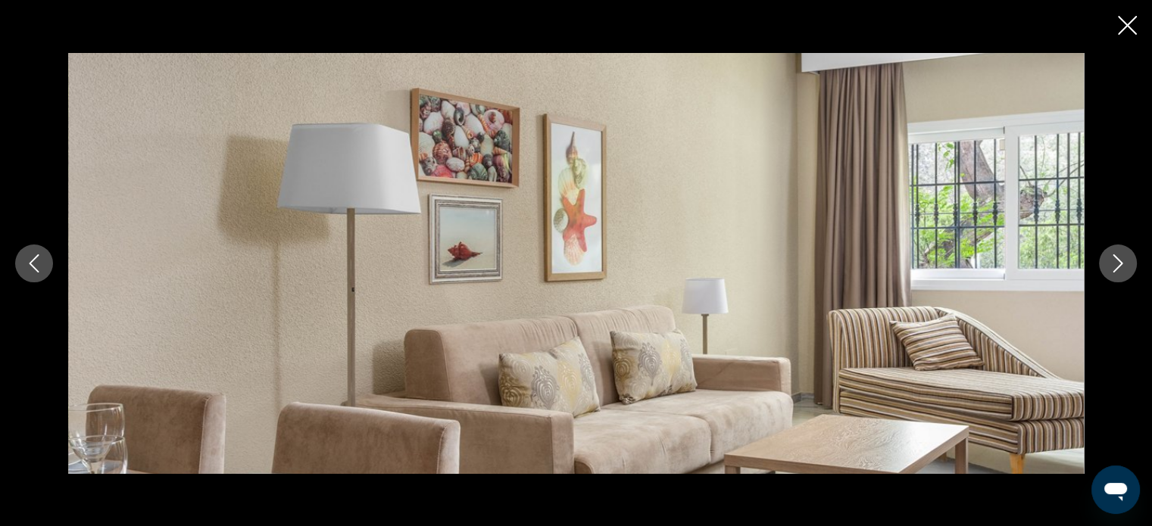
click at [1120, 269] on icon "Next image" at bounding box center [1118, 264] width 18 height 18
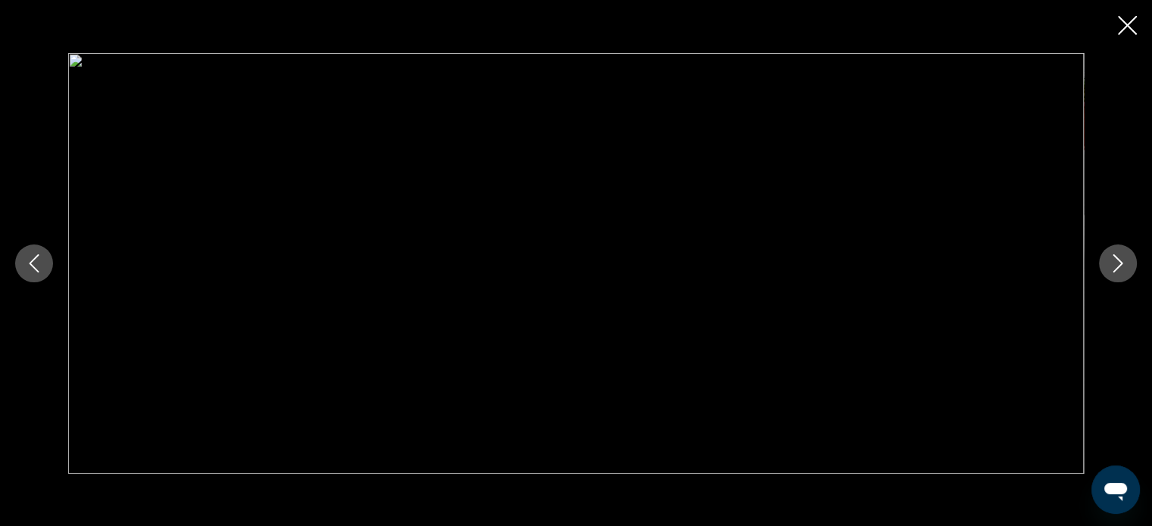
click at [1122, 268] on icon "Next image" at bounding box center [1118, 264] width 18 height 18
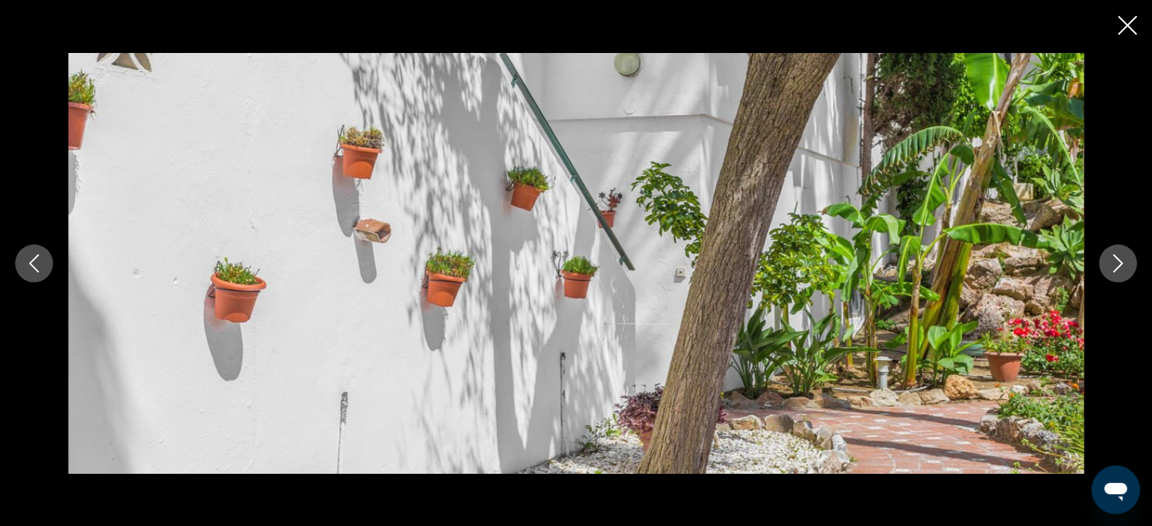
click at [1122, 268] on icon "Next image" at bounding box center [1118, 264] width 18 height 18
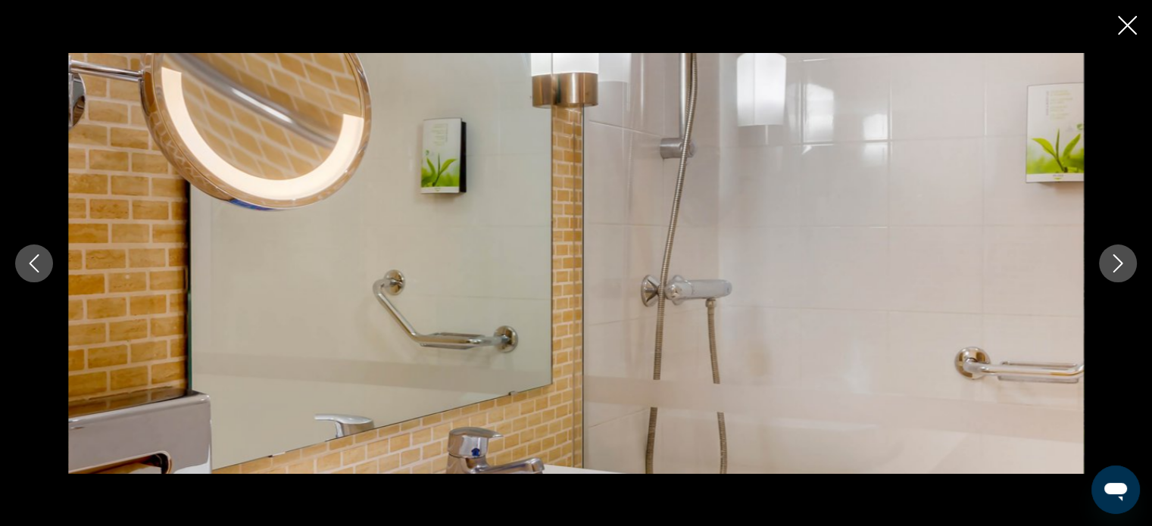
click at [1122, 268] on icon "Next image" at bounding box center [1118, 264] width 18 height 18
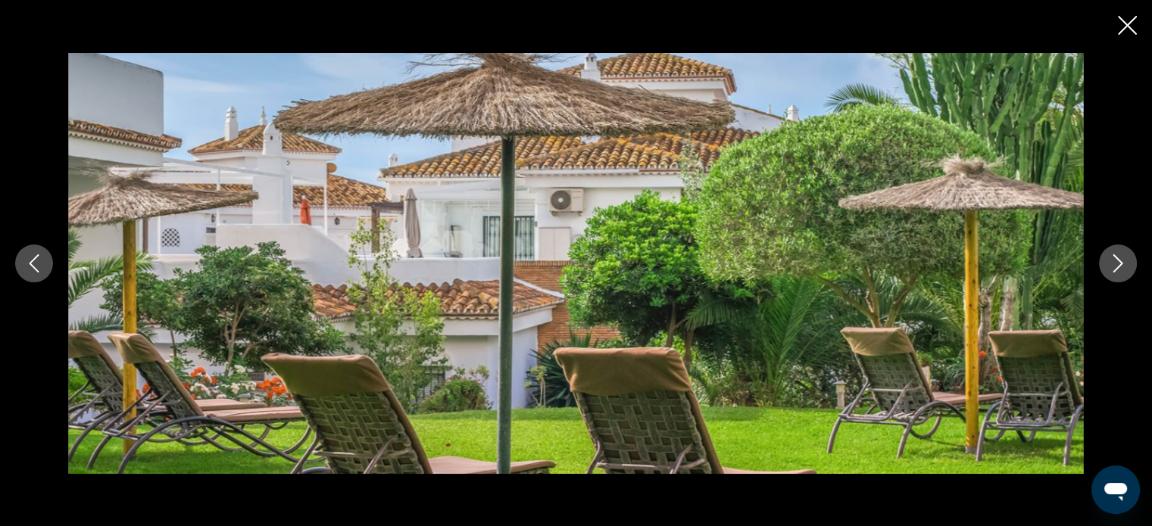
click at [1122, 268] on icon "Next image" at bounding box center [1118, 264] width 18 height 18
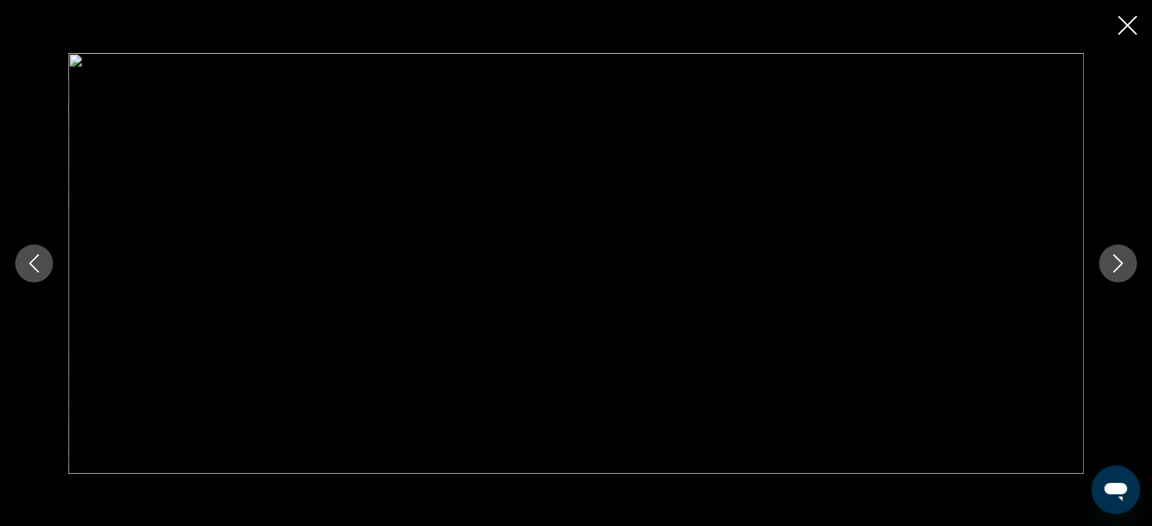
click at [1122, 268] on icon "Next image" at bounding box center [1118, 264] width 18 height 18
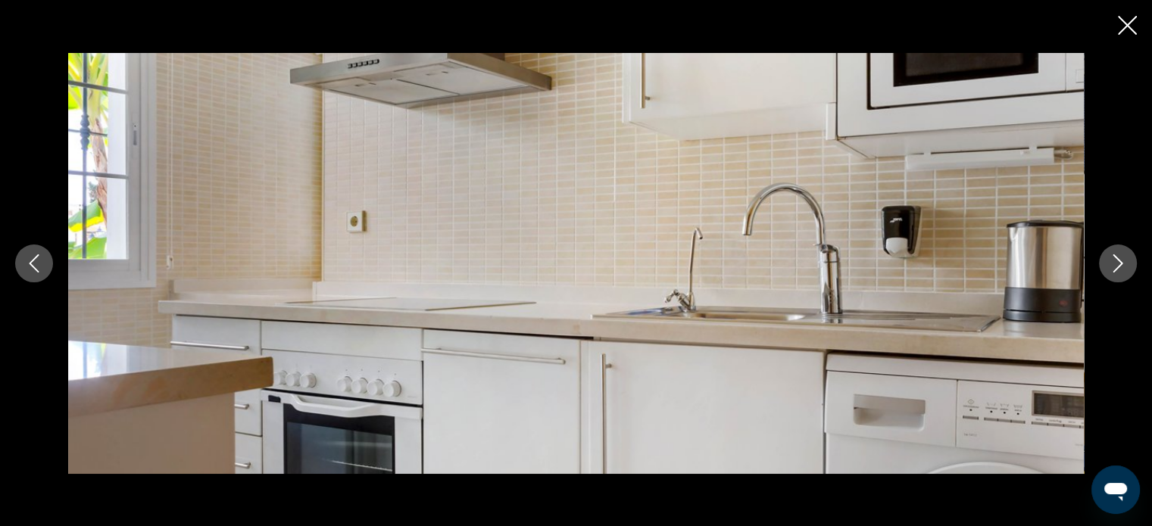
click at [1122, 268] on icon "Next image" at bounding box center [1118, 264] width 18 height 18
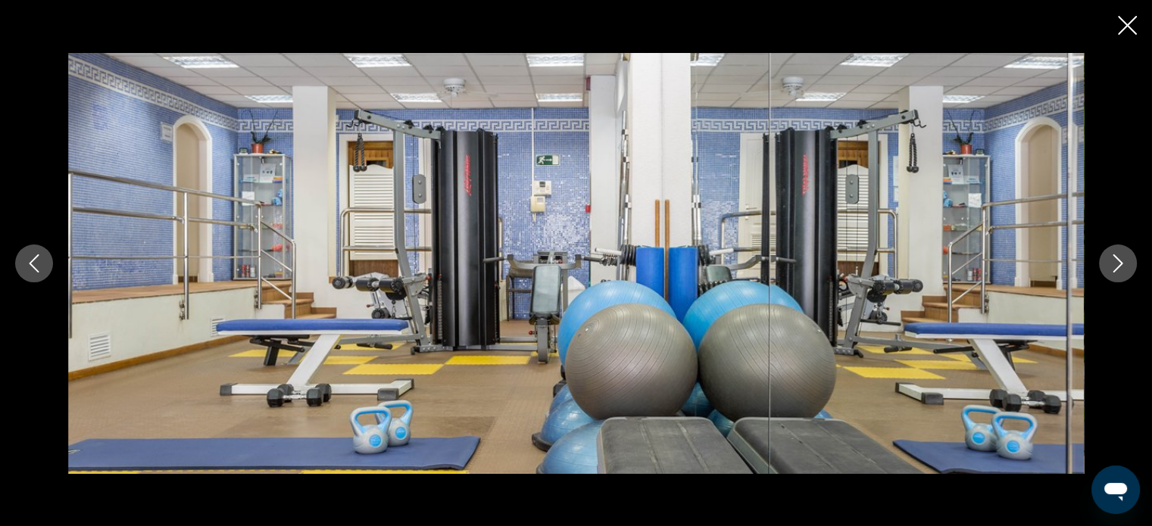
click at [1121, 27] on icon "Close slideshow" at bounding box center [1127, 25] width 19 height 19
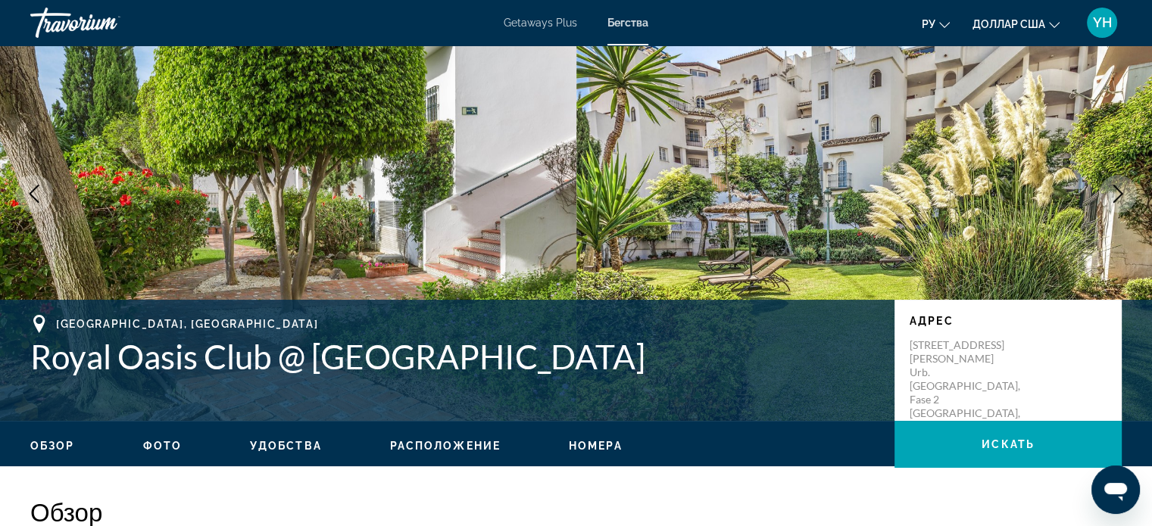
scroll to position [76, 0]
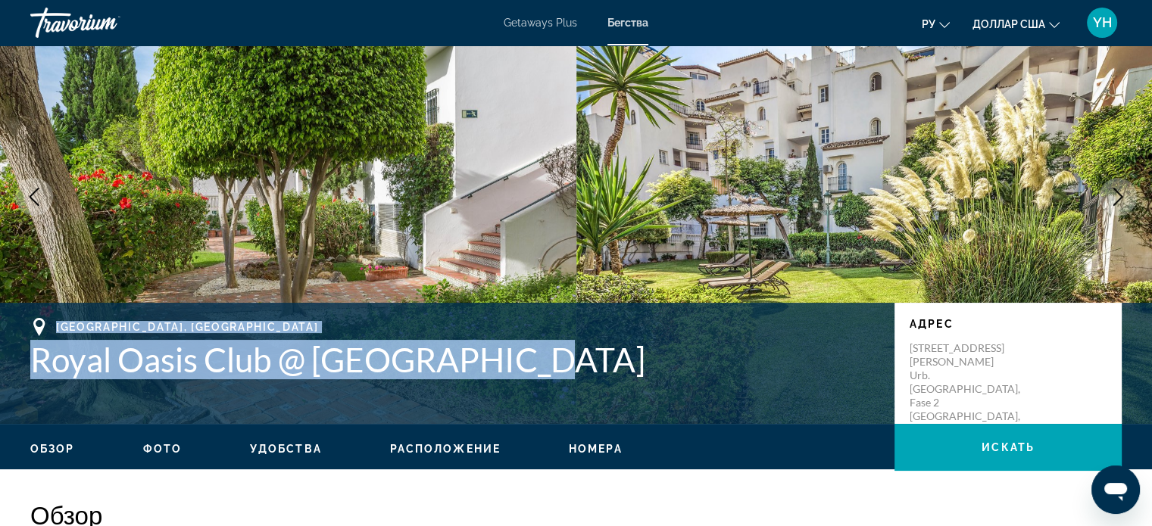
drag, startPoint x: 533, startPoint y: 360, endPoint x: 7, endPoint y: 317, distance: 528.2
click at [7, 317] on div "[GEOGRAPHIC_DATA], [GEOGRAPHIC_DATA] Royal Oasis Club @ [GEOGRAPHIC_DATA] [STRE…" at bounding box center [576, 363] width 1152 height 121
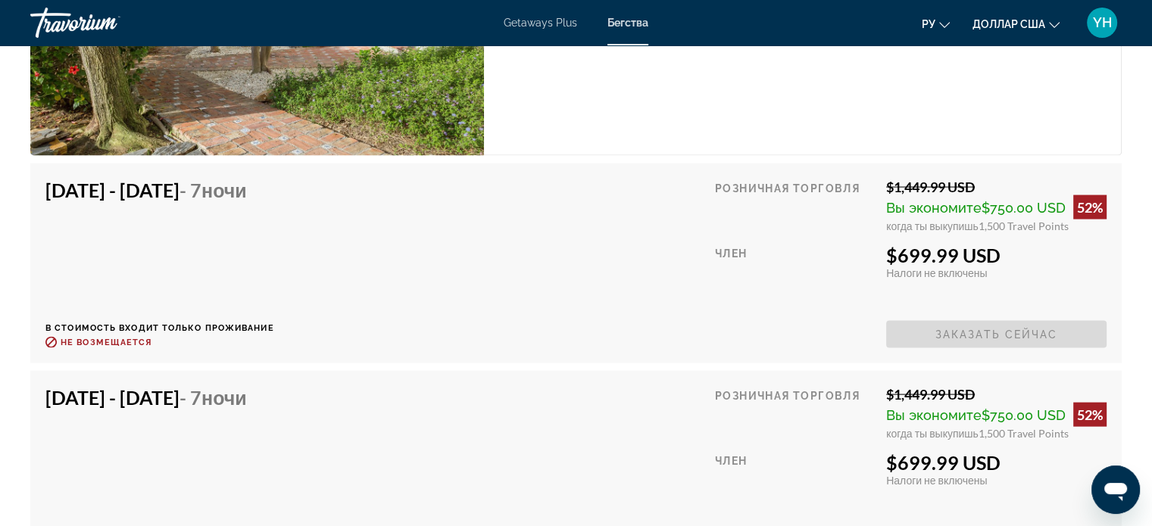
scroll to position [3106, 0]
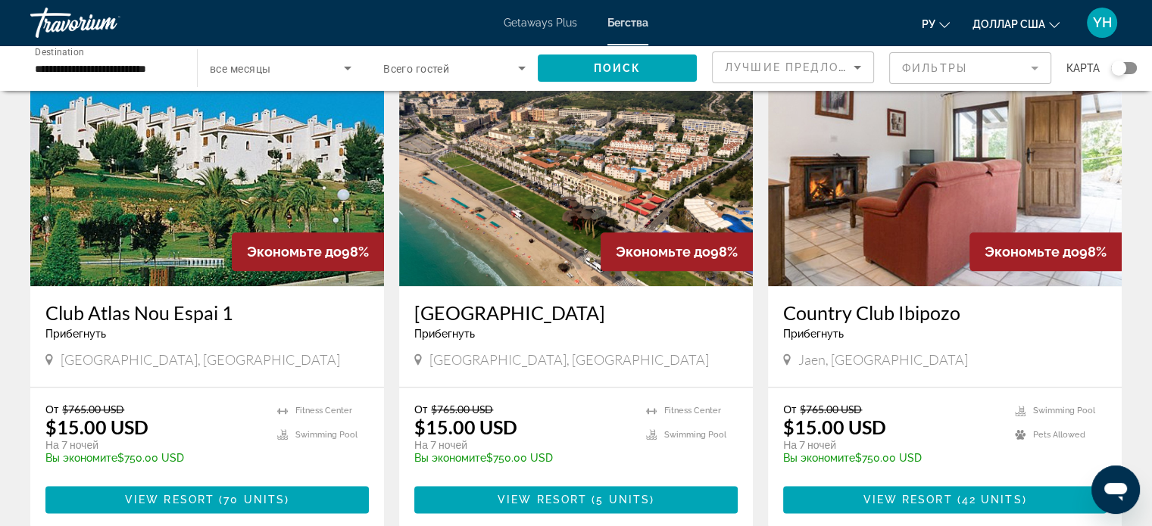
scroll to position [1945, 0]
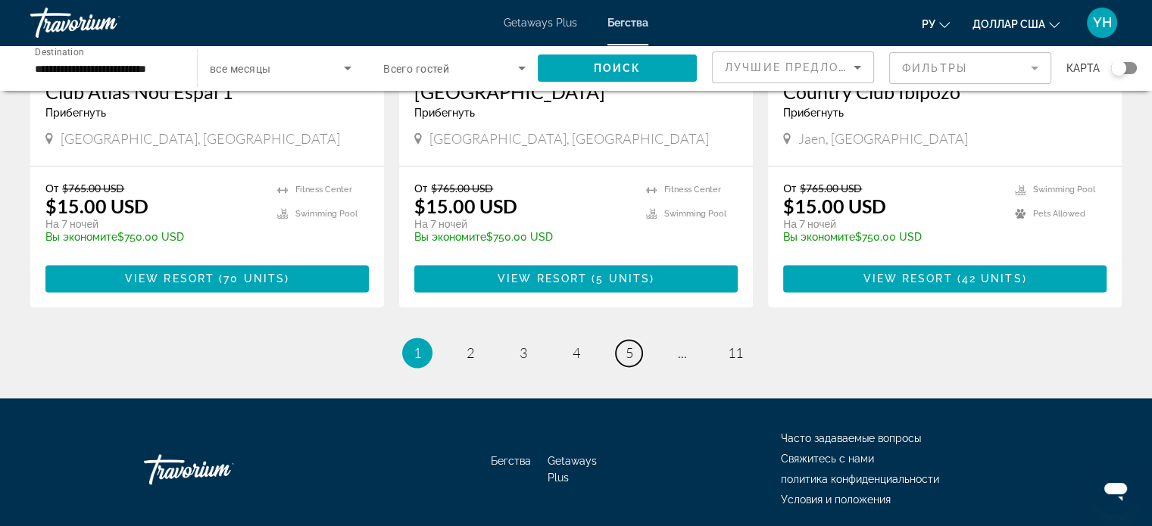
drag, startPoint x: 626, startPoint y: 295, endPoint x: 876, endPoint y: 258, distance: 252.0
click at [627, 345] on span "5" at bounding box center [630, 353] width 8 height 17
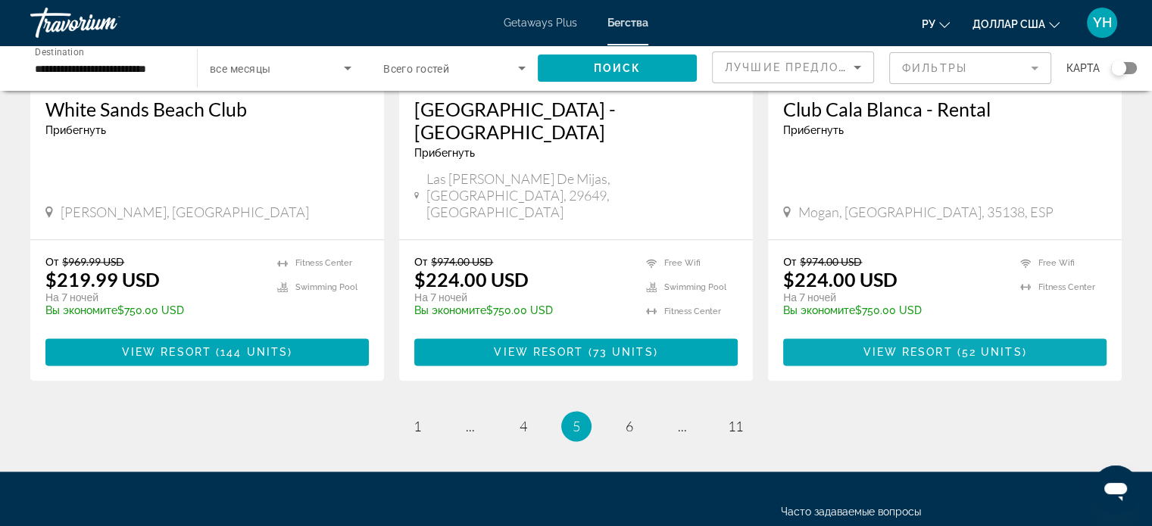
scroll to position [1946, 0]
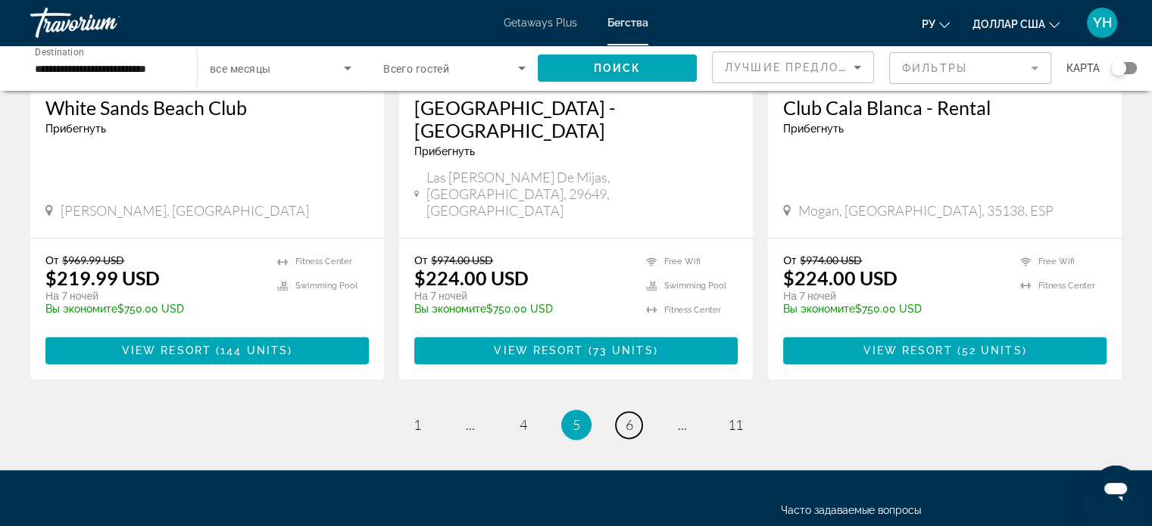
drag, startPoint x: 626, startPoint y: 292, endPoint x: 891, endPoint y: 230, distance: 272.3
click at [633, 412] on link "page 6" at bounding box center [629, 425] width 27 height 27
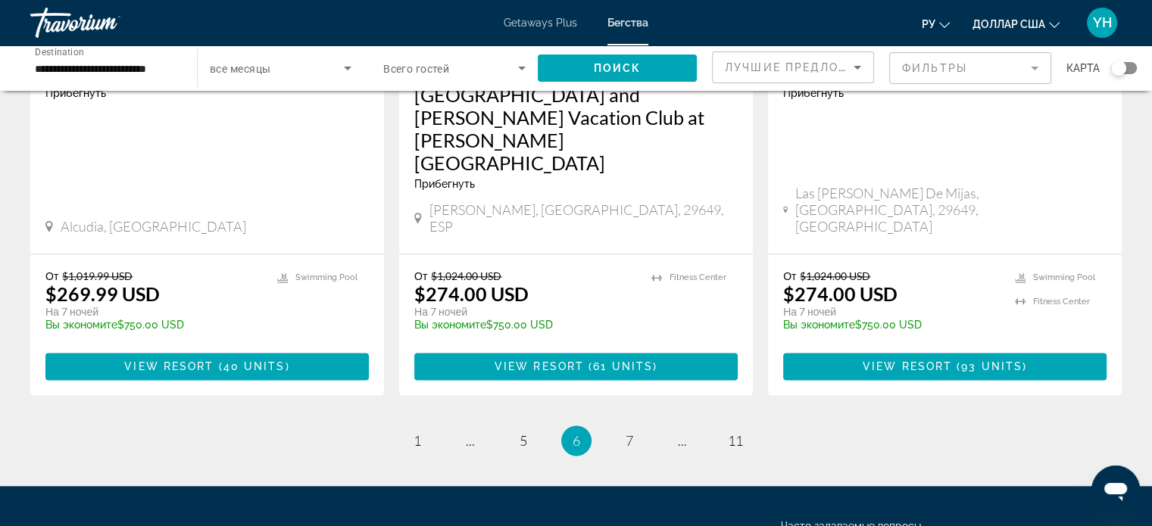
scroll to position [1969, 0]
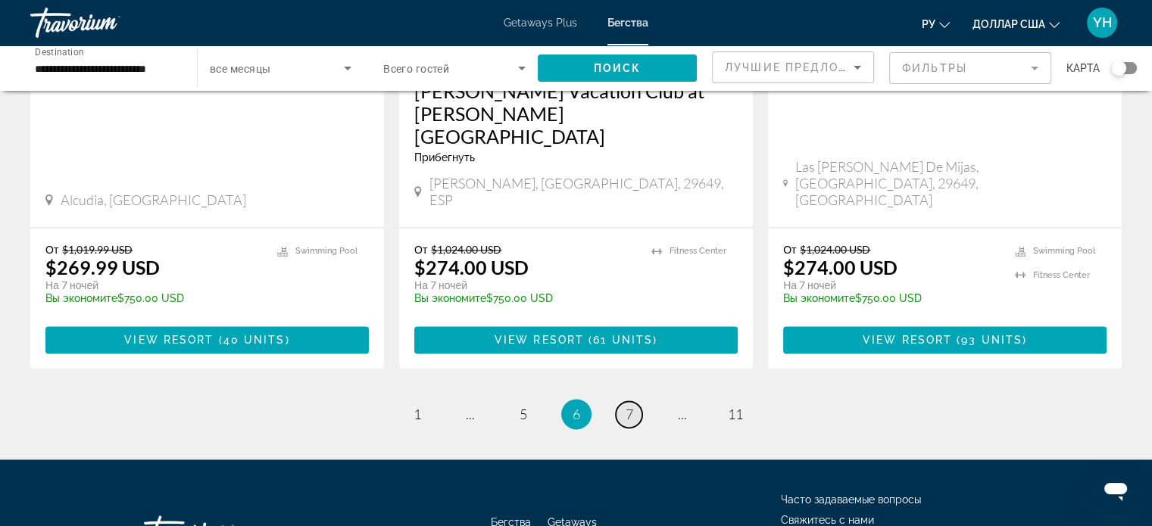
drag, startPoint x: 623, startPoint y: 292, endPoint x: 856, endPoint y: 236, distance: 240.1
click at [626, 401] on link "page 7" at bounding box center [629, 414] width 27 height 27
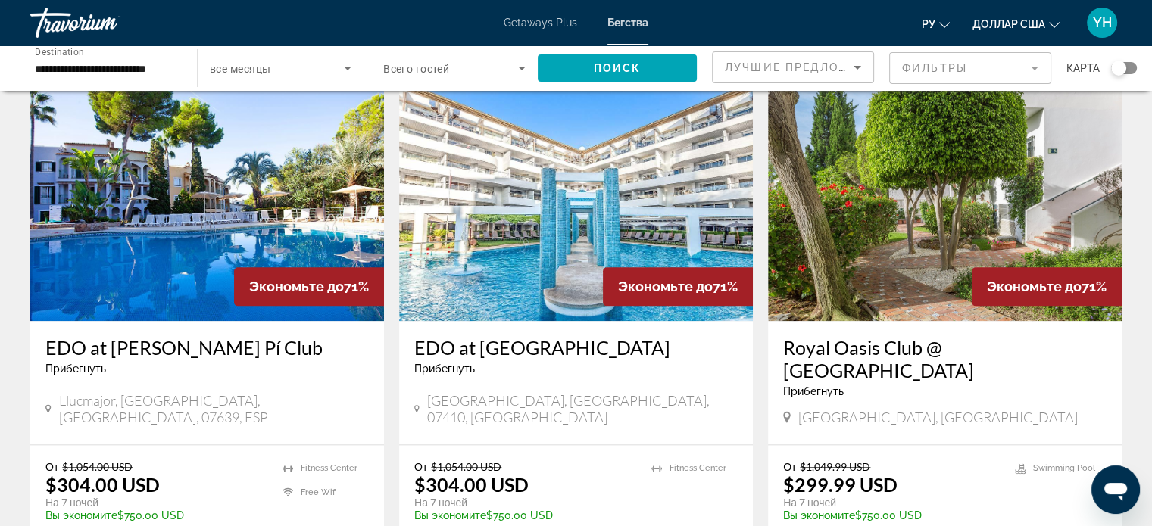
scroll to position [1818, 0]
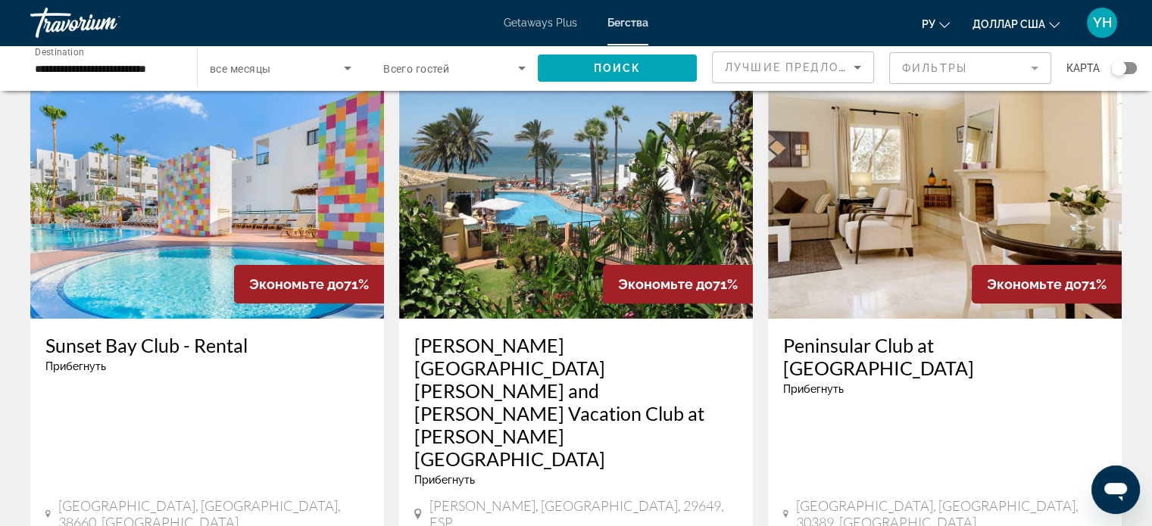
scroll to position [76, 0]
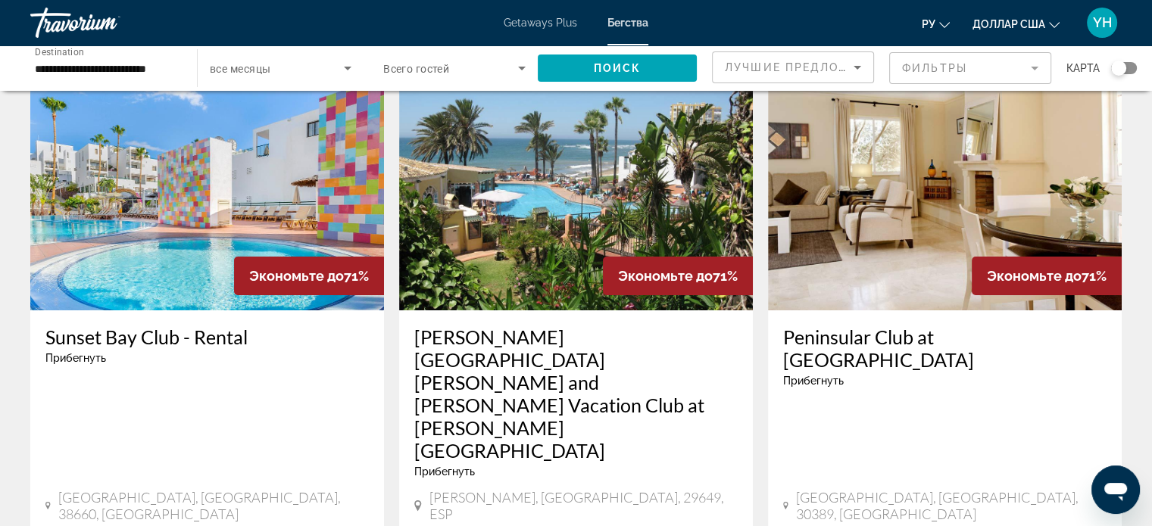
drag, startPoint x: 539, startPoint y: 189, endPoint x: 551, endPoint y: 189, distance: 12.1
click at [539, 189] on img "Основное содержание" at bounding box center [576, 189] width 354 height 242
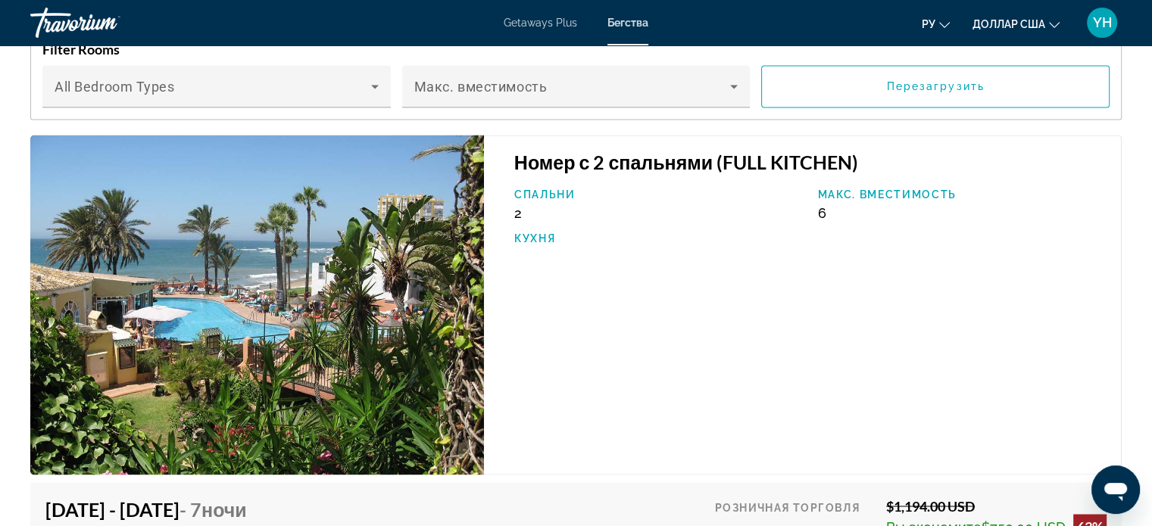
scroll to position [2272, 0]
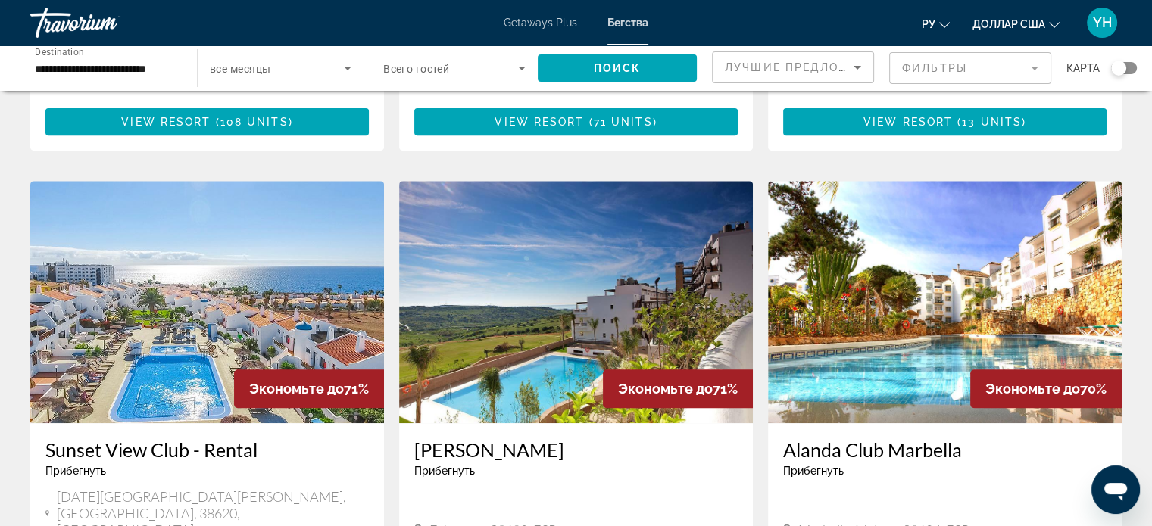
scroll to position [606, 0]
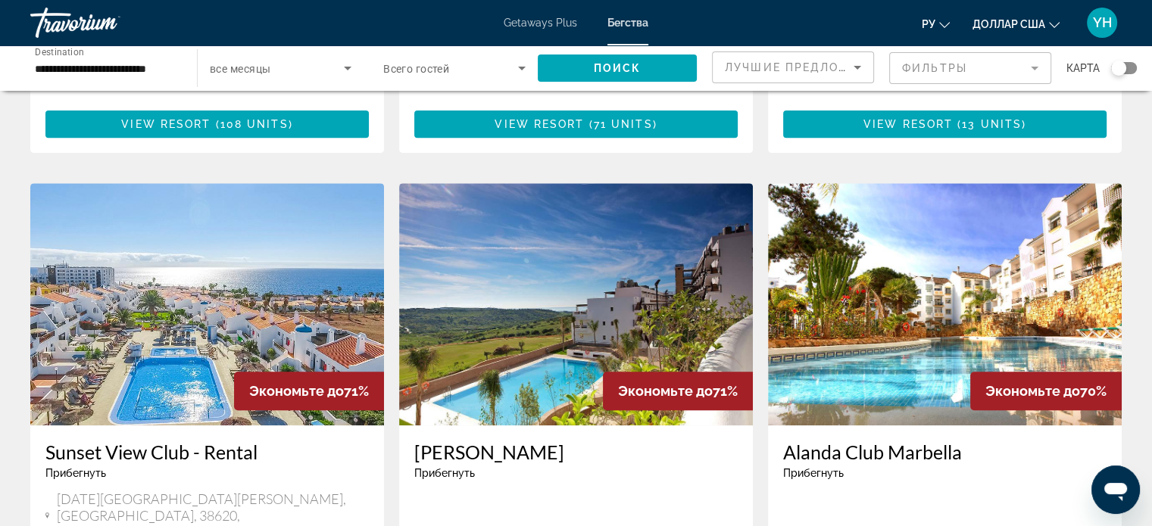
click at [973, 214] on img "Основное содержание" at bounding box center [945, 304] width 354 height 242
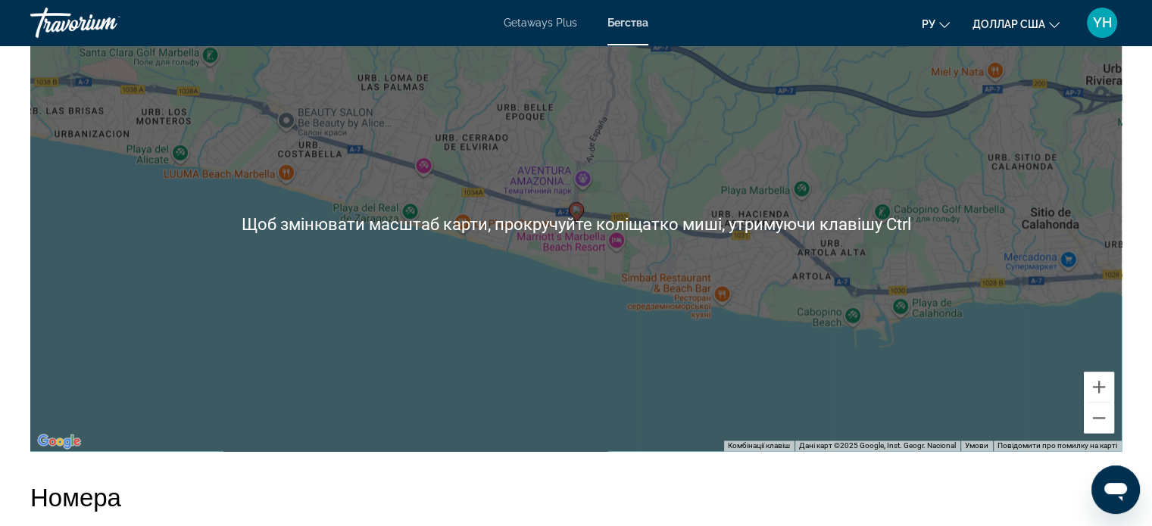
scroll to position [2045, 0]
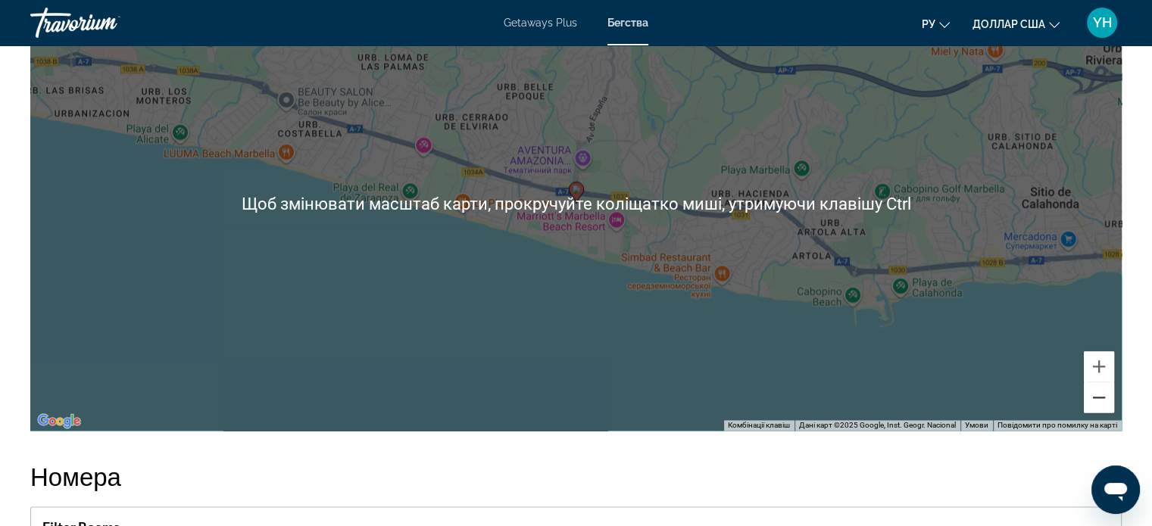
click at [1102, 383] on button "Зменшити" at bounding box center [1099, 398] width 30 height 30
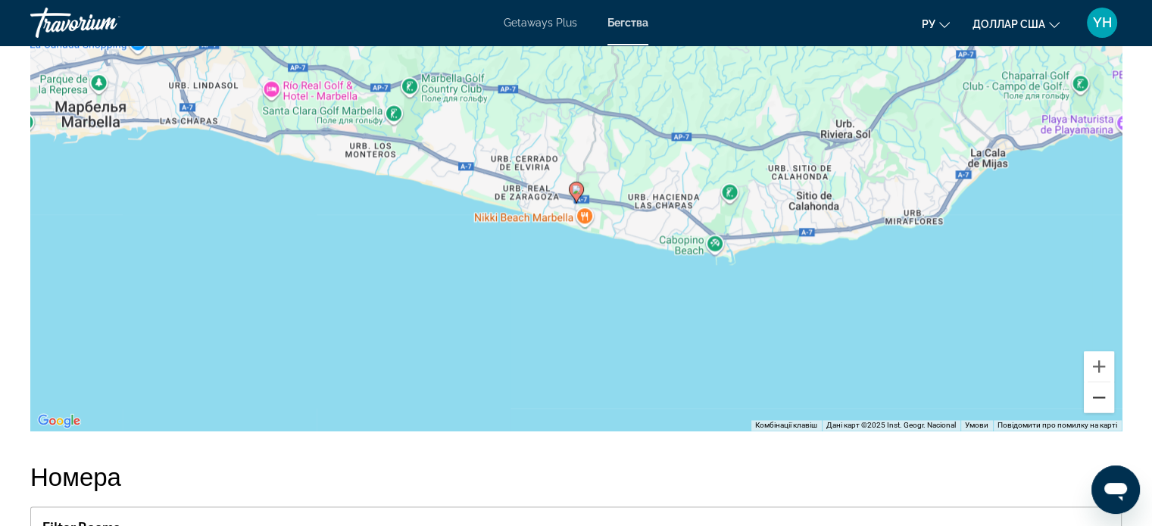
click at [1102, 383] on button "Зменшити" at bounding box center [1099, 398] width 30 height 30
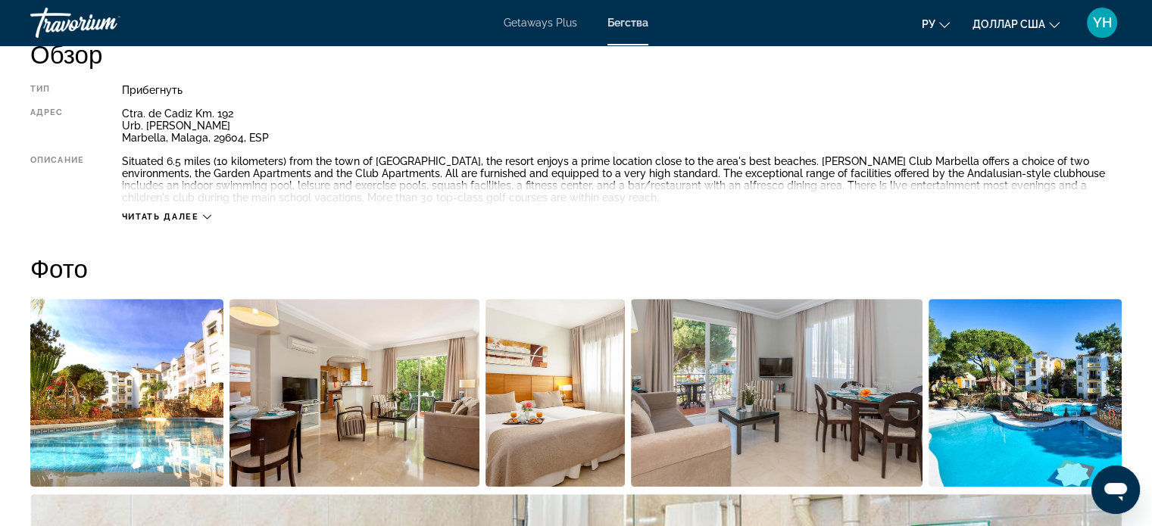
scroll to position [757, 0]
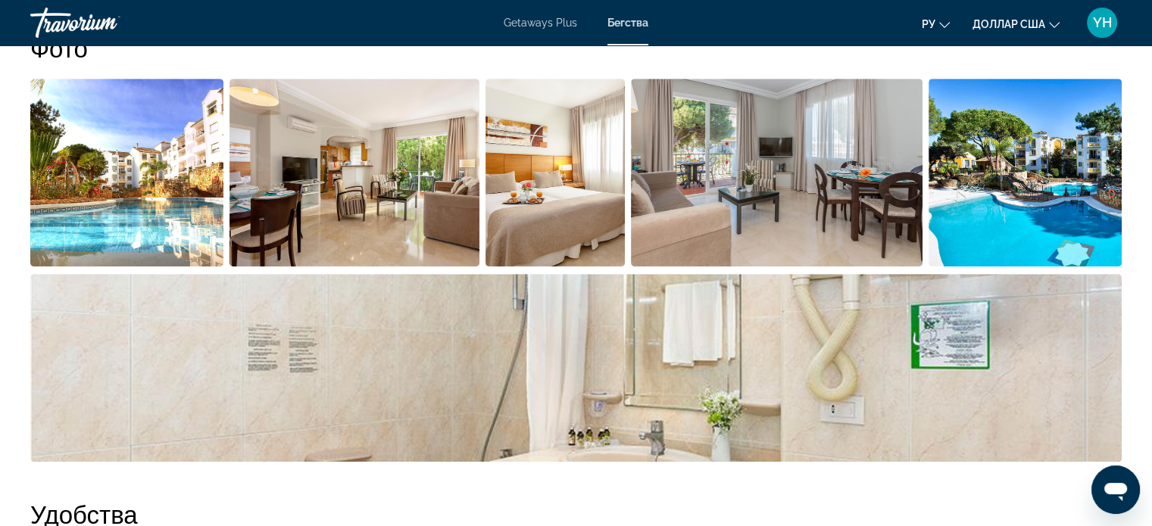
click at [422, 165] on img "Open full-screen image slider" at bounding box center [355, 173] width 250 height 188
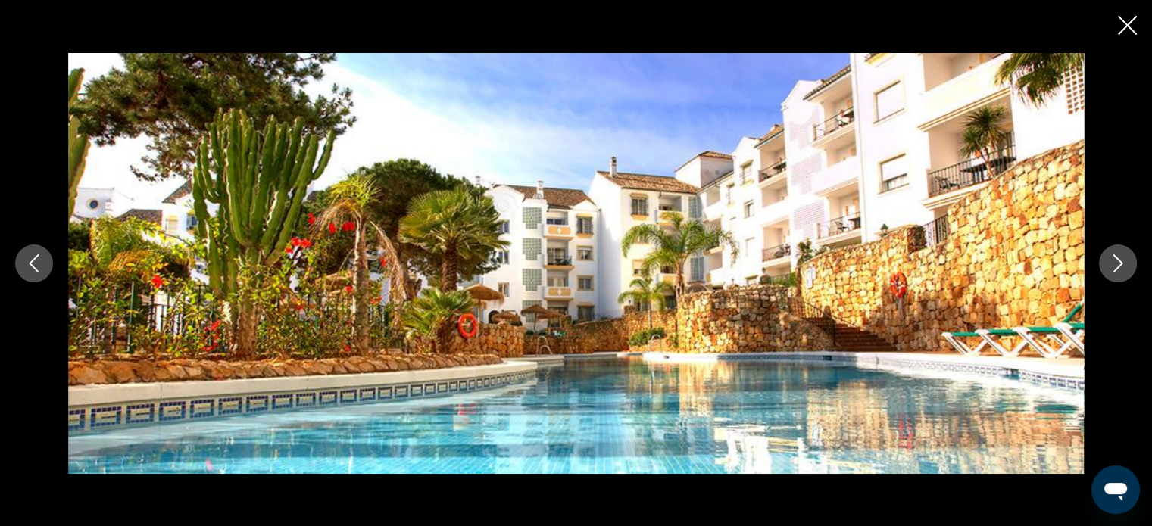
click at [1118, 258] on icon "Next image" at bounding box center [1118, 264] width 18 height 18
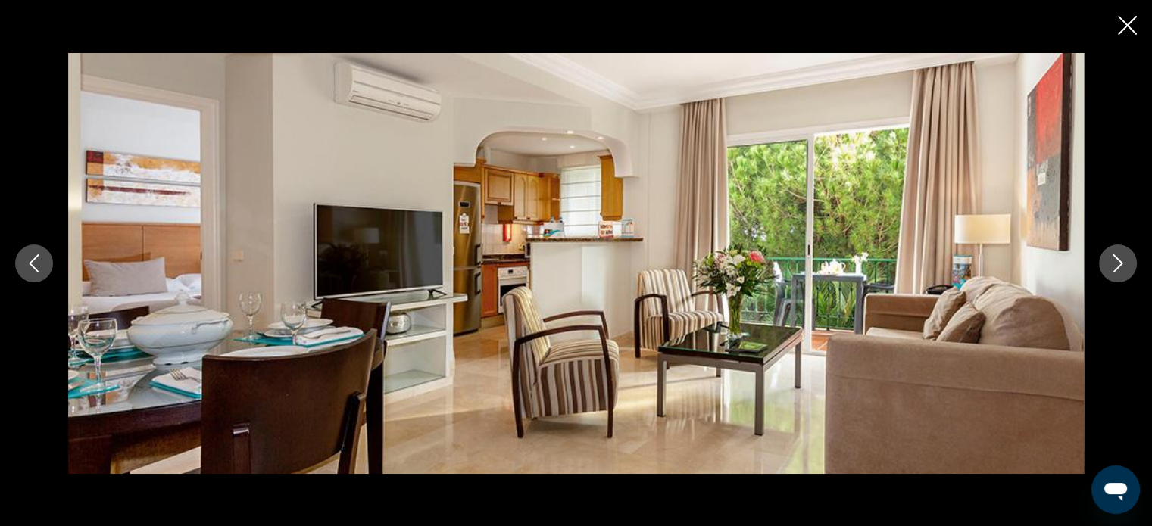
click at [1118, 258] on icon "Next image" at bounding box center [1118, 264] width 18 height 18
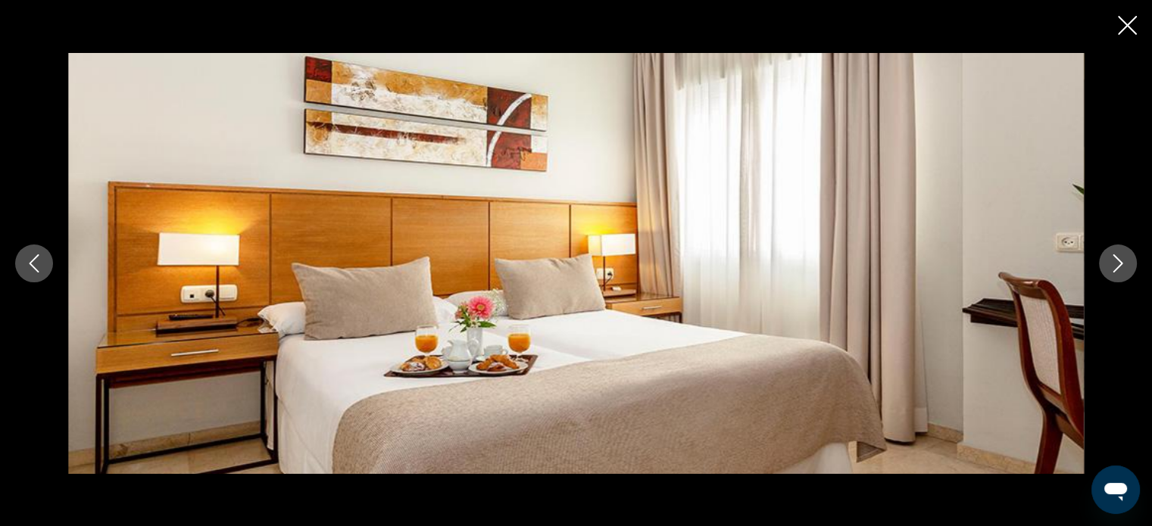
click at [1118, 258] on icon "Next image" at bounding box center [1118, 264] width 18 height 18
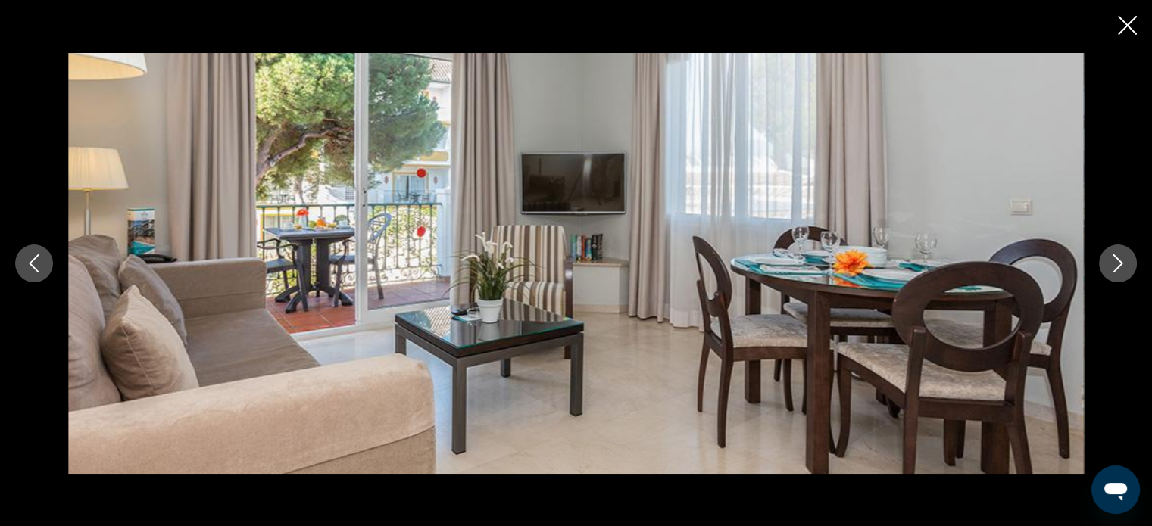
click at [1118, 258] on icon "Next image" at bounding box center [1118, 264] width 18 height 18
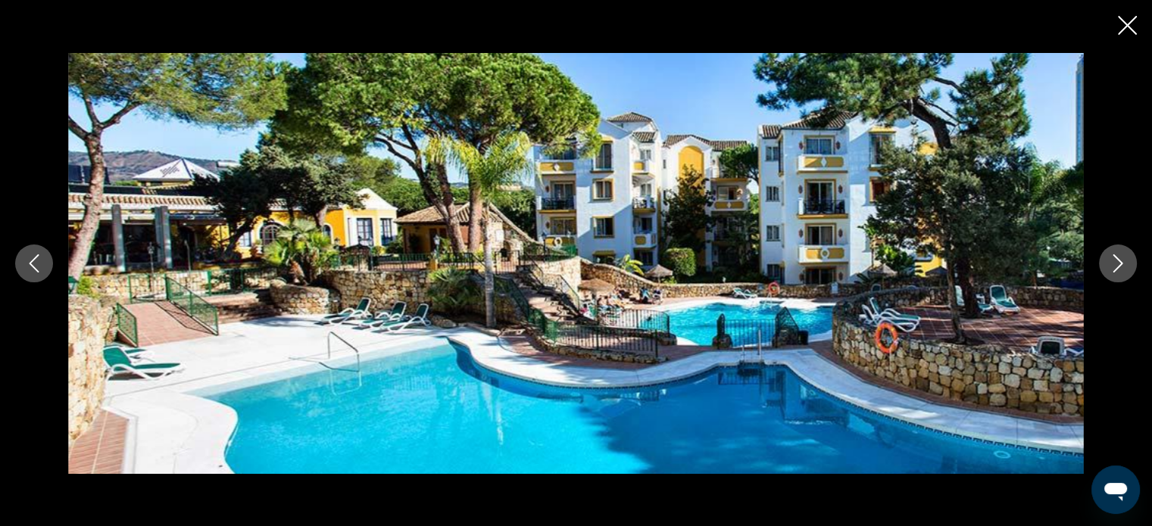
click at [1118, 258] on icon "Next image" at bounding box center [1118, 264] width 18 height 18
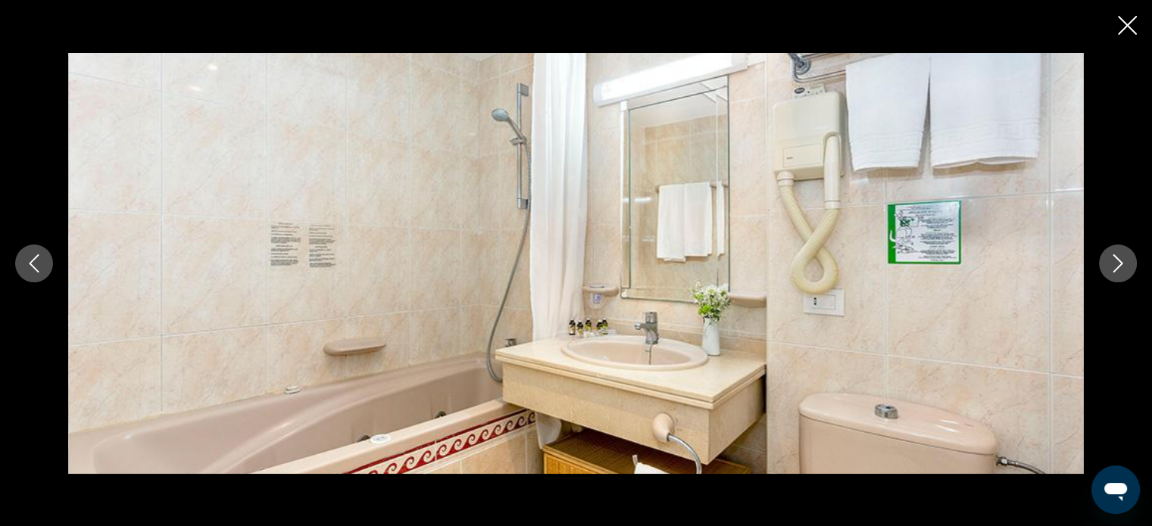
click at [1118, 258] on icon "Next image" at bounding box center [1118, 264] width 18 height 18
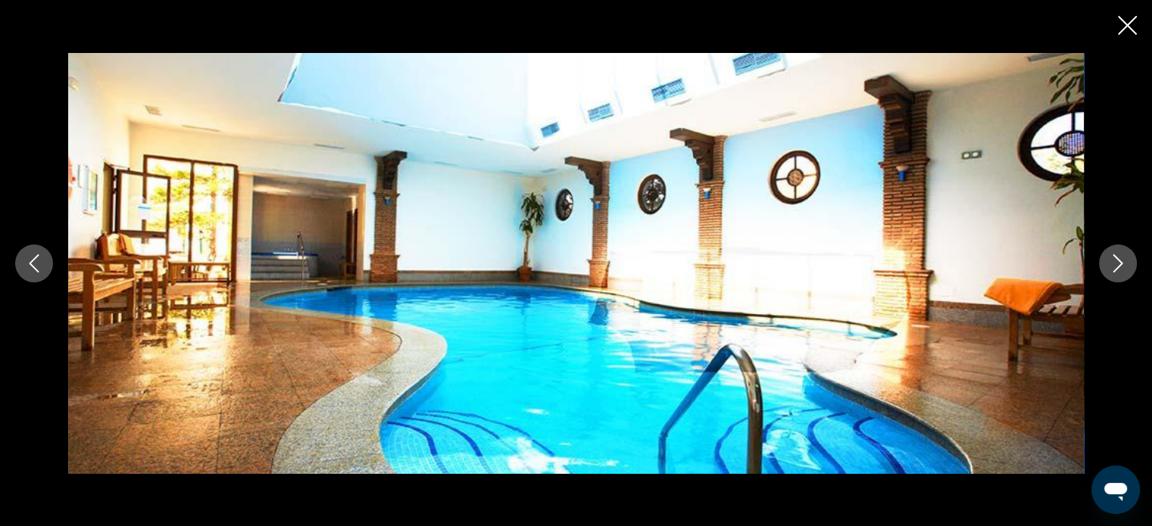
click at [1118, 258] on icon "Next image" at bounding box center [1118, 264] width 18 height 18
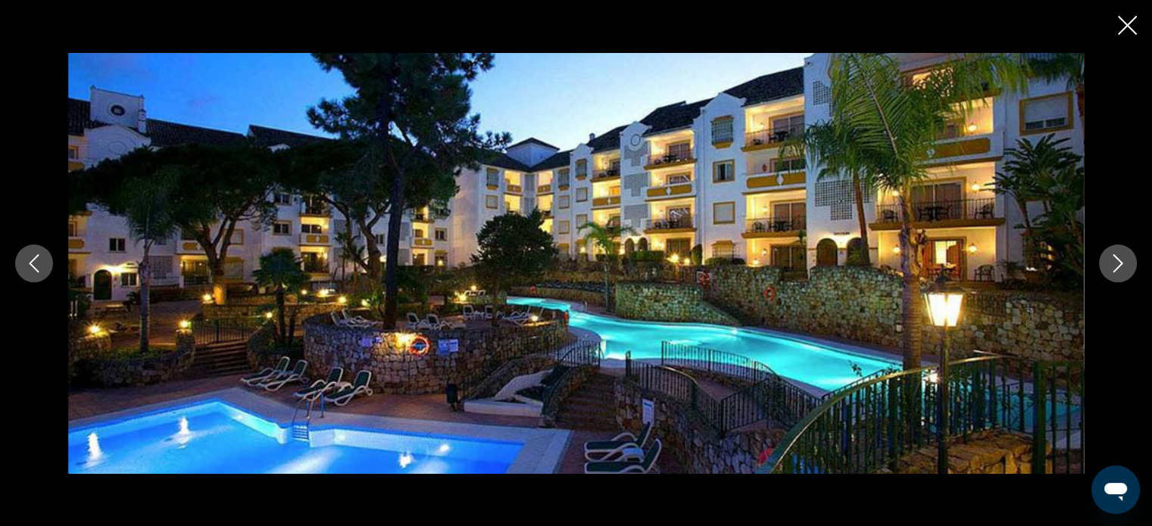
click at [1118, 258] on icon "Next image" at bounding box center [1118, 264] width 18 height 18
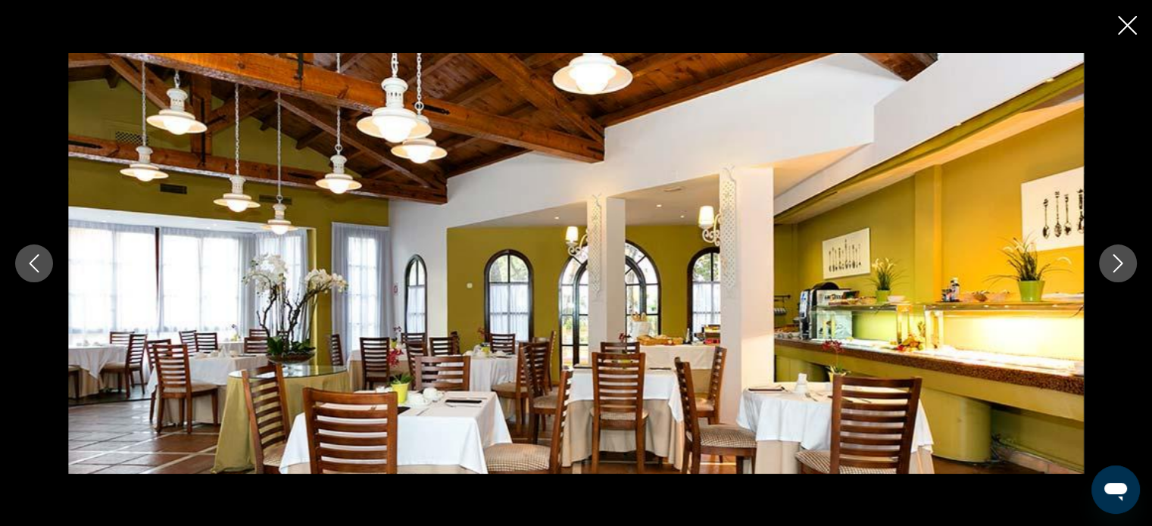
click at [1118, 258] on icon "Next image" at bounding box center [1118, 264] width 18 height 18
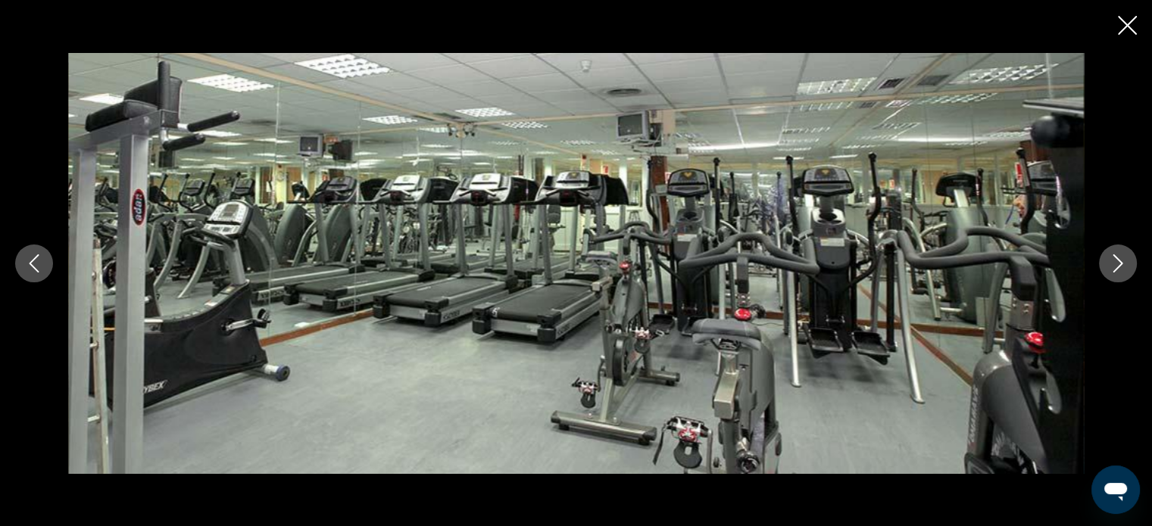
click at [1118, 258] on icon "Next image" at bounding box center [1118, 264] width 18 height 18
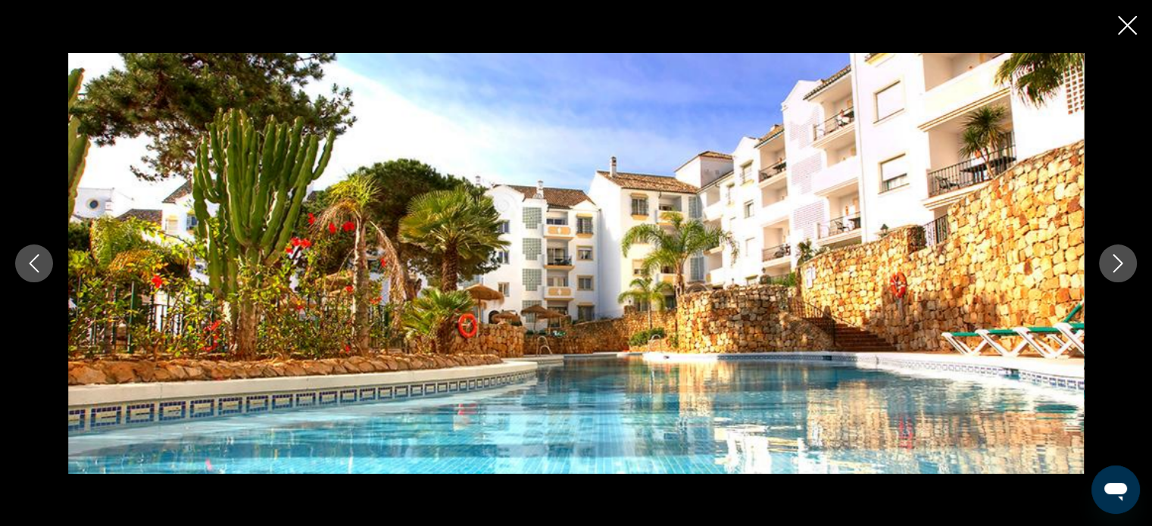
click at [1118, 258] on icon "Next image" at bounding box center [1118, 264] width 18 height 18
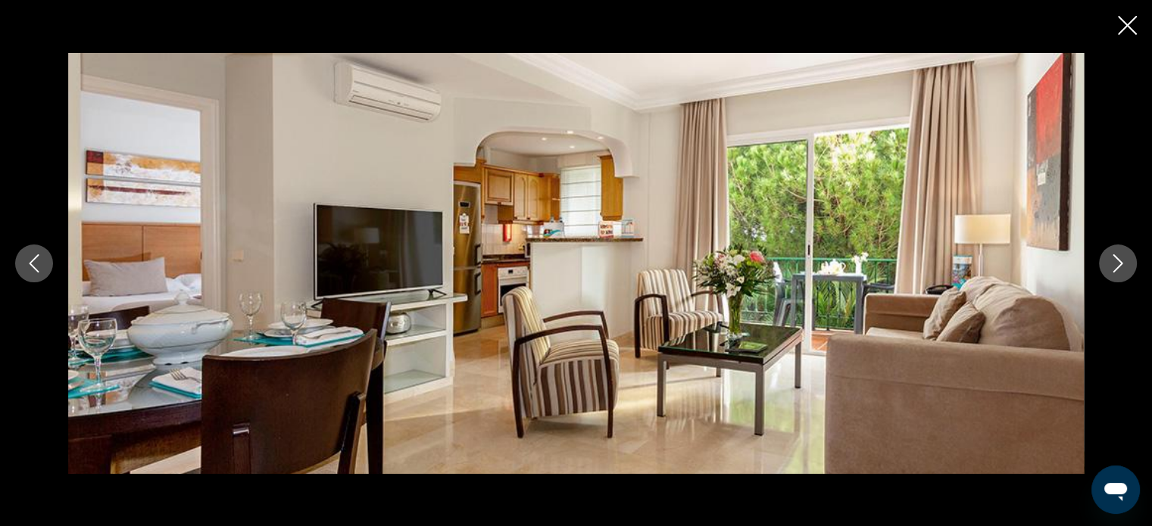
click at [1118, 258] on icon "Next image" at bounding box center [1118, 264] width 18 height 18
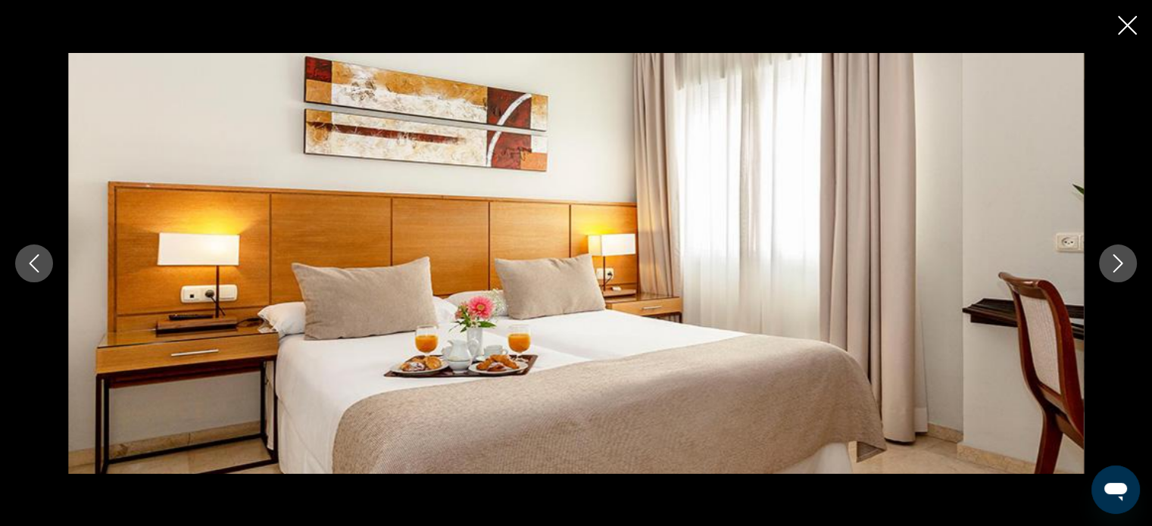
click at [1123, 22] on icon "Close slideshow" at bounding box center [1127, 25] width 19 height 19
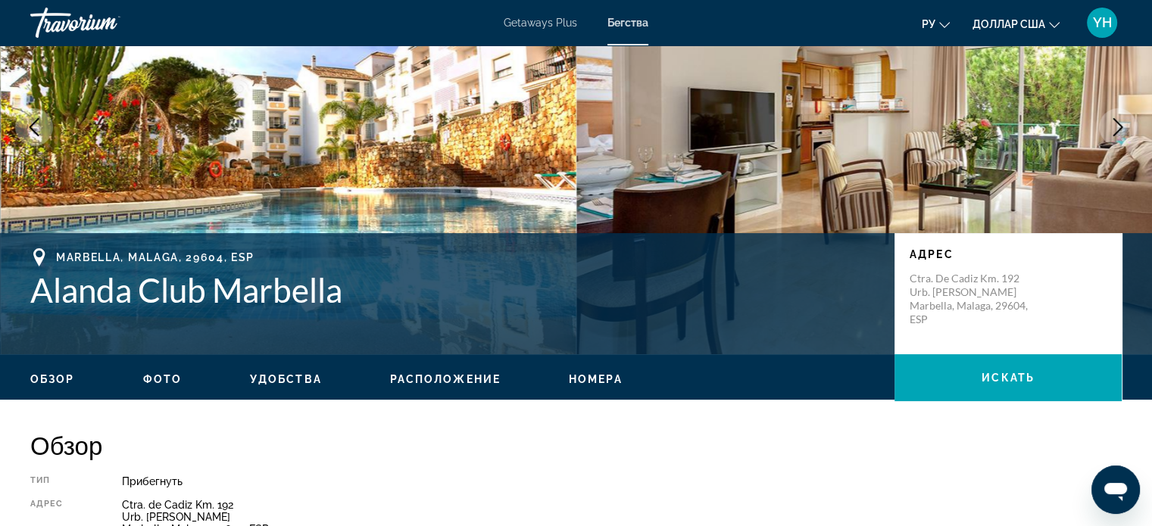
scroll to position [151, 0]
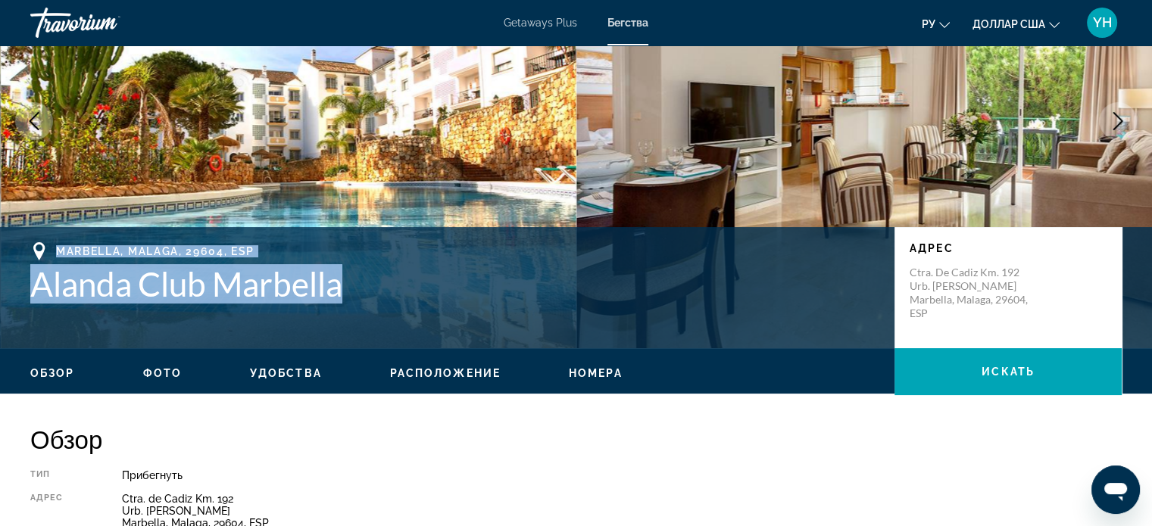
drag, startPoint x: 423, startPoint y: 281, endPoint x: 27, endPoint y: 236, distance: 398.0
click at [27, 236] on div "Marbella, Malaga, 29604, ESP [PERSON_NAME] Club Marbella Адрес Ctra. de Cadiz K…" at bounding box center [576, 287] width 1152 height 121
